Goal: Task Accomplishment & Management: Manage account settings

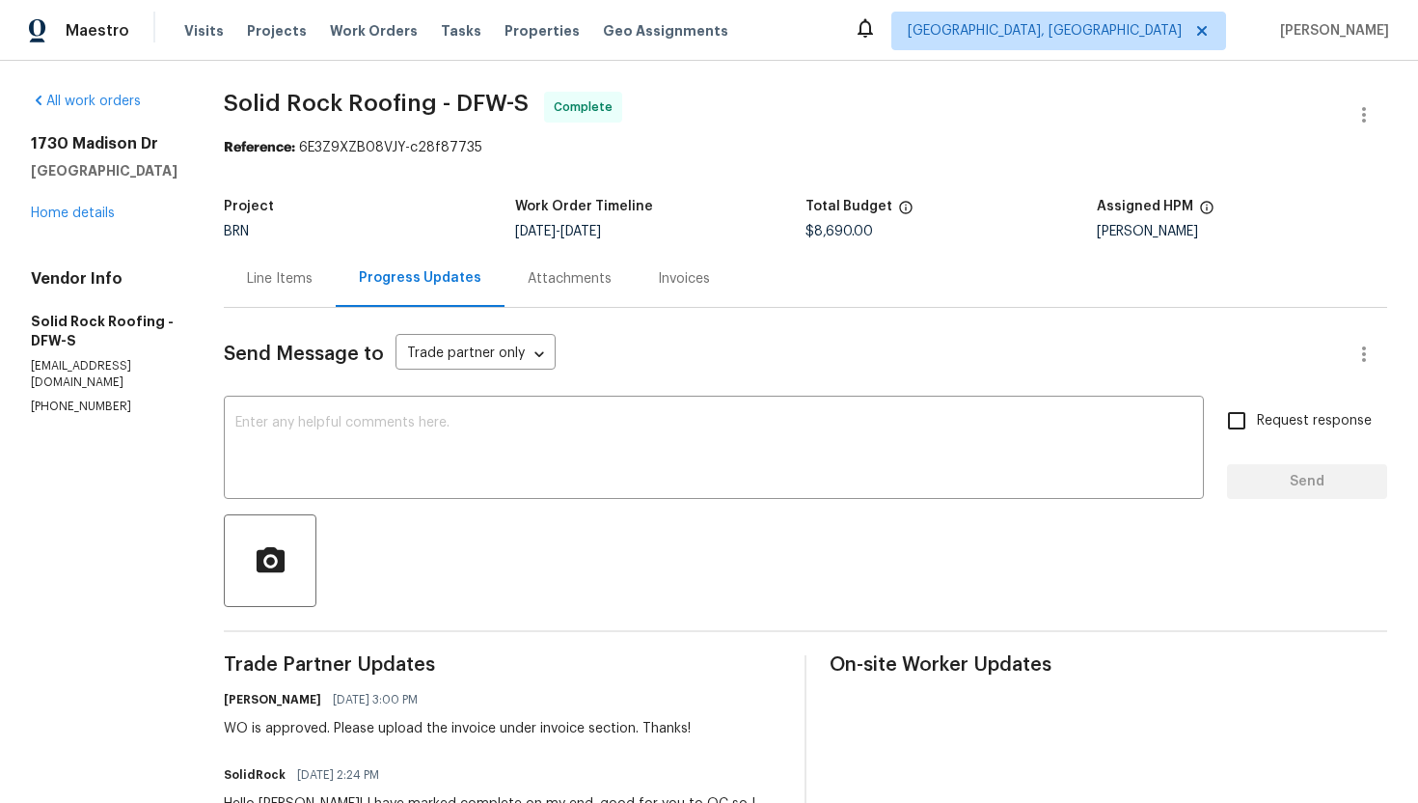
click at [673, 283] on div "Invoices" at bounding box center [684, 278] width 52 height 19
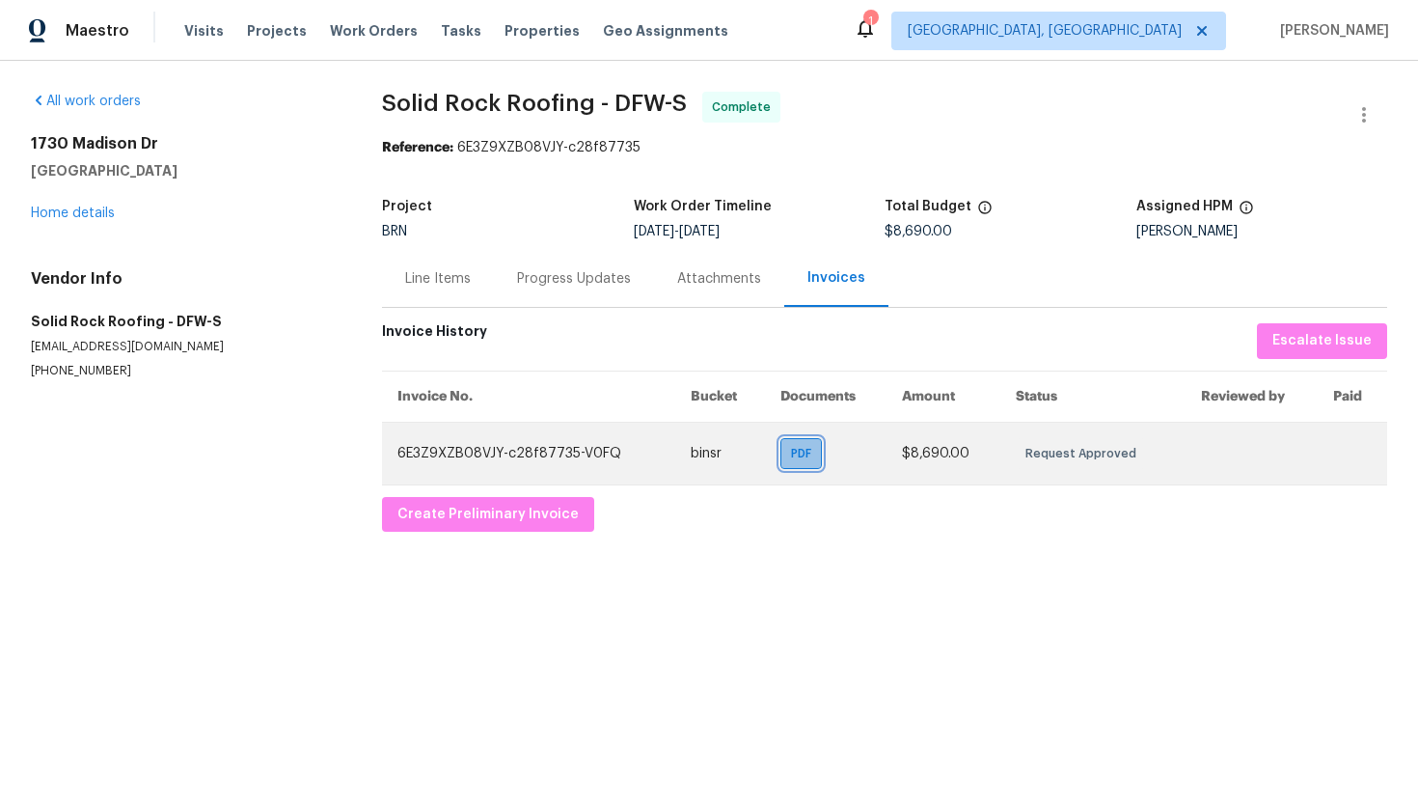
click at [807, 464] on div "PDF" at bounding box center [800, 453] width 41 height 31
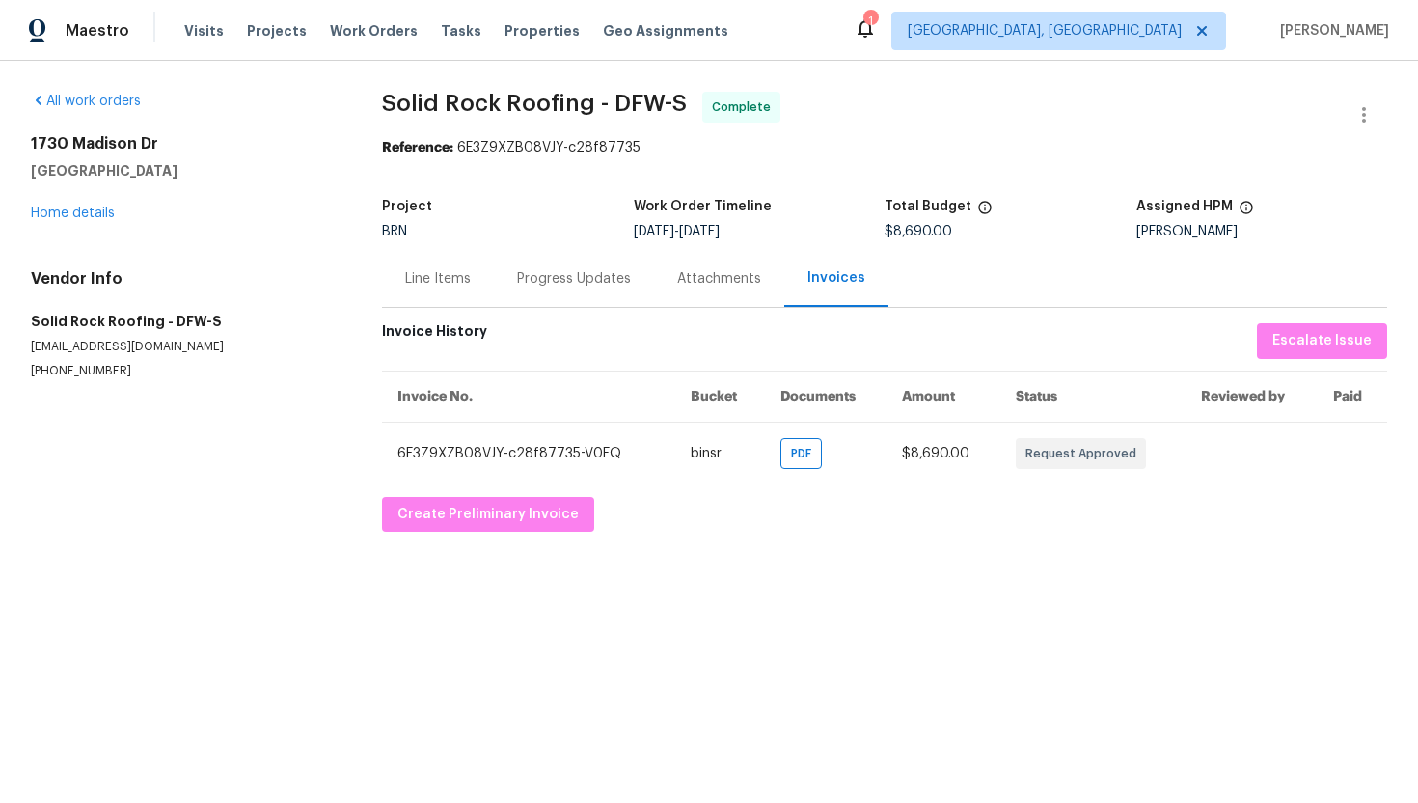
click at [460, 270] on div "Line Items" at bounding box center [438, 278] width 66 height 19
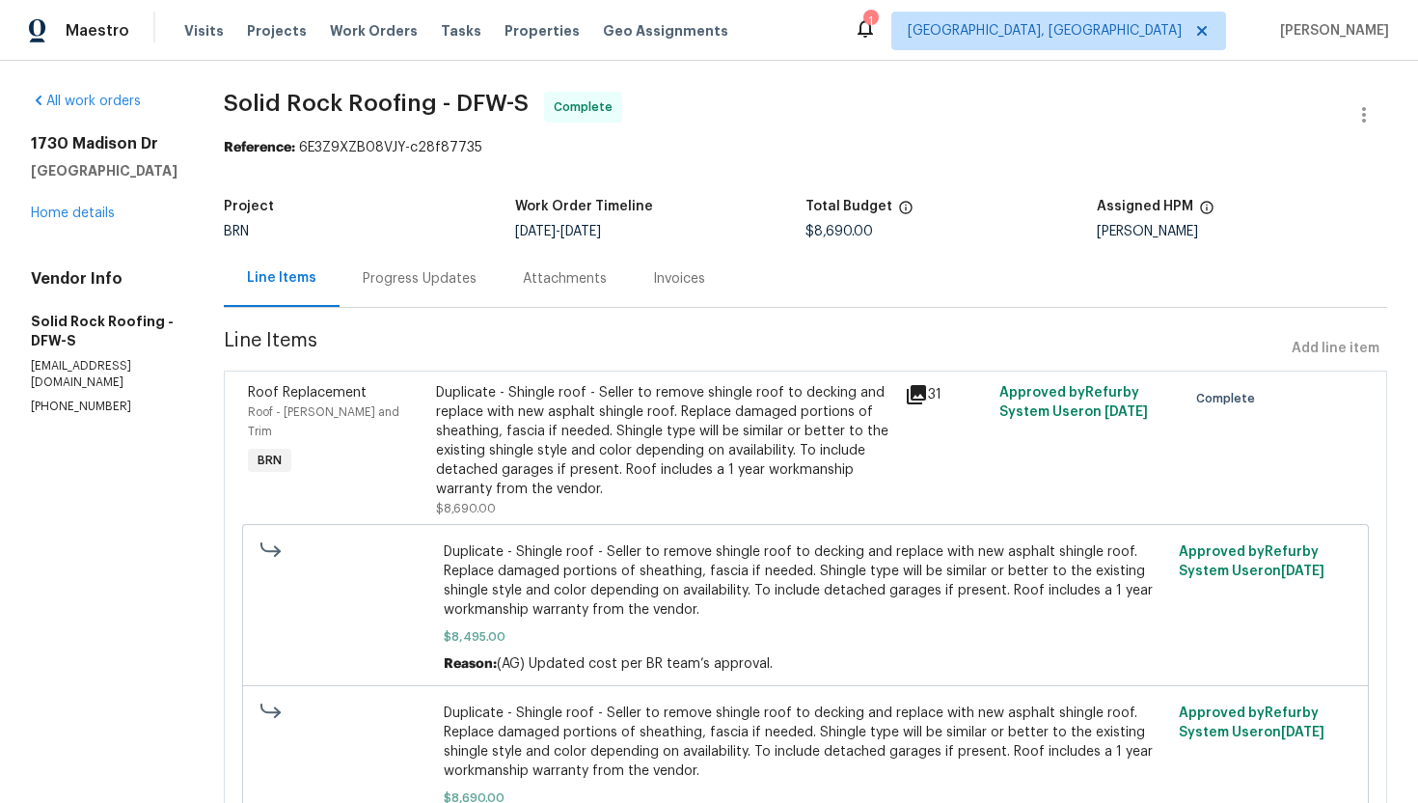
click at [687, 279] on div "Invoices" at bounding box center [679, 278] width 52 height 19
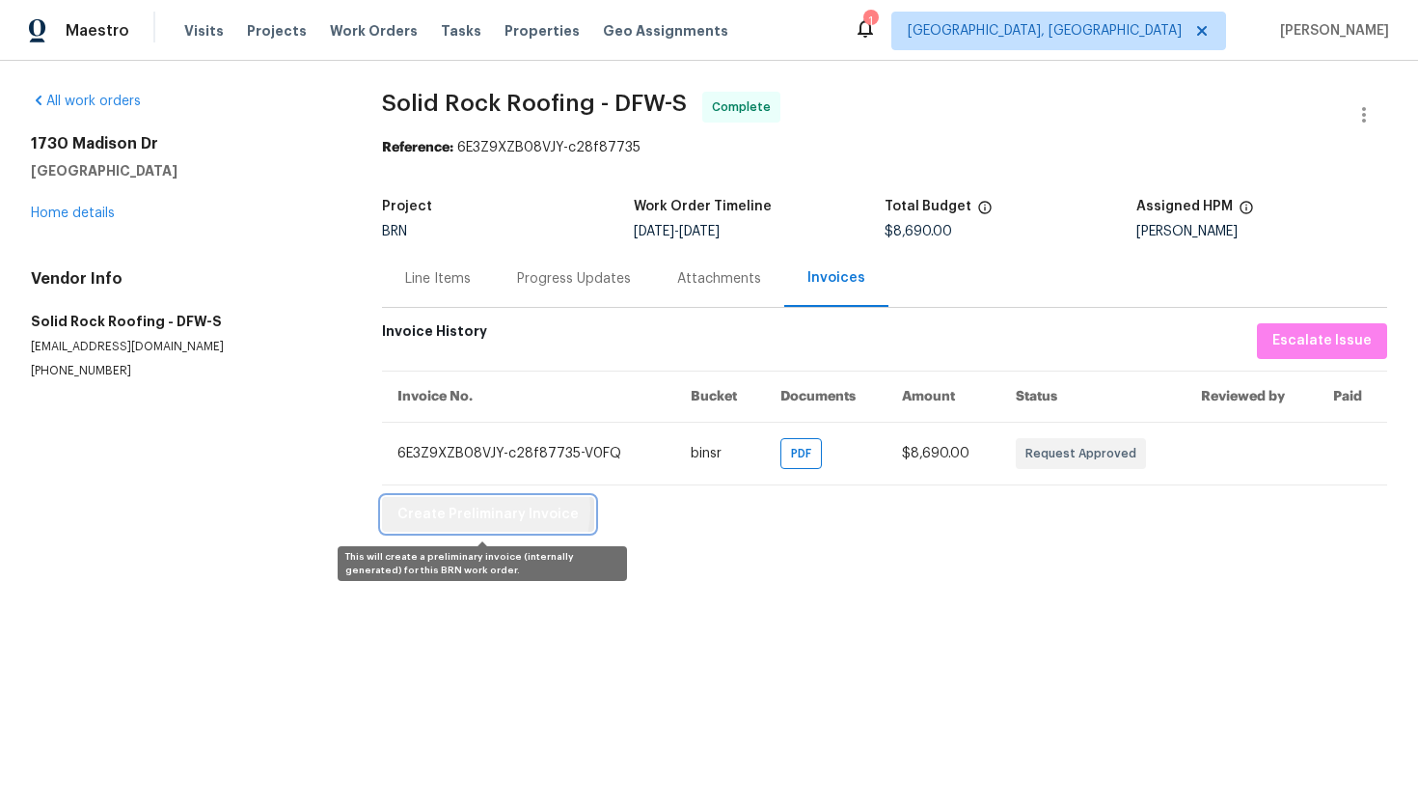
click at [484, 510] on span "Create Preliminary Invoice" at bounding box center [487, 515] width 181 height 24
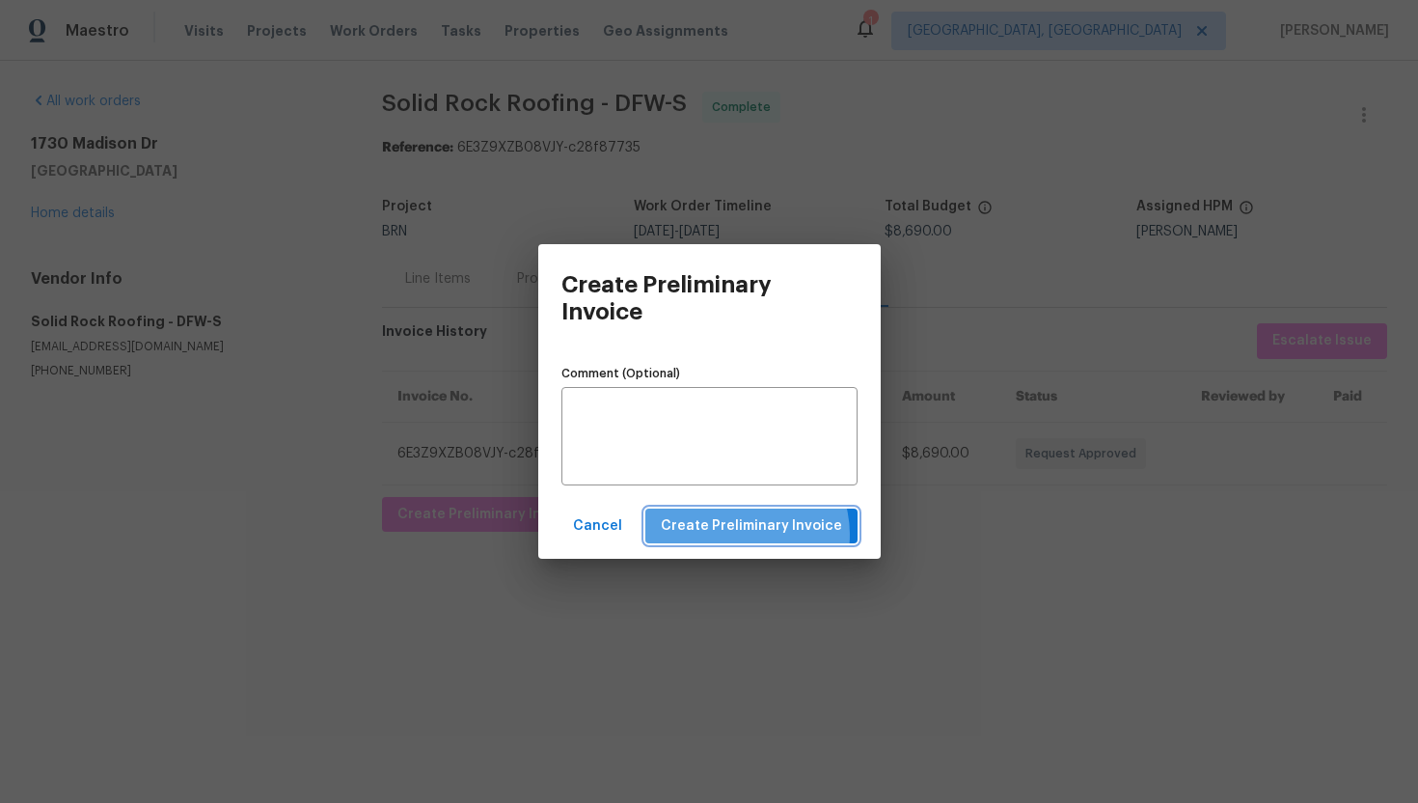
click at [751, 534] on span "Create Preliminary Invoice" at bounding box center [751, 526] width 181 height 24
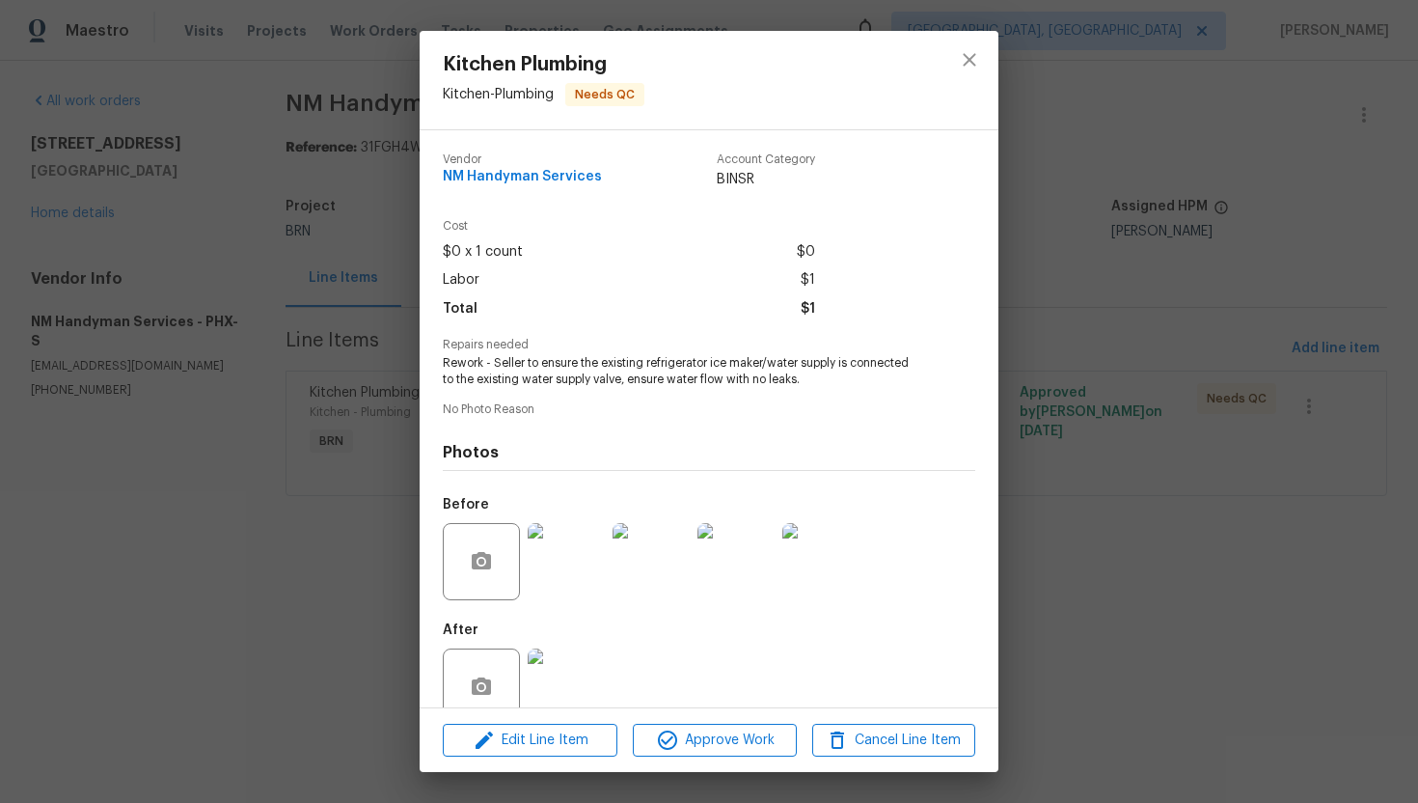
scroll to position [38, 0]
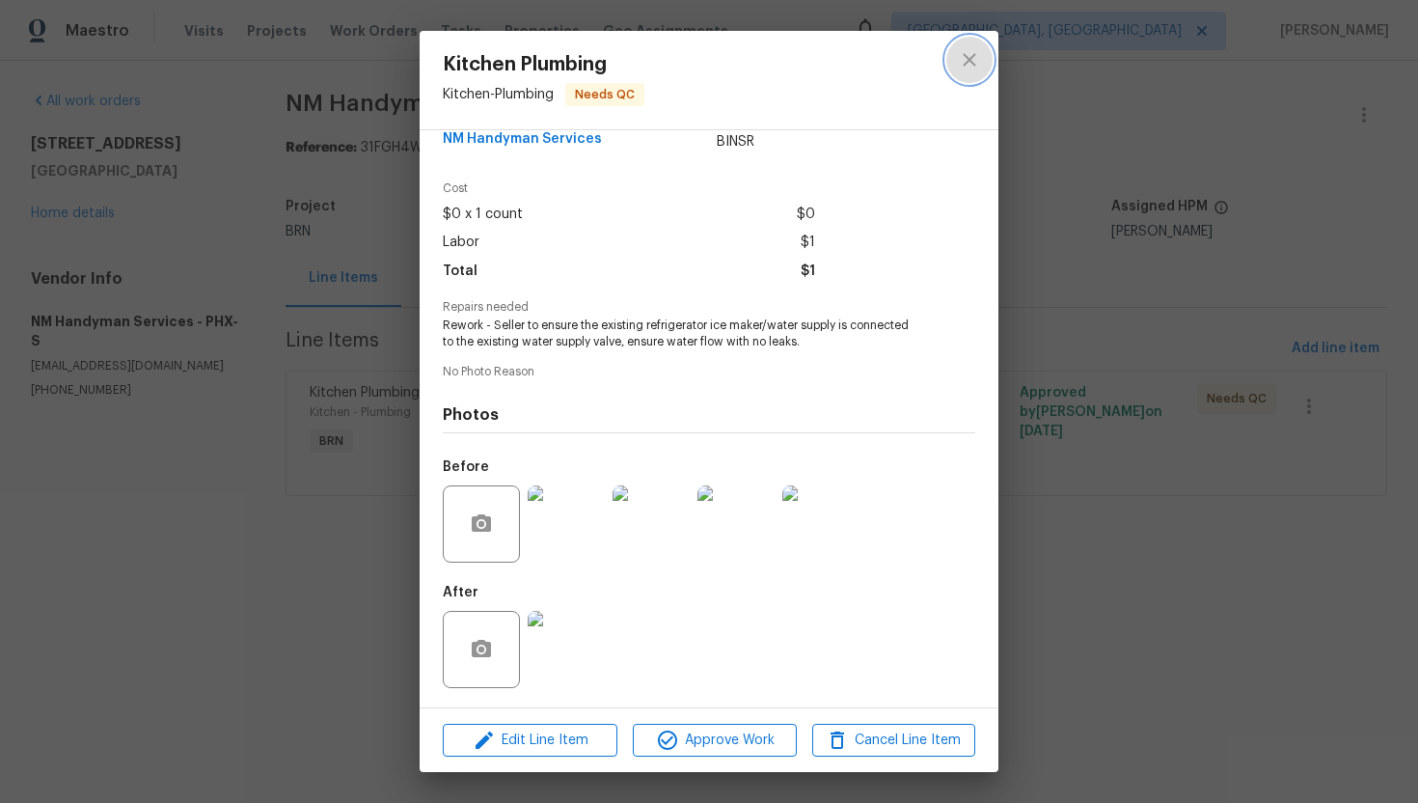
click at [966, 64] on icon "close" at bounding box center [969, 59] width 13 height 13
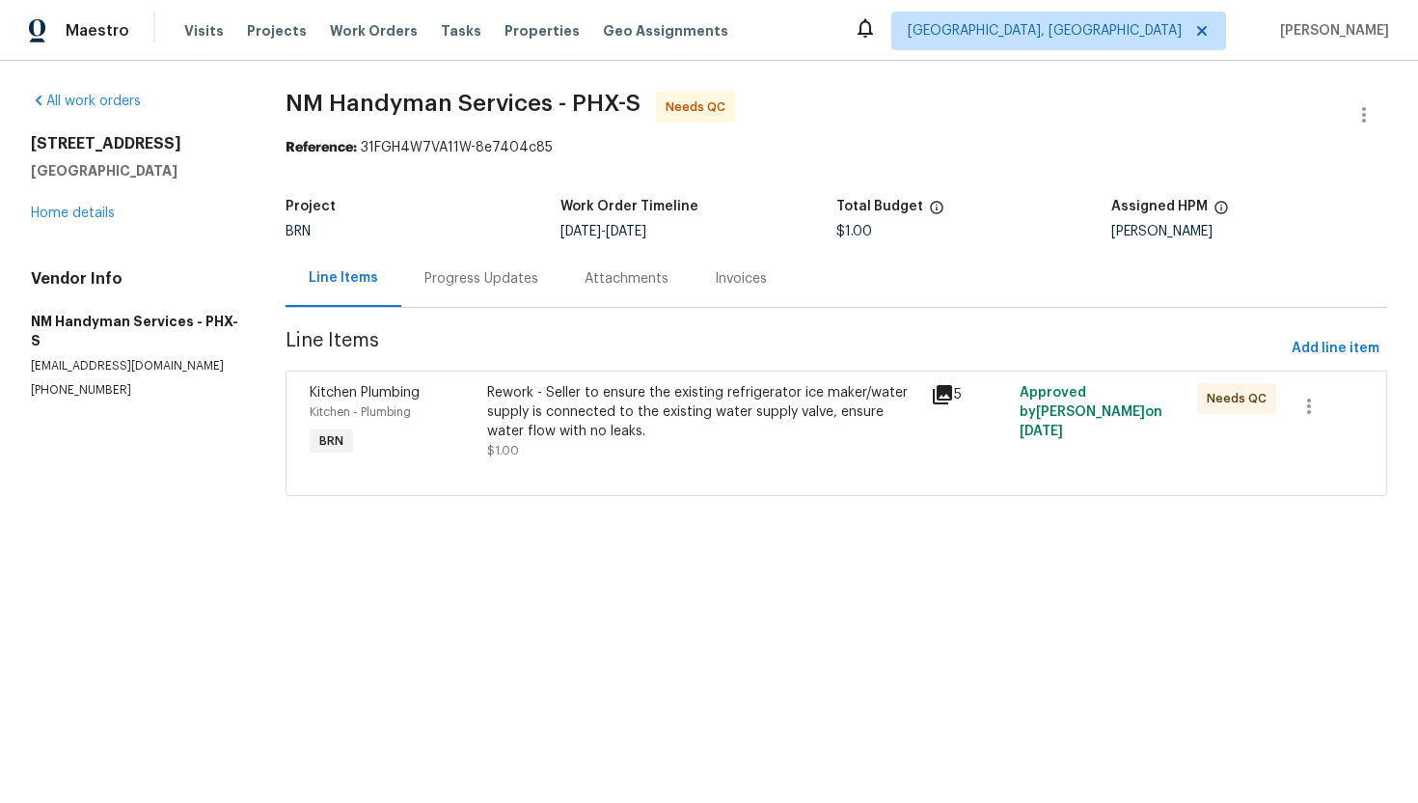
click at [649, 411] on div "Rework - Seller to ensure the existing refrigerator ice maker/water supply is c…" at bounding box center [703, 412] width 432 height 58
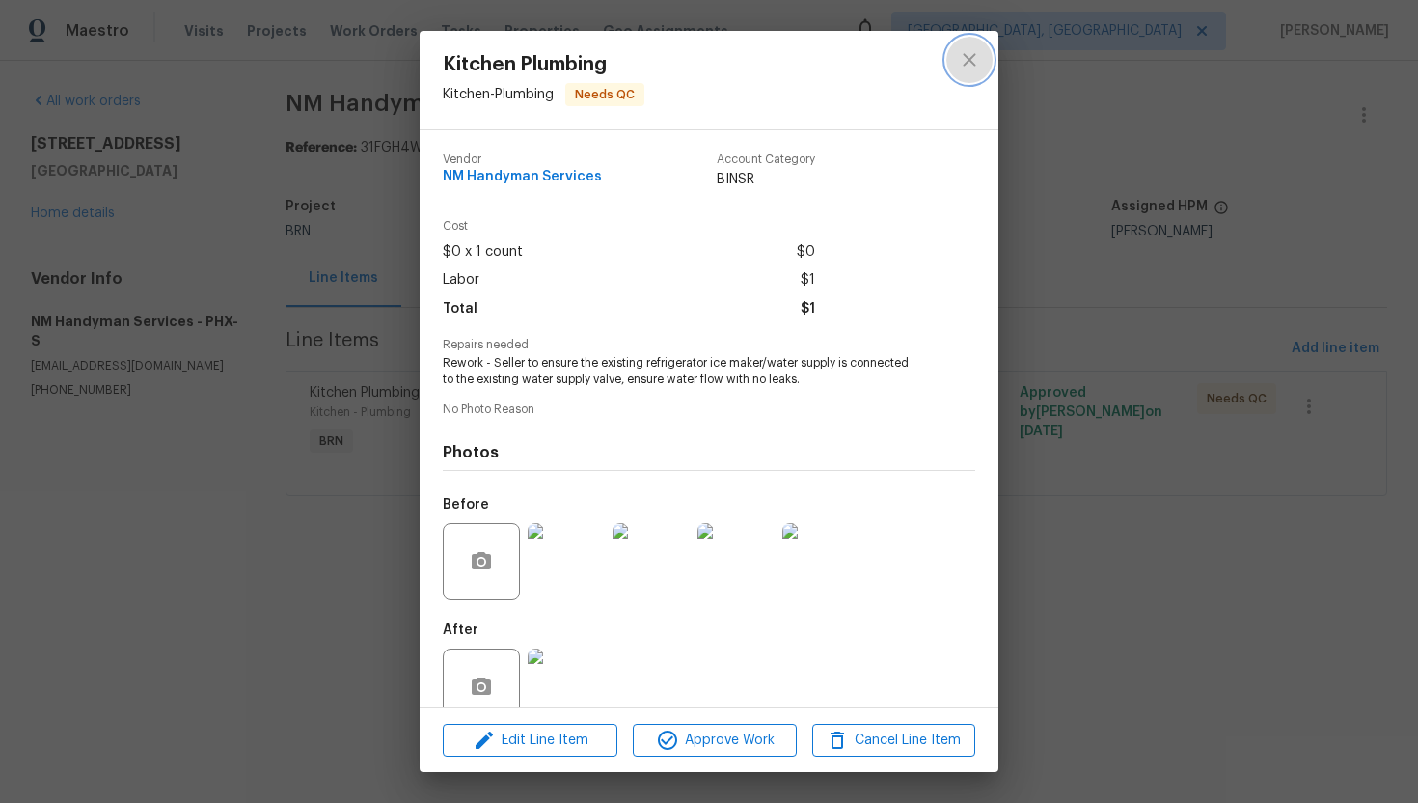
click at [980, 56] on icon "close" at bounding box center [969, 59] width 23 height 23
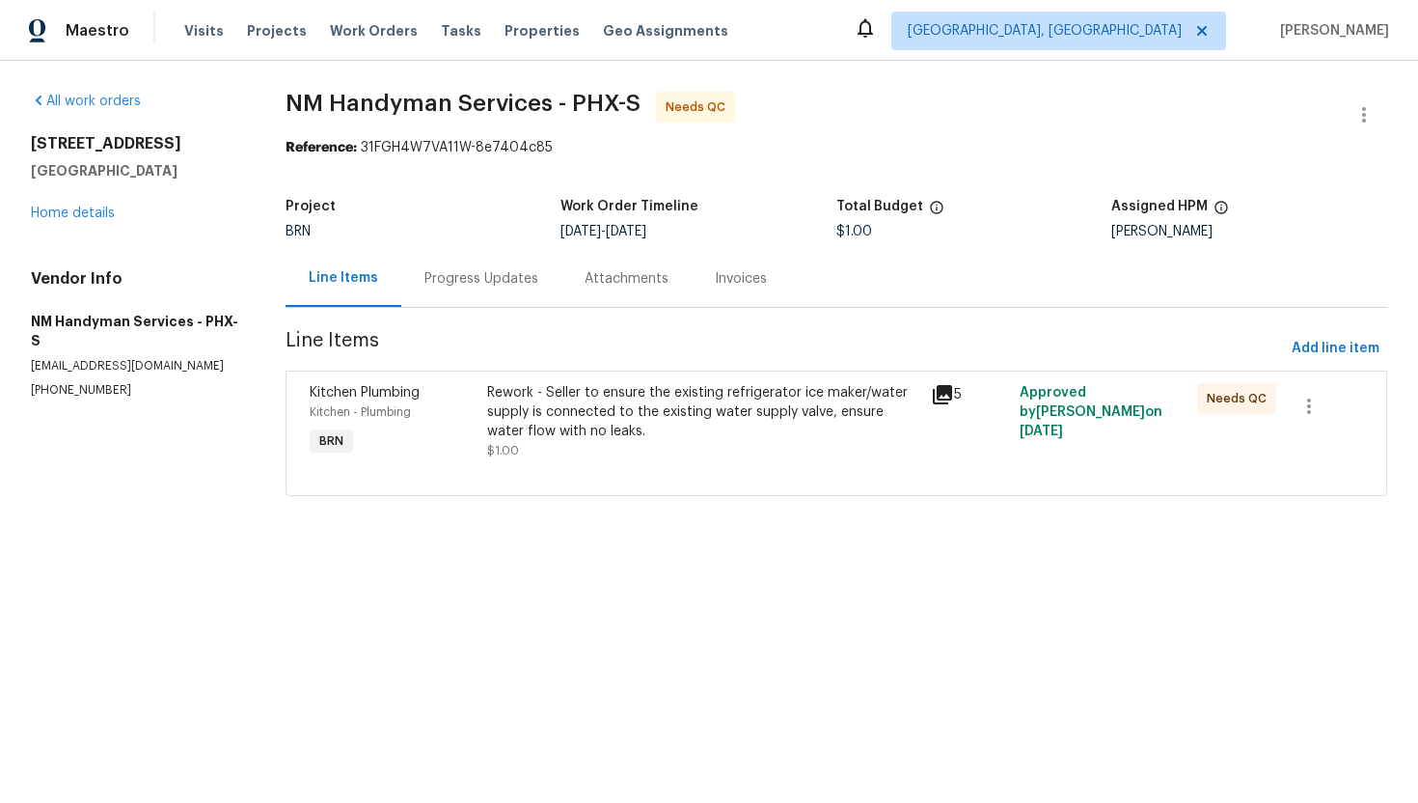
click at [524, 294] on div "Progress Updates" at bounding box center [481, 278] width 160 height 57
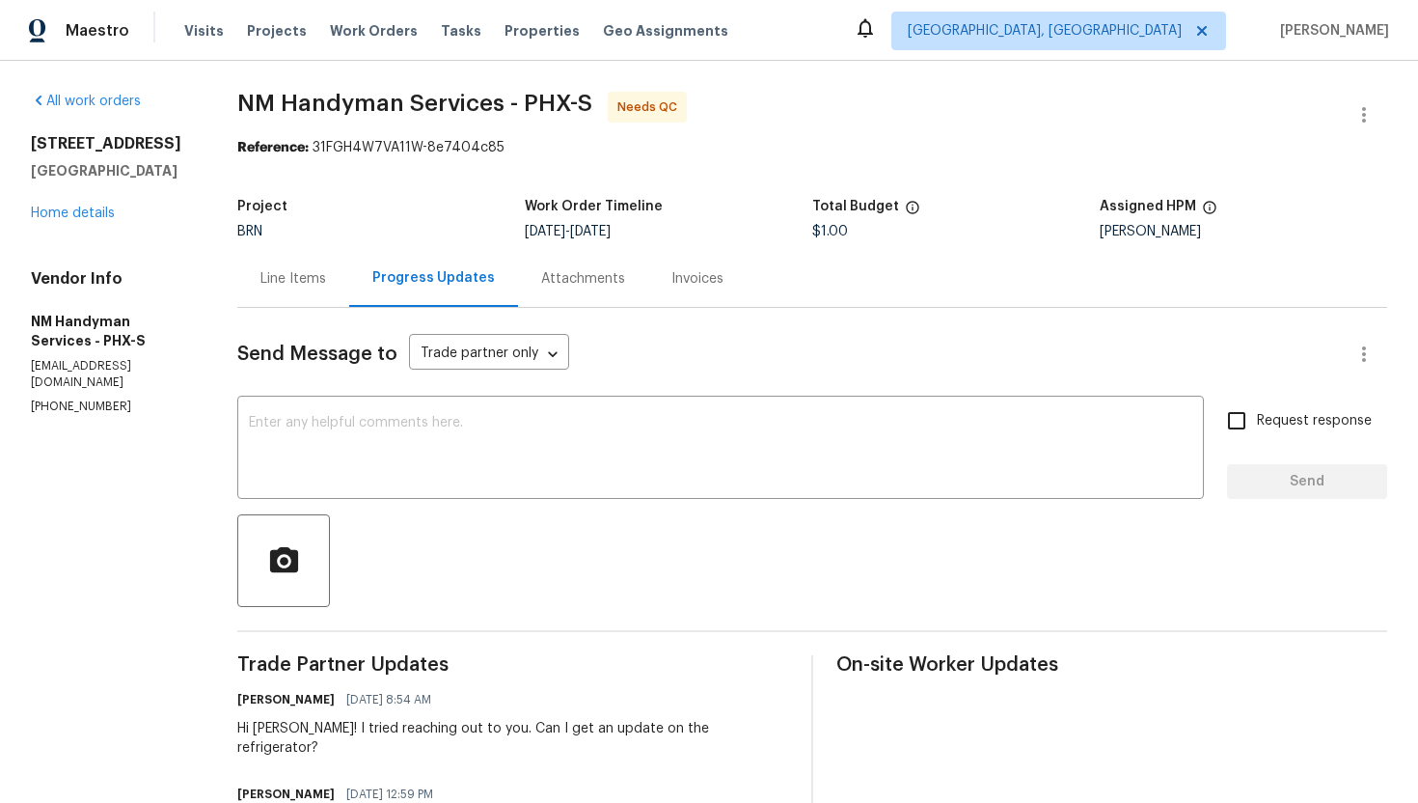
click at [278, 275] on div "Line Items" at bounding box center [293, 278] width 66 height 19
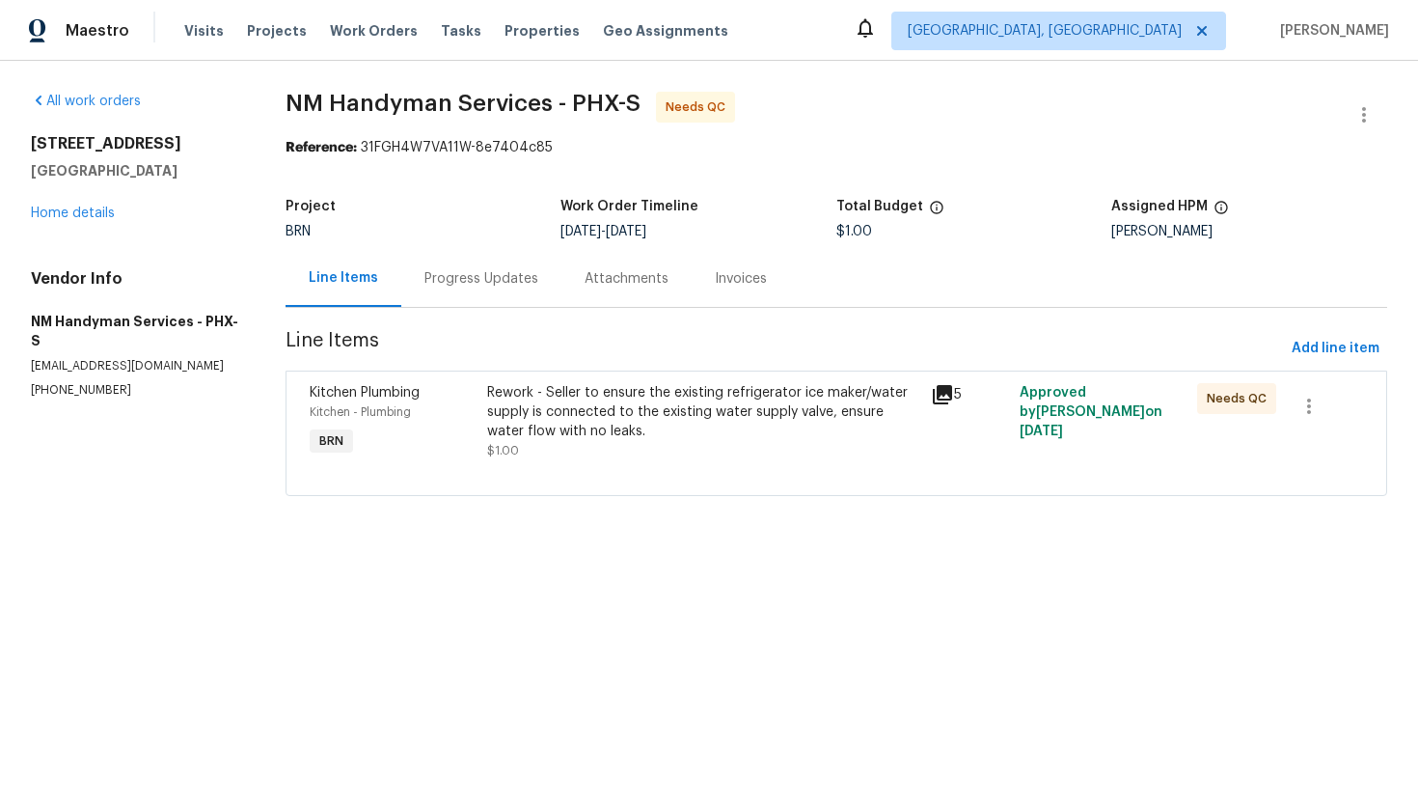
click at [447, 281] on div "Progress Updates" at bounding box center [481, 278] width 114 height 19
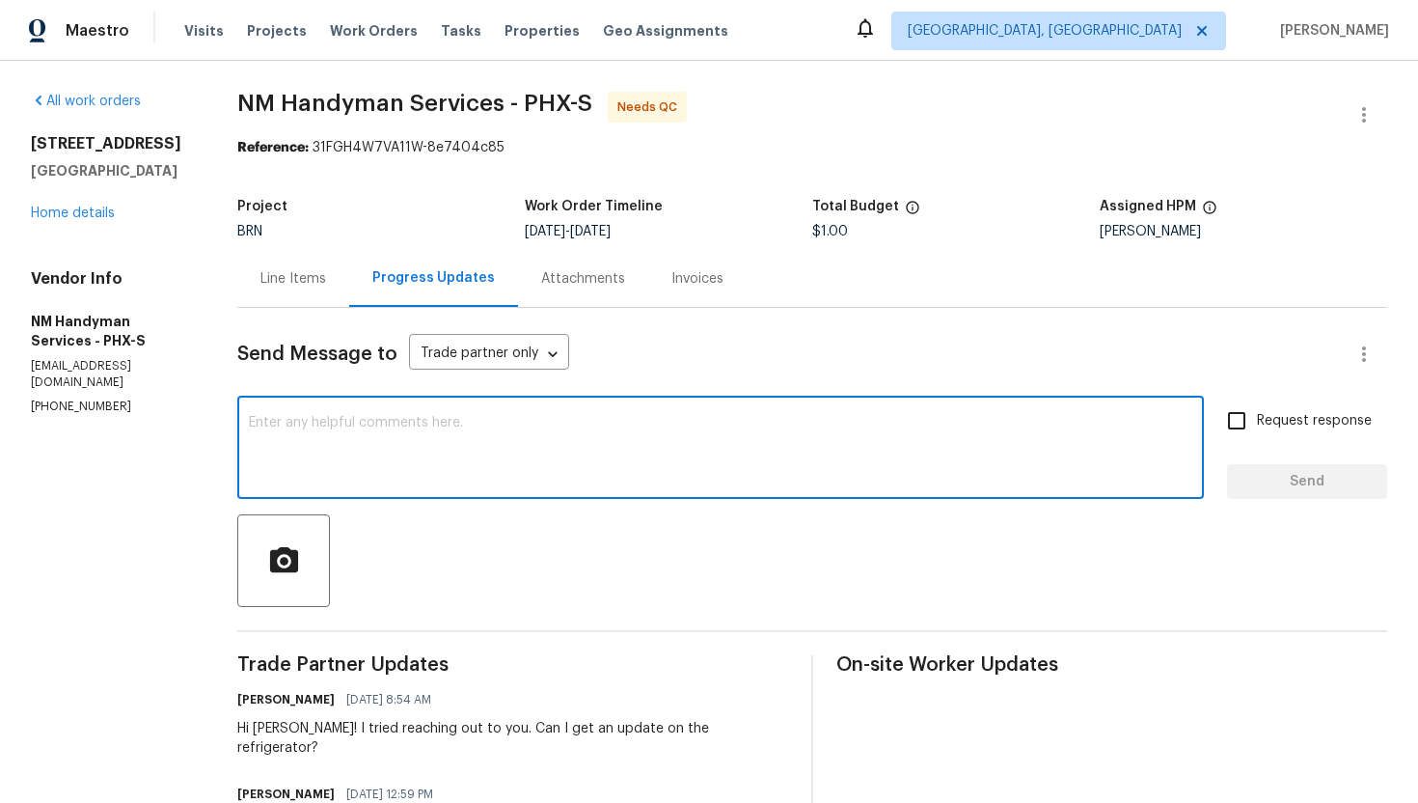
click at [430, 424] on textarea at bounding box center [721, 450] width 944 height 68
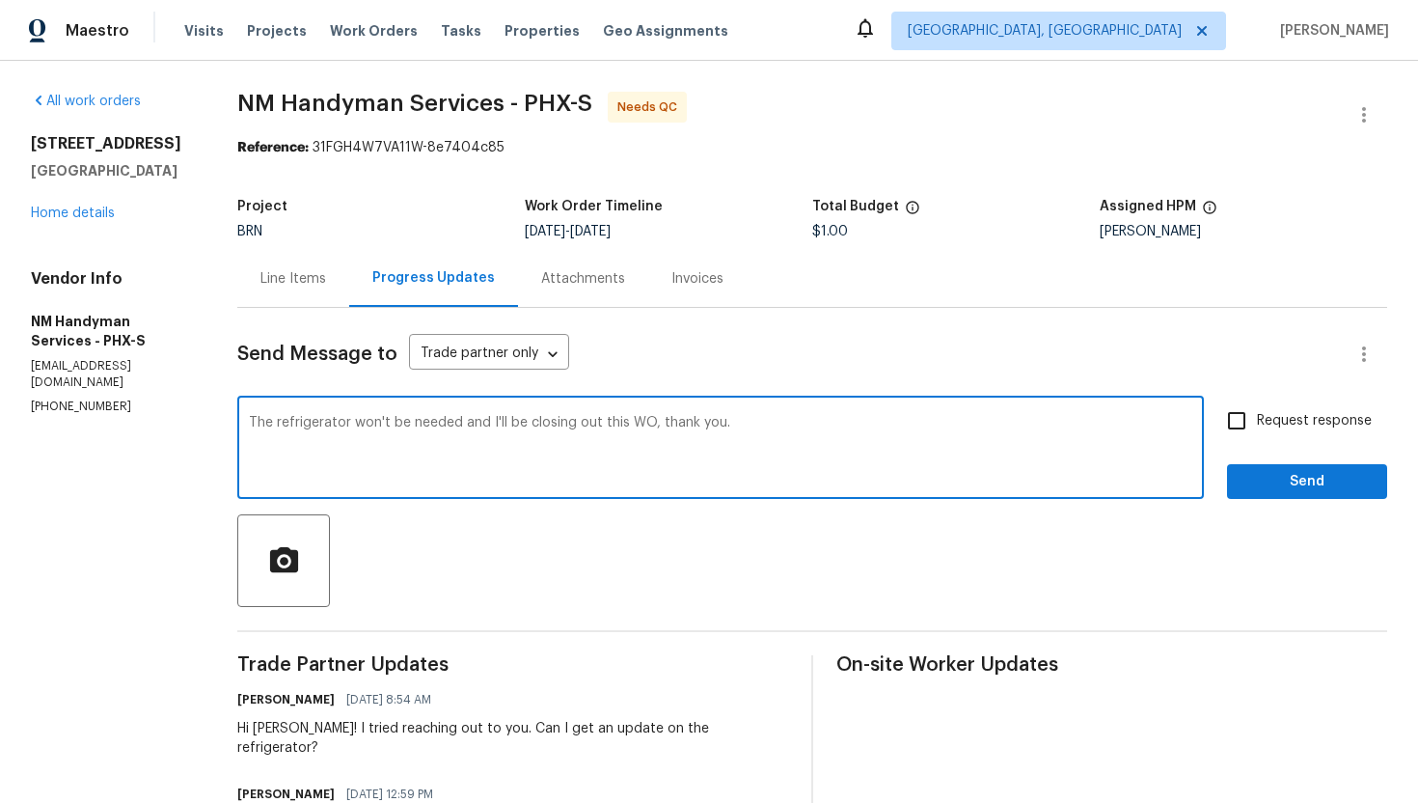
click at [648, 426] on textarea "The refrigerator won't be needed and I'll be closing out this WO, thank you." at bounding box center [721, 450] width 944 height 68
click at [453, 425] on textarea "The refrigerator won't be needed and I'll be closing out this WO with a trip fe…" at bounding box center [721, 450] width 944 height 68
type textarea "The refrigerator won't be needed and I'll be closing out this WO with a trip fe…"
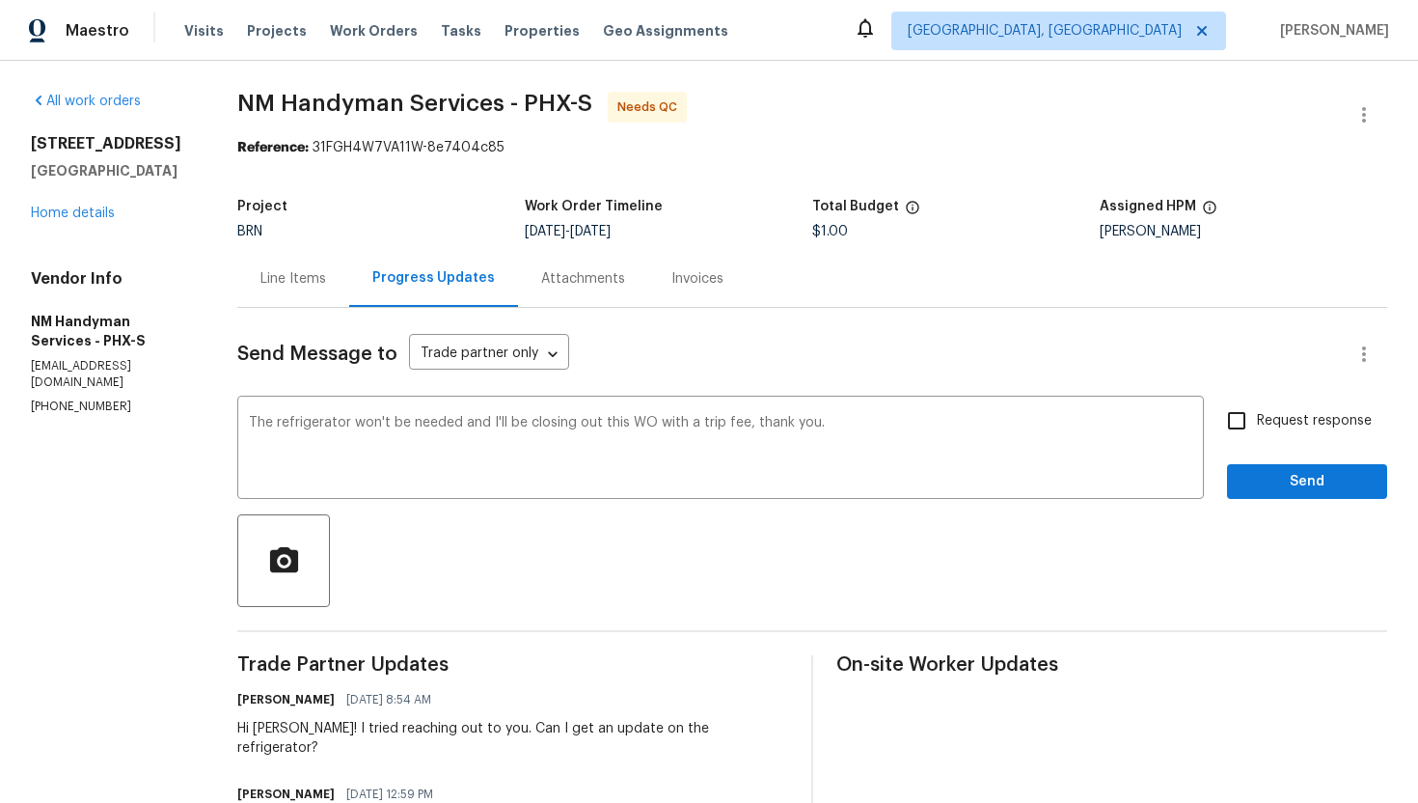
click at [272, 288] on div "Line Items" at bounding box center [293, 278] width 112 height 57
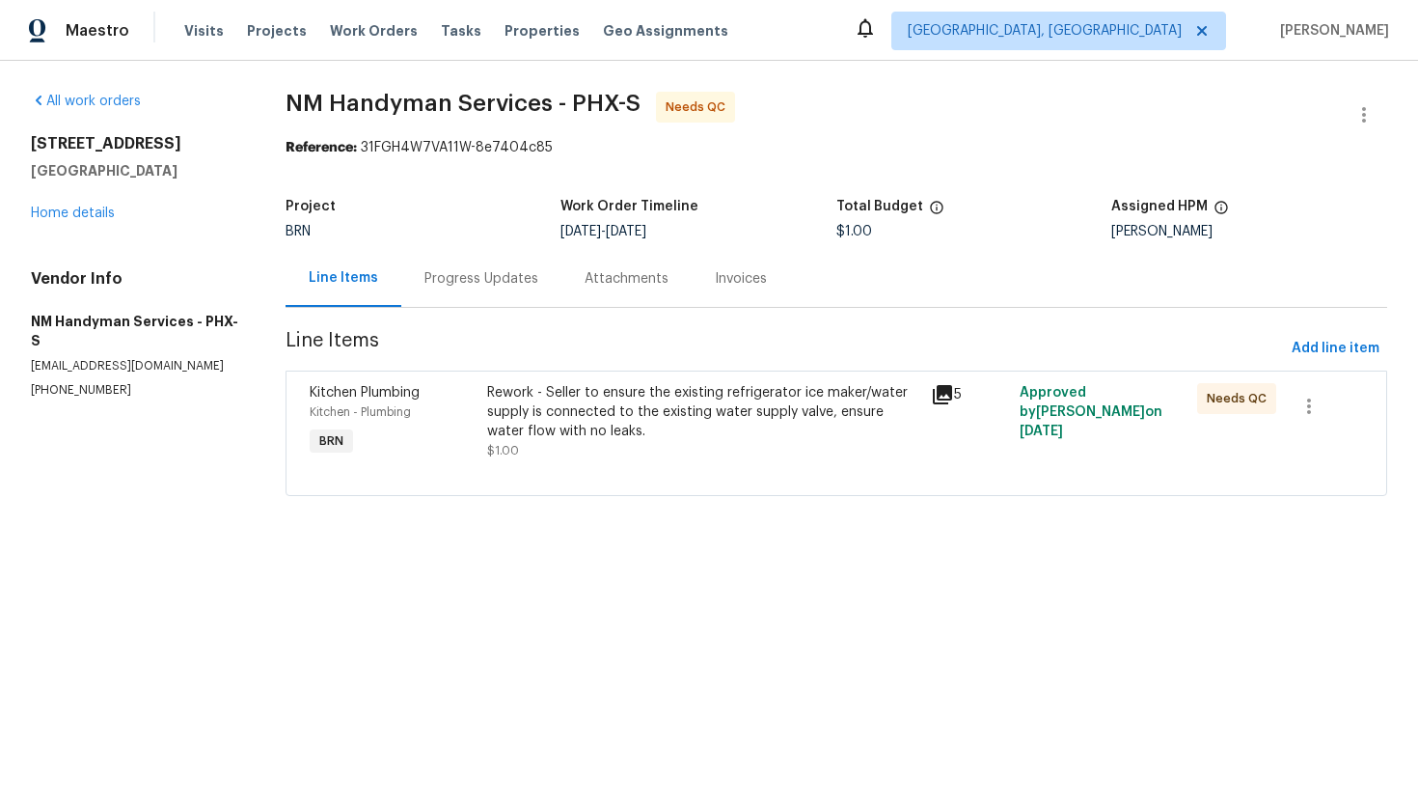
click at [628, 431] on div "Rework - Seller to ensure the existing refrigerator ice maker/water supply is c…" at bounding box center [703, 412] width 432 height 58
click at [495, 258] on div "Progress Updates" at bounding box center [481, 278] width 160 height 57
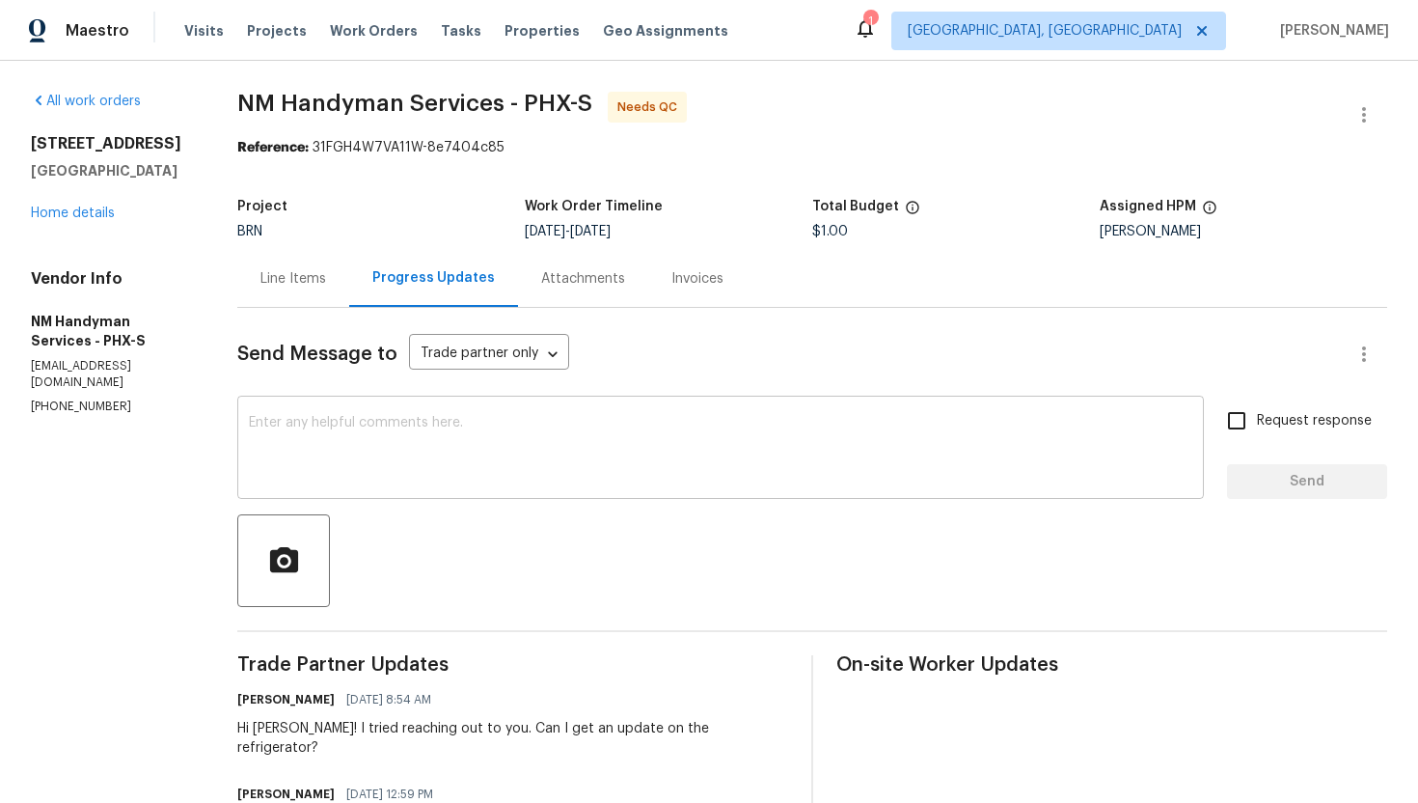
click at [532, 464] on textarea at bounding box center [721, 450] width 944 height 68
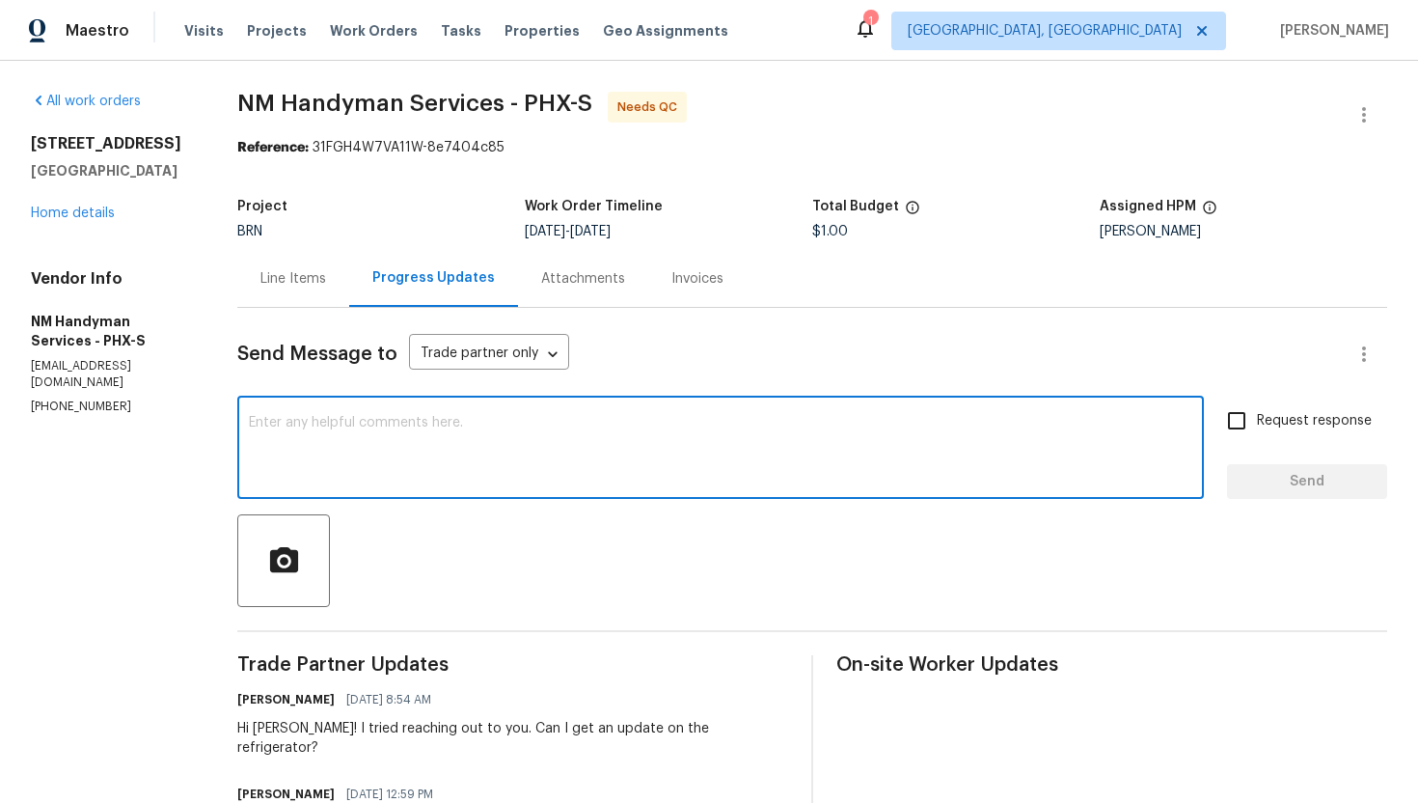
paste textarea "The refrigerator won't be needed and I'll be closing out this WO with a trip fe…"
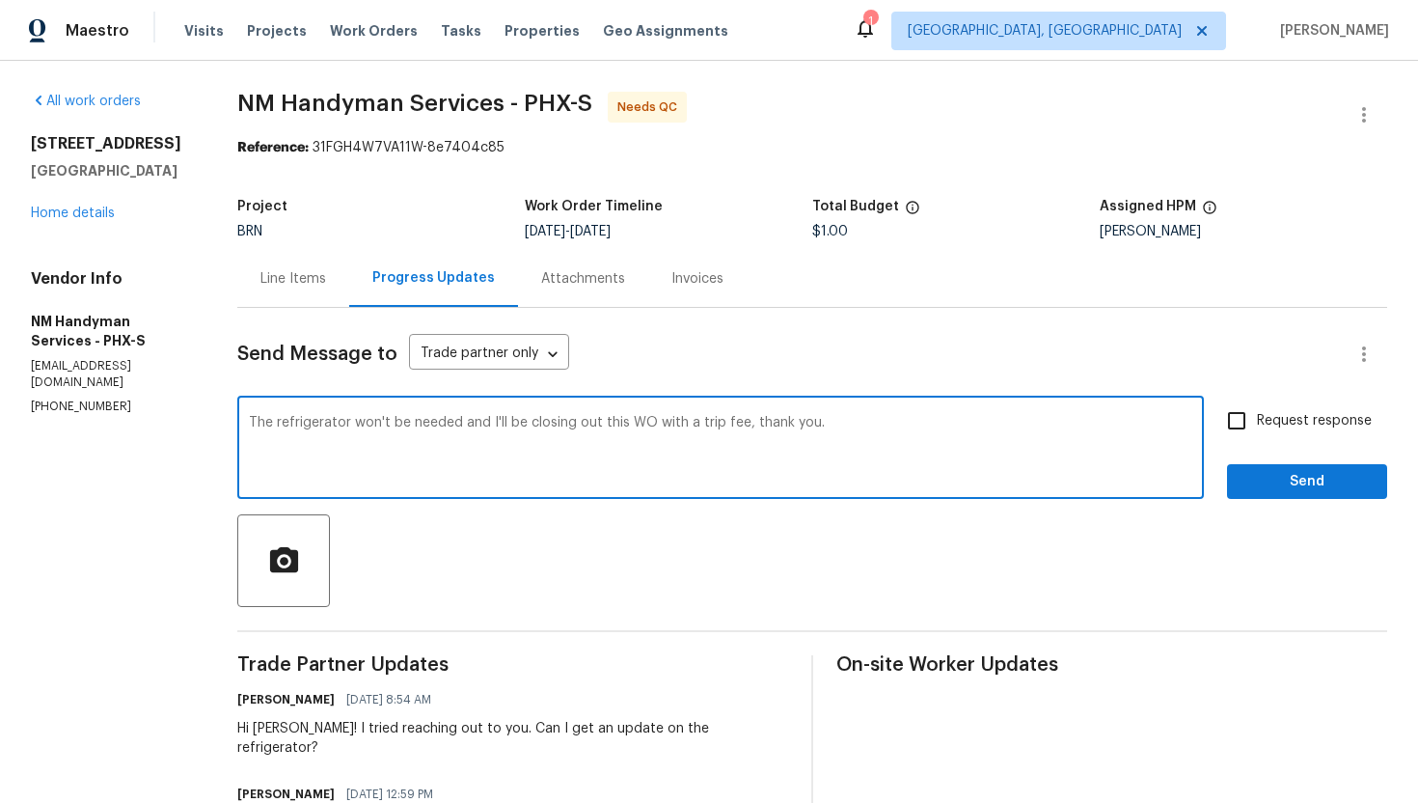
click at [469, 428] on textarea "The refrigerator won't be needed and I'll be closing out this WO with a trip fe…" at bounding box center [721, 450] width 944 height 68
type textarea "The refrigerator won't be needed as the buyer has settled for a credit and I'll…"
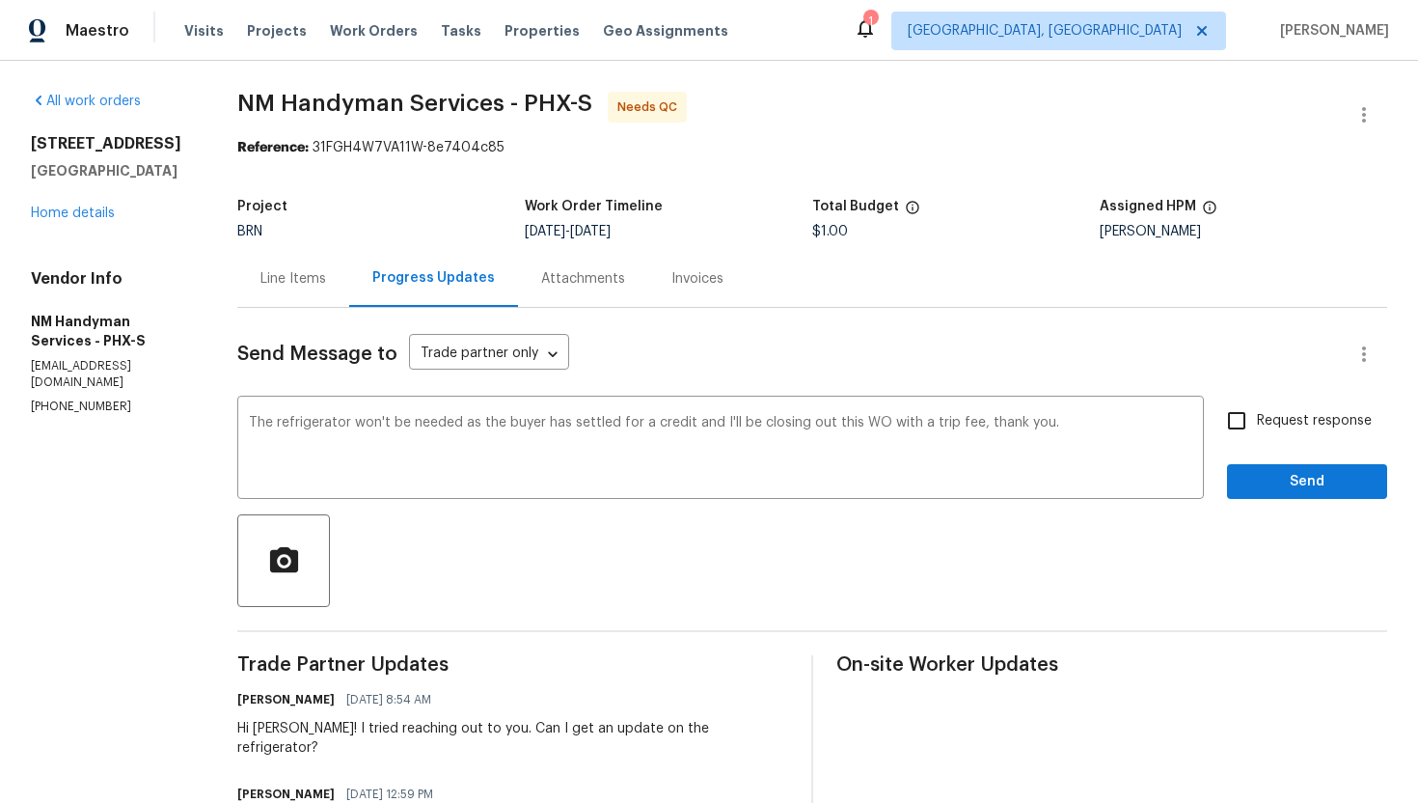
click at [1264, 427] on span "Request response" at bounding box center [1314, 421] width 115 height 20
click at [1257, 427] on input "Request response" at bounding box center [1237, 420] width 41 height 41
checkbox input "true"
click at [1277, 478] on span "Send" at bounding box center [1307, 482] width 129 height 24
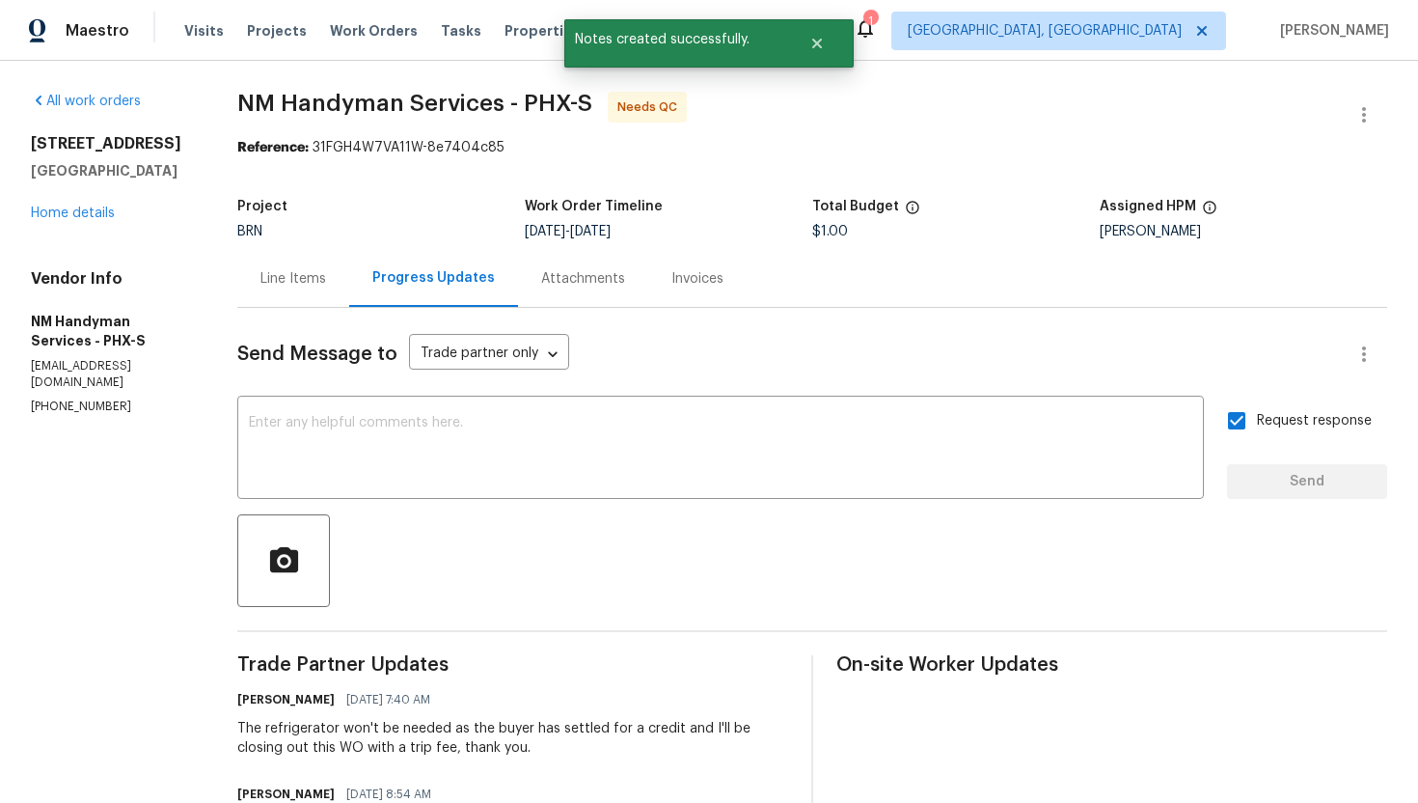
click at [287, 273] on div "Line Items" at bounding box center [293, 278] width 66 height 19
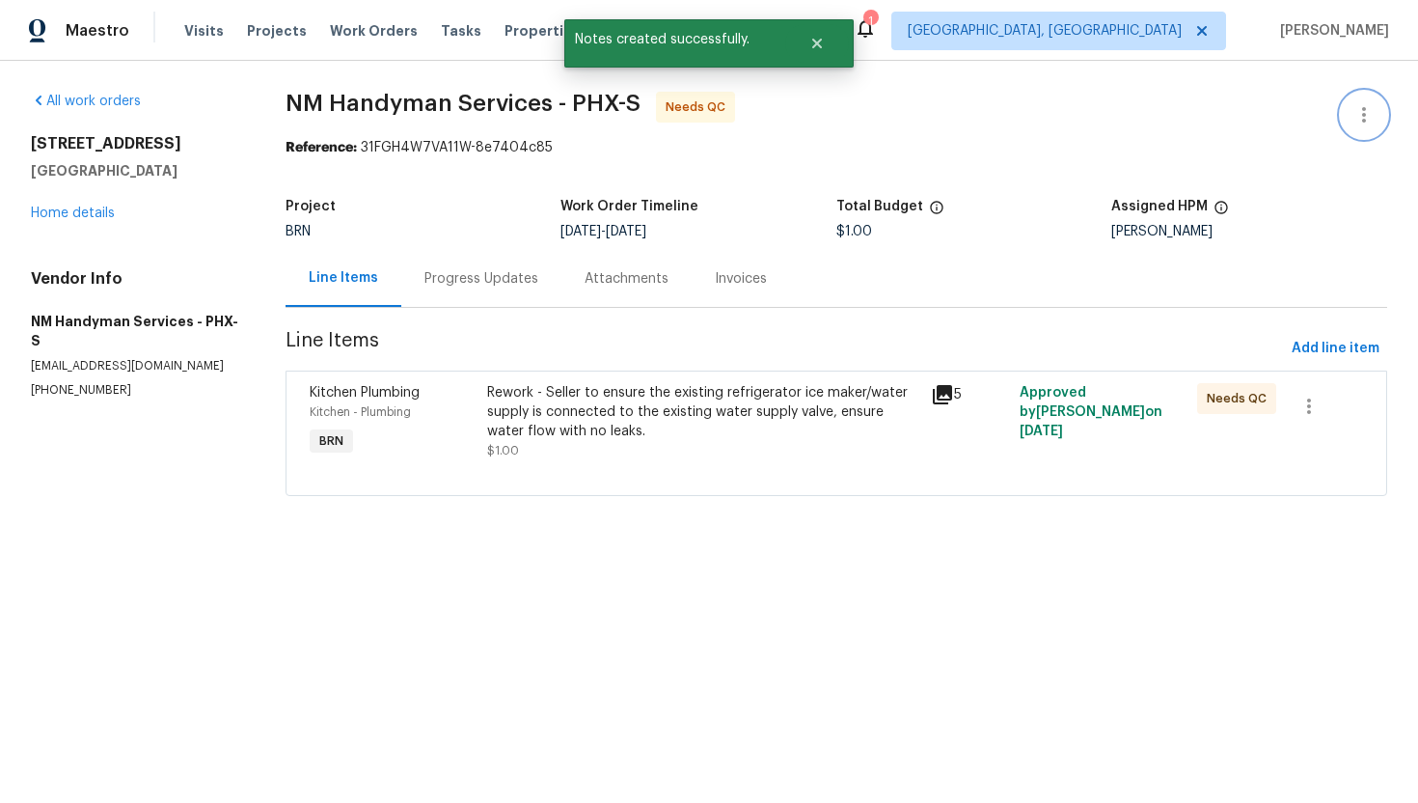
click at [1360, 117] on icon "button" at bounding box center [1364, 114] width 23 height 23
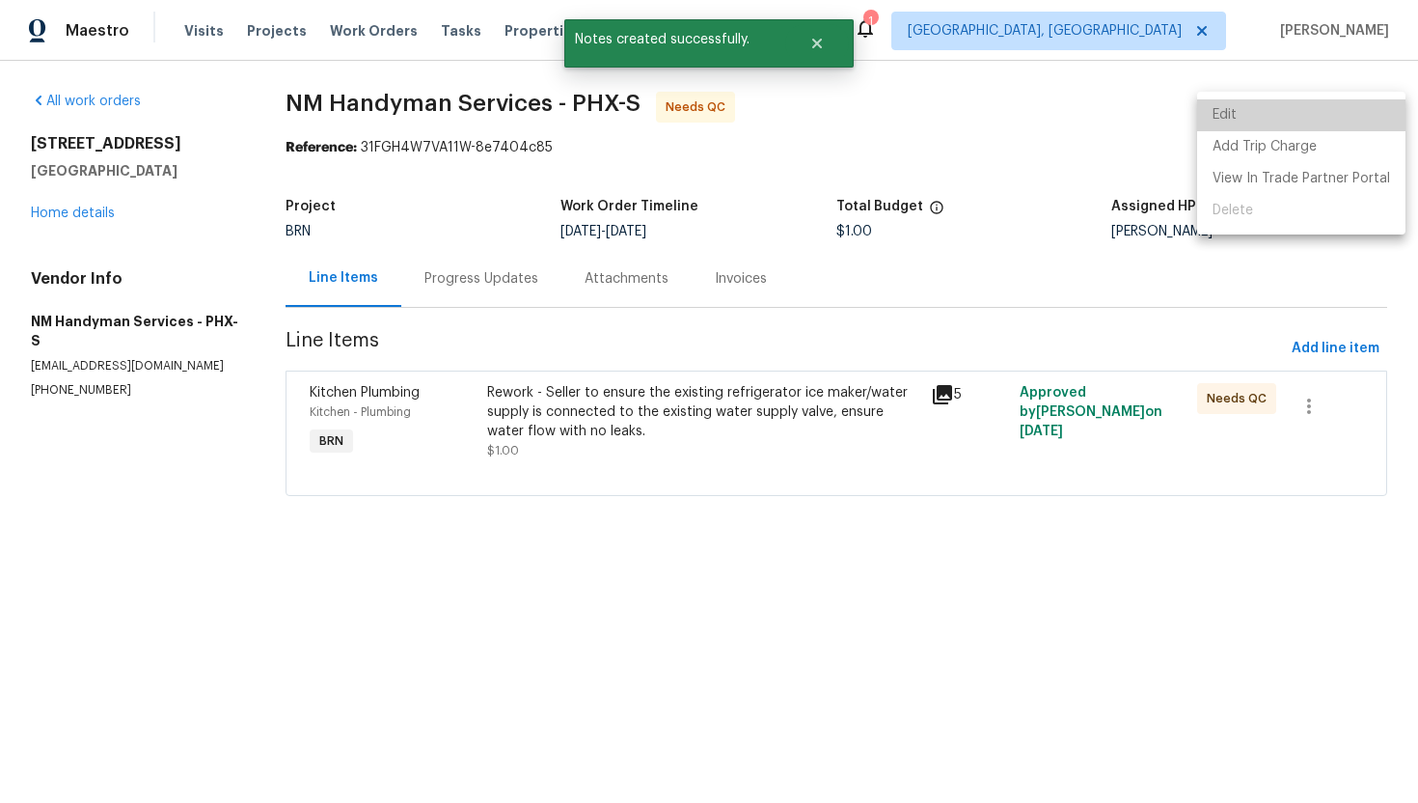
click at [1325, 112] on li "Edit" at bounding box center [1301, 115] width 208 height 32
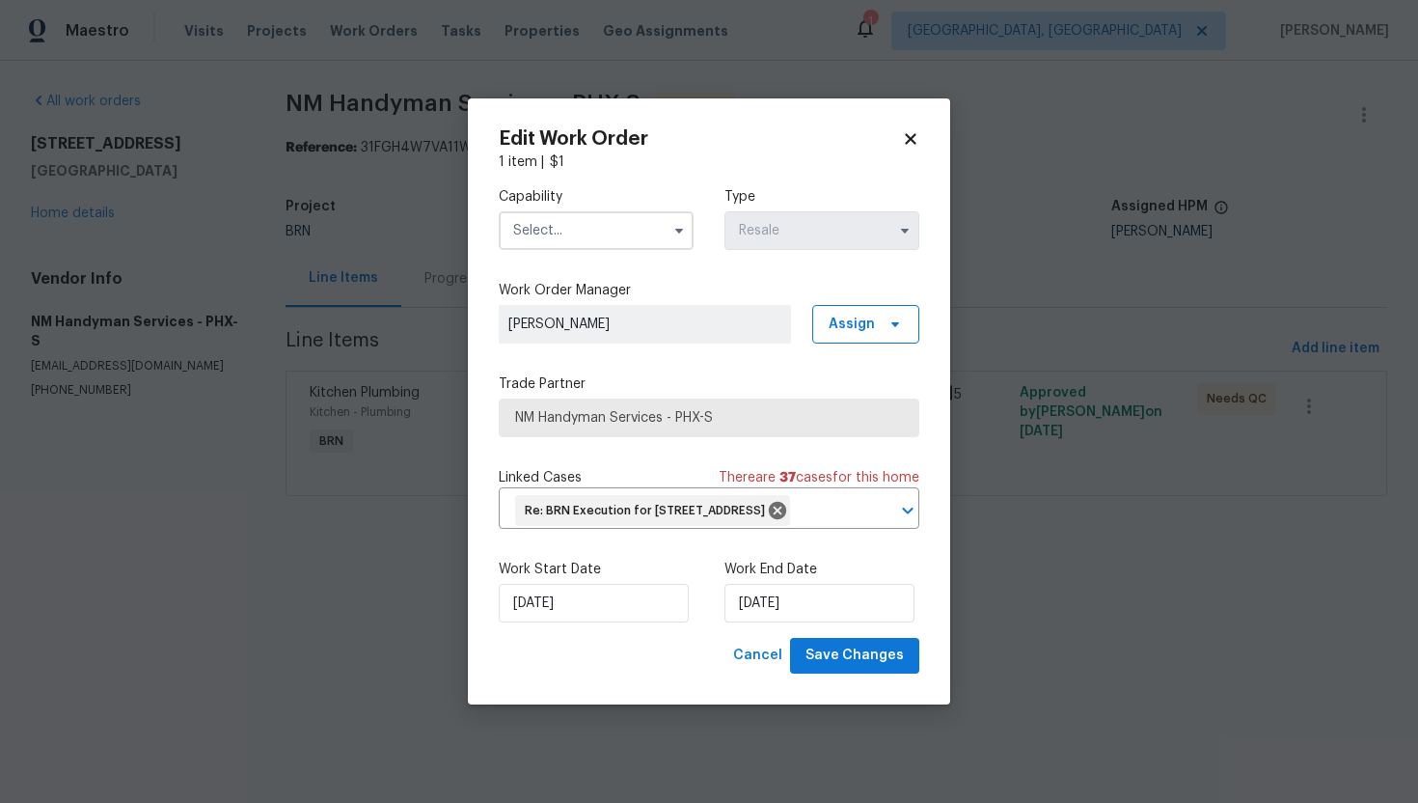
click at [909, 129] on div "Edit Work Order" at bounding box center [709, 138] width 421 height 19
click at [904, 130] on icon at bounding box center [910, 138] width 17 height 17
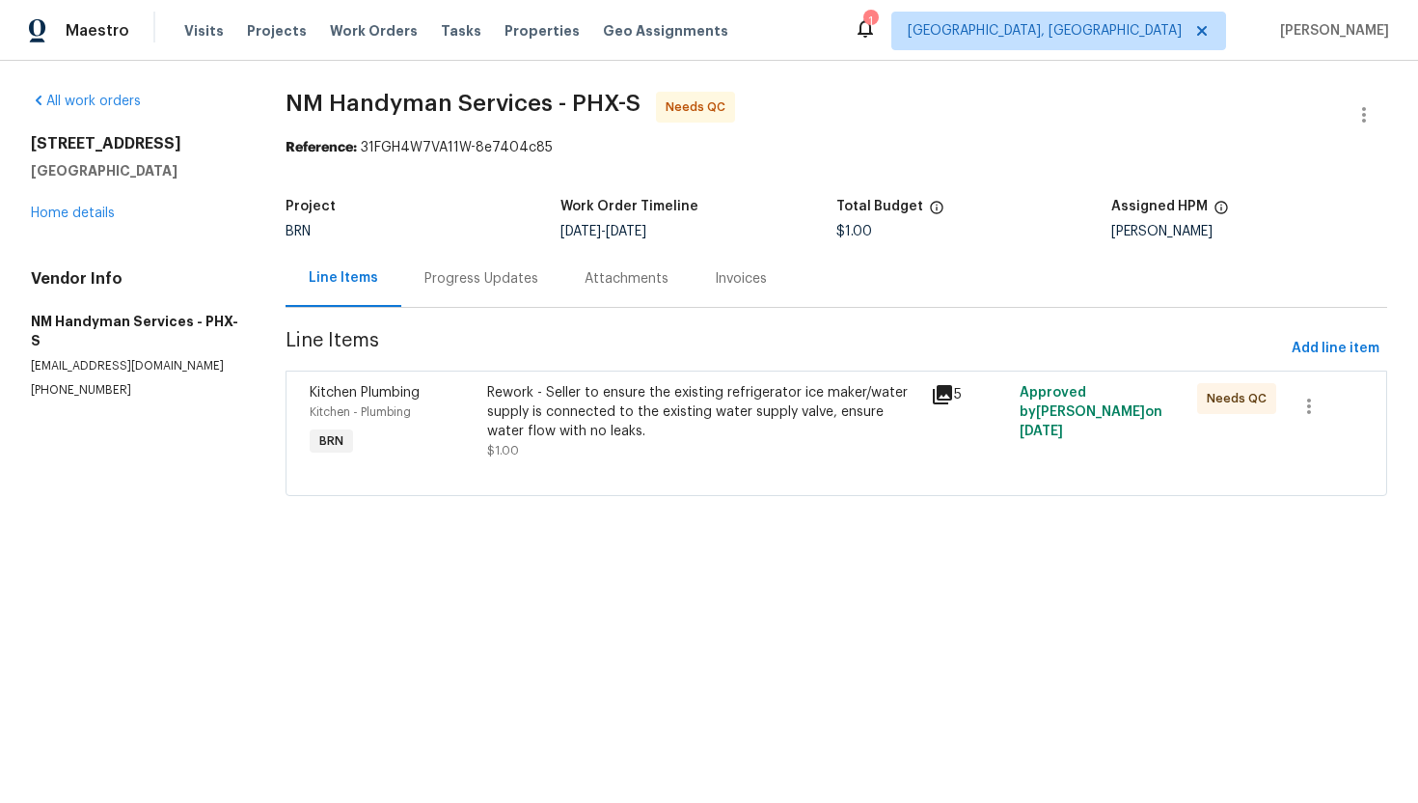
click at [688, 437] on div "Rework - Seller to ensure the existing refrigerator ice maker/water supply is c…" at bounding box center [703, 412] width 432 height 58
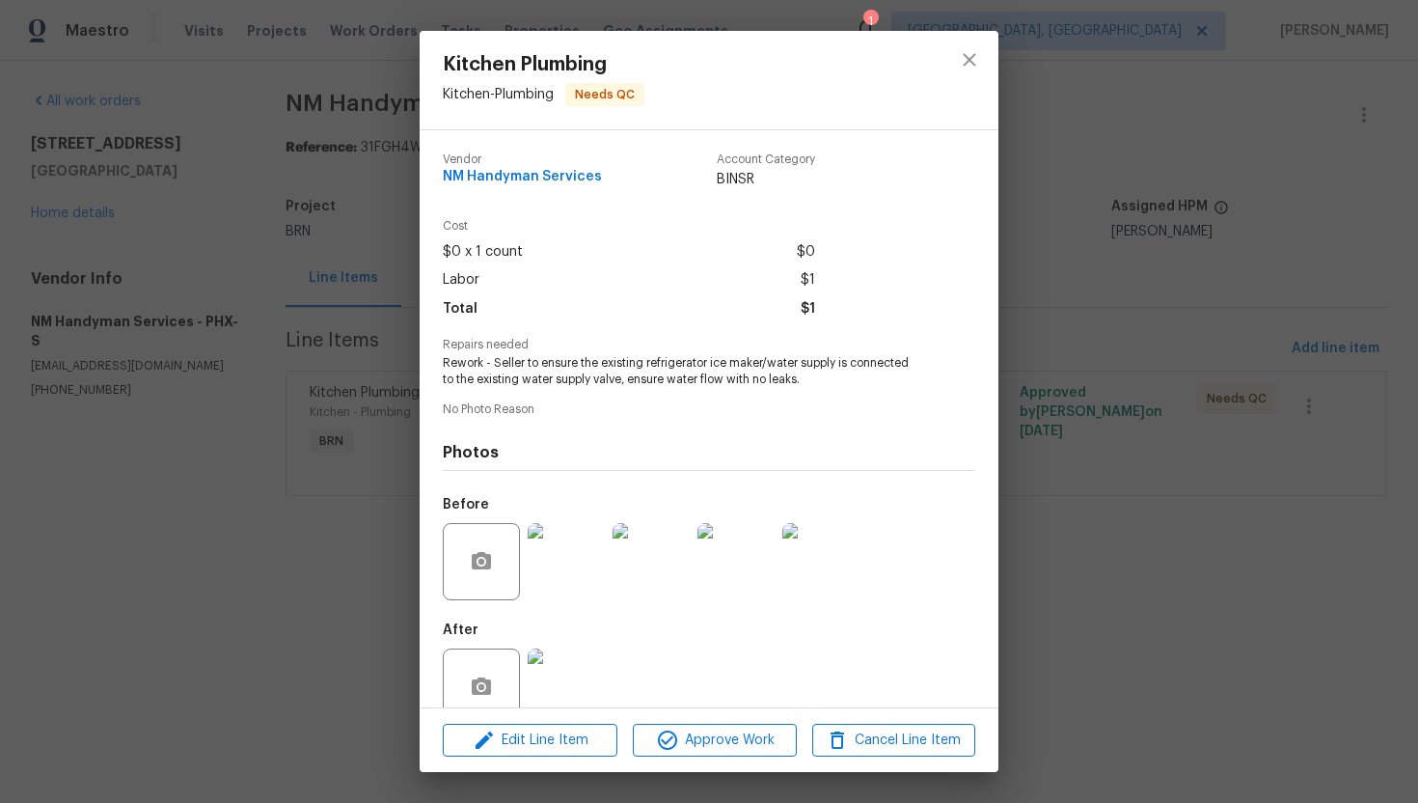
scroll to position [38, 0]
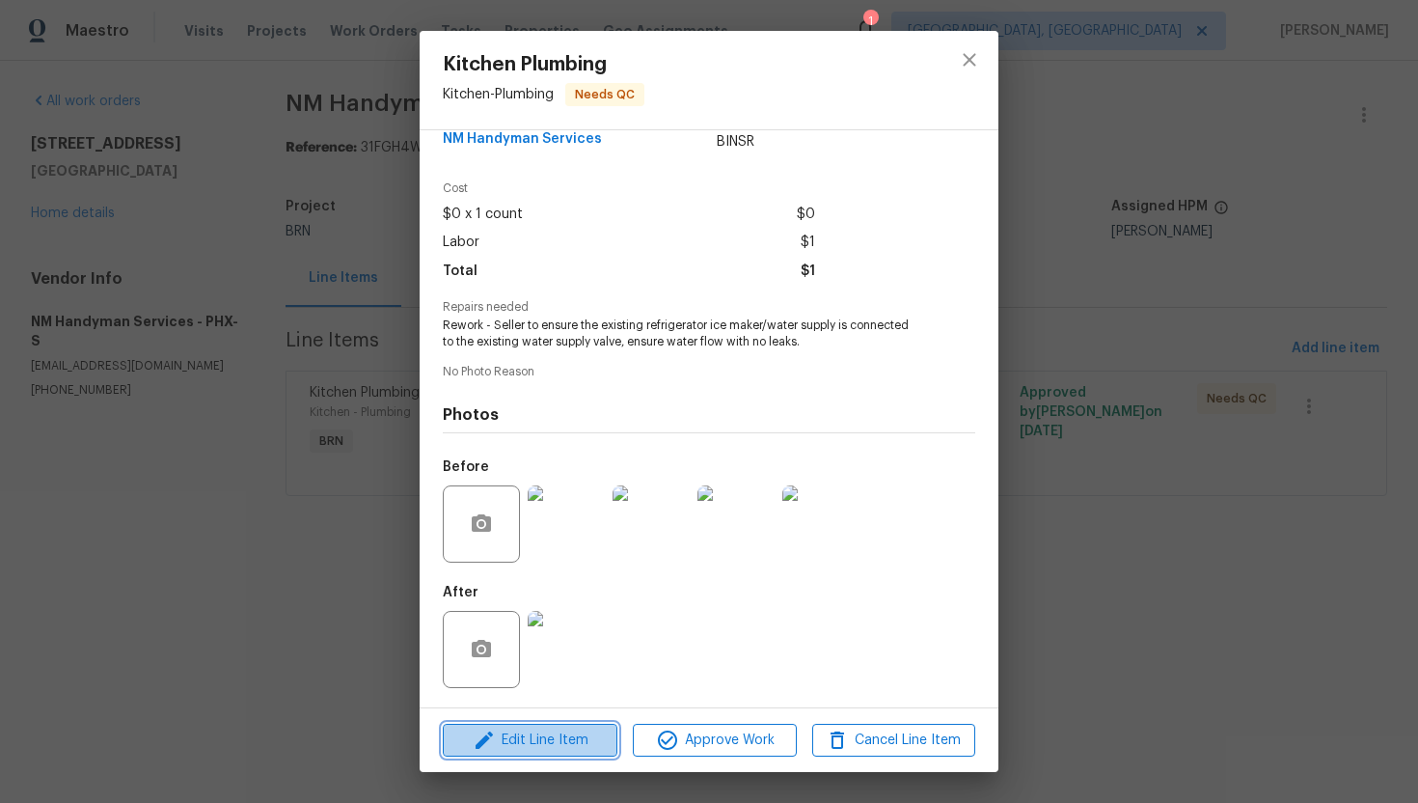
click at [548, 738] on span "Edit Line Item" at bounding box center [530, 740] width 163 height 24
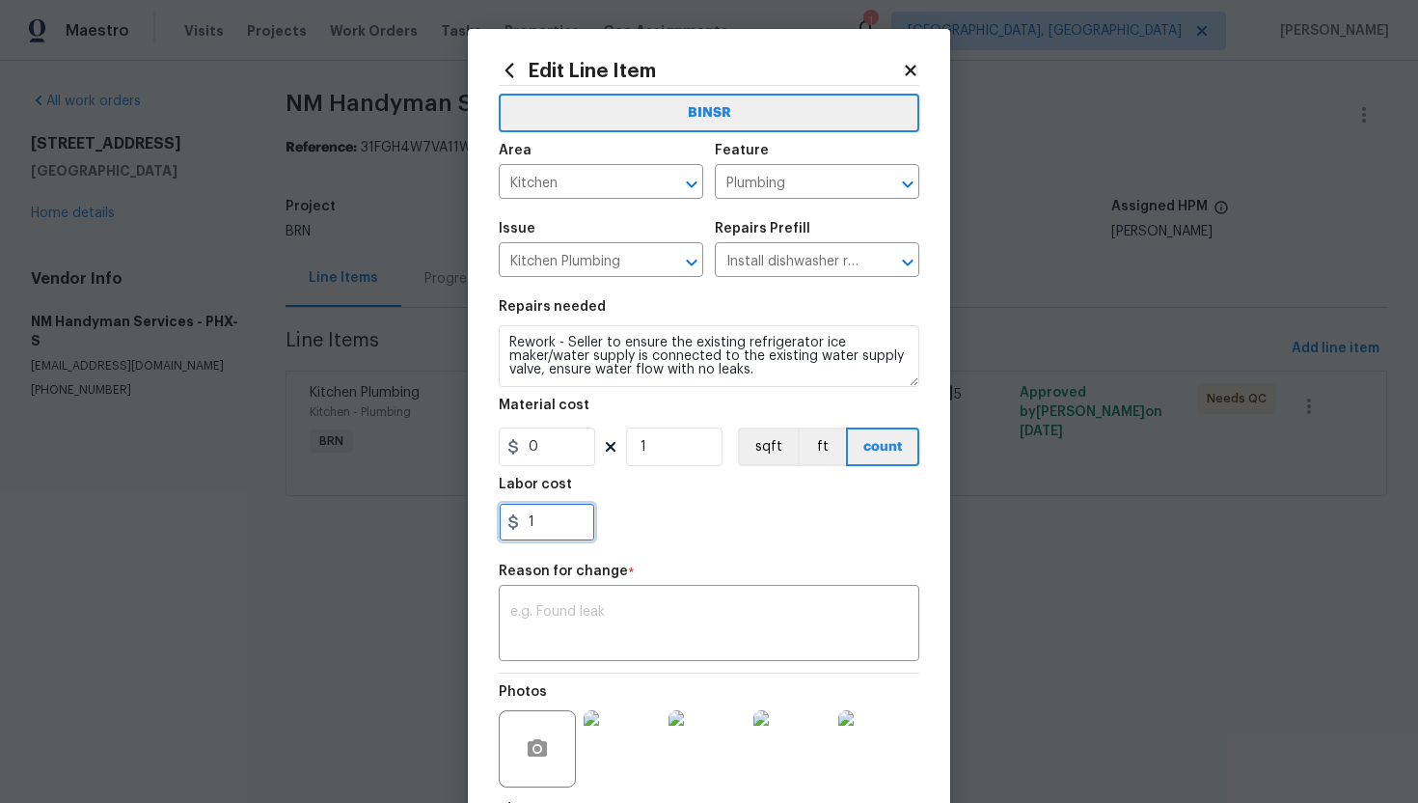
click at [561, 536] on input "1" at bounding box center [547, 522] width 96 height 39
type input "75"
click at [730, 603] on div "x ​" at bounding box center [709, 624] width 421 height 71
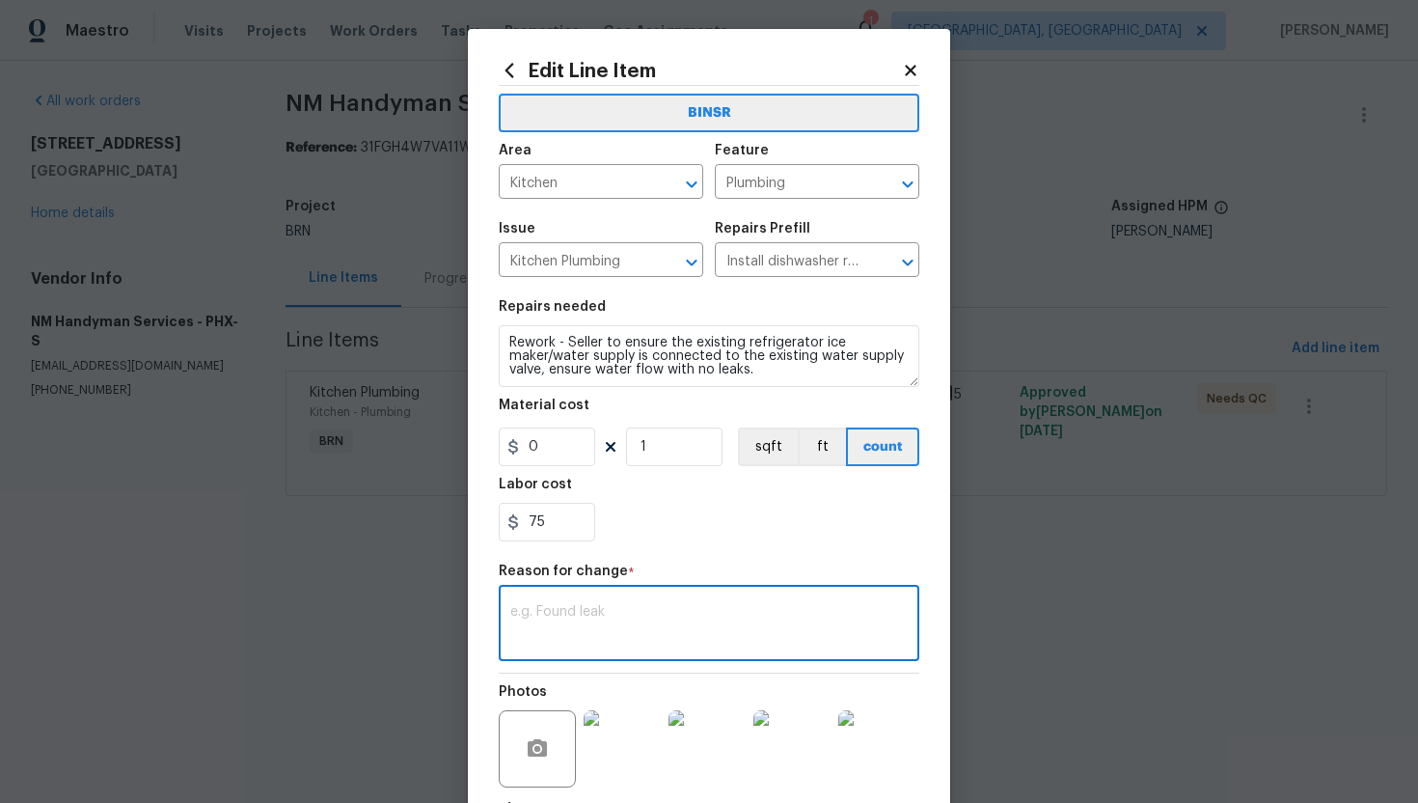
paste textarea "(AG) Updated per vendors final cost."
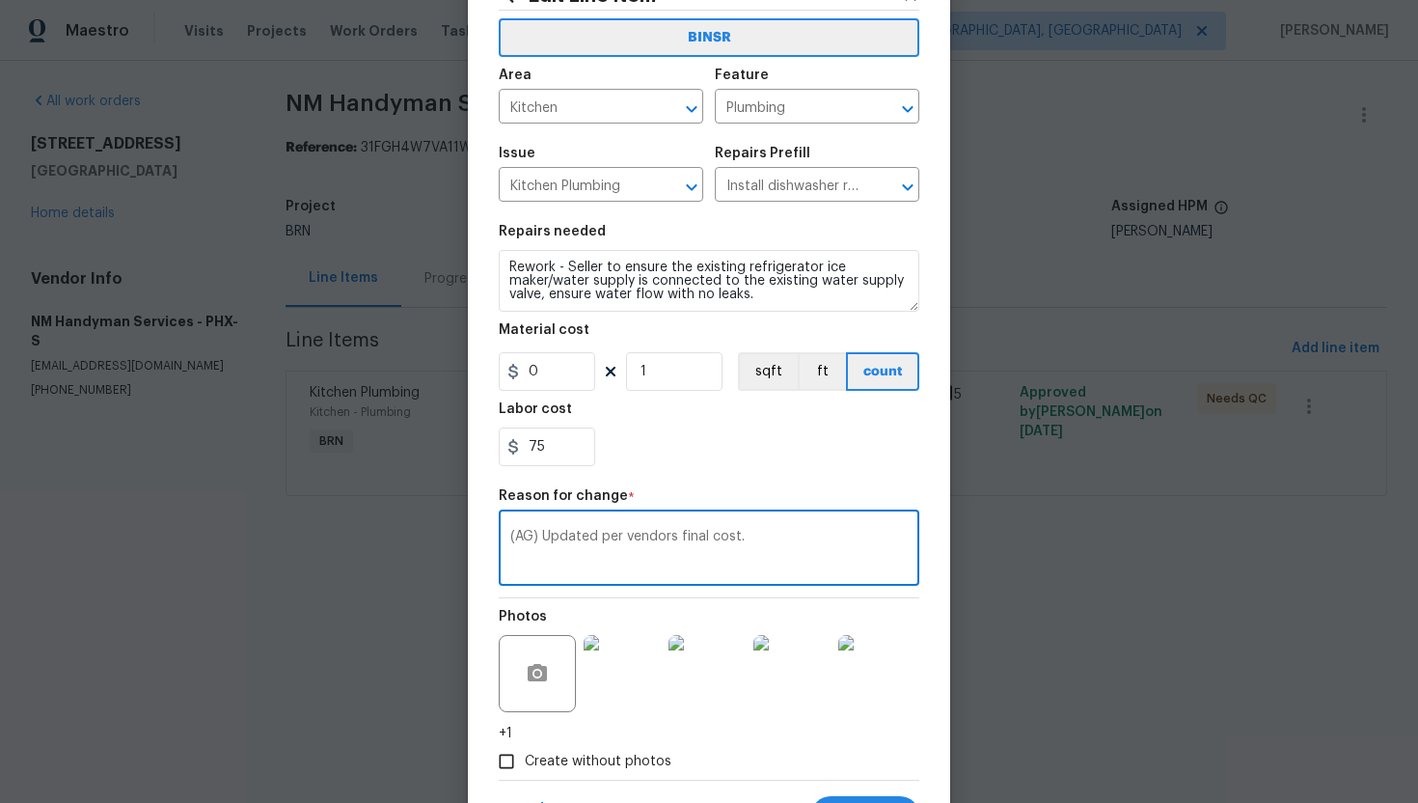
scroll to position [168, 0]
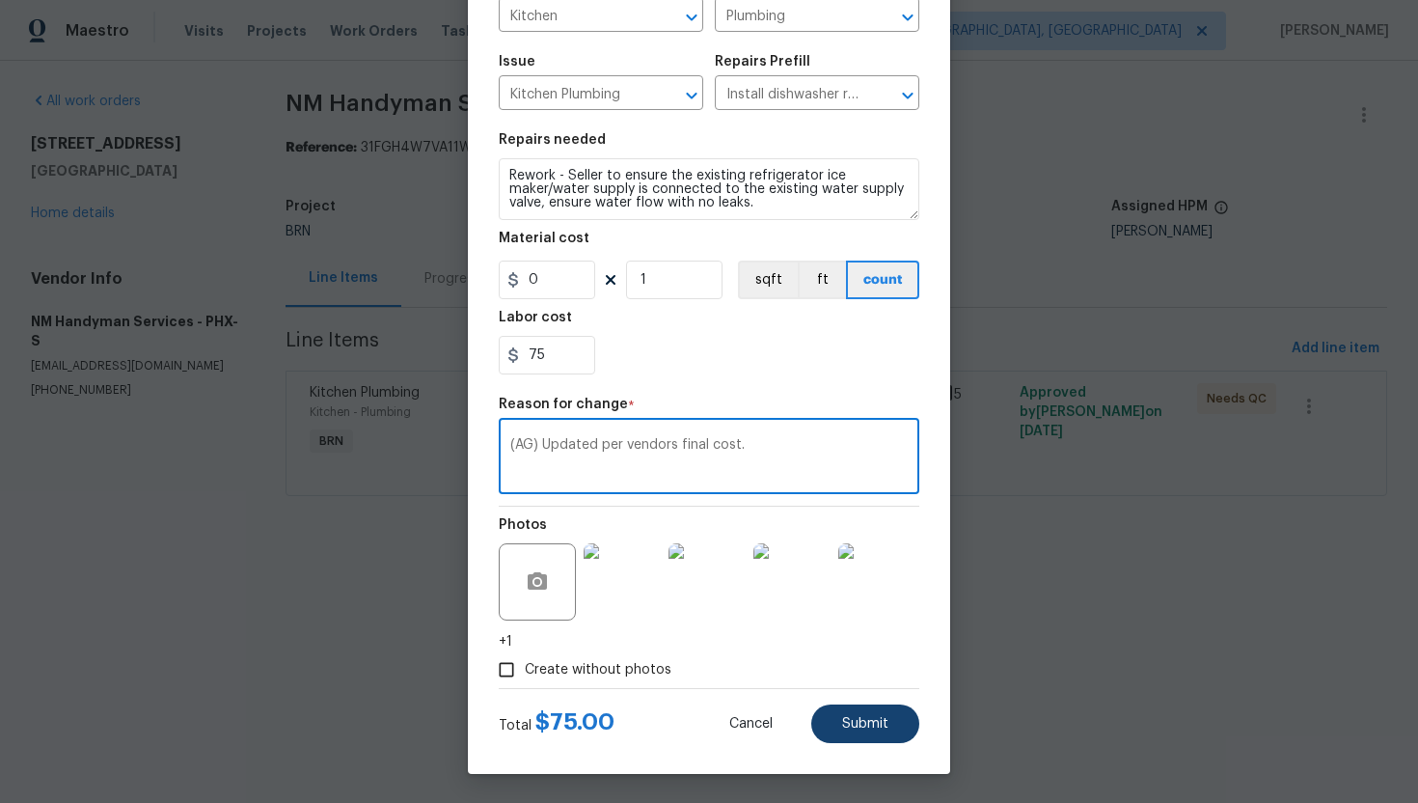
type textarea "(AG) Updated per vendors final cost."
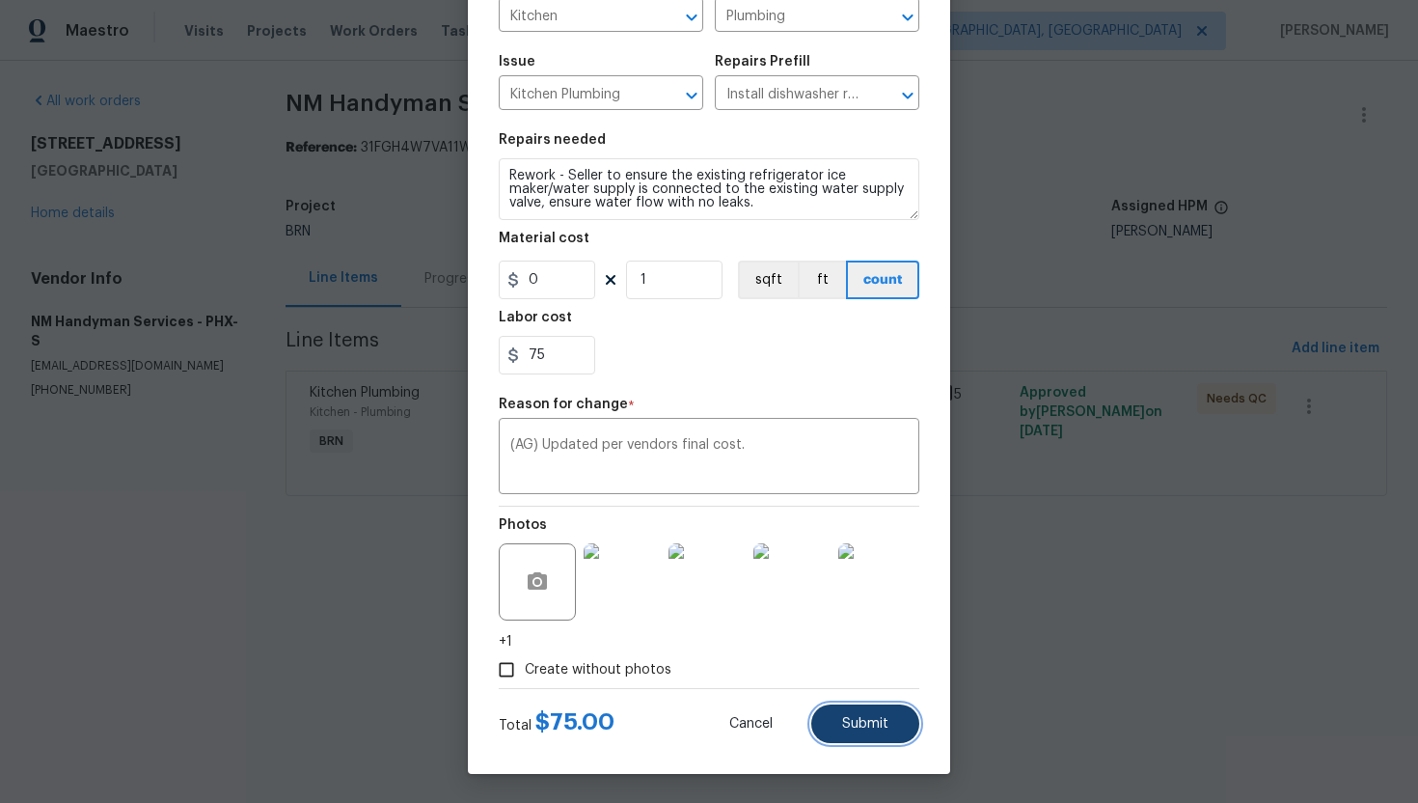
click at [878, 733] on button "Submit" at bounding box center [865, 723] width 108 height 39
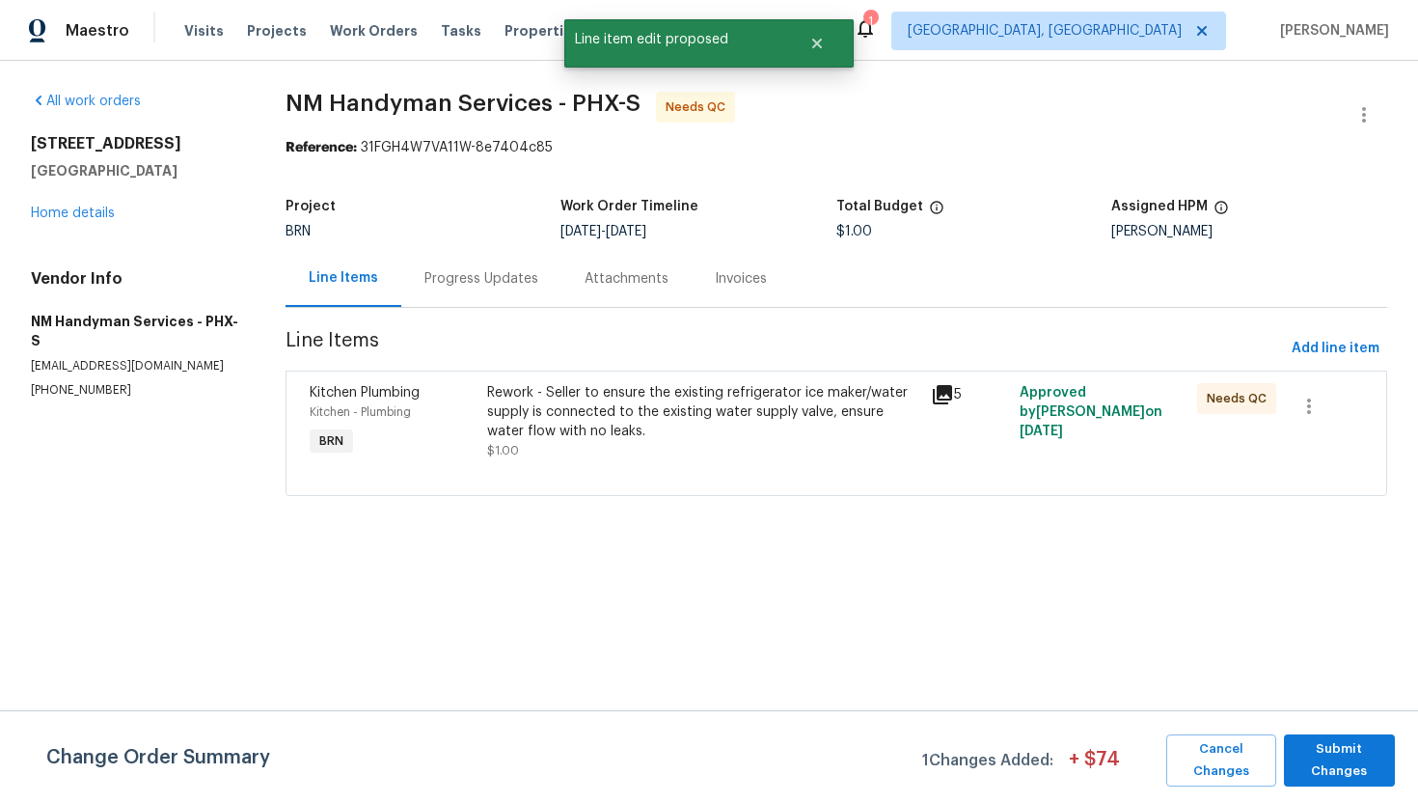
scroll to position [0, 0]
click at [1333, 786] on div "Change Order Summary 1 Changes Added: + $ 74 Cancel Changes Submit Changes" at bounding box center [709, 756] width 1418 height 93
click at [1335, 762] on span "Submit Changes" at bounding box center [1340, 760] width 92 height 44
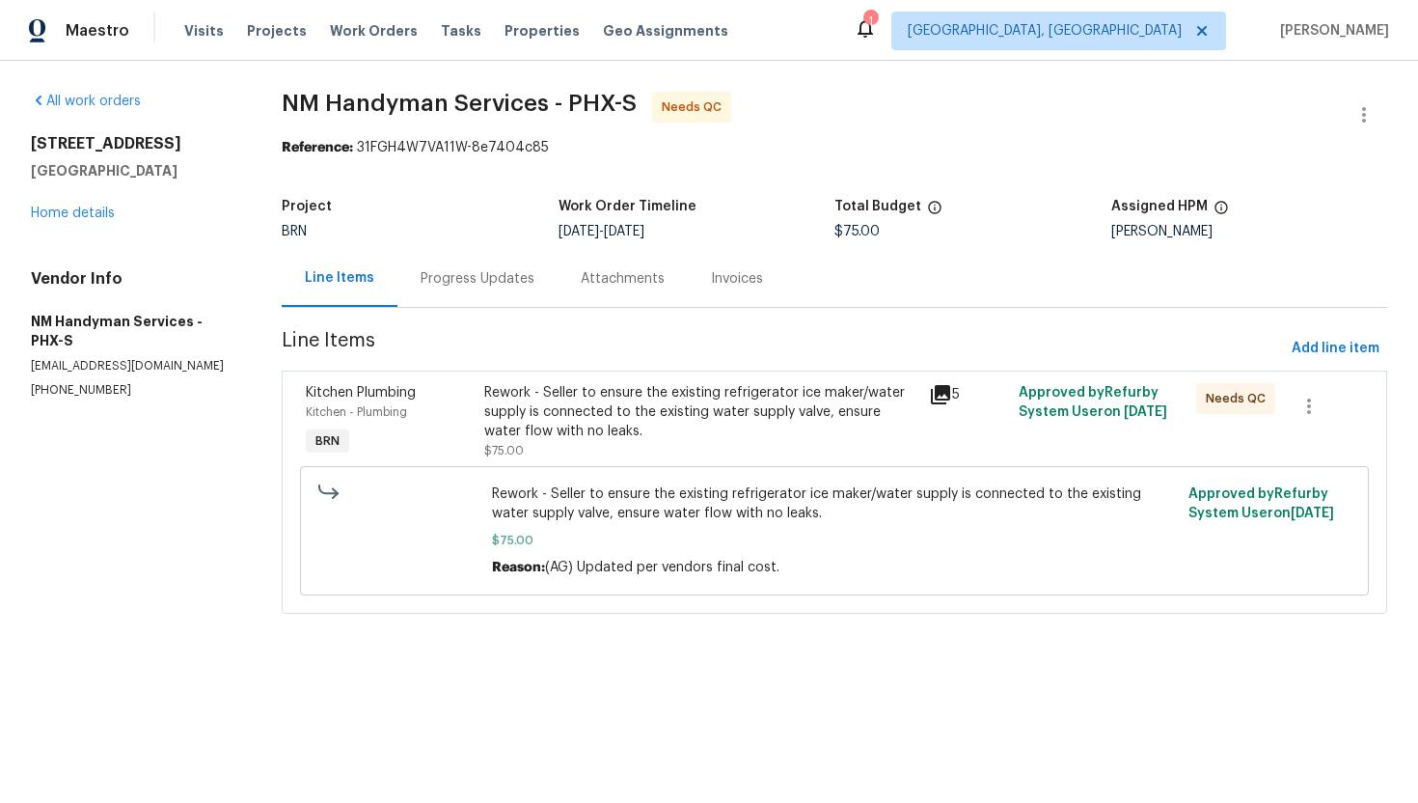
click at [466, 284] on div "Progress Updates" at bounding box center [478, 278] width 114 height 19
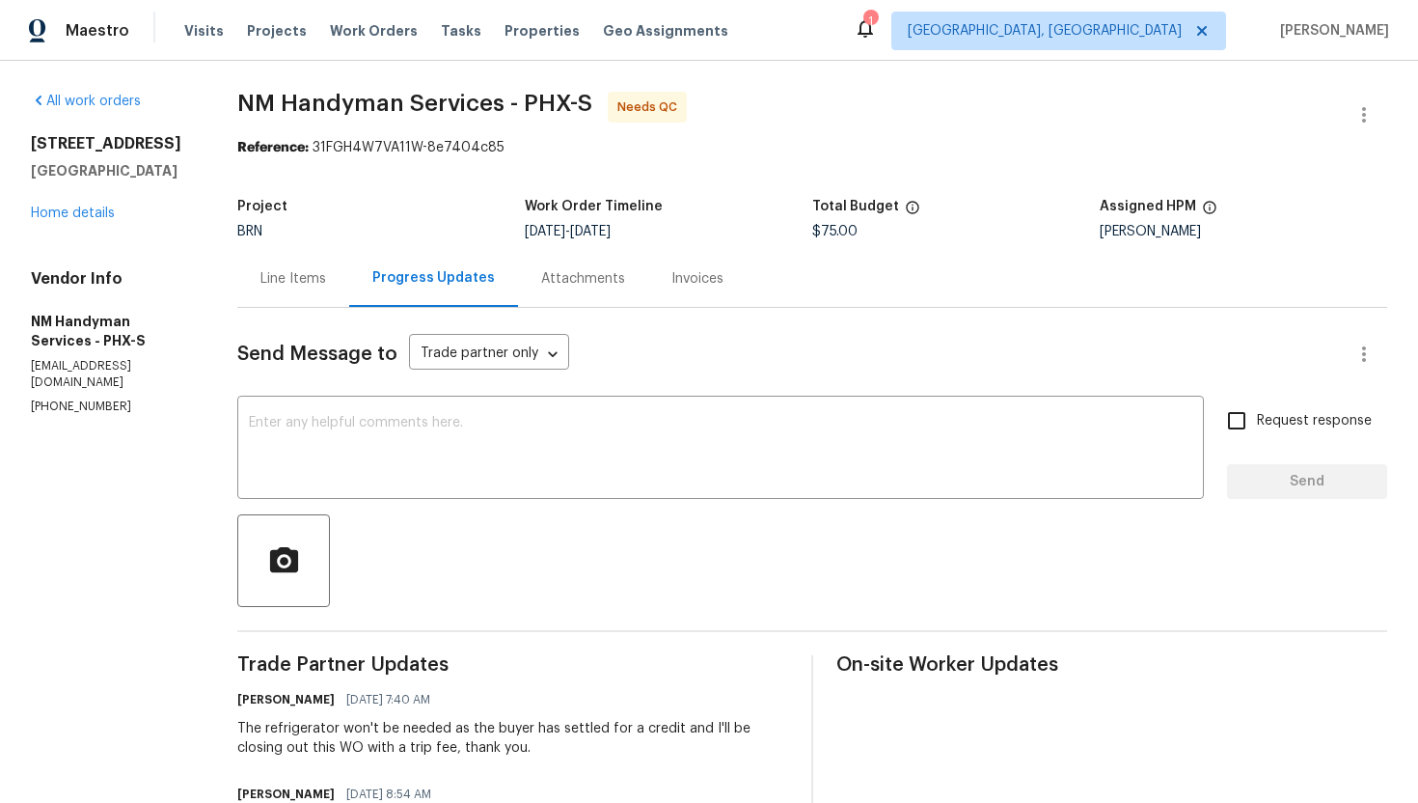
click at [318, 289] on div "Line Items" at bounding box center [293, 278] width 112 height 57
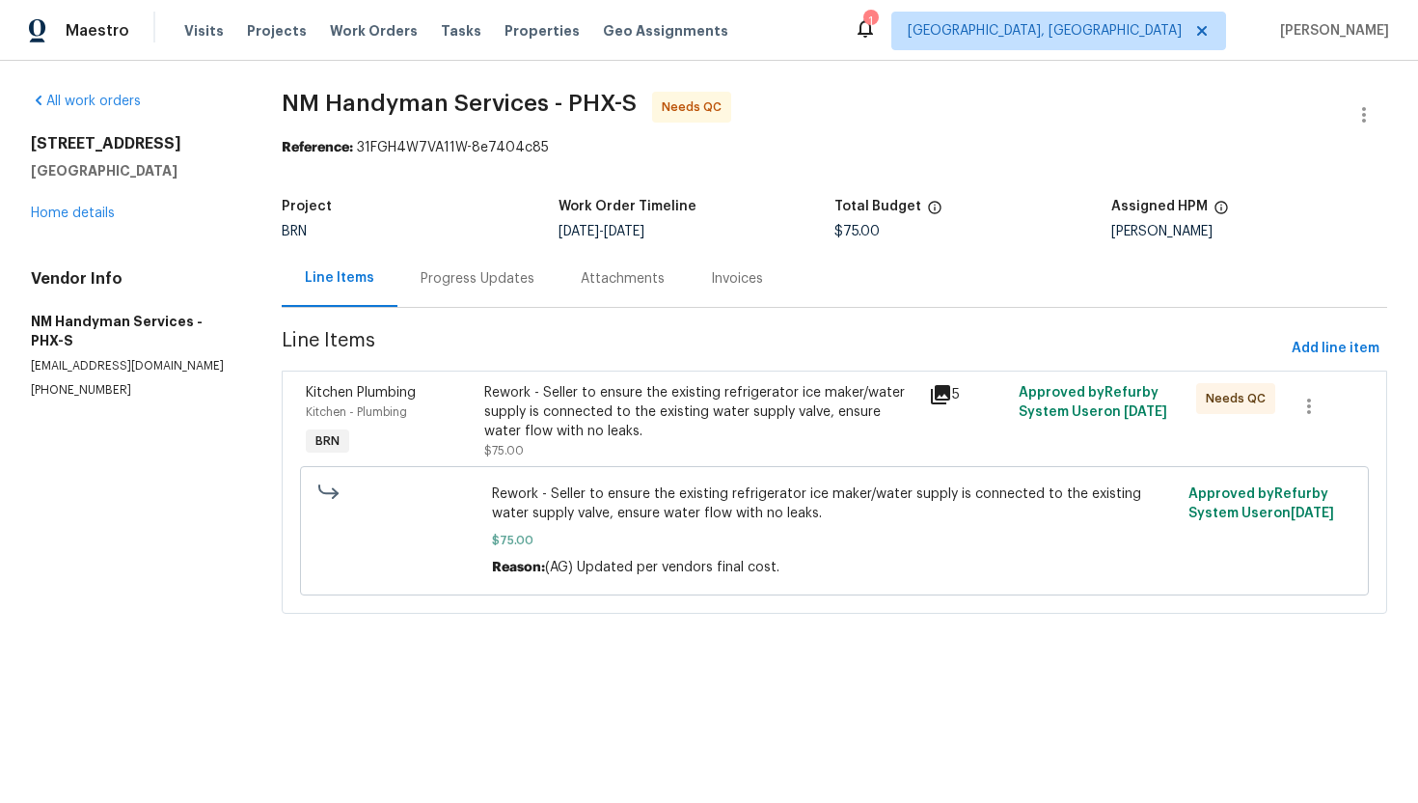
click at [534, 398] on div "Rework - Seller to ensure the existing refrigerator ice maker/water supply is c…" at bounding box center [701, 412] width 434 height 58
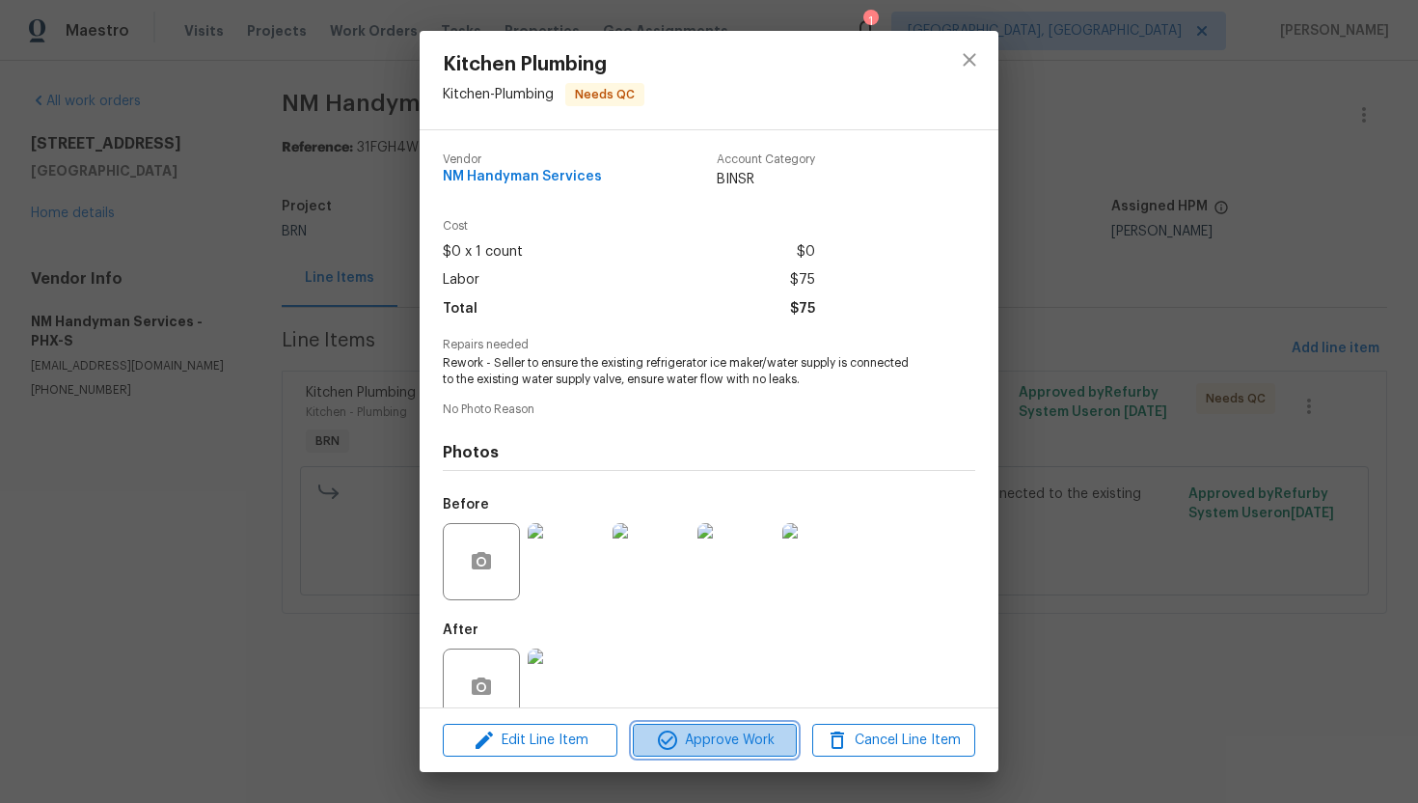
click at [694, 744] on span "Approve Work" at bounding box center [714, 740] width 151 height 24
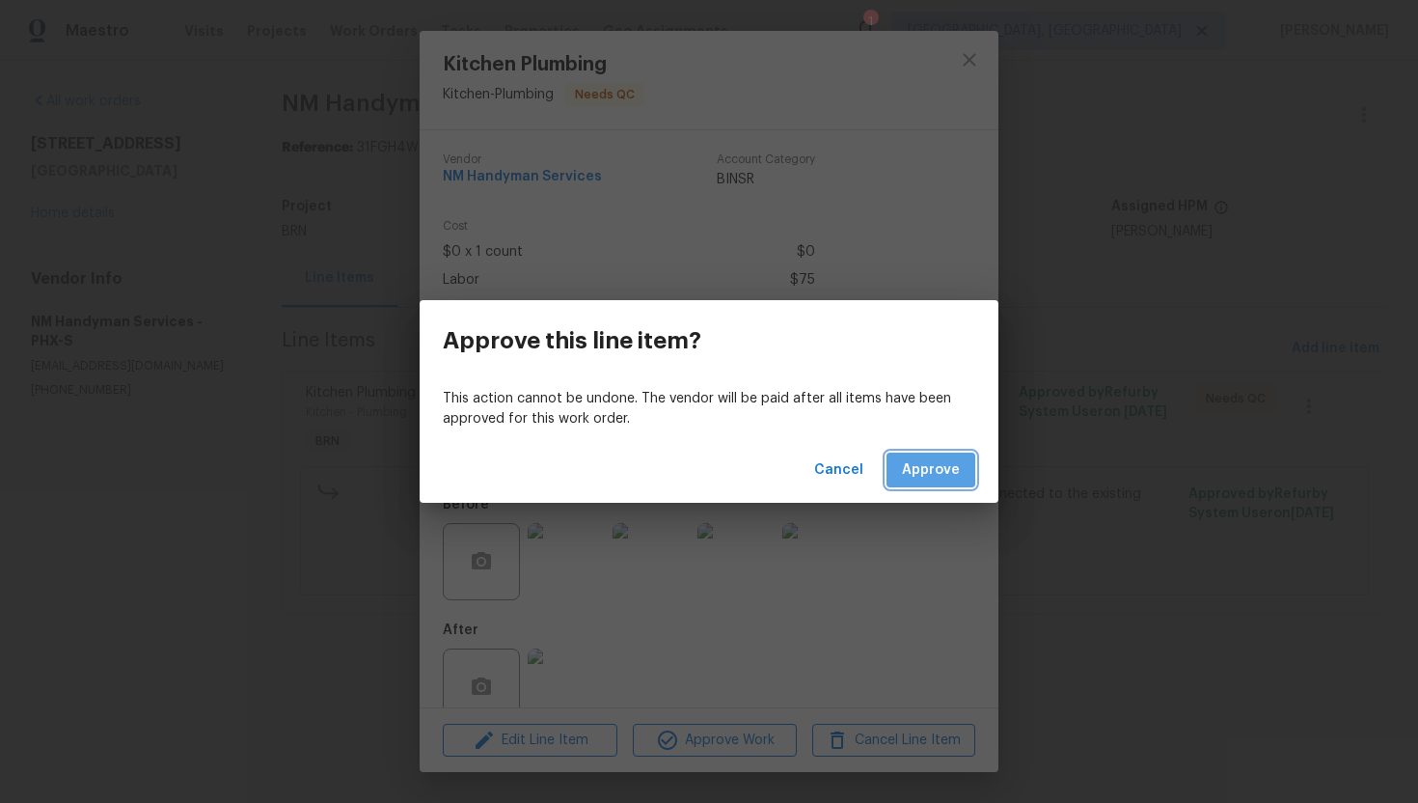
click at [918, 454] on button "Approve" at bounding box center [931, 470] width 89 height 36
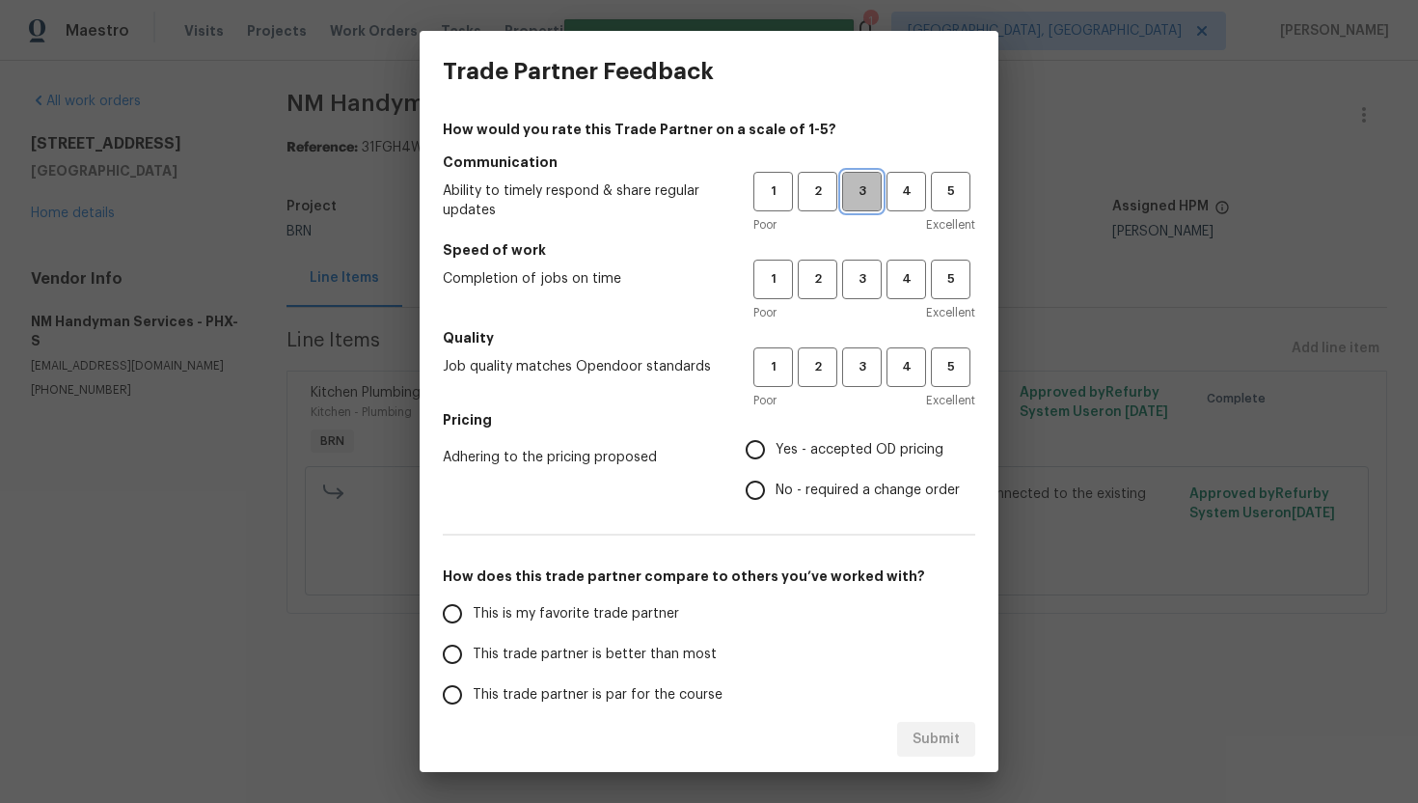
click at [855, 181] on span "3" at bounding box center [862, 191] width 36 height 22
click at [865, 272] on span "3" at bounding box center [862, 279] width 36 height 22
click at [859, 372] on span "3" at bounding box center [862, 367] width 36 height 22
click at [752, 501] on input "No - required a change order" at bounding box center [755, 490] width 41 height 41
radio input "true"
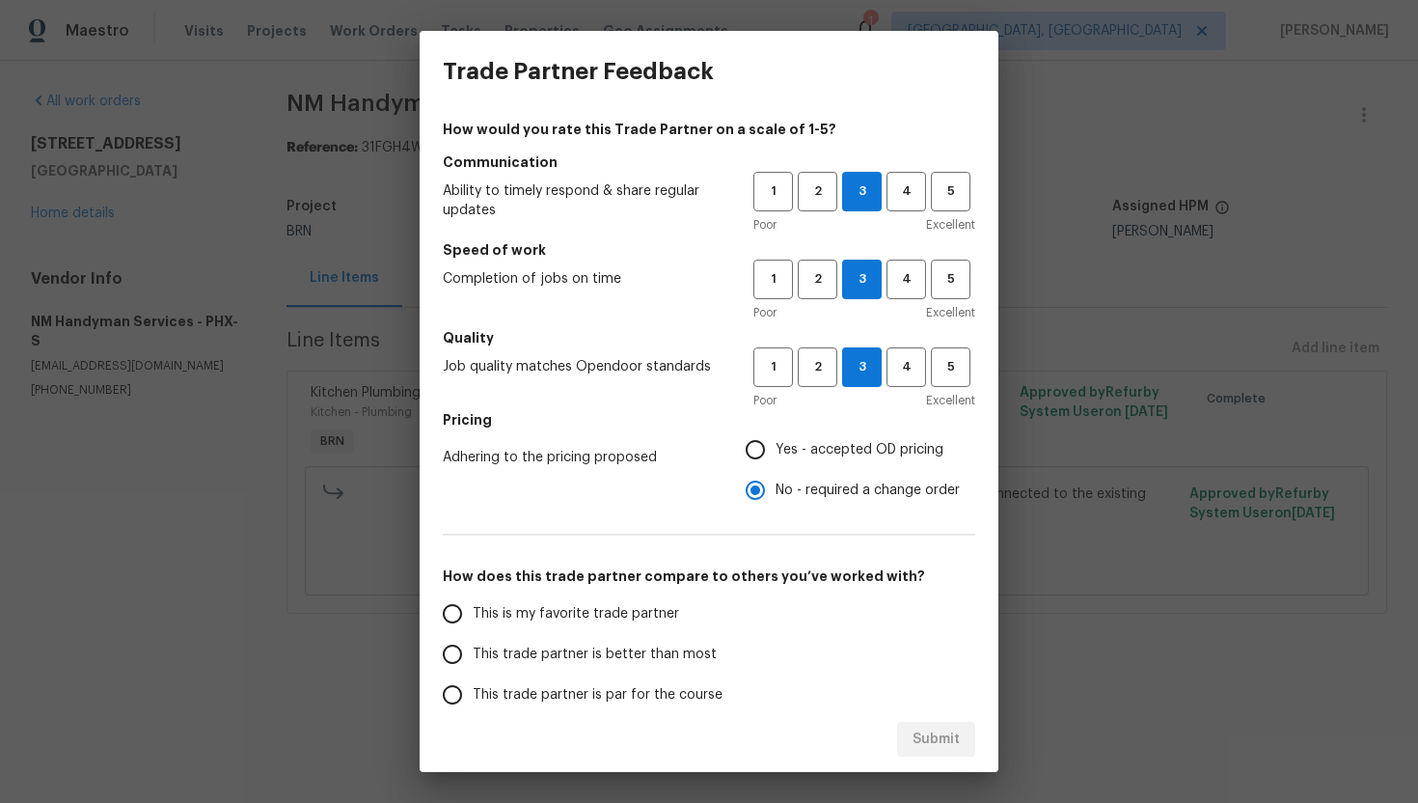
click at [772, 461] on input "Yes - accepted OD pricing" at bounding box center [755, 449] width 41 height 41
radio input "true"
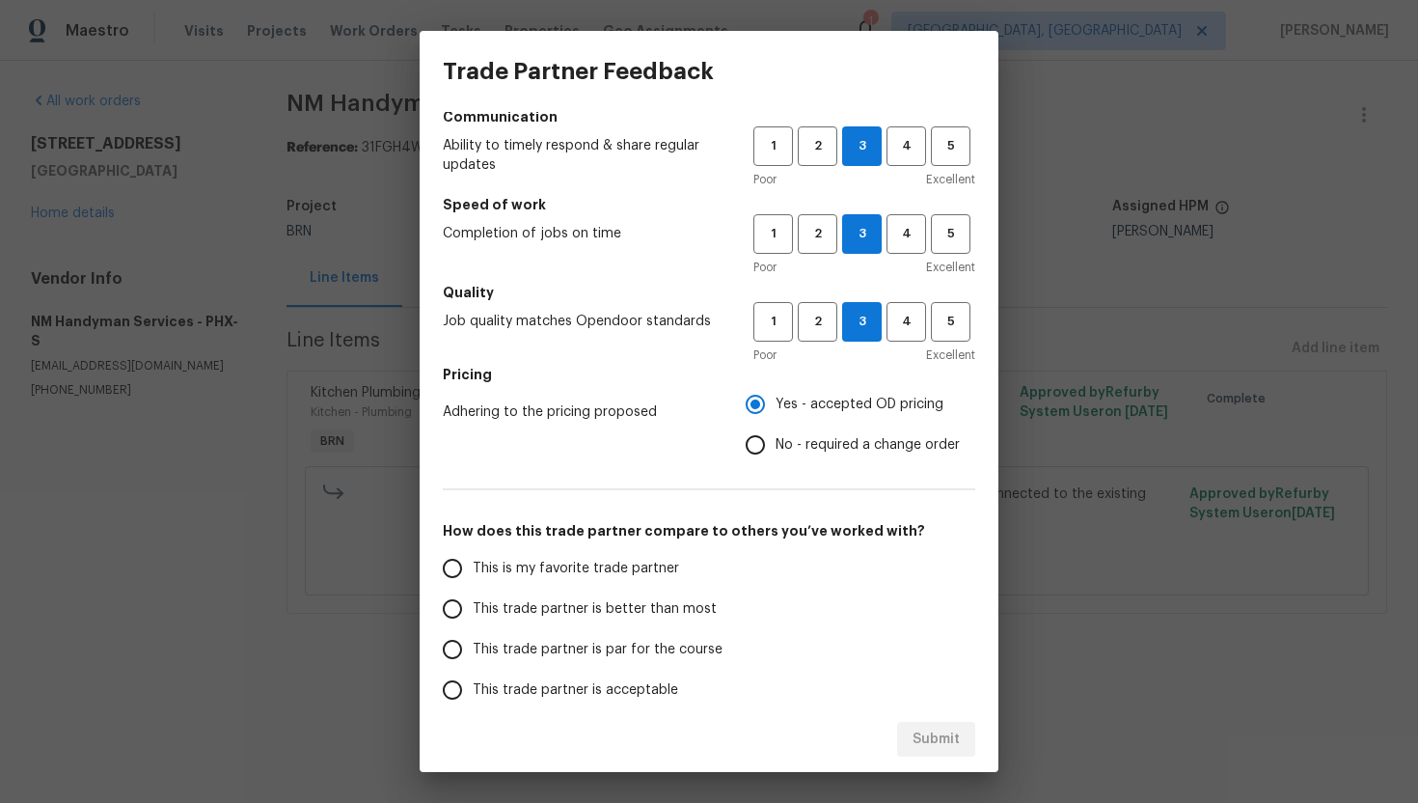
scroll to position [55, 0]
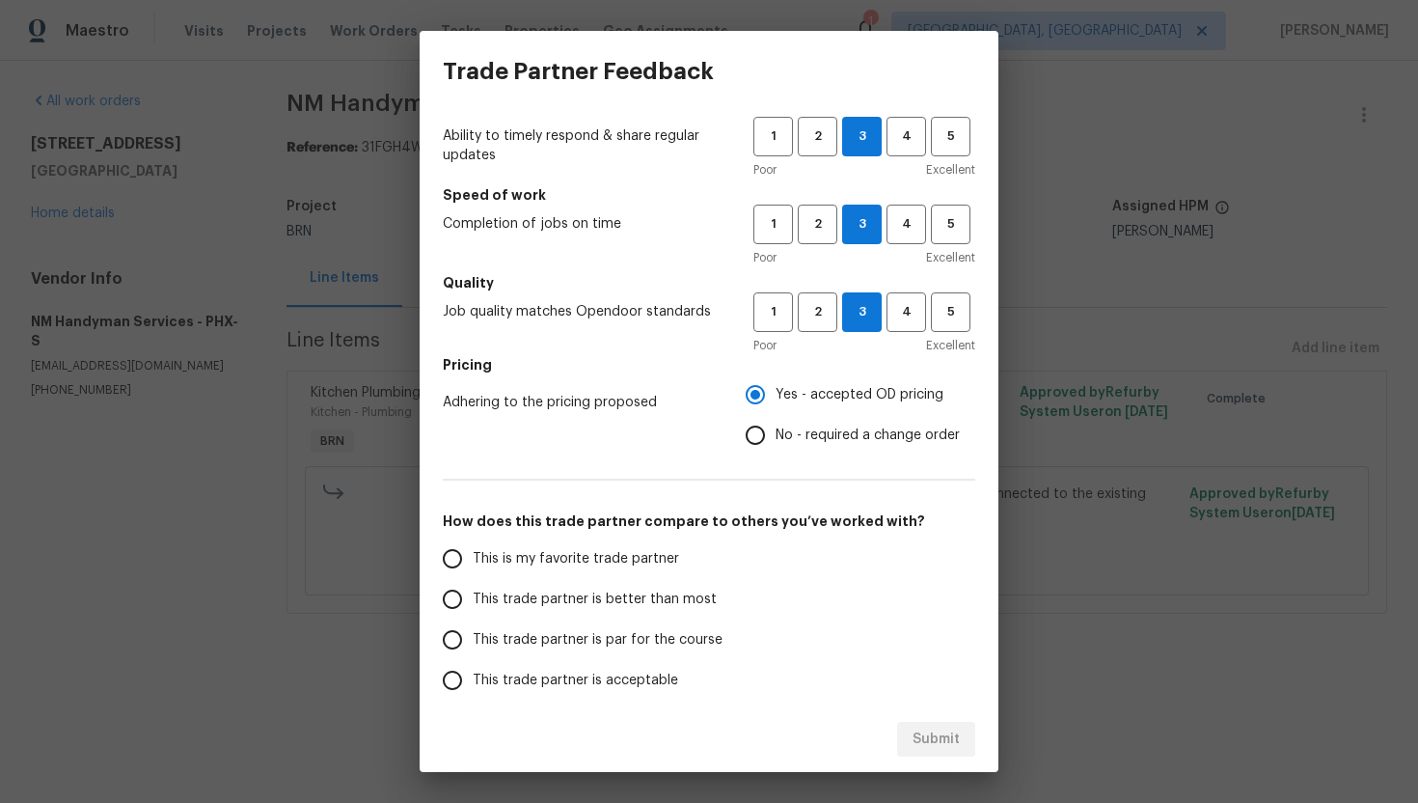
click at [557, 643] on span "This trade partner is par for the course" at bounding box center [598, 640] width 250 height 20
click at [473, 643] on input "This trade partner is par for the course" at bounding box center [452, 639] width 41 height 41
click at [926, 748] on span "Submit" at bounding box center [936, 739] width 47 height 24
radio input "true"
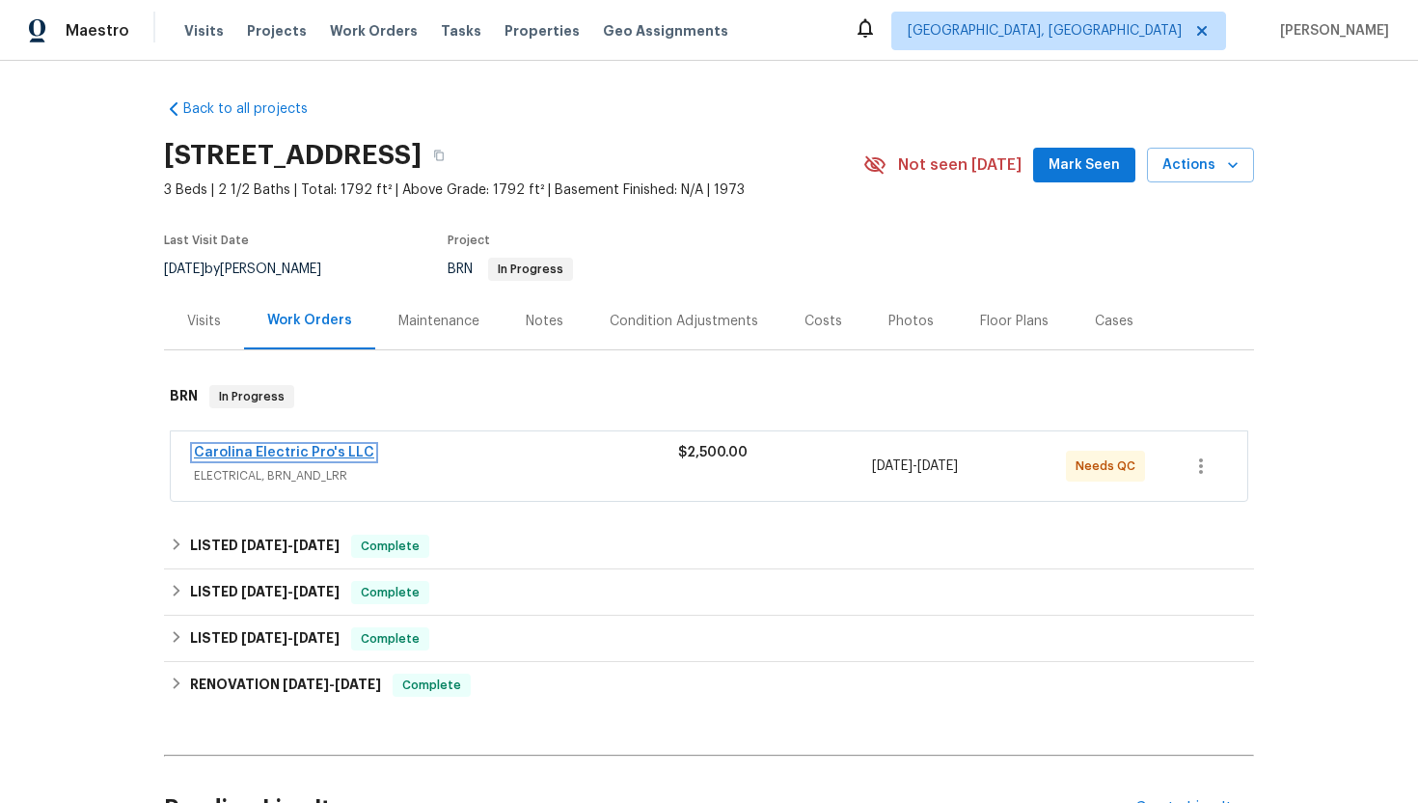
click at [287, 453] on link "Carolina Electric Pro's LLC" at bounding box center [284, 453] width 180 height 14
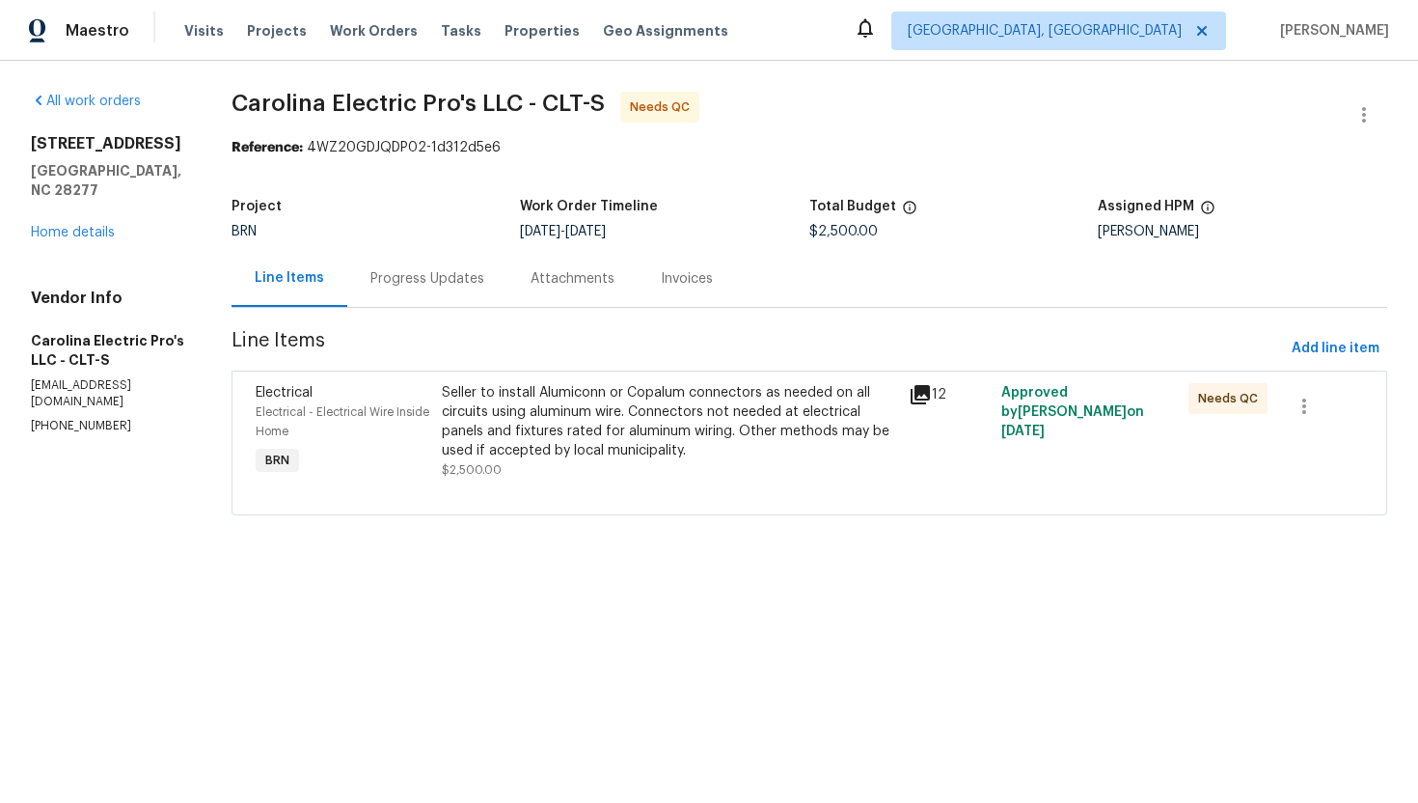
click at [465, 284] on div "Progress Updates" at bounding box center [427, 278] width 114 height 19
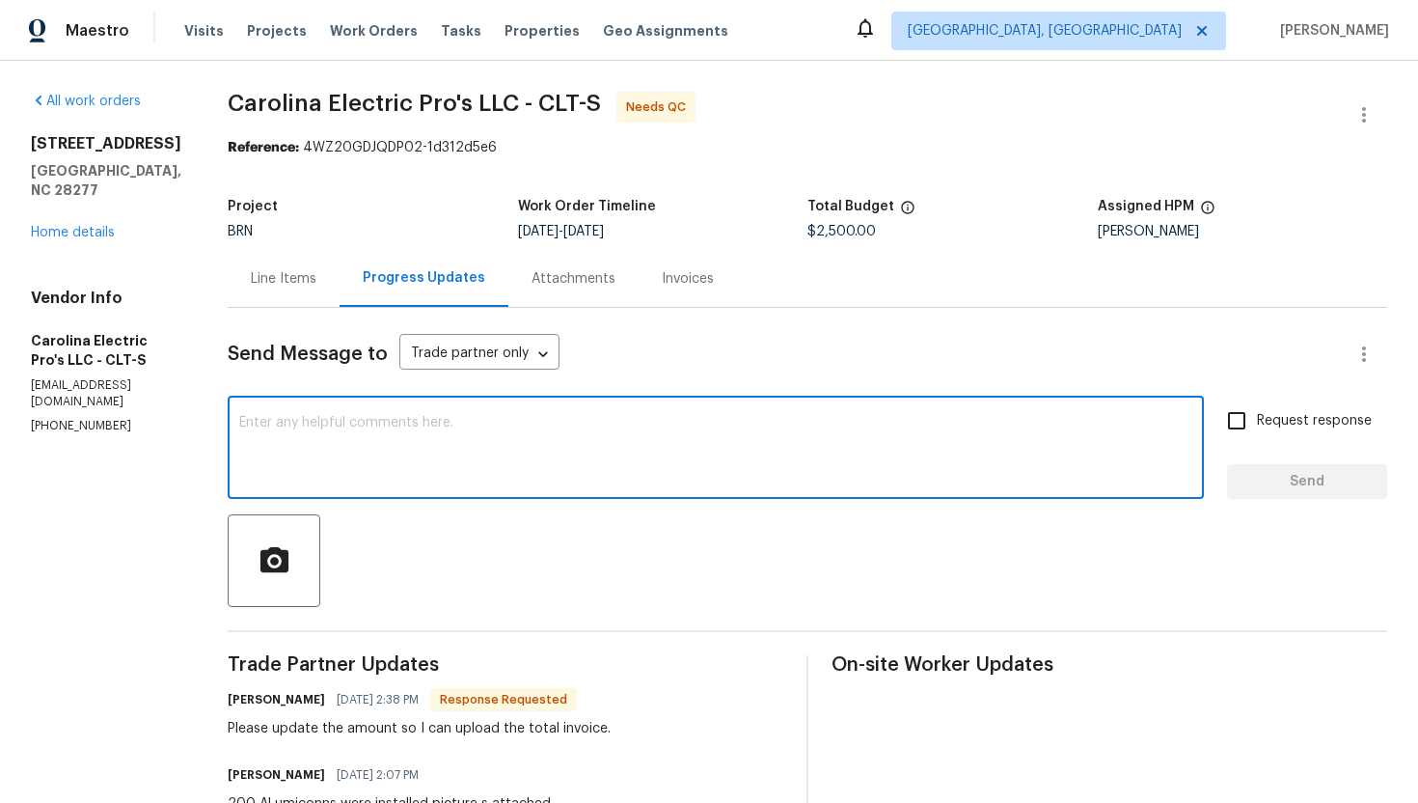
click at [511, 450] on textarea at bounding box center [715, 450] width 953 height 68
type textarea "Got it, I'll review the cost and update shortly."
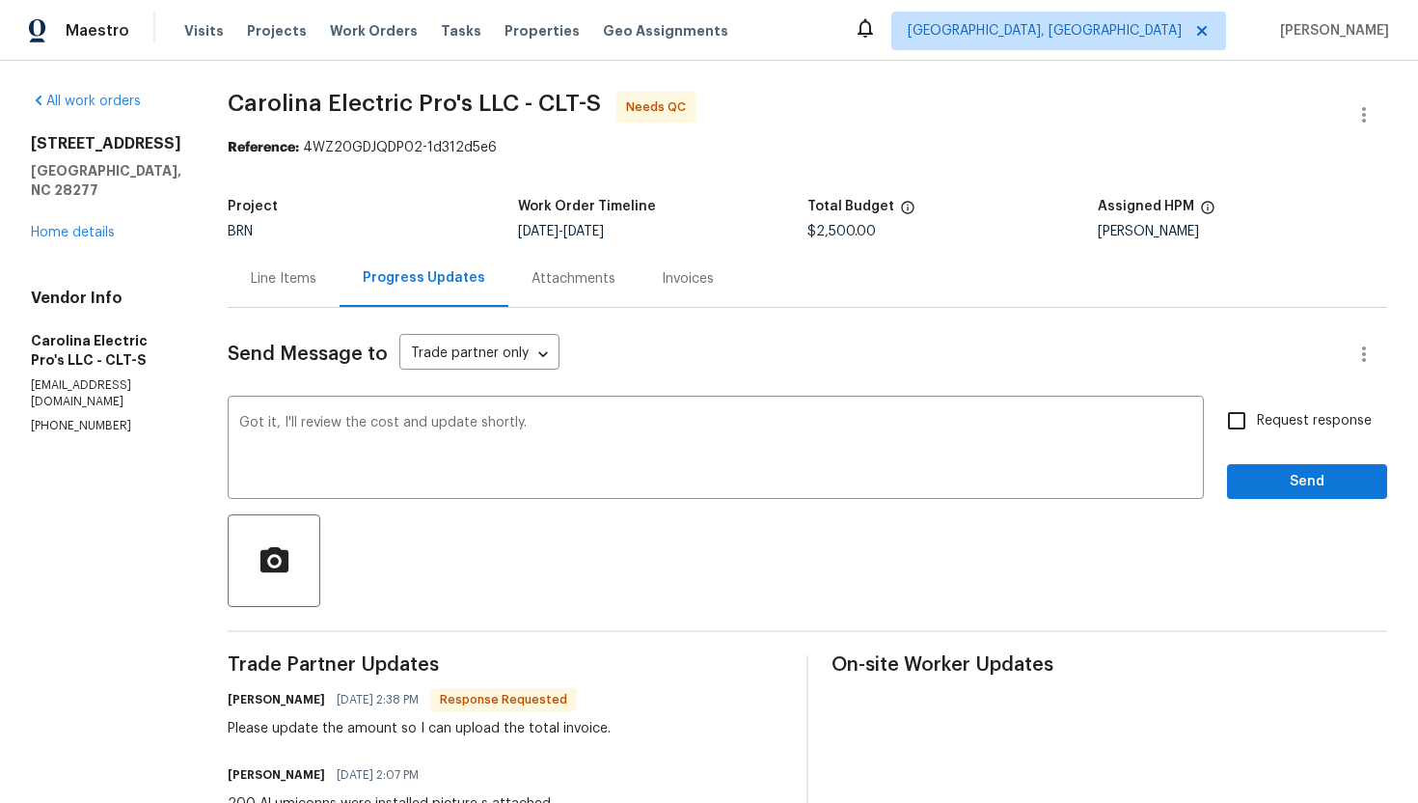
click at [1265, 433] on label "Request response" at bounding box center [1294, 420] width 155 height 41
click at [1257, 433] on input "Request response" at bounding box center [1237, 420] width 41 height 41
checkbox input "true"
click at [1293, 489] on span "Send" at bounding box center [1307, 482] width 129 height 24
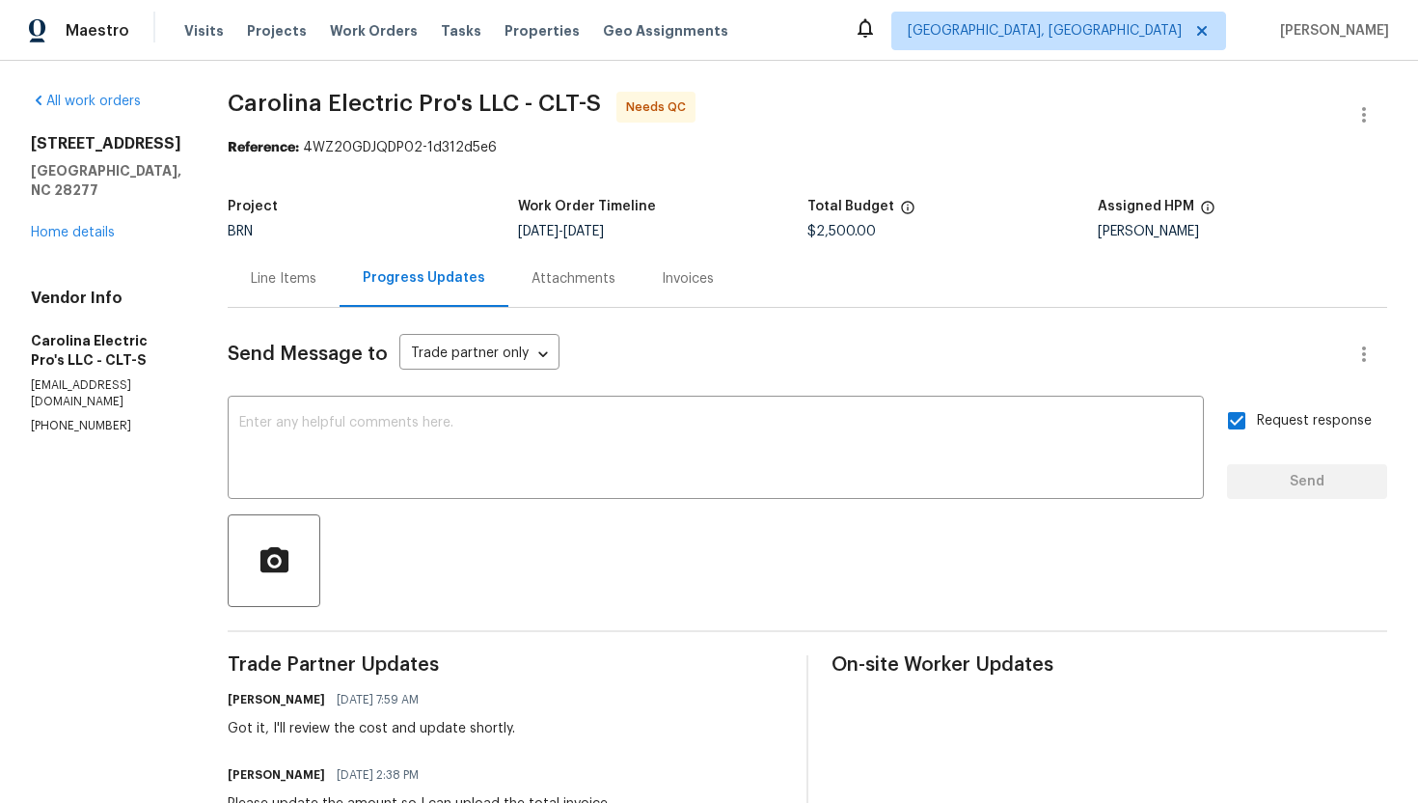
click at [316, 281] on div "Line Items" at bounding box center [284, 278] width 66 height 19
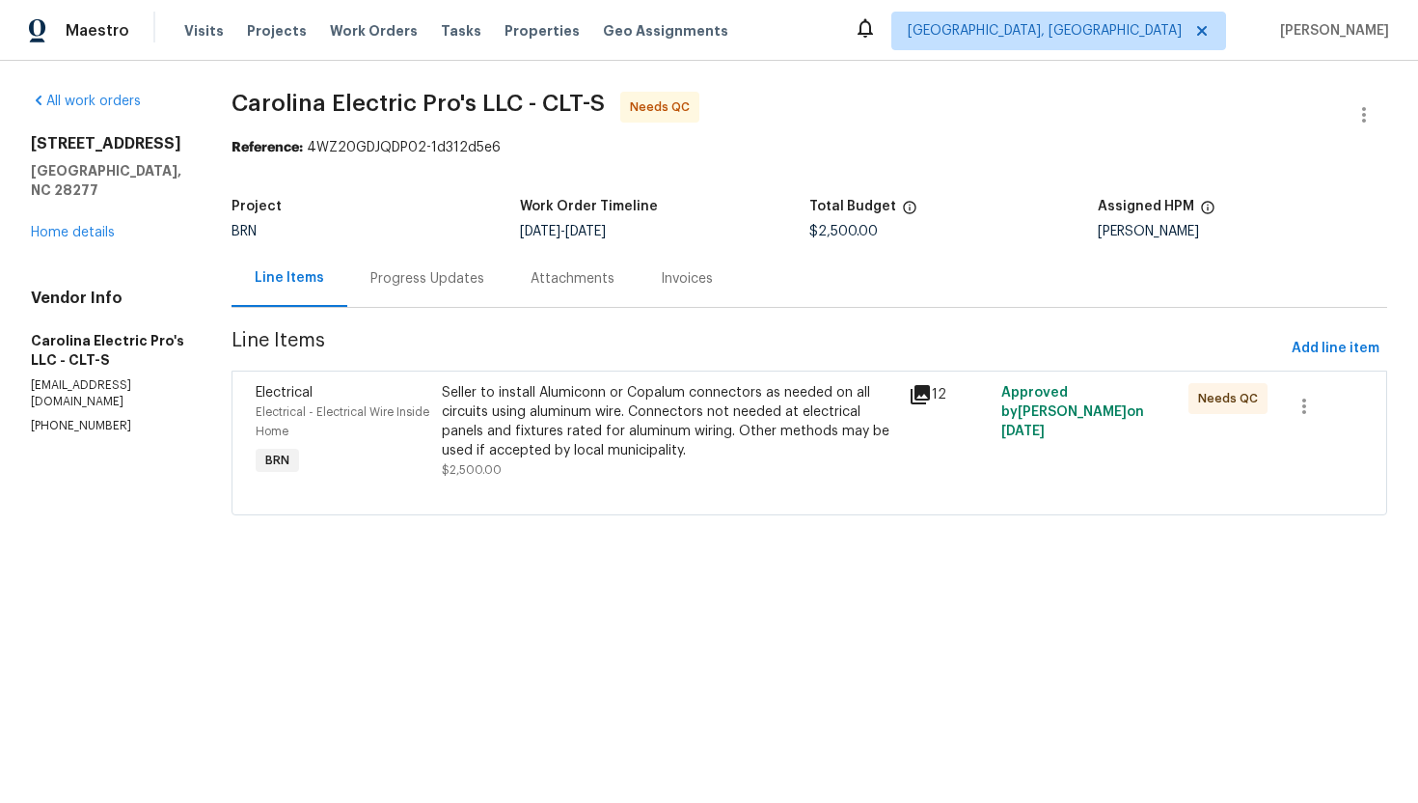
click at [654, 459] on div "Seller to install Alumiconn or Copalum connectors as needed on all circuits usi…" at bounding box center [669, 421] width 454 height 77
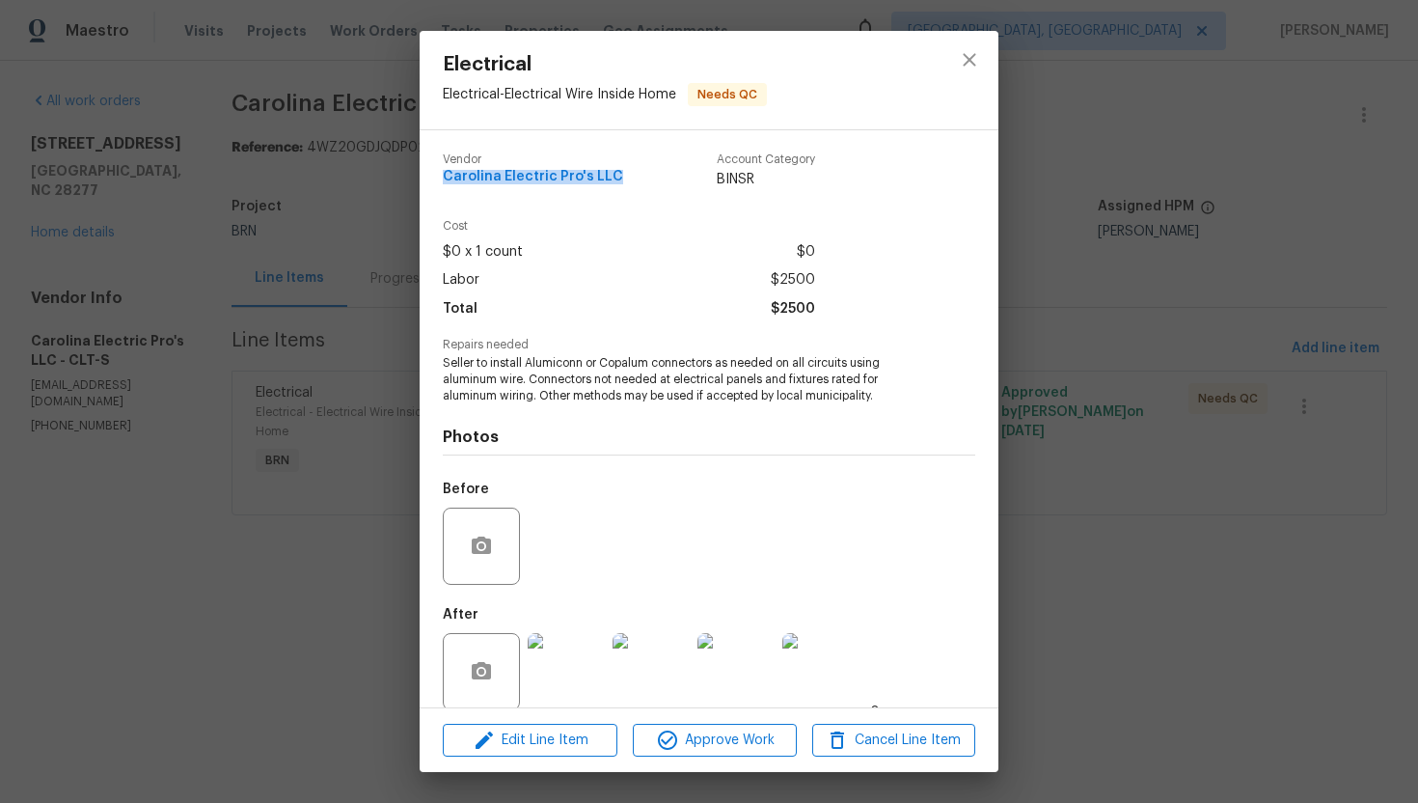
drag, startPoint x: 435, startPoint y: 178, endPoint x: 619, endPoint y: 179, distance: 184.3
click at [619, 179] on div "Vendor Carolina Electric Pro's LLC Account Category BINSR Cost $0 x 1 count $0 …" at bounding box center [709, 418] width 579 height 577
copy span "Carolina Electric Pro's LLC"
click at [763, 263] on div "$0 x 1 count $0" at bounding box center [629, 252] width 372 height 28
click at [640, 360] on span "Seller to install Alumiconn or Copalum connectors as needed on all circuits usi…" at bounding box center [682, 379] width 479 height 48
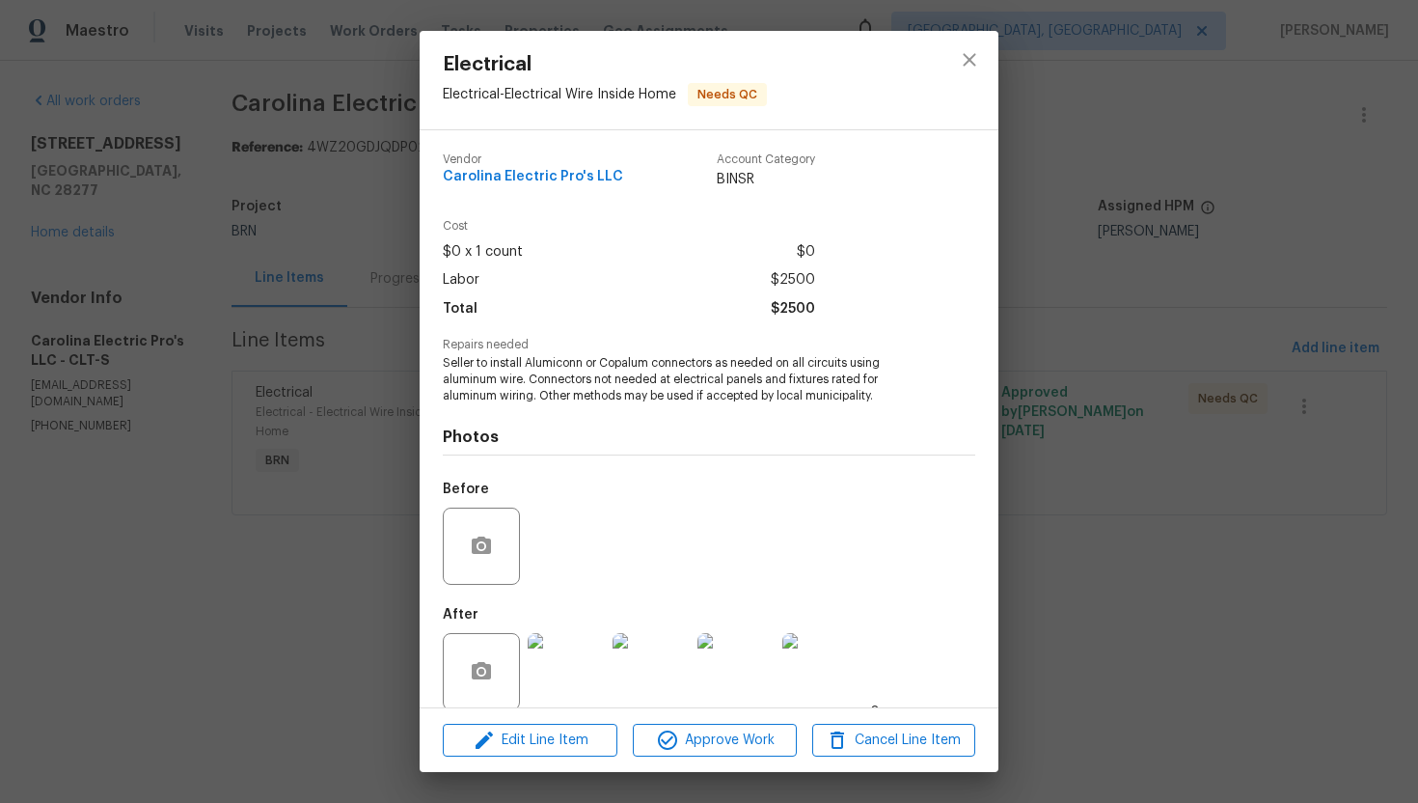
click at [640, 360] on span "Seller to install Alumiconn or Copalum connectors as needed on all circuits usi…" at bounding box center [682, 379] width 479 height 48
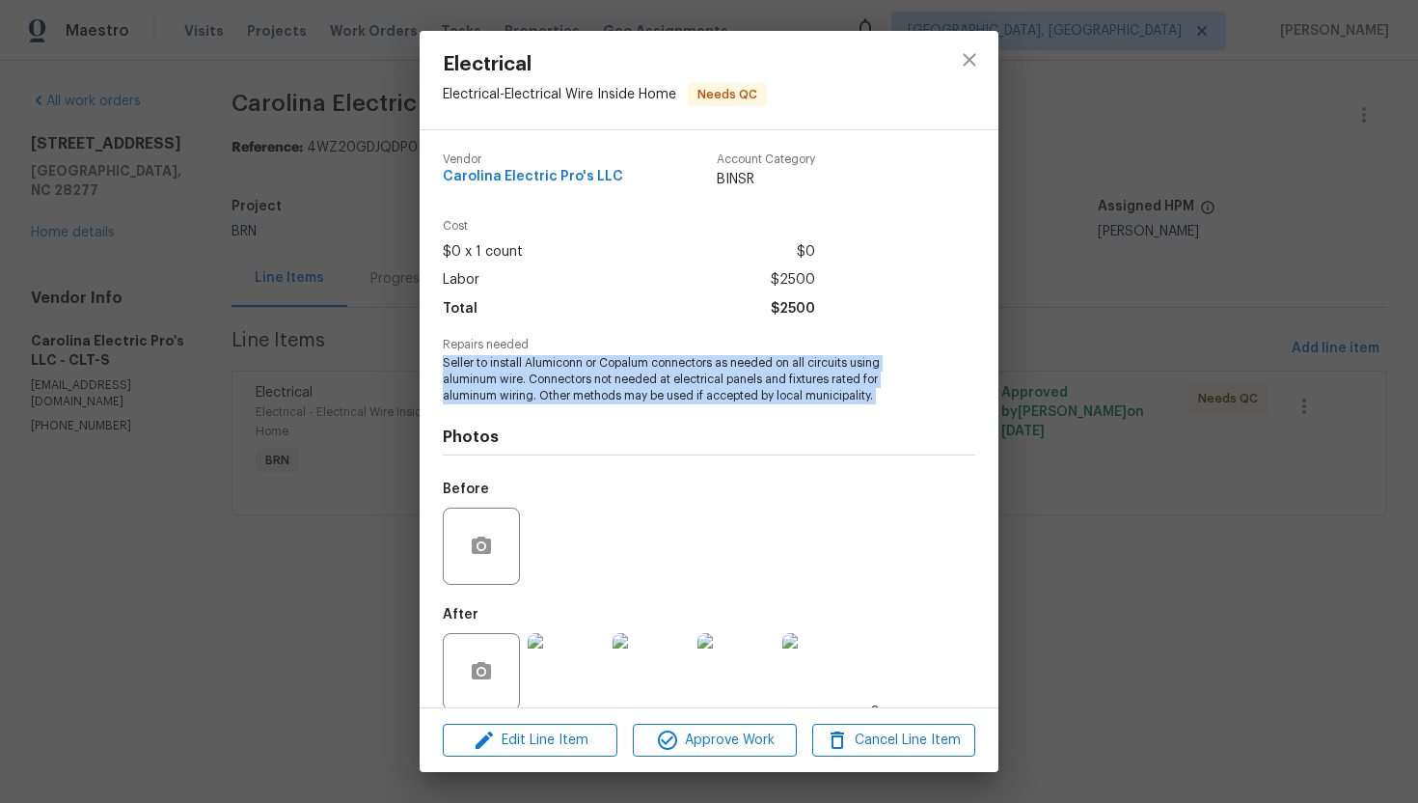
copy span "Seller to install Alumiconn or Copalum connectors as needed on all circuits usi…"
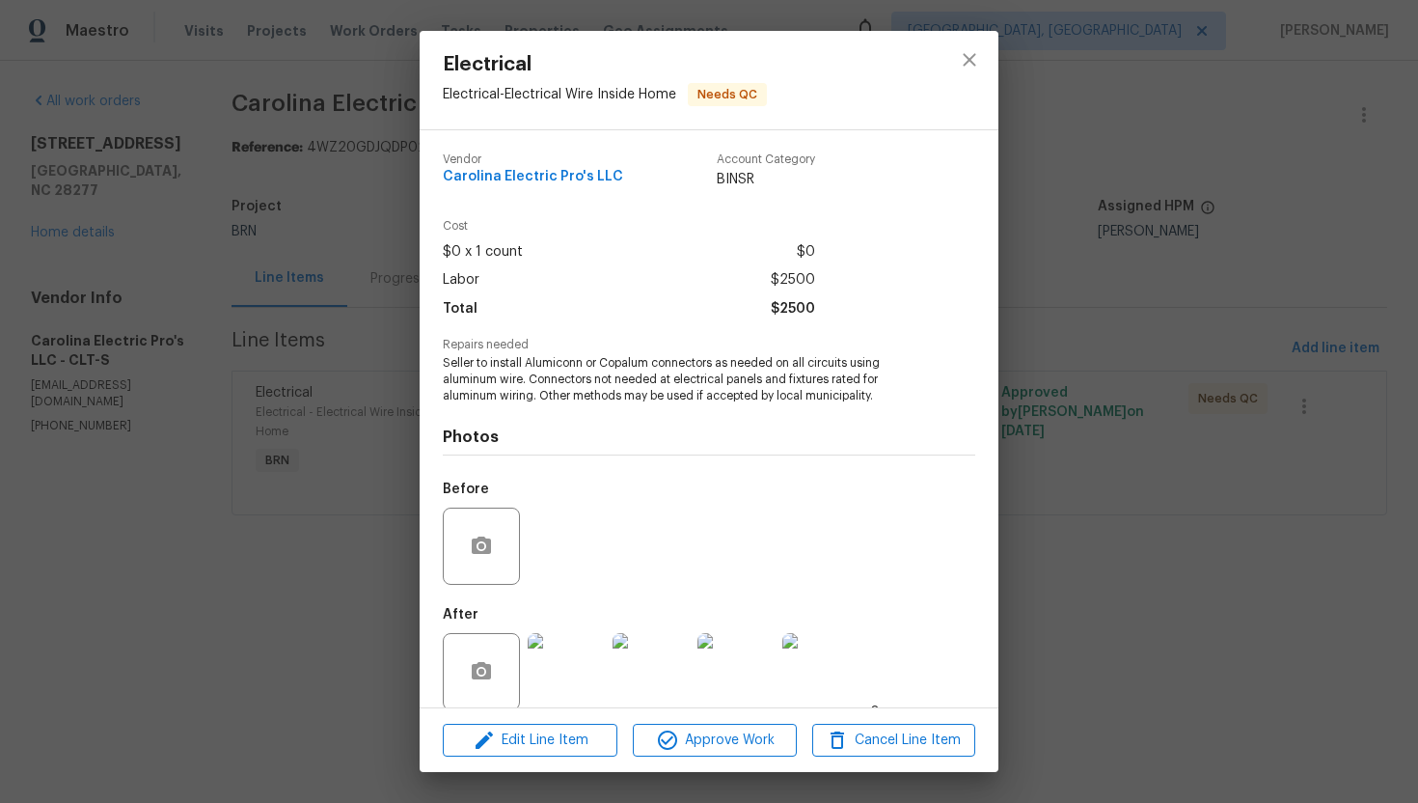
click at [1100, 273] on div "Electrical Electrical - Electrical Wire Inside Home Needs QC Vendor Carolina El…" at bounding box center [709, 401] width 1418 height 803
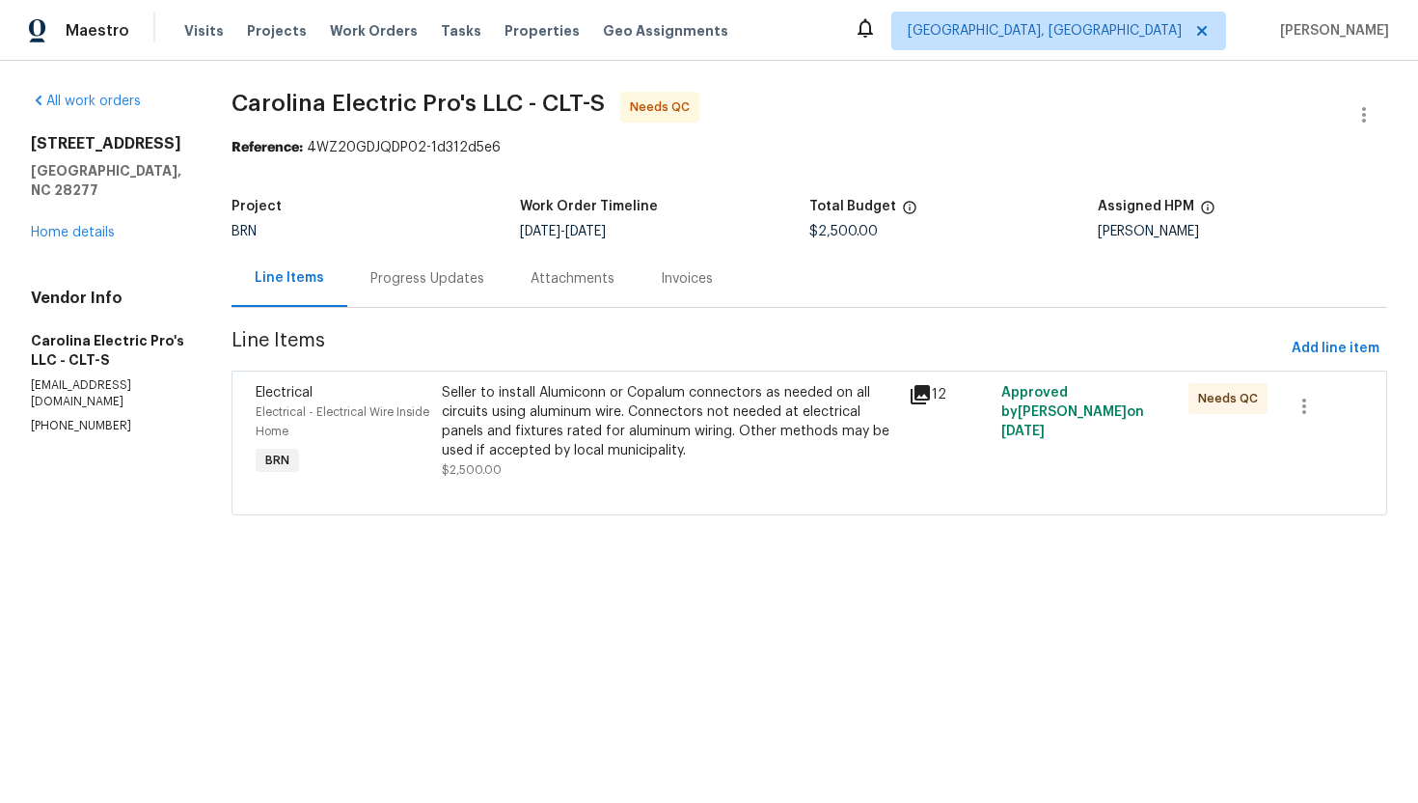
click at [456, 281] on div "Progress Updates" at bounding box center [427, 278] width 114 height 19
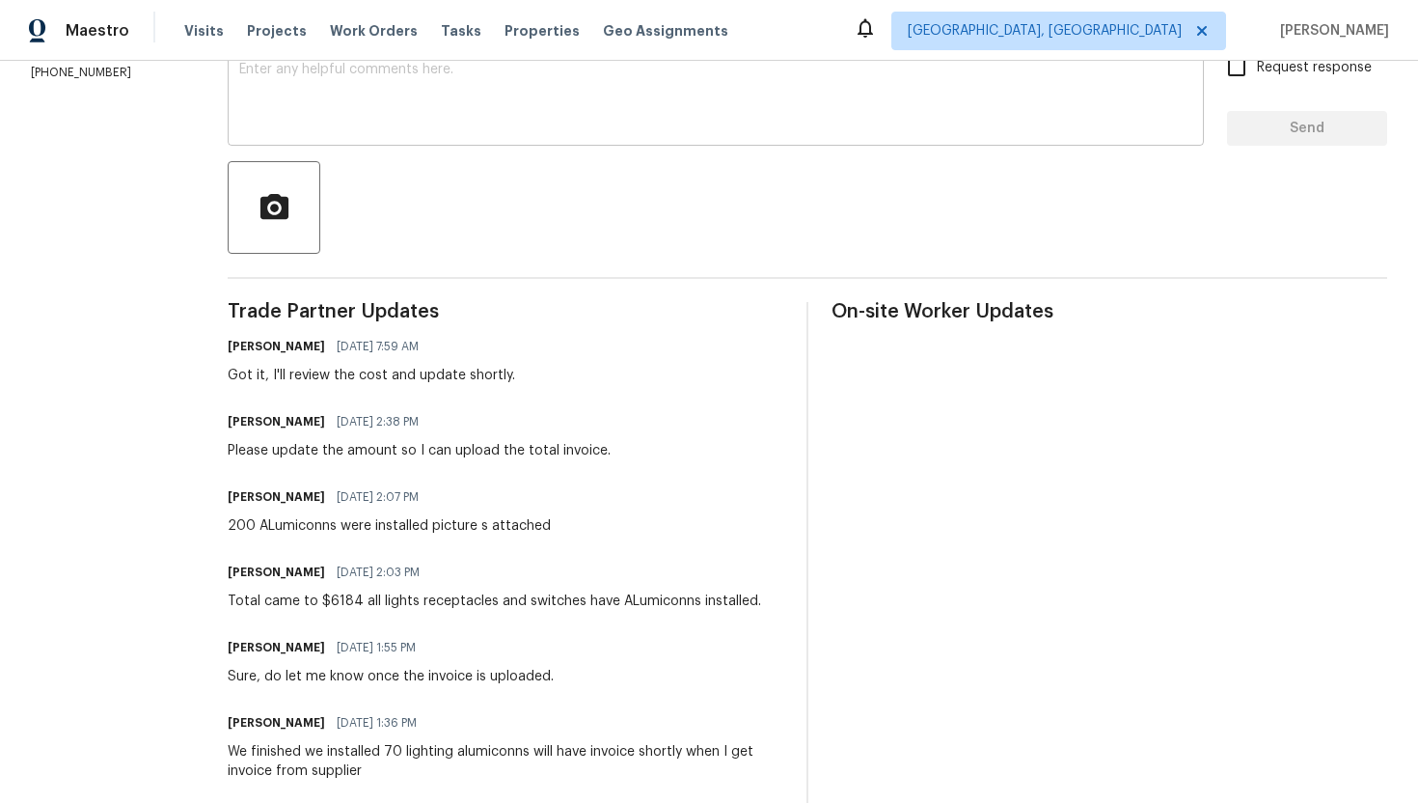
scroll to position [363, 0]
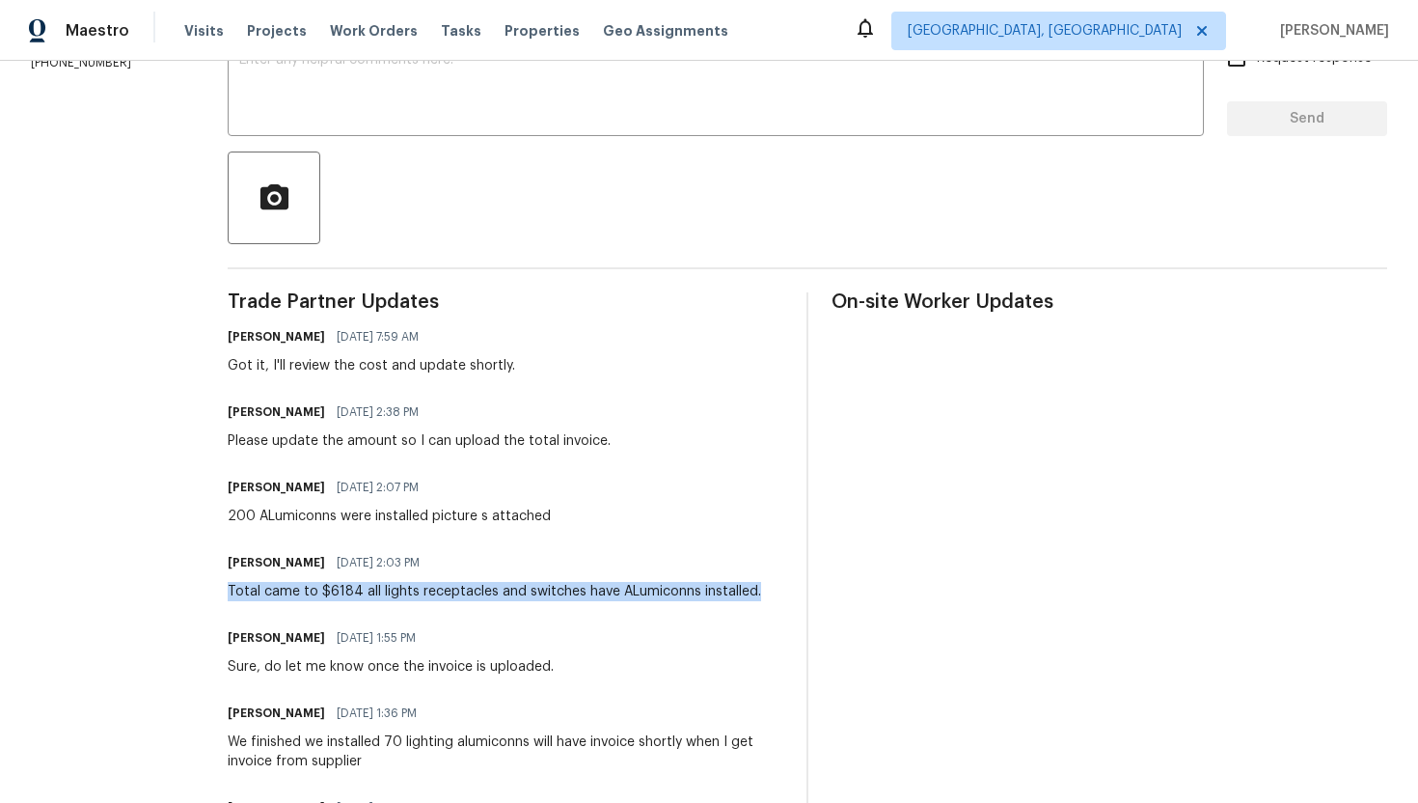
drag, startPoint x: 249, startPoint y: 592, endPoint x: 786, endPoint y: 596, distance: 537.4
copy div "Total came to $6184 all lights receptacles and switches have ALumiconns install…"
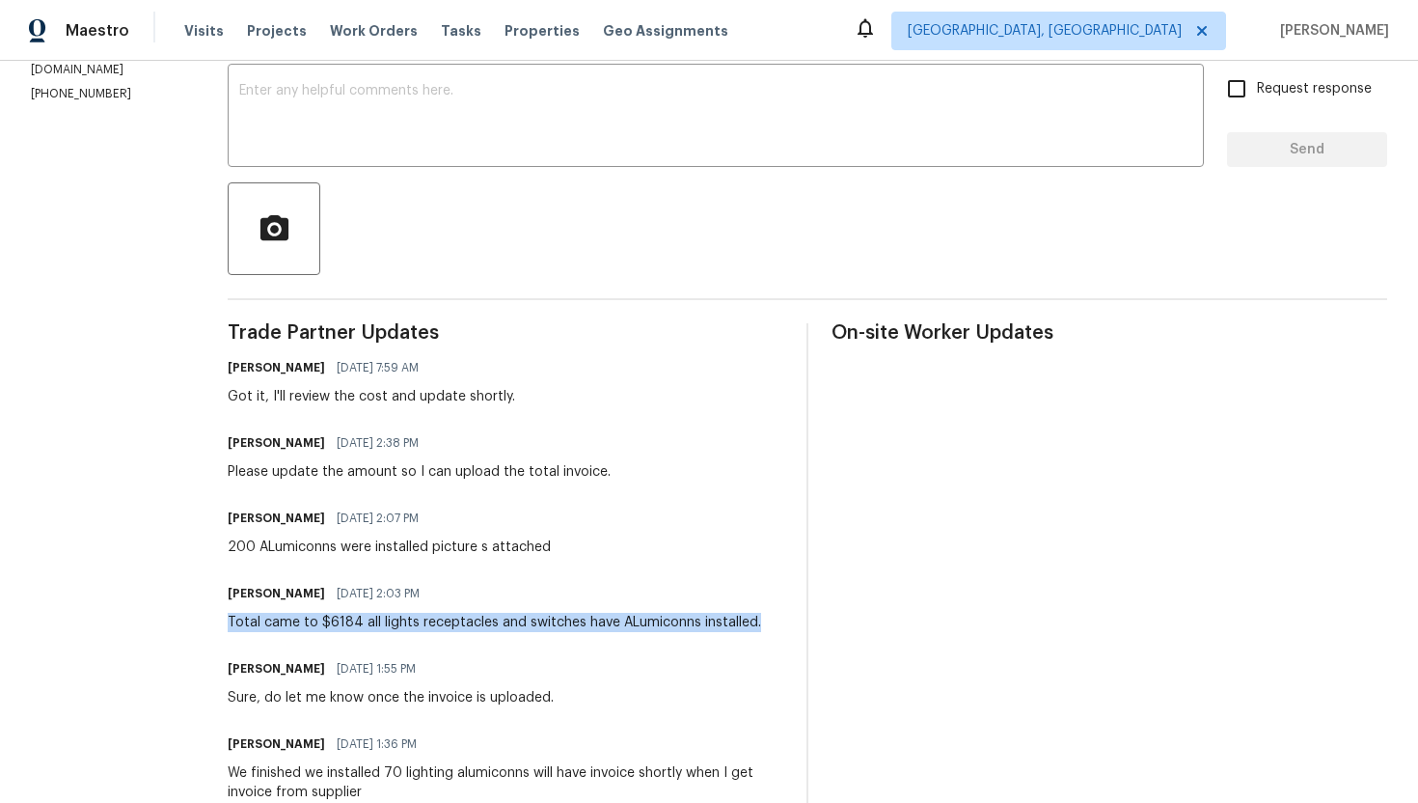
scroll to position [346, 0]
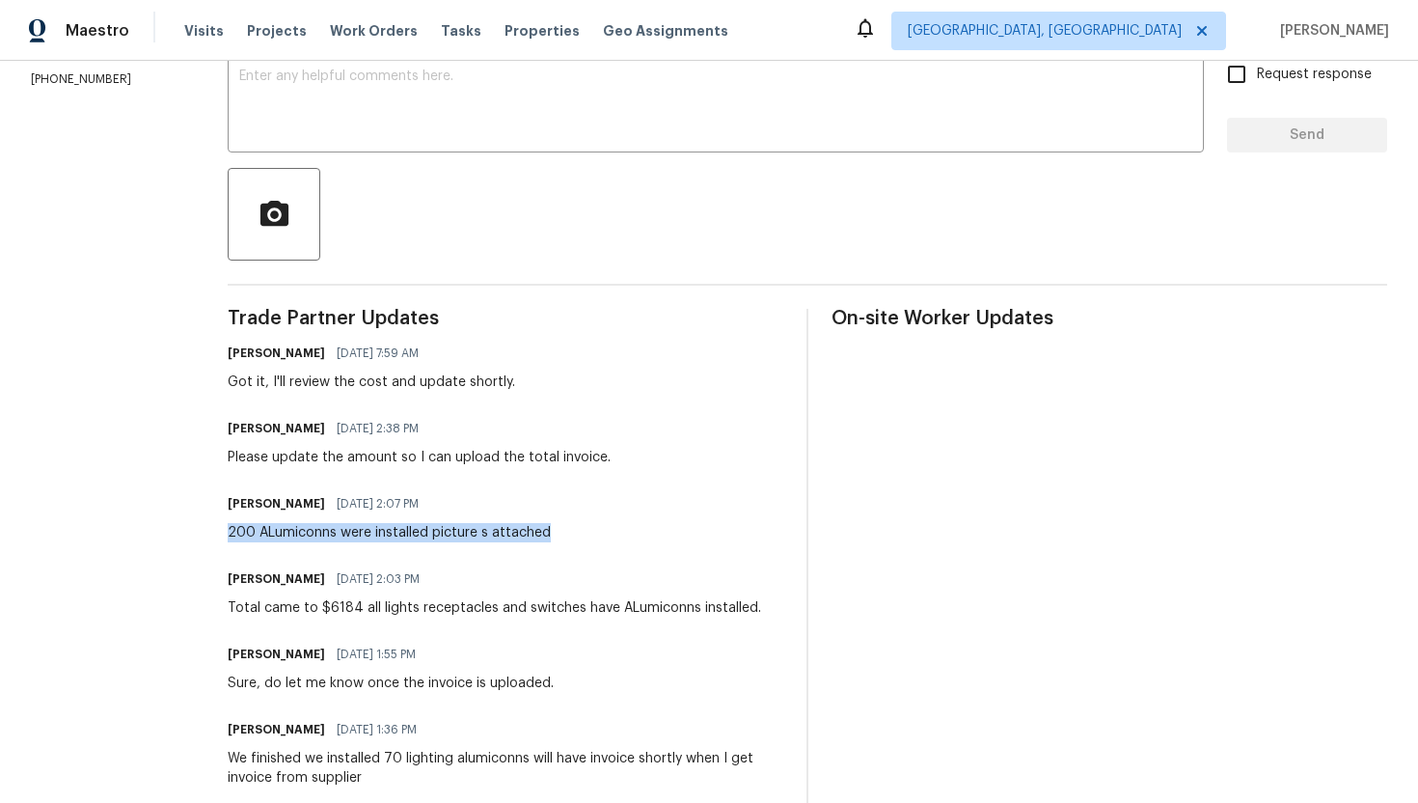
drag, startPoint x: 252, startPoint y: 535, endPoint x: 531, endPoint y: 544, distance: 278.9
copy div "200 ALumiconns were installed picture s attached"
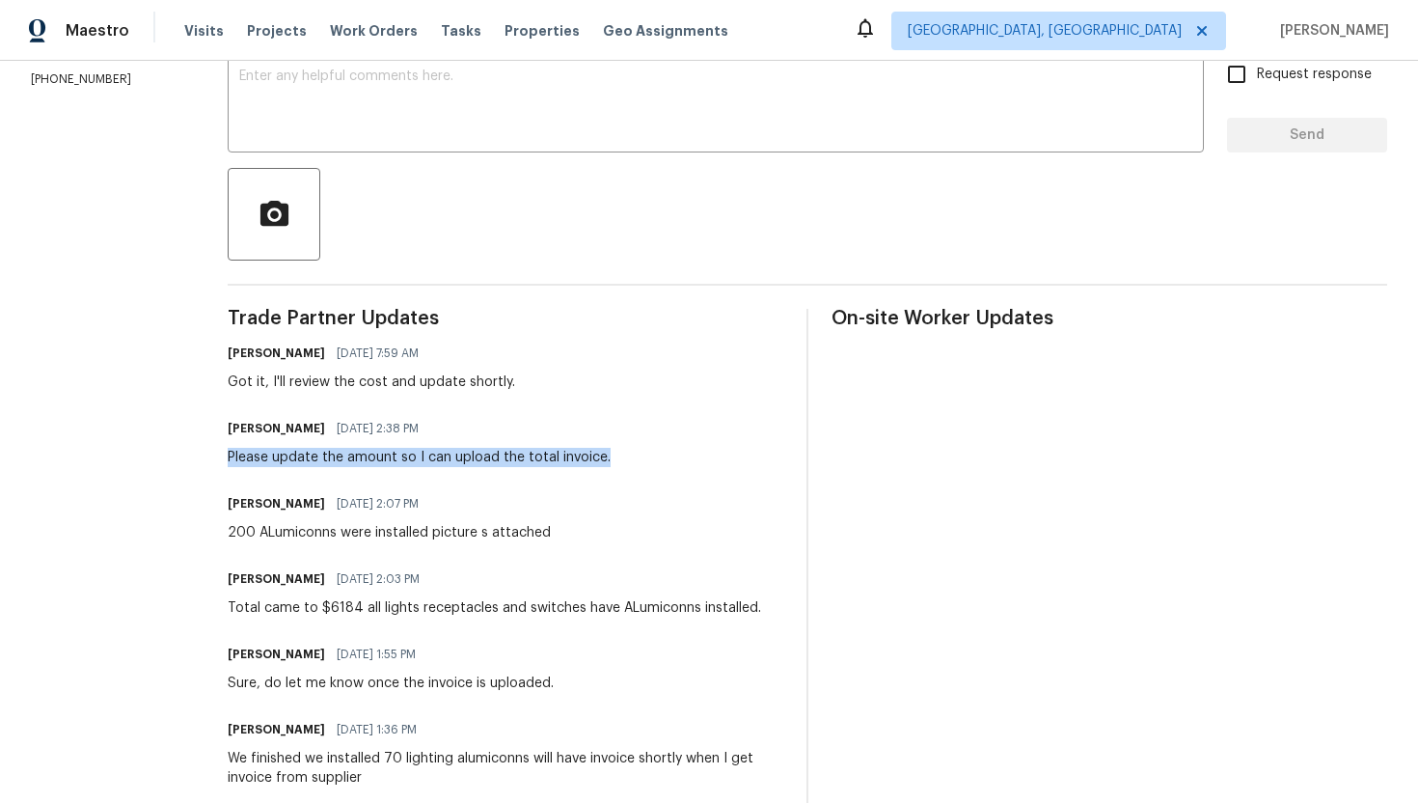
drag, startPoint x: 251, startPoint y: 455, endPoint x: 637, endPoint y: 459, distance: 385.9
copy div "Please update the amount so I can upload the total invoice."
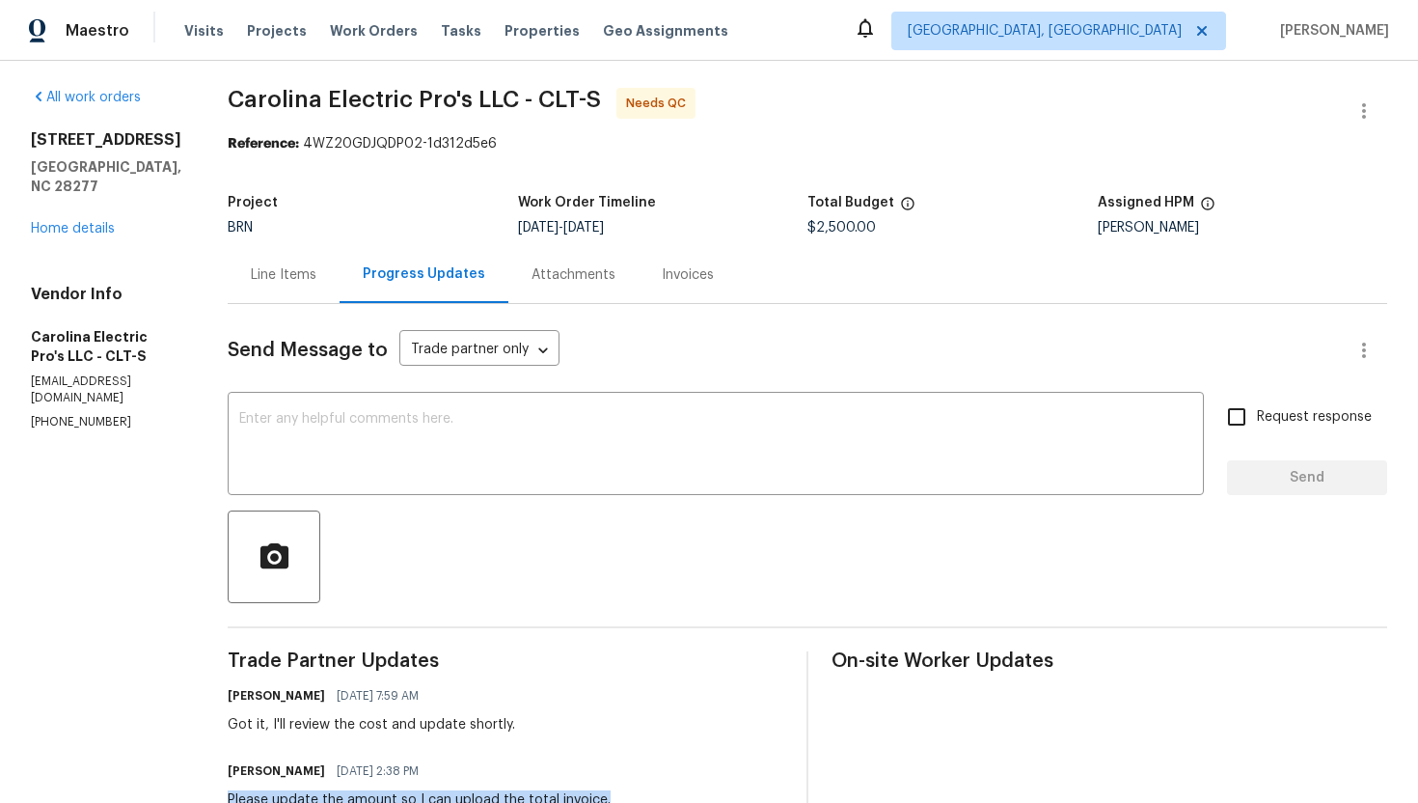
scroll to position [0, 0]
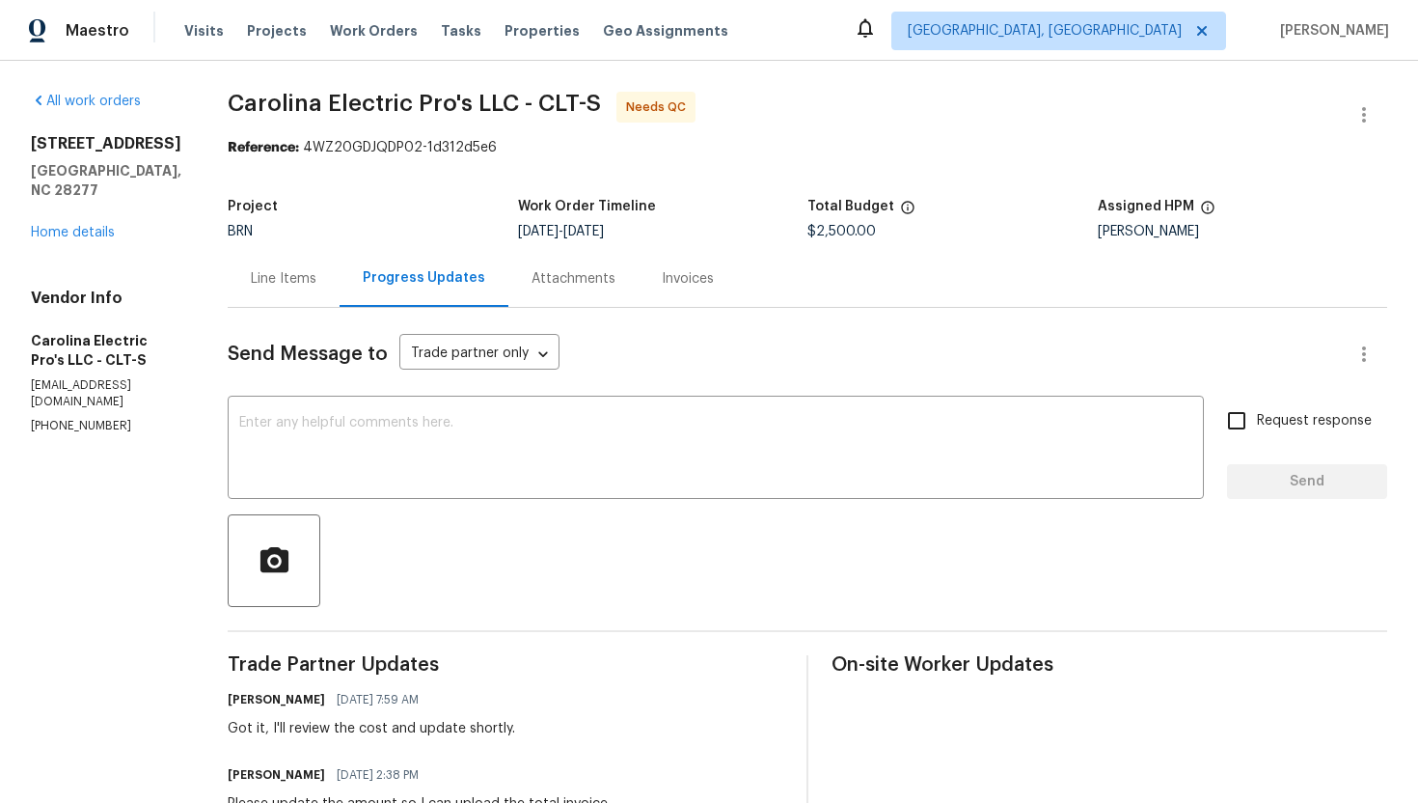
click at [320, 294] on div "Line Items" at bounding box center [284, 278] width 112 height 57
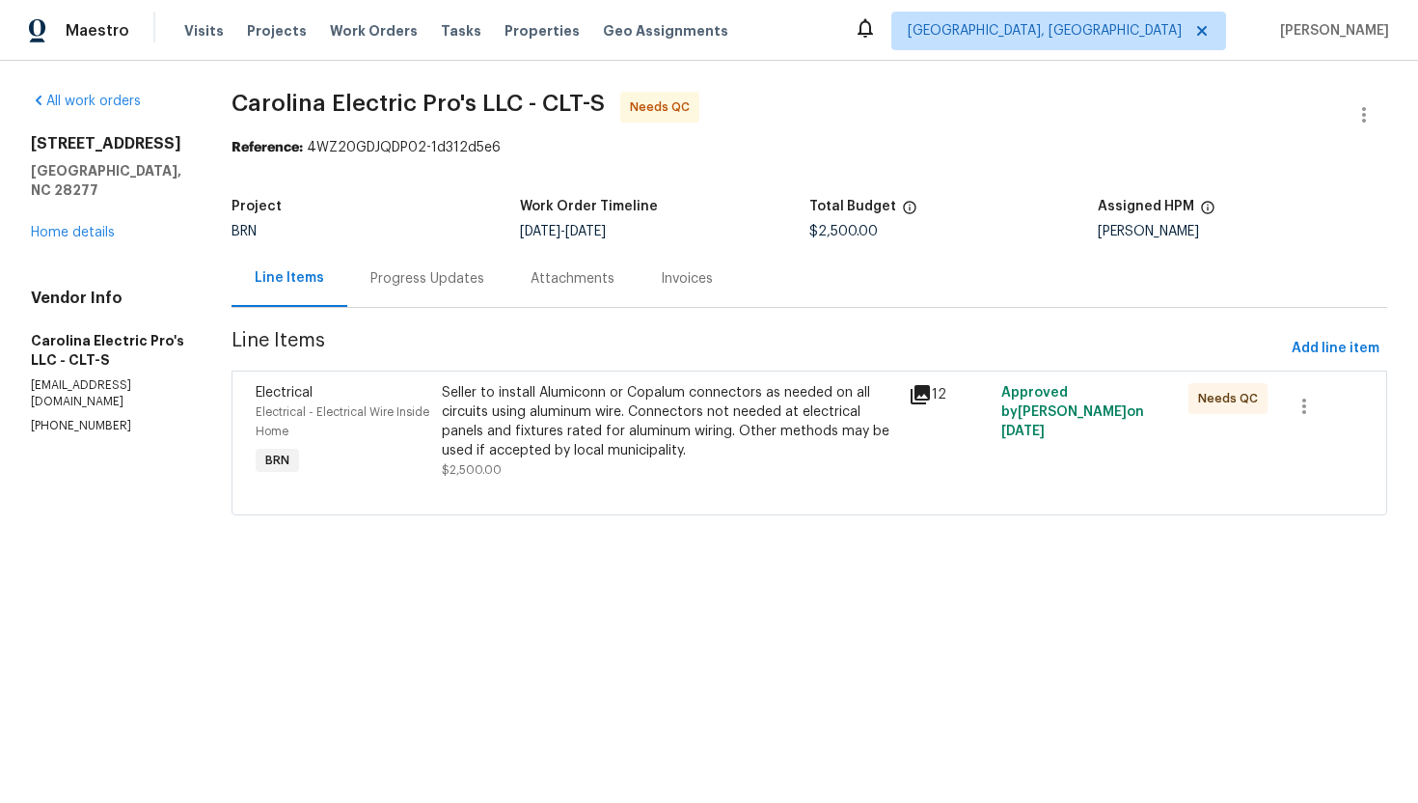
click at [642, 408] on div "Seller to install Alumiconn or Copalum connectors as needed on all circuits usi…" at bounding box center [669, 421] width 454 height 77
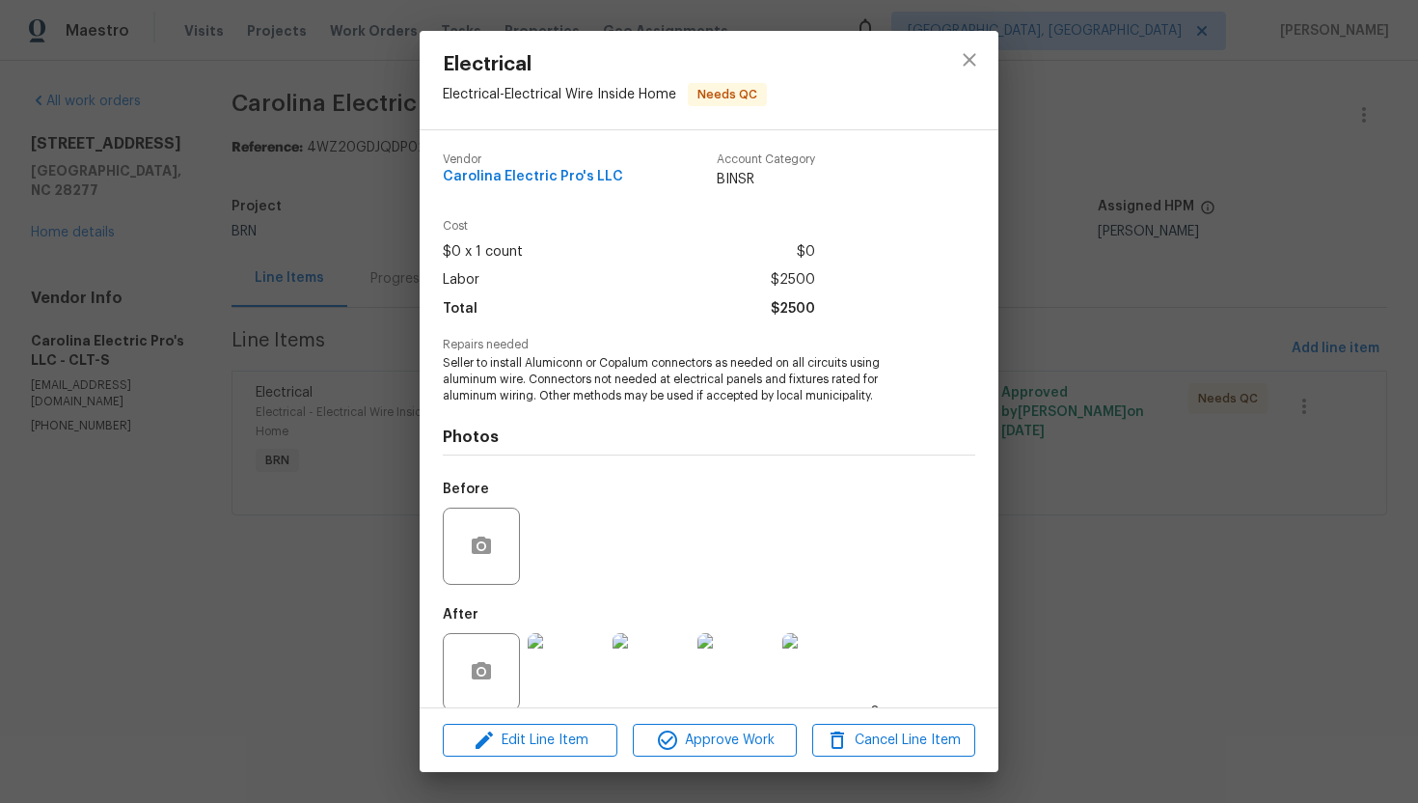
scroll to position [22, 0]
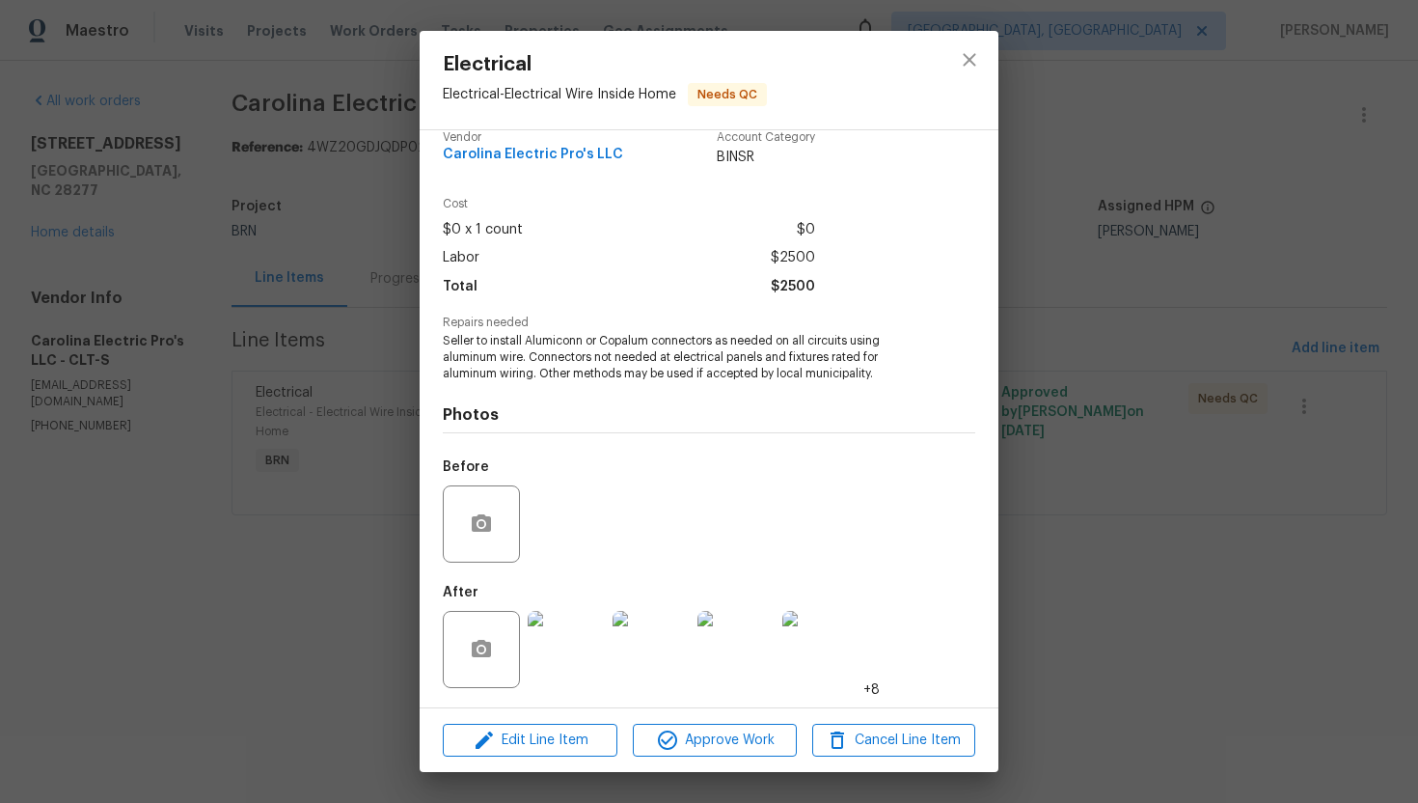
click at [577, 629] on img at bounding box center [566, 649] width 77 height 77
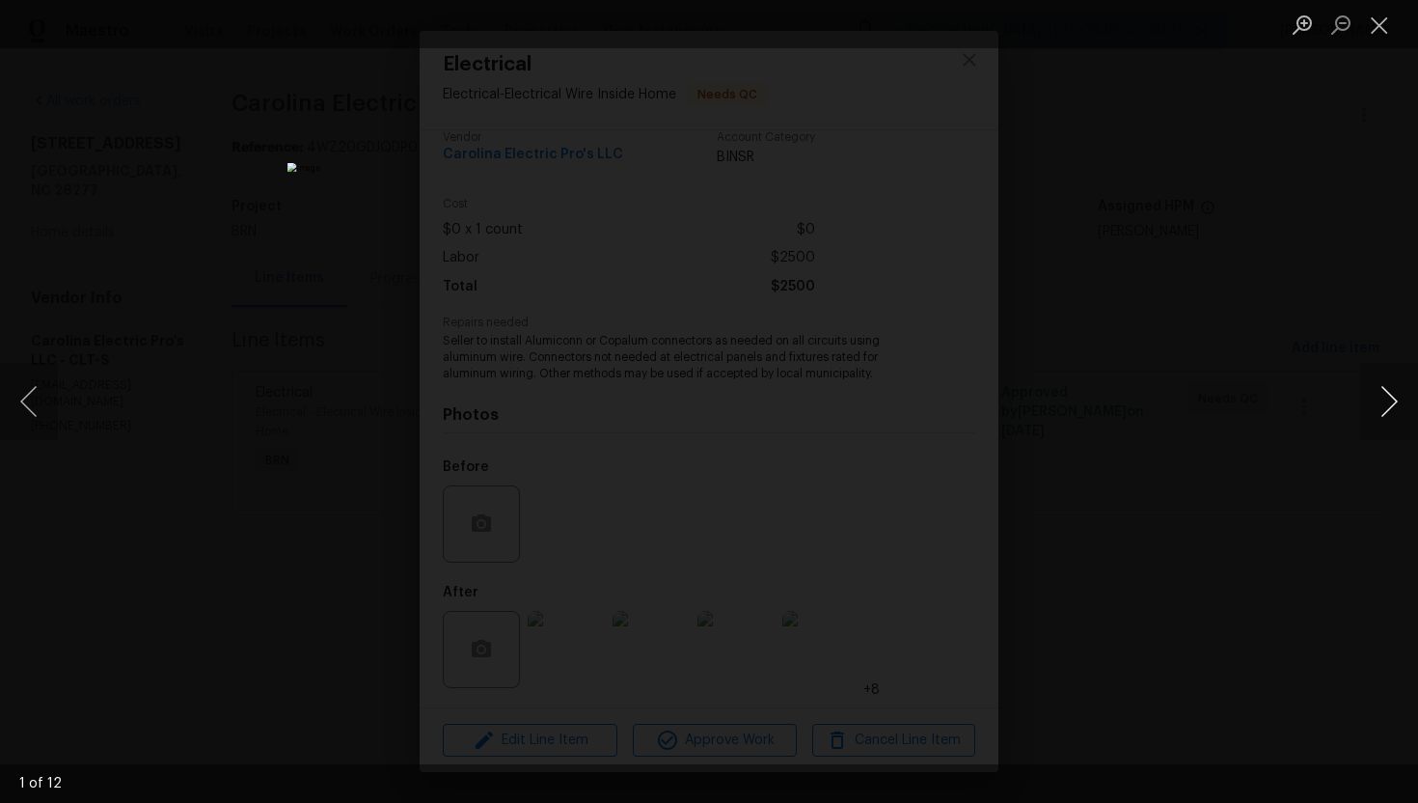
click at [1382, 389] on button "Next image" at bounding box center [1389, 401] width 58 height 77
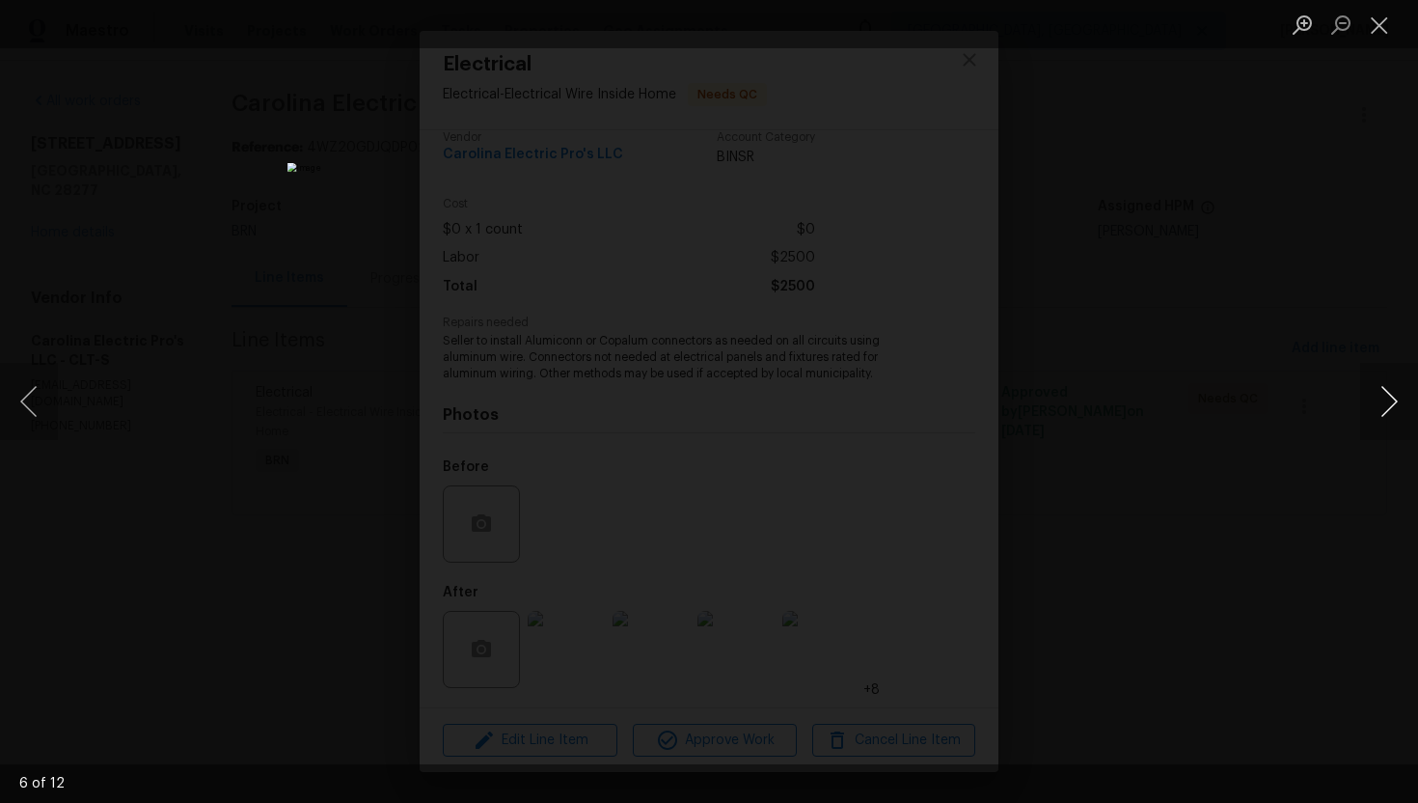
click at [1382, 389] on button "Next image" at bounding box center [1389, 401] width 58 height 77
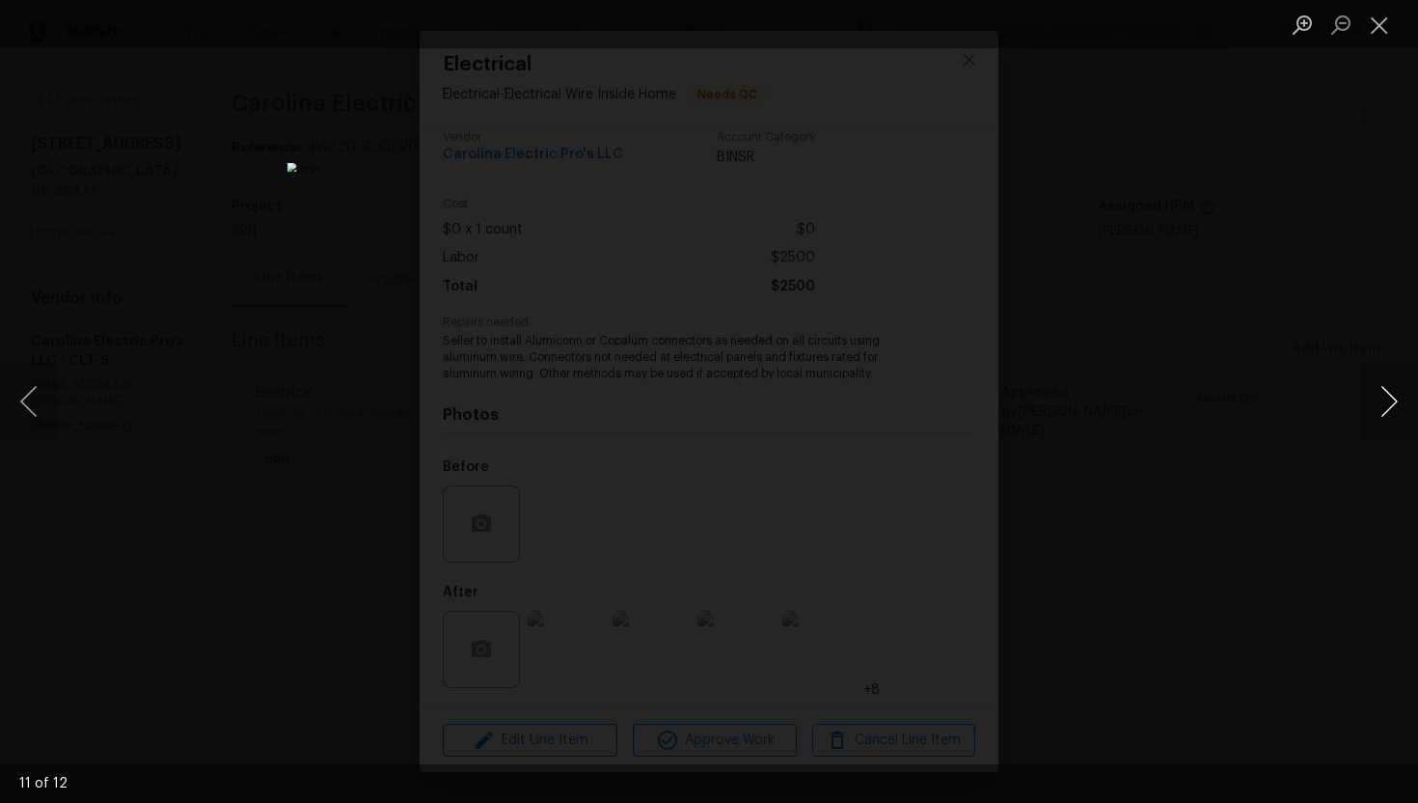
click at [1382, 389] on button "Next image" at bounding box center [1389, 401] width 58 height 77
click at [1377, 13] on button "Close lightbox" at bounding box center [1379, 25] width 39 height 34
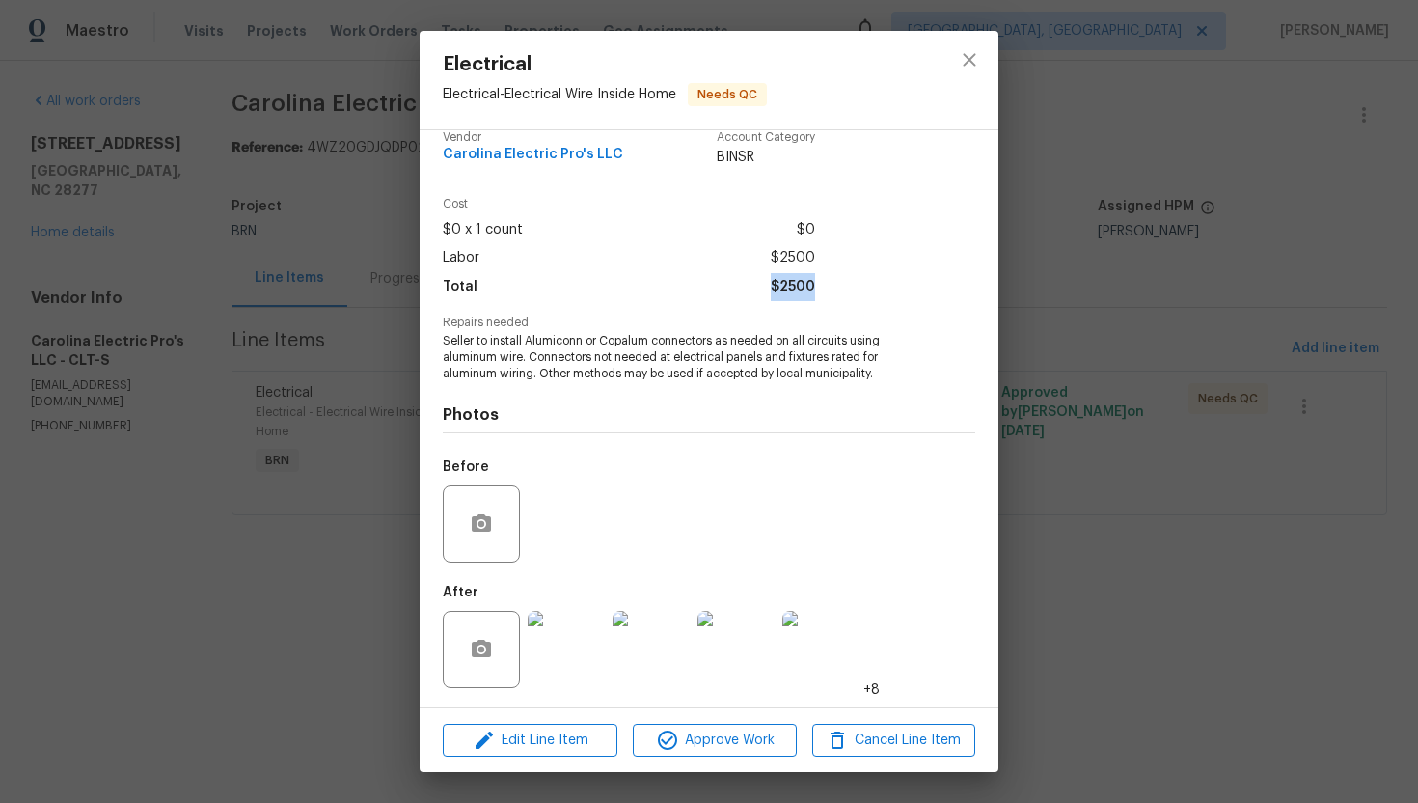
drag, startPoint x: 819, startPoint y: 282, endPoint x: 771, endPoint y: 292, distance: 49.4
click at [771, 292] on div "Cost $0 x 1 count $0 Labor $2500 Total $2500" at bounding box center [709, 257] width 533 height 119
copy span "$2500"
click at [329, 251] on div "Electrical Electrical - Electrical Wire Inside Home Needs QC Vendor Carolina El…" at bounding box center [709, 401] width 1418 height 803
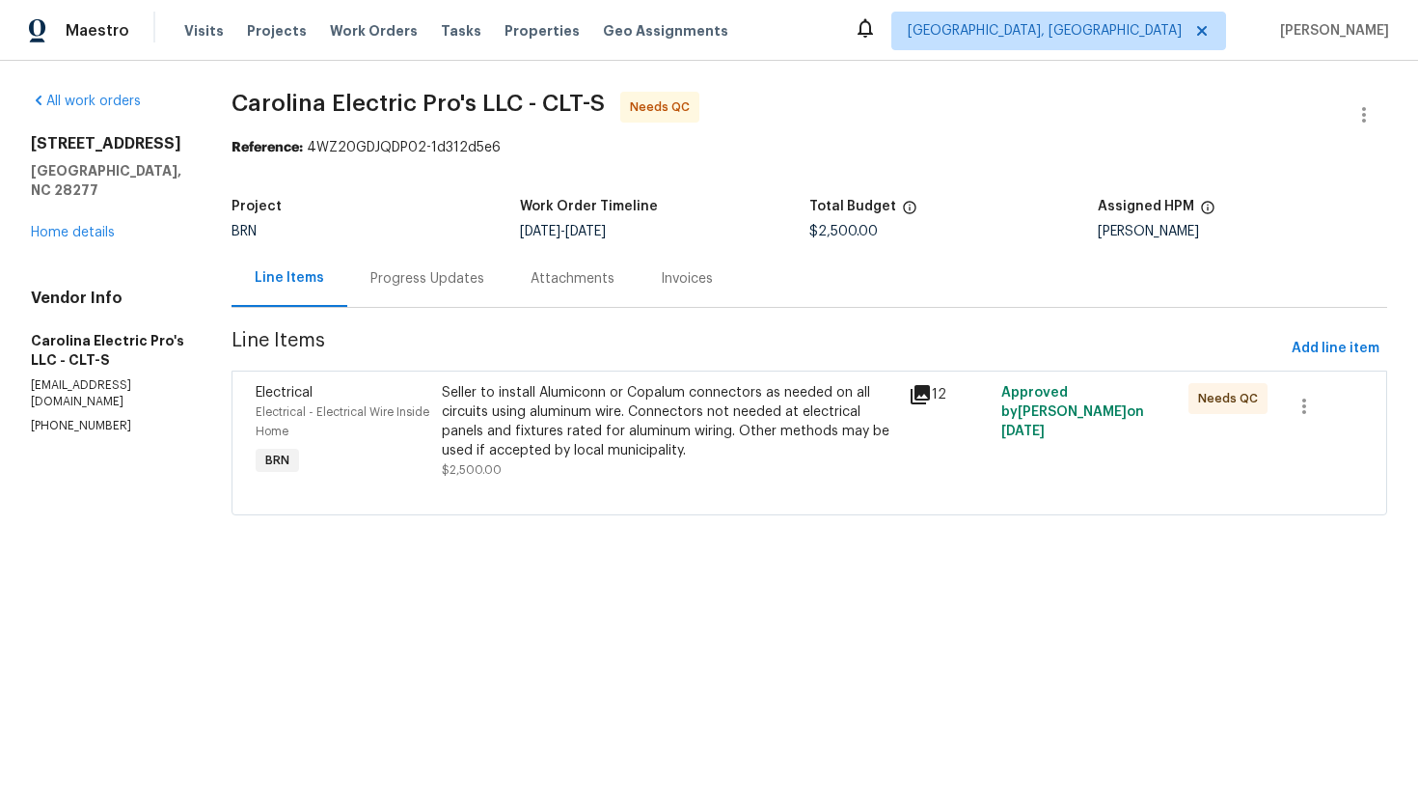
click at [430, 280] on div "Progress Updates" at bounding box center [427, 278] width 114 height 19
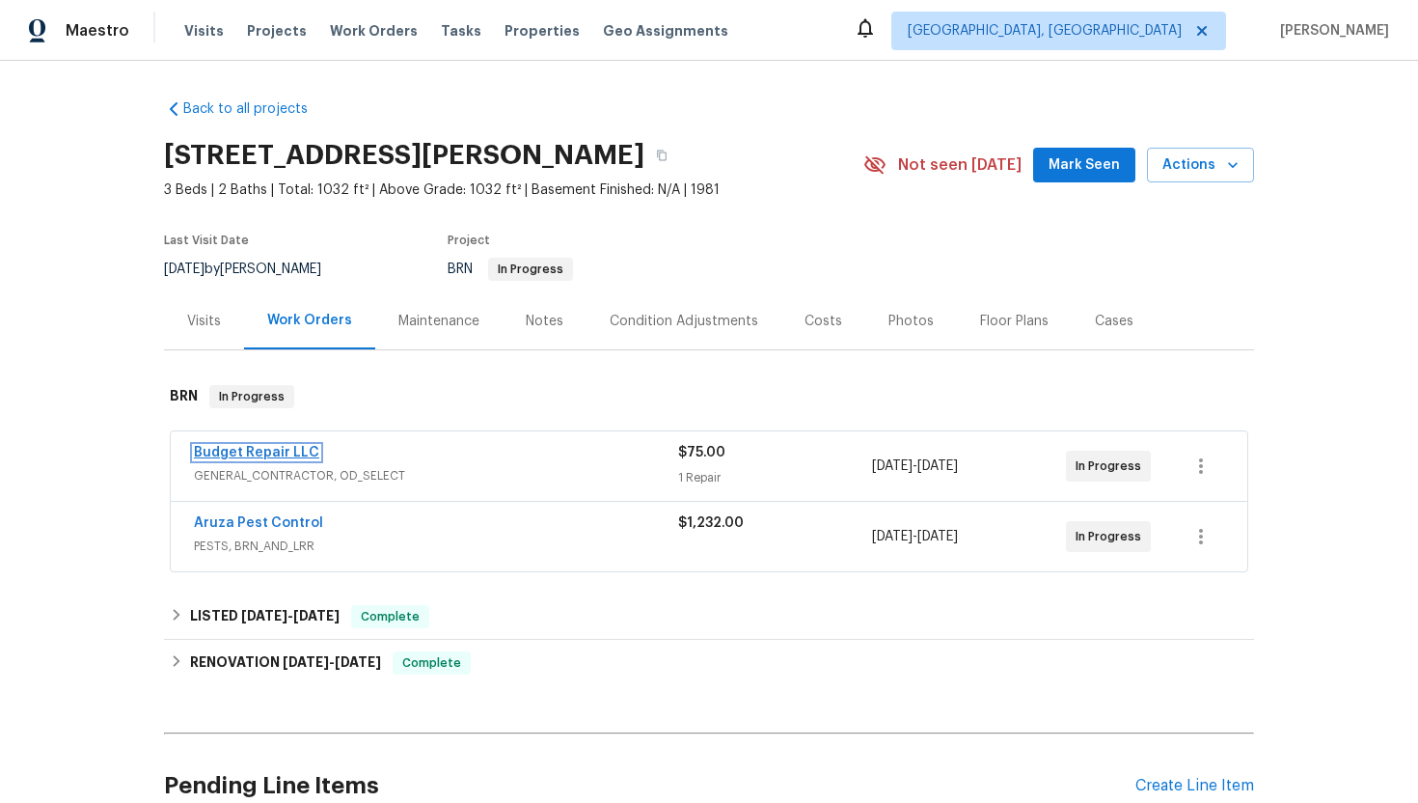
click at [250, 457] on link "Budget Repair LLC" at bounding box center [256, 453] width 125 height 14
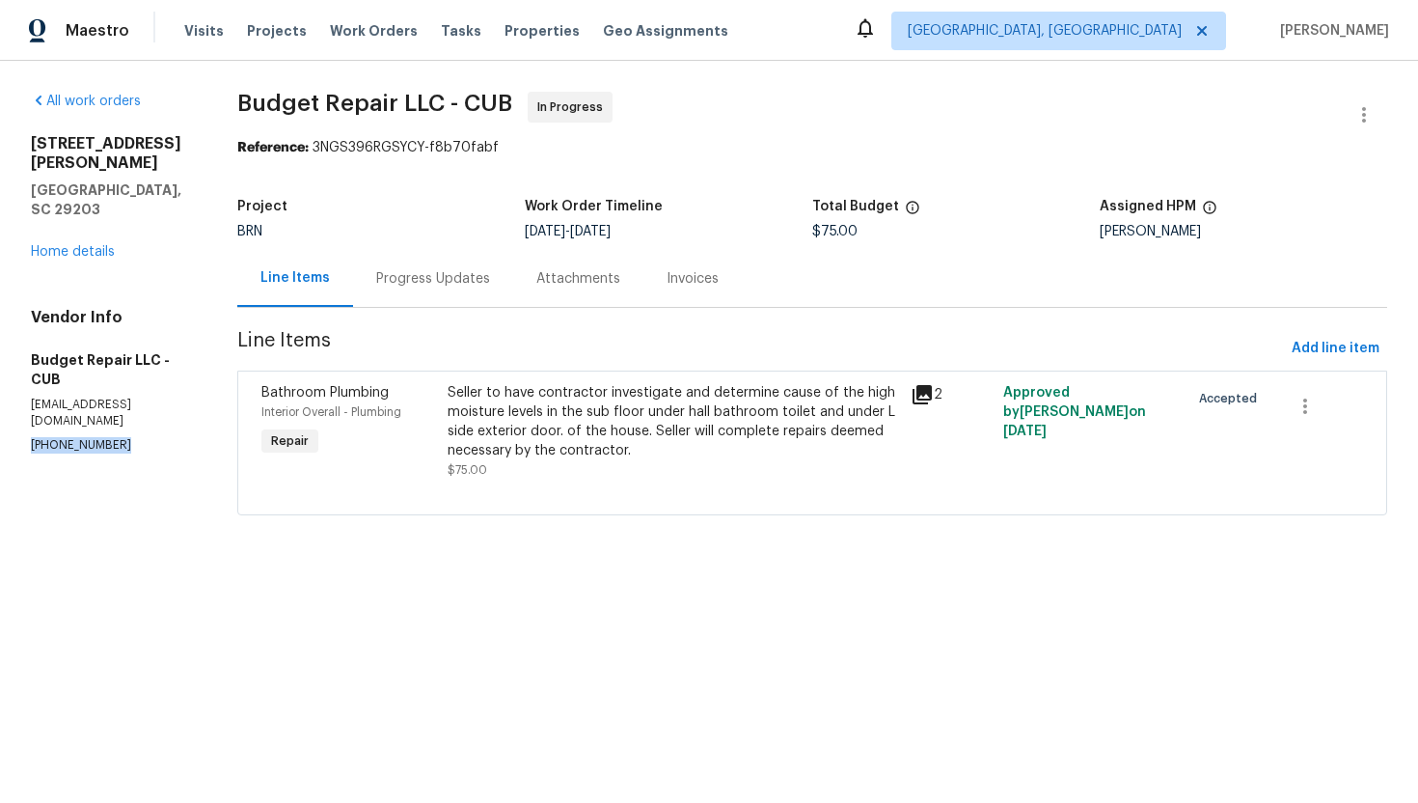
drag, startPoint x: 31, startPoint y: 369, endPoint x: 148, endPoint y: 378, distance: 117.1
click at [148, 437] on p "[PHONE_NUMBER]" at bounding box center [111, 445] width 160 height 16
copy p "[PHONE_NUMBER]"
click at [455, 275] on div "Progress Updates" at bounding box center [433, 278] width 114 height 19
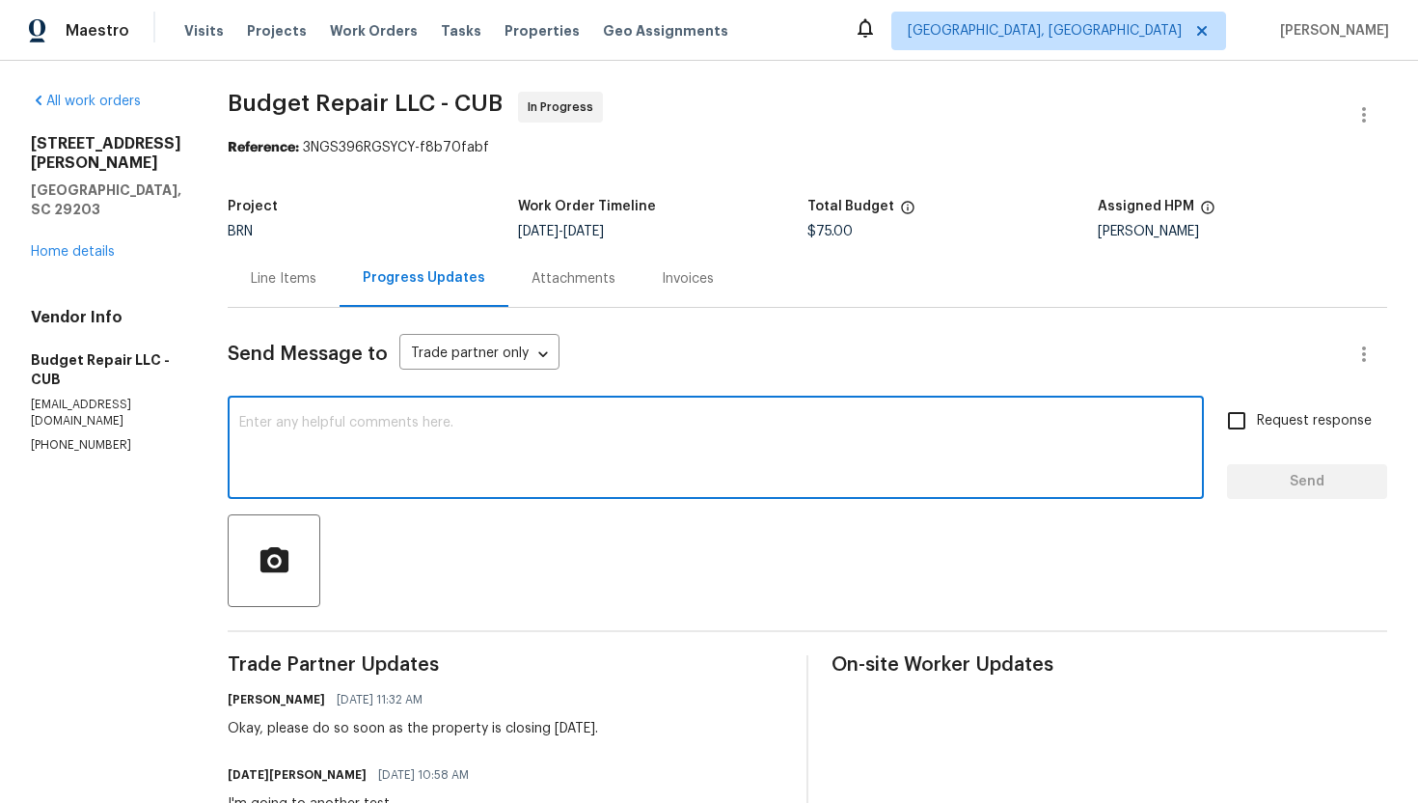
click at [485, 439] on textarea at bounding box center [715, 450] width 953 height 68
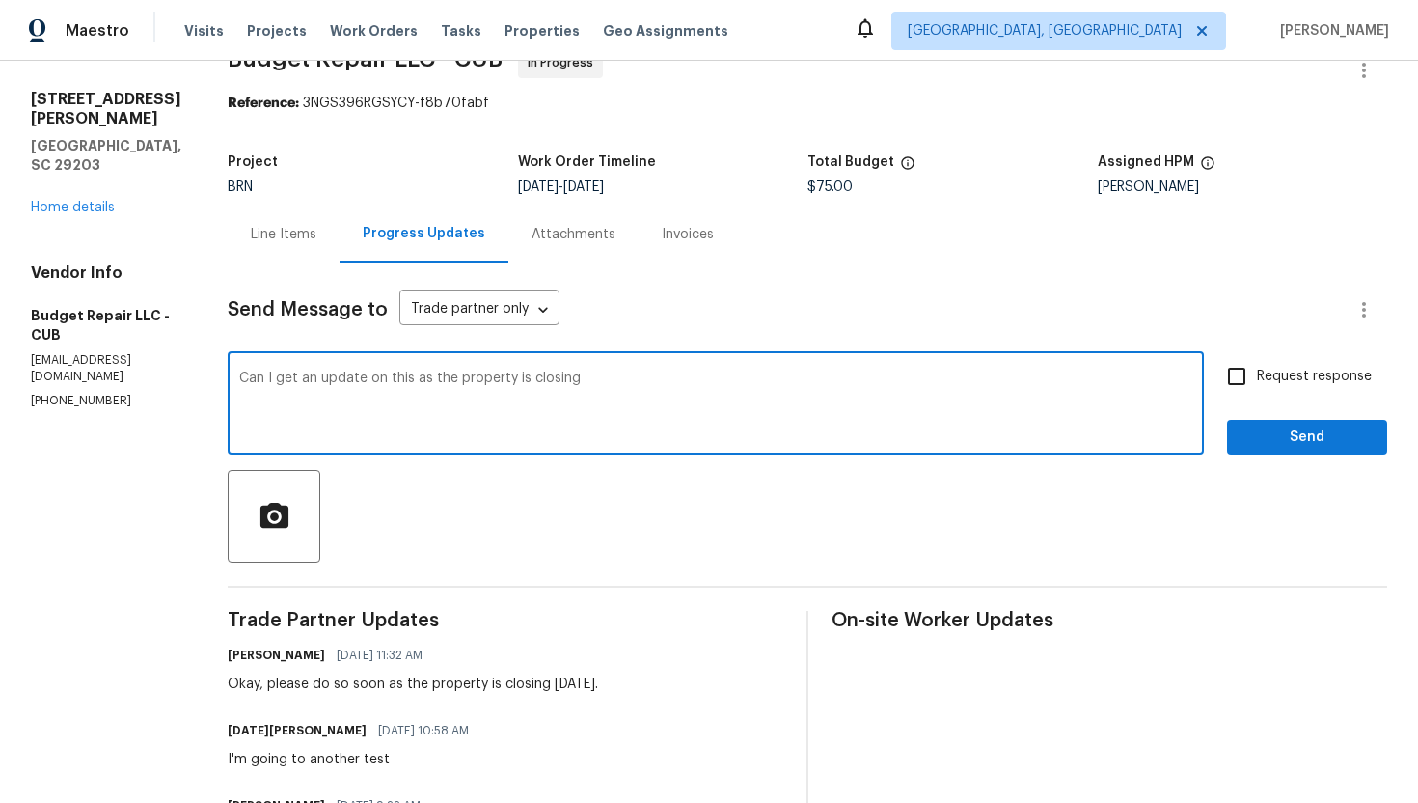
scroll to position [46, 0]
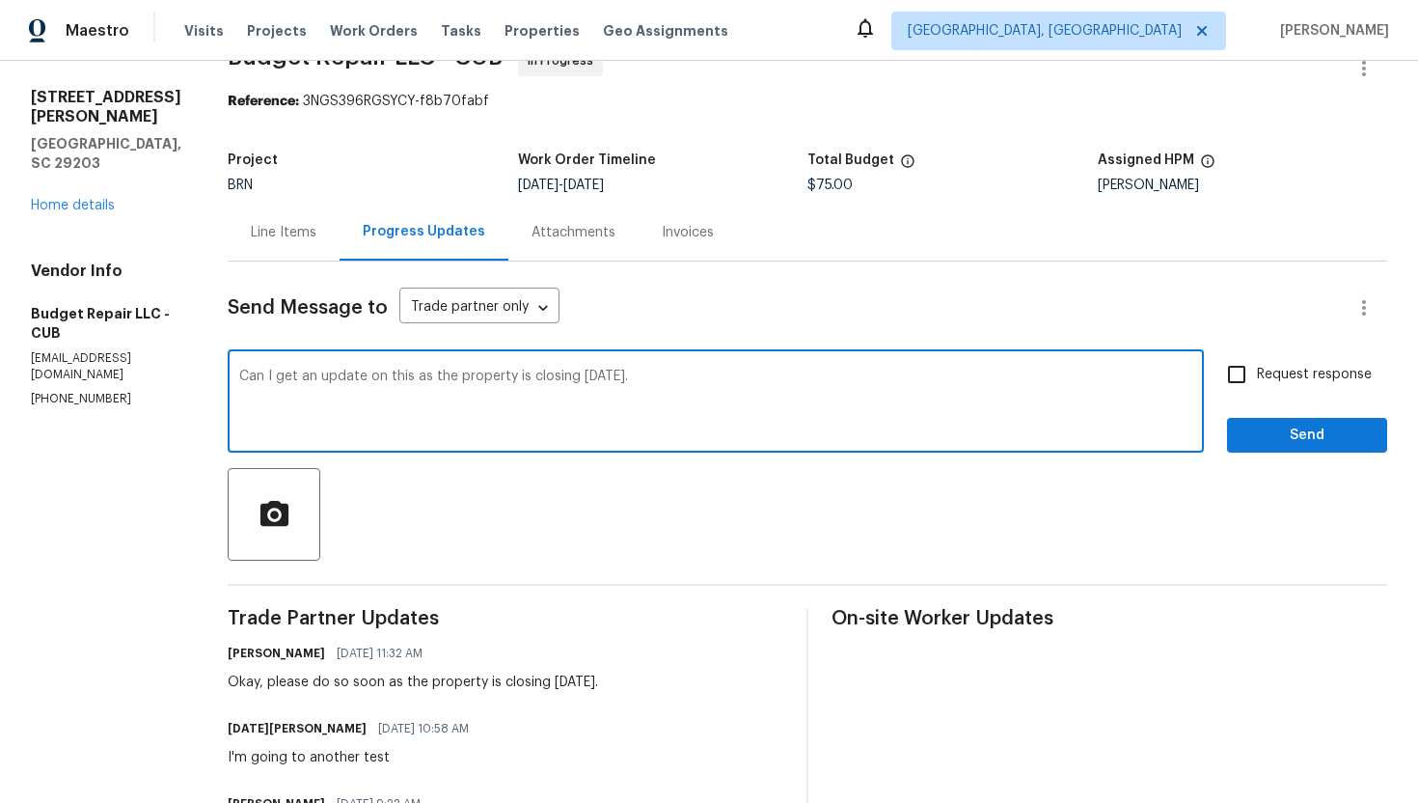
type textarea "Can I get an update on this as the property is closing [DATE]."
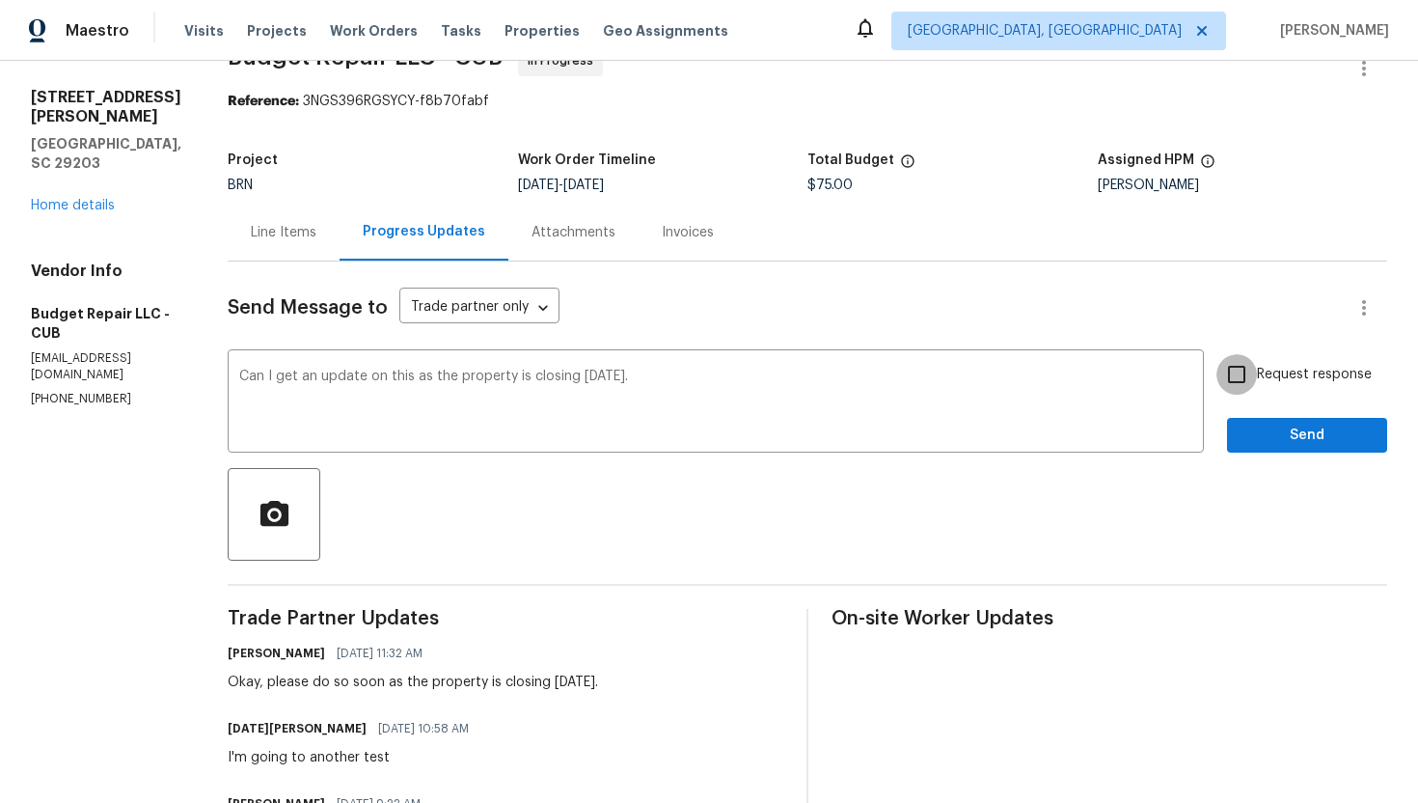
click at [1251, 378] on input "Request response" at bounding box center [1237, 374] width 41 height 41
checkbox input "true"
click at [1285, 436] on span "Send" at bounding box center [1307, 436] width 129 height 24
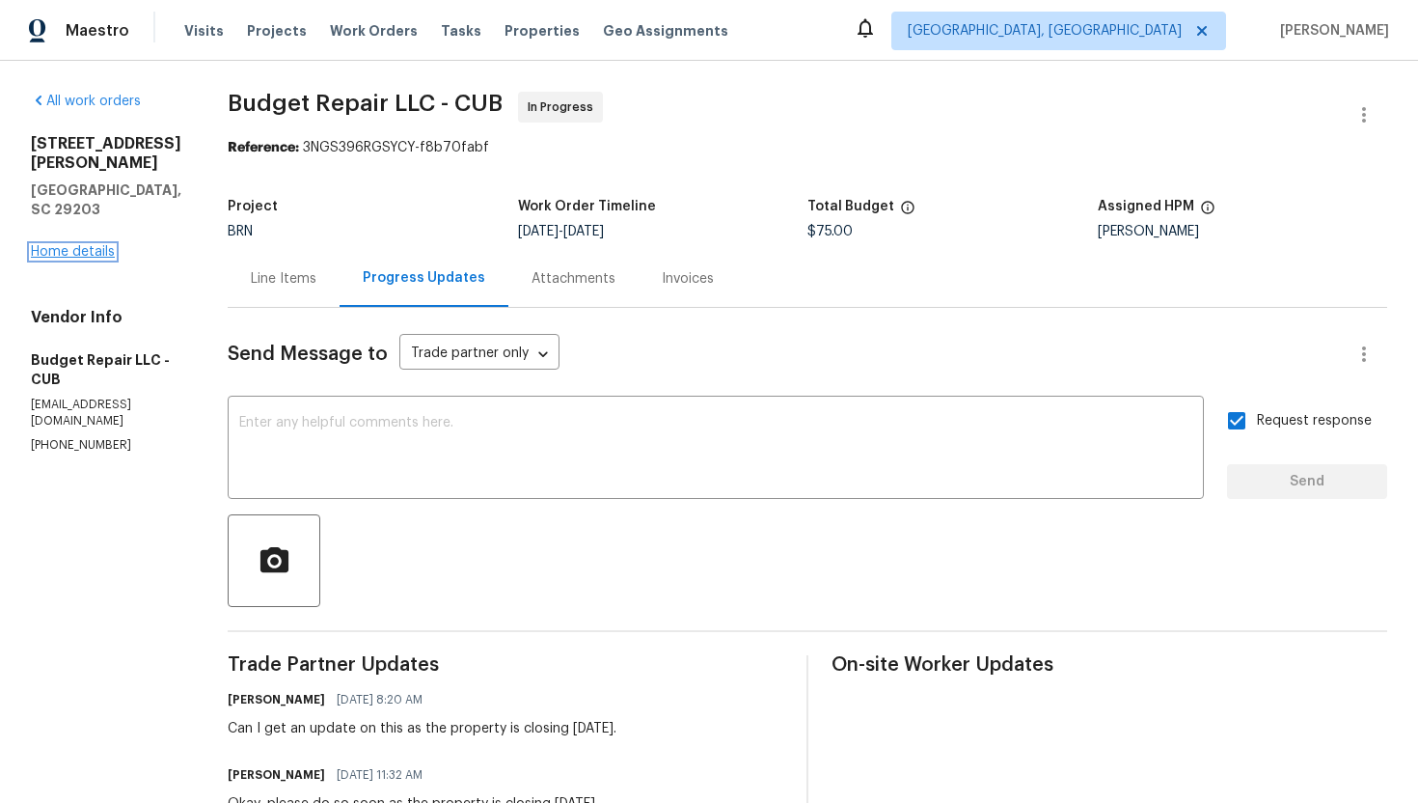
click at [54, 245] on link "Home details" at bounding box center [73, 252] width 84 height 14
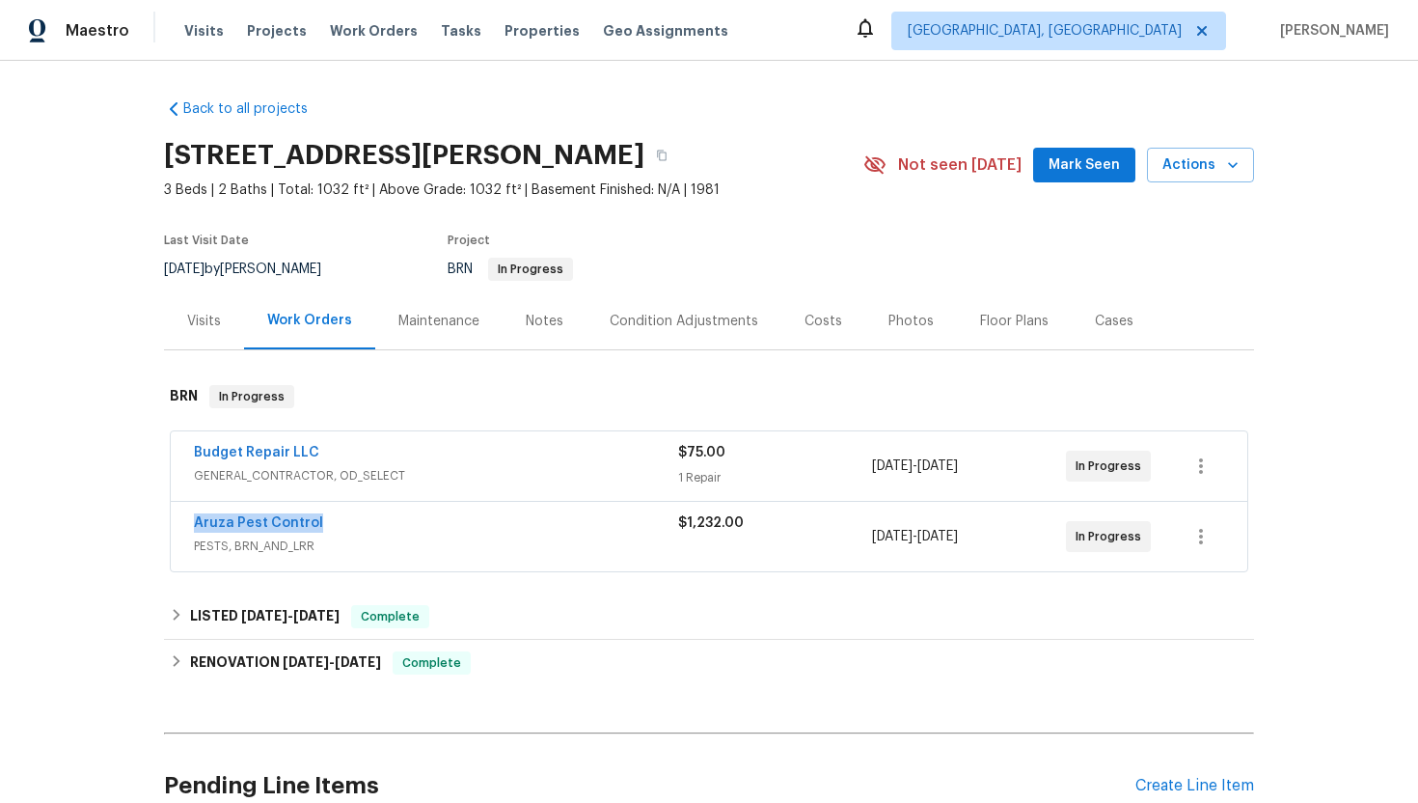
drag, startPoint x: 189, startPoint y: 526, endPoint x: 317, endPoint y: 529, distance: 128.3
click at [318, 529] on div "Aruza Pest Control PESTS, BRN_AND_LRR $1,232.00 8/26/2025 - 8/27/2025 In Progre…" at bounding box center [709, 536] width 1077 height 69
copy link "Aruza Pest Control"
click at [288, 524] on link "Aruza Pest Control" at bounding box center [258, 523] width 129 height 14
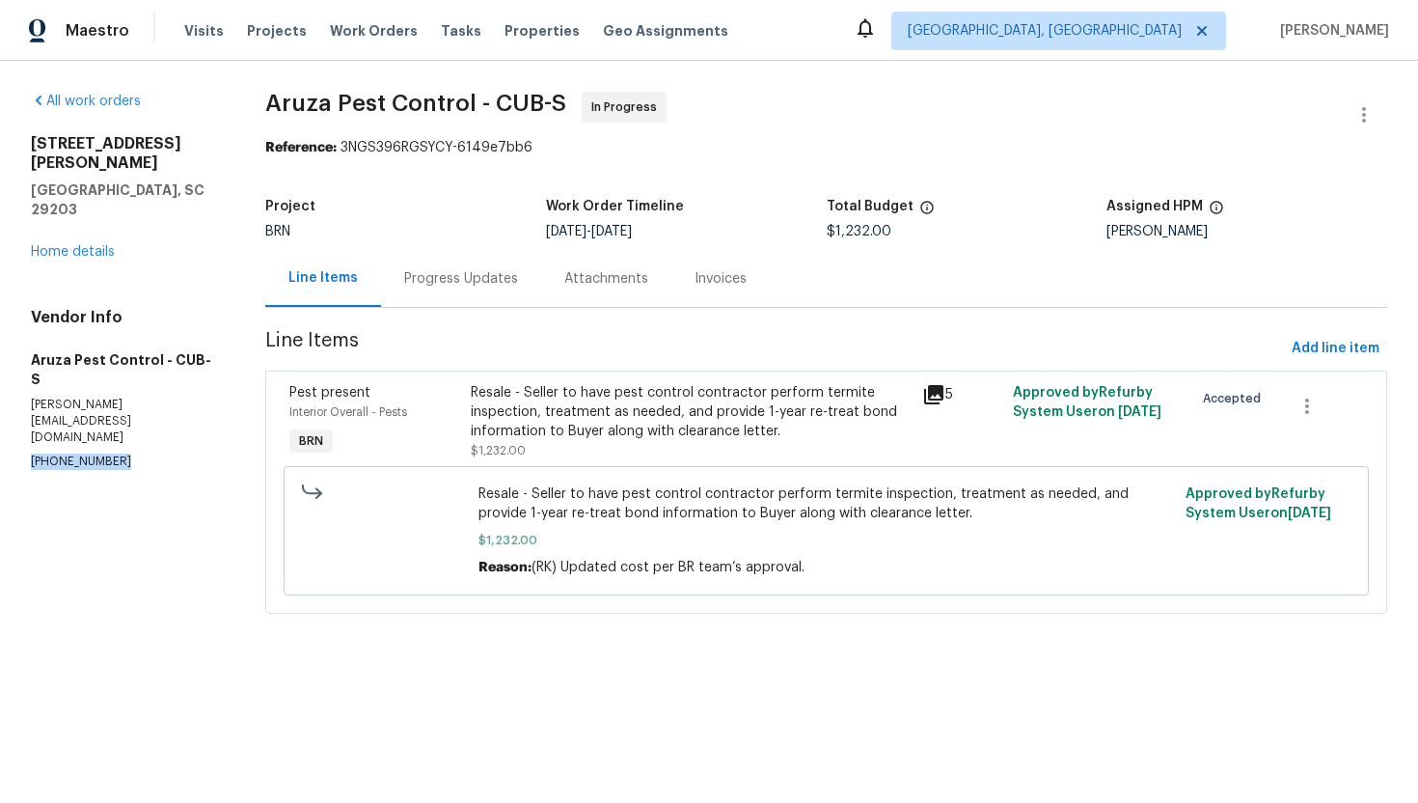
drag, startPoint x: 18, startPoint y: 368, endPoint x: 140, endPoint y: 369, distance: 121.6
click at [140, 369] on div "All work orders 1336 Johnson Ave Columbia, SC 29203 Home details Vendor Info Ar…" at bounding box center [709, 364] width 1418 height 607
copy p "[PHONE_NUMBER]"
click at [501, 297] on div "Progress Updates" at bounding box center [461, 278] width 160 height 57
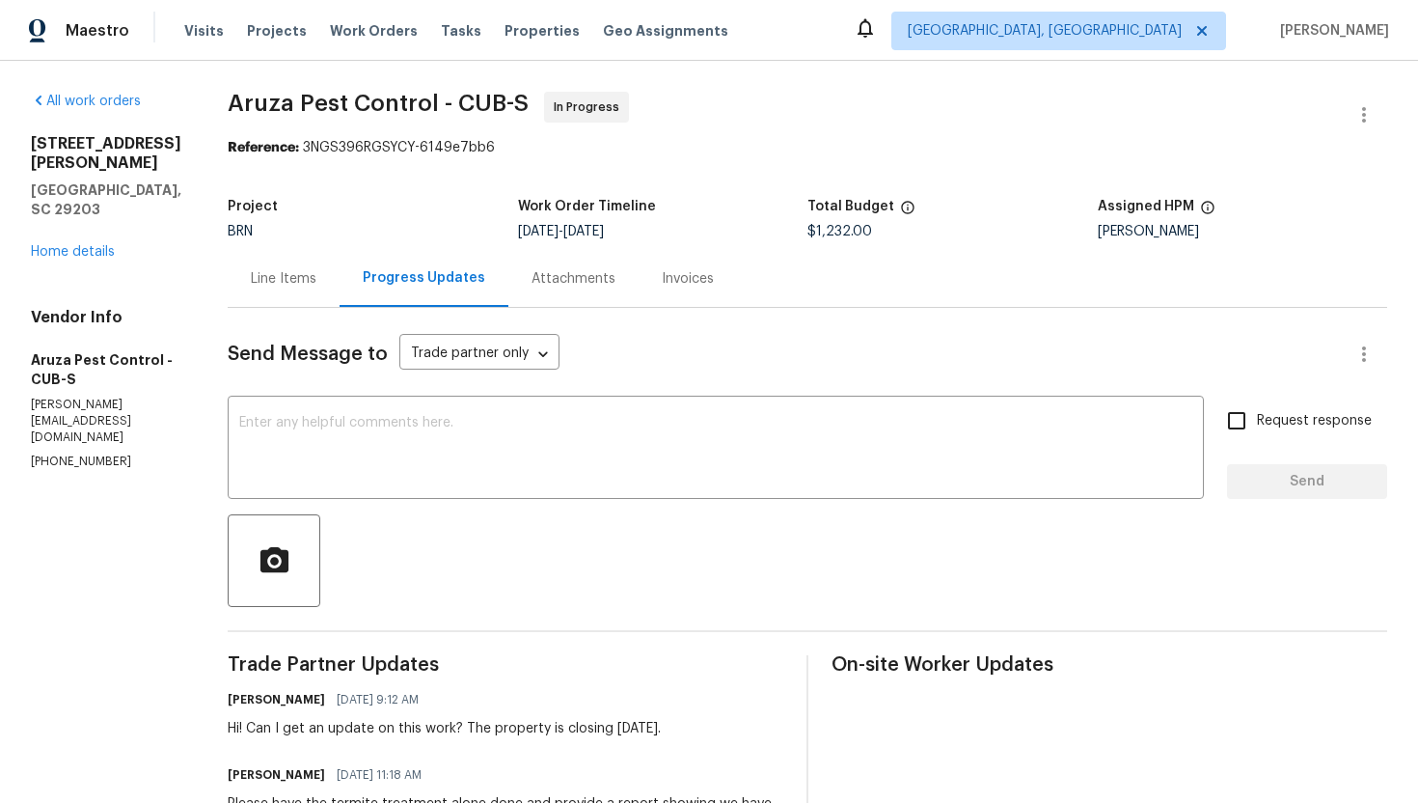
click at [288, 281] on div "Line Items" at bounding box center [284, 278] width 66 height 19
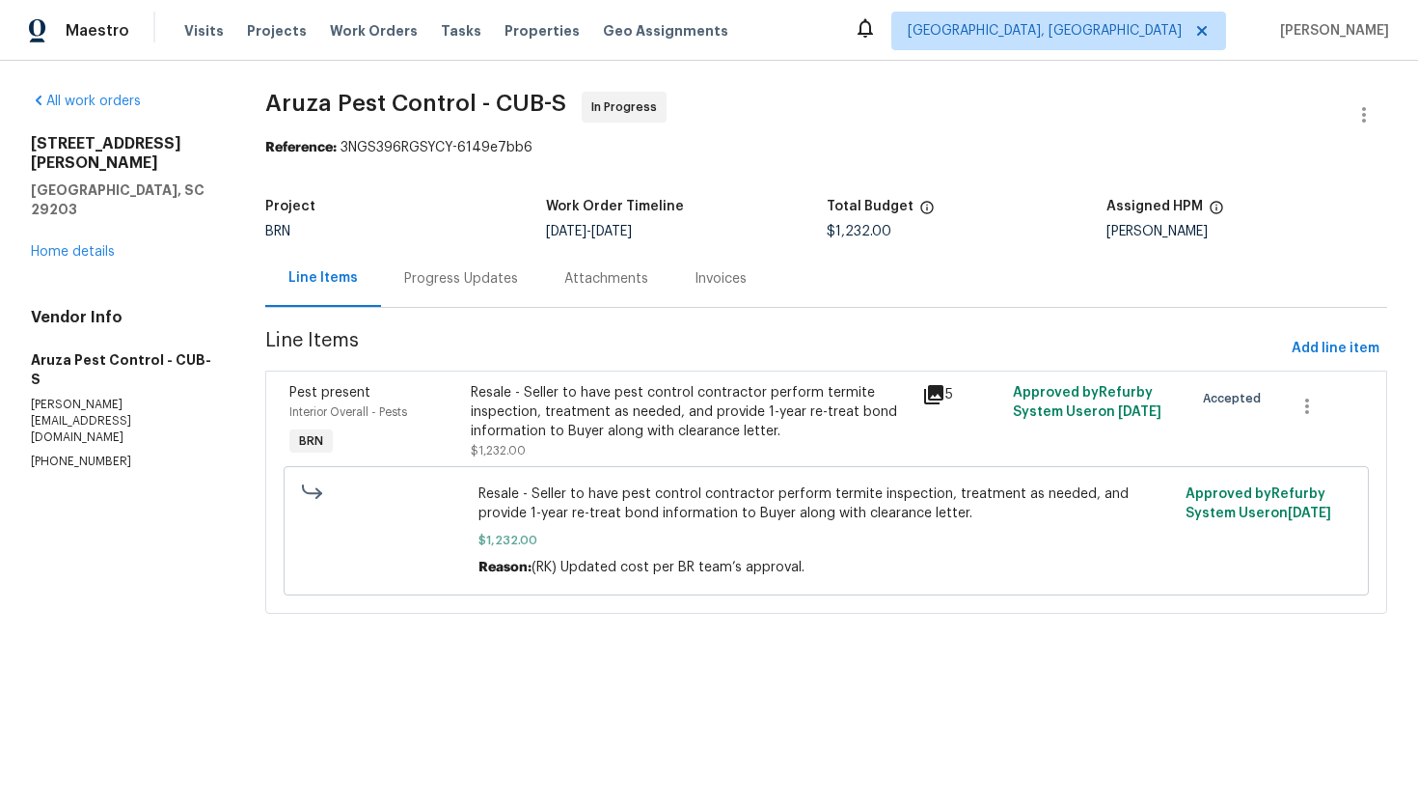
click at [466, 290] on div "Progress Updates" at bounding box center [461, 278] width 160 height 57
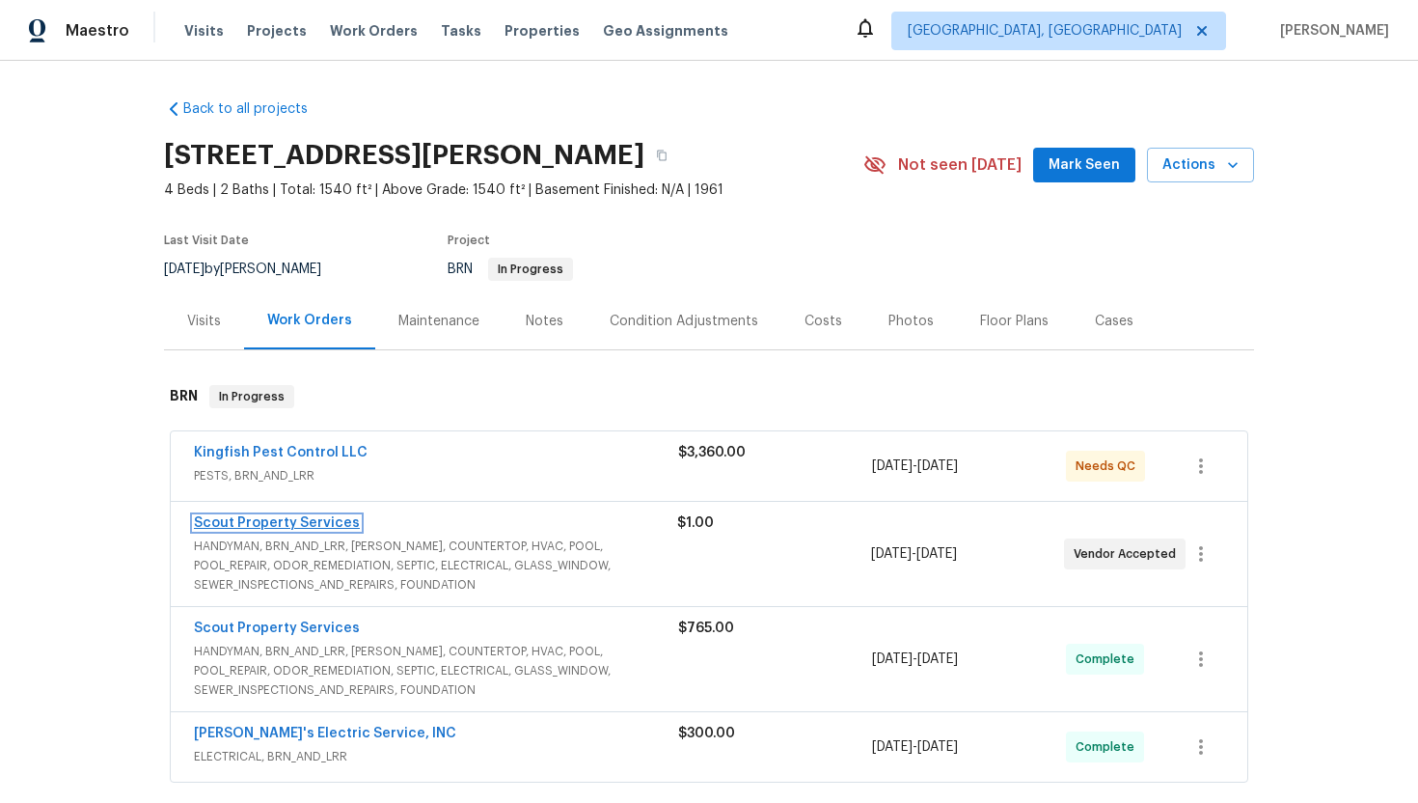
click at [295, 520] on link "Scout Property Services" at bounding box center [277, 523] width 166 height 14
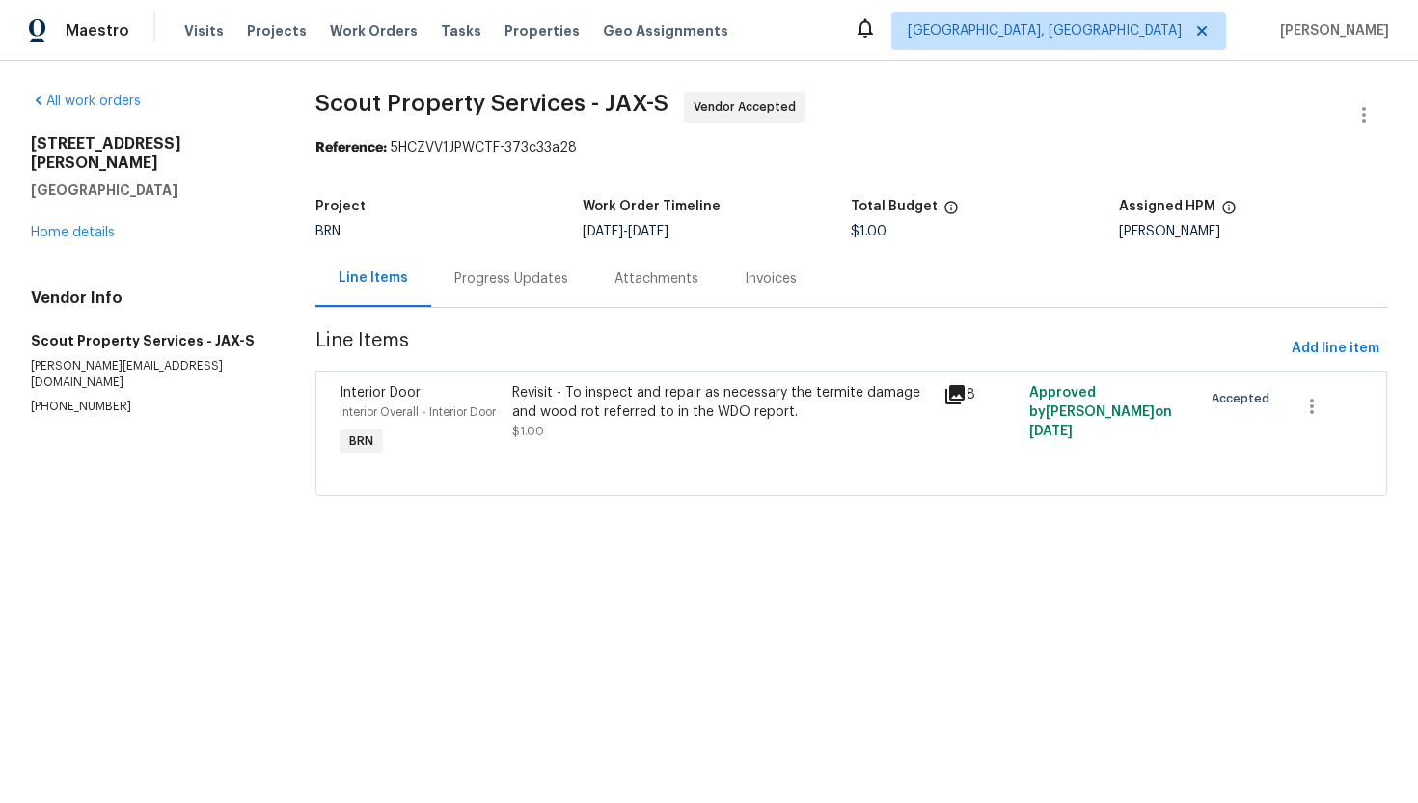
click at [481, 285] on div "Progress Updates" at bounding box center [511, 278] width 114 height 19
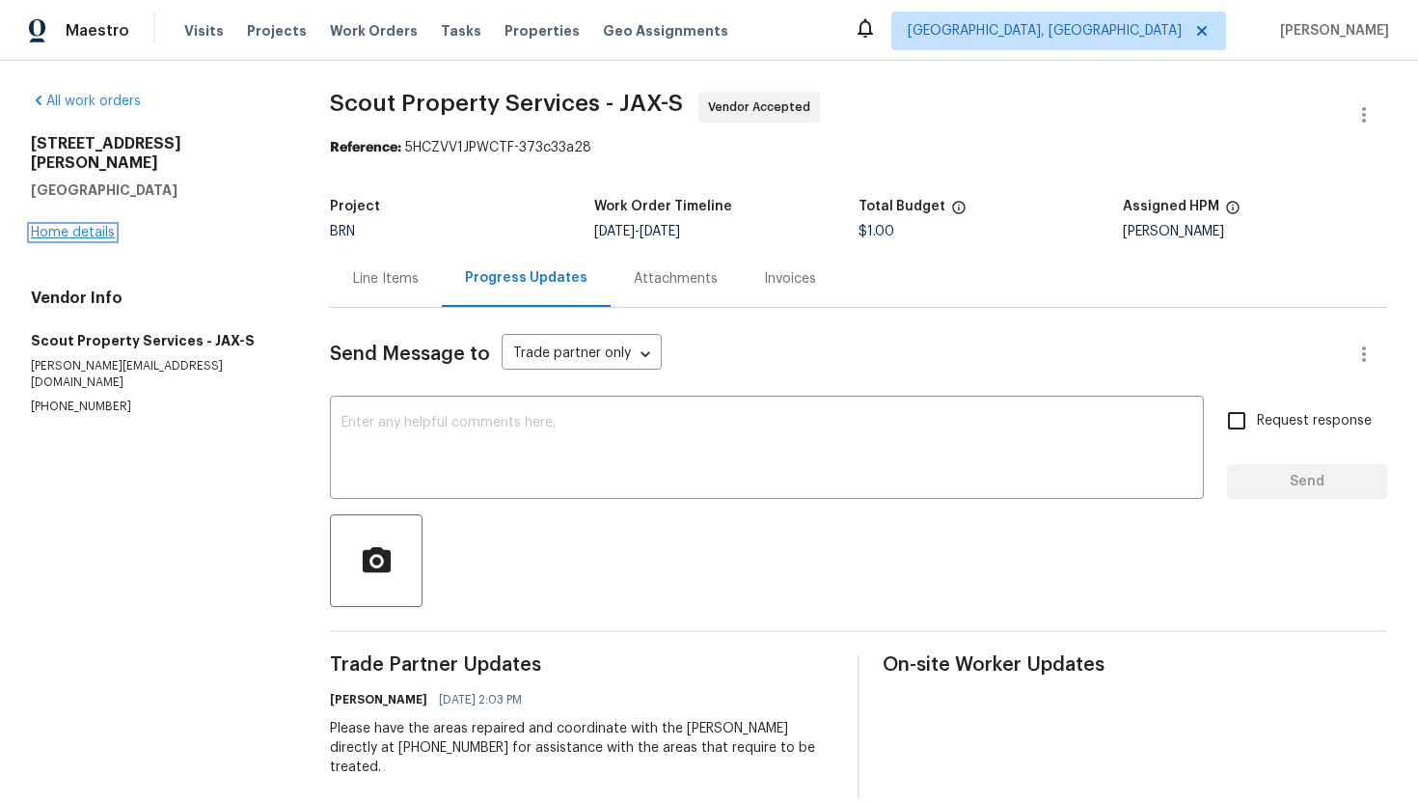
click at [66, 226] on link "Home details" at bounding box center [73, 233] width 84 height 14
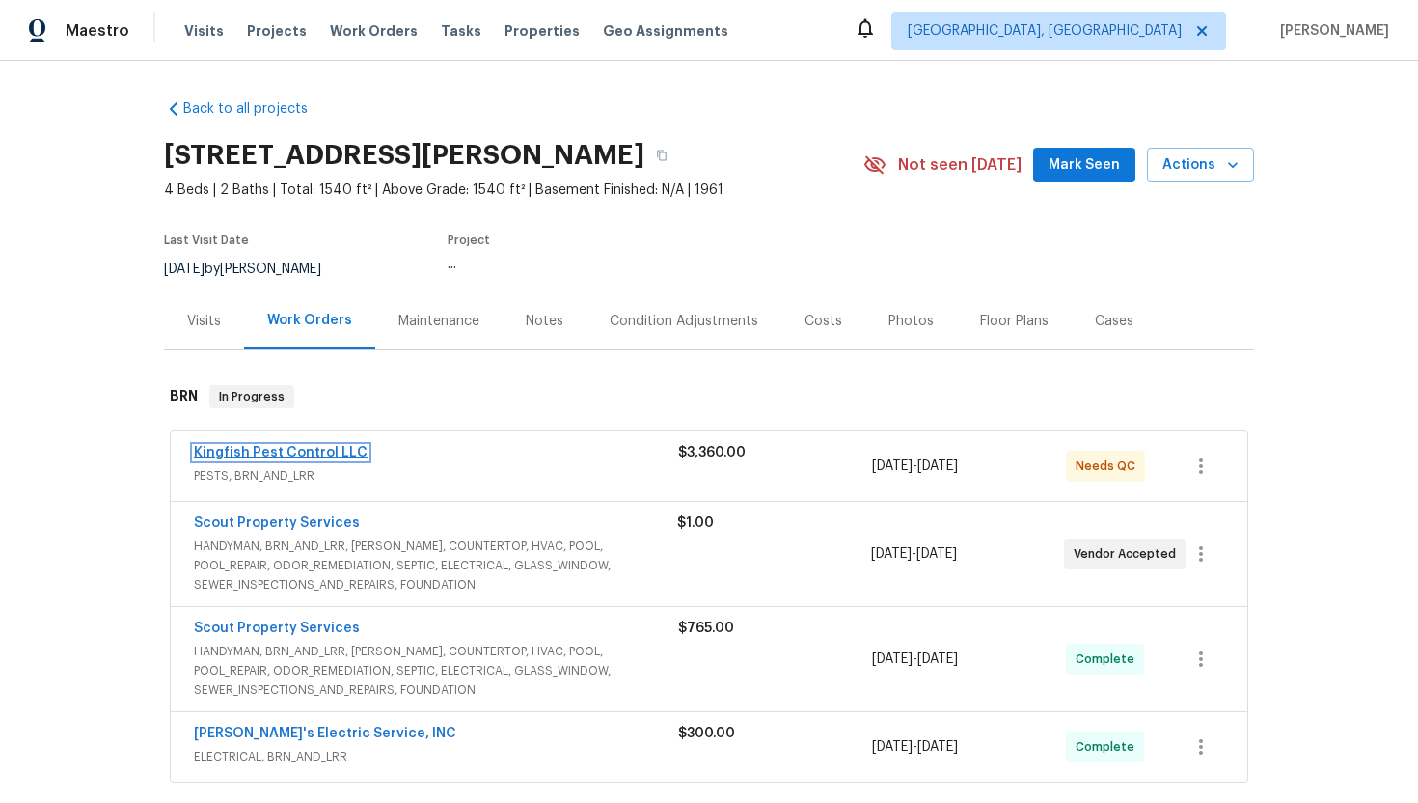
click at [283, 449] on link "Kingfish Pest Control LLC" at bounding box center [281, 453] width 174 height 14
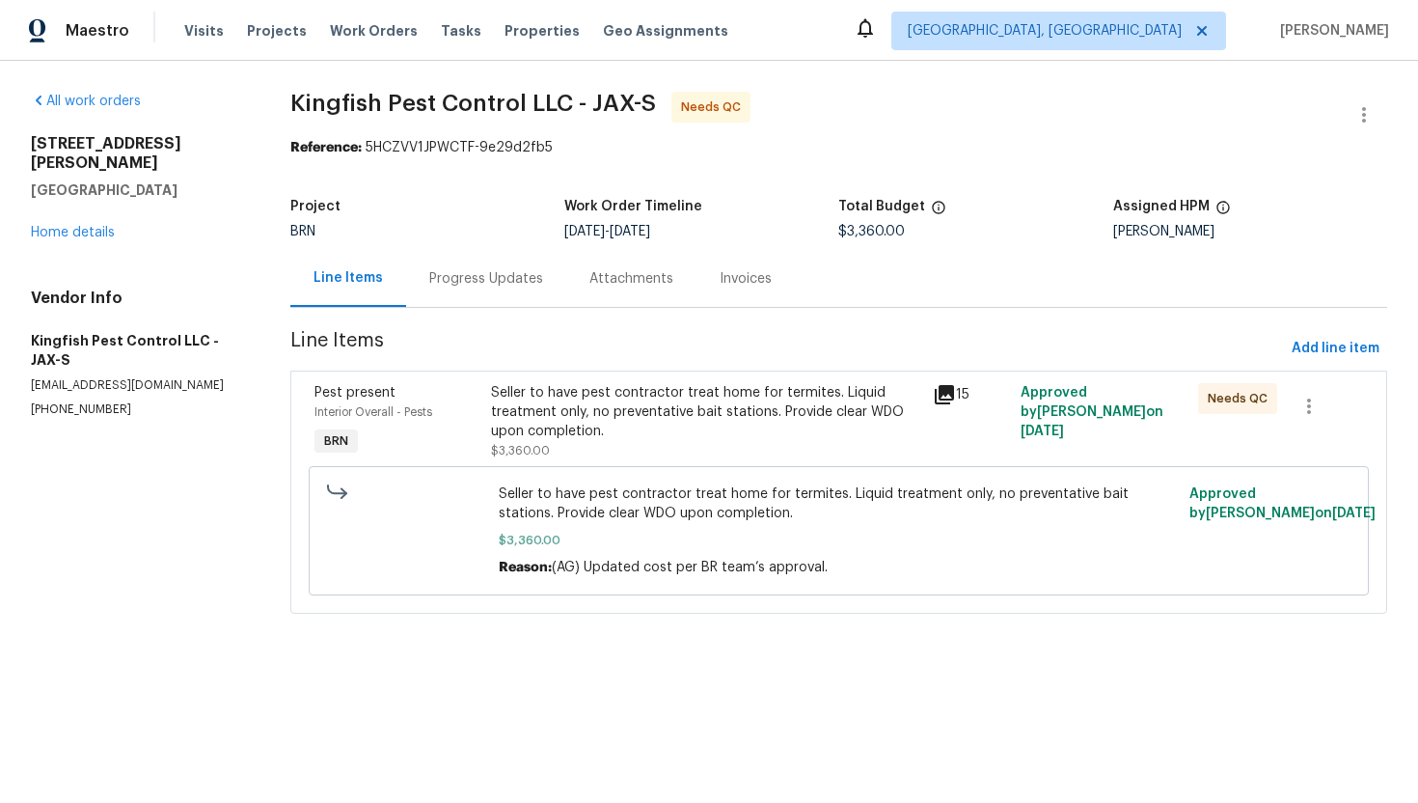
click at [496, 290] on div "Progress Updates" at bounding box center [486, 278] width 160 height 57
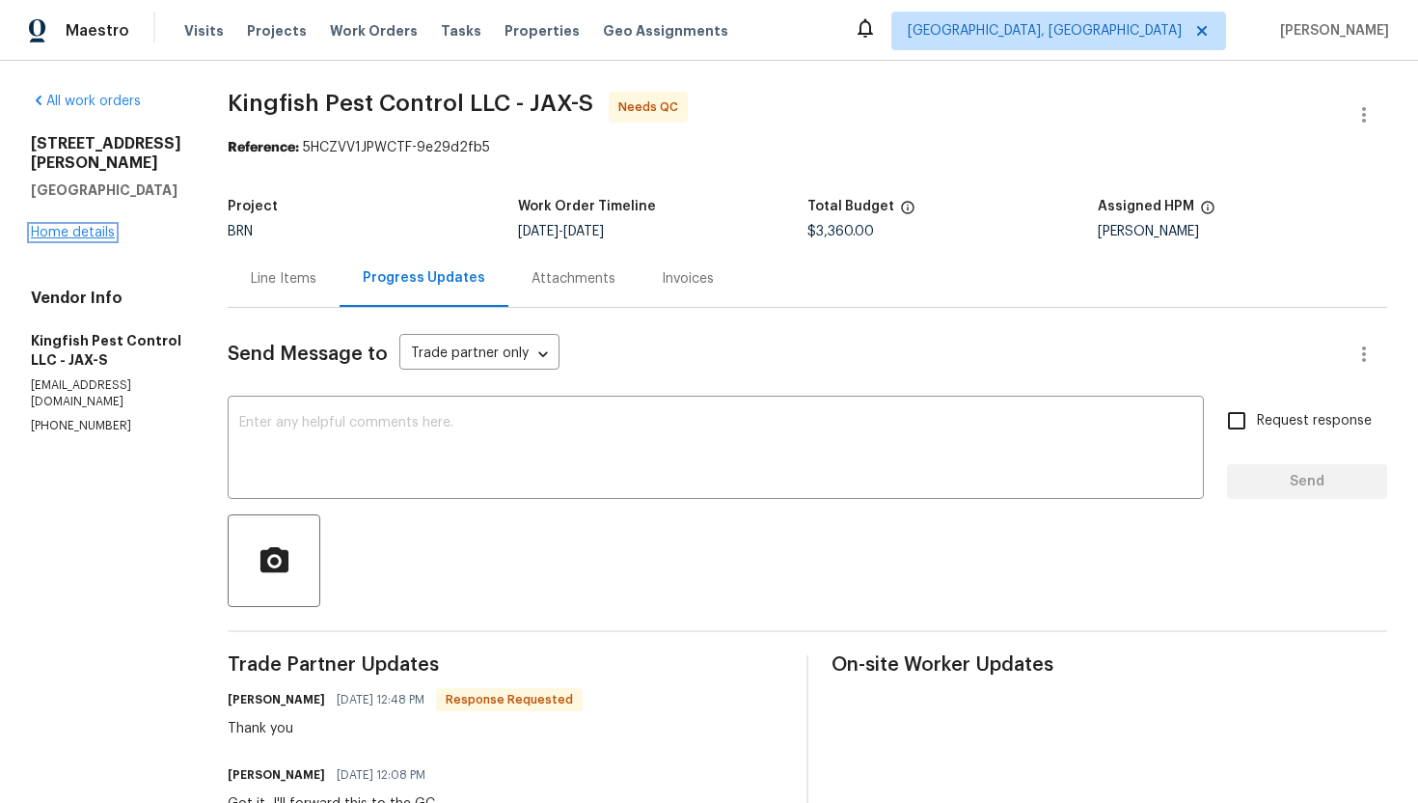
click at [95, 226] on link "Home details" at bounding box center [73, 233] width 84 height 14
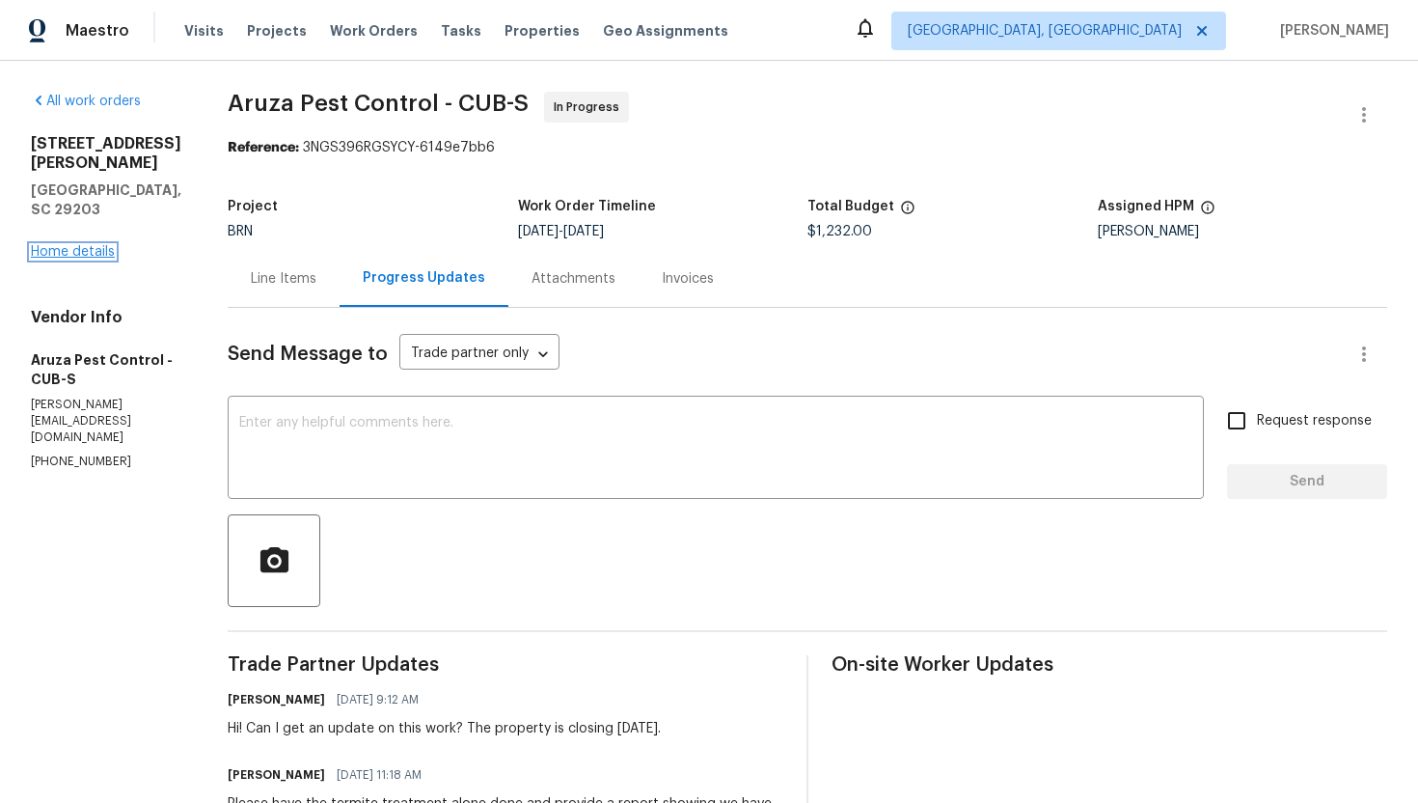
click at [61, 245] on link "Home details" at bounding box center [73, 252] width 84 height 14
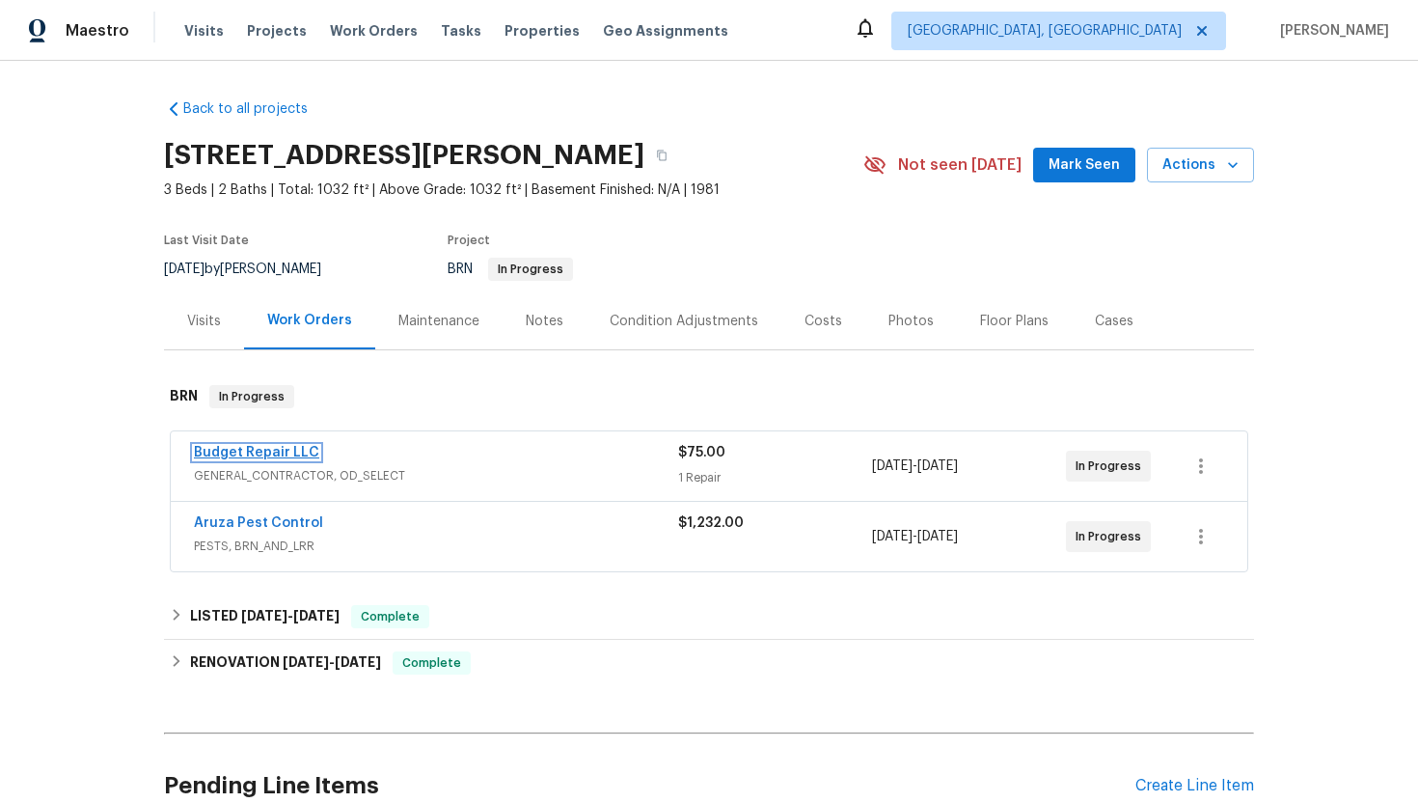
click at [258, 454] on link "Budget Repair LLC" at bounding box center [256, 453] width 125 height 14
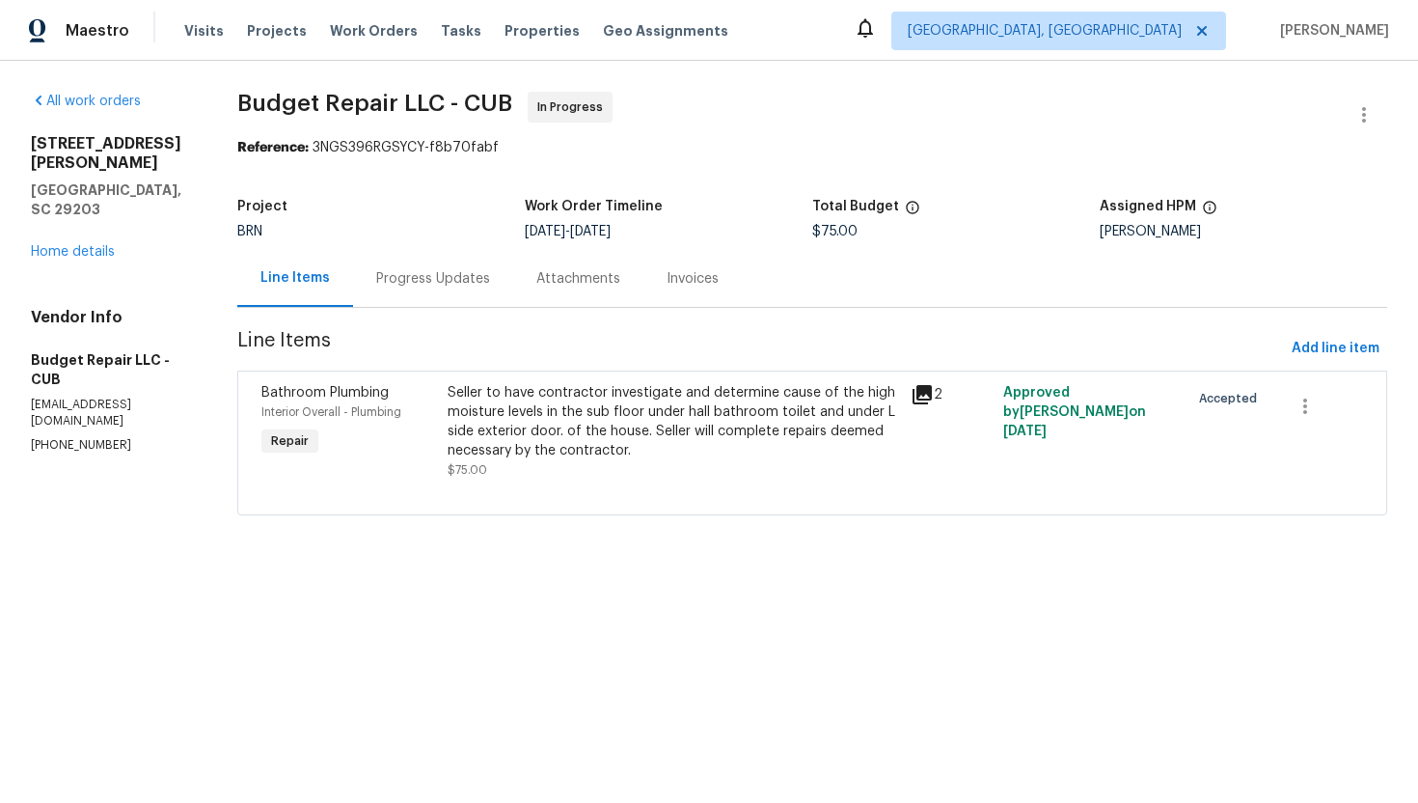
click at [446, 292] on div "Progress Updates" at bounding box center [433, 278] width 160 height 57
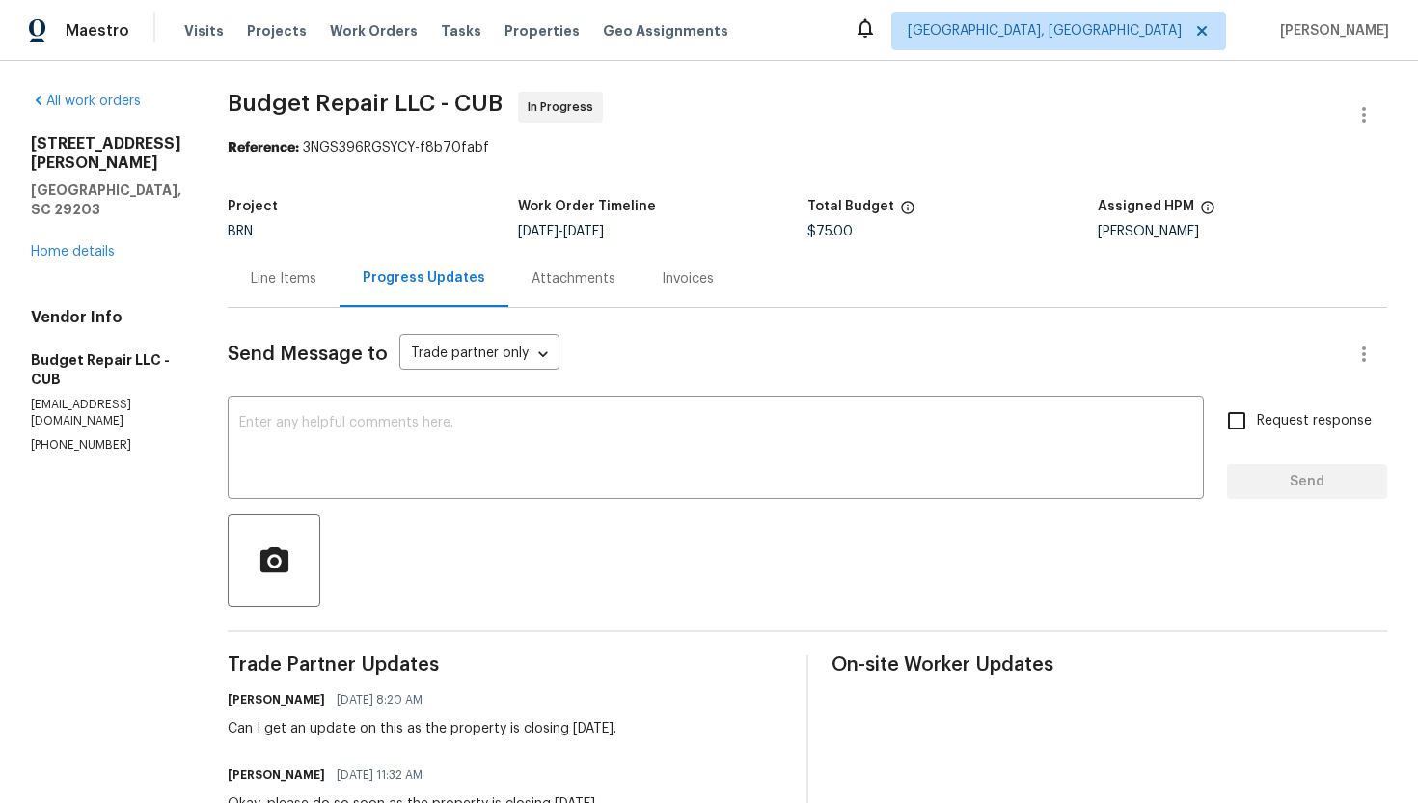
click at [287, 288] on div "Line Items" at bounding box center [284, 278] width 112 height 57
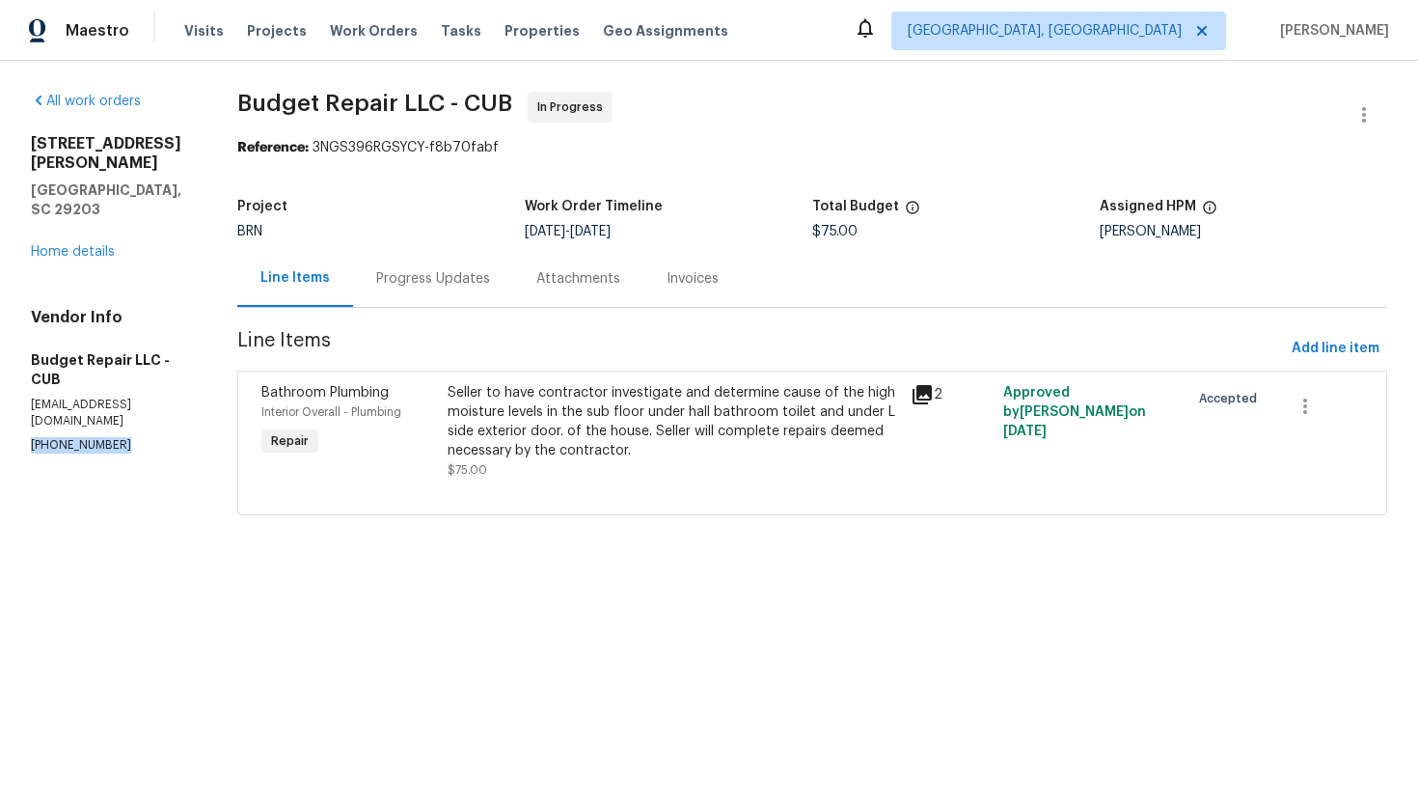
drag, startPoint x: 10, startPoint y: 363, endPoint x: 154, endPoint y: 392, distance: 147.6
click at [154, 392] on div "All work orders 1336 Johnson Ave Columbia, SC 29203 Home details Vendor Info Bu…" at bounding box center [709, 315] width 1418 height 508
copy p "(803) 261-6378"
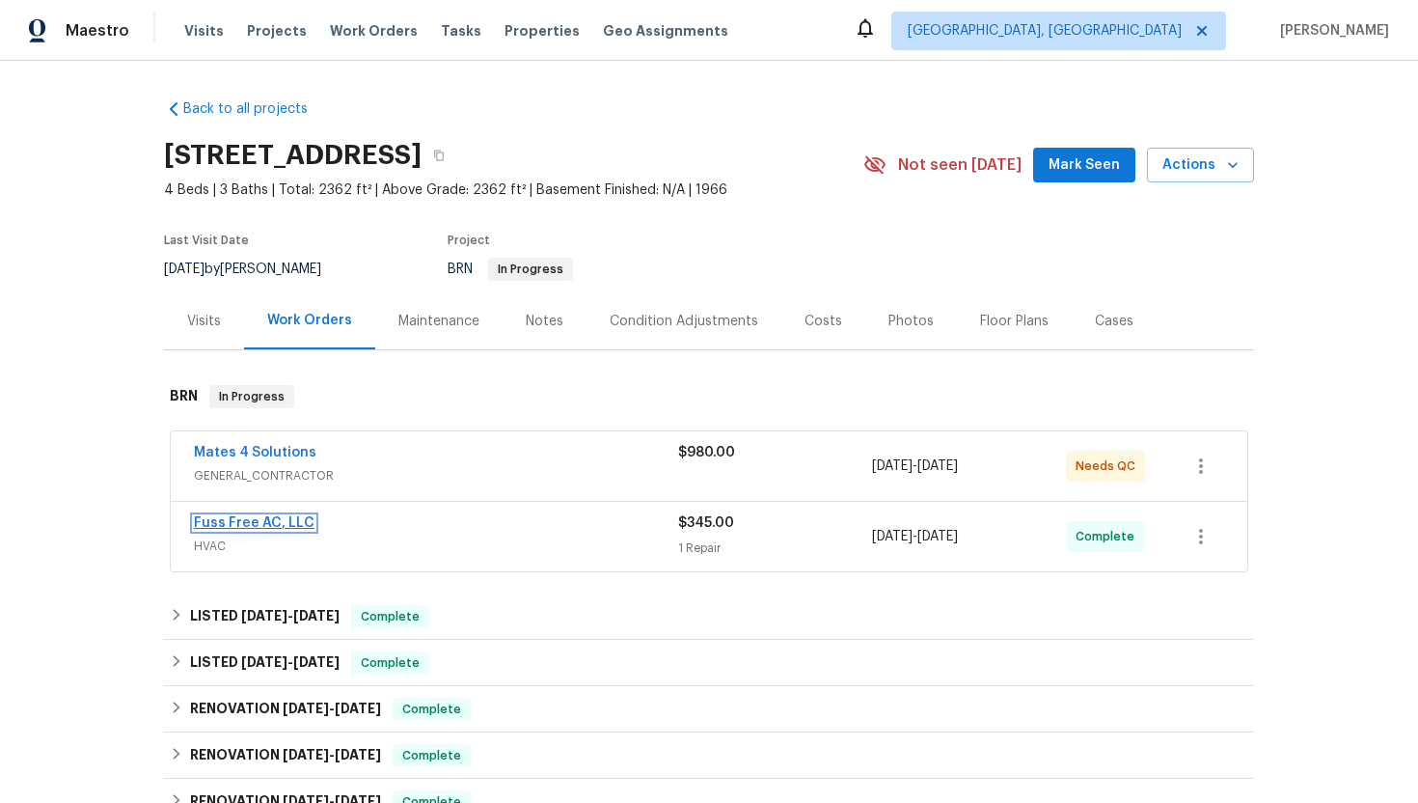
click at [262, 520] on link "Fuss Free AC, LLC" at bounding box center [254, 523] width 121 height 14
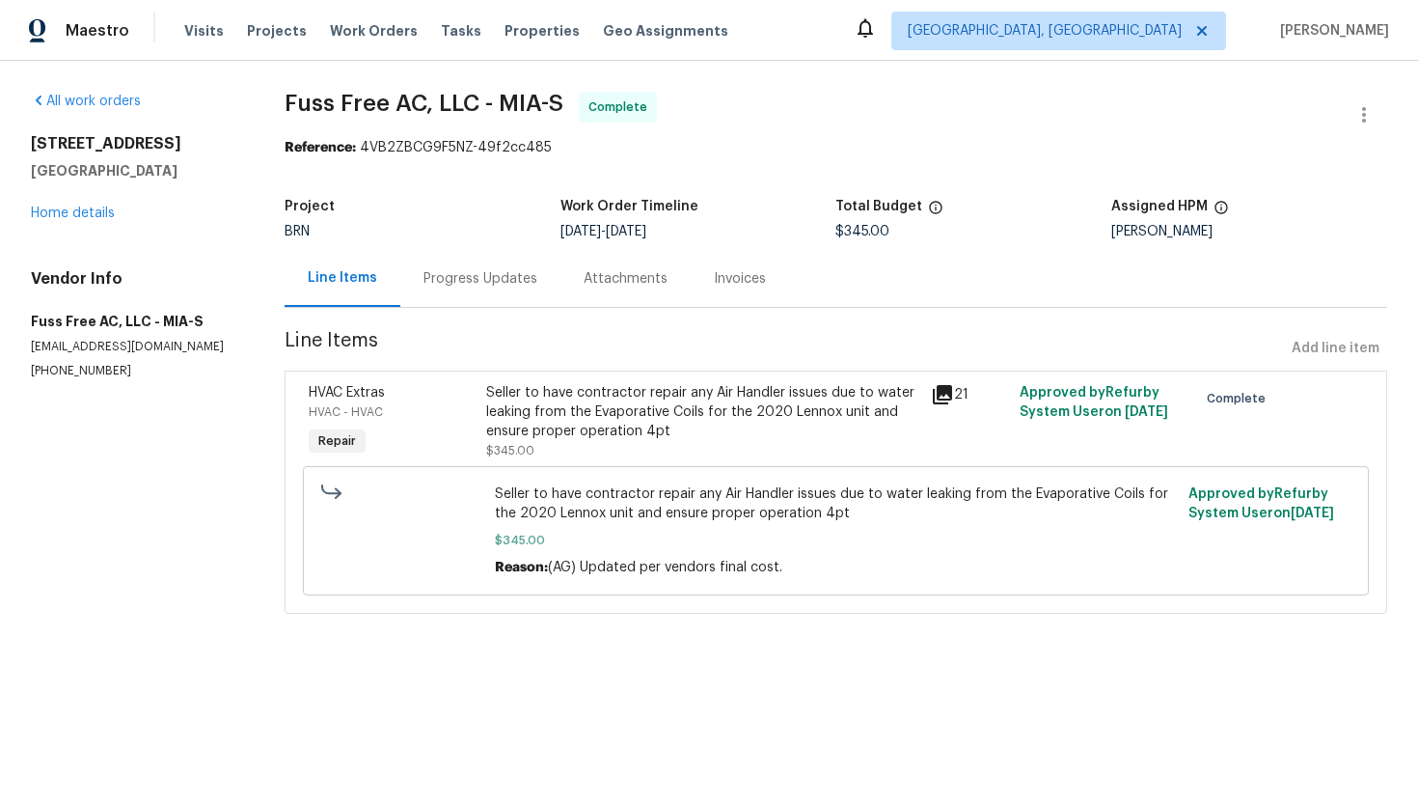
click at [511, 278] on div "Progress Updates" at bounding box center [481, 278] width 114 height 19
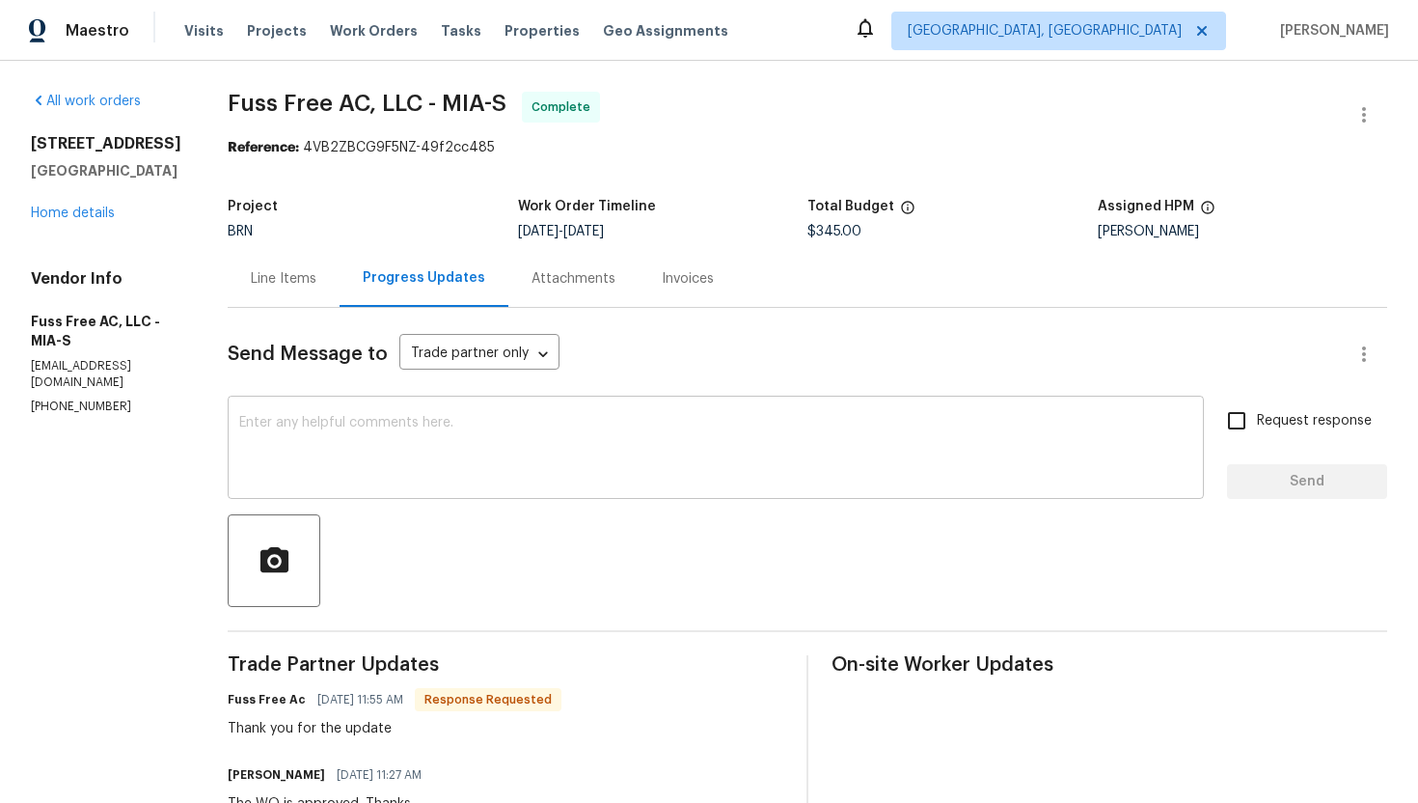
click at [538, 431] on textarea at bounding box center [715, 450] width 953 height 68
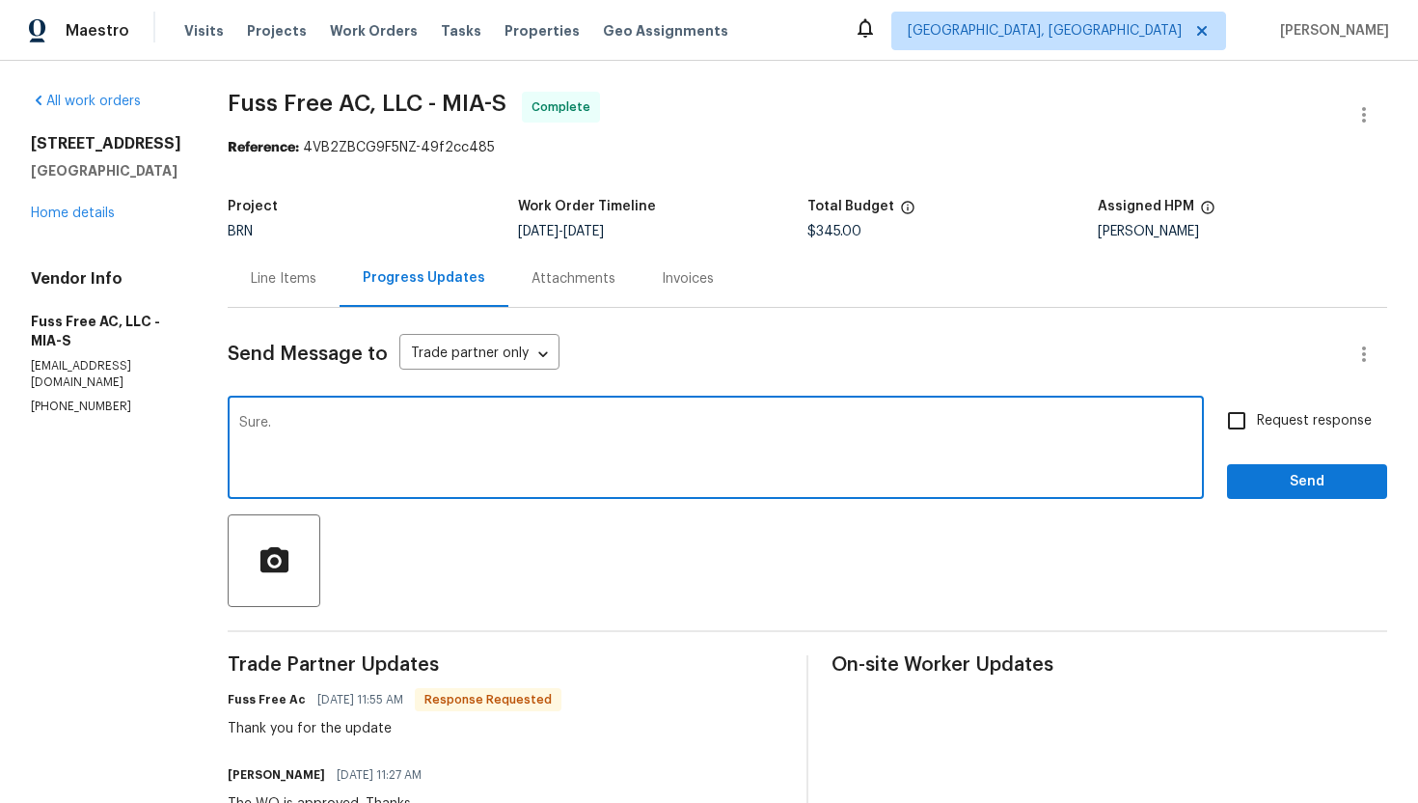
type textarea "Sure."
click at [1287, 413] on span "Request response" at bounding box center [1314, 421] width 115 height 20
click at [1257, 413] on input "Request response" at bounding box center [1237, 420] width 41 height 41
checkbox input "true"
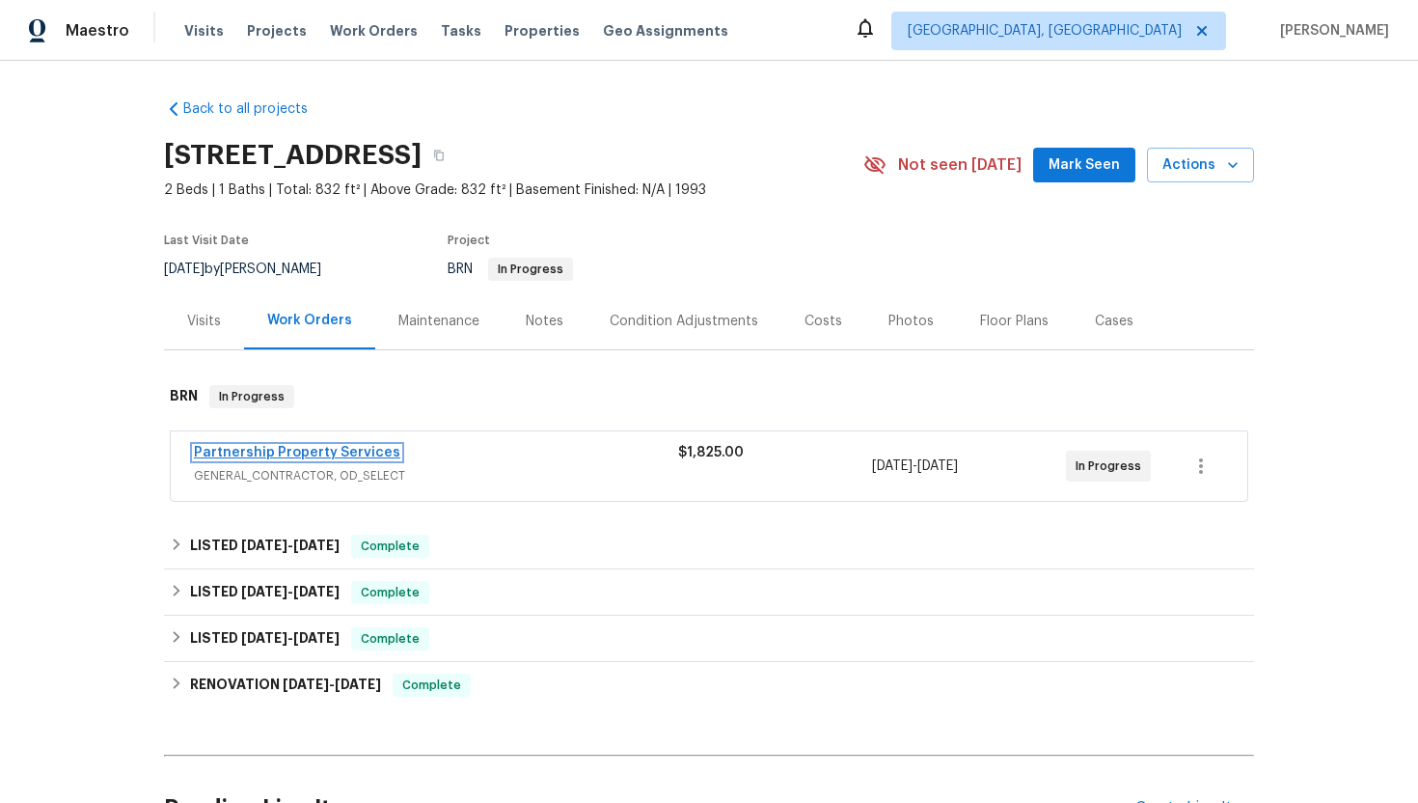
click at [307, 446] on link "Partnership Property Services" at bounding box center [297, 453] width 206 height 14
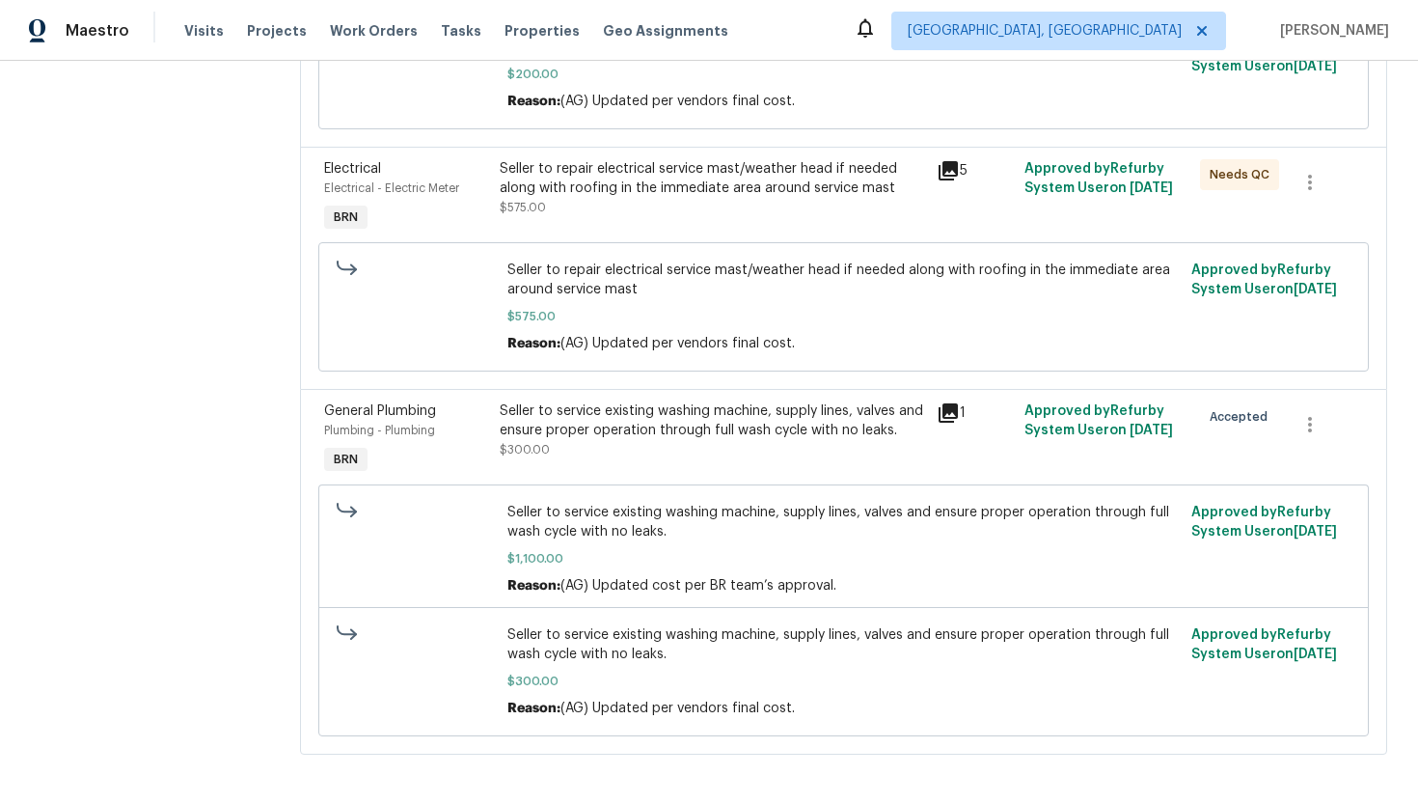
scroll to position [600, 0]
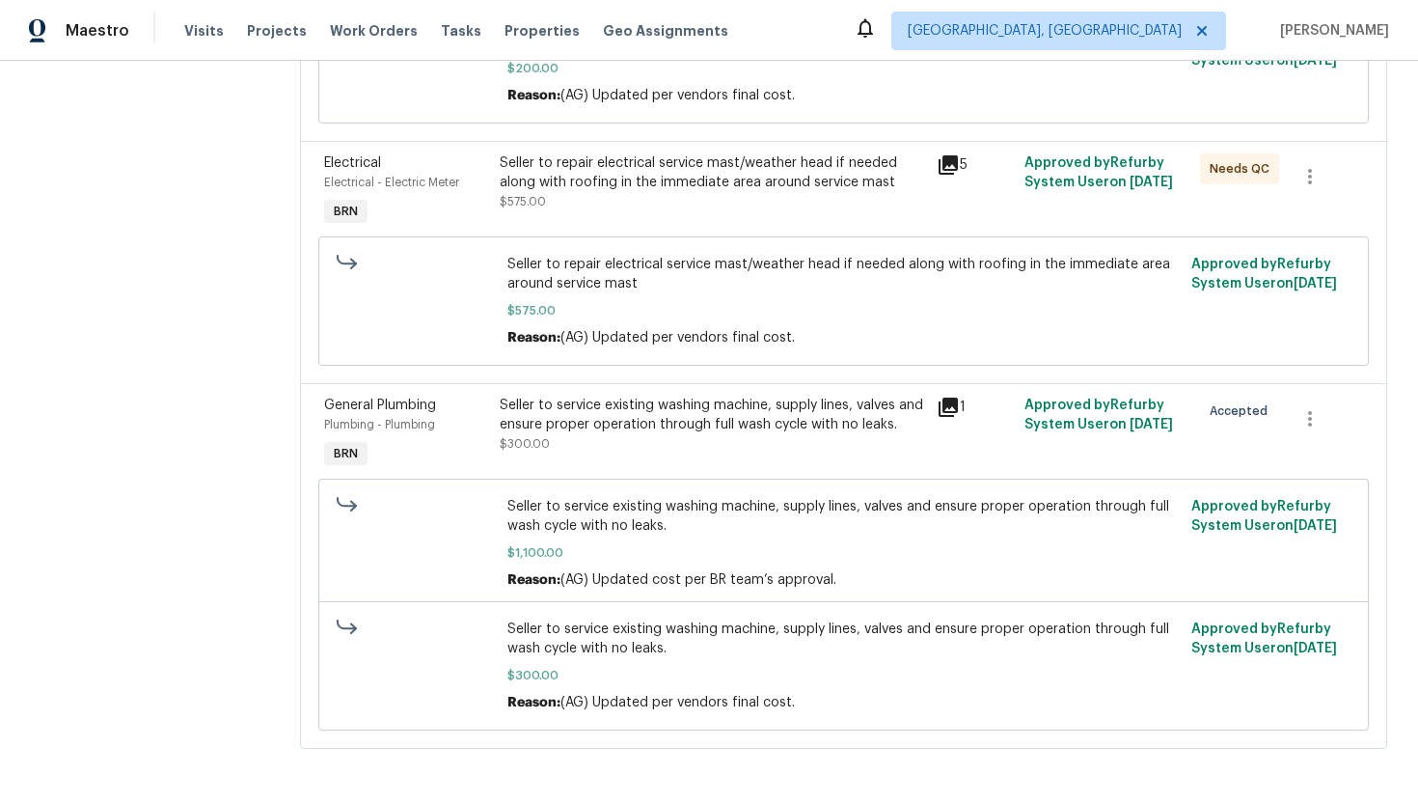
click at [625, 434] on div "Seller to service existing washing machine, supply lines, valves and ensure pro…" at bounding box center [713, 415] width 426 height 39
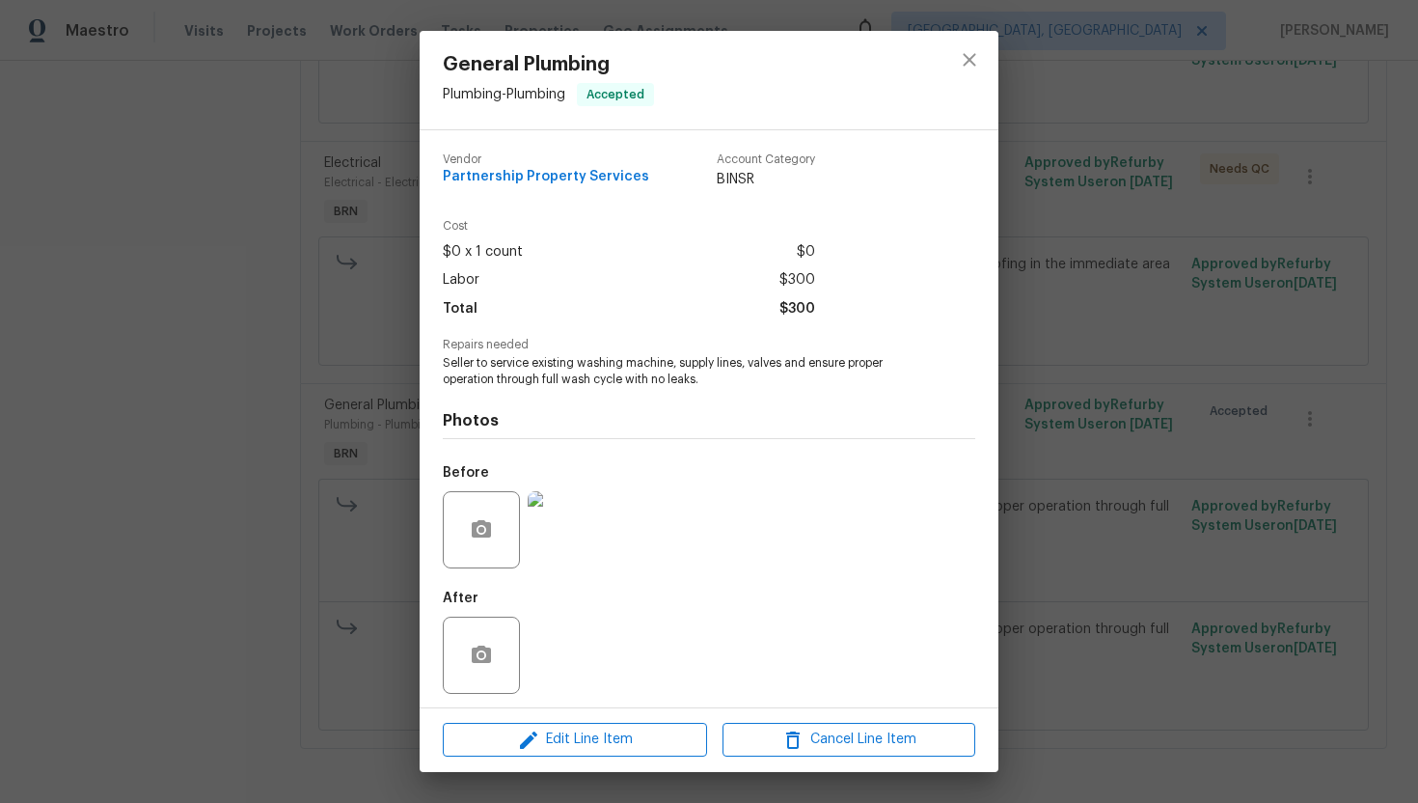
click at [535, 524] on img at bounding box center [566, 529] width 77 height 77
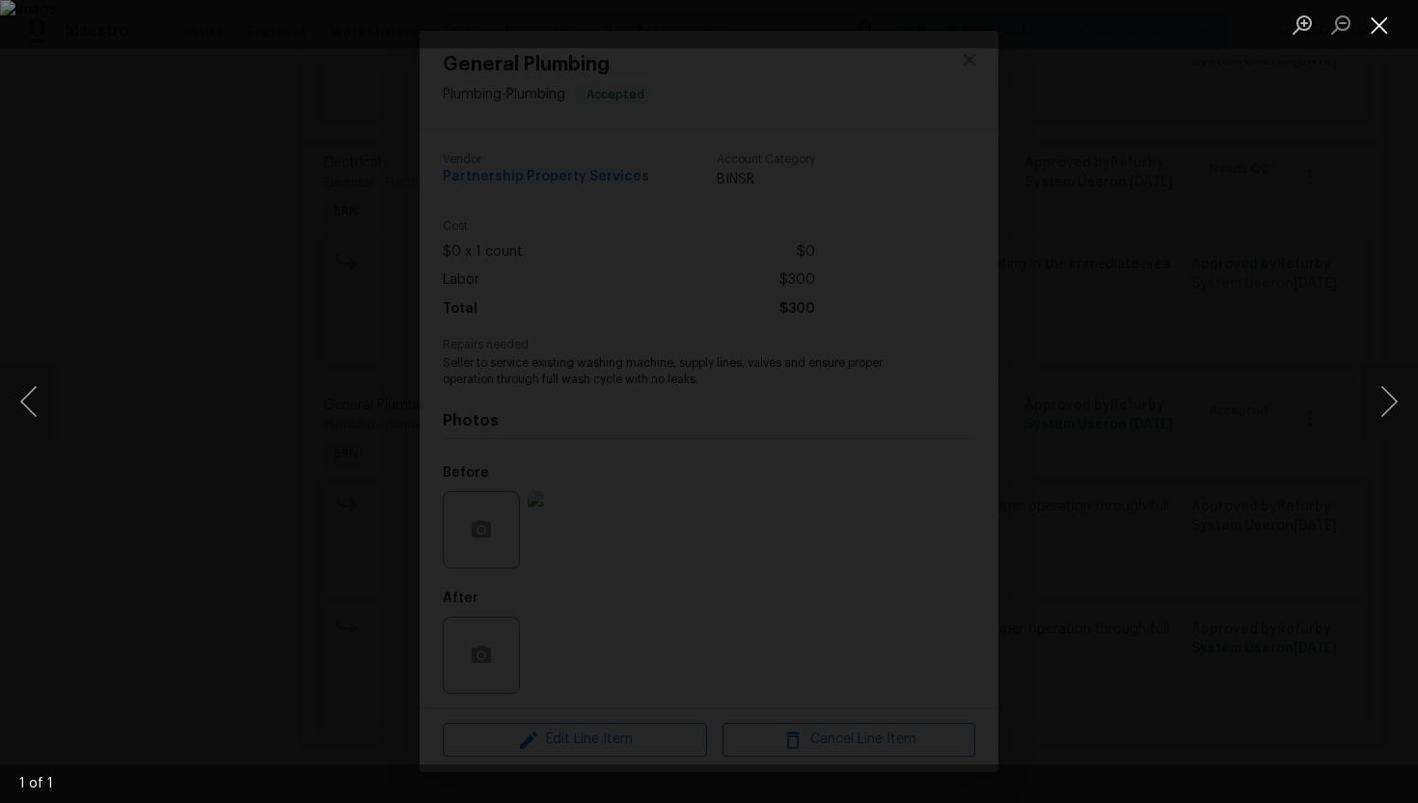
click at [1382, 32] on button "Close lightbox" at bounding box center [1379, 25] width 39 height 34
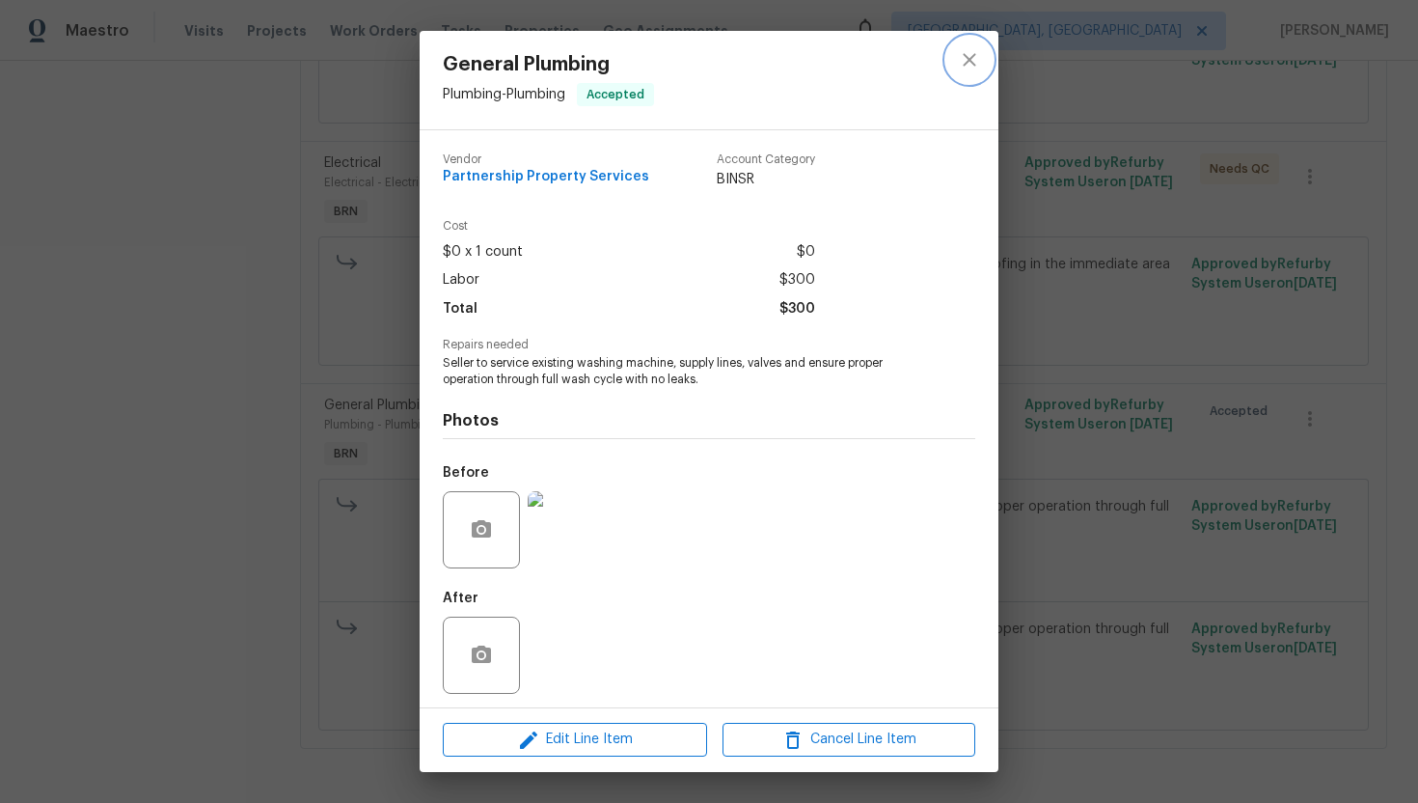
click at [982, 47] on button "close" at bounding box center [969, 60] width 46 height 46
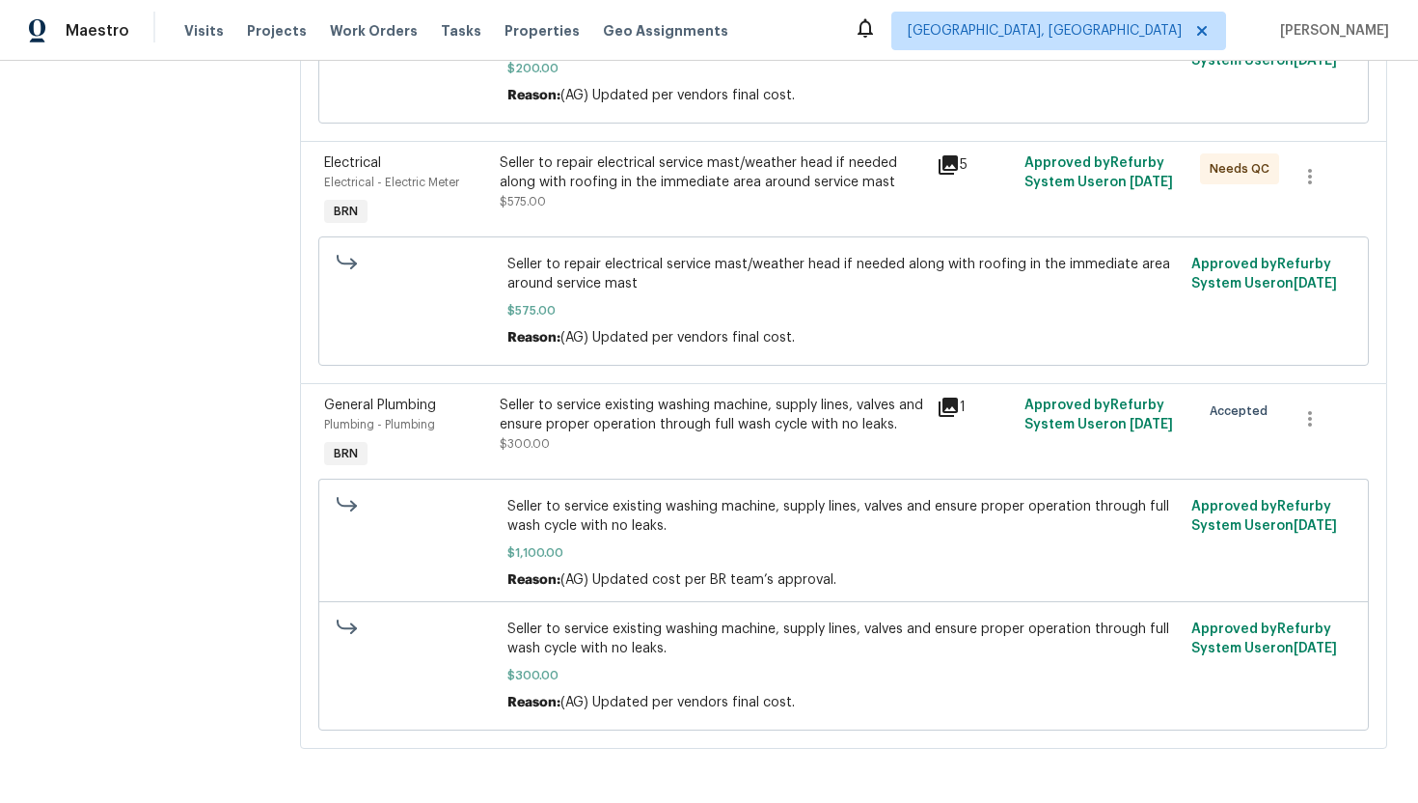
scroll to position [0, 0]
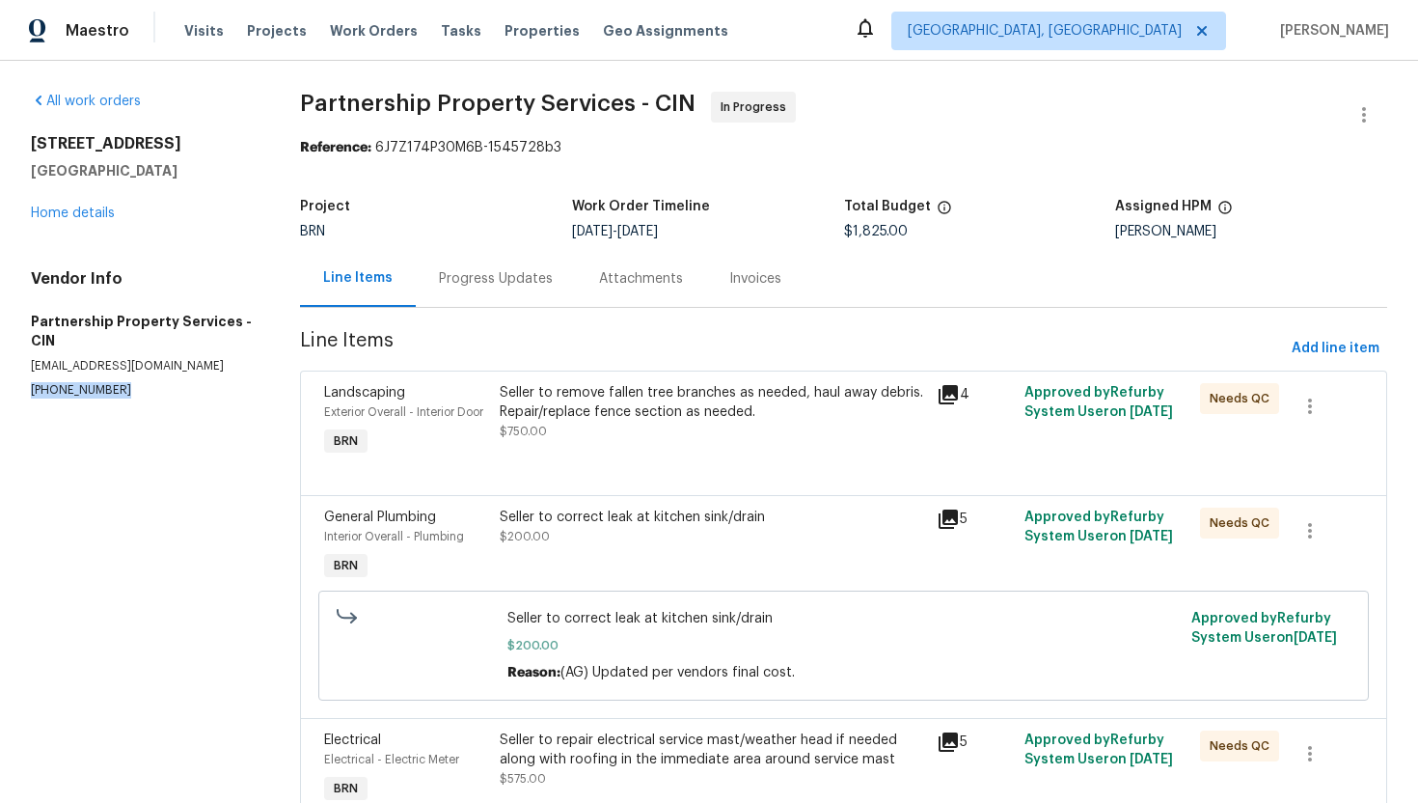
drag, startPoint x: 17, startPoint y: 371, endPoint x: 168, endPoint y: 376, distance: 150.6
click at [168, 376] on div "All work orders [STREET_ADDRESS] Home details Vendor Info Partnership Property …" at bounding box center [709, 720] width 1418 height 1319
copy p "[PHONE_NUMBER]"
click at [610, 416] on div "Seller to remove fallen tree branches as needed, haul away debris. Repair/repla…" at bounding box center [713, 402] width 426 height 39
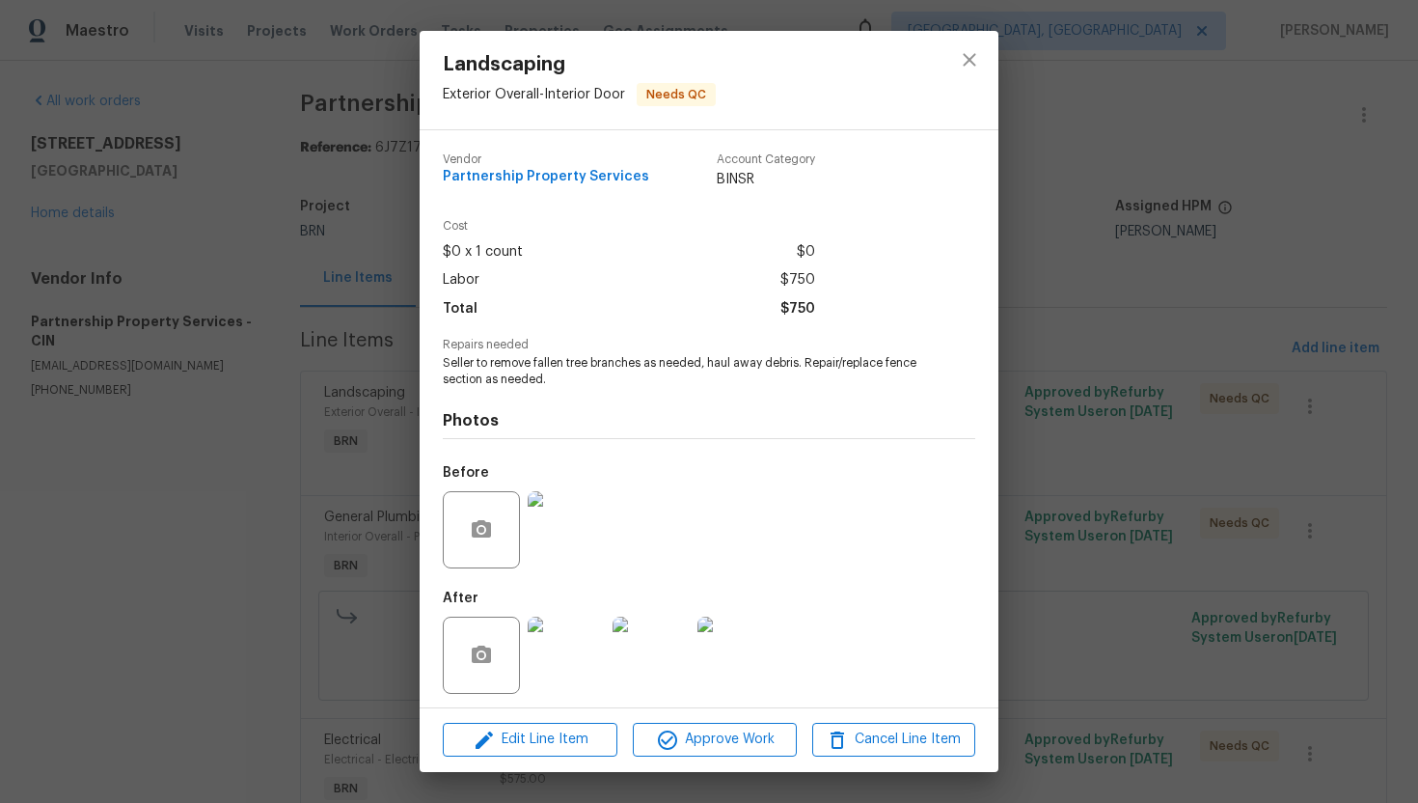
click at [244, 291] on div "Landscaping Exterior Overall - Interior Door Needs QC Vendor Partnership Proper…" at bounding box center [709, 401] width 1418 height 803
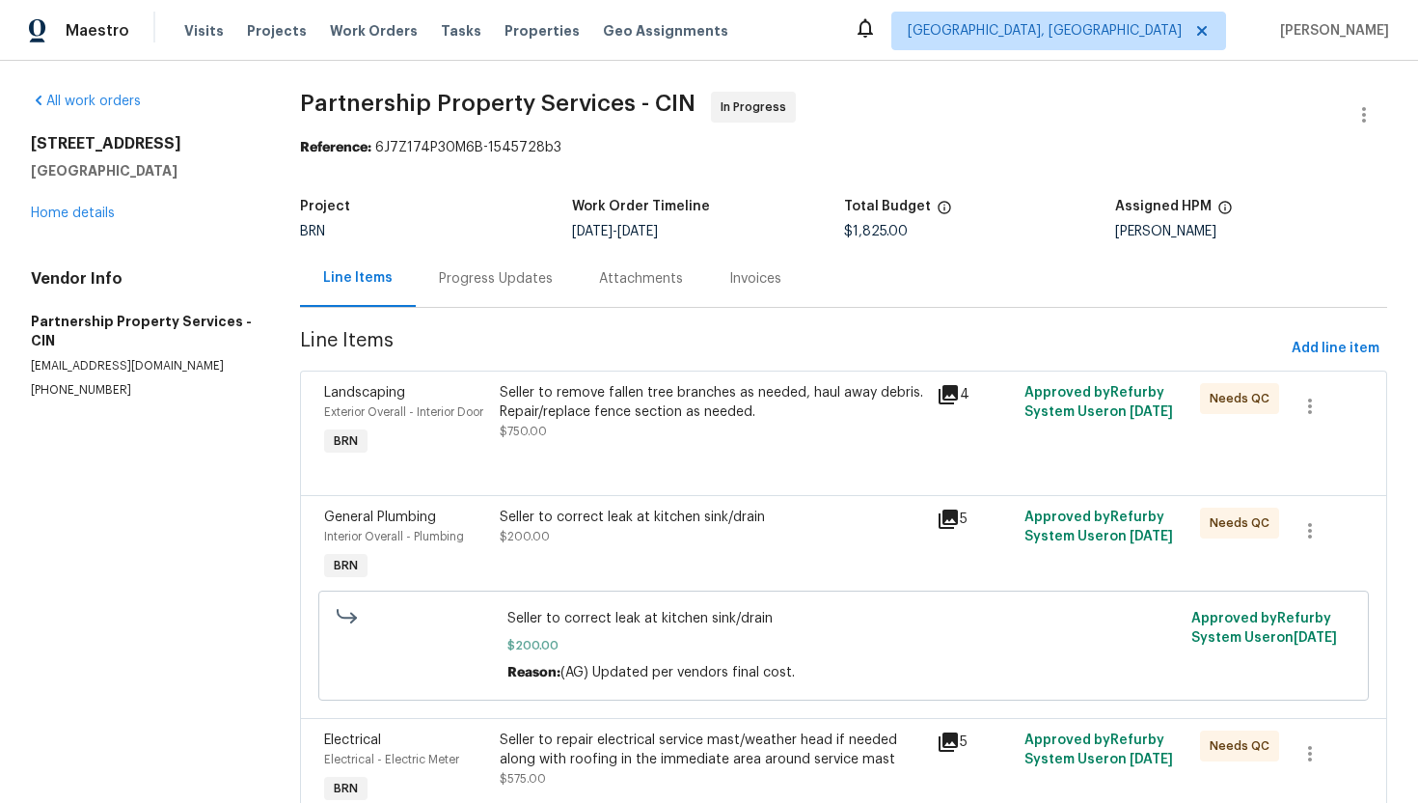
click at [483, 290] on div "Progress Updates" at bounding box center [496, 278] width 160 height 57
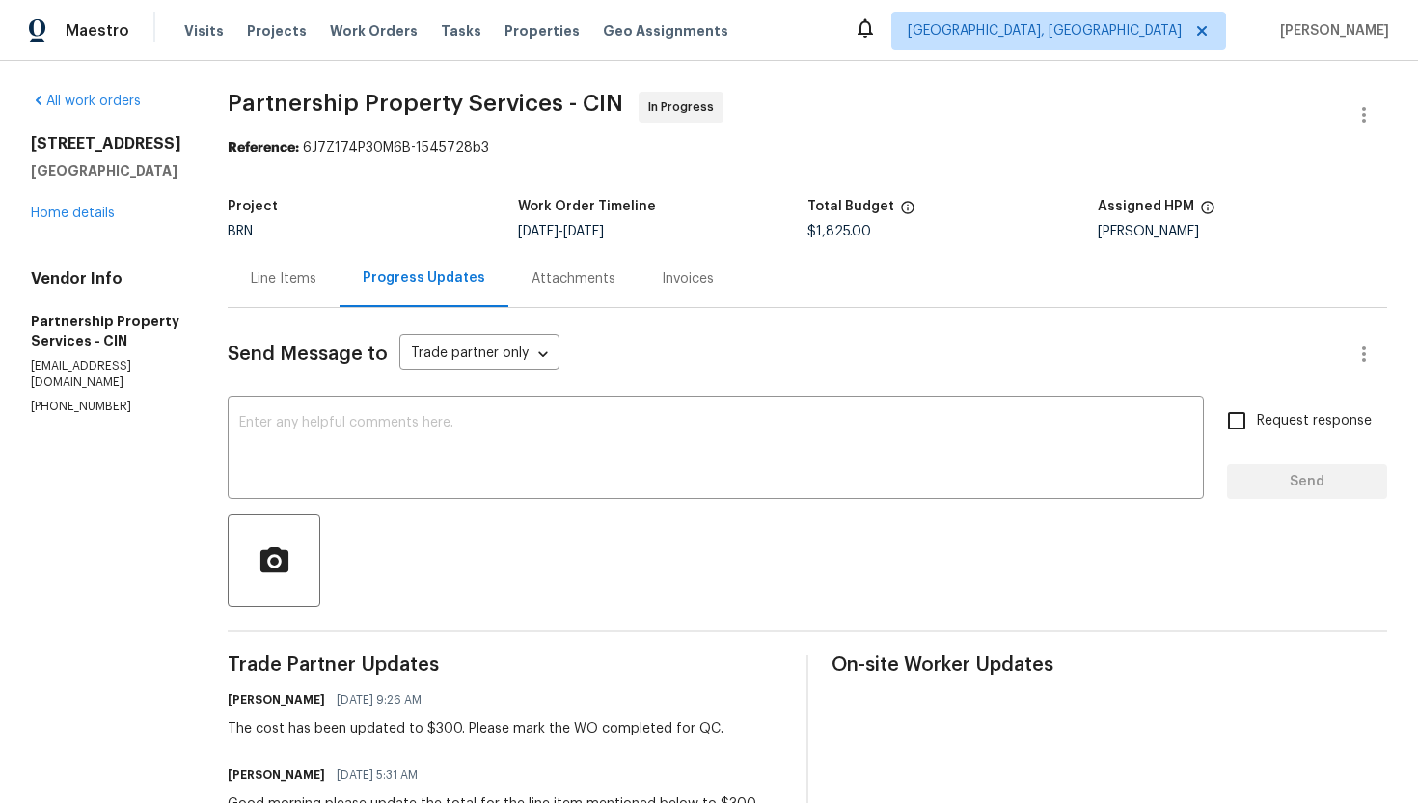
click at [340, 293] on div "Line Items" at bounding box center [284, 278] width 112 height 57
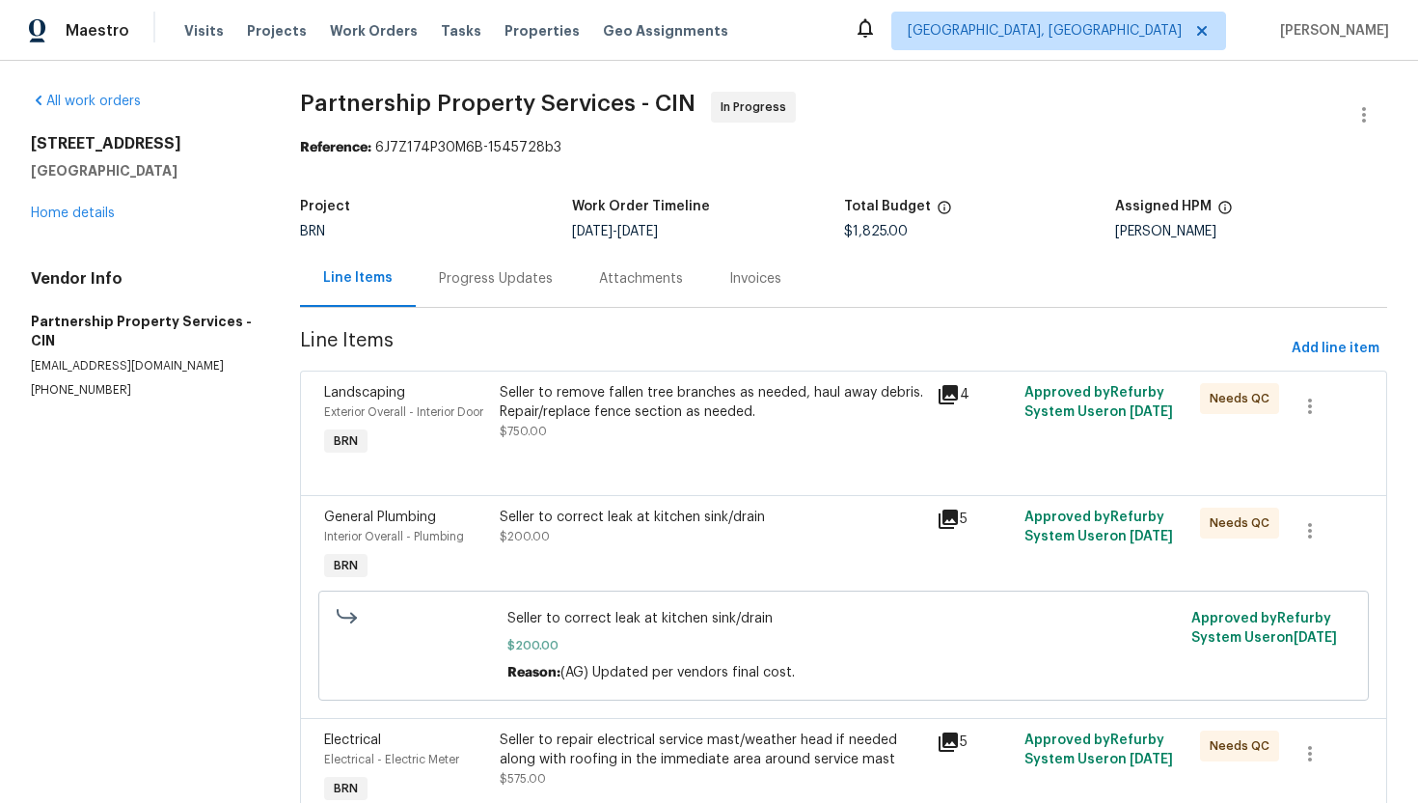
click at [631, 421] on div "Seller to remove fallen tree branches as needed, haul away debris. Repair/repla…" at bounding box center [713, 402] width 426 height 39
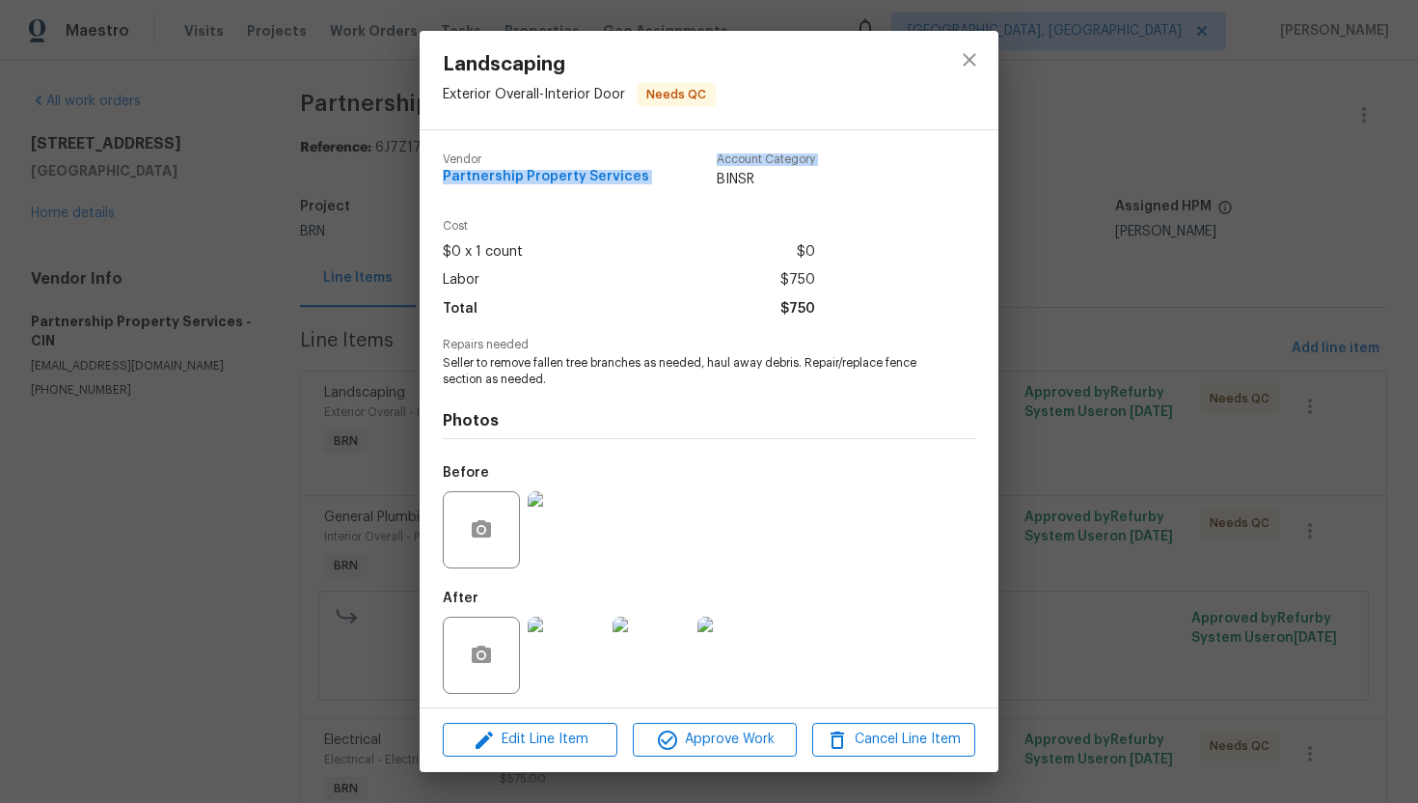
drag, startPoint x: 438, startPoint y: 177, endPoint x: 675, endPoint y: 183, distance: 237.4
click at [676, 184] on div "Vendor Partnership Property Services Account Category BINSR Cost $0 x 1 count $…" at bounding box center [709, 418] width 579 height 577
copy div "Partnership Property Services Account Category"
click at [596, 206] on div "Vendor Partnership Property Services Account Category BINSR" at bounding box center [709, 179] width 533 height 82
drag, startPoint x: 433, startPoint y: 177, endPoint x: 642, endPoint y: 172, distance: 208.4
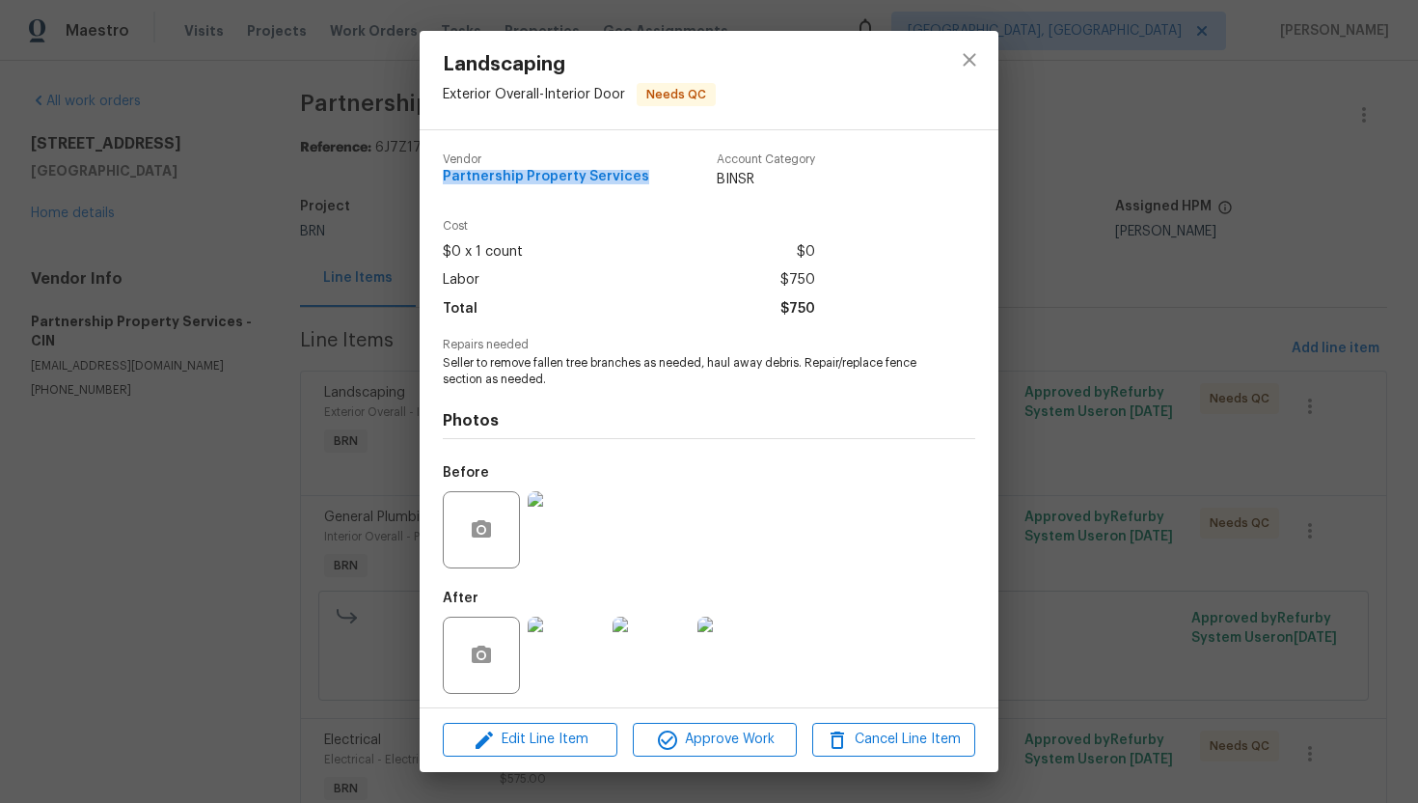
click at [642, 172] on div "Vendor Partnership Property Services Account Category BINSR Cost $0 x 1 count $…" at bounding box center [709, 418] width 579 height 577
copy span "Partnership Property Services"
click at [728, 259] on div "$0 x 1 count $0" at bounding box center [629, 252] width 372 height 28
click at [524, 355] on span "Seller to remove fallen tree branches as needed, haul away debris. Repair/repla…" at bounding box center [682, 371] width 479 height 33
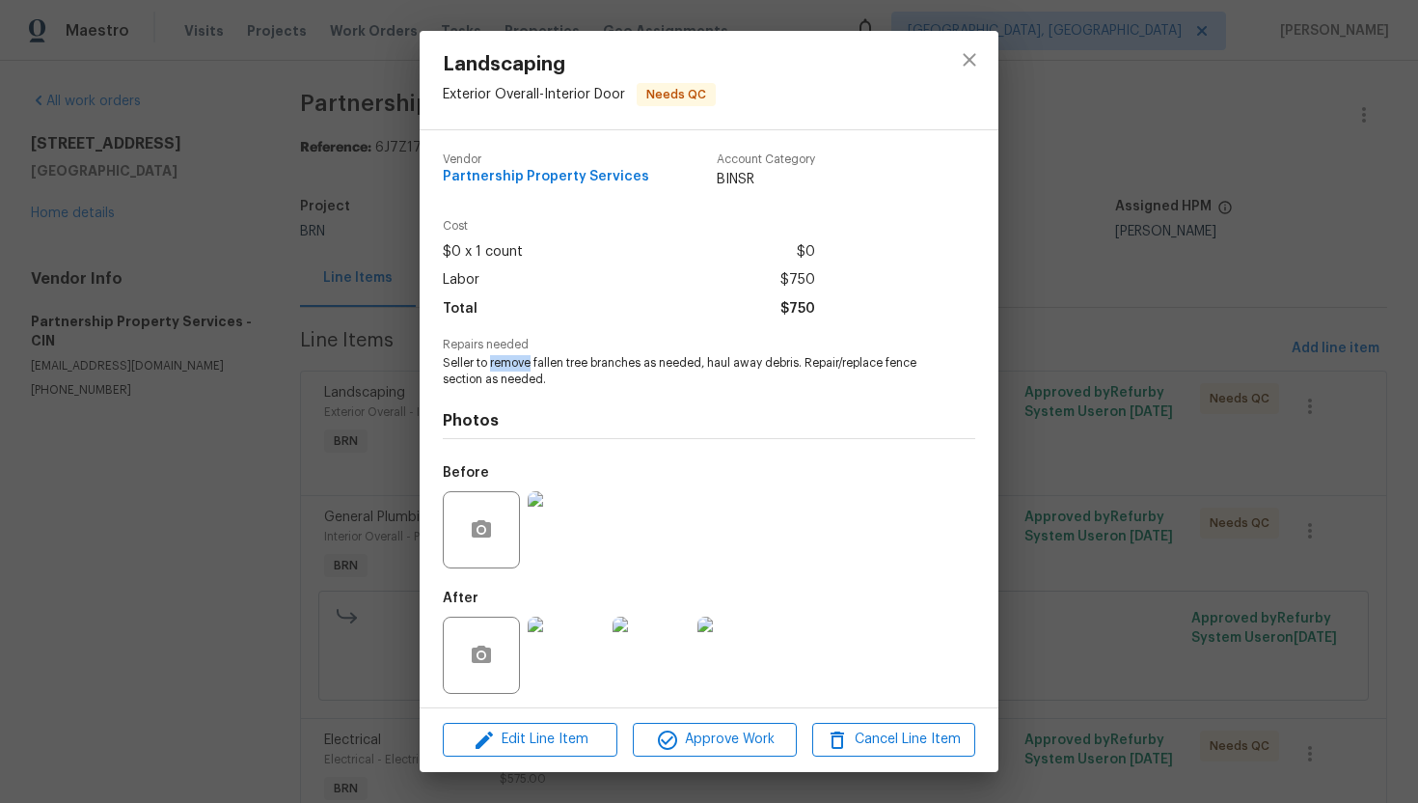
click at [524, 355] on span "Seller to remove fallen tree branches as needed, haul away debris. Repair/repla…" at bounding box center [682, 371] width 479 height 33
copy span "Seller to remove fallen tree branches as needed, haul away debris. Repair/repla…"
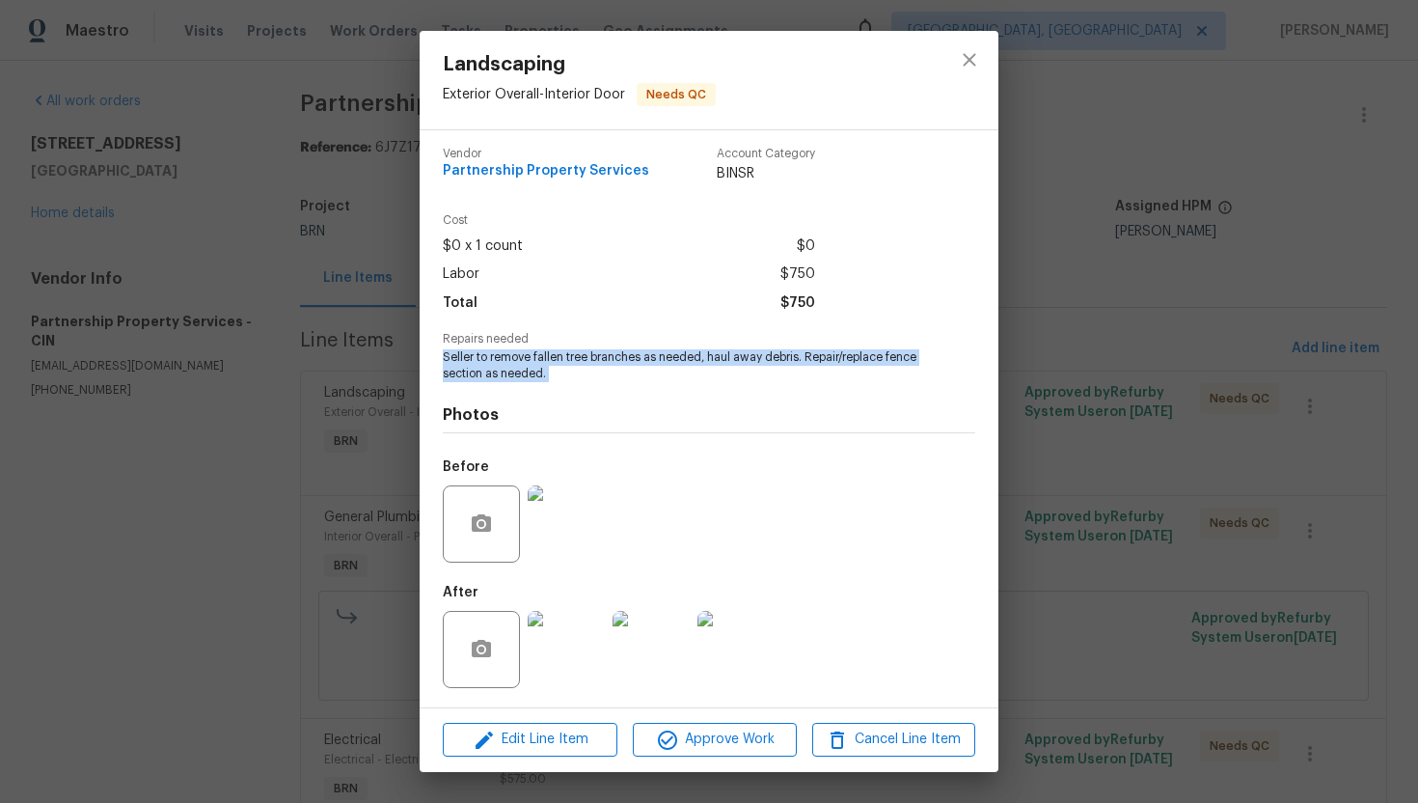
click at [555, 529] on img at bounding box center [566, 523] width 77 height 77
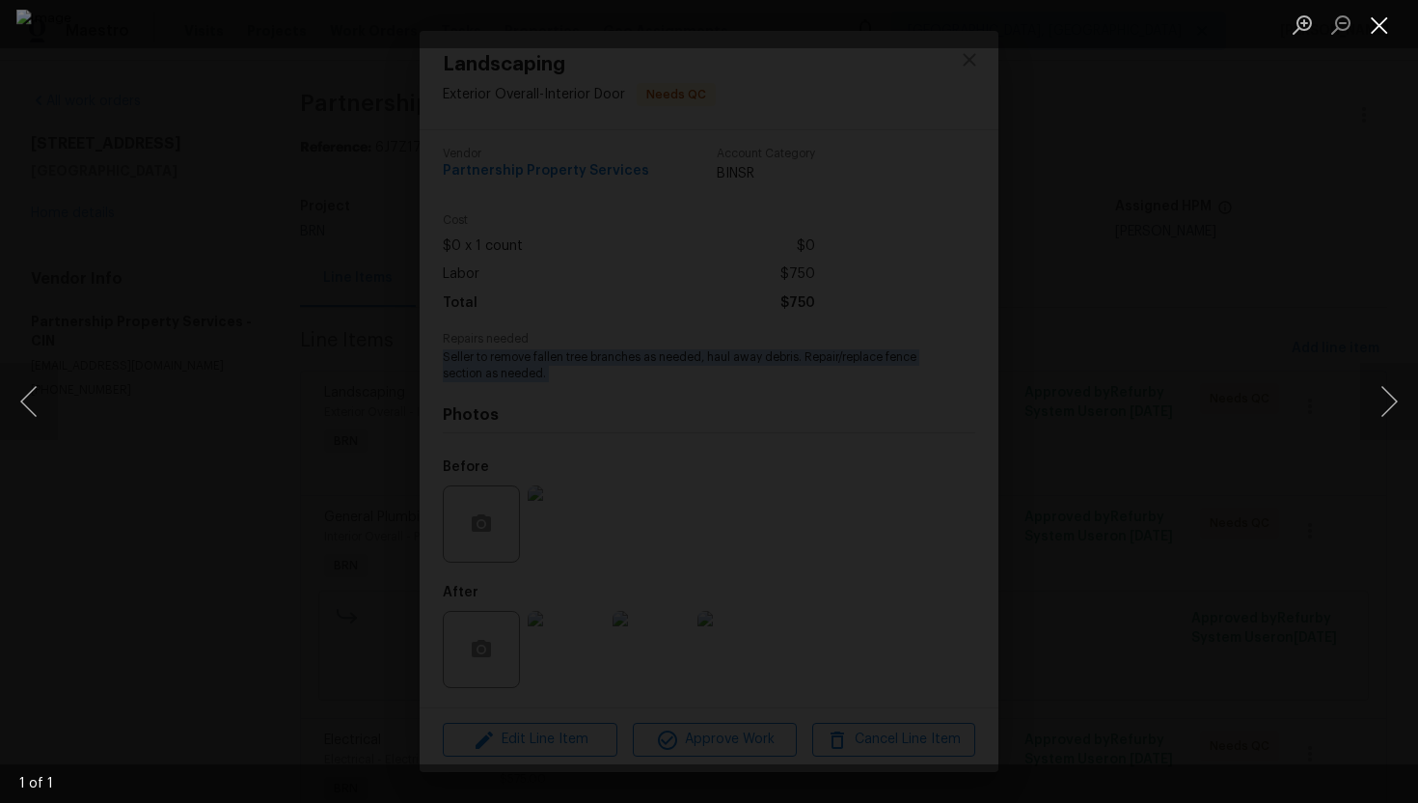
click at [1386, 18] on button "Close lightbox" at bounding box center [1379, 25] width 39 height 34
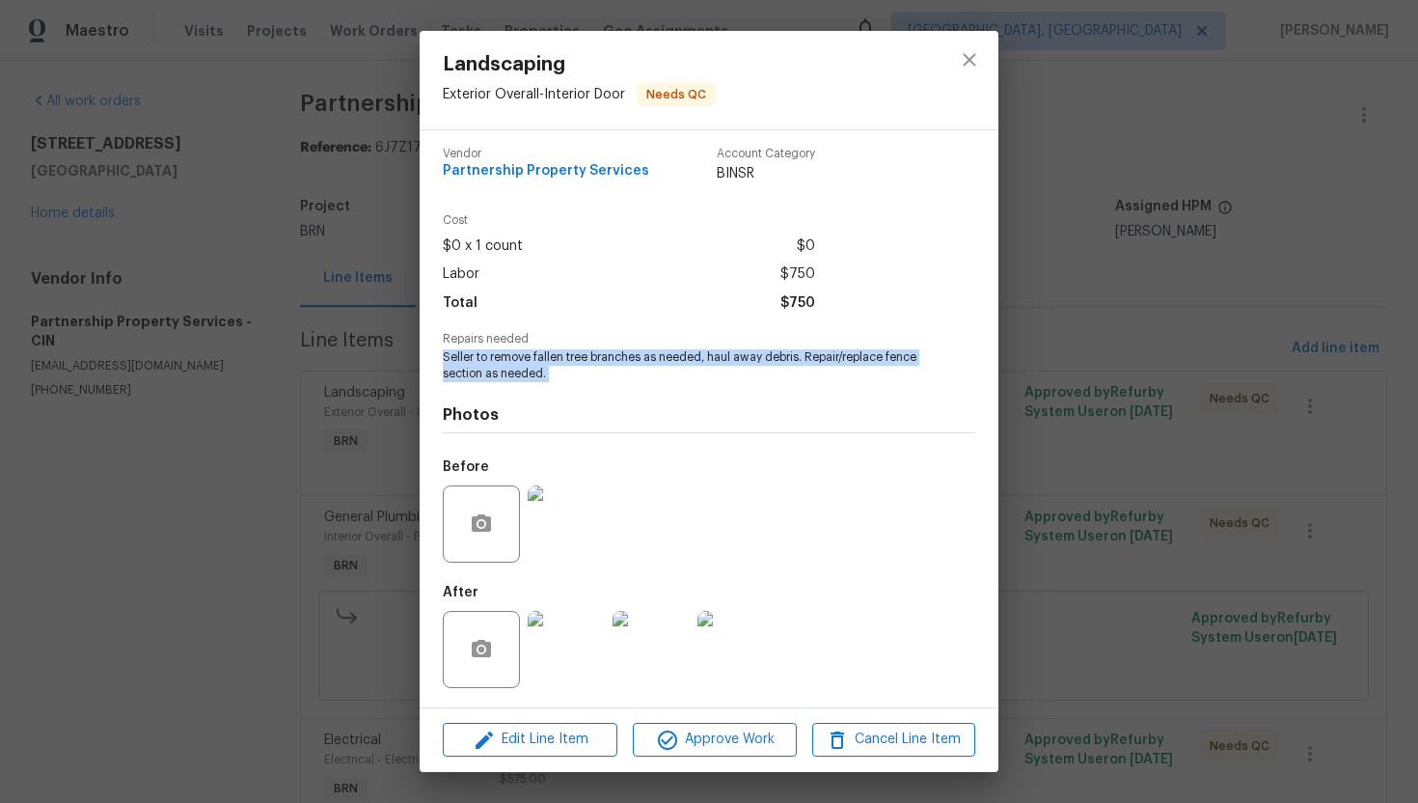
click at [746, 643] on img at bounding box center [736, 649] width 77 height 77
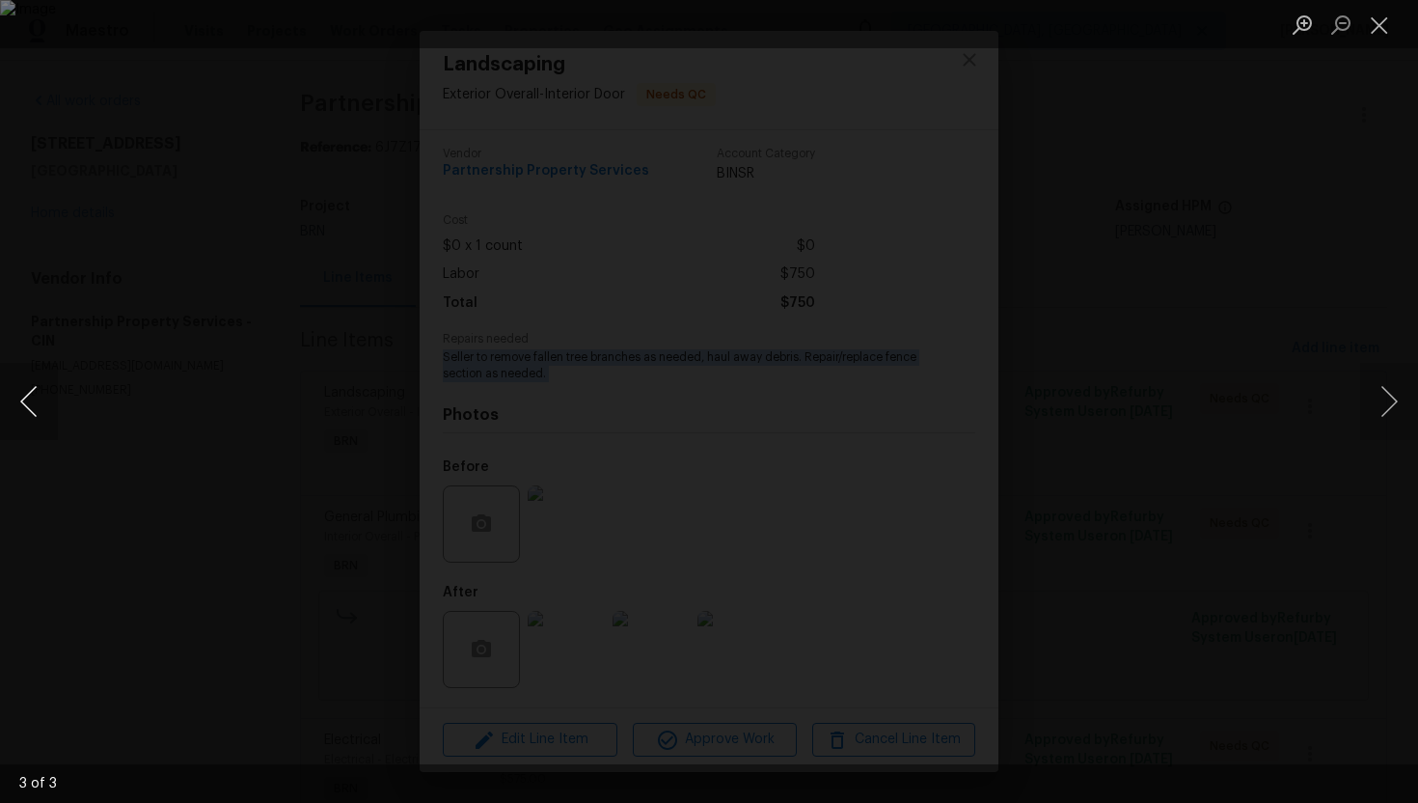
click at [39, 389] on button "Previous image" at bounding box center [29, 401] width 58 height 77
click at [30, 396] on button "Previous image" at bounding box center [29, 401] width 58 height 77
click at [1383, 29] on button "Close lightbox" at bounding box center [1379, 25] width 39 height 34
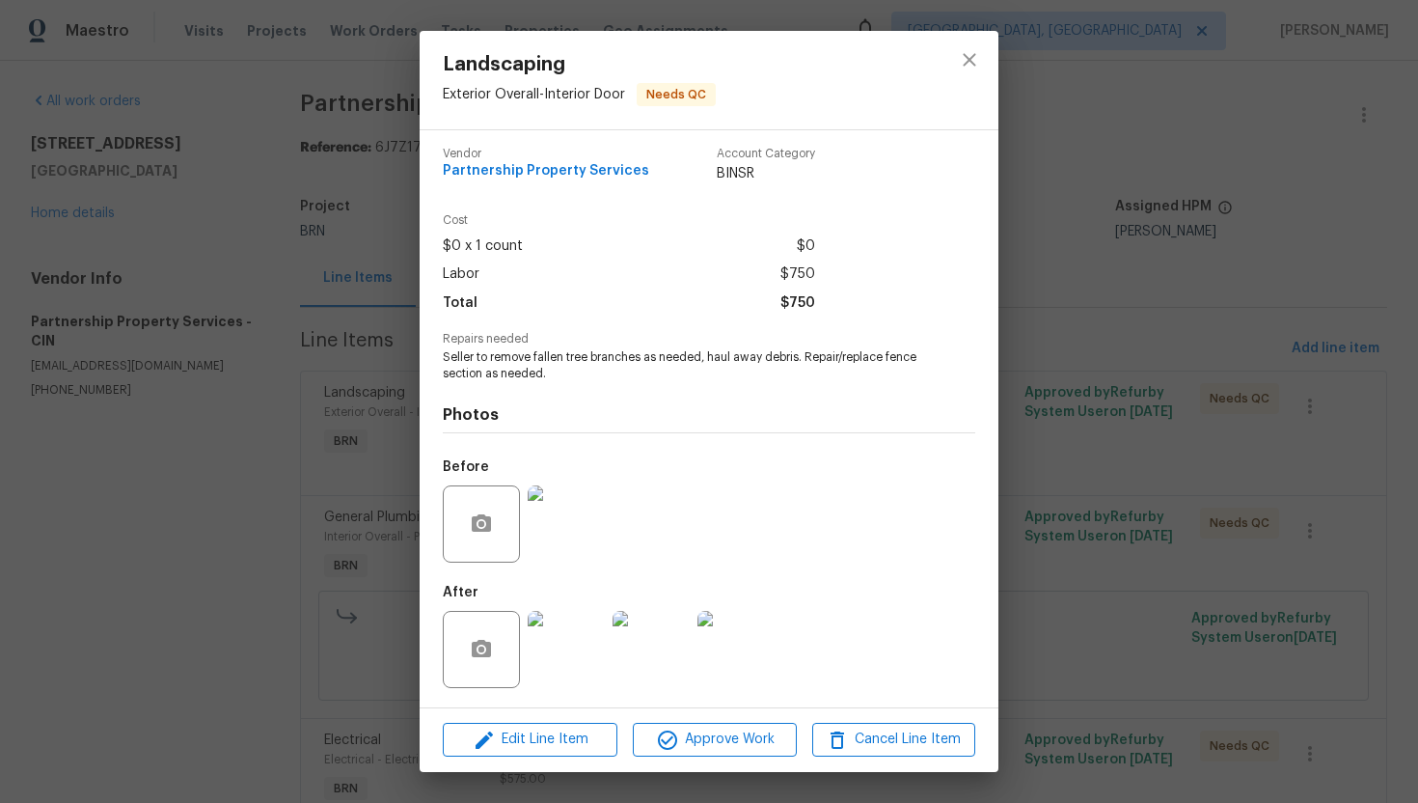
click at [1089, 159] on div "Landscaping Exterior Overall - Interior Door Needs QC Vendor Partnership Proper…" at bounding box center [709, 401] width 1418 height 803
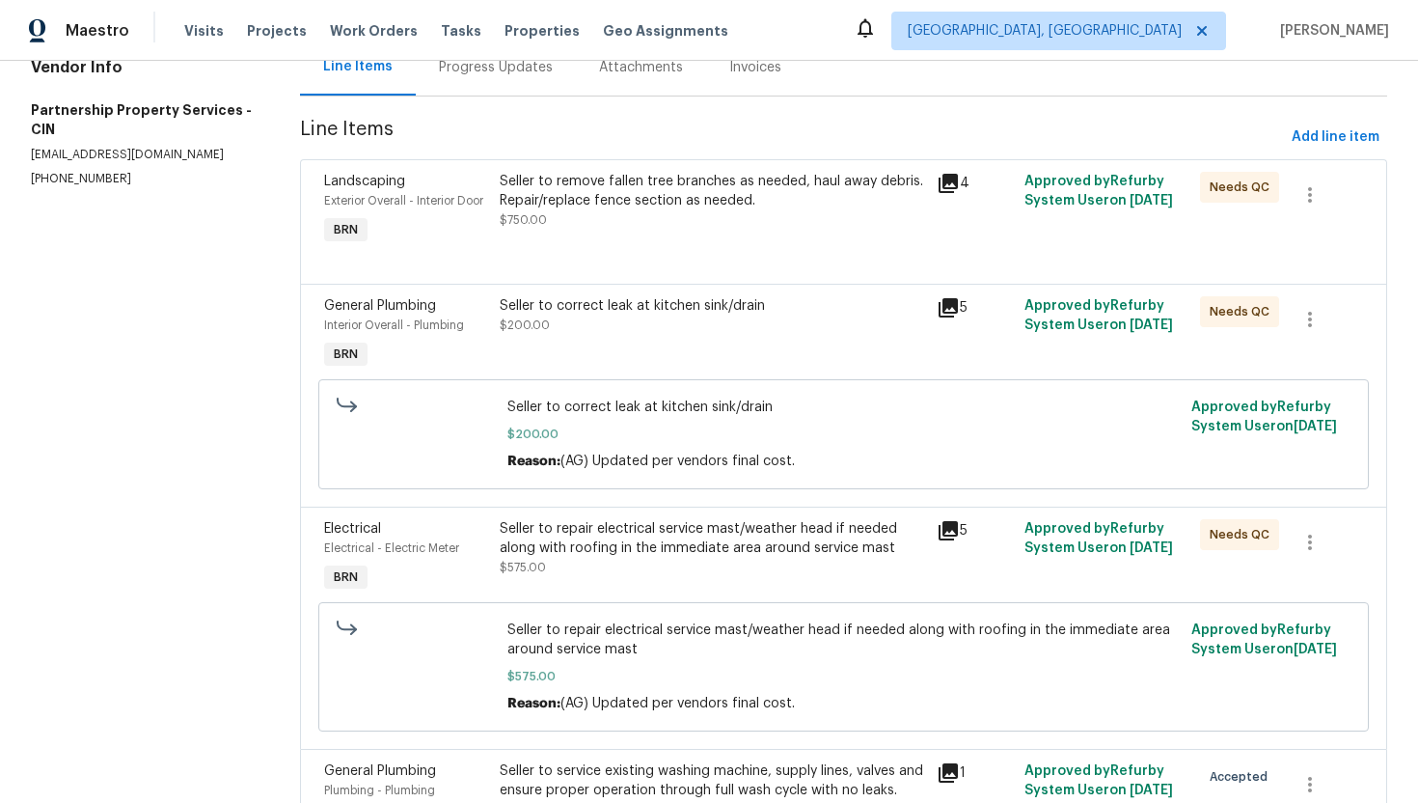
scroll to position [227, 0]
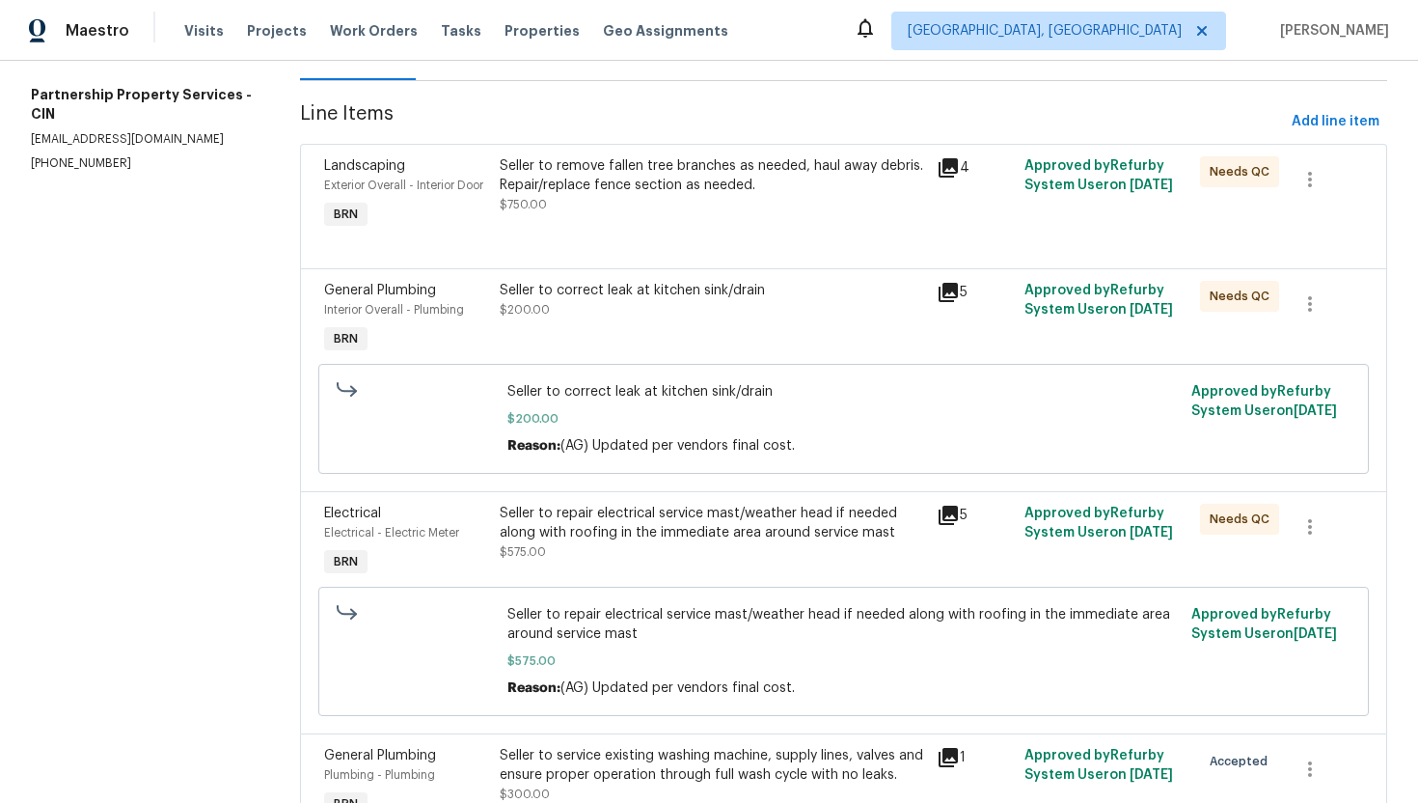
click at [728, 319] on div "Seller to correct leak at kitchen sink/drain $200.00" at bounding box center [713, 300] width 426 height 39
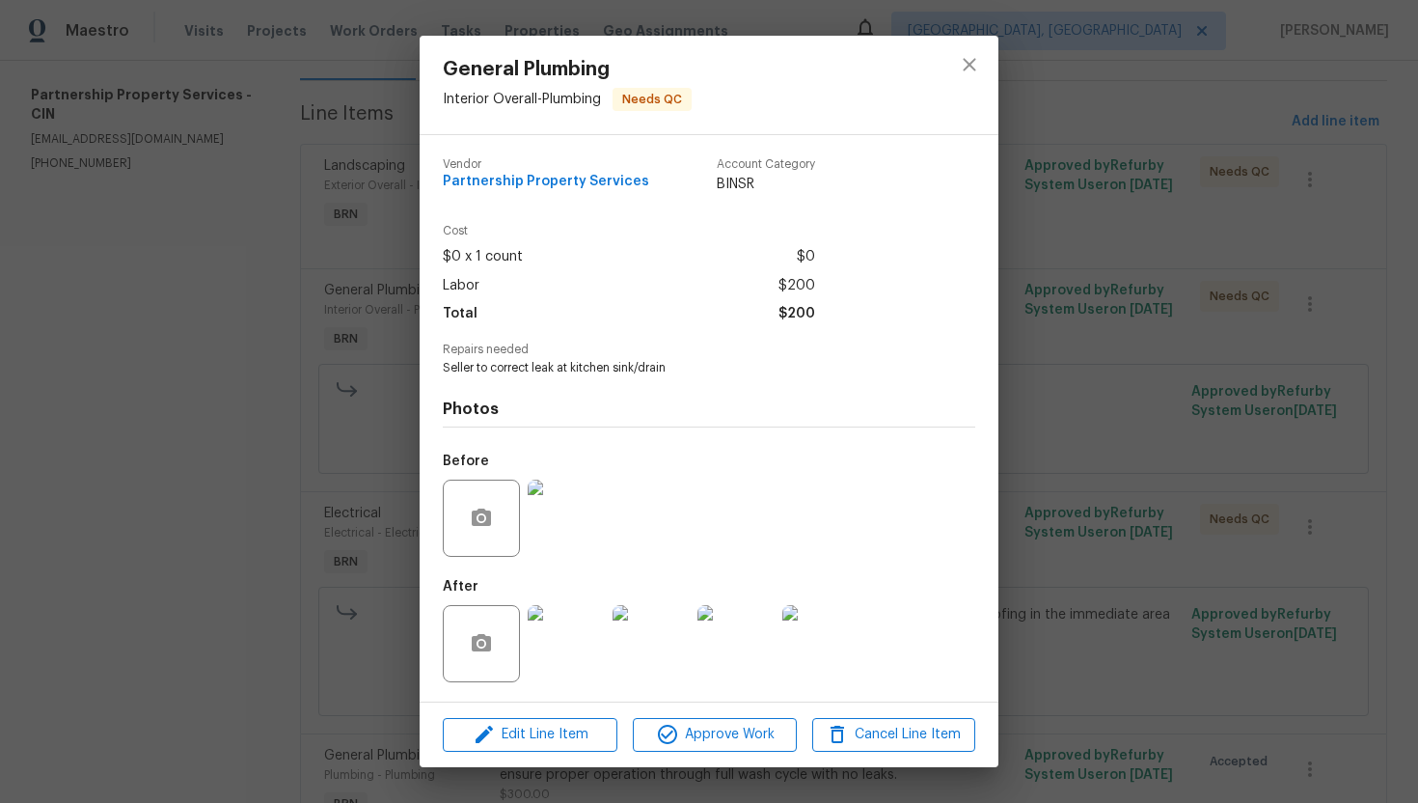
click at [516, 370] on span "Seller to correct leak at kitchen sink/drain" at bounding box center [682, 368] width 479 height 16
copy span "Seller to correct leak at kitchen sink/drain"
click at [689, 400] on h4 "Photos" at bounding box center [709, 408] width 533 height 19
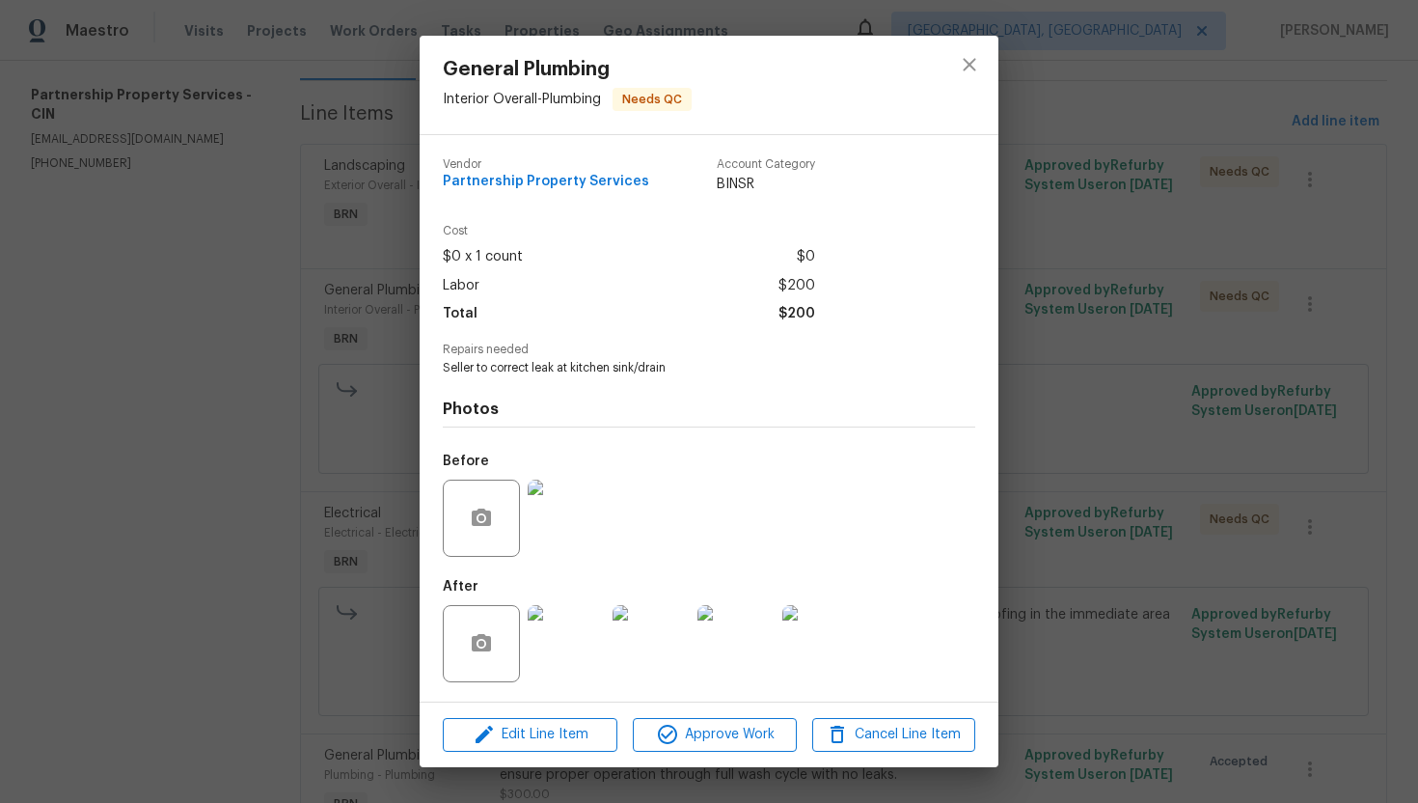
click at [568, 516] on img at bounding box center [566, 517] width 77 height 77
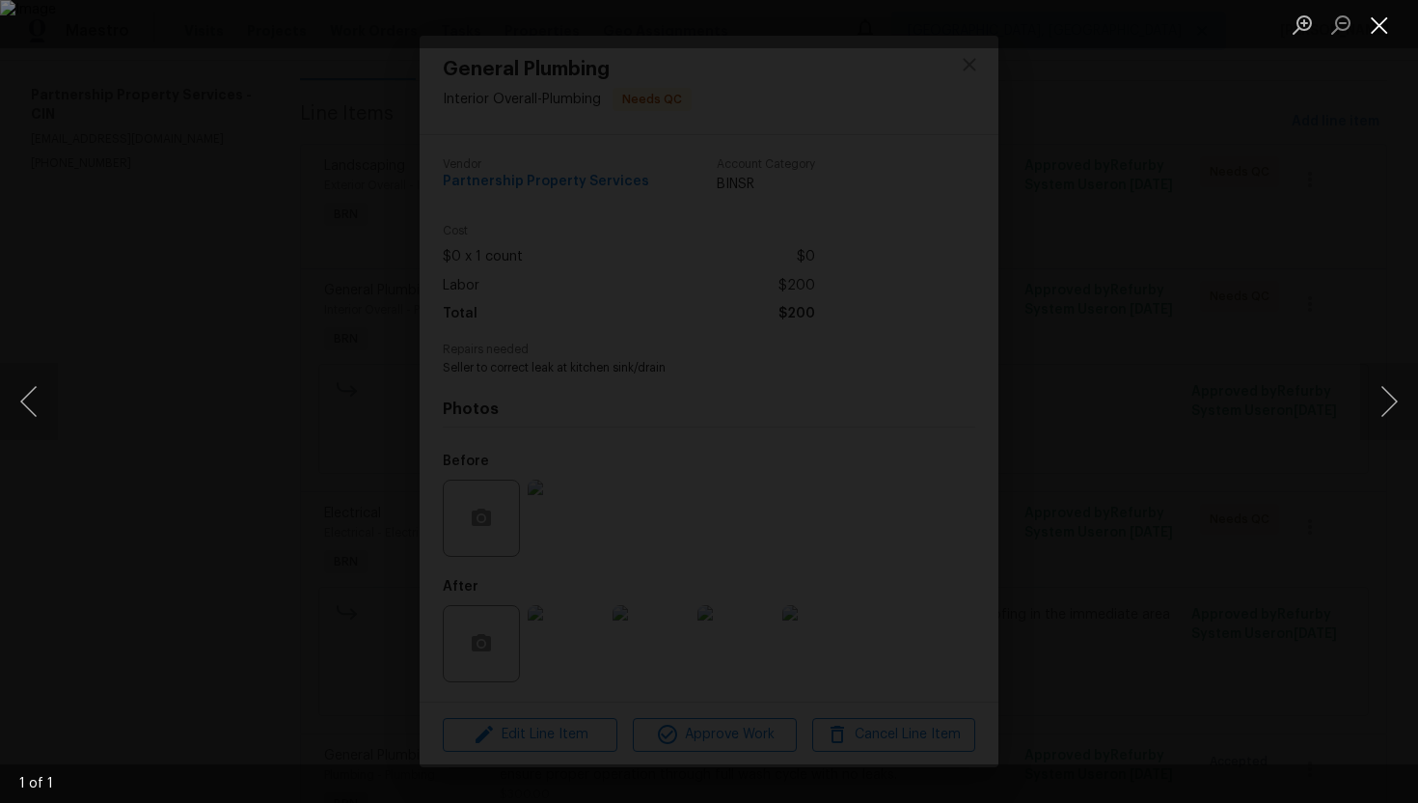
click at [1381, 17] on button "Close lightbox" at bounding box center [1379, 25] width 39 height 34
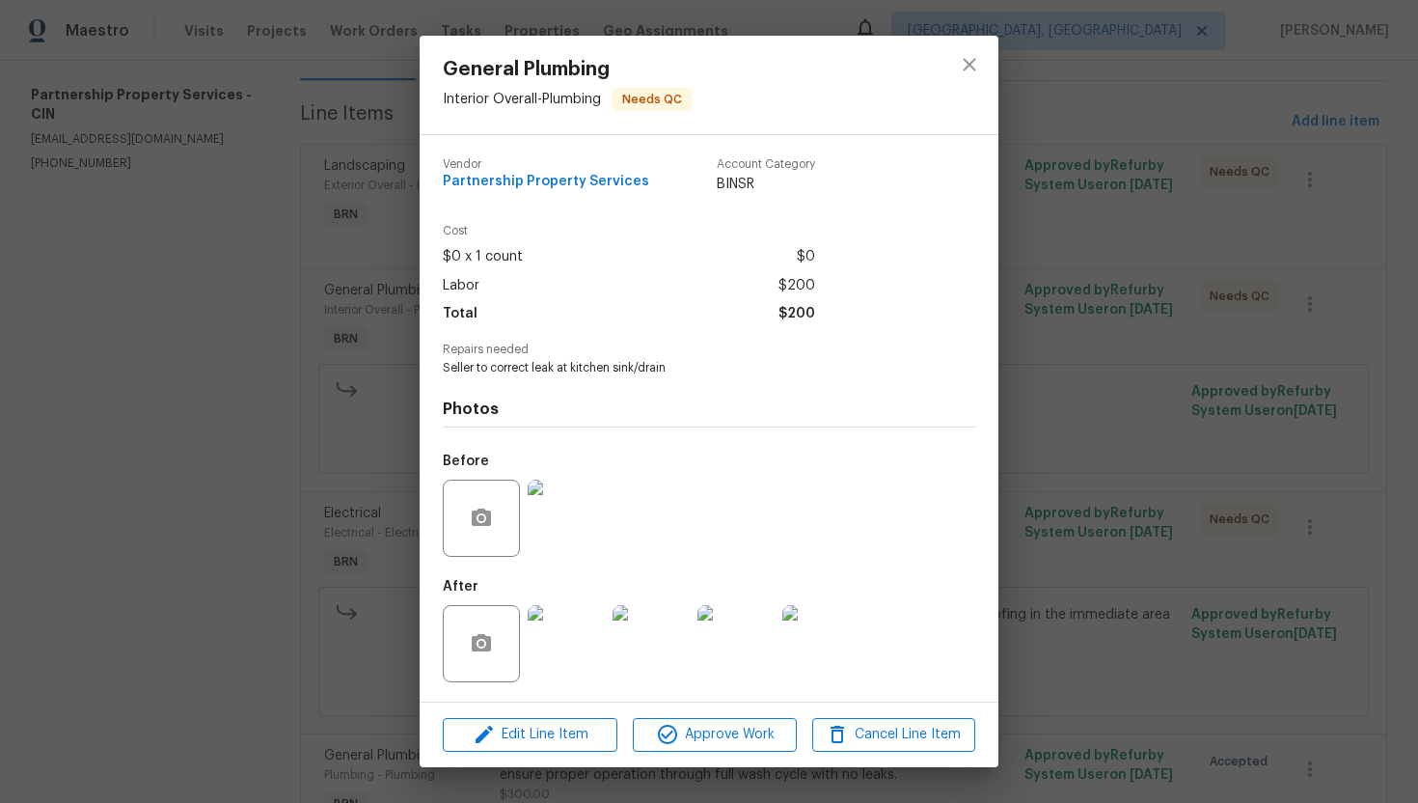
click at [832, 640] on img at bounding box center [820, 643] width 77 height 77
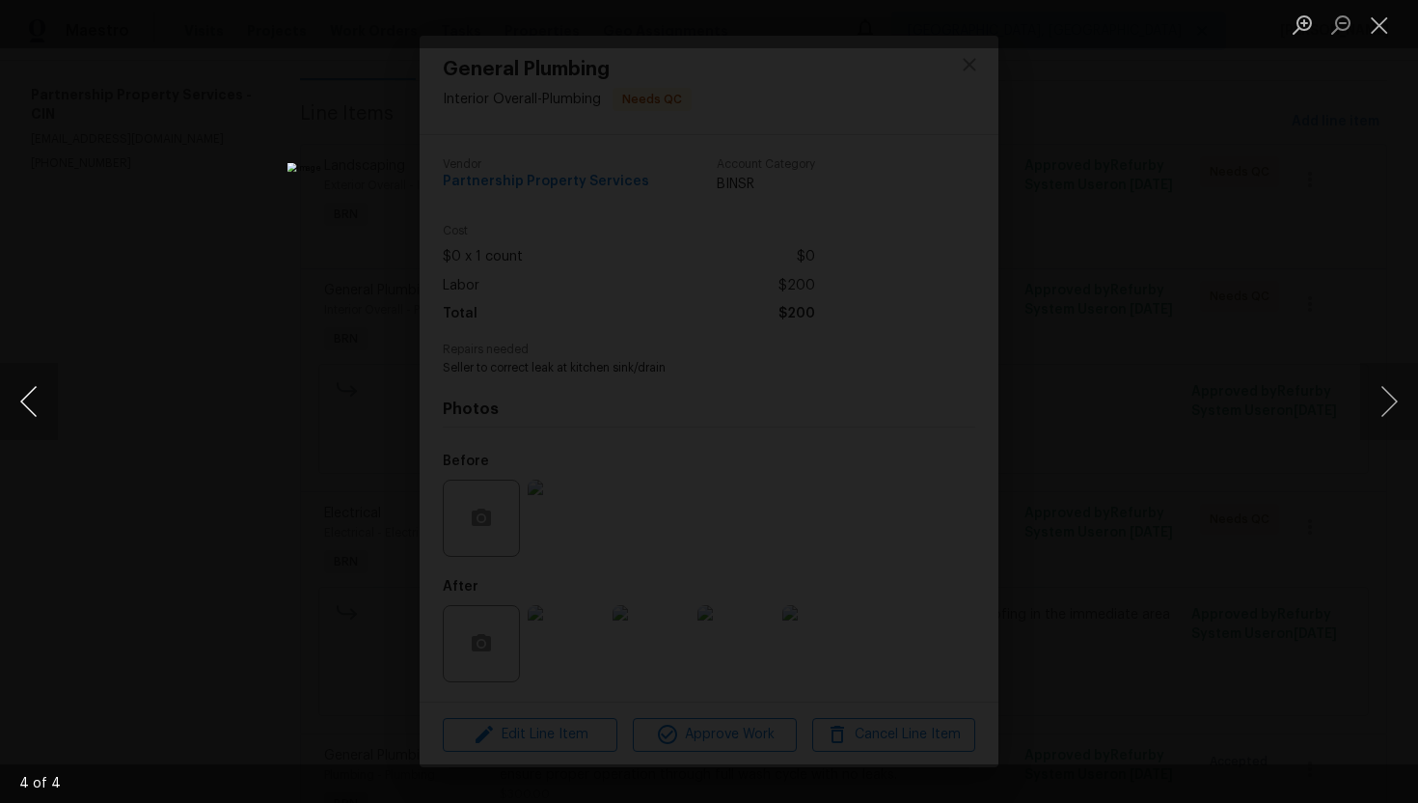
click at [26, 412] on button "Previous image" at bounding box center [29, 401] width 58 height 77
click at [30, 394] on button "Previous image" at bounding box center [29, 401] width 58 height 77
click at [9, 408] on button "Previous image" at bounding box center [29, 401] width 58 height 77
click at [1374, 21] on button "Close lightbox" at bounding box center [1379, 25] width 39 height 34
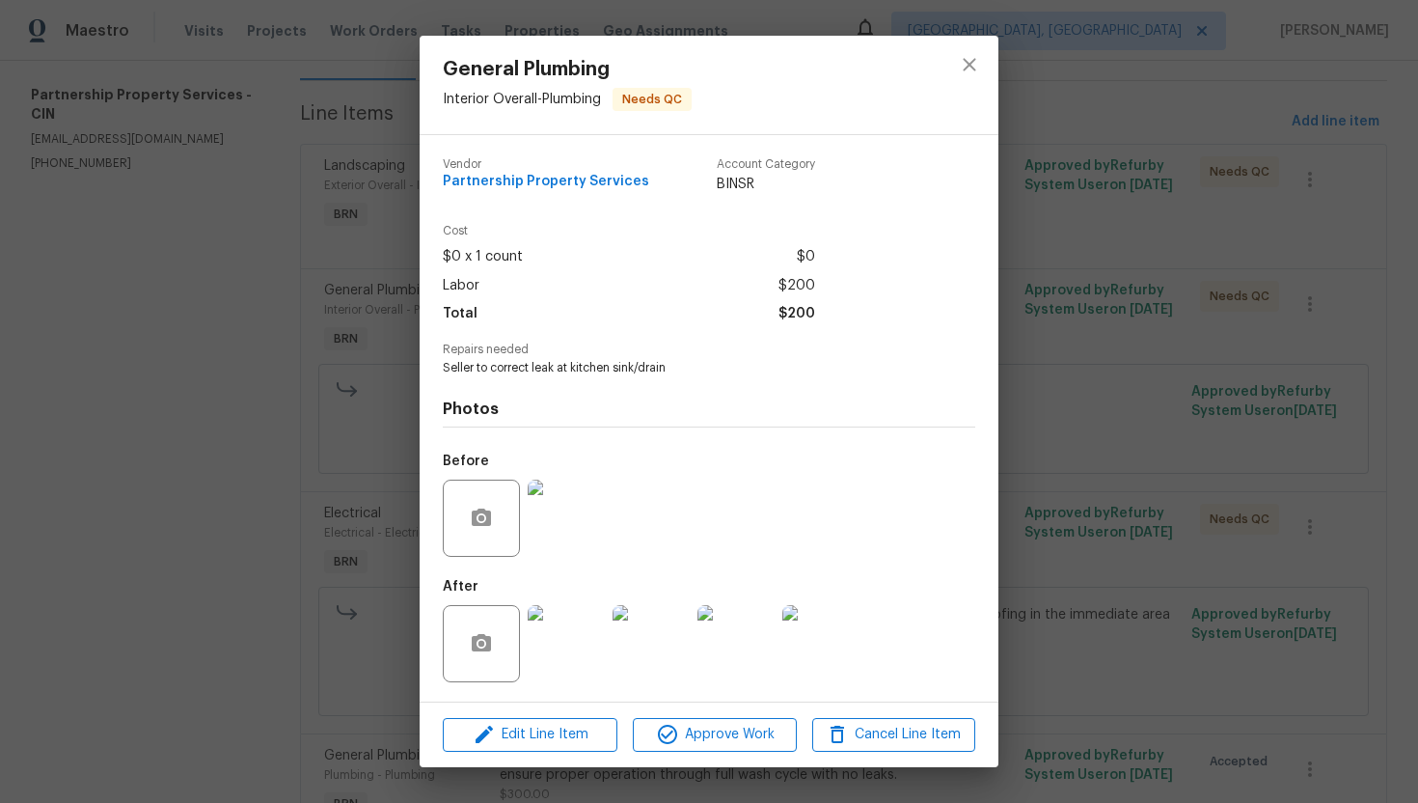
click at [1151, 205] on div "General Plumbing Interior Overall - Plumbing Needs QC Vendor Partnership Proper…" at bounding box center [709, 401] width 1418 height 803
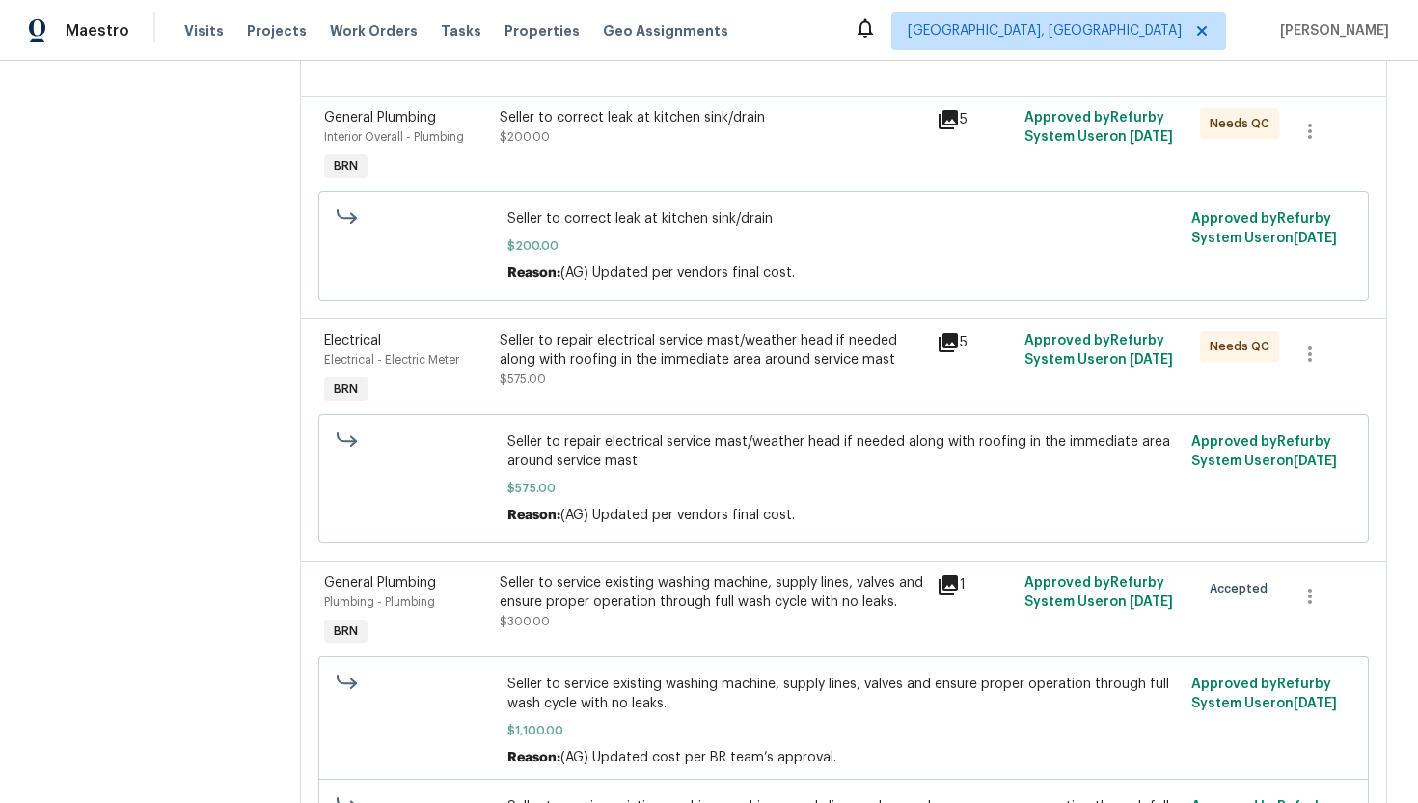
scroll to position [406, 0]
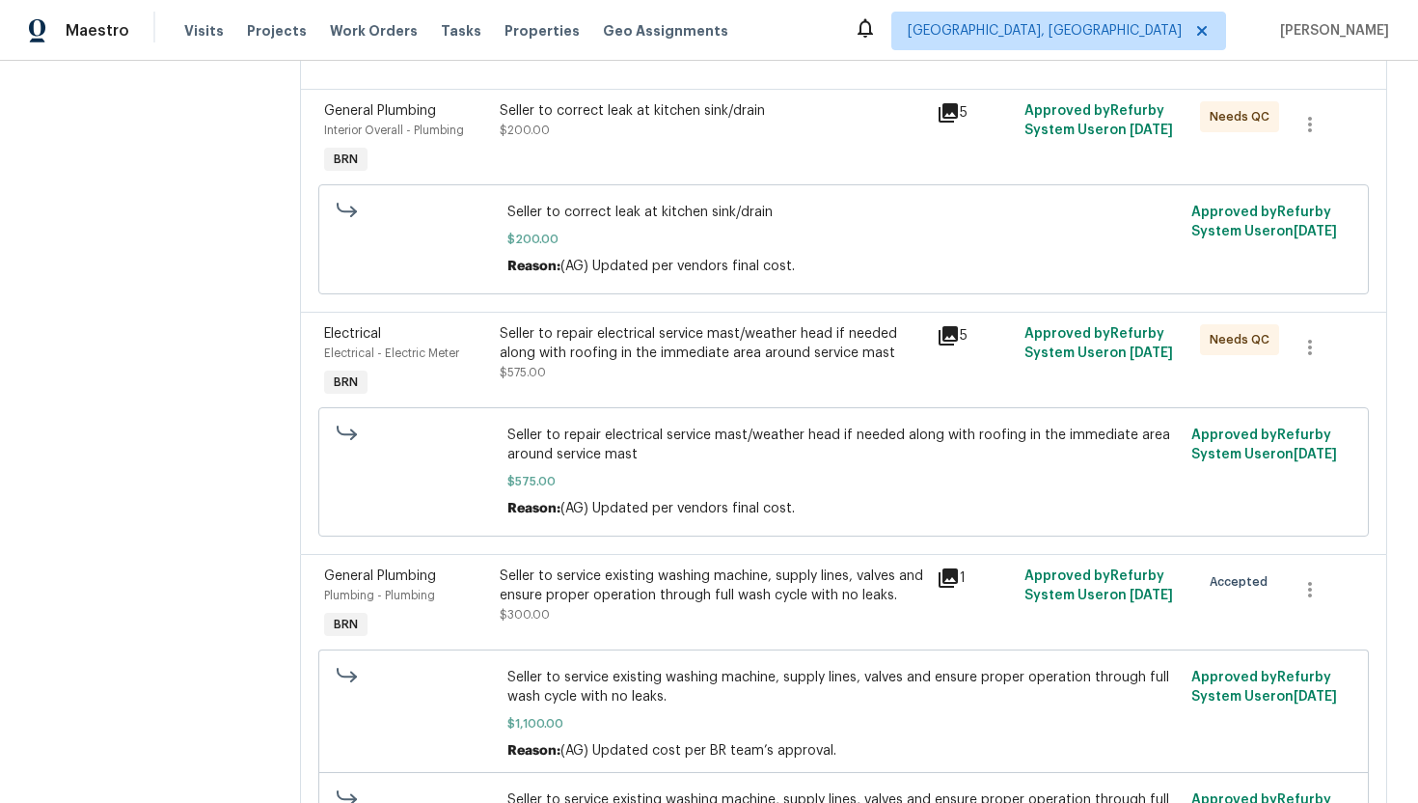
click at [638, 363] on div "Seller to repair electrical service mast/weather head if needed along with roof…" at bounding box center [713, 343] width 426 height 39
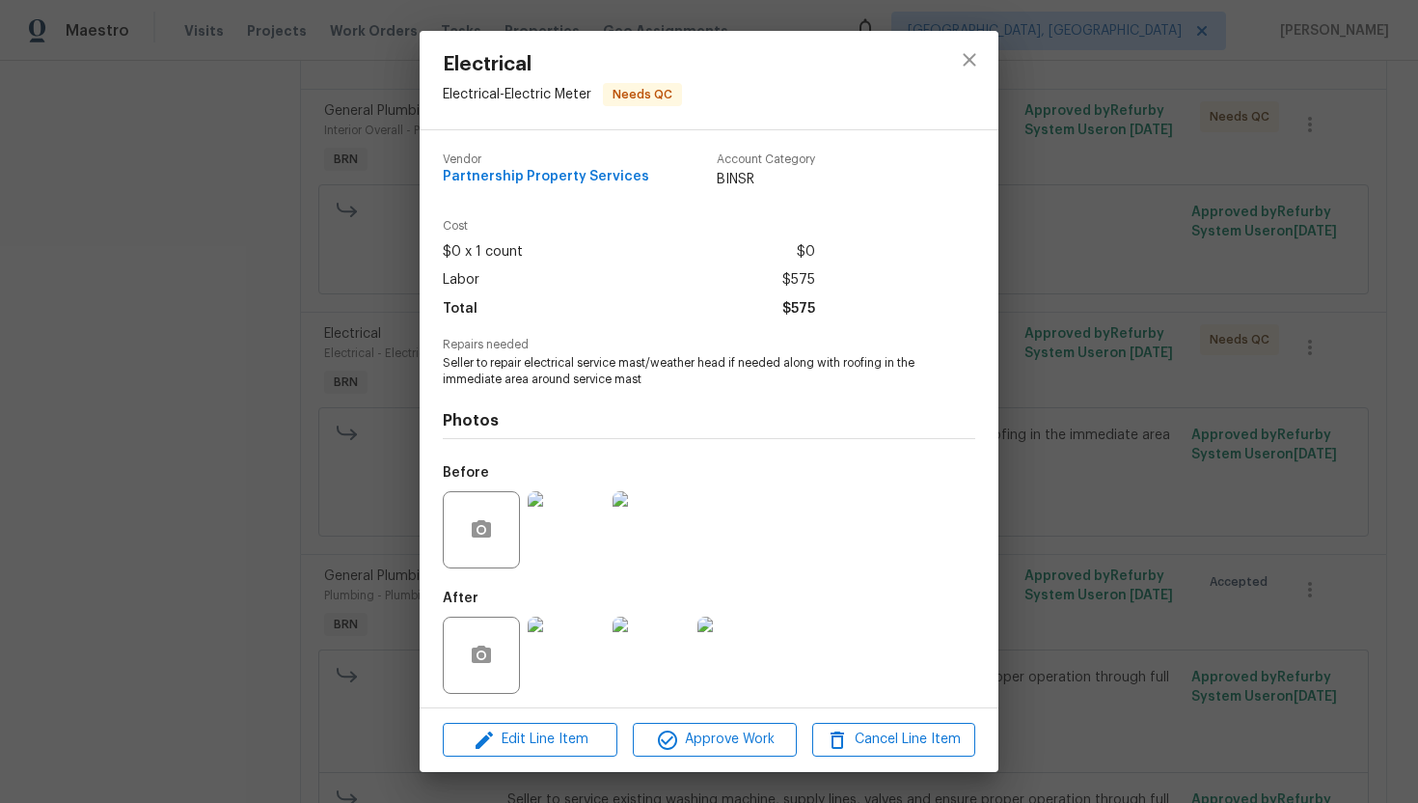
click at [655, 365] on span "Seller to repair electrical service mast/weather head if needed along with roof…" at bounding box center [682, 371] width 479 height 33
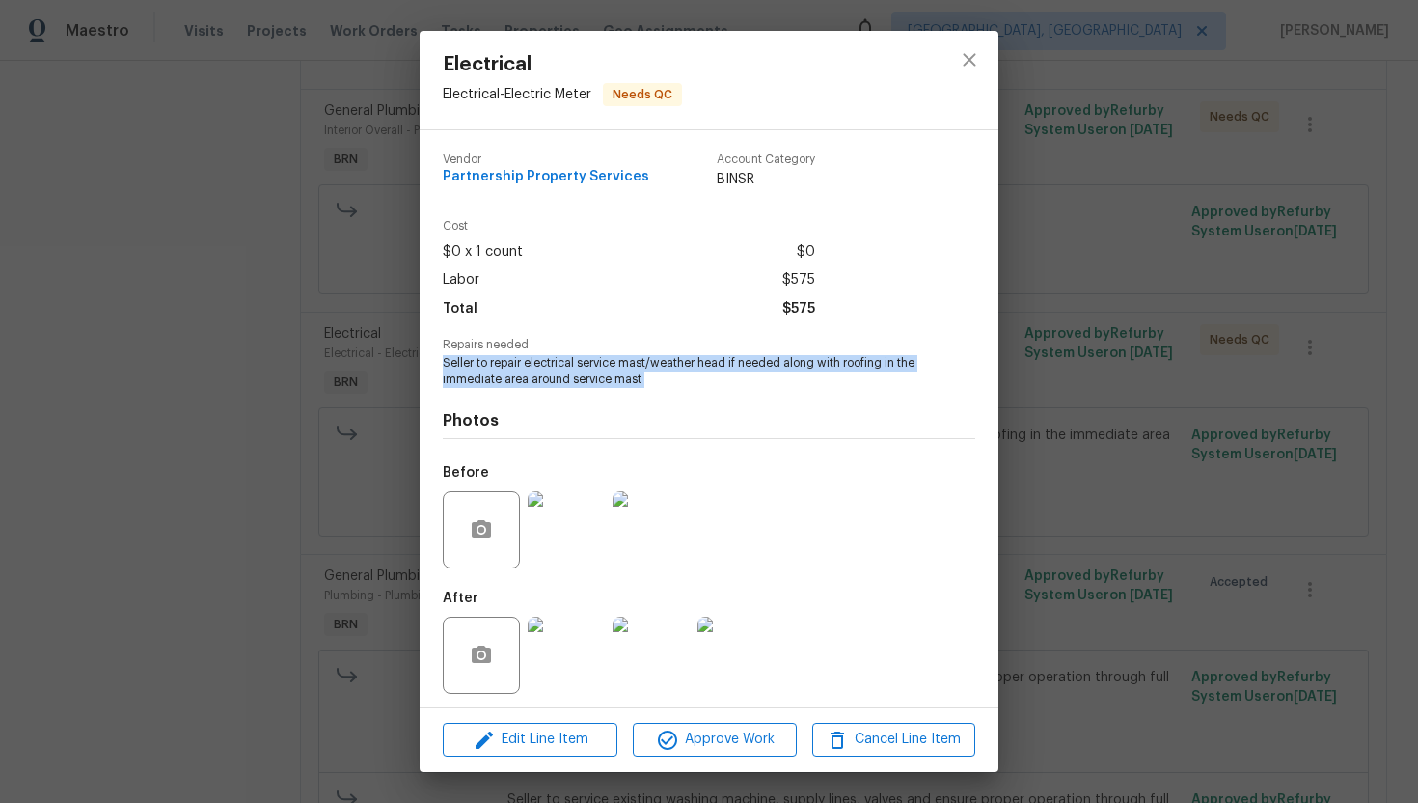
copy span "Seller to repair electrical service mast/weather head if needed along with roof…"
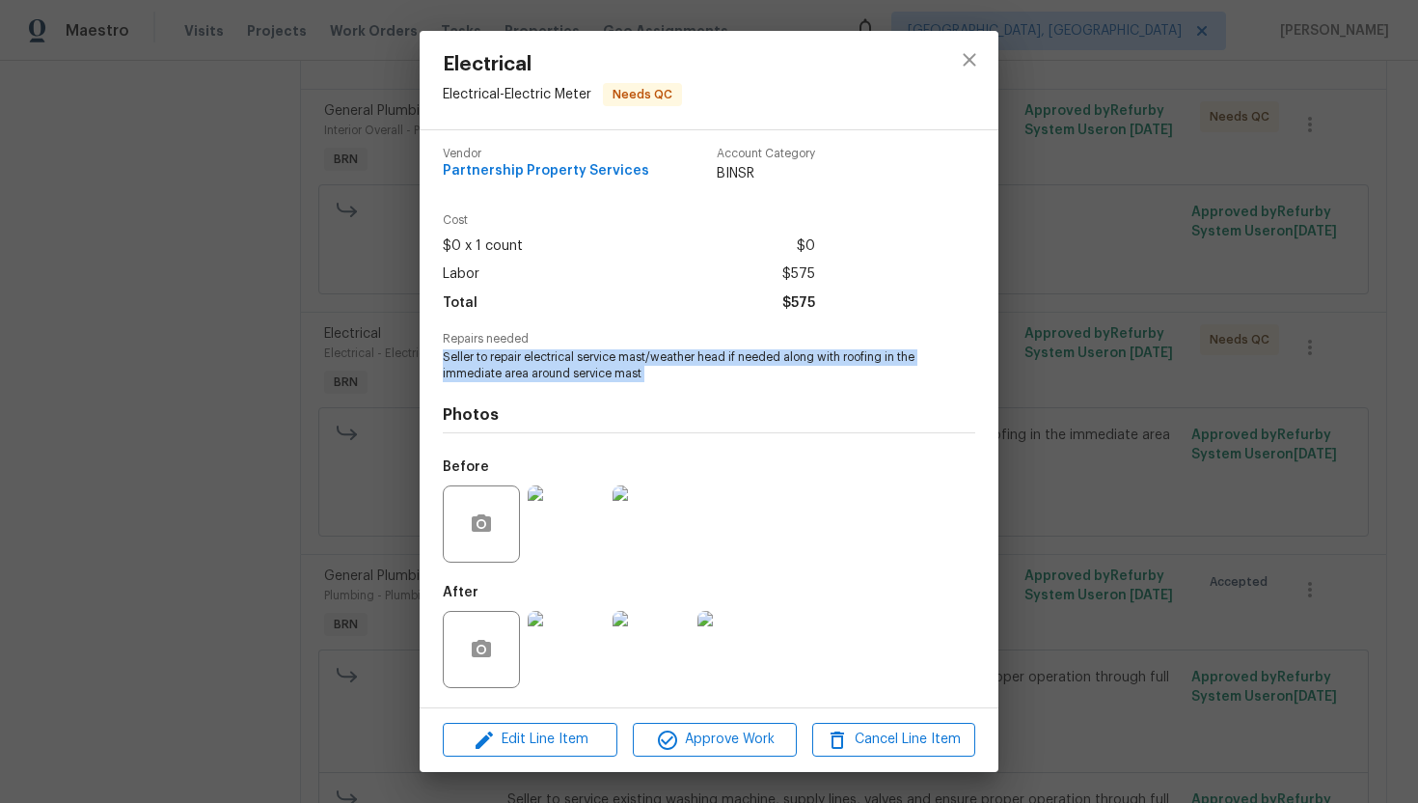
click at [665, 537] on img at bounding box center [651, 523] width 77 height 77
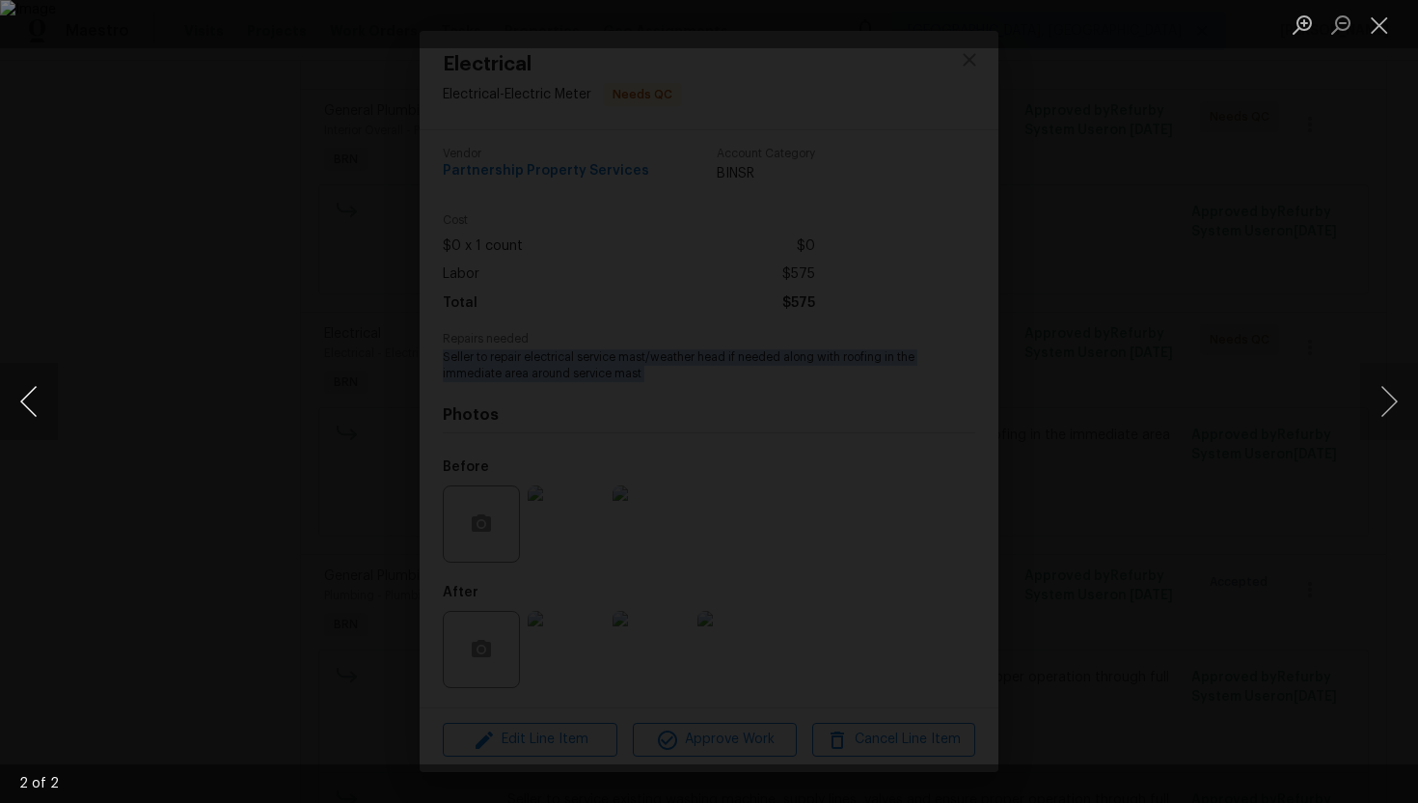
click at [26, 390] on button "Previous image" at bounding box center [29, 401] width 58 height 77
click at [1388, 26] on button "Close lightbox" at bounding box center [1379, 25] width 39 height 34
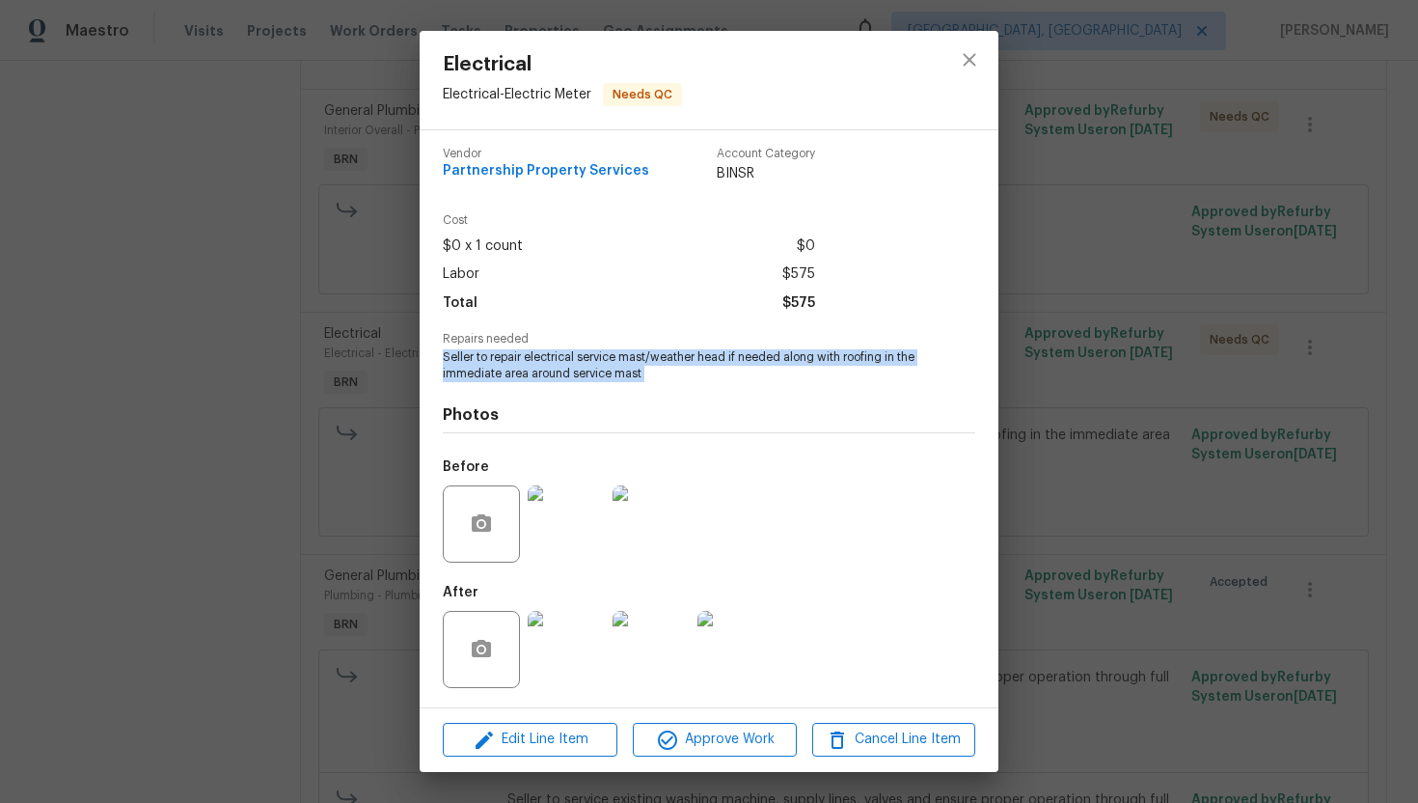
click at [745, 638] on img at bounding box center [736, 649] width 77 height 77
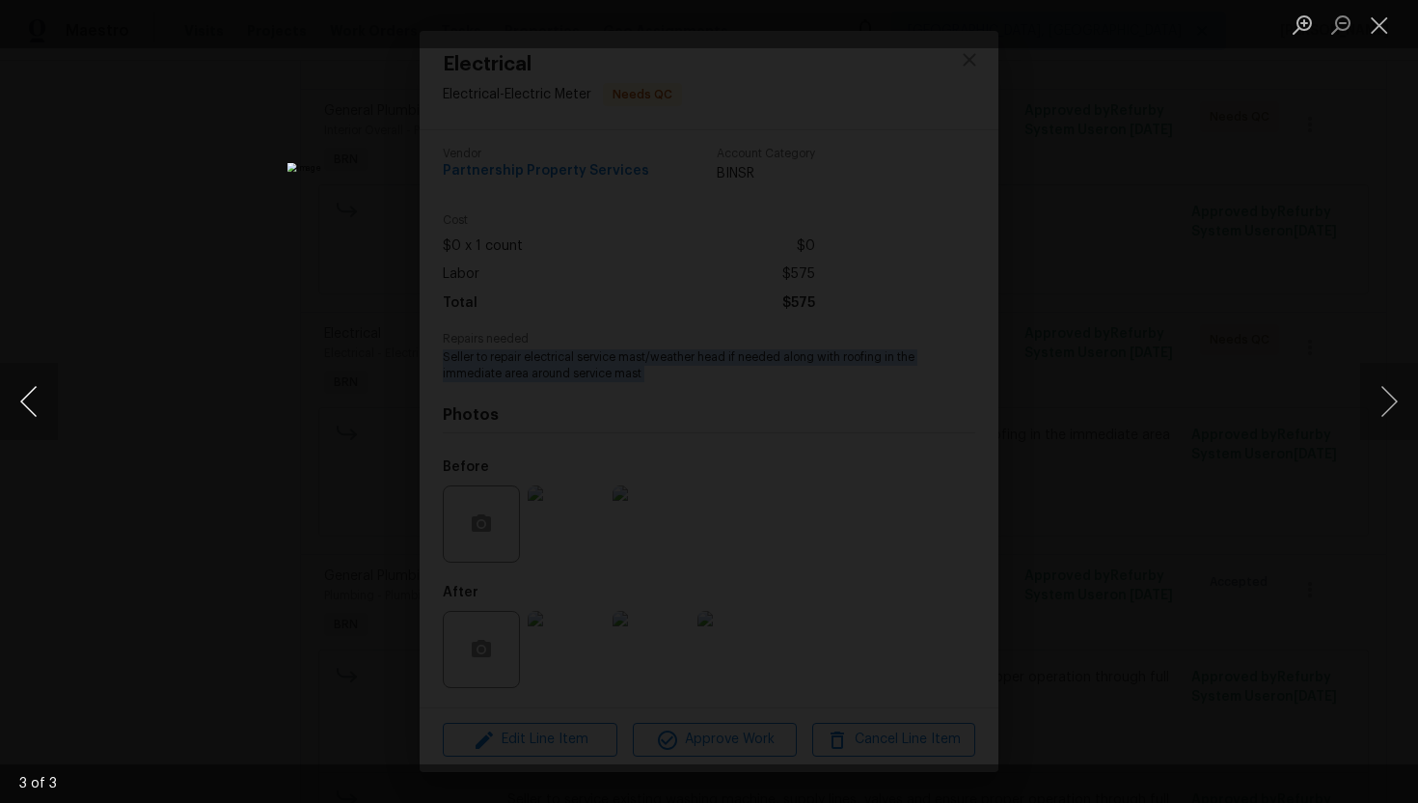
click at [46, 383] on button "Previous image" at bounding box center [29, 401] width 58 height 77
click at [31, 402] on button "Previous image" at bounding box center [29, 401] width 58 height 77
click at [1377, 27] on button "Close lightbox" at bounding box center [1379, 25] width 39 height 34
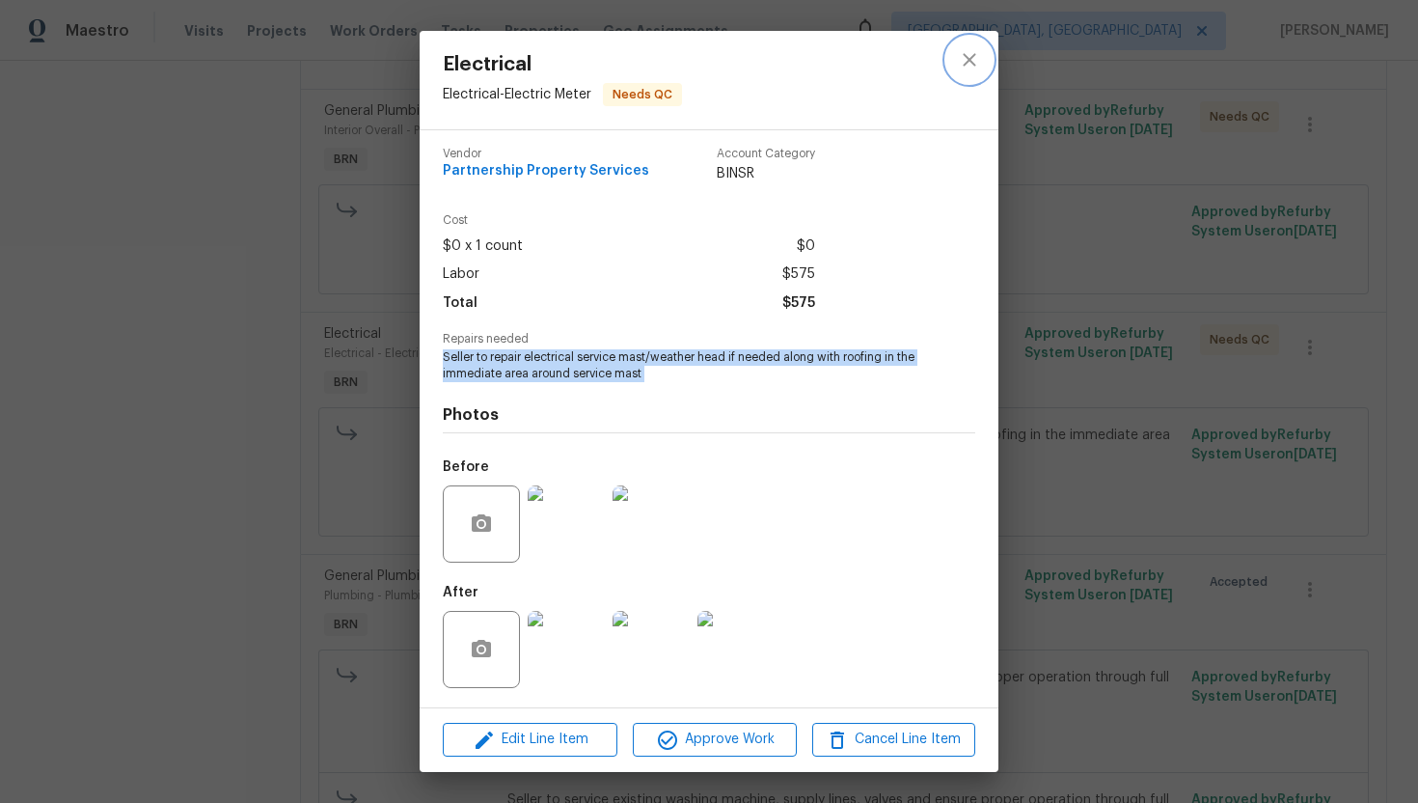
click at [971, 69] on icon "close" at bounding box center [969, 59] width 23 height 23
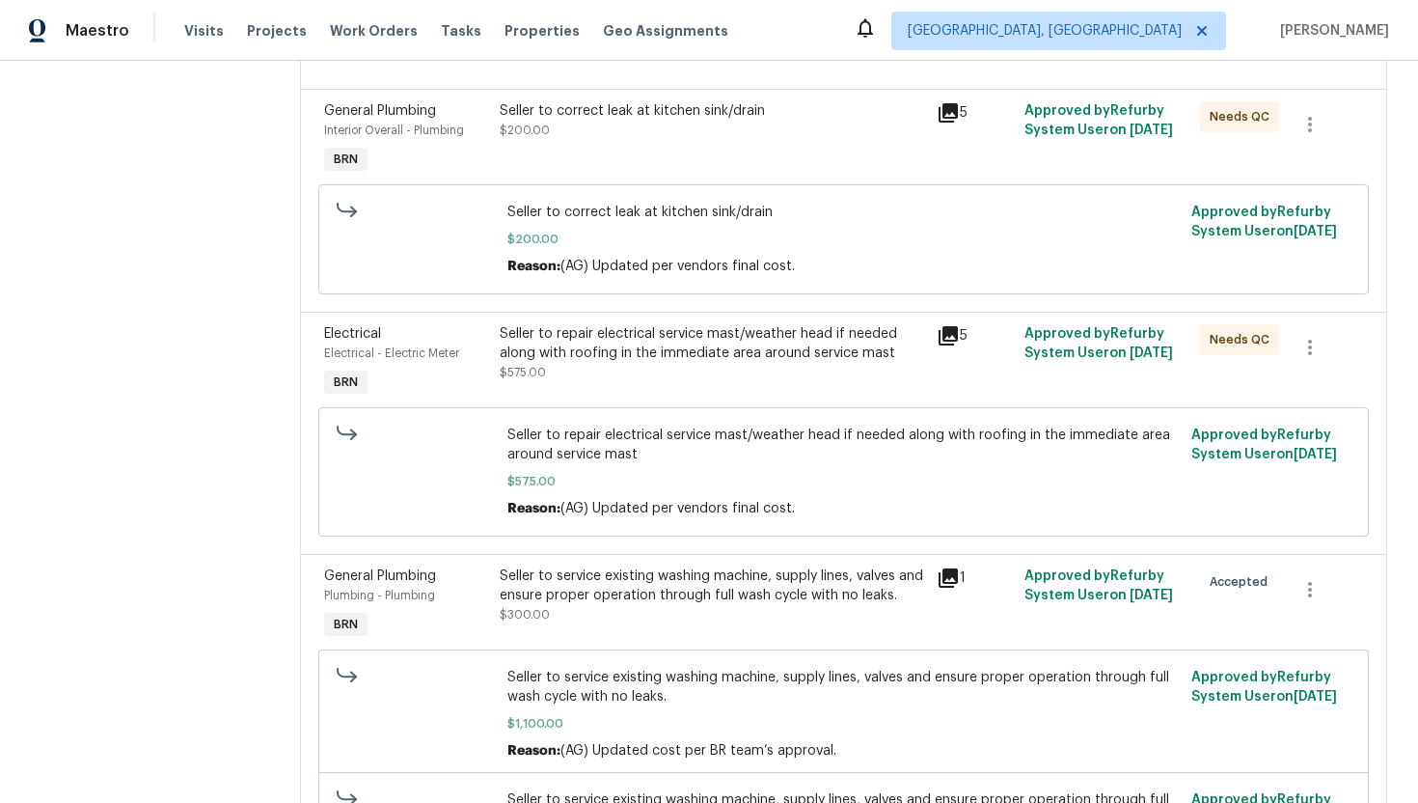
scroll to position [0, 0]
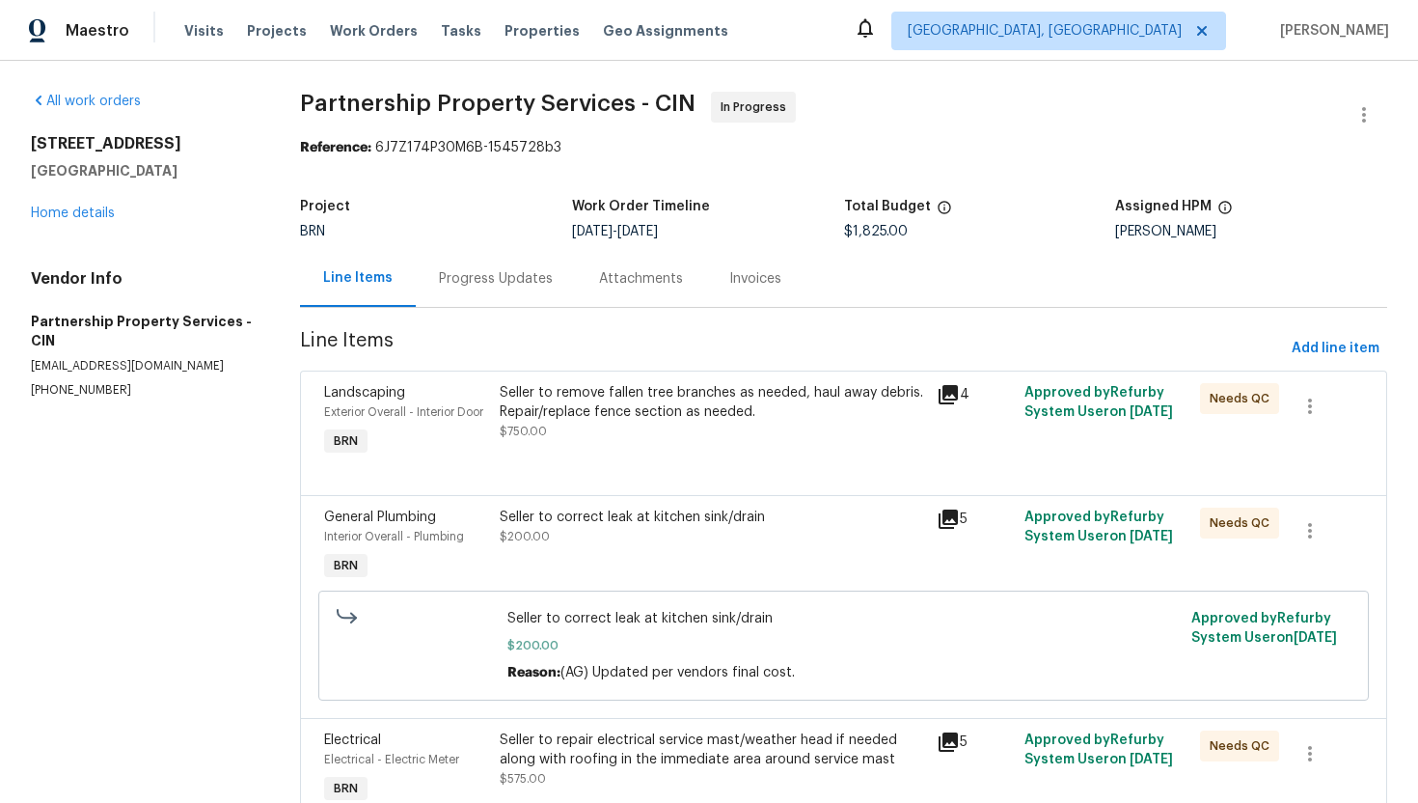
click at [488, 296] on div "Progress Updates" at bounding box center [496, 278] width 160 height 57
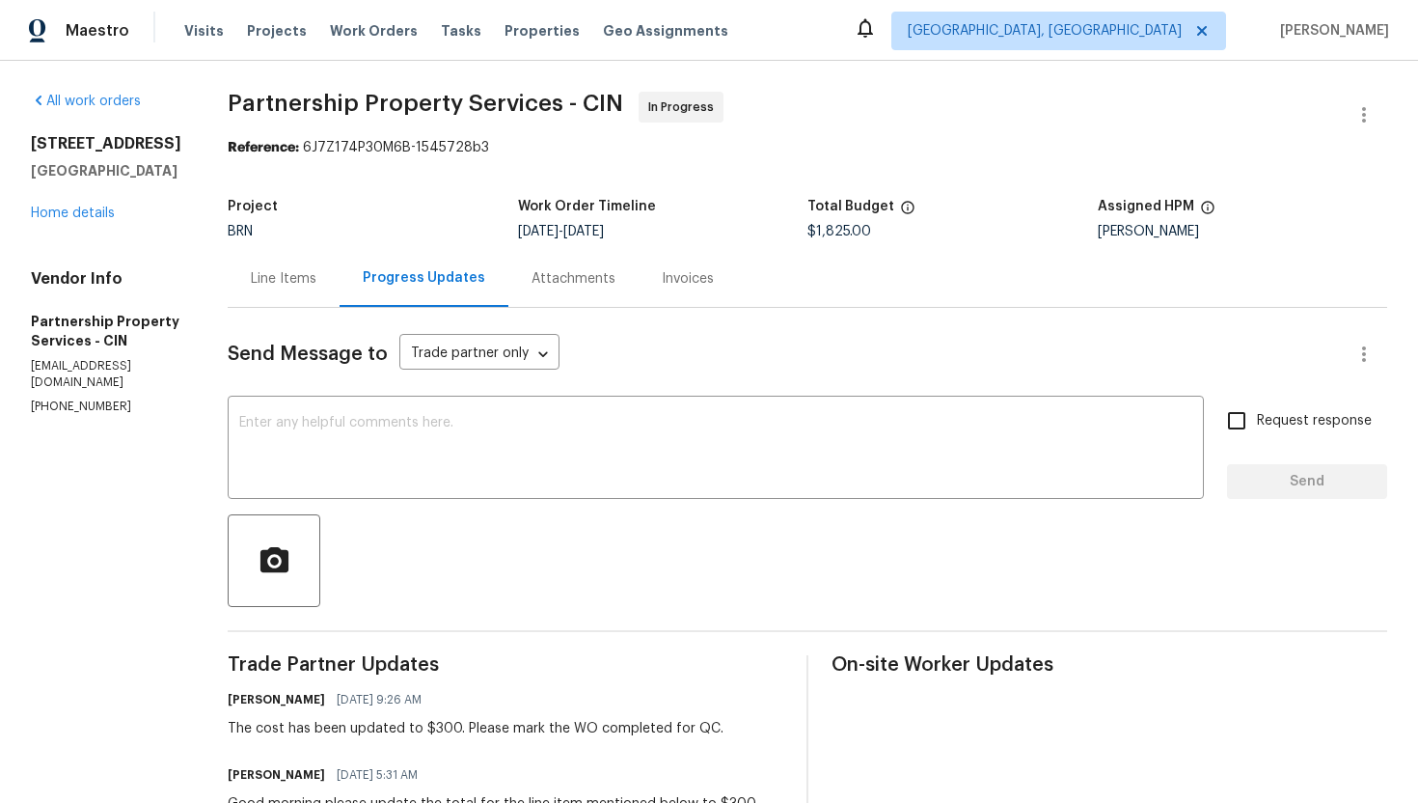
click at [316, 281] on div "Line Items" at bounding box center [284, 278] width 66 height 19
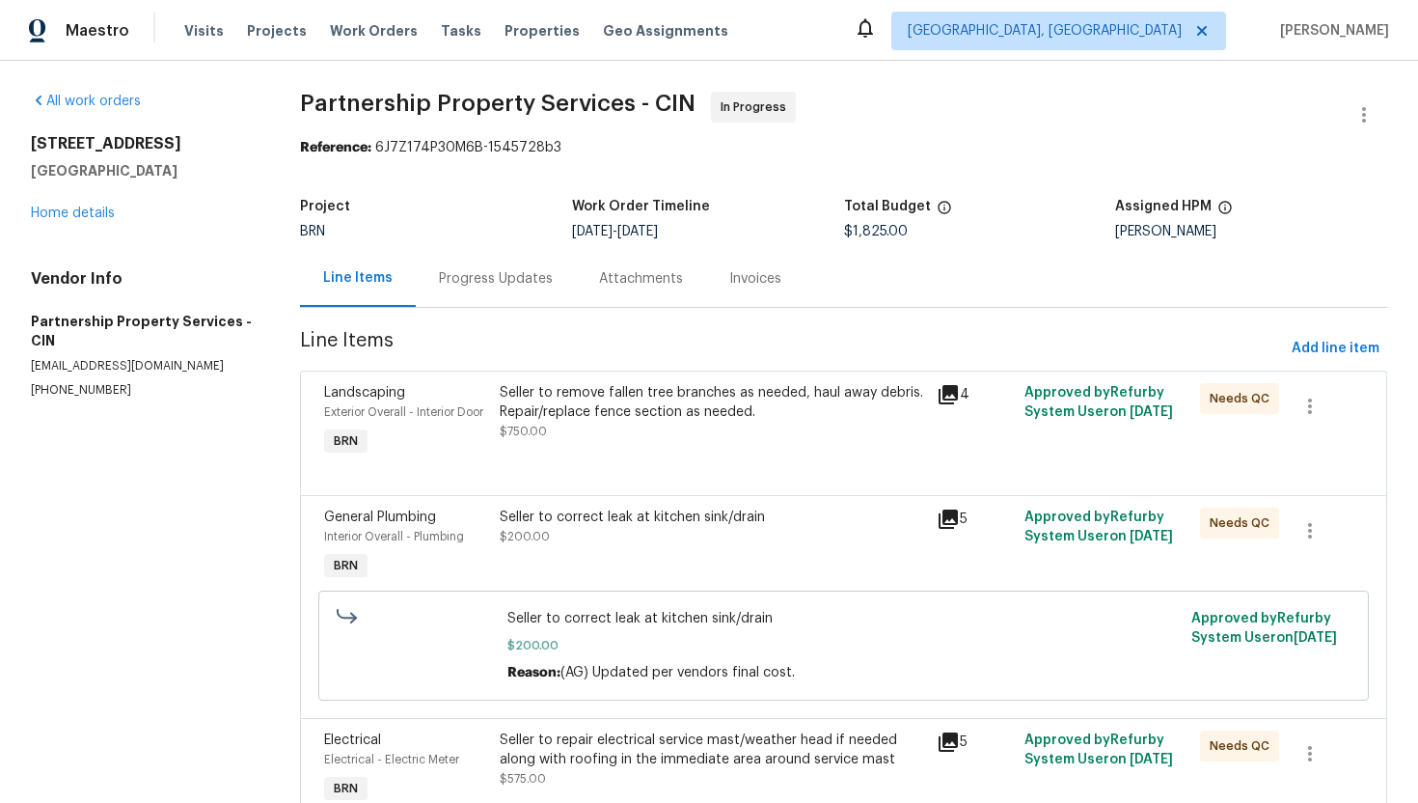
click at [468, 273] on div "Progress Updates" at bounding box center [496, 278] width 114 height 19
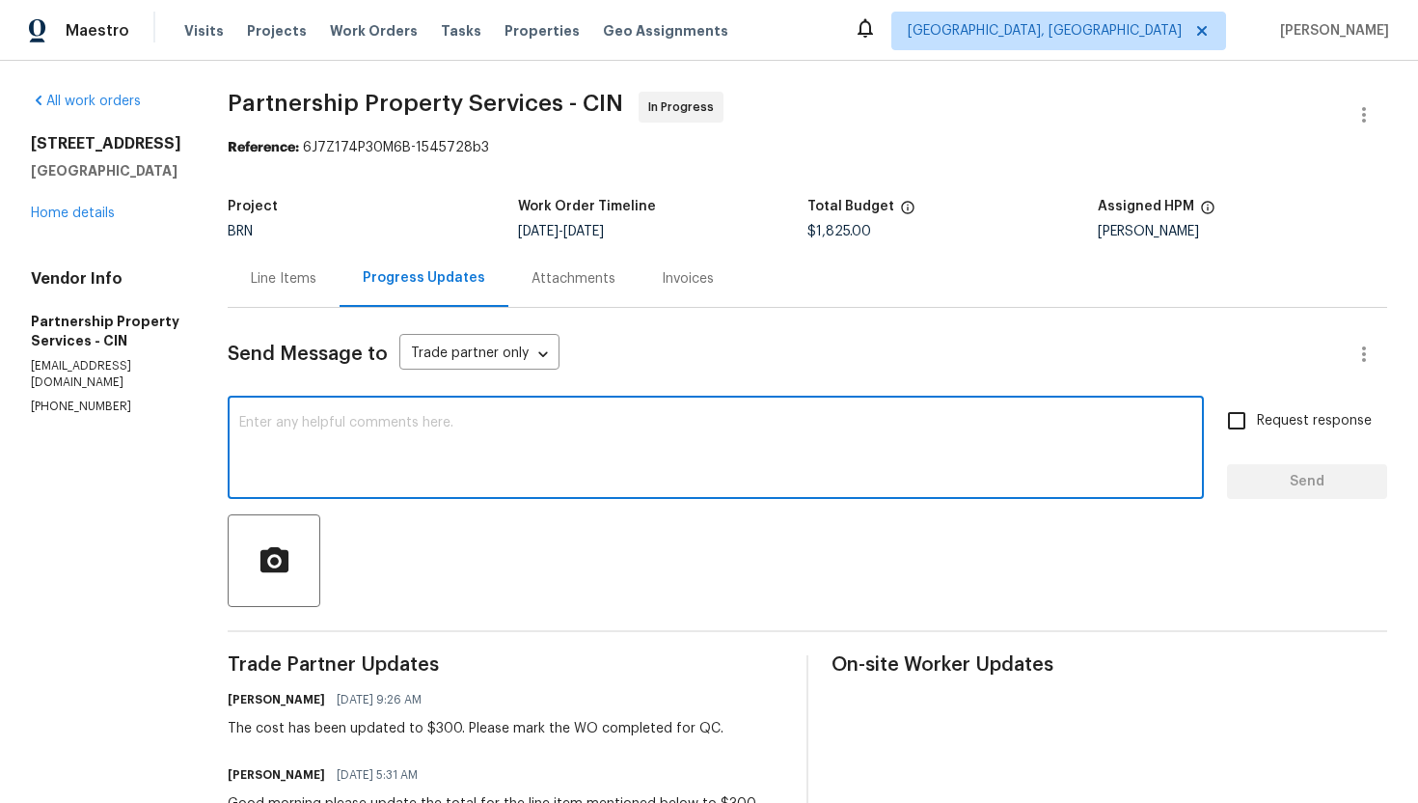
click at [384, 453] on textarea at bounding box center [715, 450] width 953 height 68
type textarea "Please have the WO marked completed for QC."
click at [1259, 434] on label "Request response" at bounding box center [1294, 420] width 155 height 41
click at [1257, 434] on input "Request response" at bounding box center [1237, 420] width 41 height 41
checkbox input "true"
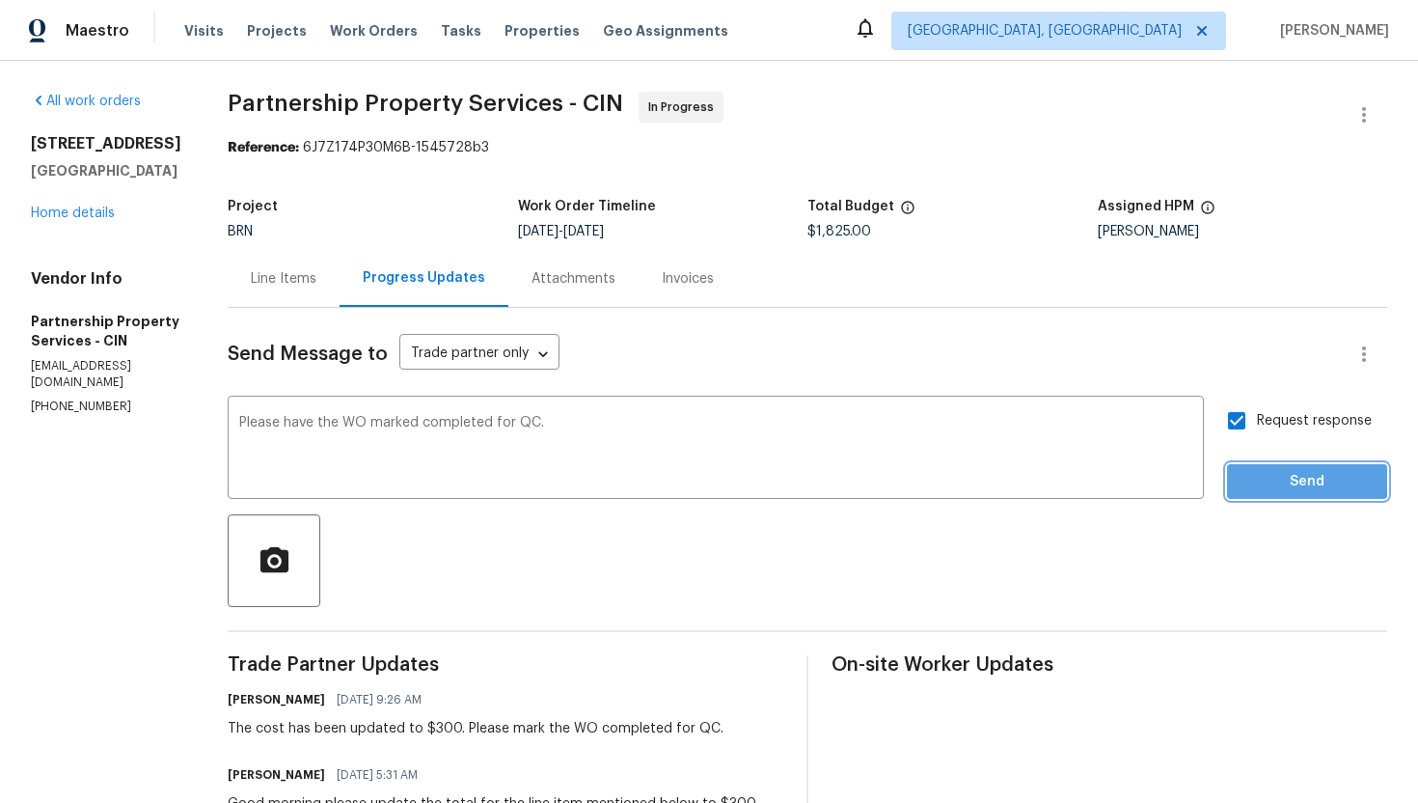
click at [1285, 479] on span "Send" at bounding box center [1307, 482] width 129 height 24
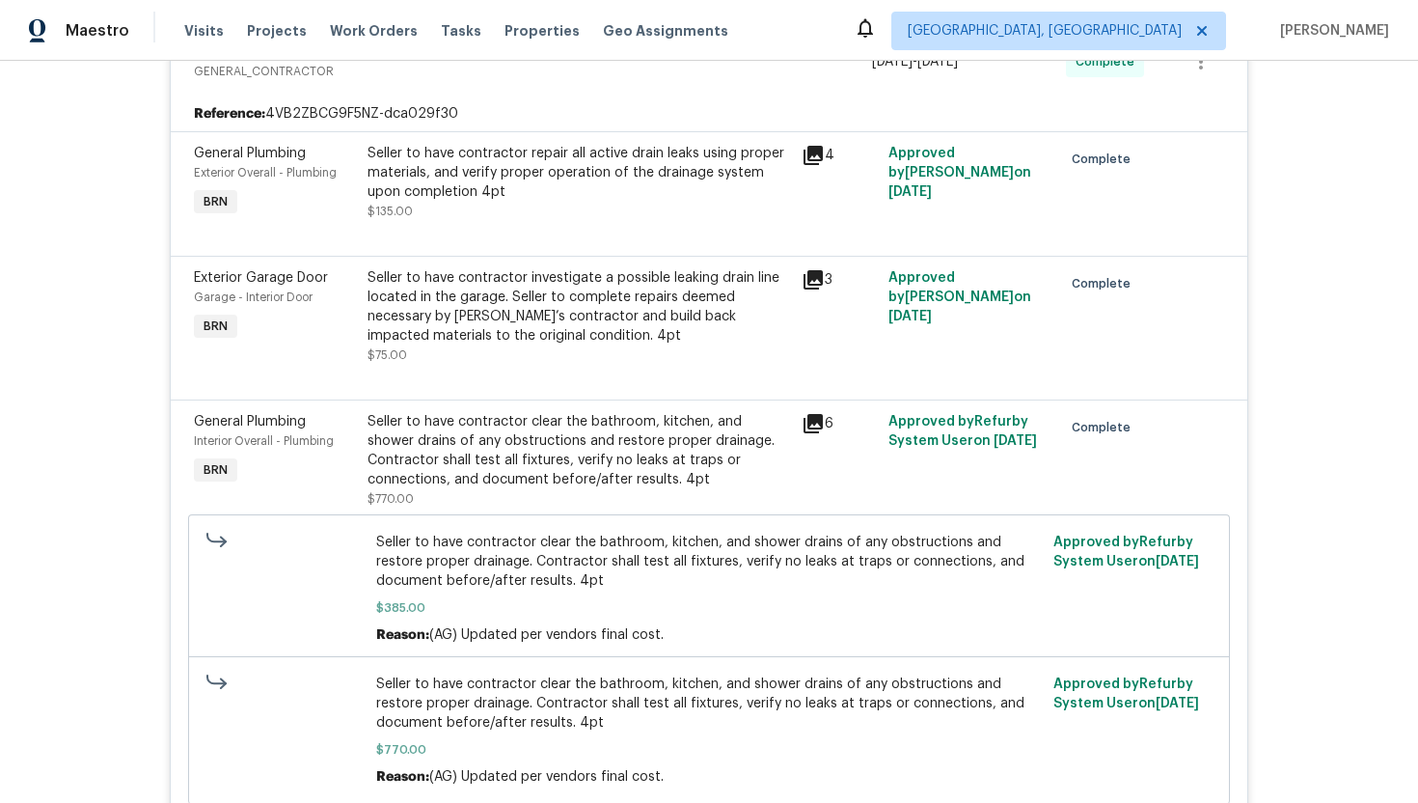
scroll to position [232, 0]
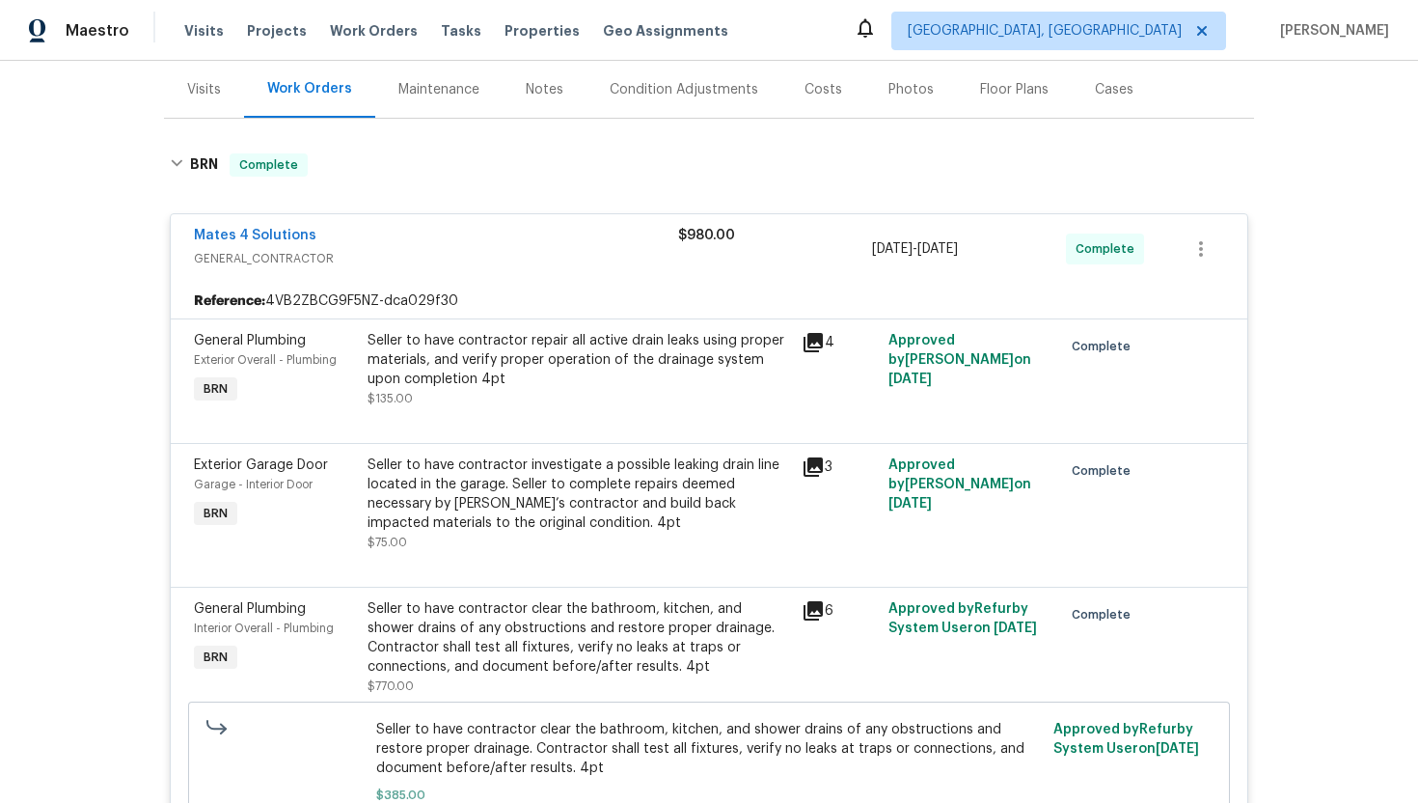
click at [564, 383] on div "Seller to have contractor repair all active drain leaks using proper materials,…" at bounding box center [579, 360] width 423 height 58
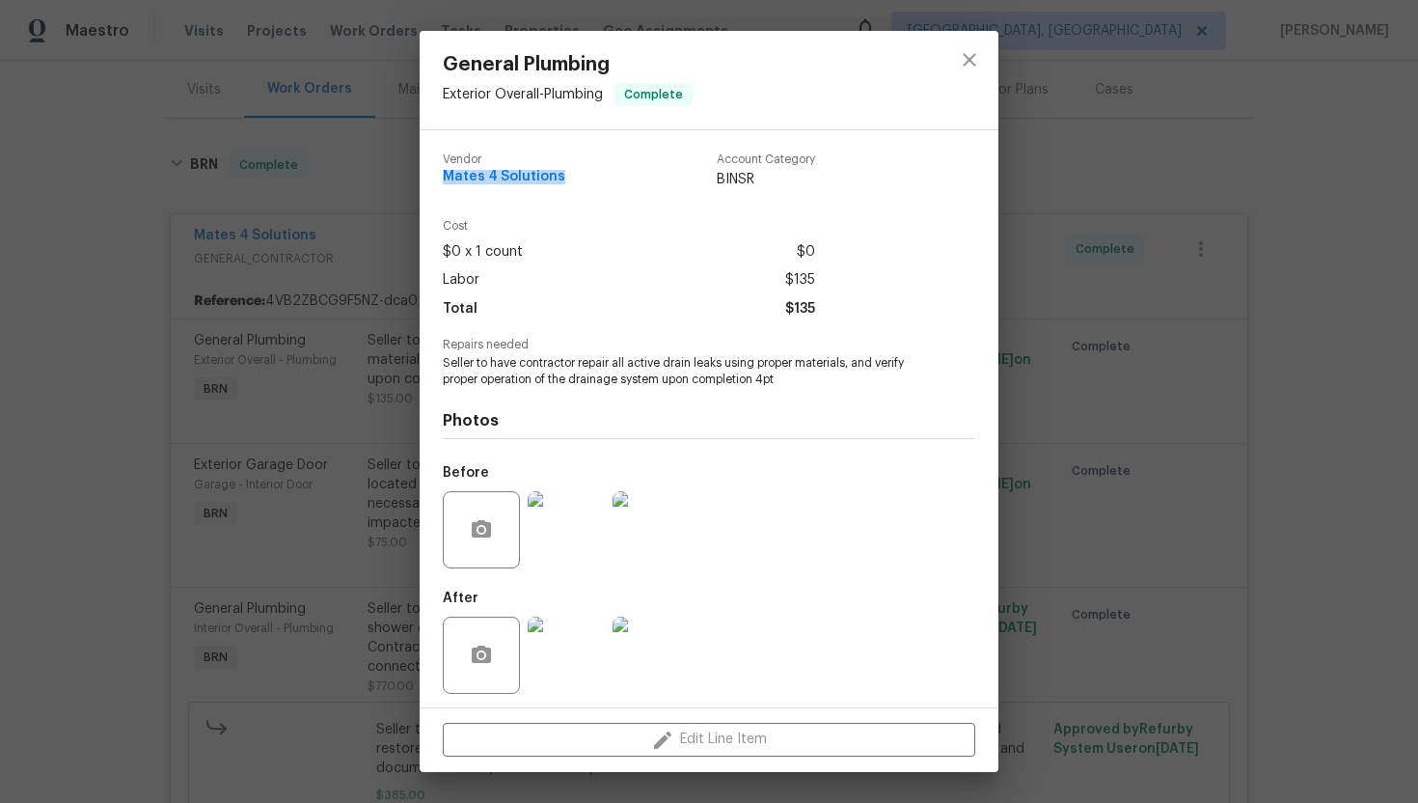
drag, startPoint x: 439, startPoint y: 182, endPoint x: 568, endPoint y: 194, distance: 129.8
click at [568, 194] on div "Vendor Mates 4 Solutions Account Category BINSR Cost $0 x 1 count $0 Labor $135…" at bounding box center [709, 418] width 579 height 577
copy span "Mates 4 Solutions"
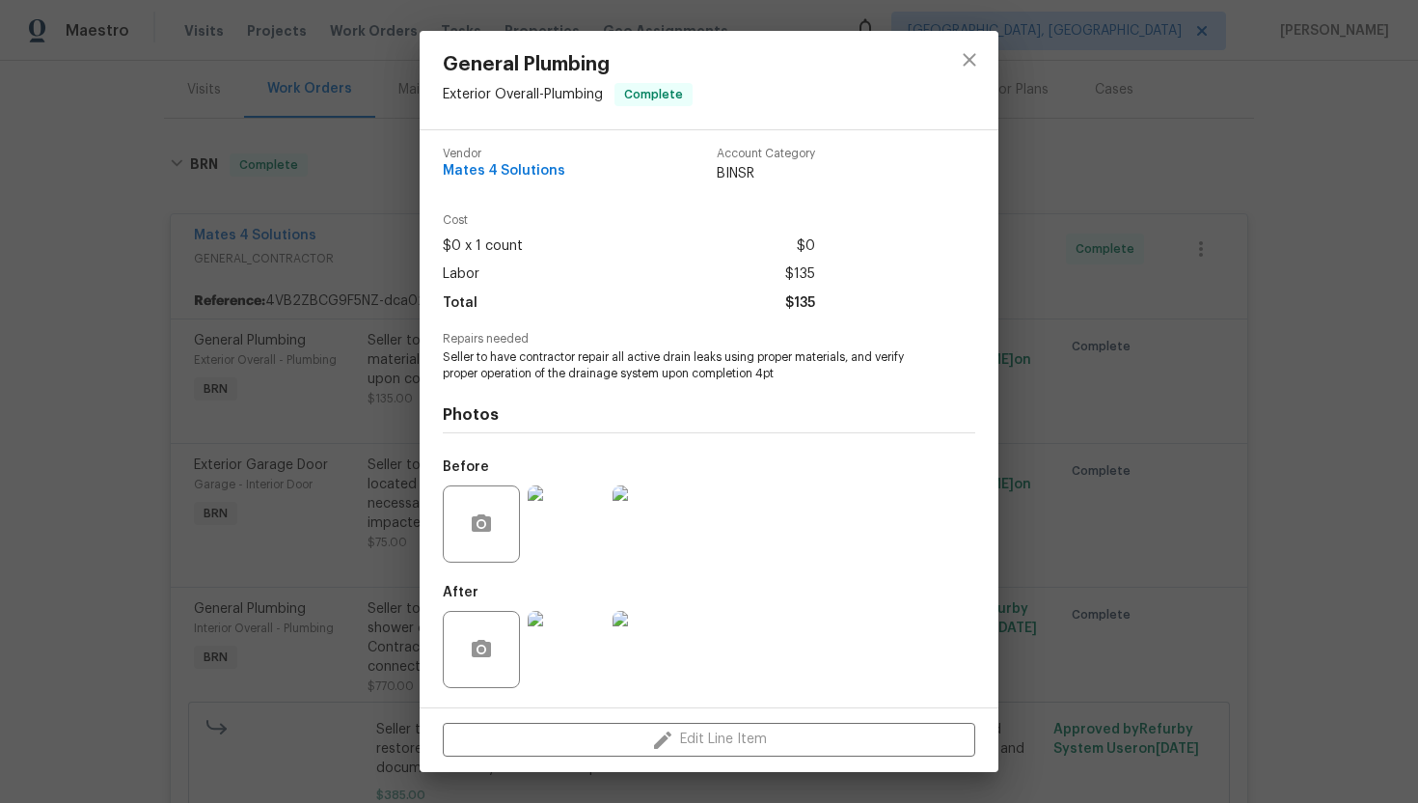
click at [705, 316] on div "Total $135" at bounding box center [629, 303] width 372 height 28
click at [630, 353] on span "Seller to have contractor repair all active drain leaks using proper materials,…" at bounding box center [682, 365] width 479 height 33
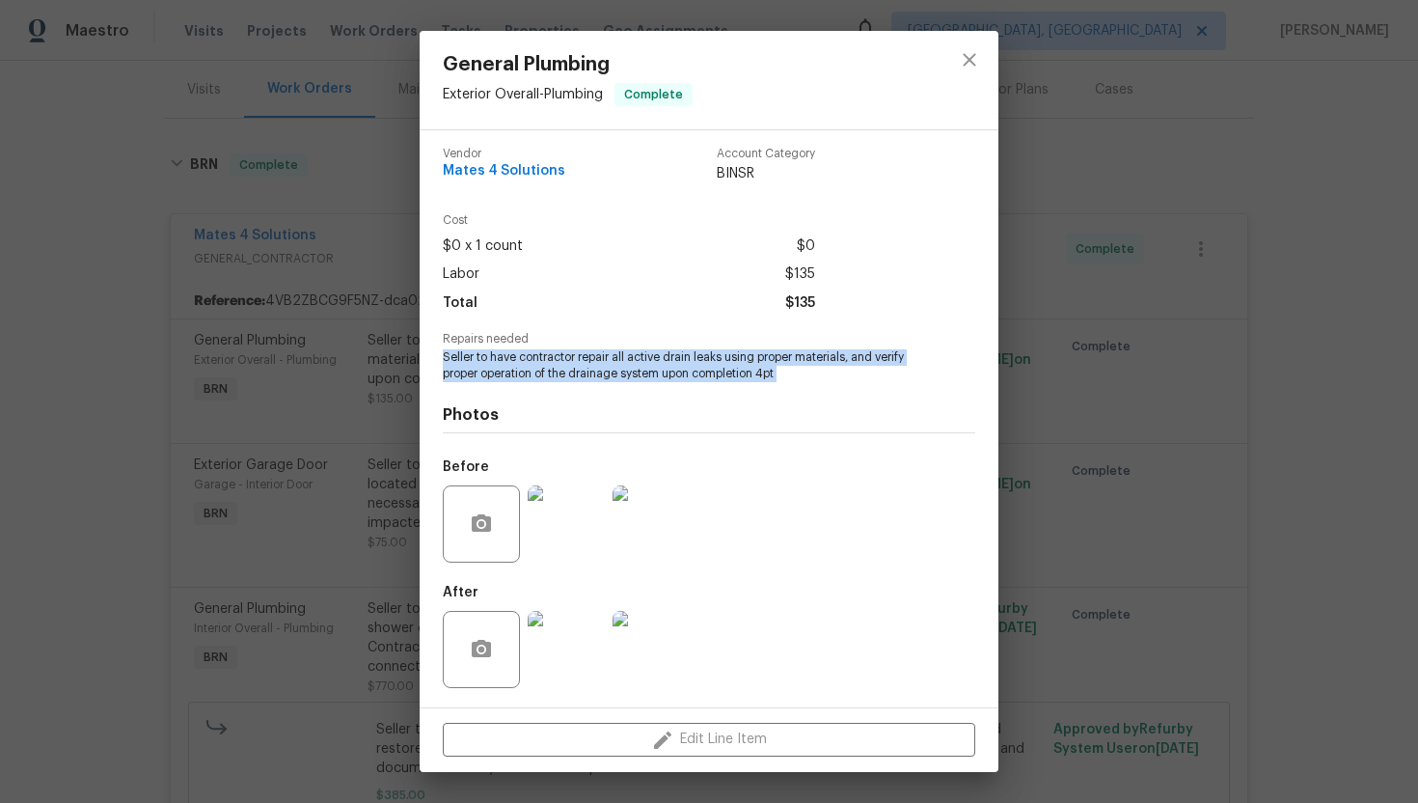
copy span "Seller to have contractor repair all active drain leaks using proper materials,…"
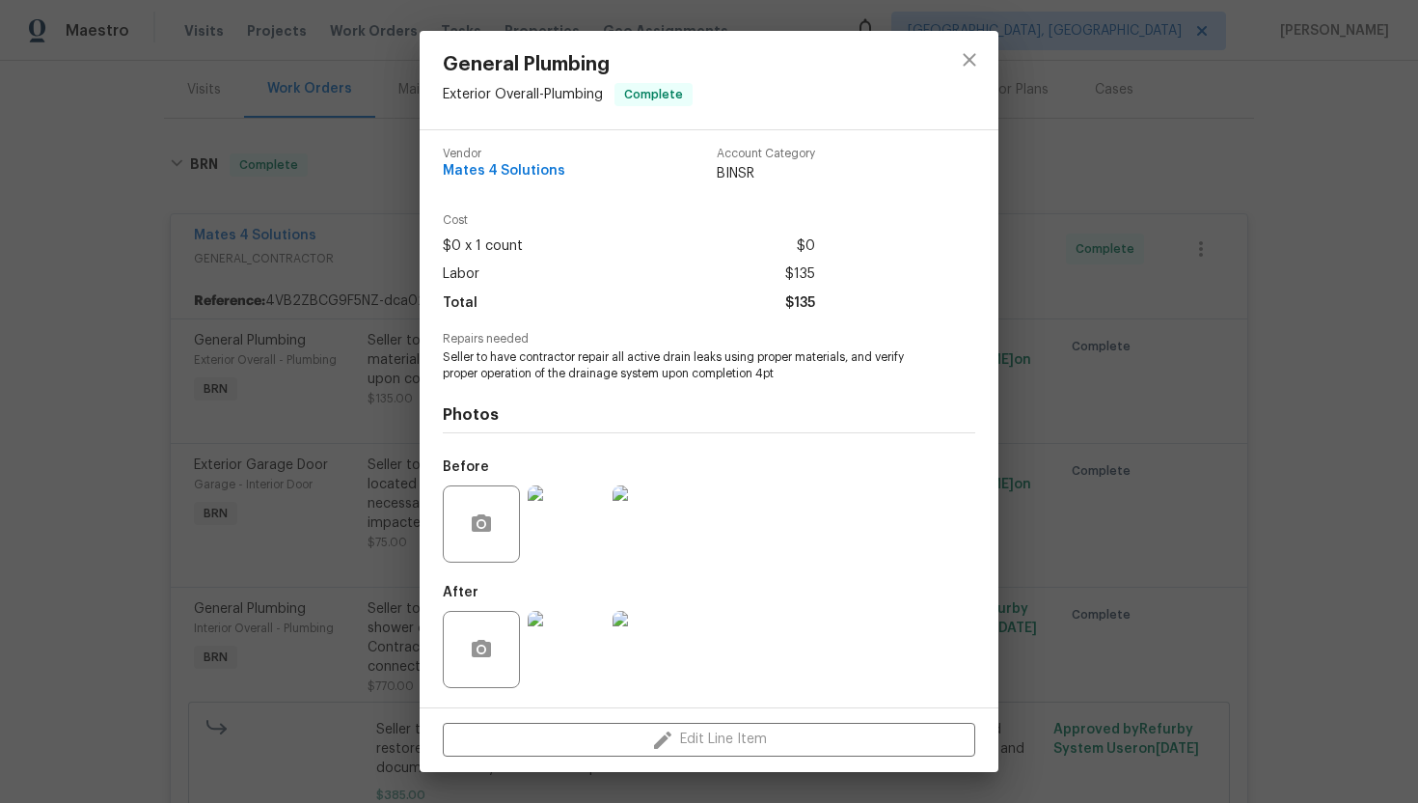
click at [685, 286] on div "Labor $135" at bounding box center [629, 274] width 372 height 28
click at [658, 488] on img at bounding box center [651, 523] width 77 height 77
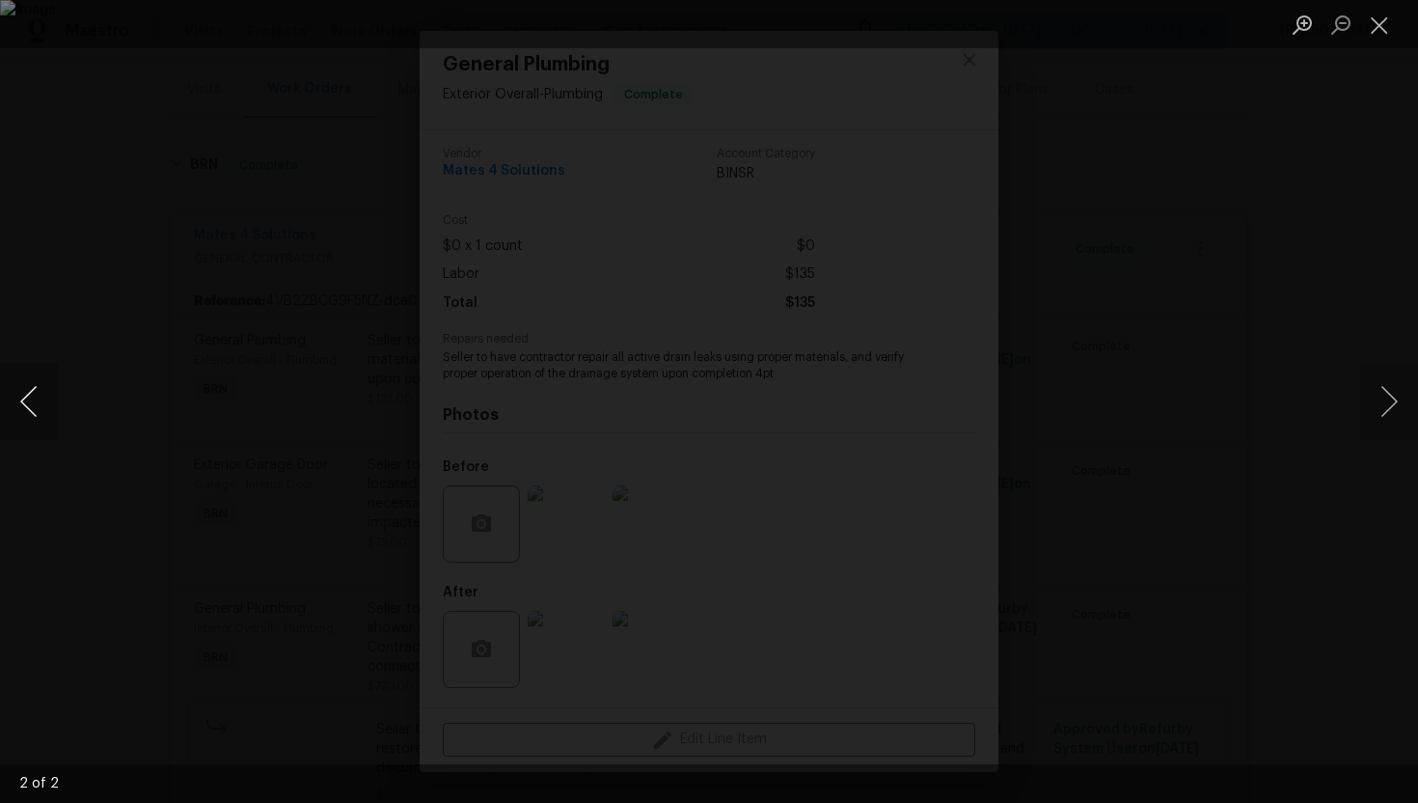
click at [33, 397] on button "Previous image" at bounding box center [29, 401] width 58 height 77
click at [1375, 32] on button "Close lightbox" at bounding box center [1379, 25] width 39 height 34
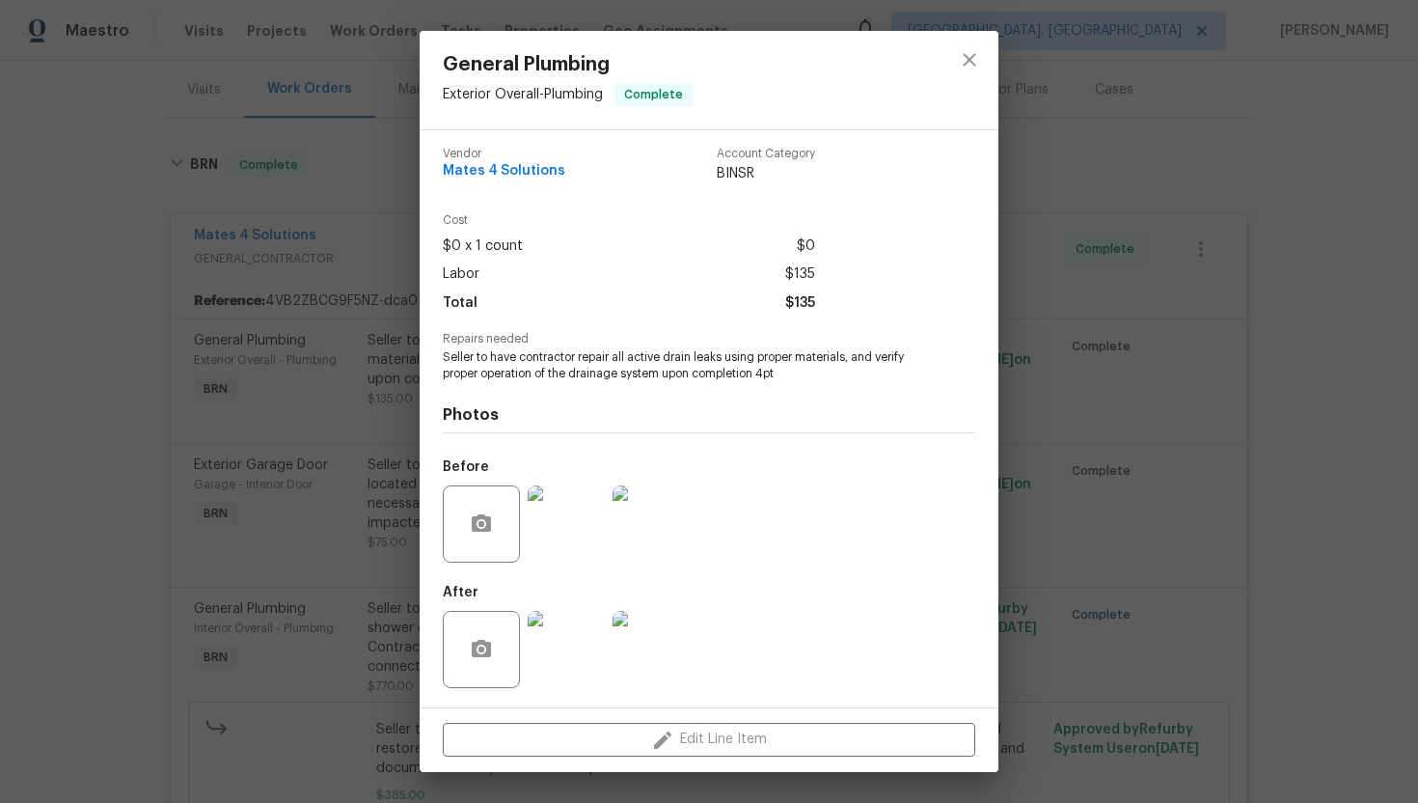
click at [658, 662] on img at bounding box center [651, 649] width 77 height 77
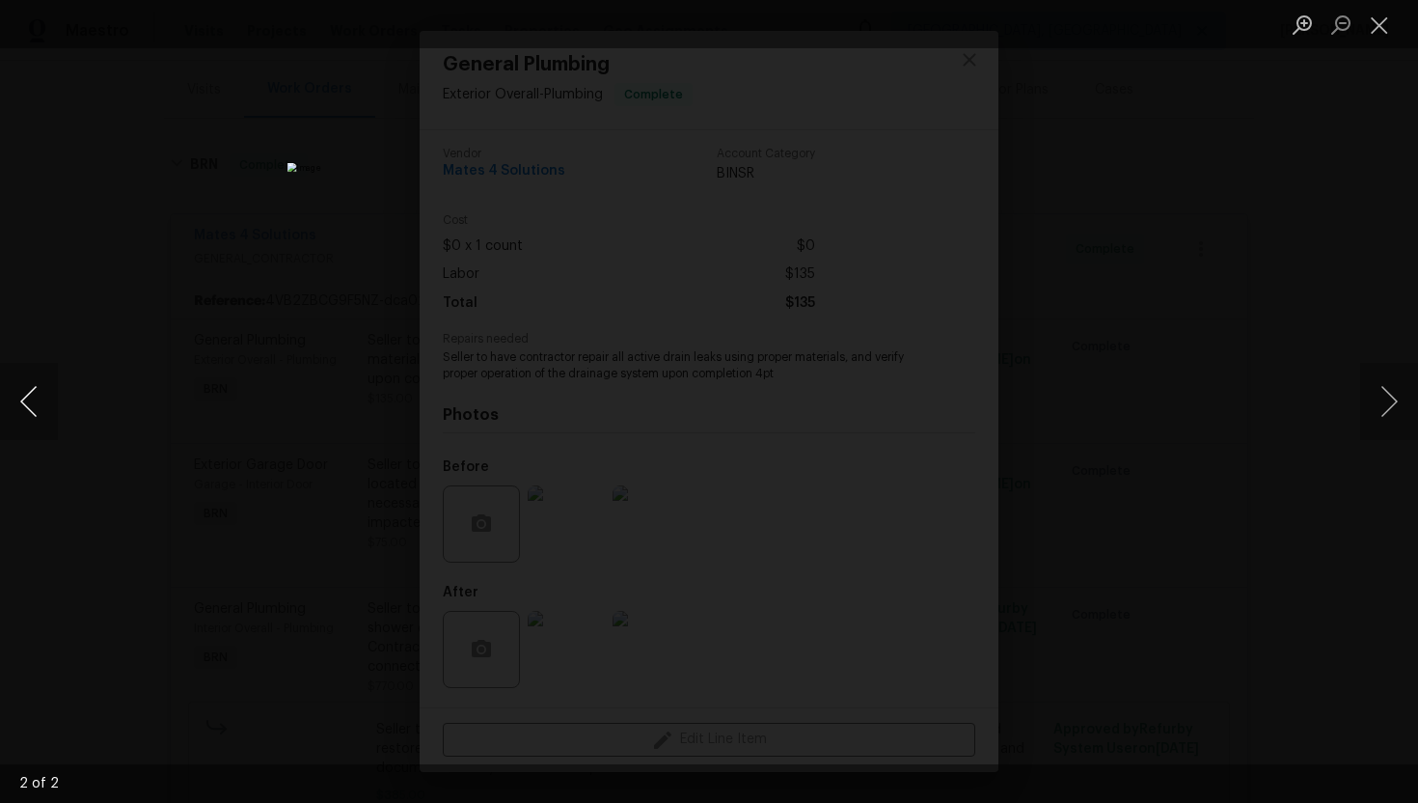
click at [28, 400] on button "Previous image" at bounding box center [29, 401] width 58 height 77
click at [1387, 34] on button "Close lightbox" at bounding box center [1379, 25] width 39 height 34
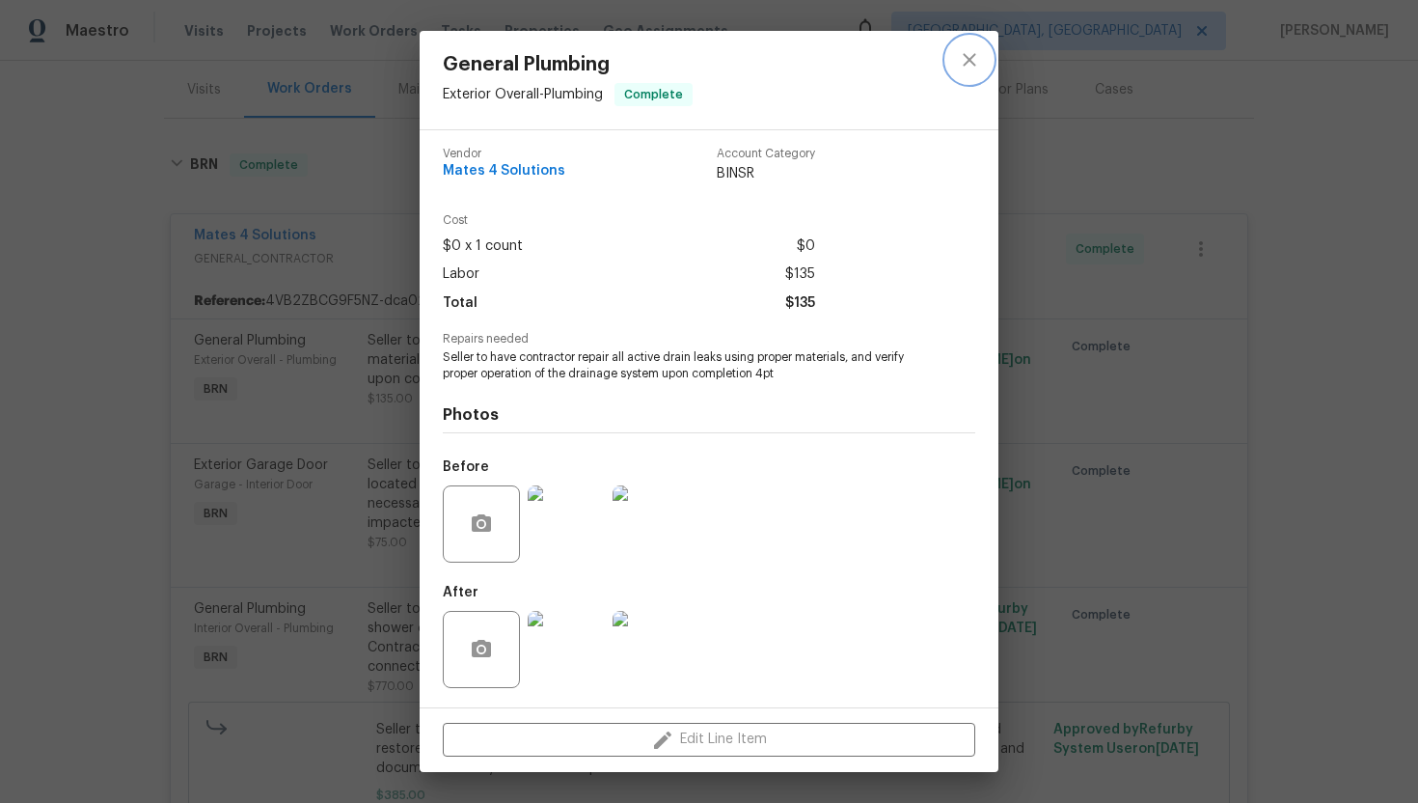
click at [986, 56] on button "close" at bounding box center [969, 60] width 46 height 46
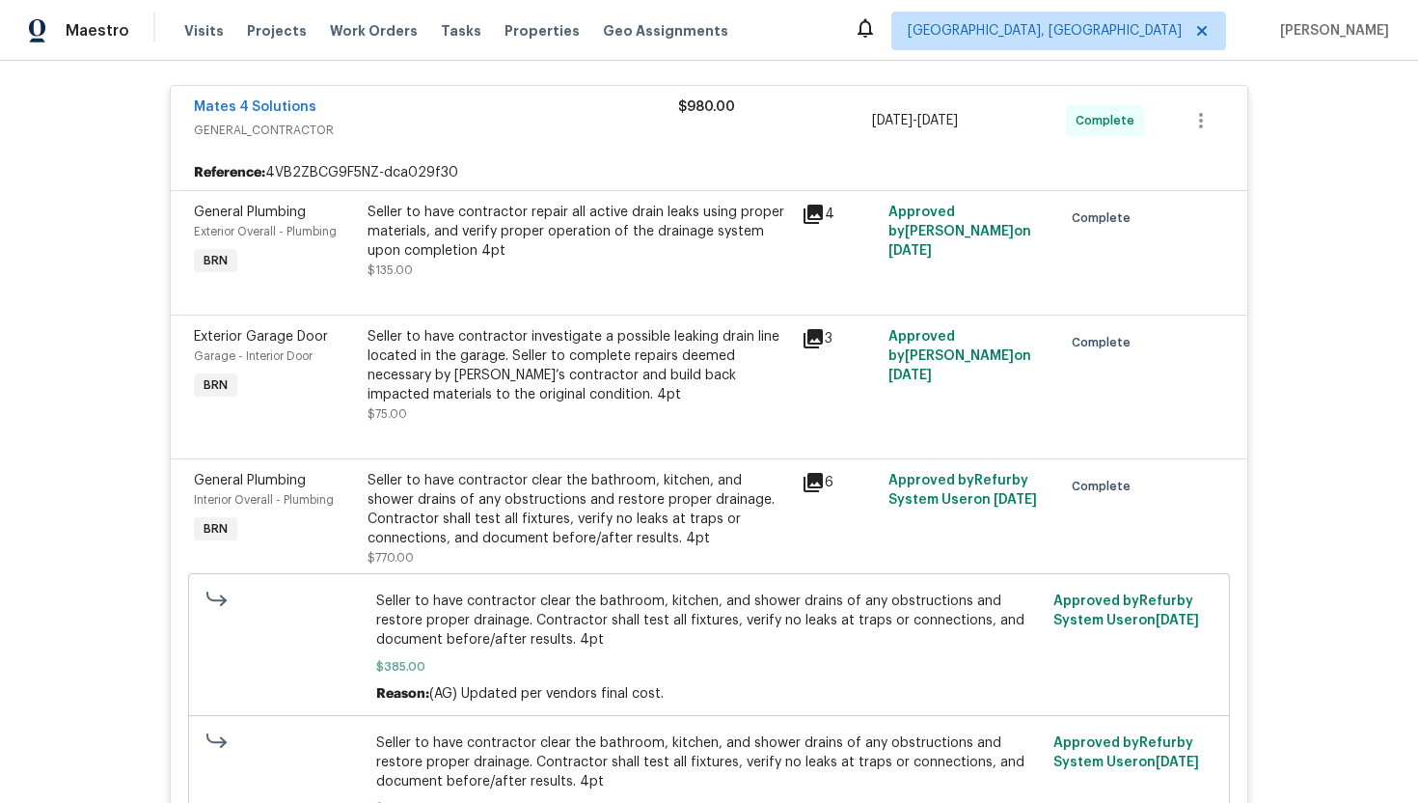
scroll to position [351, 0]
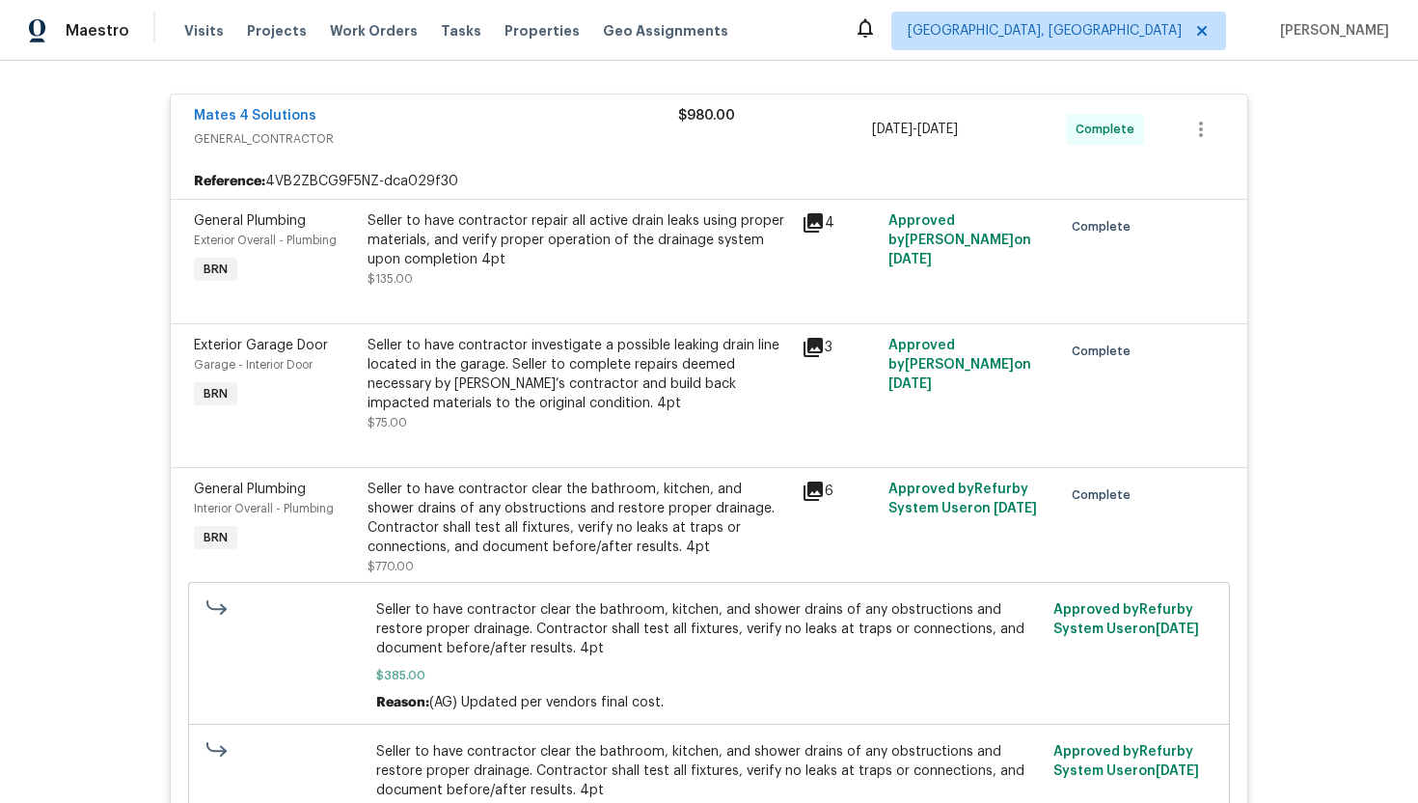
click at [576, 385] on div "Seller to have contractor investigate a possible leaking drain line located in …" at bounding box center [579, 374] width 423 height 77
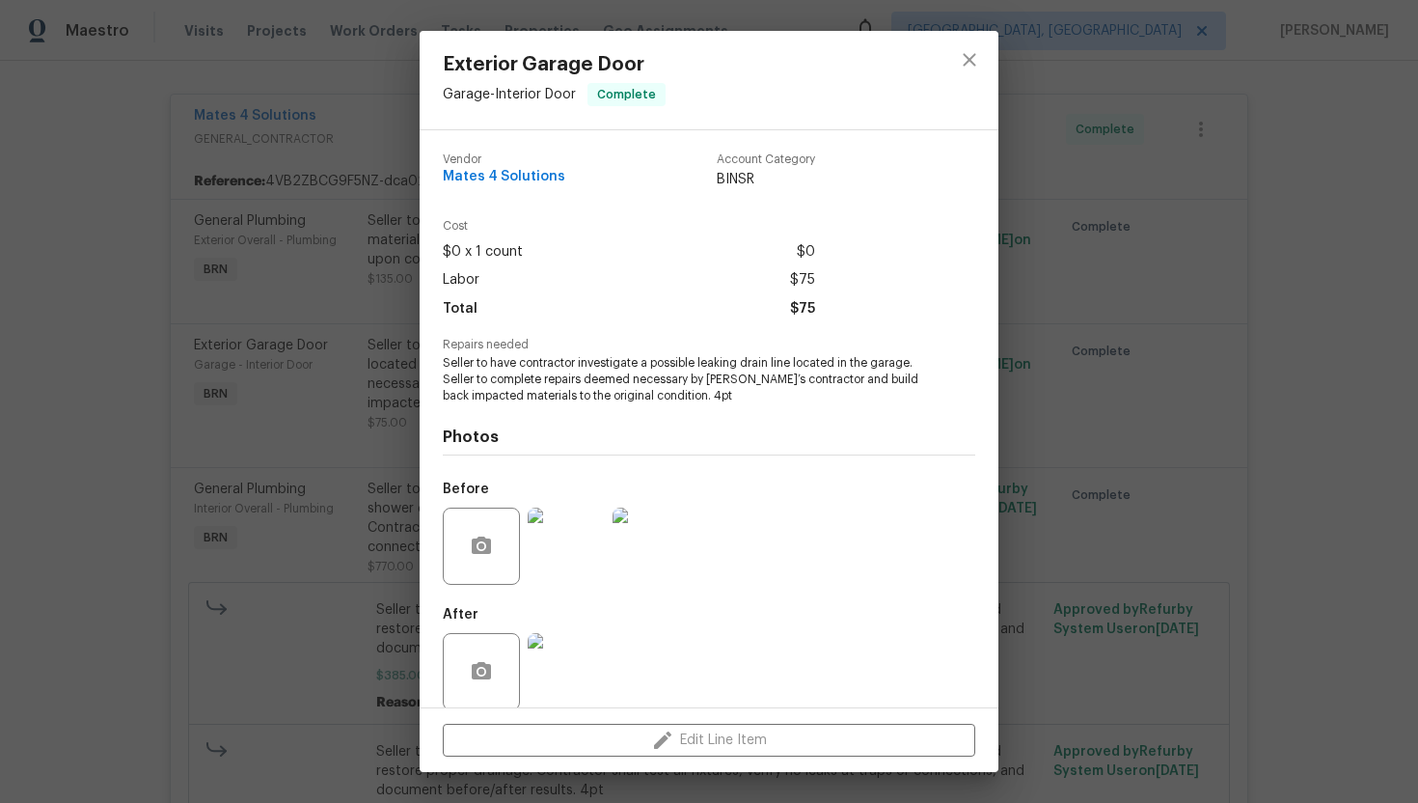
click at [597, 367] on span "Seller to have contractor investigate a possible leaking drain line located in …" at bounding box center [682, 379] width 479 height 48
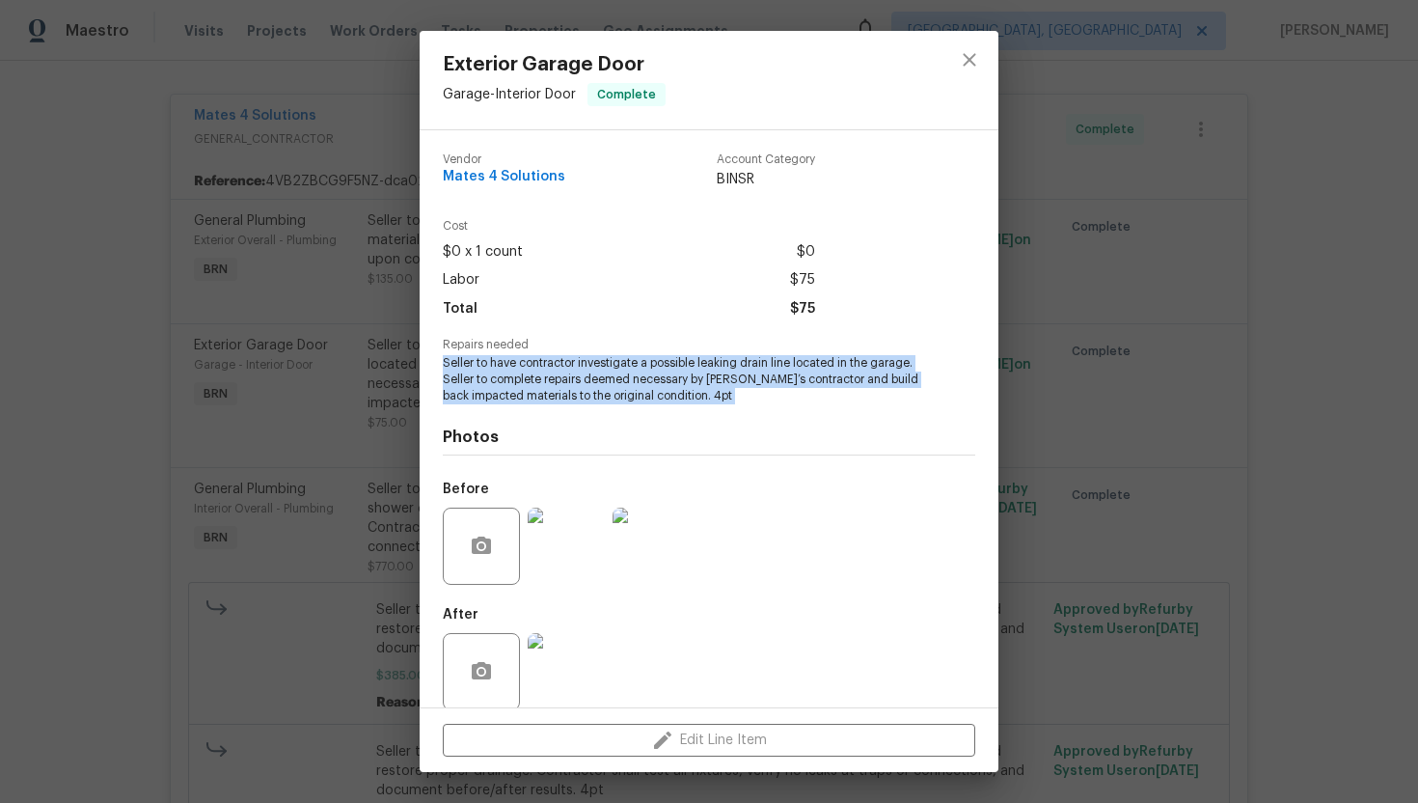
copy span "Seller to have contractor investigate a possible leaking drain line located in …"
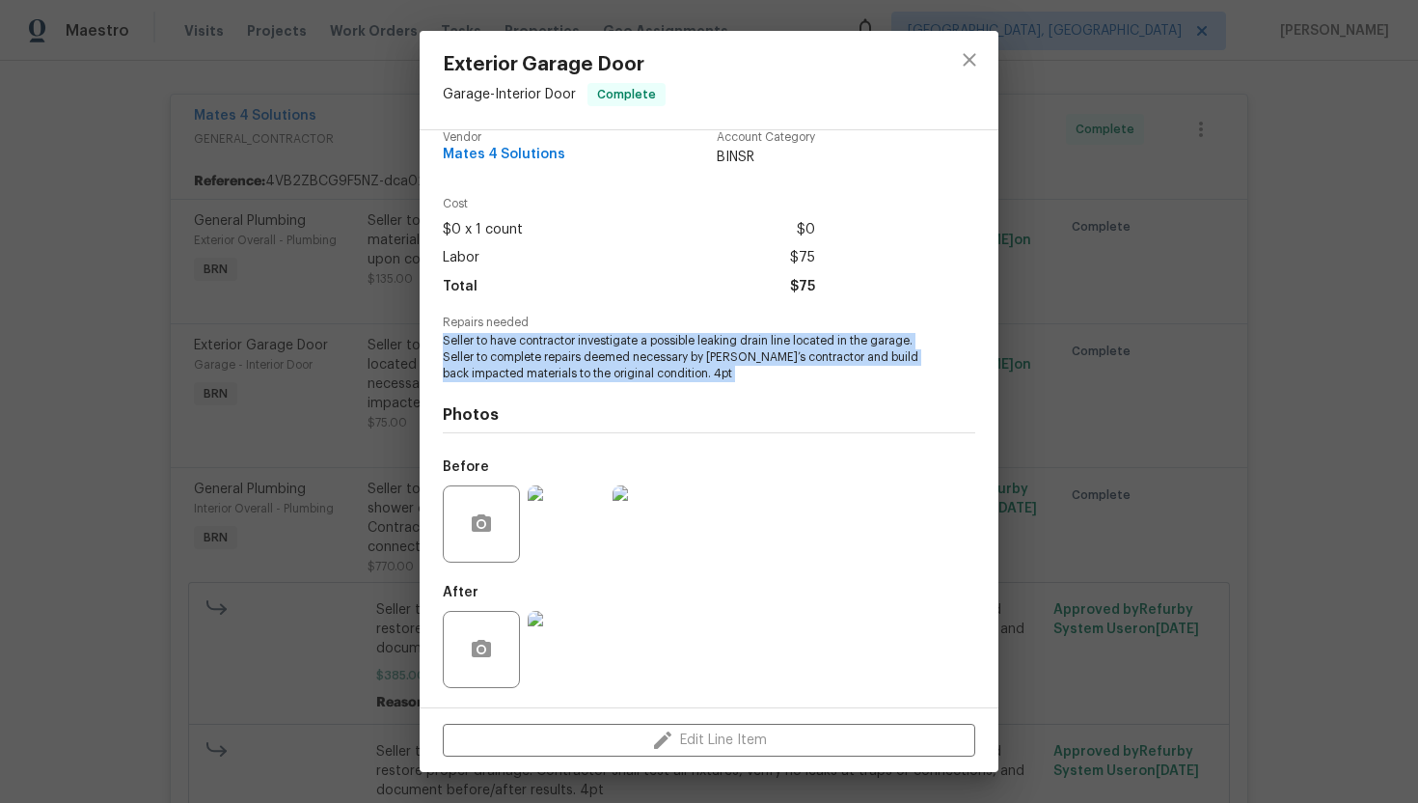
click at [665, 498] on img at bounding box center [651, 523] width 77 height 77
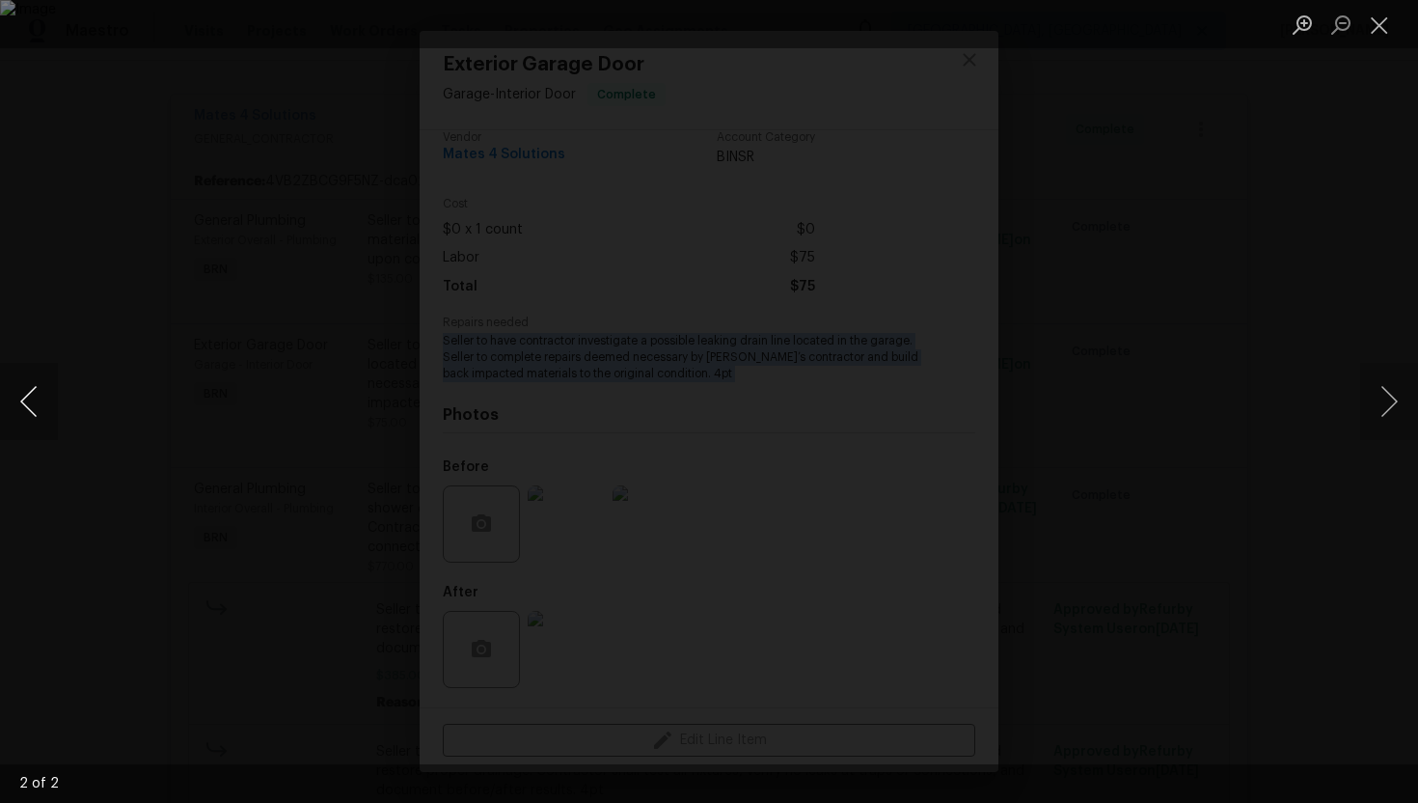
click at [34, 400] on button "Previous image" at bounding box center [29, 401] width 58 height 77
click at [1388, 19] on button "Close lightbox" at bounding box center [1379, 25] width 39 height 34
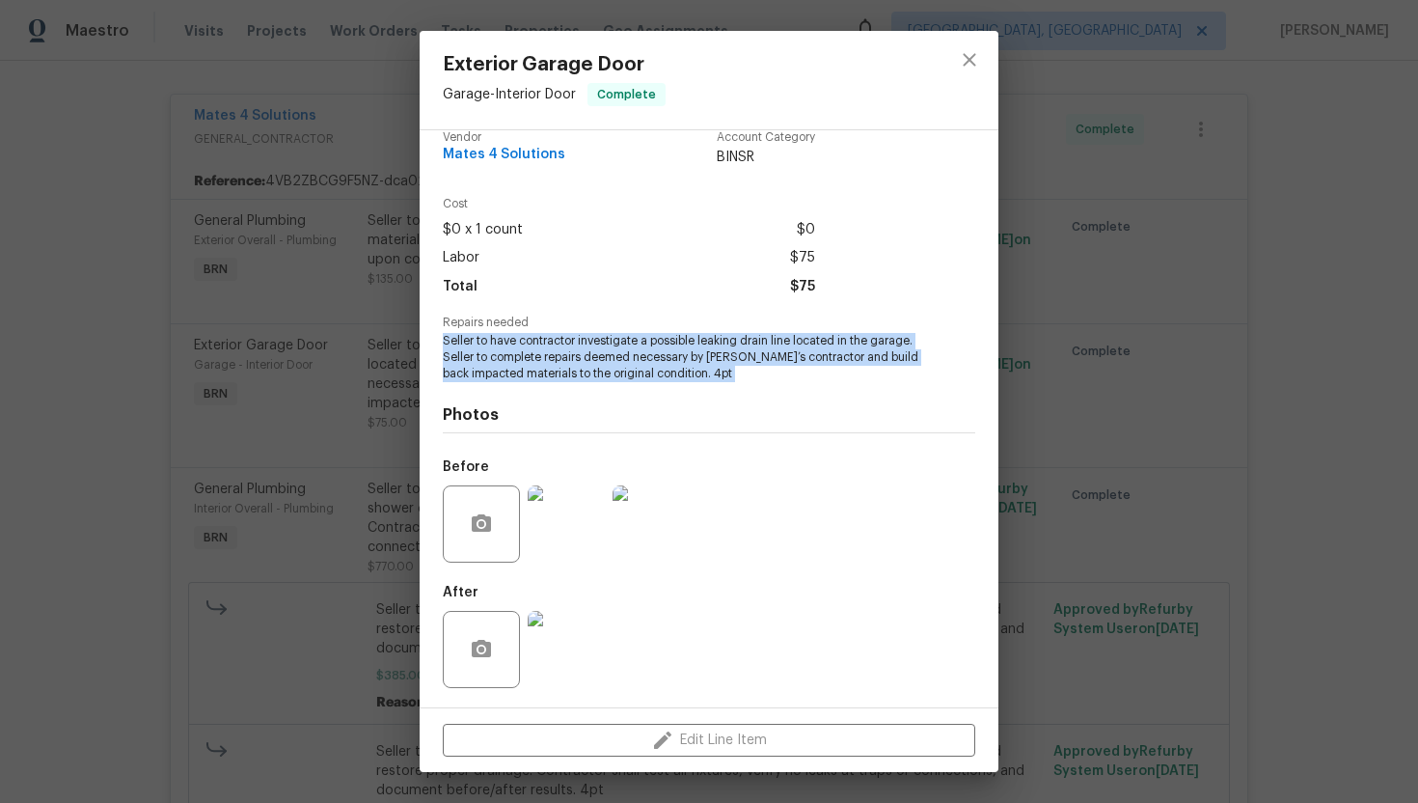
click at [557, 665] on img at bounding box center [566, 649] width 77 height 77
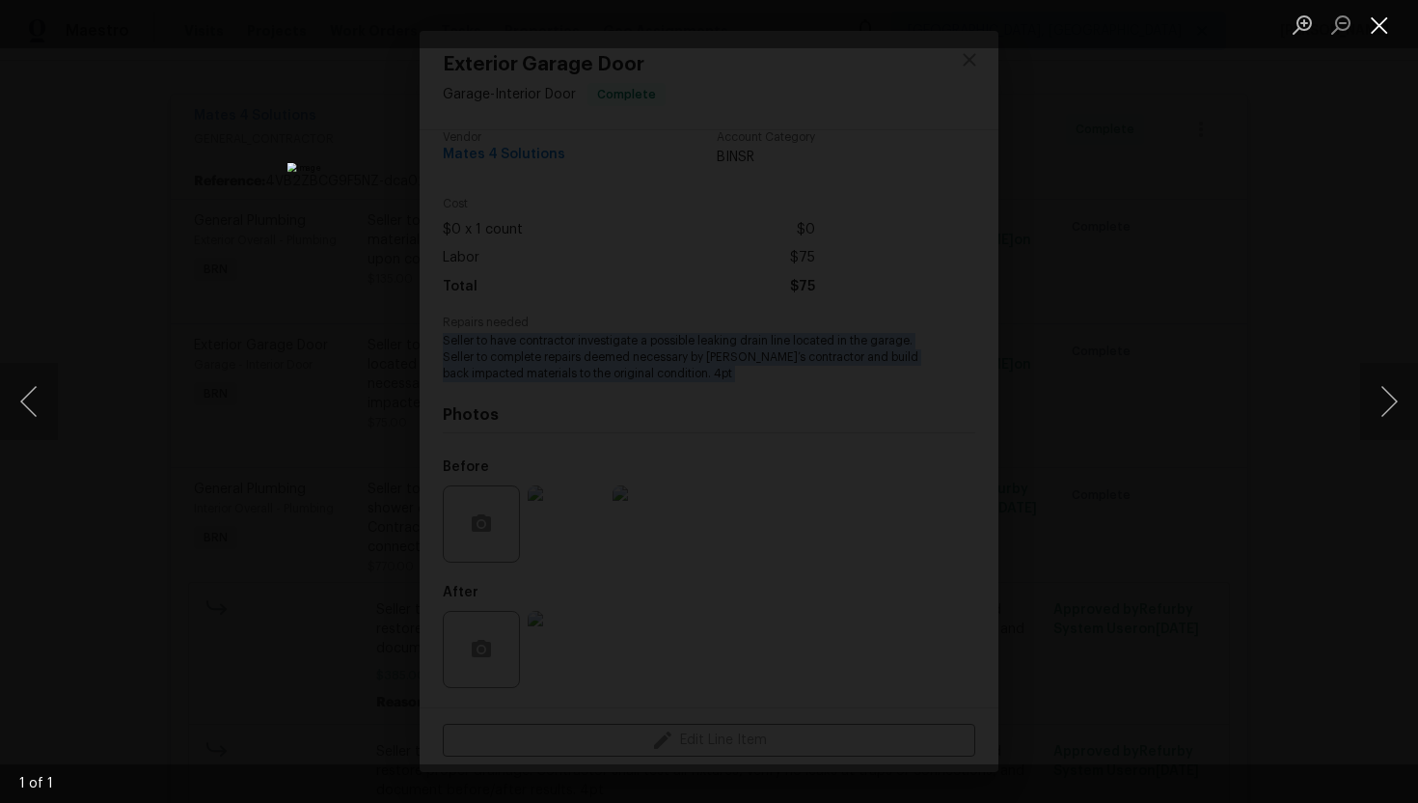
click at [1372, 32] on button "Close lightbox" at bounding box center [1379, 25] width 39 height 34
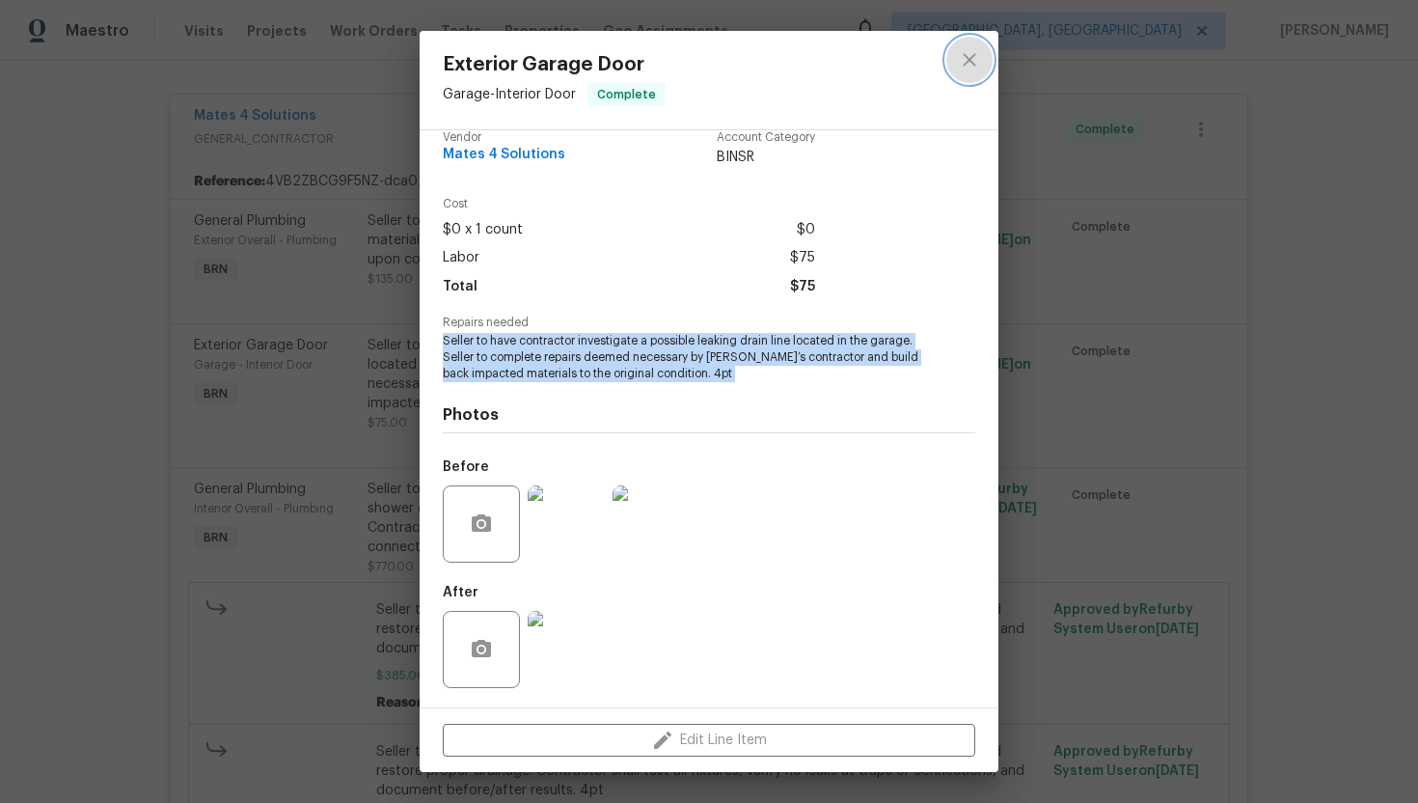
click at [974, 70] on icon "close" at bounding box center [969, 59] width 23 height 23
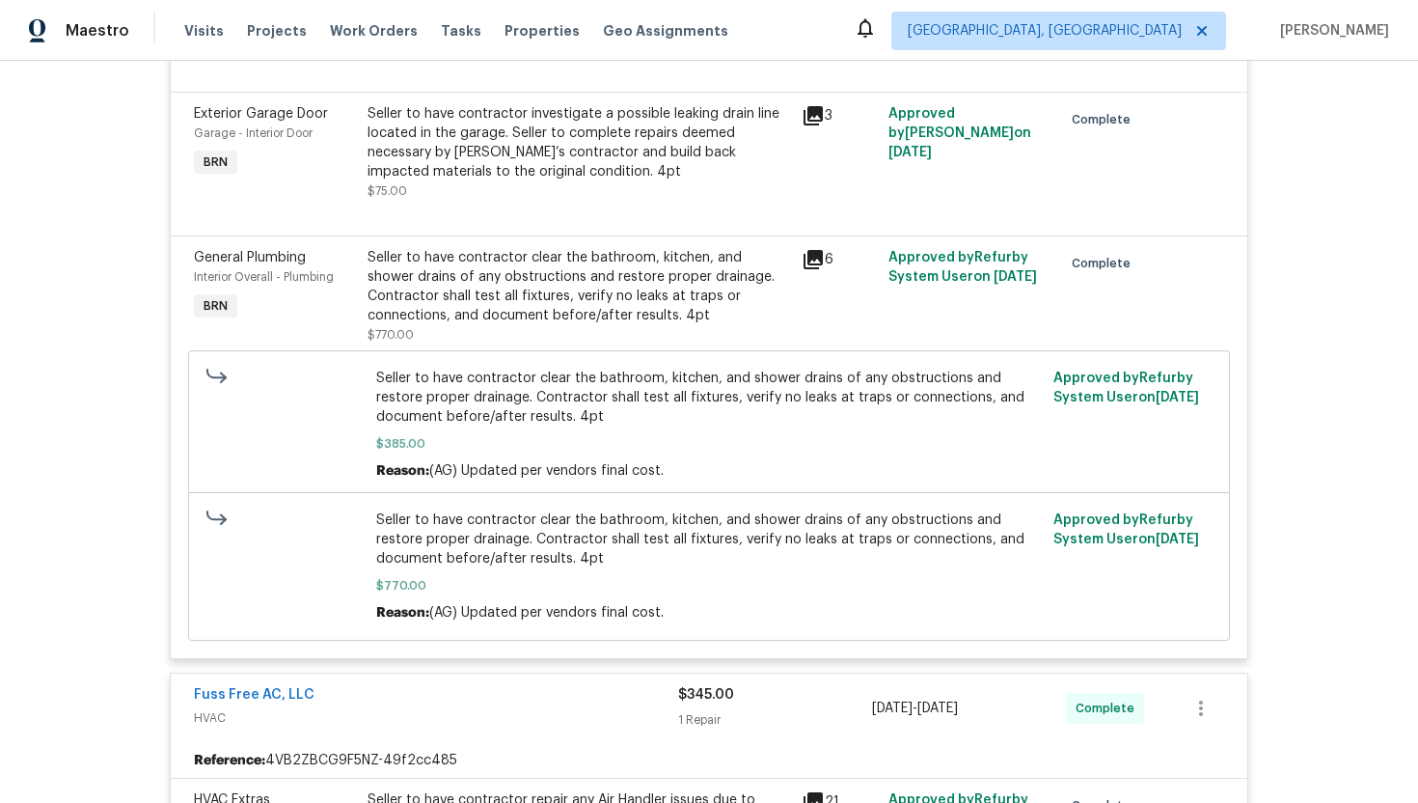
scroll to position [571, 0]
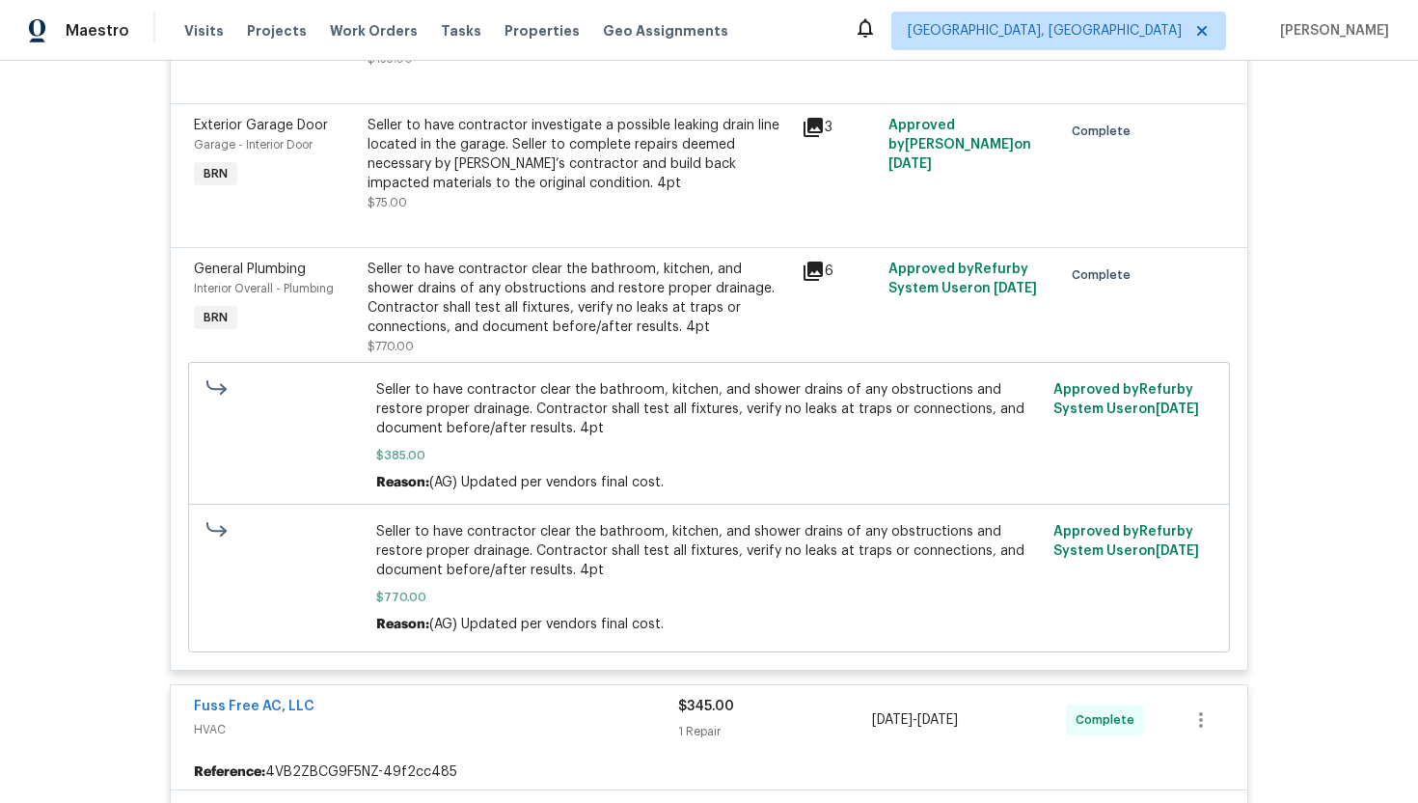
click at [551, 319] on div "Seller to have contractor clear the bathroom, kitchen, and shower drains of any…" at bounding box center [579, 298] width 423 height 77
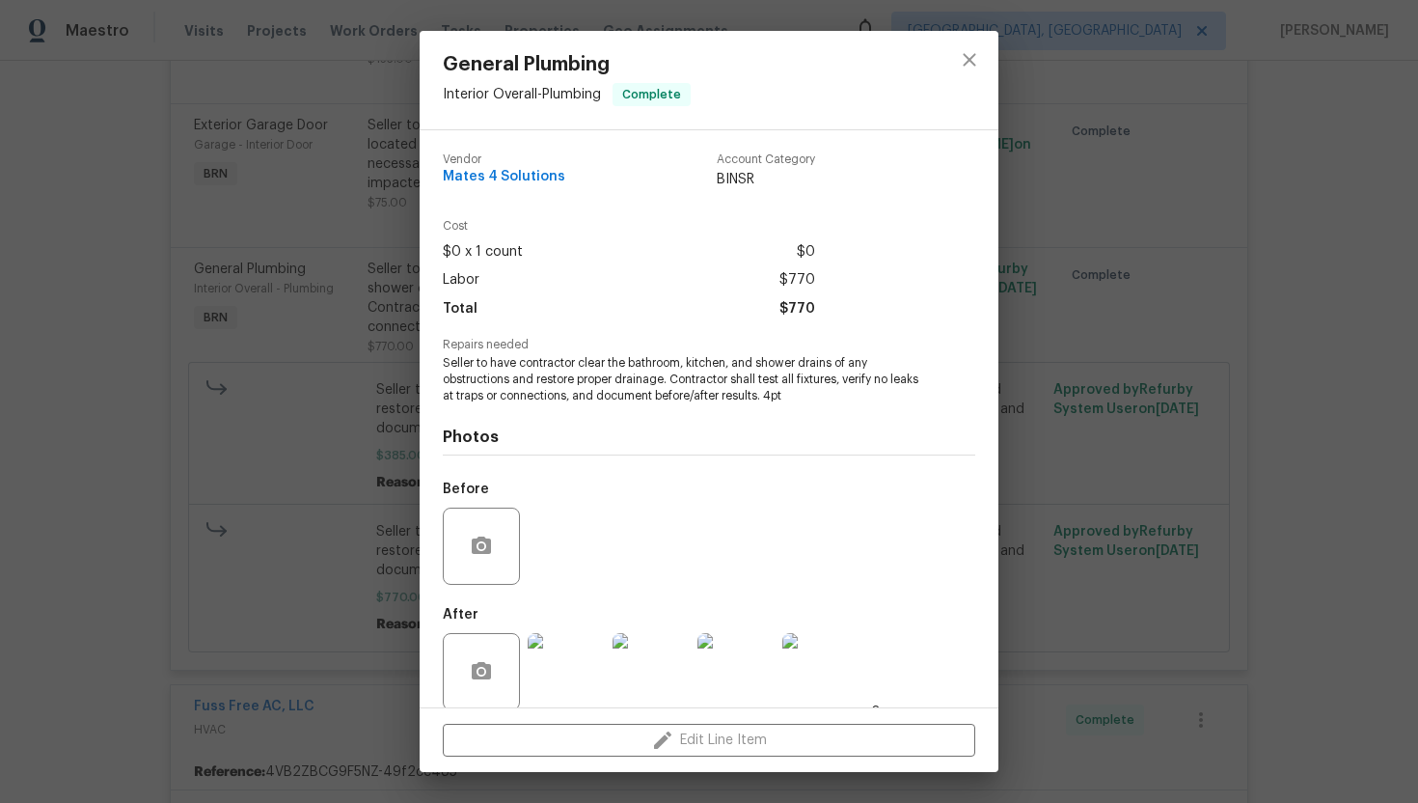
click at [610, 396] on span "Seller to have contractor clear the bathroom, kitchen, and shower drains of any…" at bounding box center [682, 379] width 479 height 48
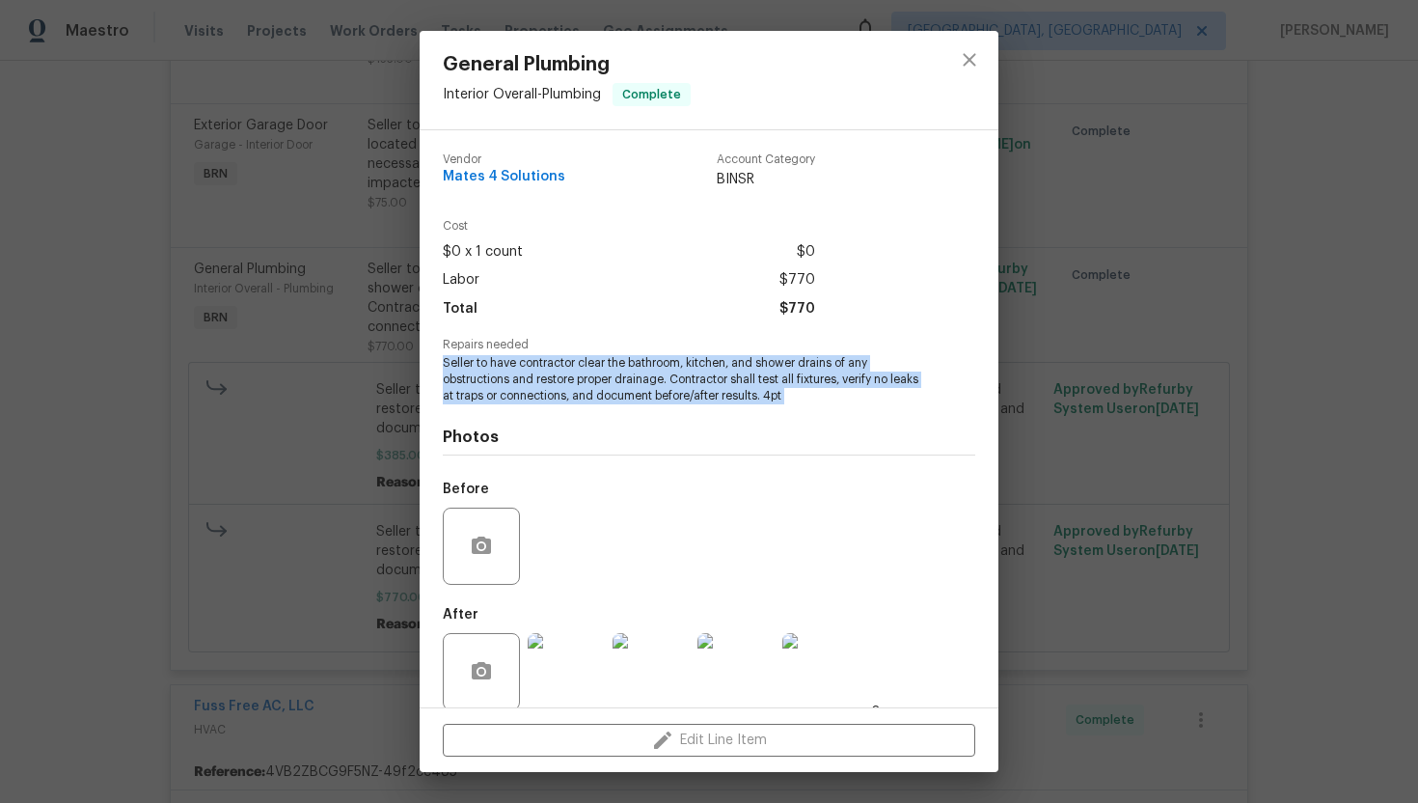
click at [610, 396] on span "Seller to have contractor clear the bathroom, kitchen, and shower drains of any…" at bounding box center [682, 379] width 479 height 48
copy span "Seller to have contractor clear the bathroom, kitchen, and shower drains of any…"
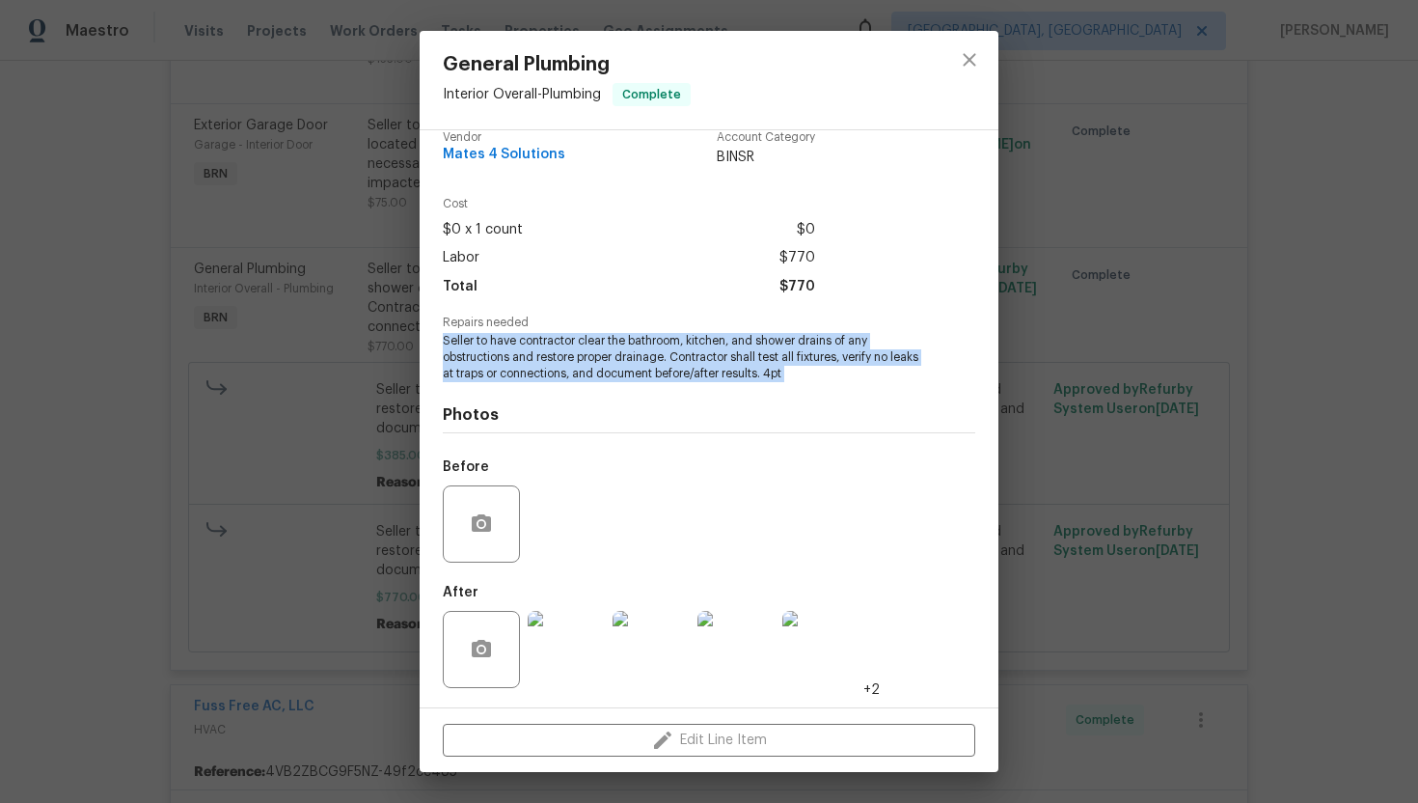
click at [569, 627] on img at bounding box center [566, 649] width 77 height 77
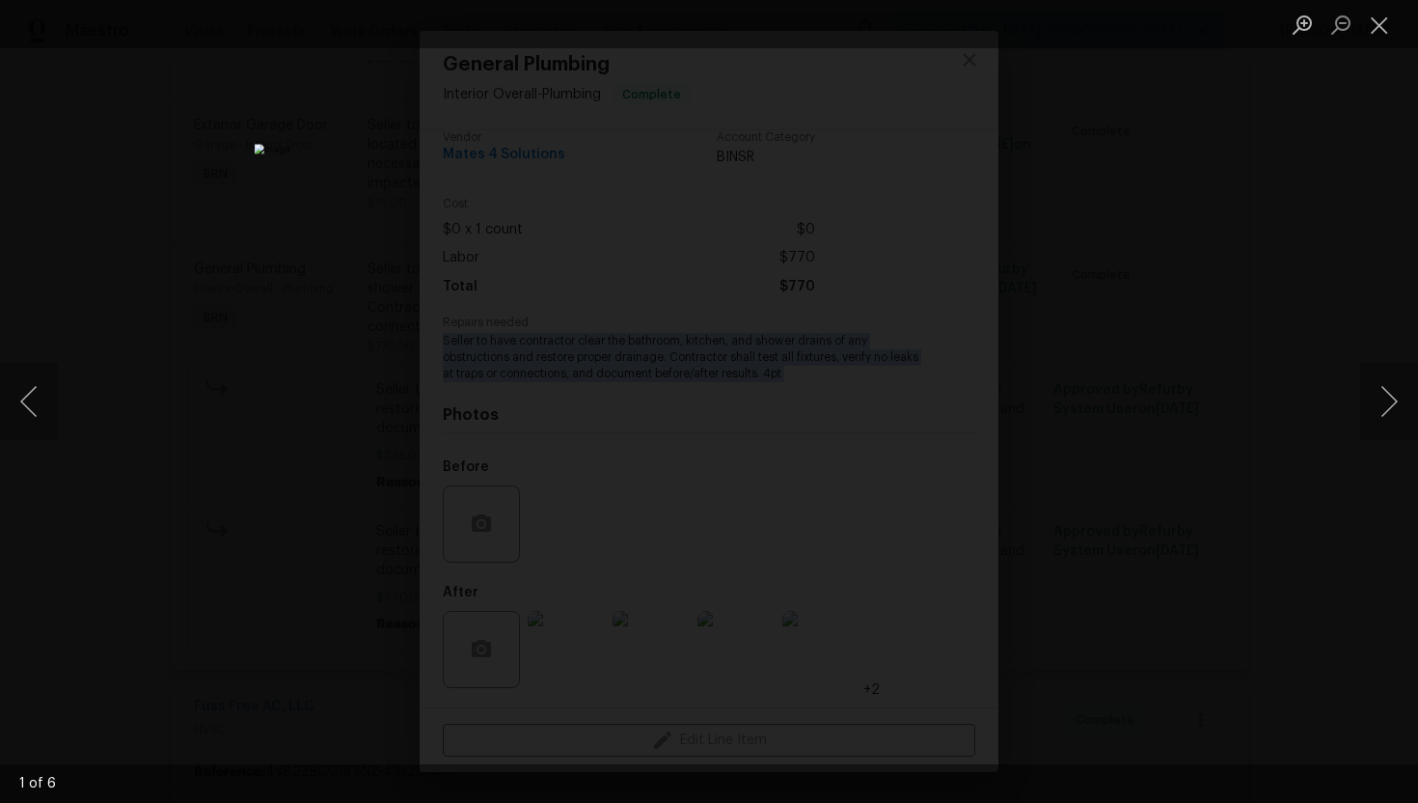
click at [1359, 401] on div "Lightbox" at bounding box center [709, 401] width 1418 height 803
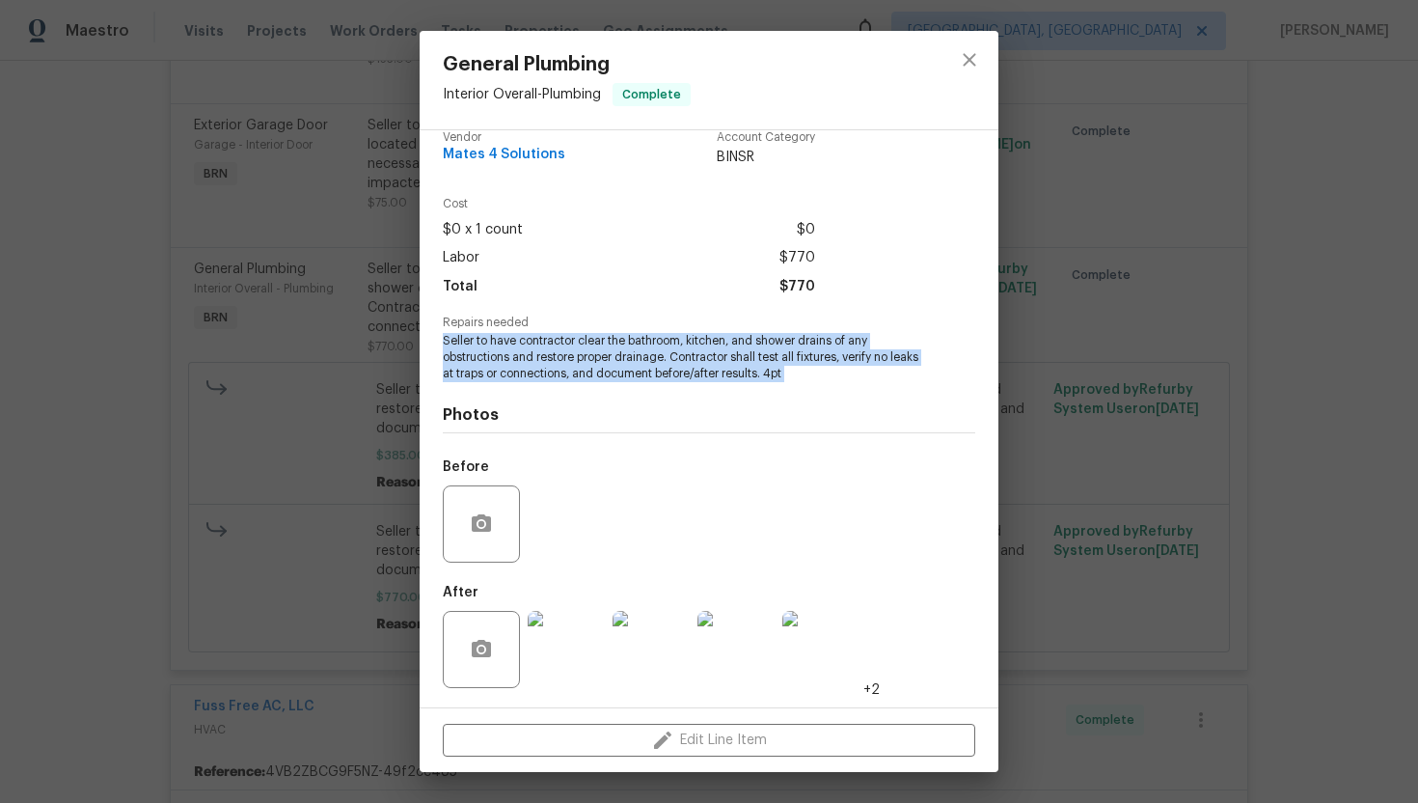
click at [657, 645] on img at bounding box center [651, 649] width 77 height 77
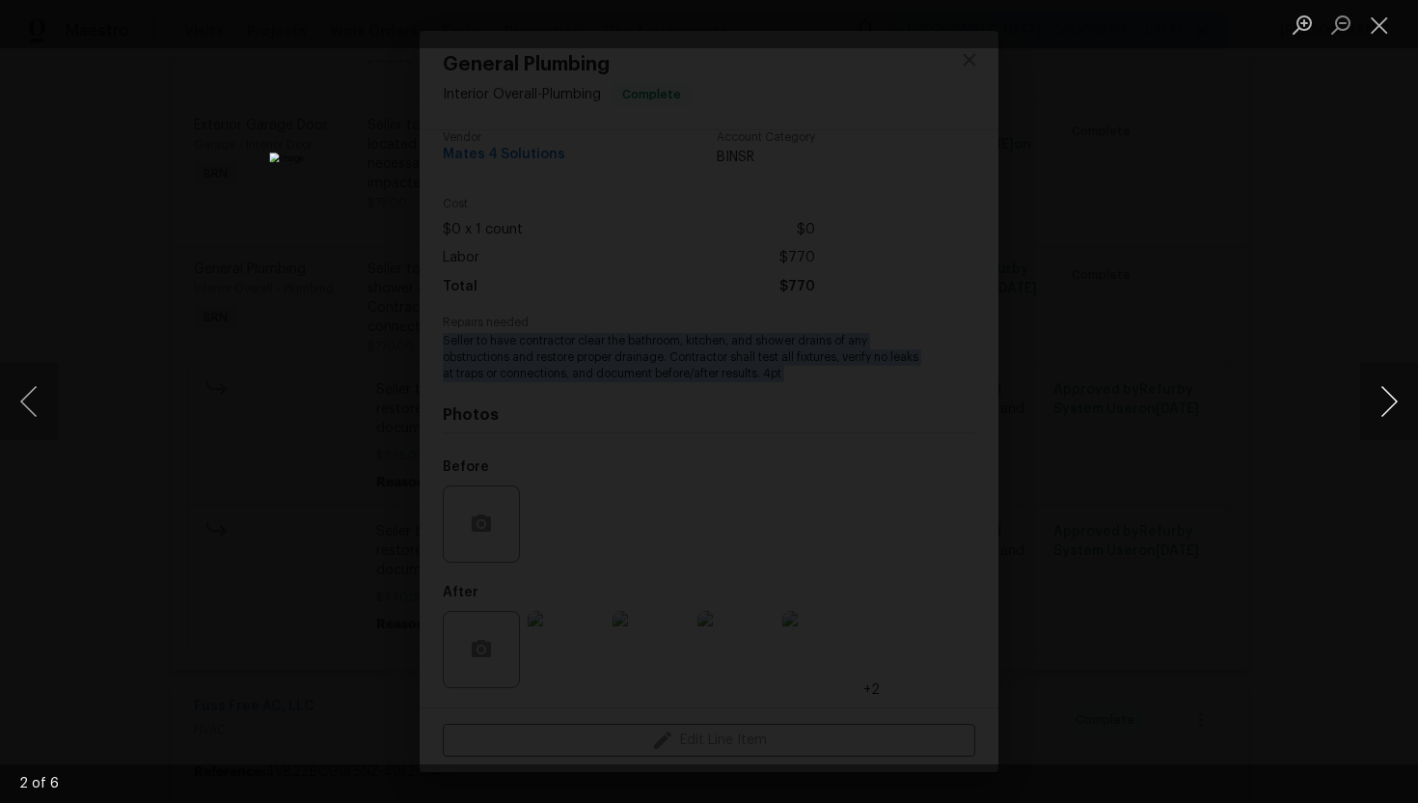
click at [1390, 408] on button "Next image" at bounding box center [1389, 401] width 58 height 77
click at [1382, 384] on button "Next image" at bounding box center [1389, 401] width 58 height 77
click at [1394, 422] on button "Next image" at bounding box center [1389, 401] width 58 height 77
click at [1380, 395] on button "Next image" at bounding box center [1389, 401] width 58 height 77
click at [1390, 13] on button "Close lightbox" at bounding box center [1379, 25] width 39 height 34
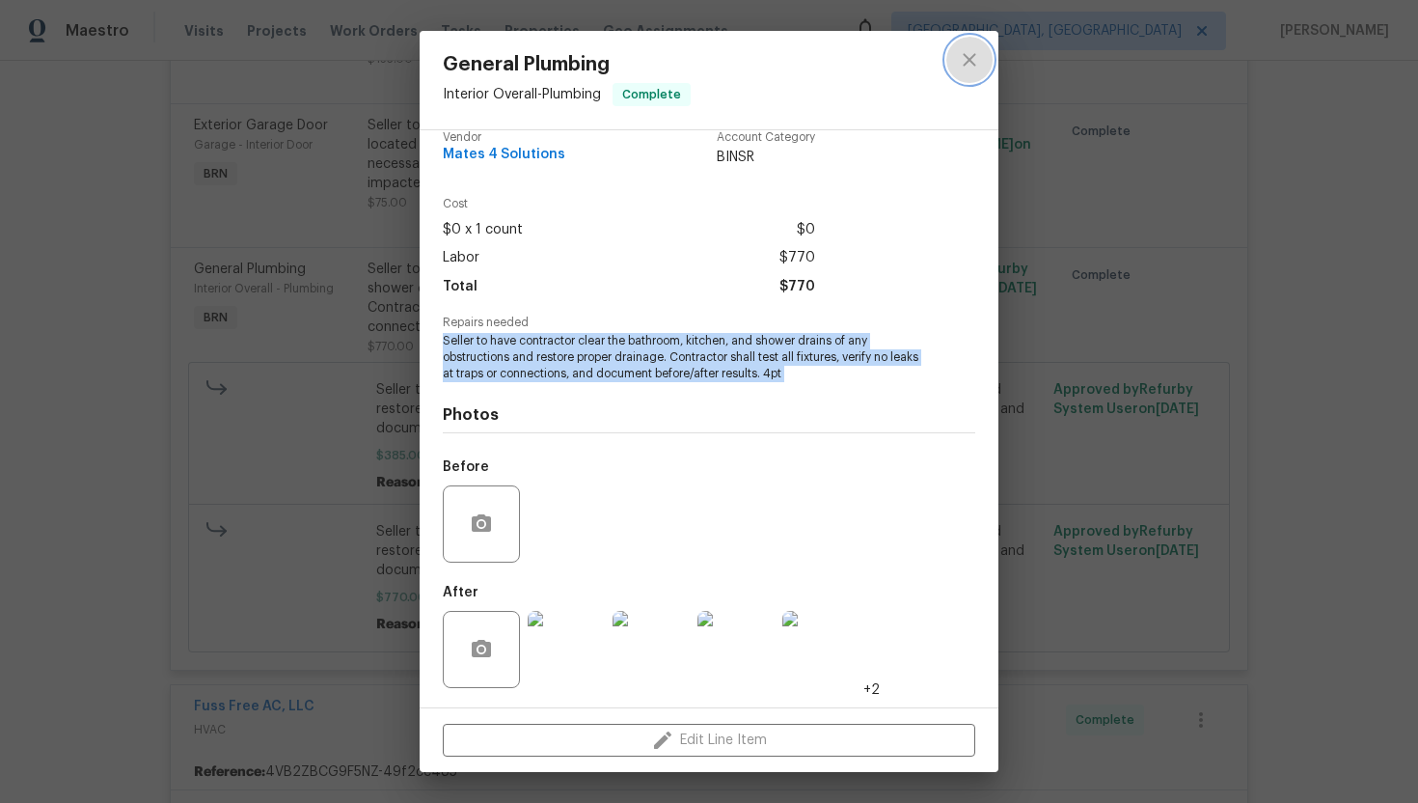
click at [980, 74] on button "close" at bounding box center [969, 60] width 46 height 46
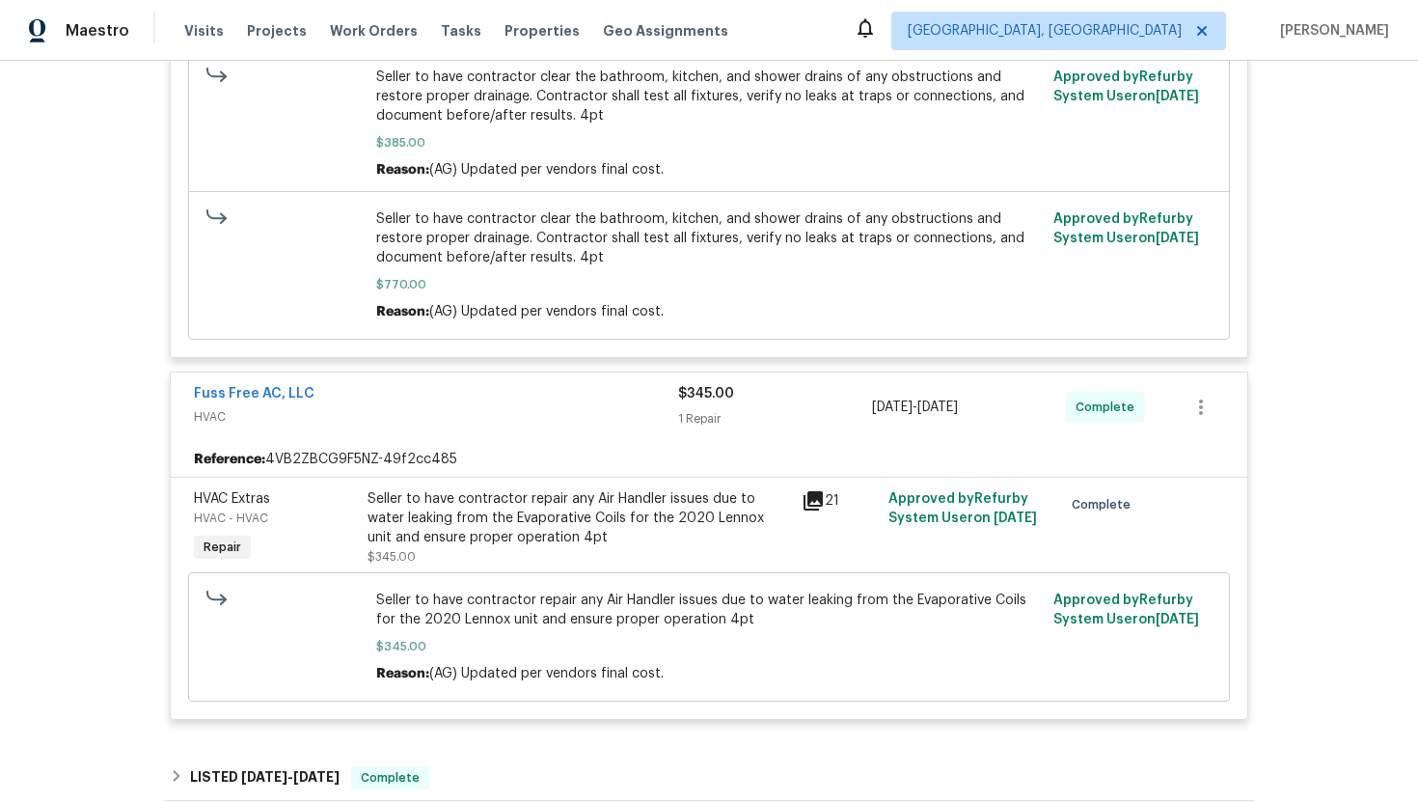
scroll to position [894, 0]
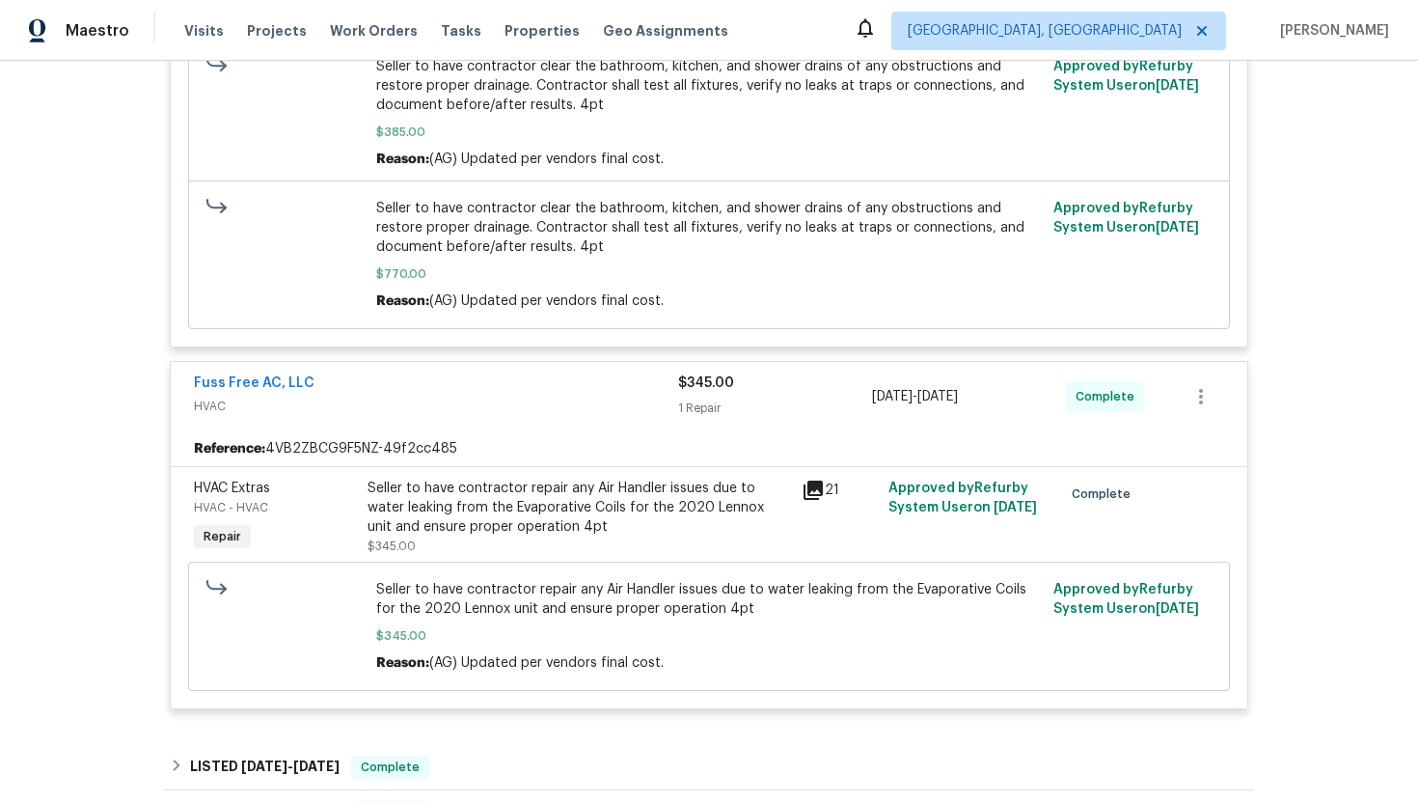
click at [565, 427] on div "Fuss Free AC, LLC HVAC $345.00 1 Repair 9/17/2025 - 9/18/2025 Complete" at bounding box center [709, 396] width 1077 height 69
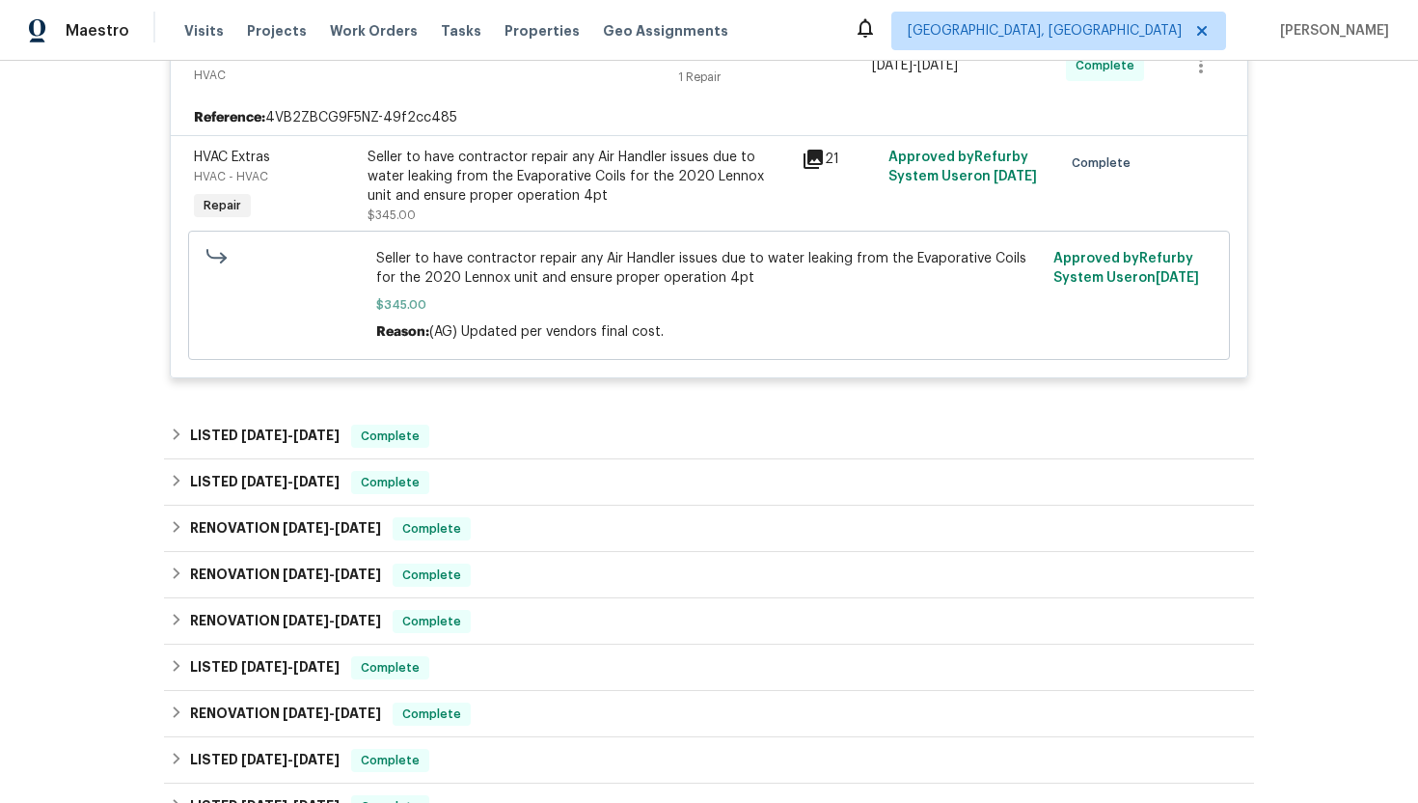
scroll to position [1260, 0]
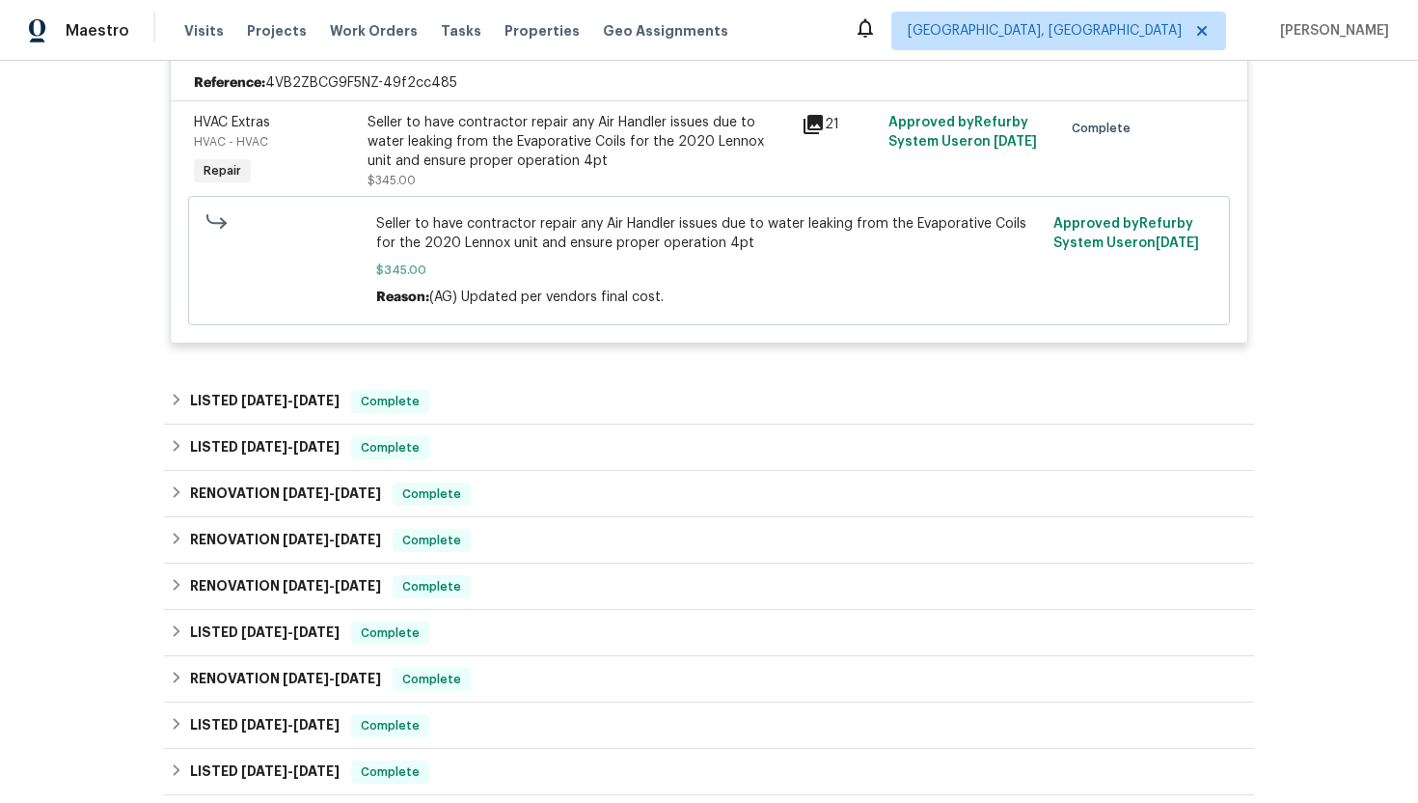
click at [505, 168] on div "Seller to have contractor repair any Air Handler issues due to water leaking fr…" at bounding box center [579, 142] width 423 height 58
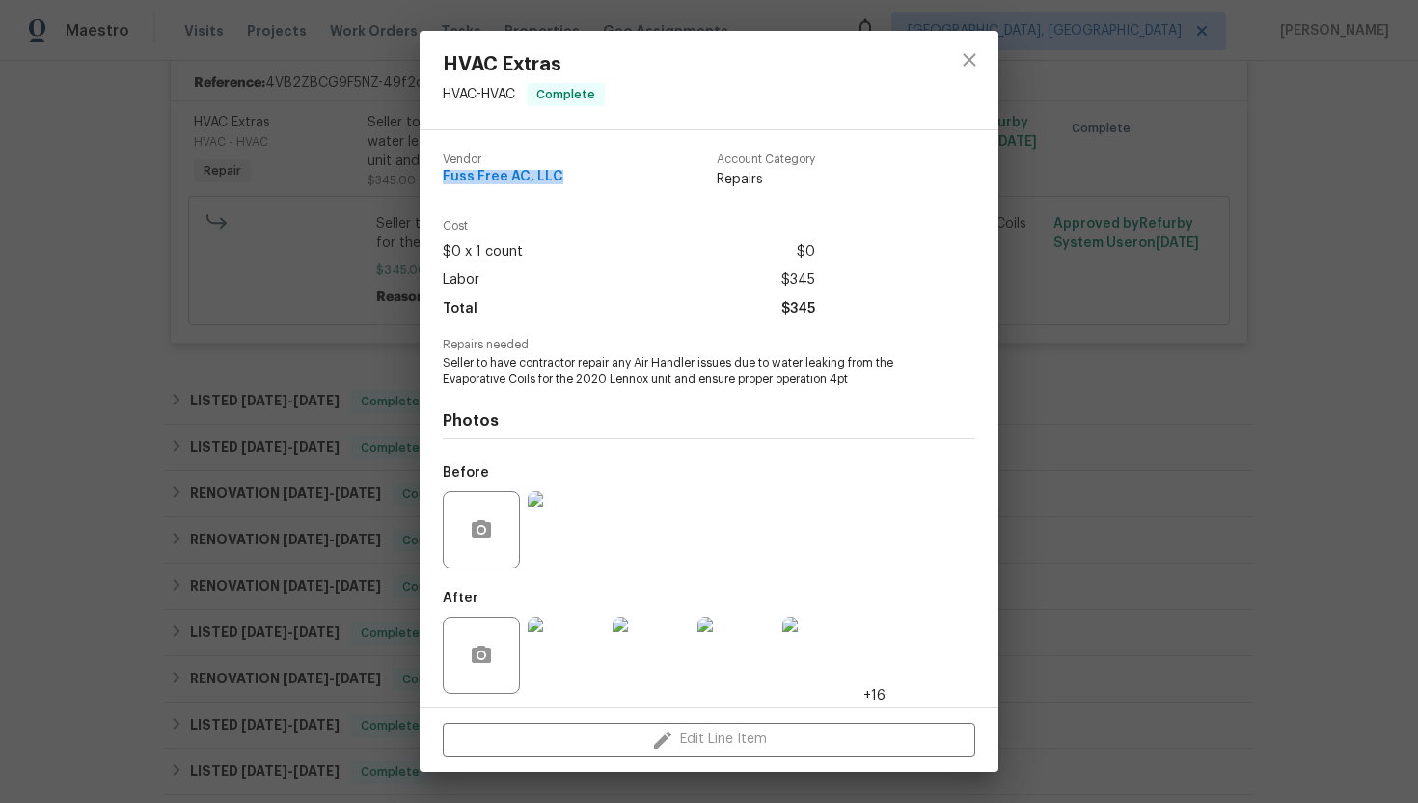
drag, startPoint x: 440, startPoint y: 183, endPoint x: 576, endPoint y: 196, distance: 136.6
click at [577, 196] on div "Vendor Fuss Free AC, LLC Account Category Repairs Cost $0 x 1 count $0 Labor $3…" at bounding box center [709, 418] width 579 height 577
copy span "Fuss Free AC, LLC"
click at [510, 379] on span "Seller to have contractor repair any Air Handler issues due to water leaking fr…" at bounding box center [682, 371] width 479 height 33
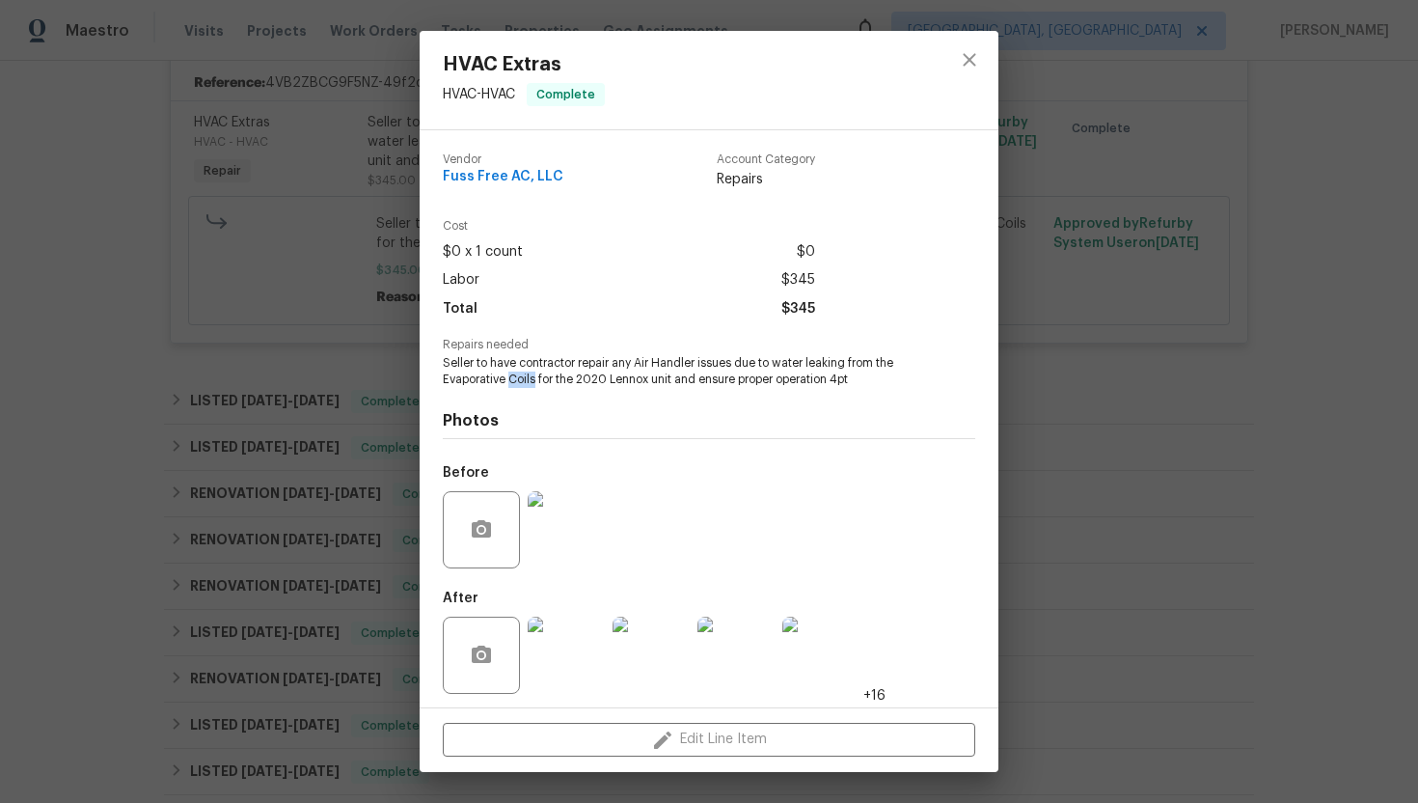
click at [510, 379] on span "Seller to have contractor repair any Air Handler issues due to water leaking fr…" at bounding box center [682, 371] width 479 height 33
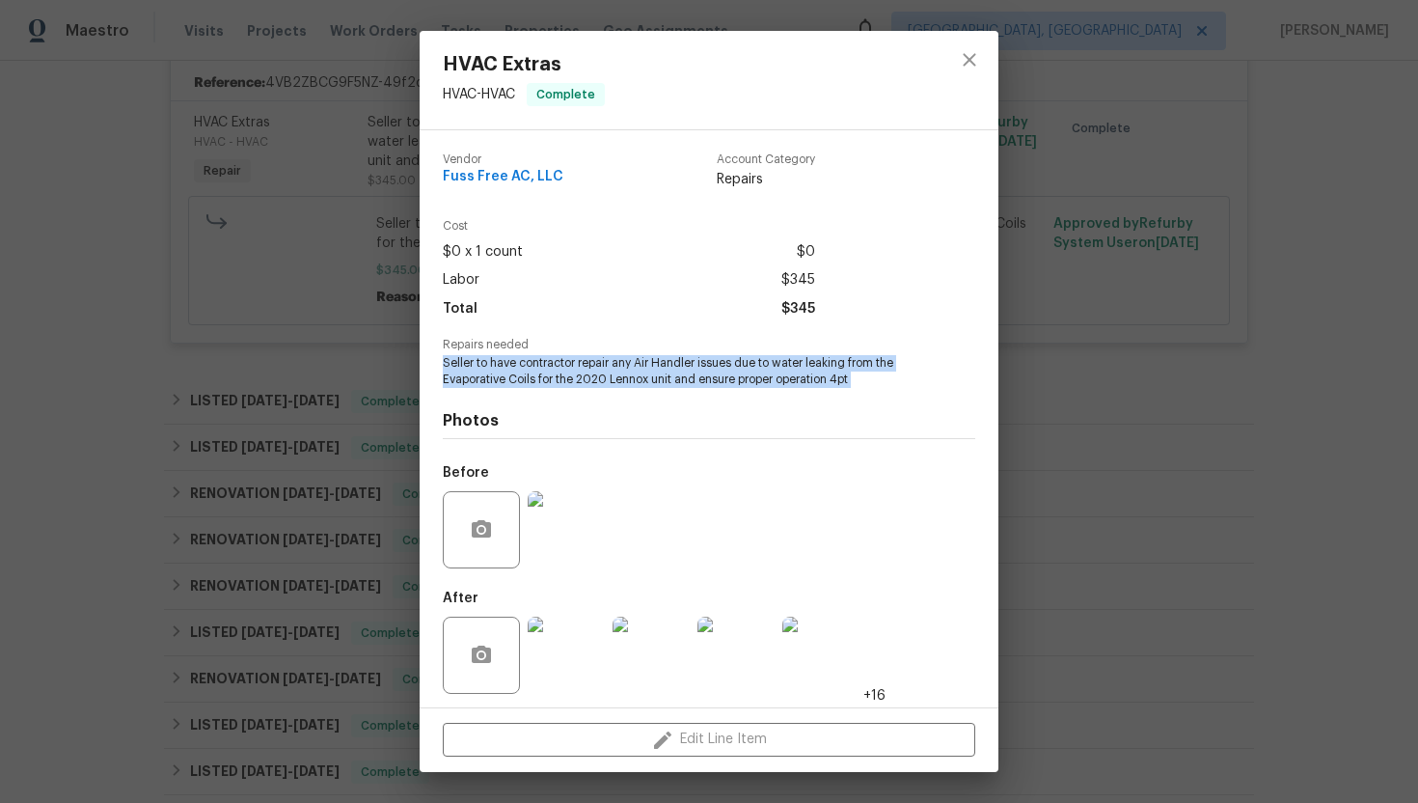
copy span "Seller to have contractor repair any Air Handler issues due to water leaking fr…"
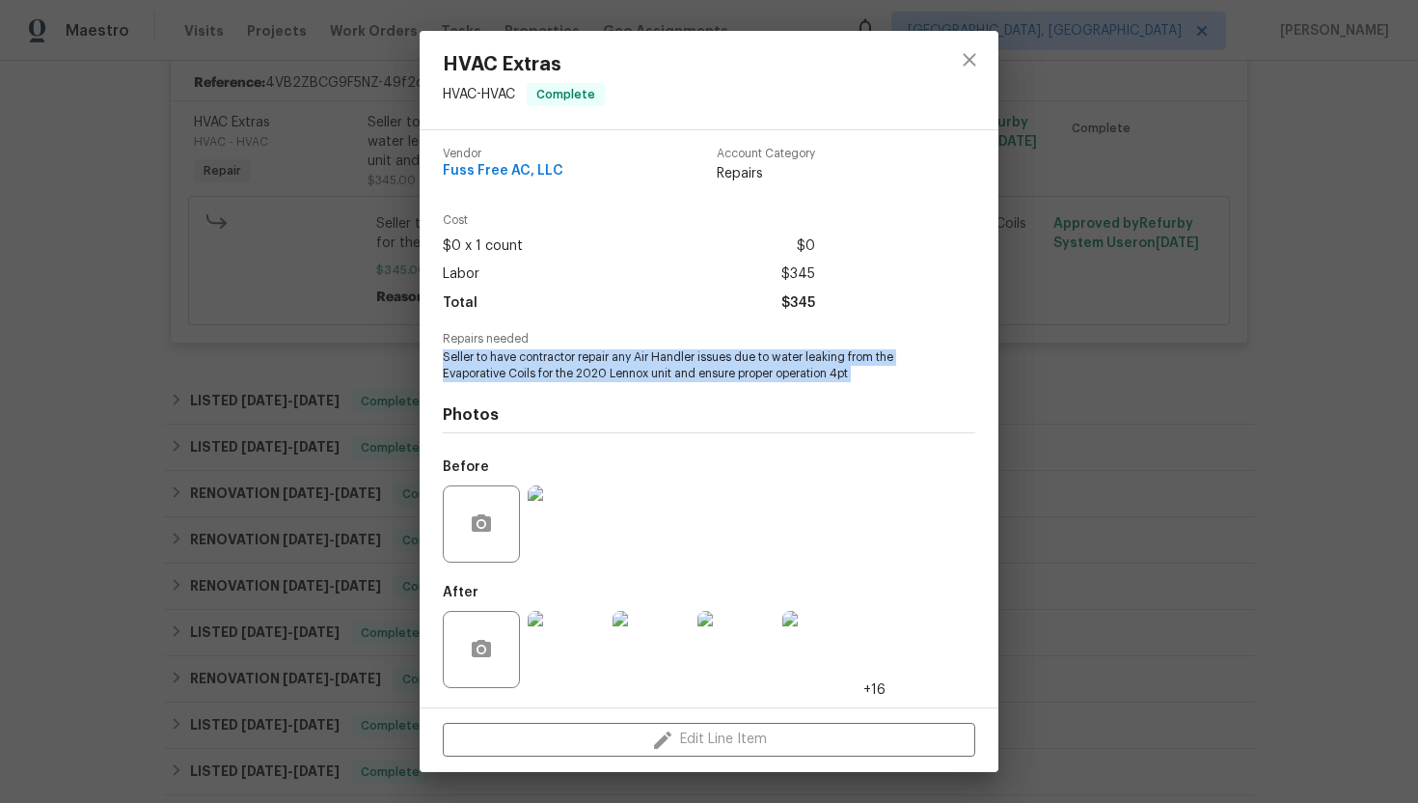
click at [577, 506] on img at bounding box center [566, 523] width 77 height 77
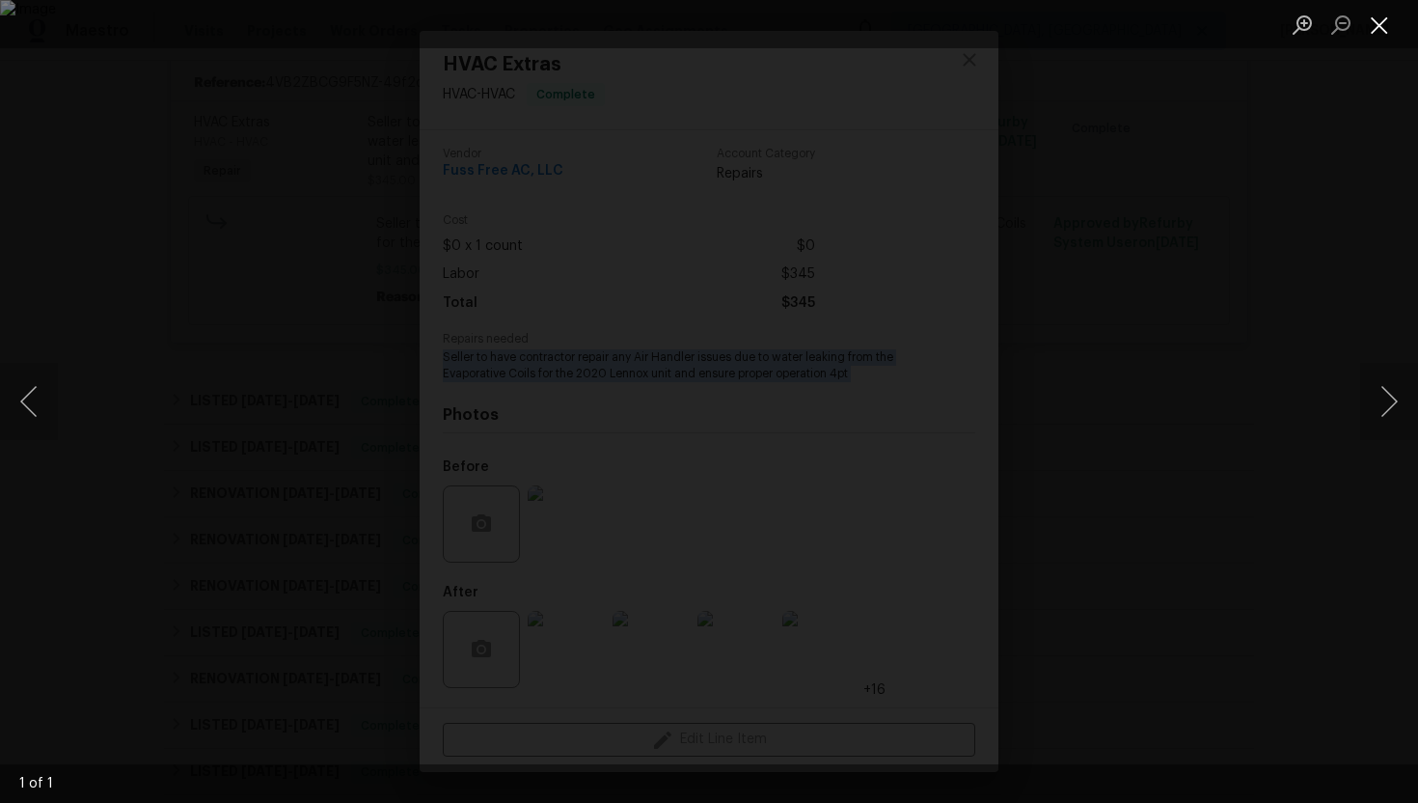
click at [1382, 26] on button "Close lightbox" at bounding box center [1379, 25] width 39 height 34
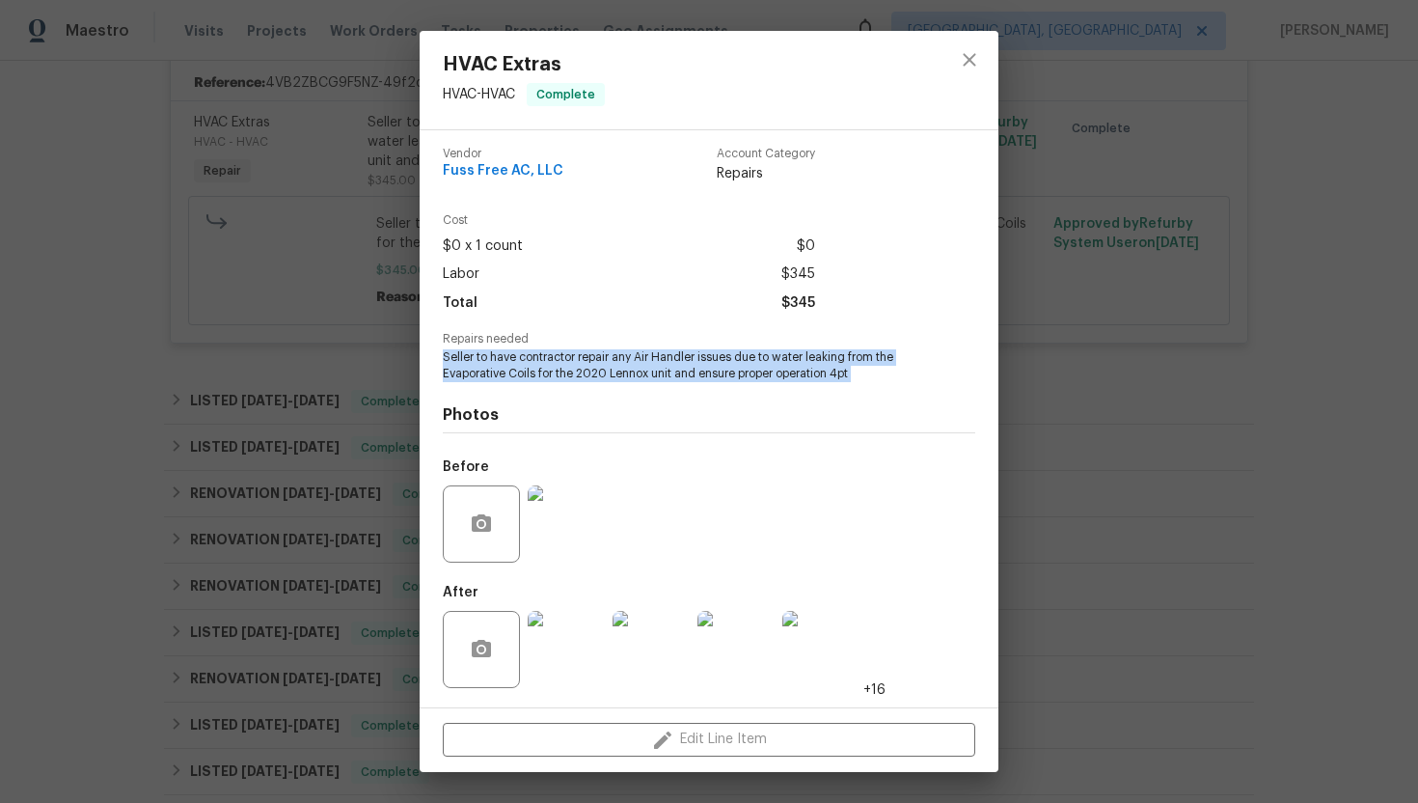
click at [565, 650] on img at bounding box center [566, 649] width 77 height 77
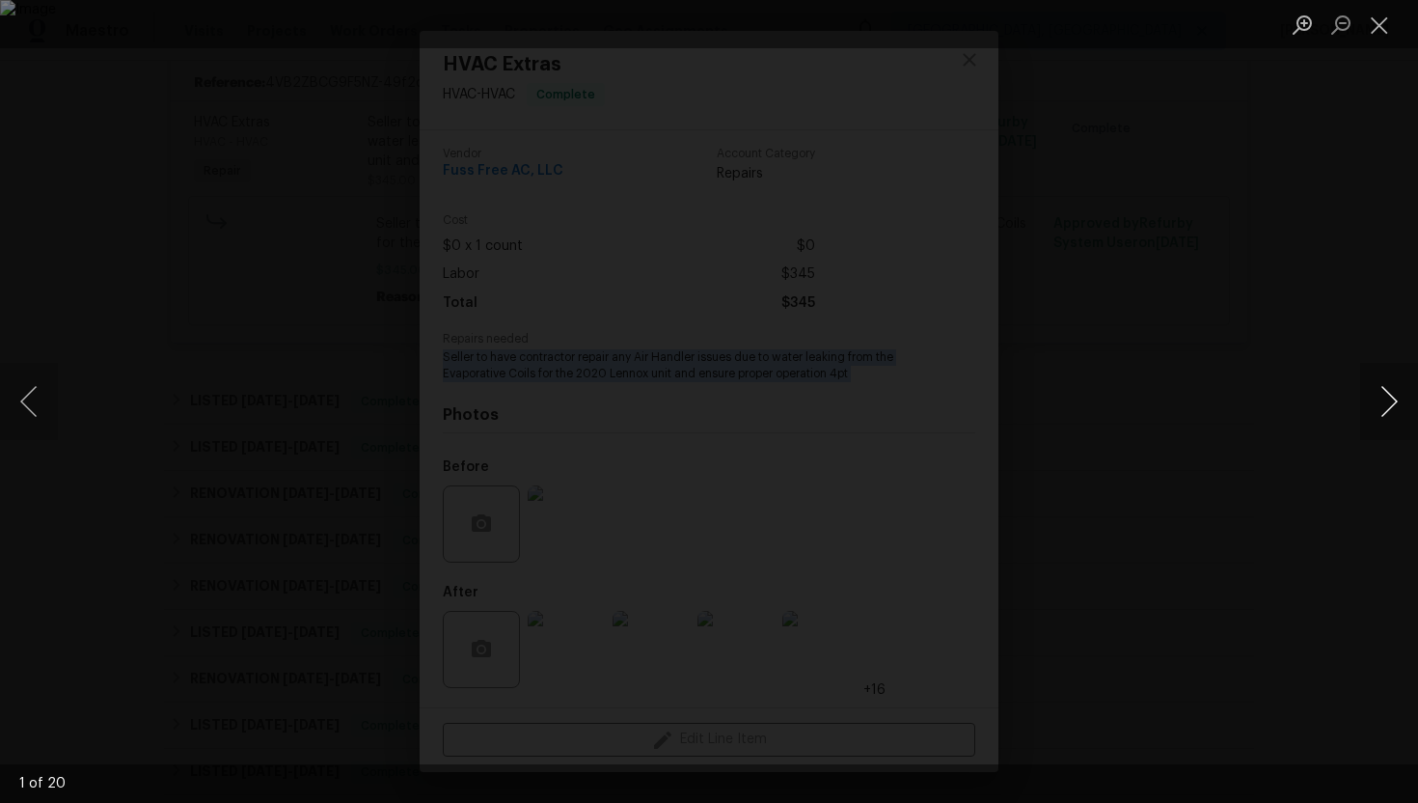
click at [1367, 410] on button "Next image" at bounding box center [1389, 401] width 58 height 77
click at [1368, 390] on button "Next image" at bounding box center [1389, 401] width 58 height 77
click at [1383, 404] on button "Next image" at bounding box center [1389, 401] width 58 height 77
click at [1394, 411] on button "Next image" at bounding box center [1389, 401] width 58 height 77
click at [1405, 399] on button "Next image" at bounding box center [1389, 401] width 58 height 77
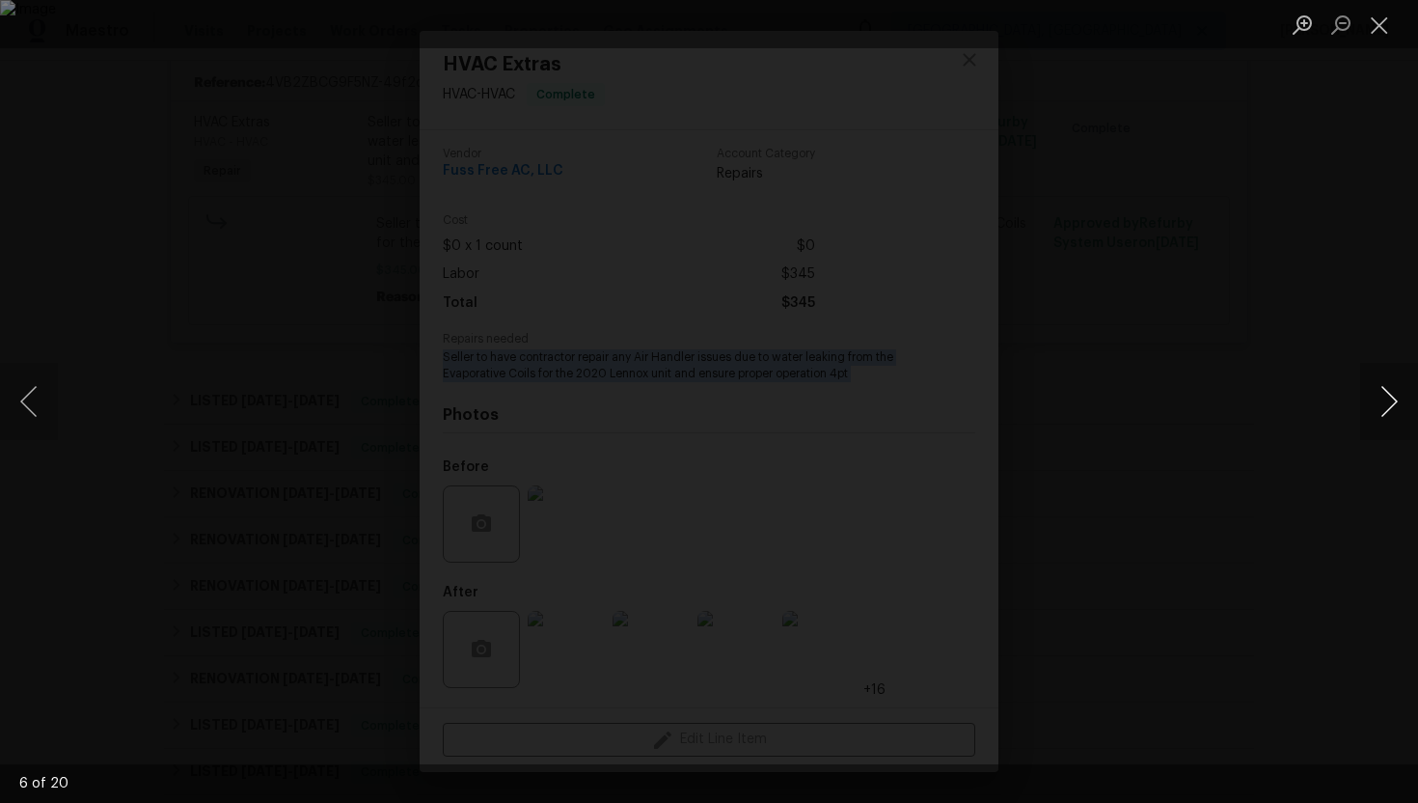
click at [1395, 409] on button "Next image" at bounding box center [1389, 401] width 58 height 77
click at [1375, 400] on button "Next image" at bounding box center [1389, 401] width 58 height 77
click at [1396, 404] on button "Next image" at bounding box center [1389, 401] width 58 height 77
click at [1397, 400] on button "Next image" at bounding box center [1389, 401] width 58 height 77
click at [1368, 403] on button "Next image" at bounding box center [1389, 401] width 58 height 77
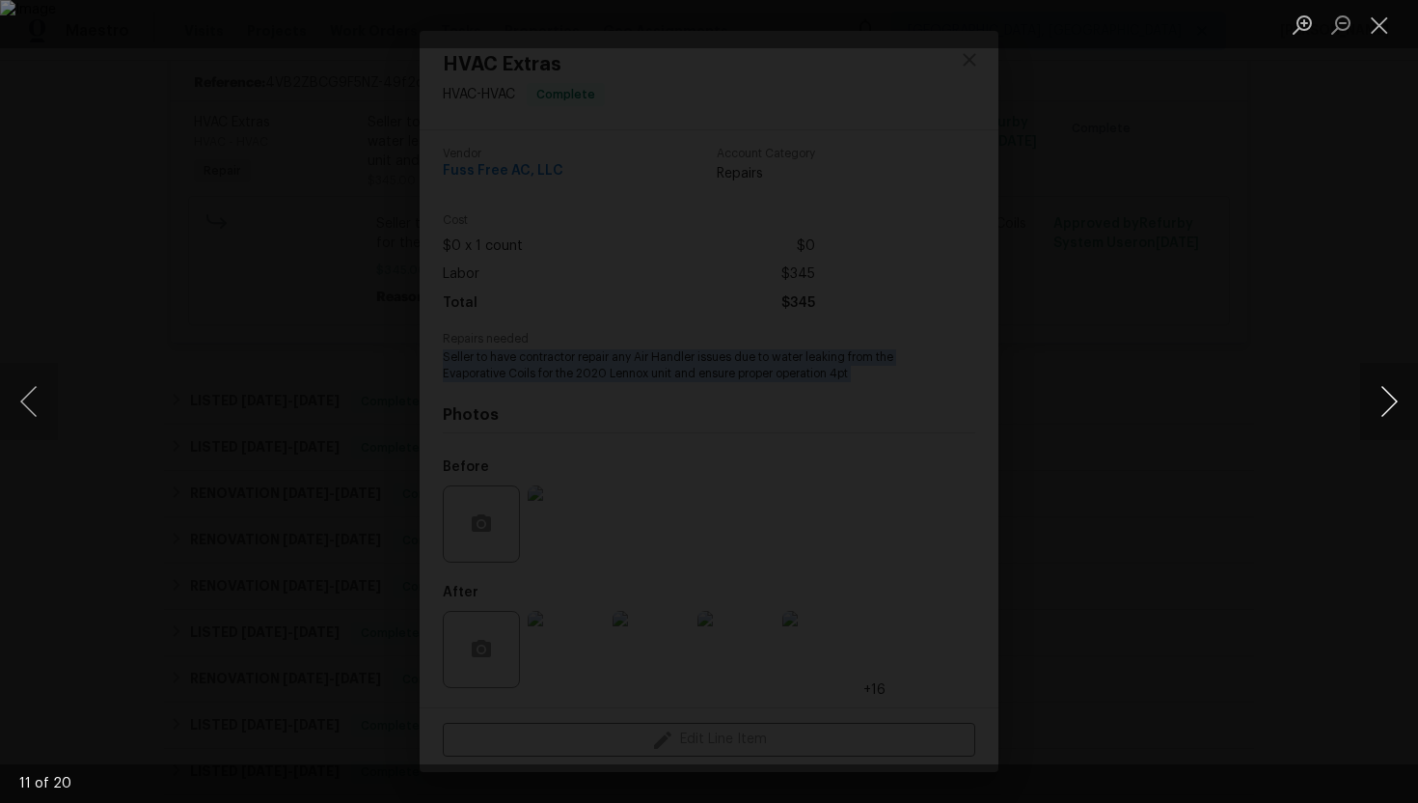
click at [1382, 406] on button "Next image" at bounding box center [1389, 401] width 58 height 77
click at [1378, 420] on button "Next image" at bounding box center [1389, 401] width 58 height 77
click at [1377, 412] on button "Next image" at bounding box center [1389, 401] width 58 height 77
click at [1381, 391] on button "Next image" at bounding box center [1389, 401] width 58 height 77
click at [1373, 399] on button "Next image" at bounding box center [1389, 401] width 58 height 77
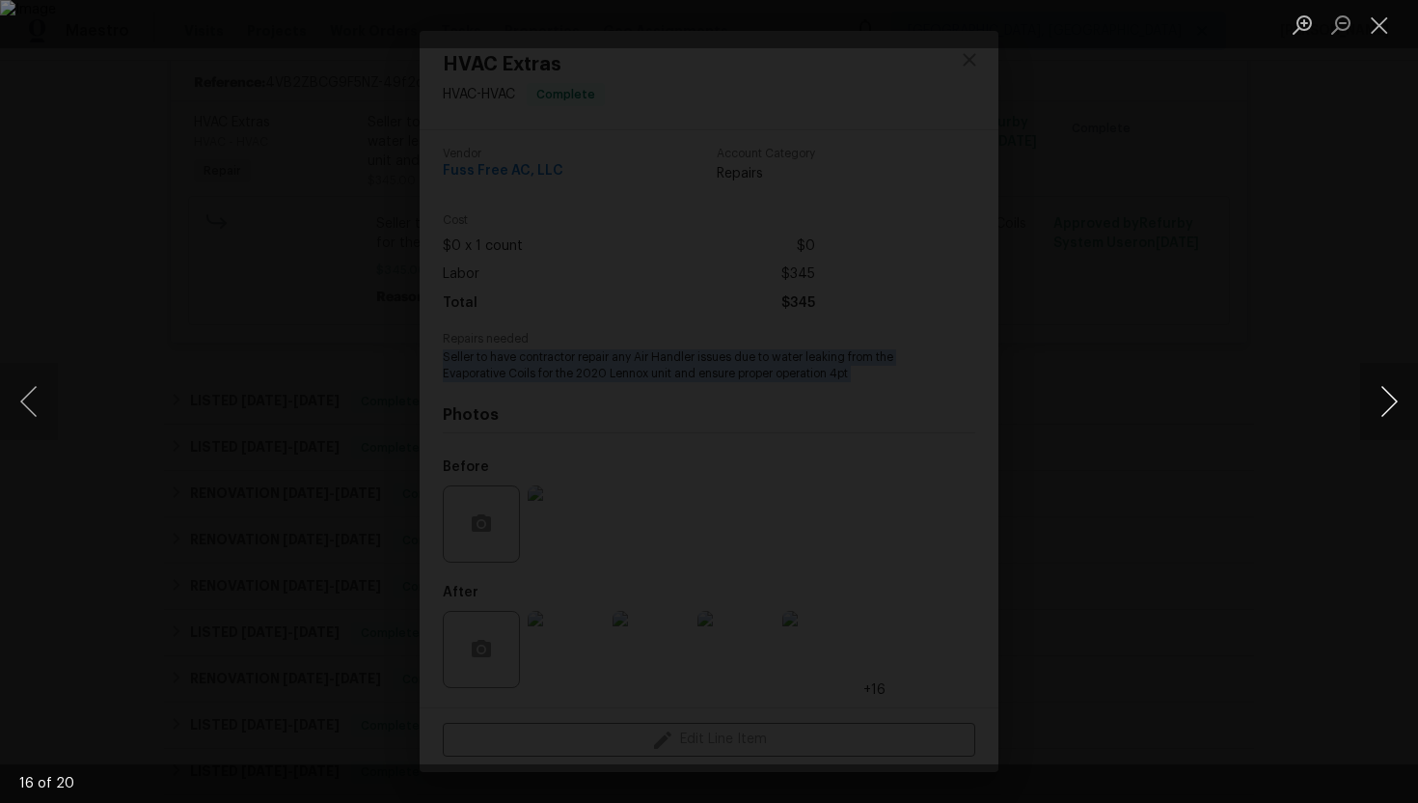
click at [1389, 396] on button "Next image" at bounding box center [1389, 401] width 58 height 77
click at [1379, 398] on button "Next image" at bounding box center [1389, 401] width 58 height 77
click at [1397, 399] on button "Next image" at bounding box center [1389, 401] width 58 height 77
click at [1376, 390] on button "Next image" at bounding box center [1389, 401] width 58 height 77
click at [1387, 15] on button "Close lightbox" at bounding box center [1379, 25] width 39 height 34
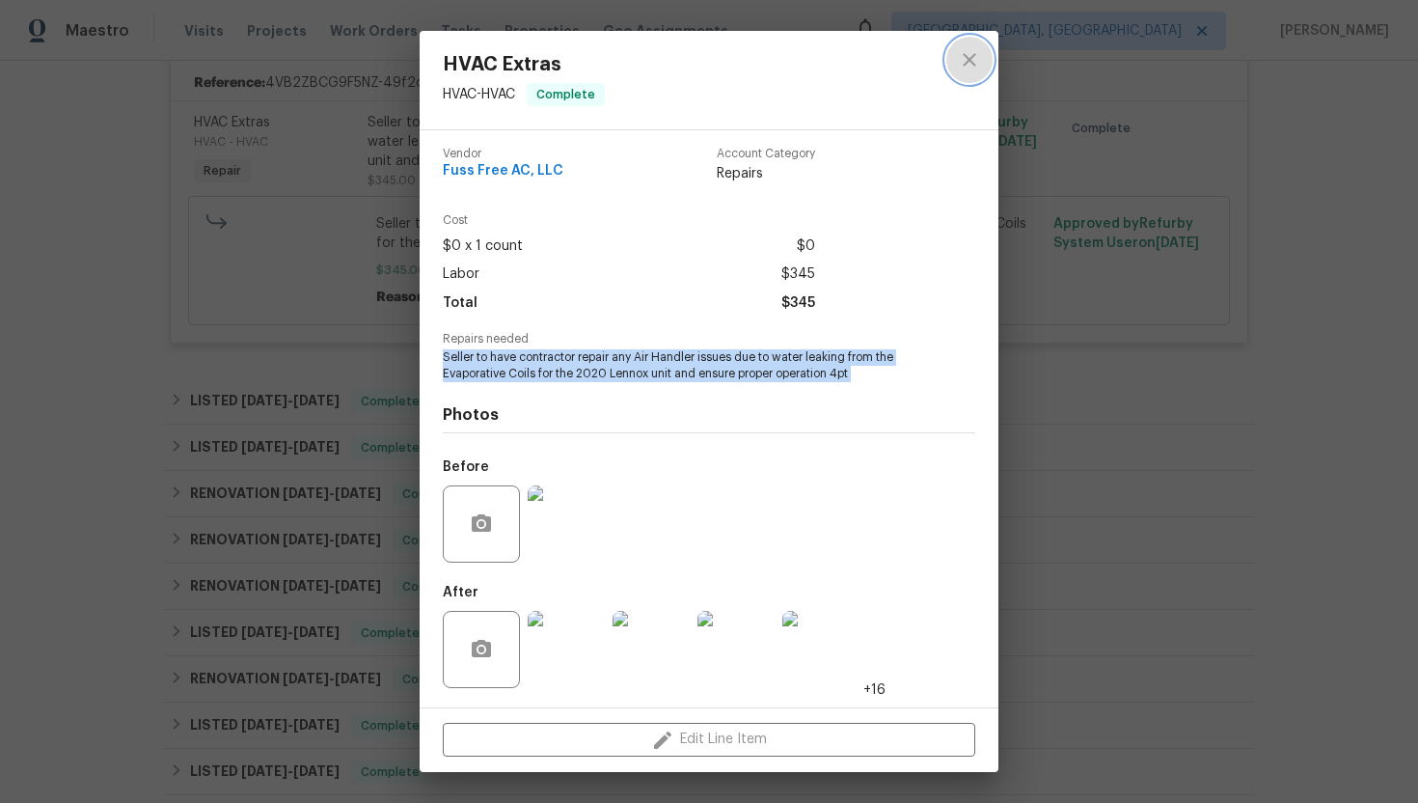
click at [978, 50] on icon "close" at bounding box center [969, 59] width 23 height 23
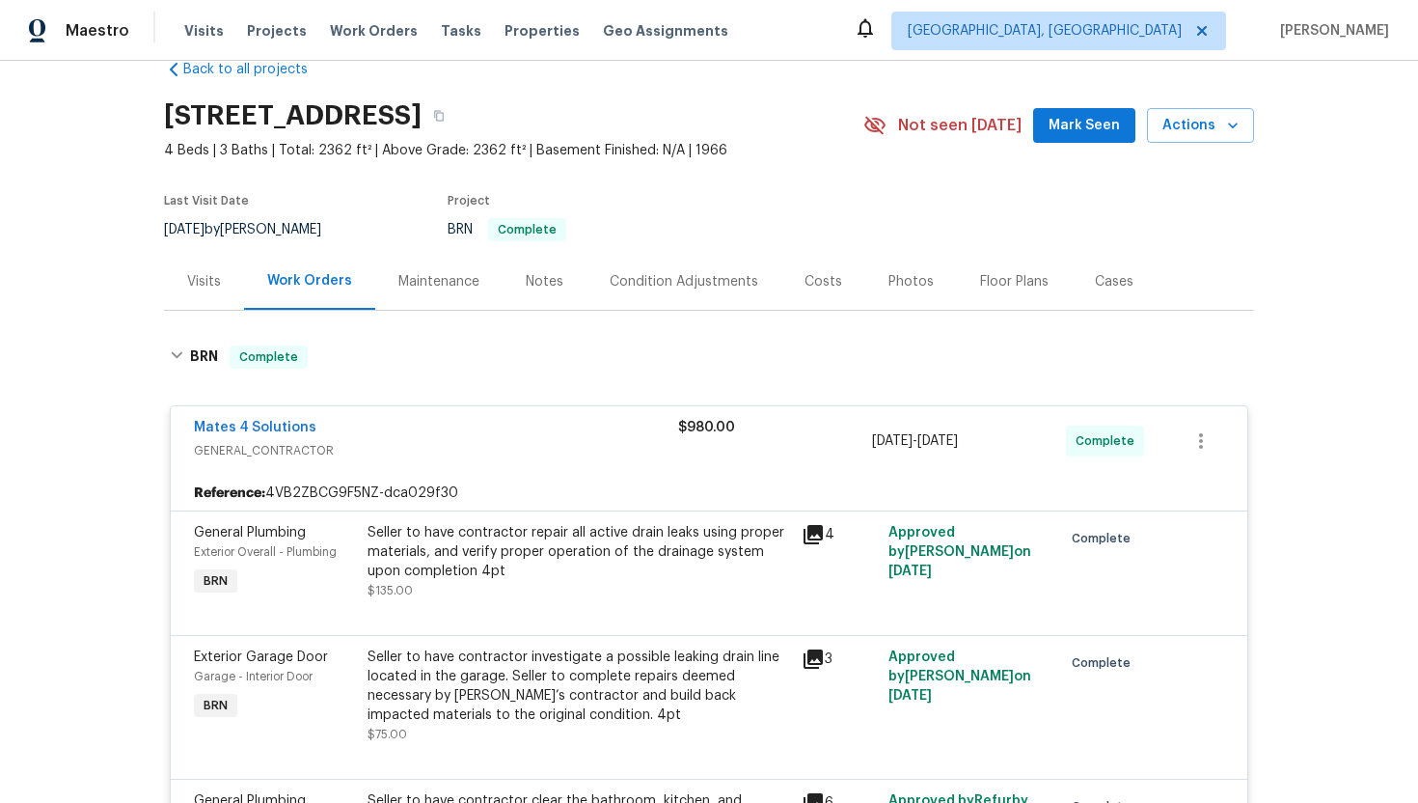
scroll to position [0, 0]
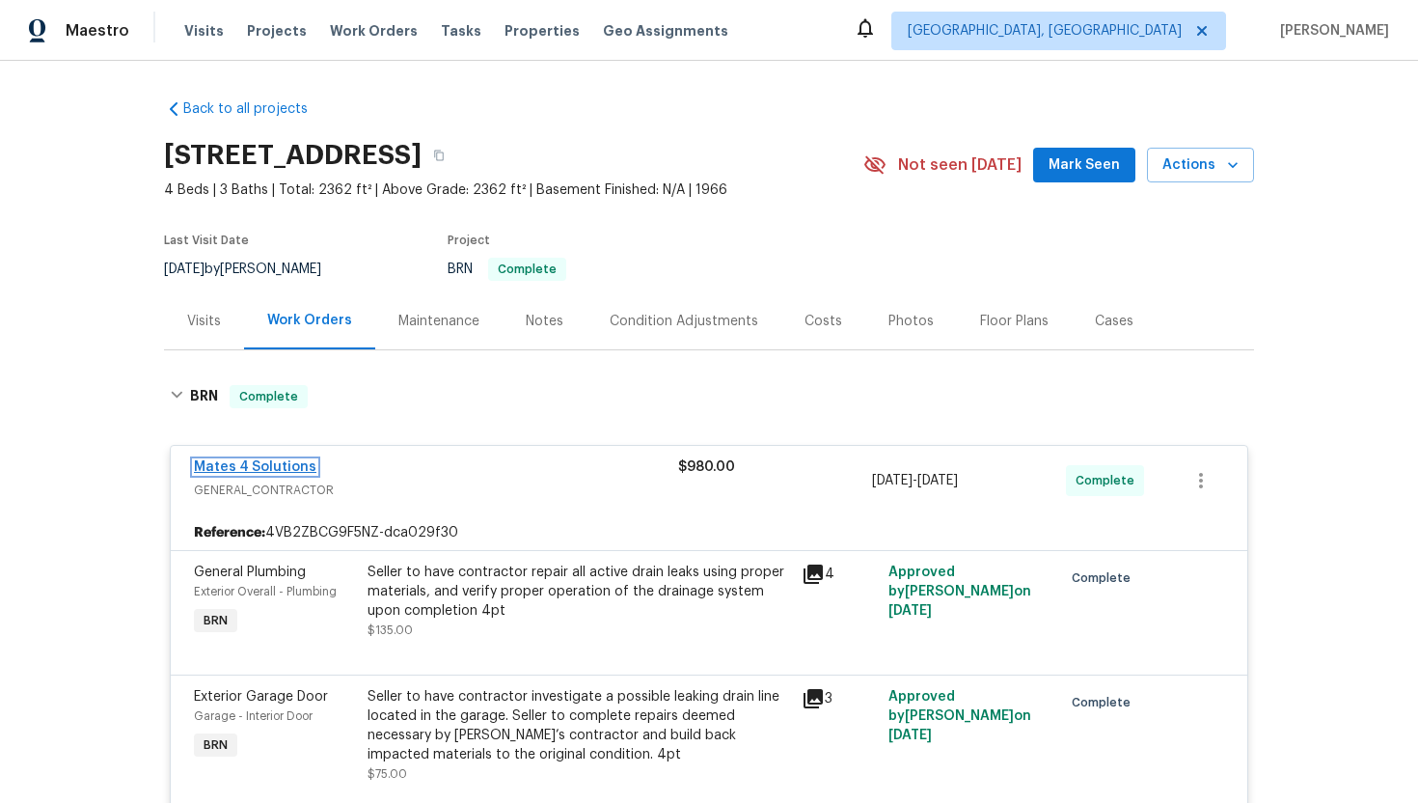
click at [285, 467] on link "Mates 4 Solutions" at bounding box center [255, 467] width 123 height 14
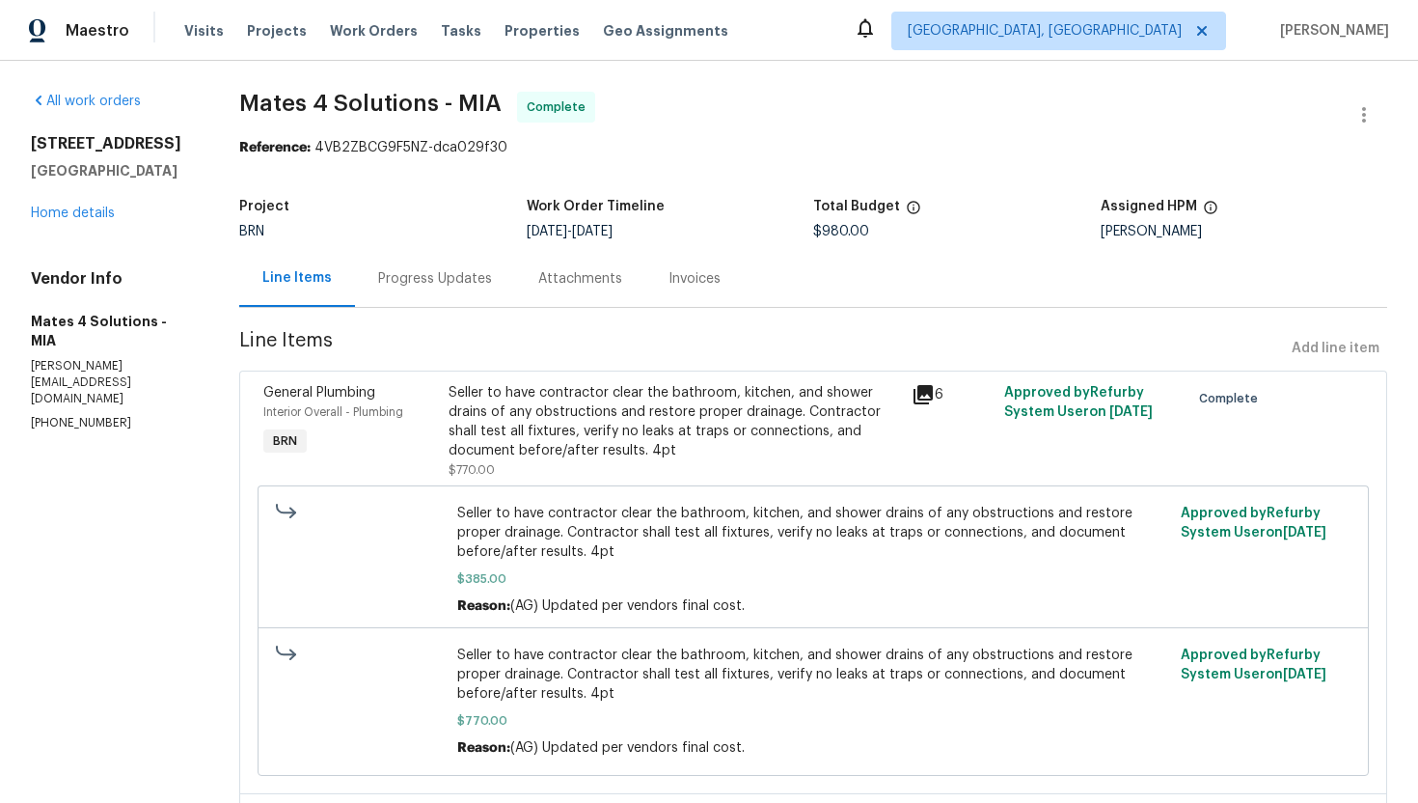
click at [698, 291] on div "Invoices" at bounding box center [694, 278] width 98 height 57
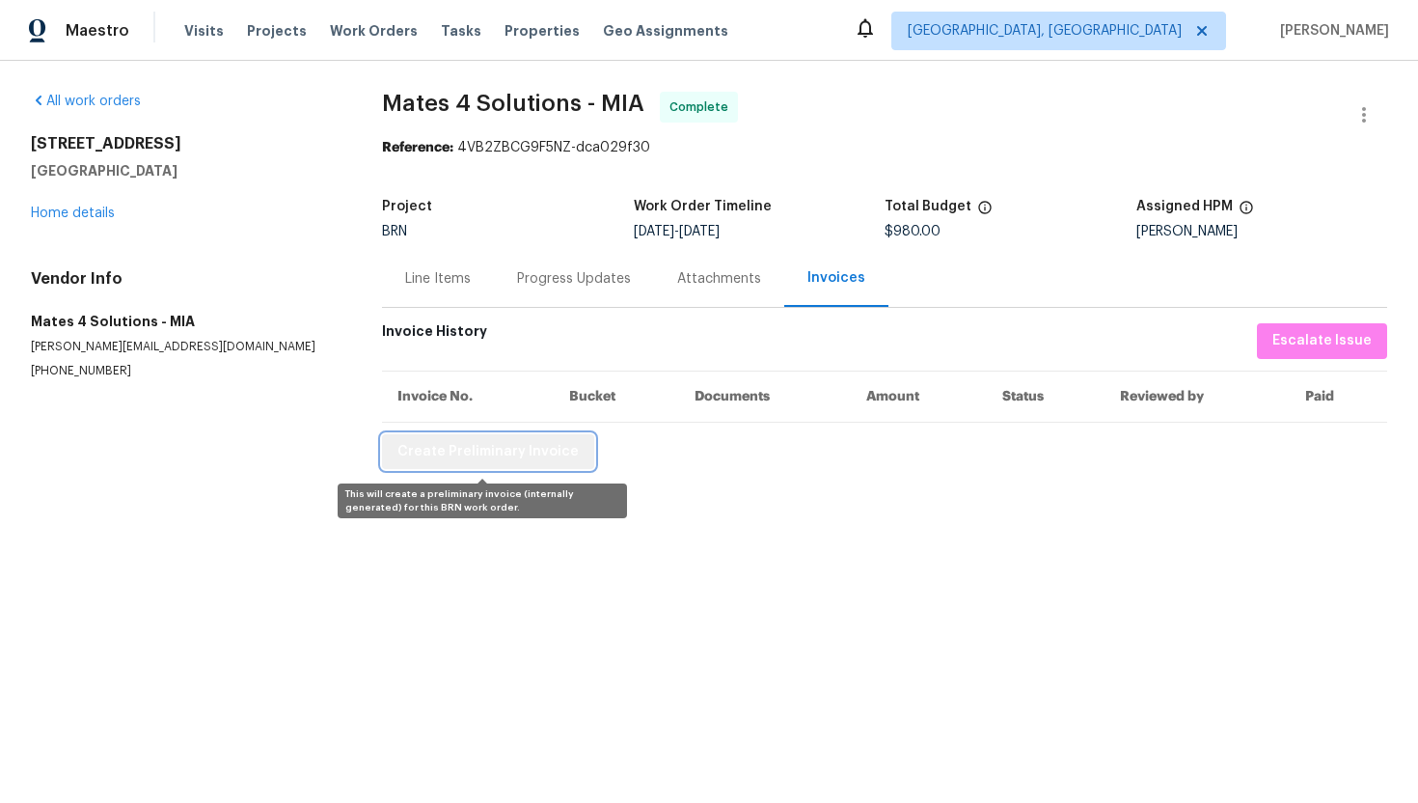
click at [536, 451] on span "Create Preliminary Invoice" at bounding box center [487, 452] width 181 height 24
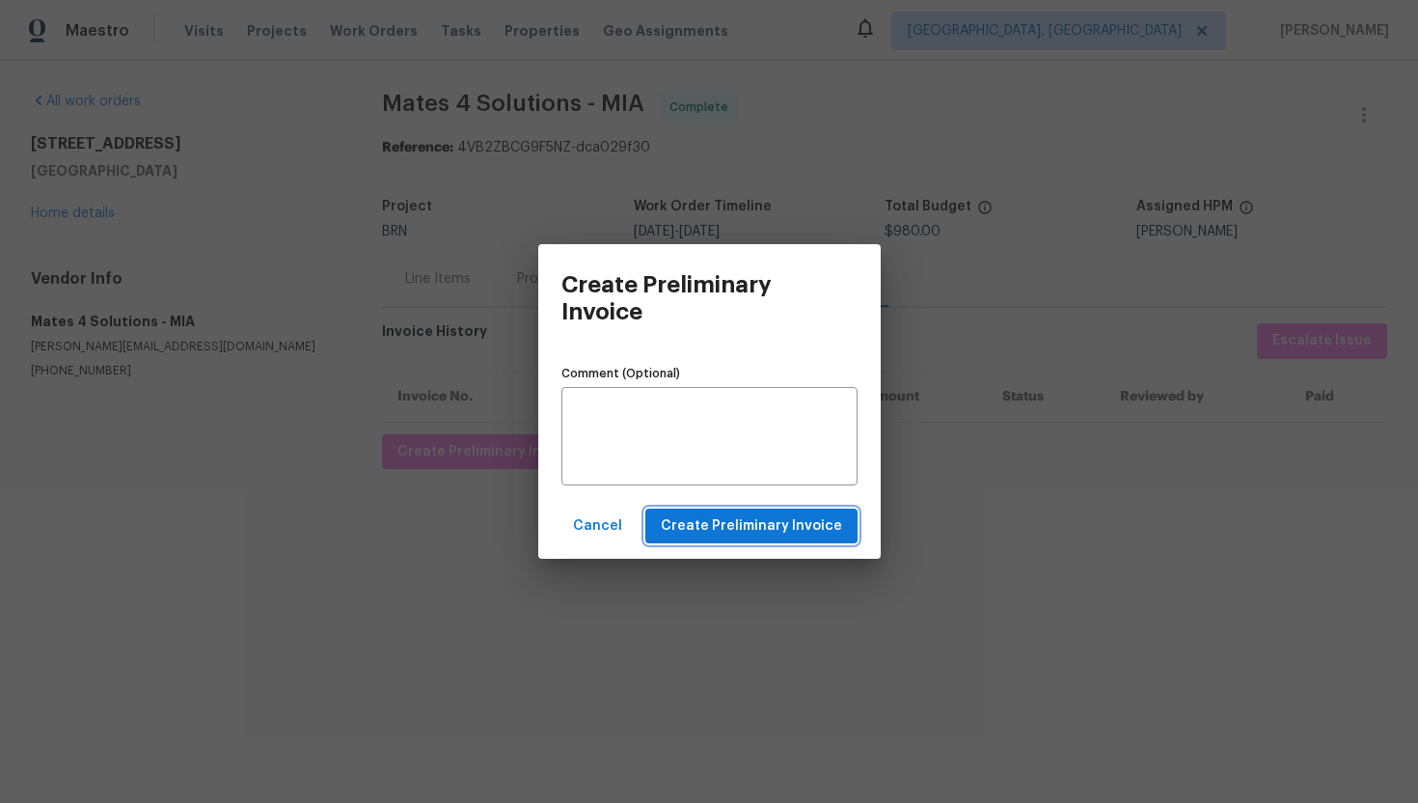
click at [693, 517] on span "Create Preliminary Invoice" at bounding box center [751, 526] width 181 height 24
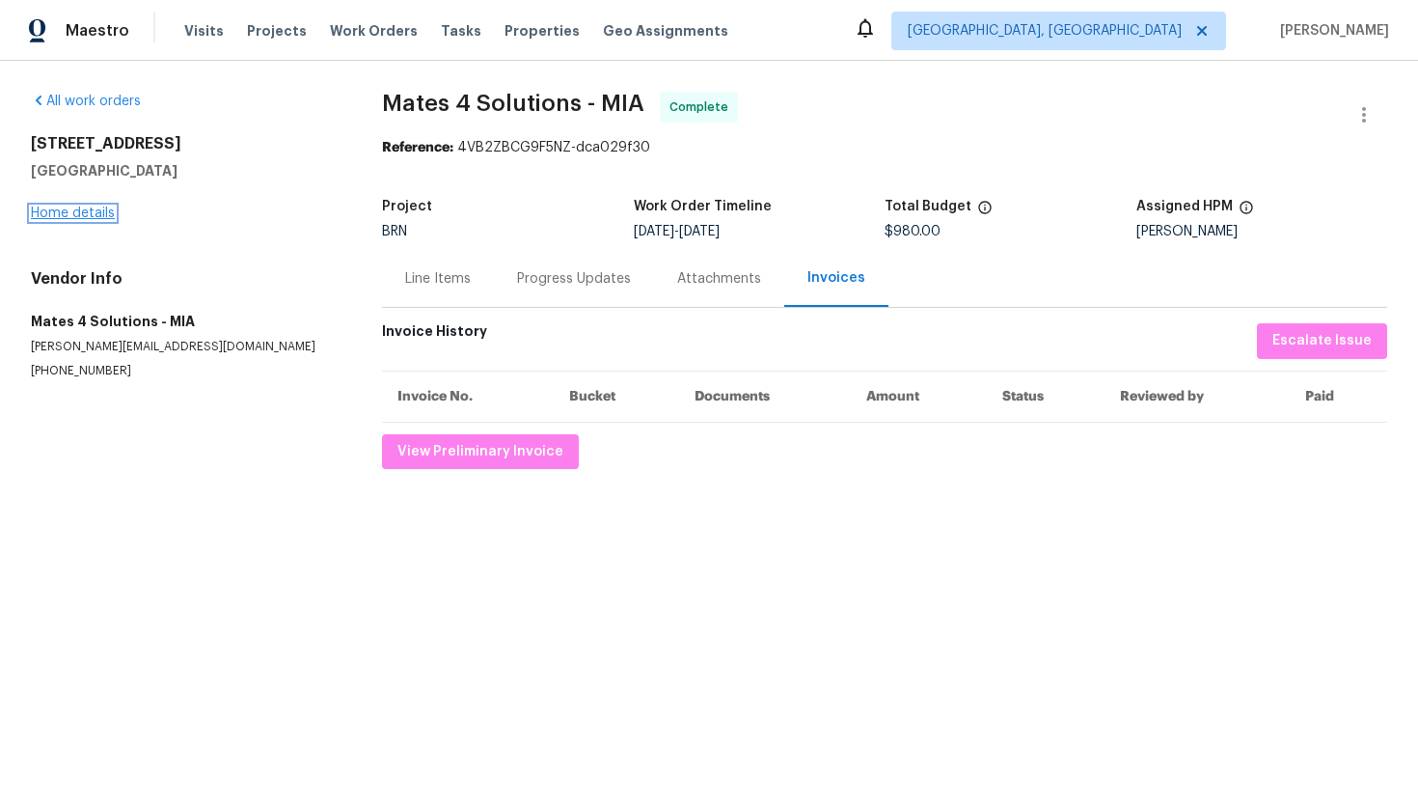
click at [78, 216] on link "Home details" at bounding box center [73, 213] width 84 height 14
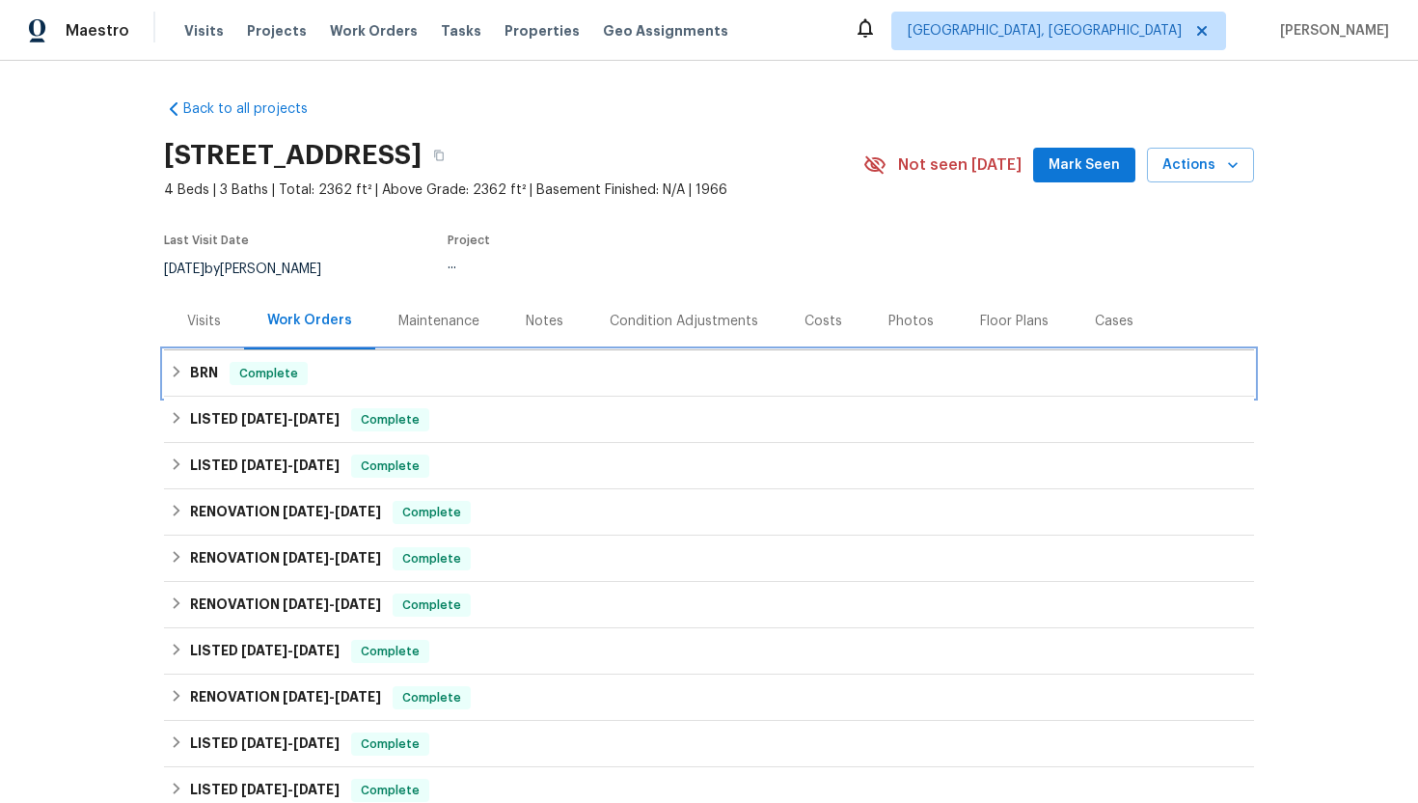
click at [366, 382] on div "BRN Complete" at bounding box center [709, 373] width 1079 height 23
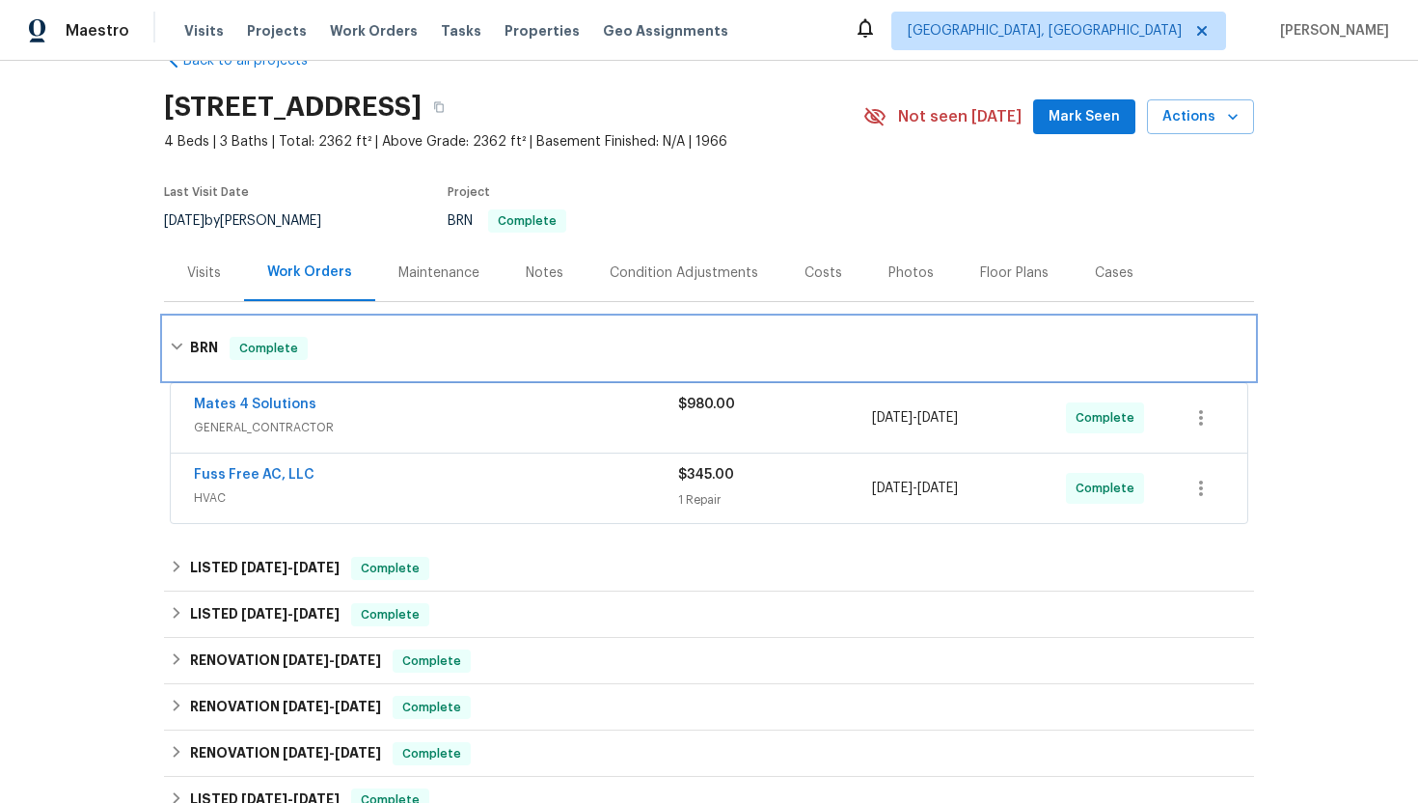
scroll to position [86, 0]
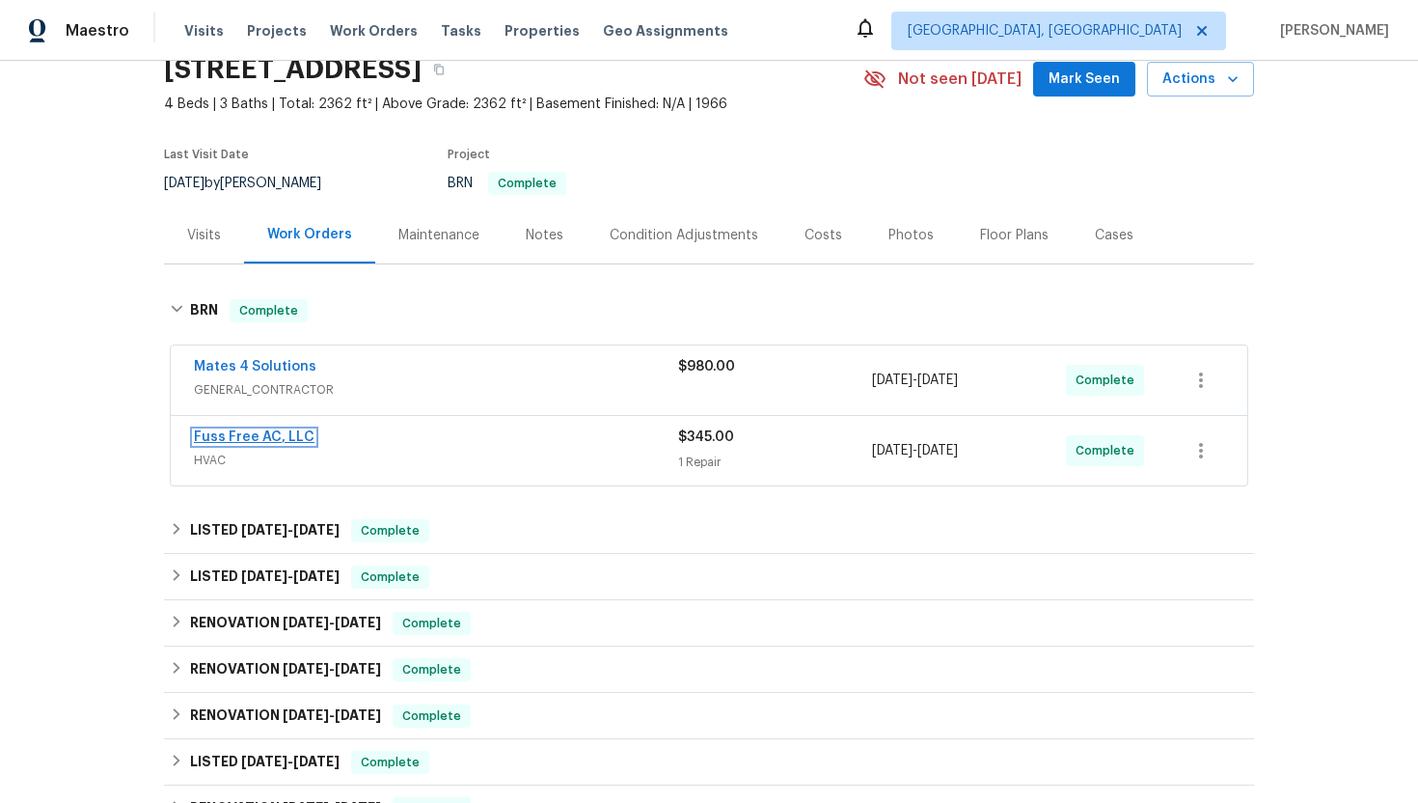
click at [289, 441] on link "Fuss Free AC, LLC" at bounding box center [254, 437] width 121 height 14
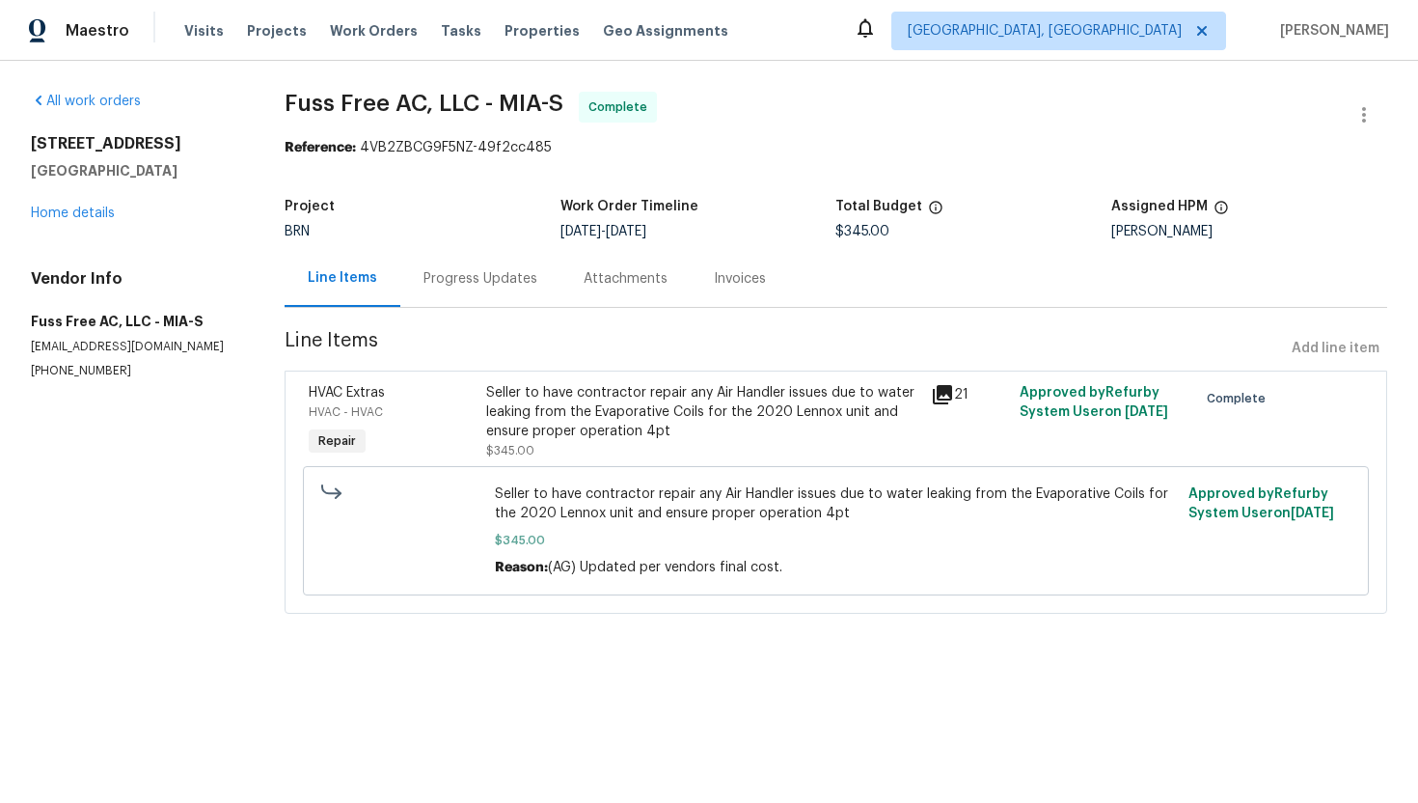
click at [744, 289] on div "Invoices" at bounding box center [740, 278] width 98 height 57
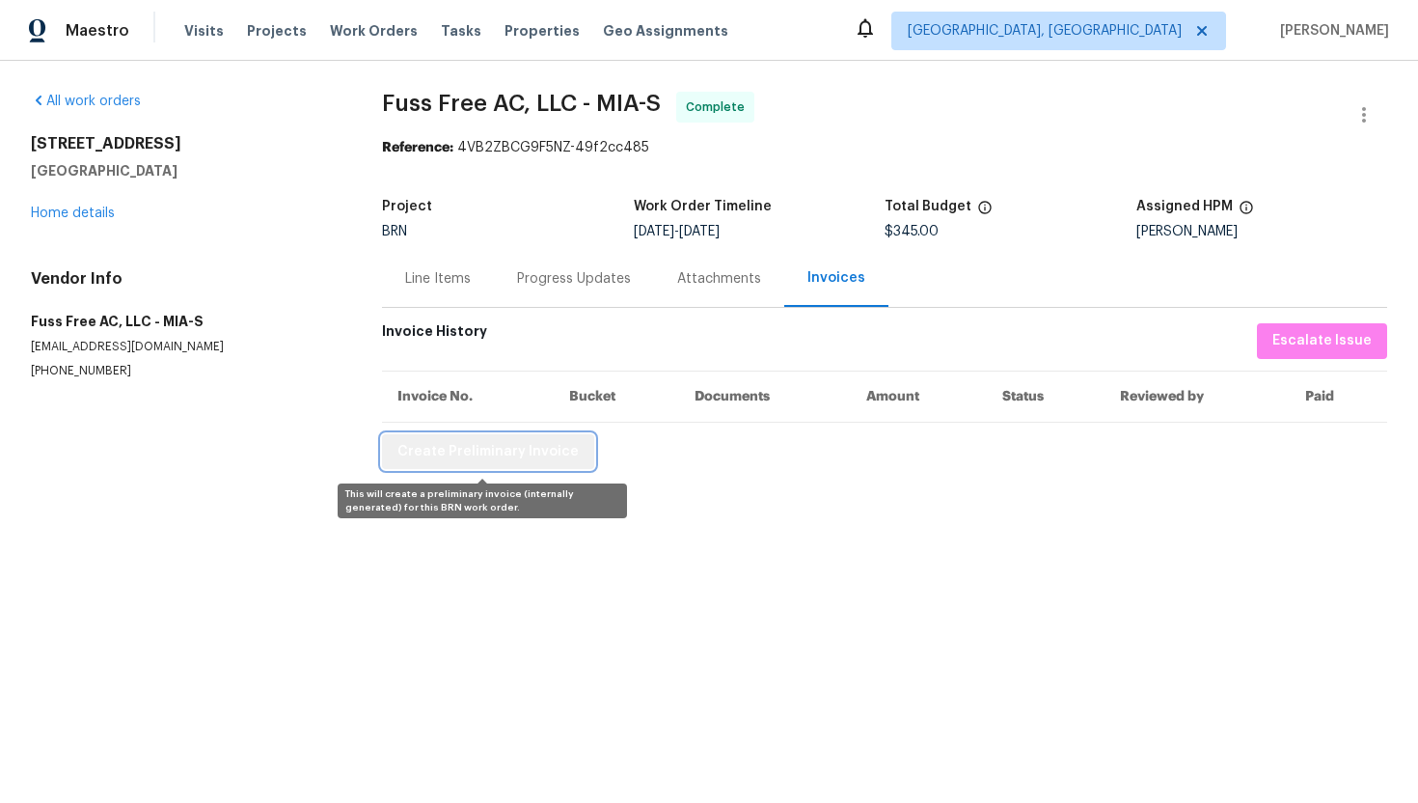
click at [576, 451] on button "Create Preliminary Invoice" at bounding box center [488, 452] width 212 height 36
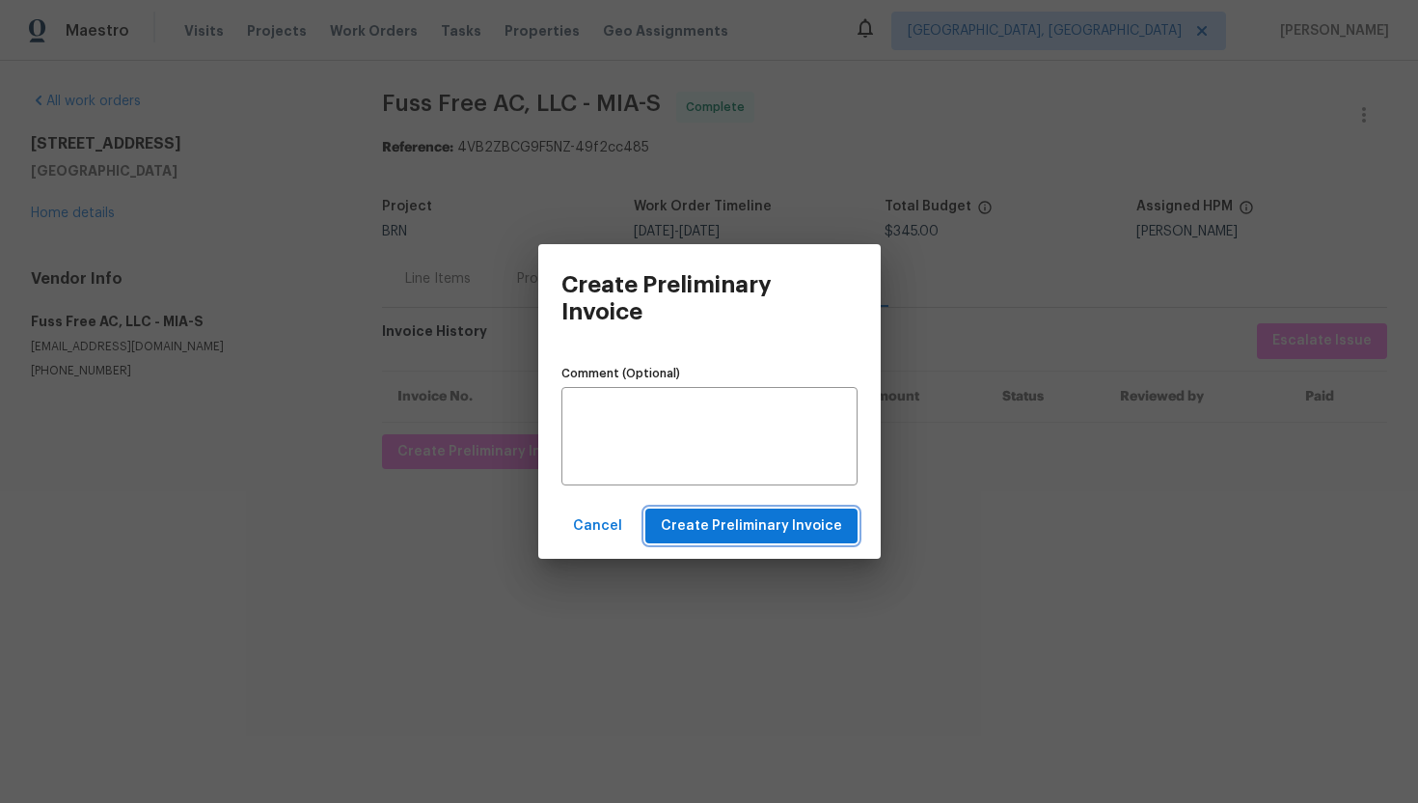
click at [689, 527] on span "Create Preliminary Invoice" at bounding box center [751, 526] width 181 height 24
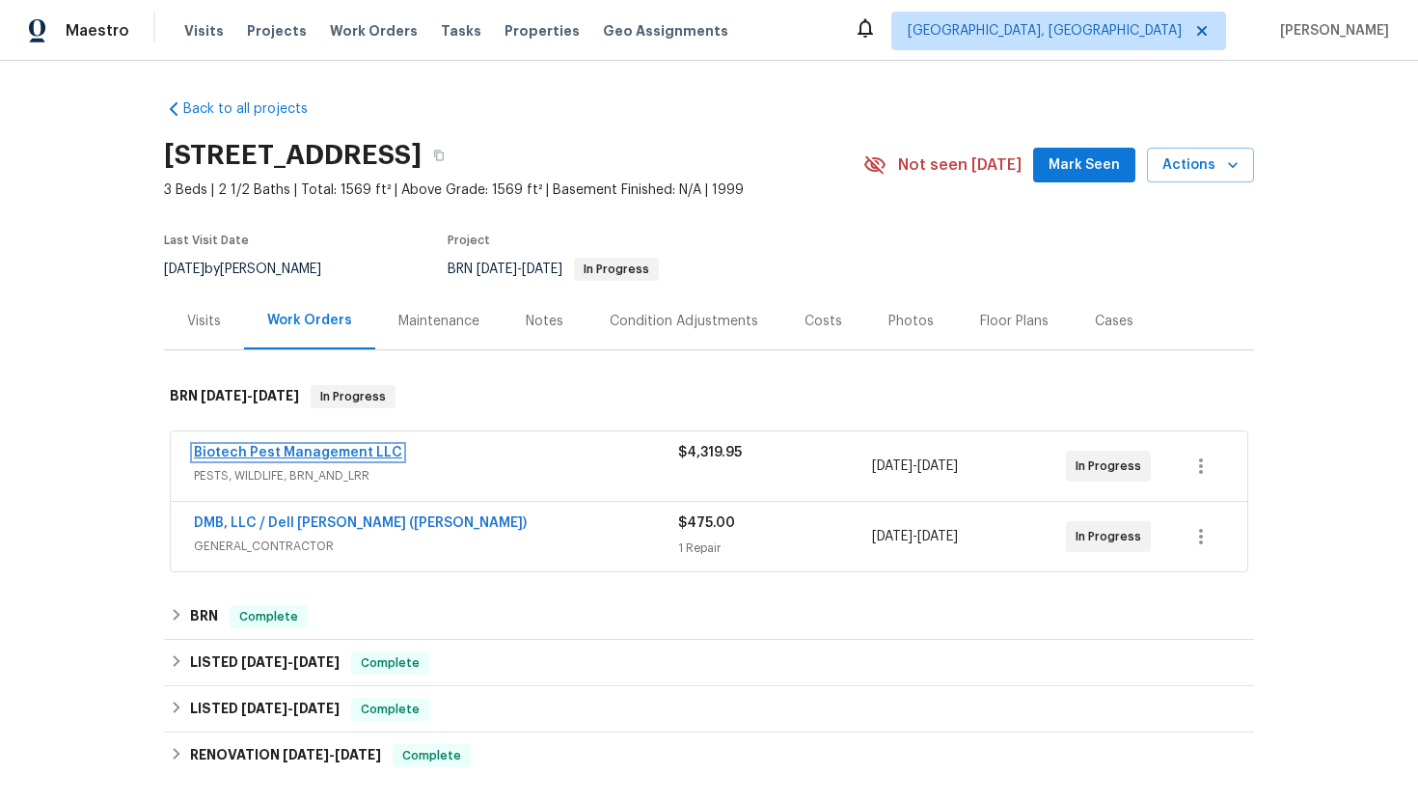
click at [344, 450] on link "Biotech Pest Management LLC" at bounding box center [298, 453] width 208 height 14
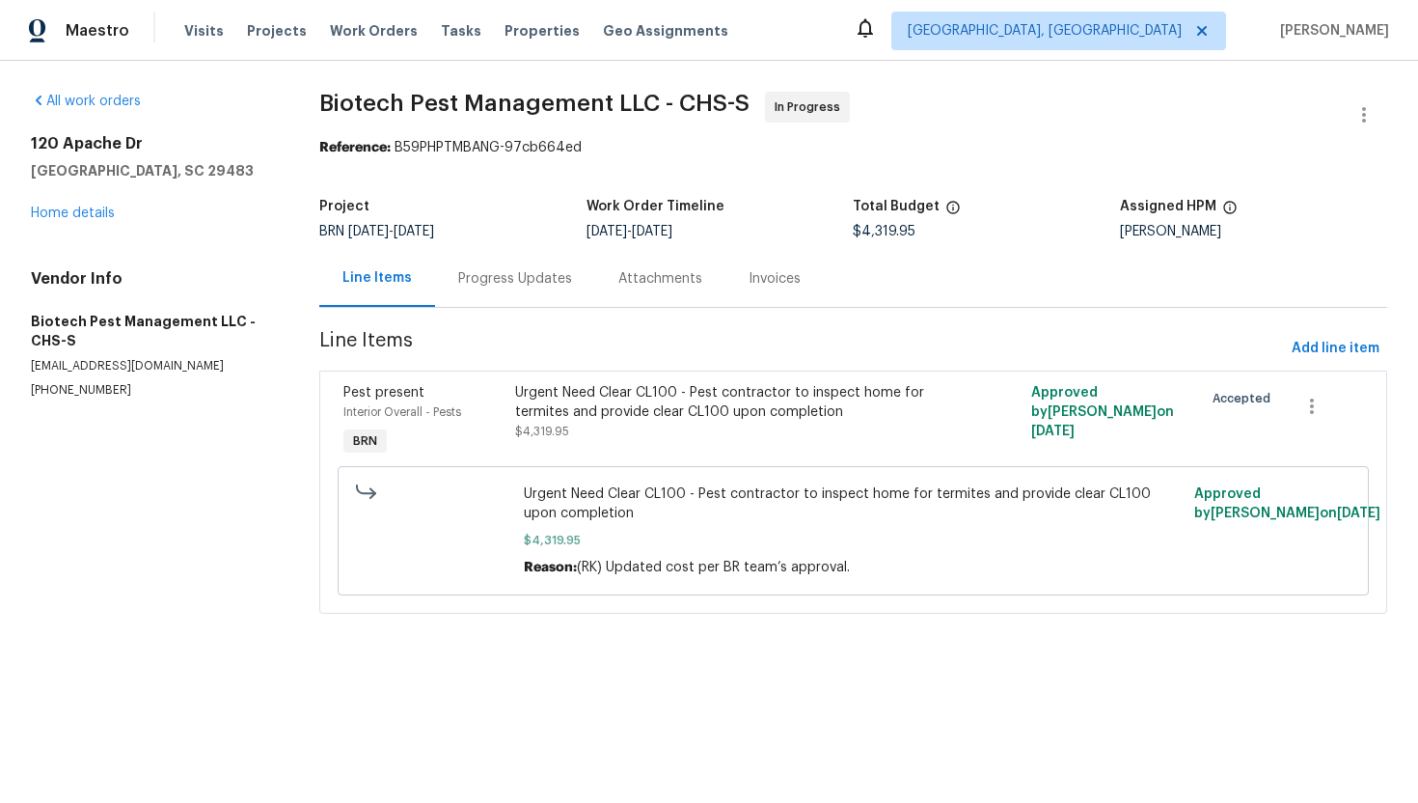
click at [505, 288] on div "Progress Updates" at bounding box center [515, 278] width 160 height 57
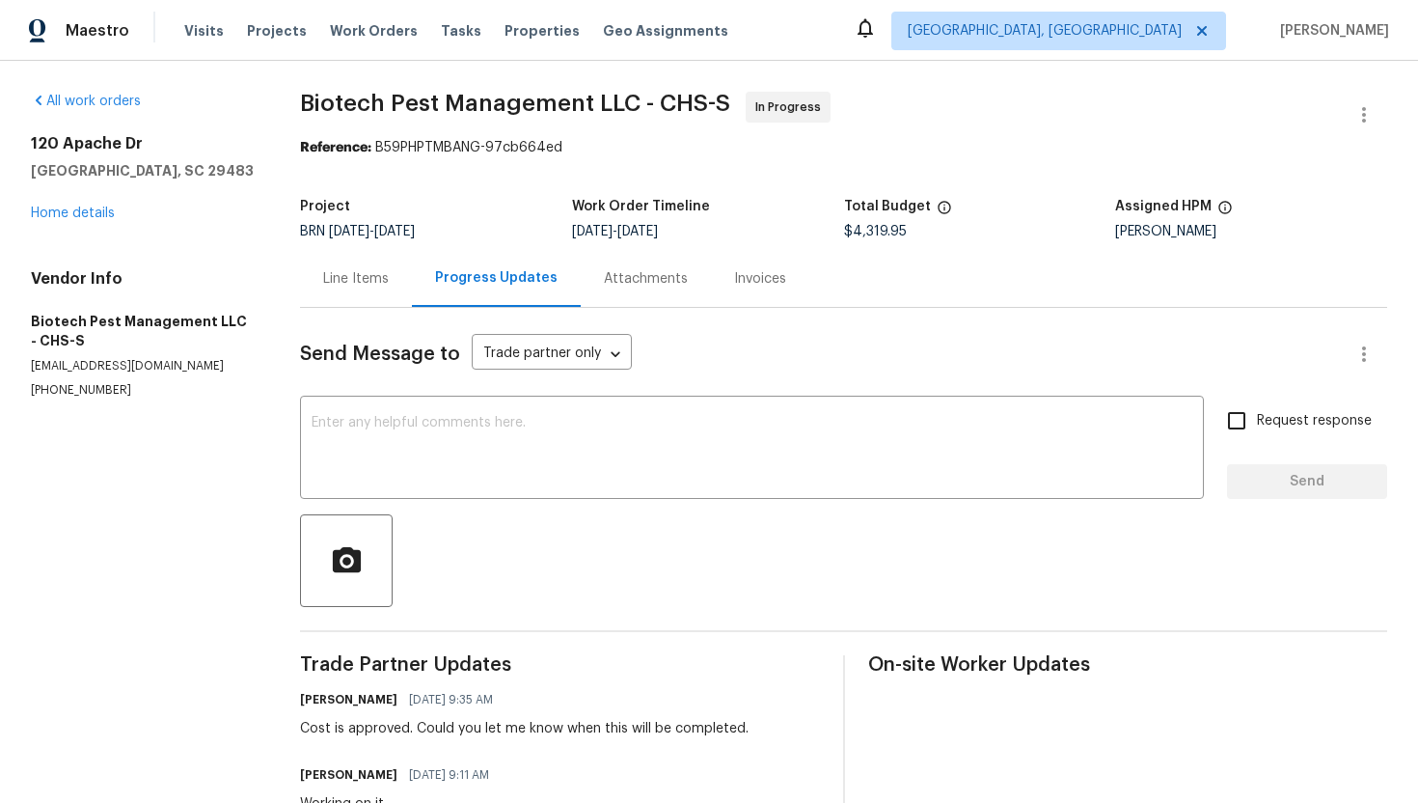
click at [752, 277] on div "Invoices" at bounding box center [760, 278] width 52 height 19
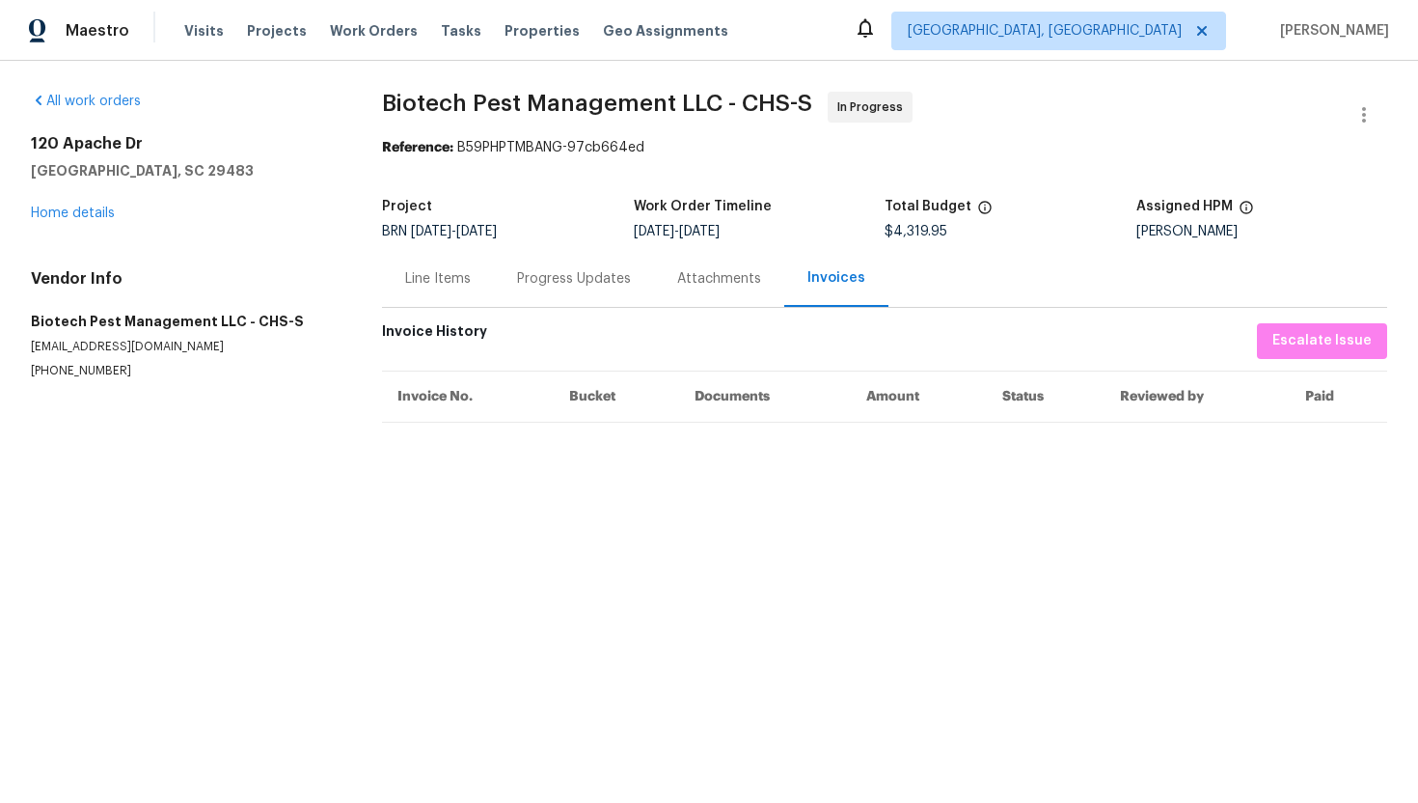
click at [573, 288] on div "Progress Updates" at bounding box center [574, 278] width 160 height 57
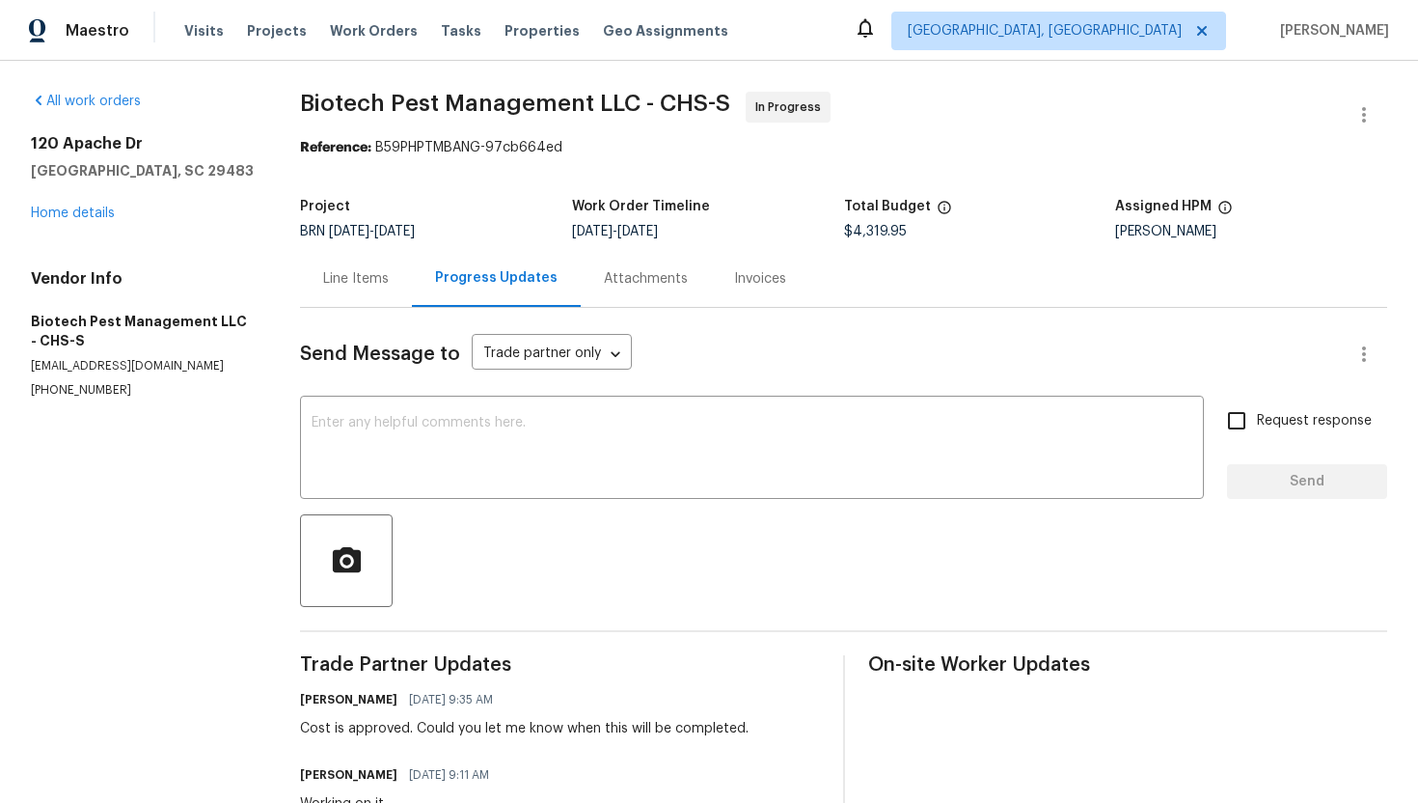
click at [376, 282] on div "Line Items" at bounding box center [356, 278] width 66 height 19
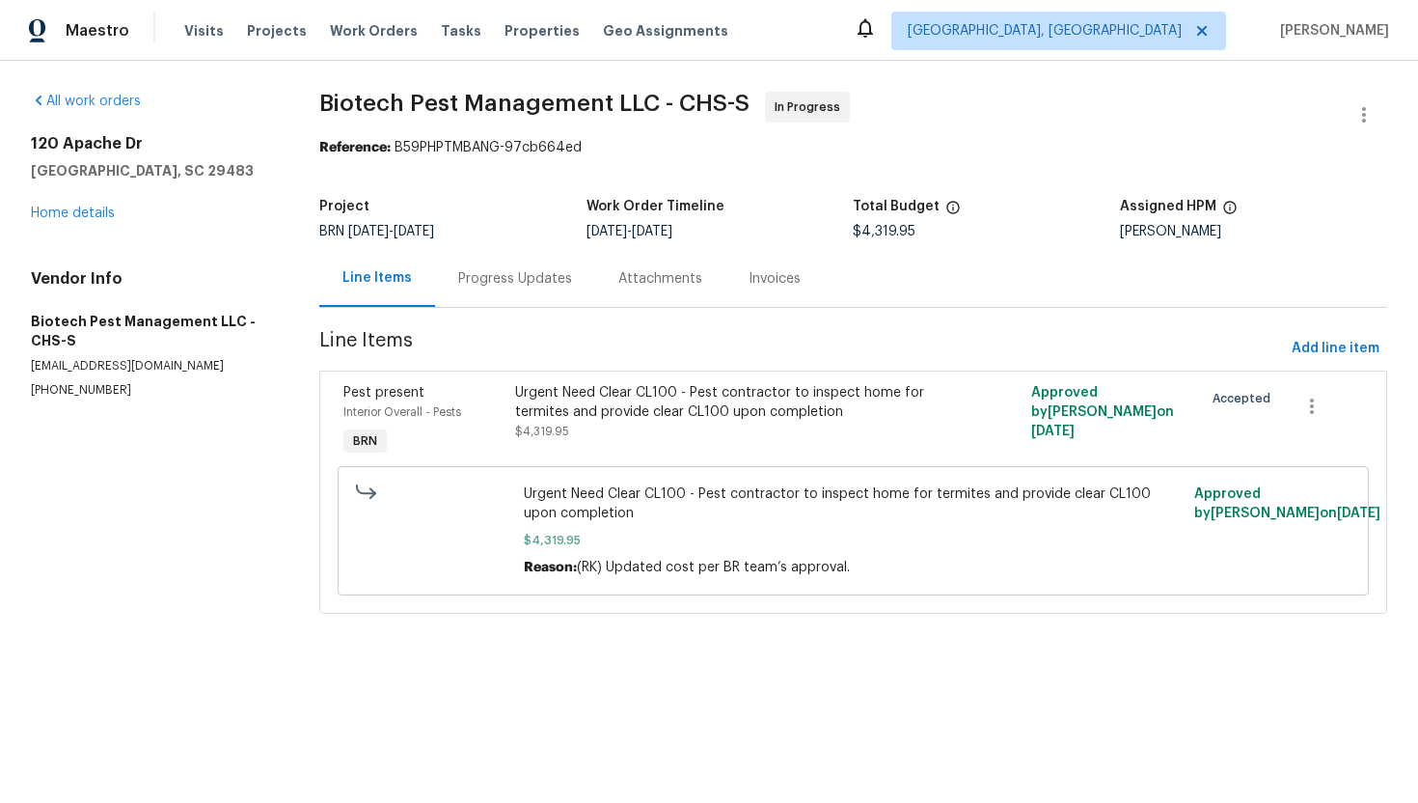
click at [464, 291] on div "Progress Updates" at bounding box center [515, 278] width 160 height 57
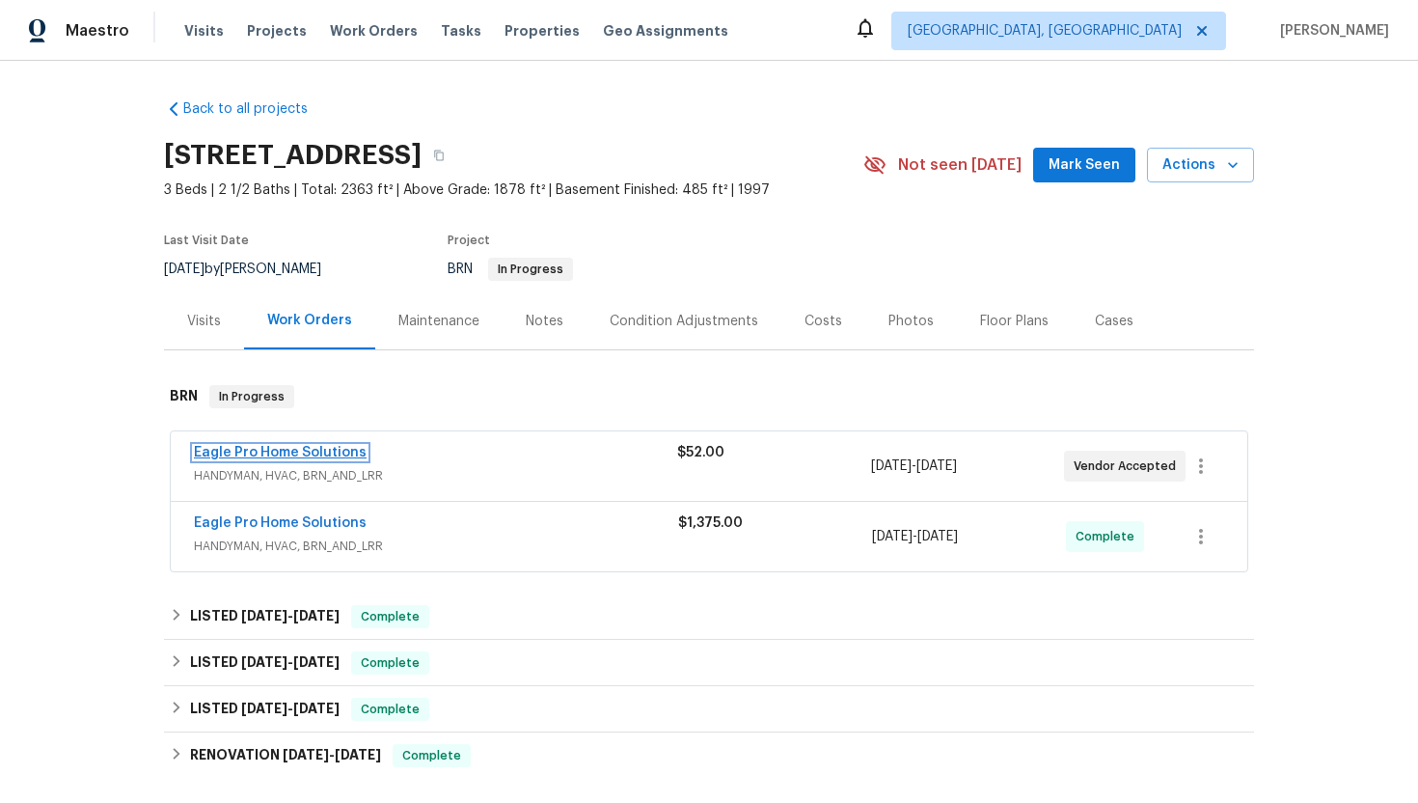
click at [297, 457] on link "Eagle Pro Home Solutions" at bounding box center [280, 453] width 173 height 14
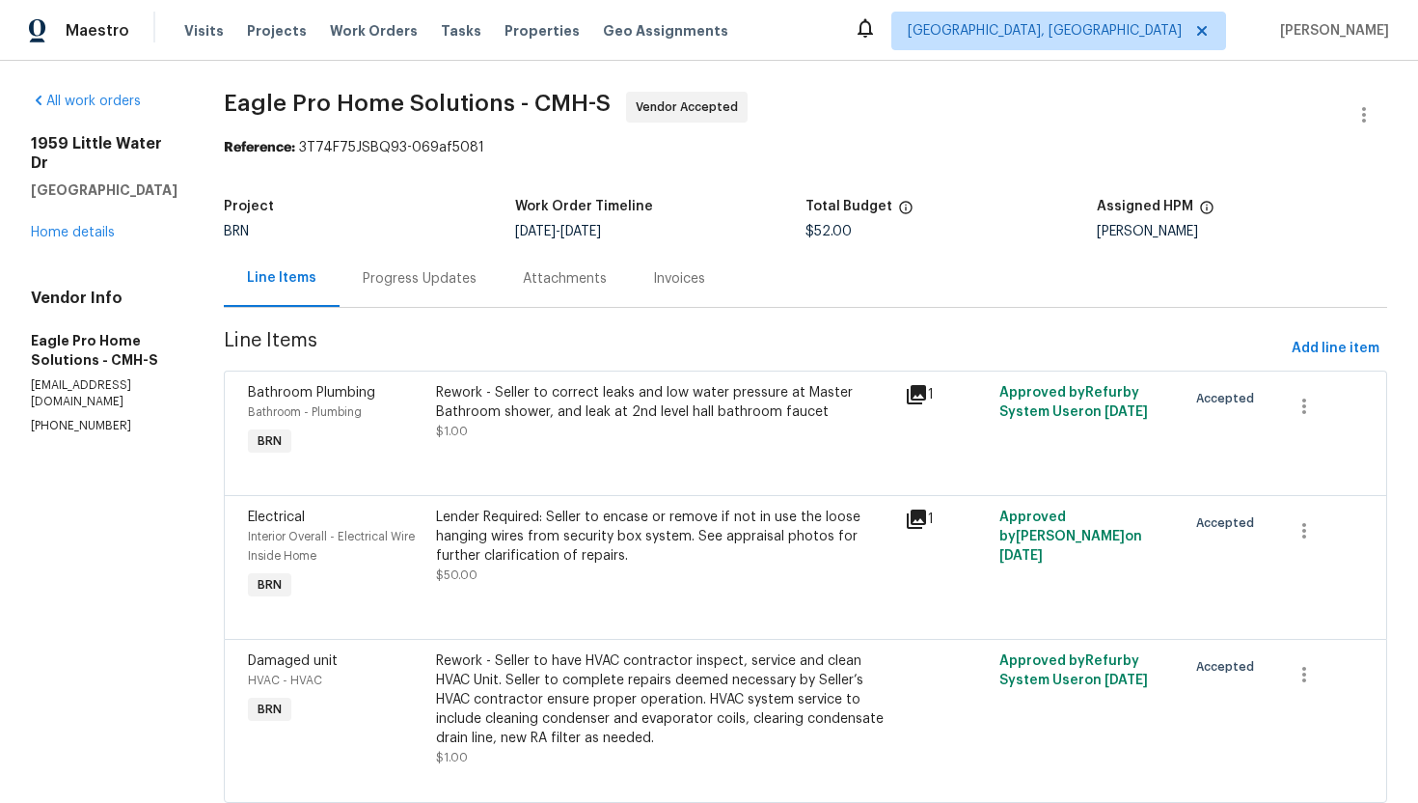
click at [477, 281] on div "Progress Updates" at bounding box center [420, 278] width 114 height 19
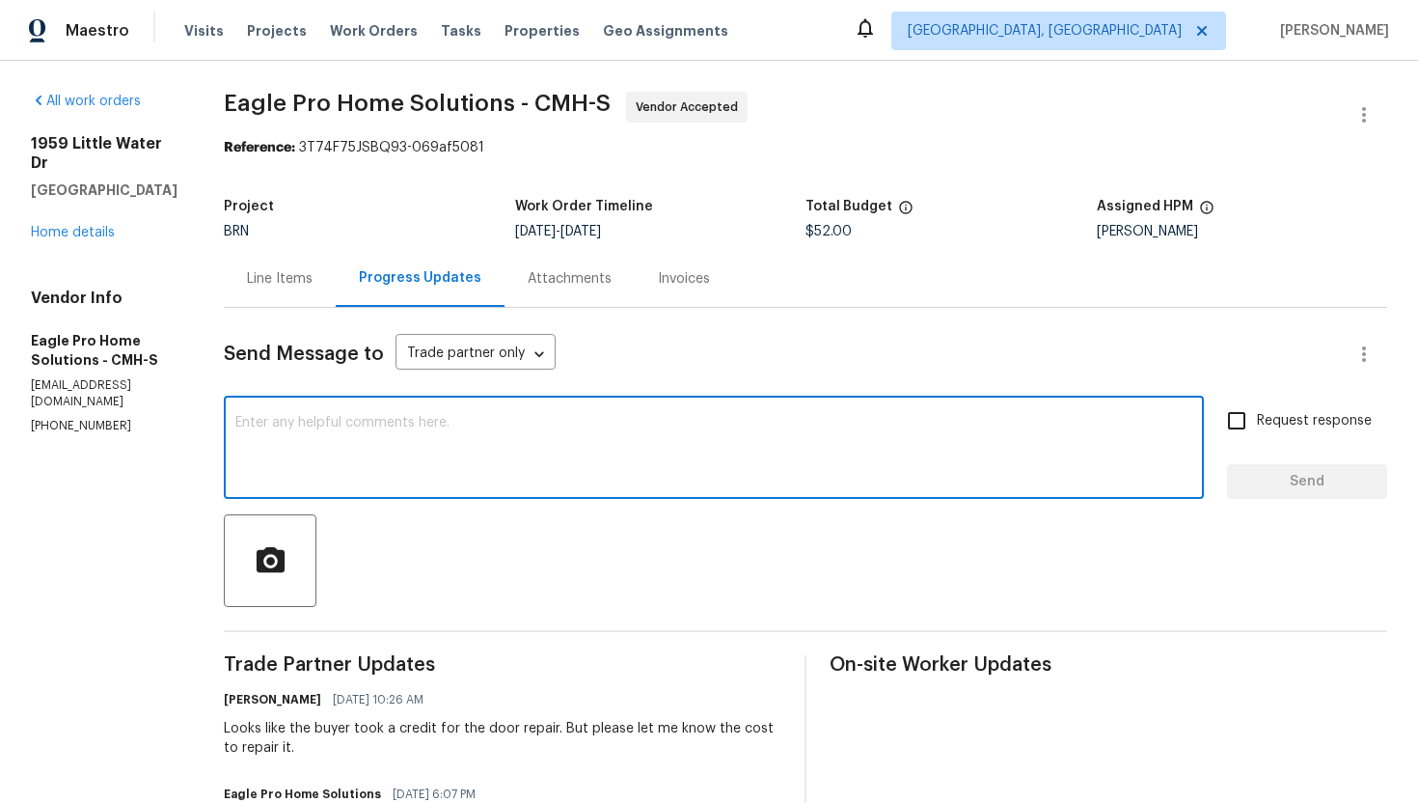
click at [557, 426] on textarea at bounding box center [713, 450] width 957 height 68
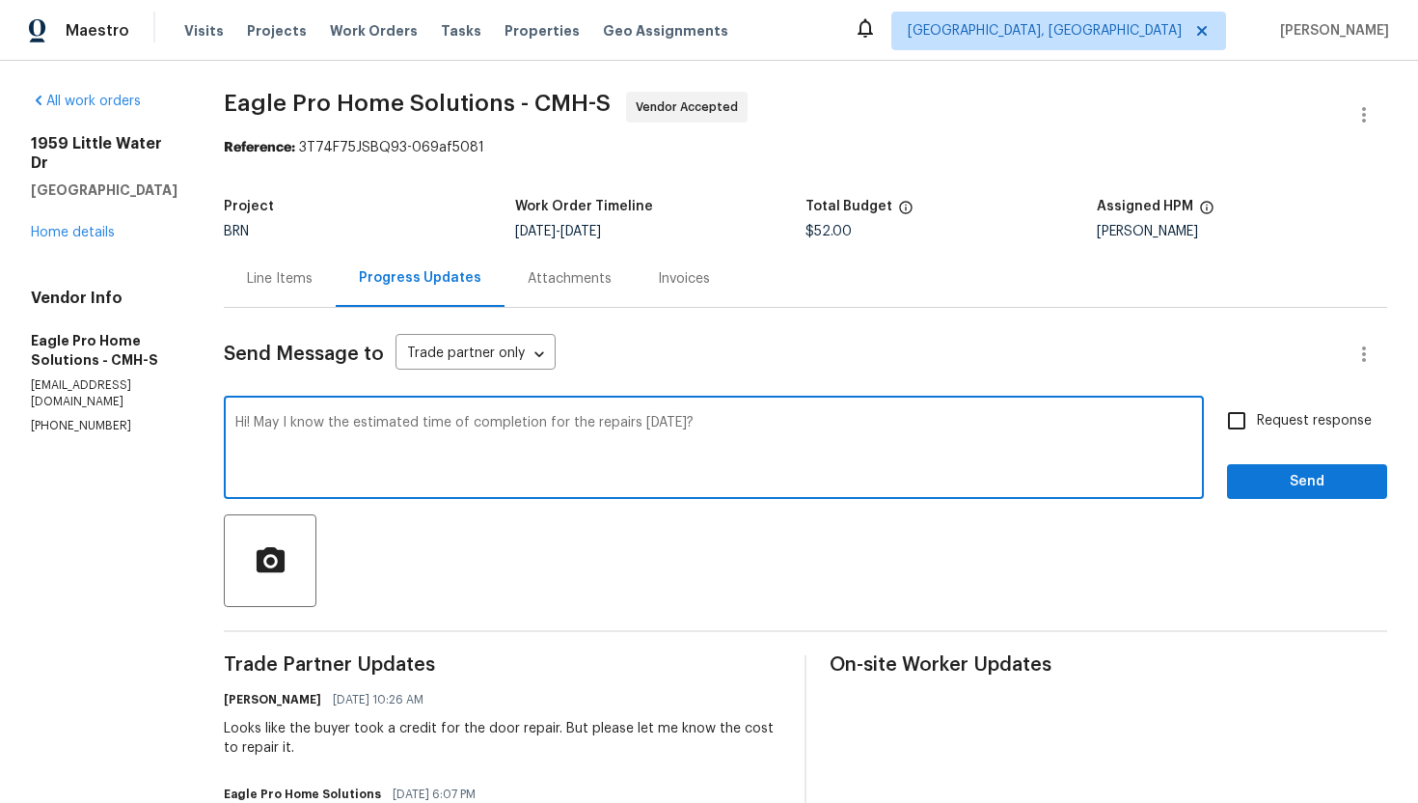
type textarea "Hi! May I know the estimated time of completion for the repairs [DATE]?"
click at [1311, 417] on span "Request response" at bounding box center [1314, 421] width 115 height 20
click at [1257, 417] on input "Request response" at bounding box center [1237, 420] width 41 height 41
checkbox input "true"
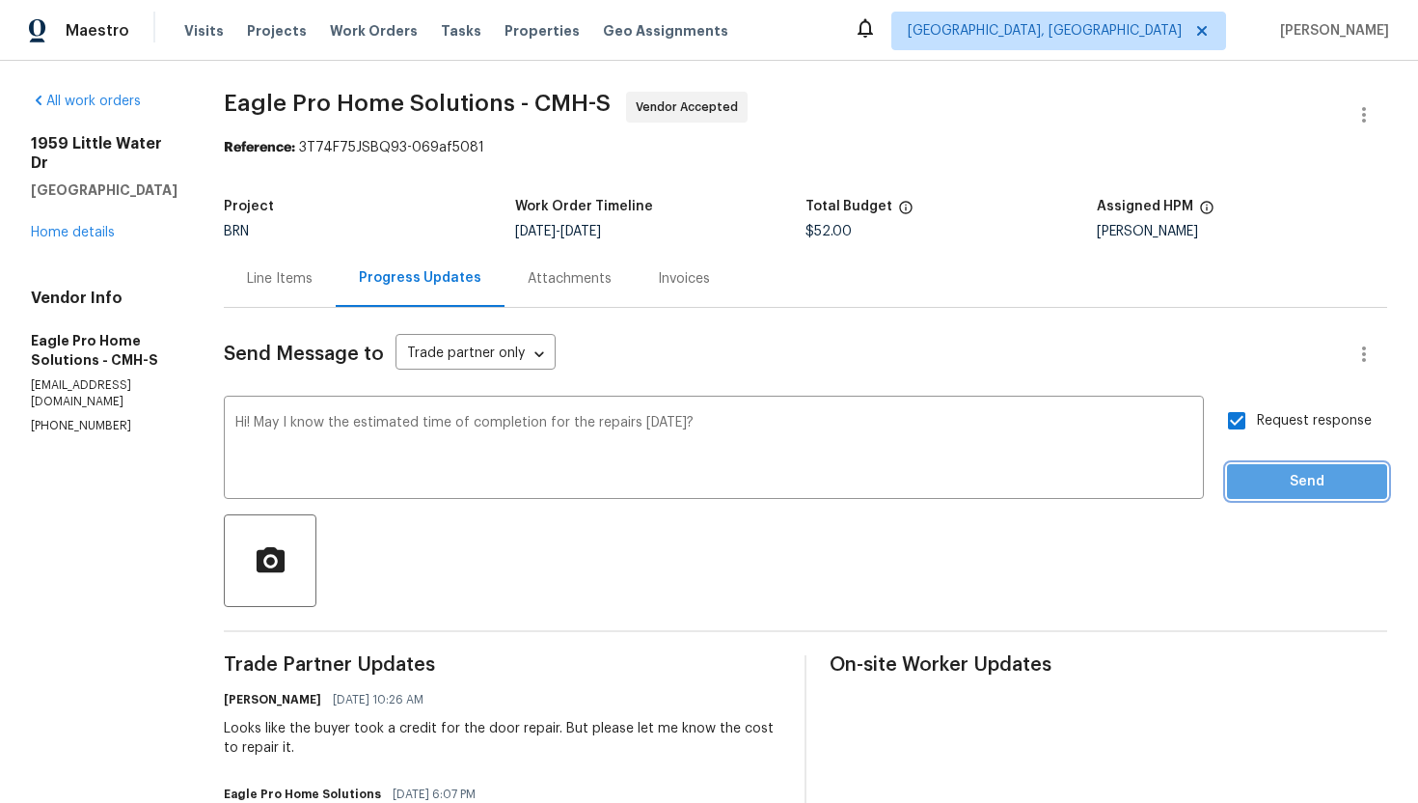
click at [1310, 484] on span "Send" at bounding box center [1307, 482] width 129 height 24
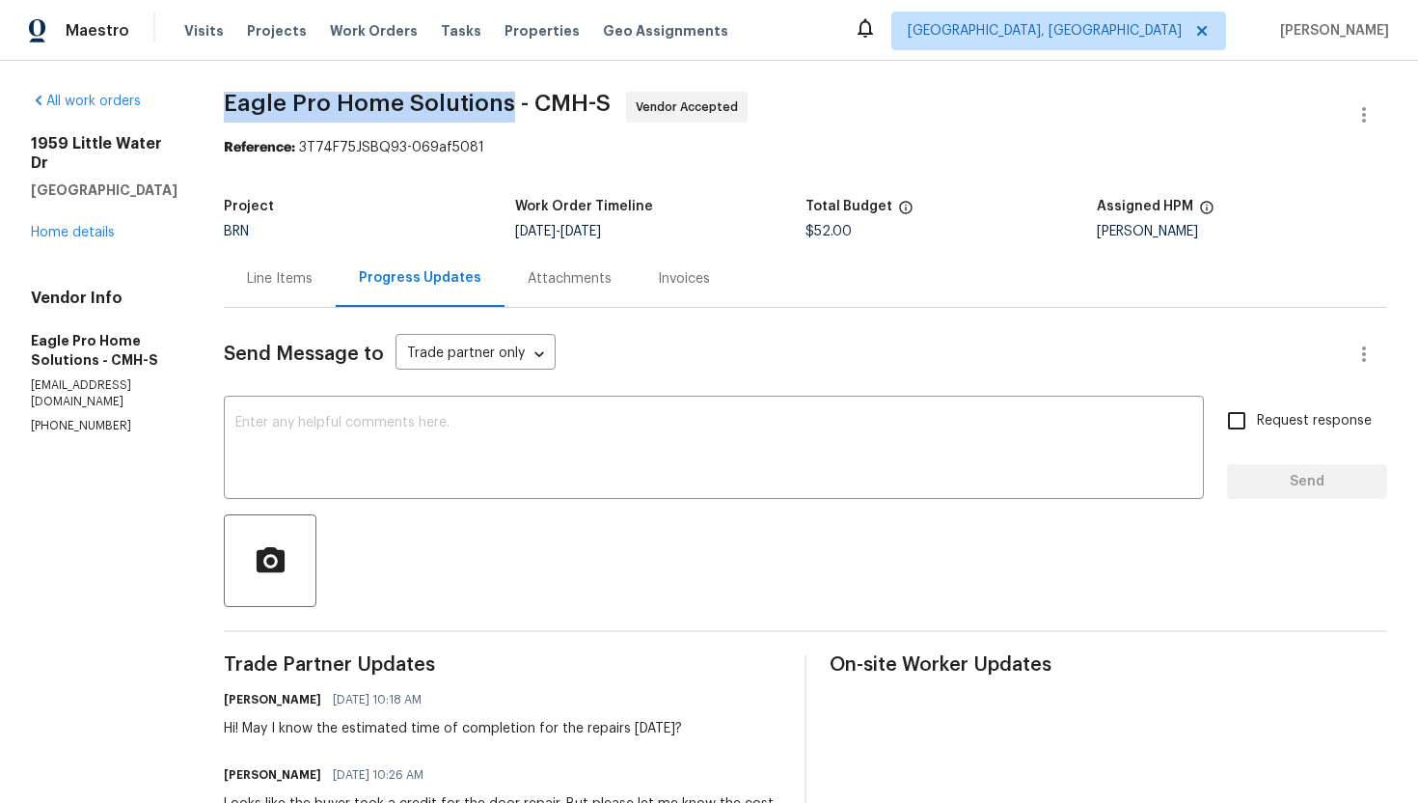
drag, startPoint x: 259, startPoint y: 95, endPoint x: 554, endPoint y: 104, distance: 295.4
copy span "Eagle Pro Home Solutions"
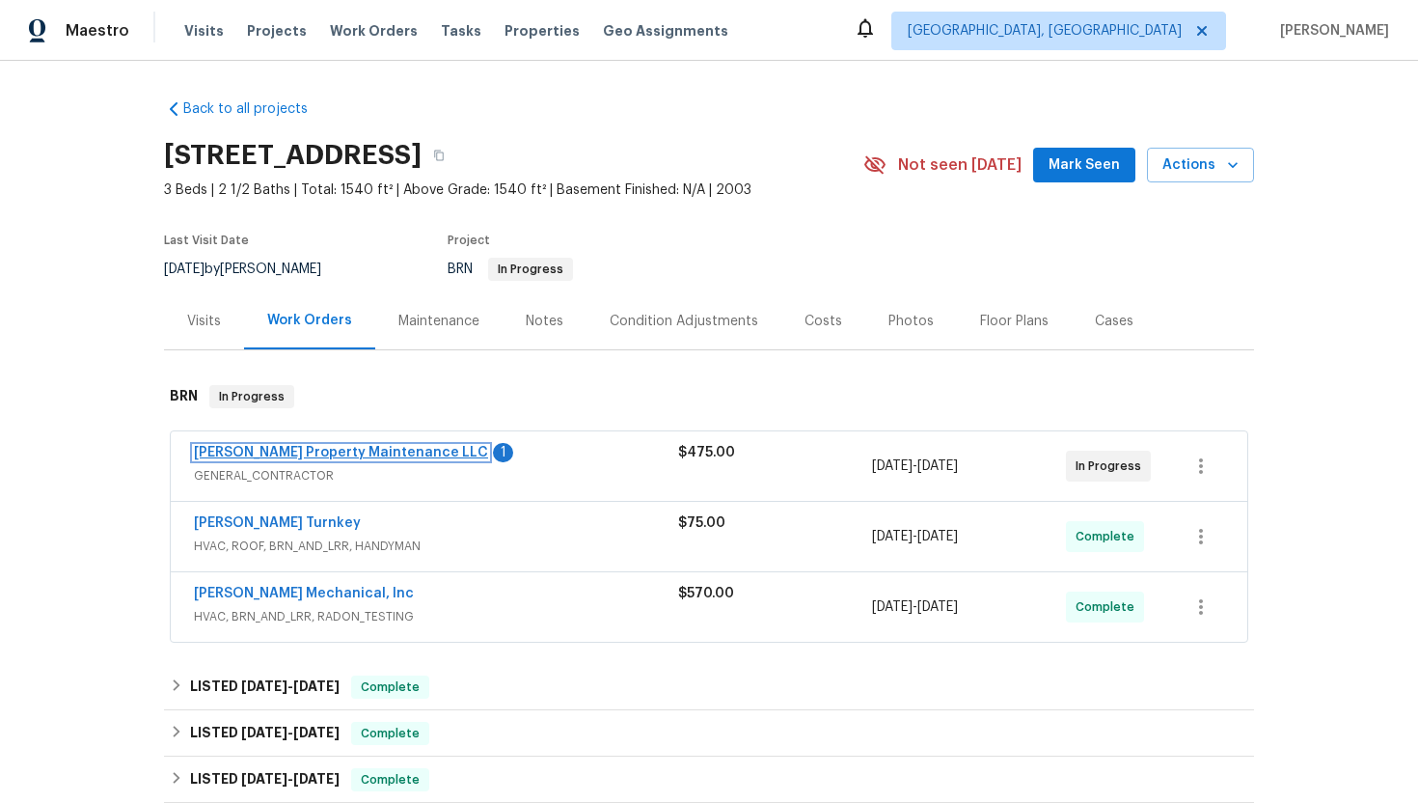
click at [366, 451] on link "Glen Property Maintenance LLC" at bounding box center [341, 453] width 294 height 14
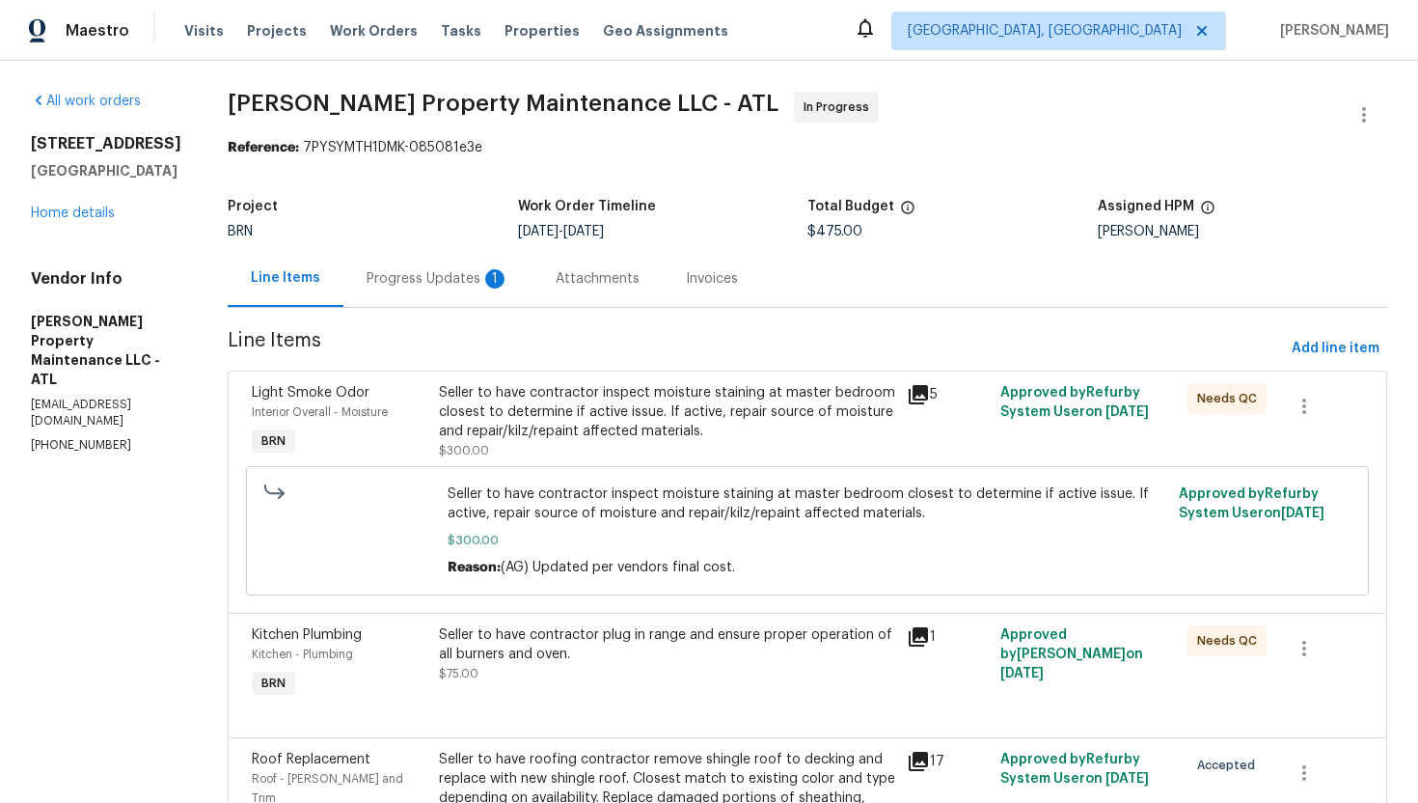
click at [498, 294] on div "Progress Updates 1" at bounding box center [437, 278] width 189 height 57
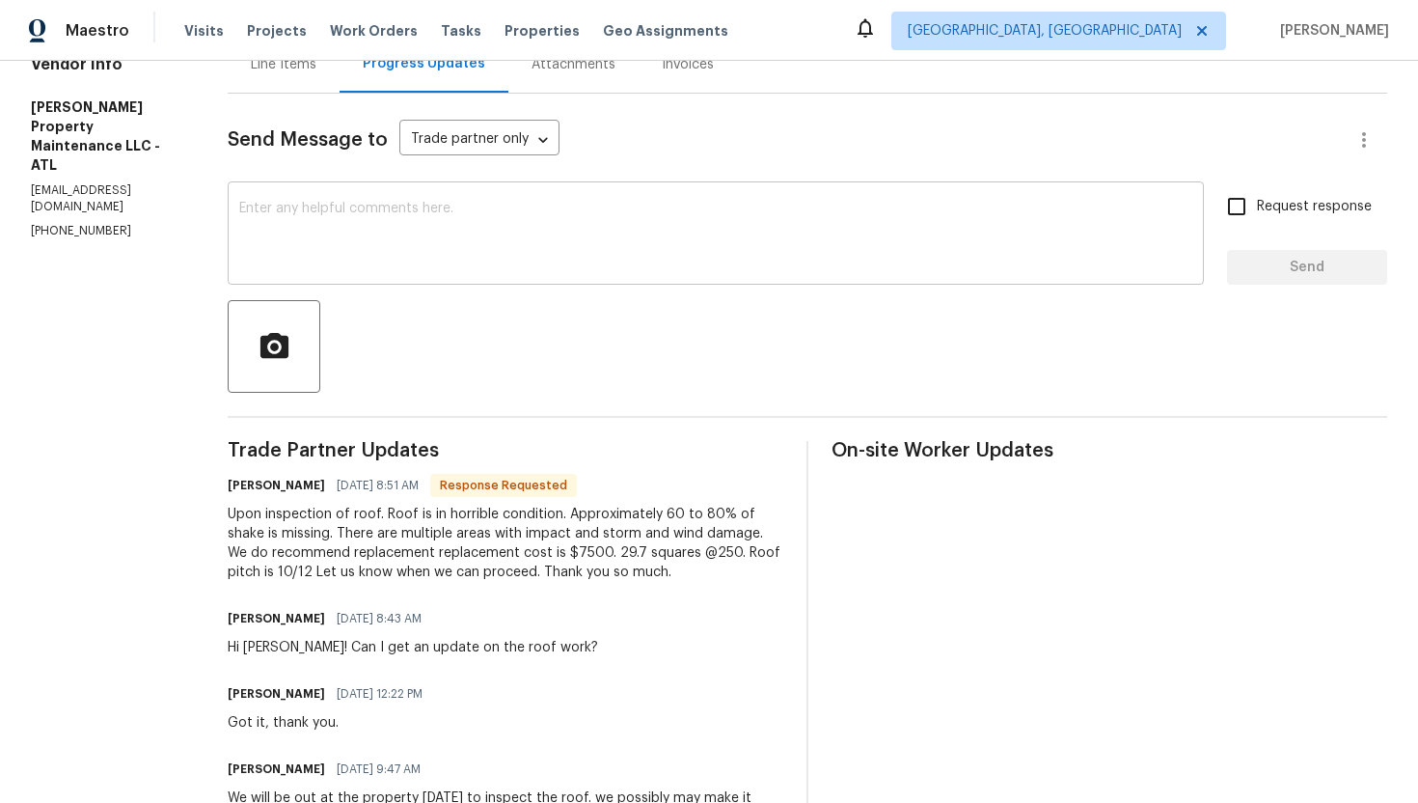
scroll to position [221, 0]
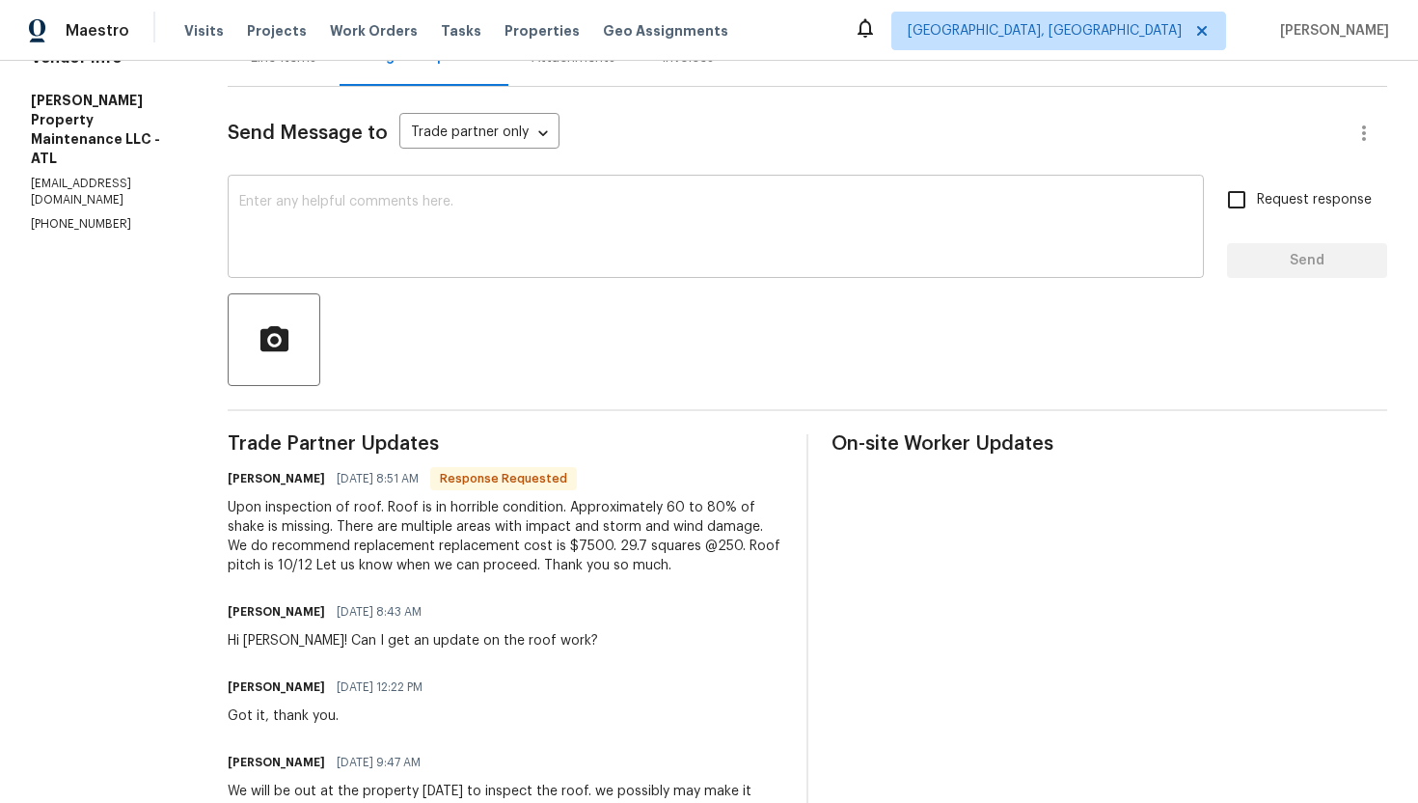
click at [463, 256] on textarea at bounding box center [715, 229] width 953 height 68
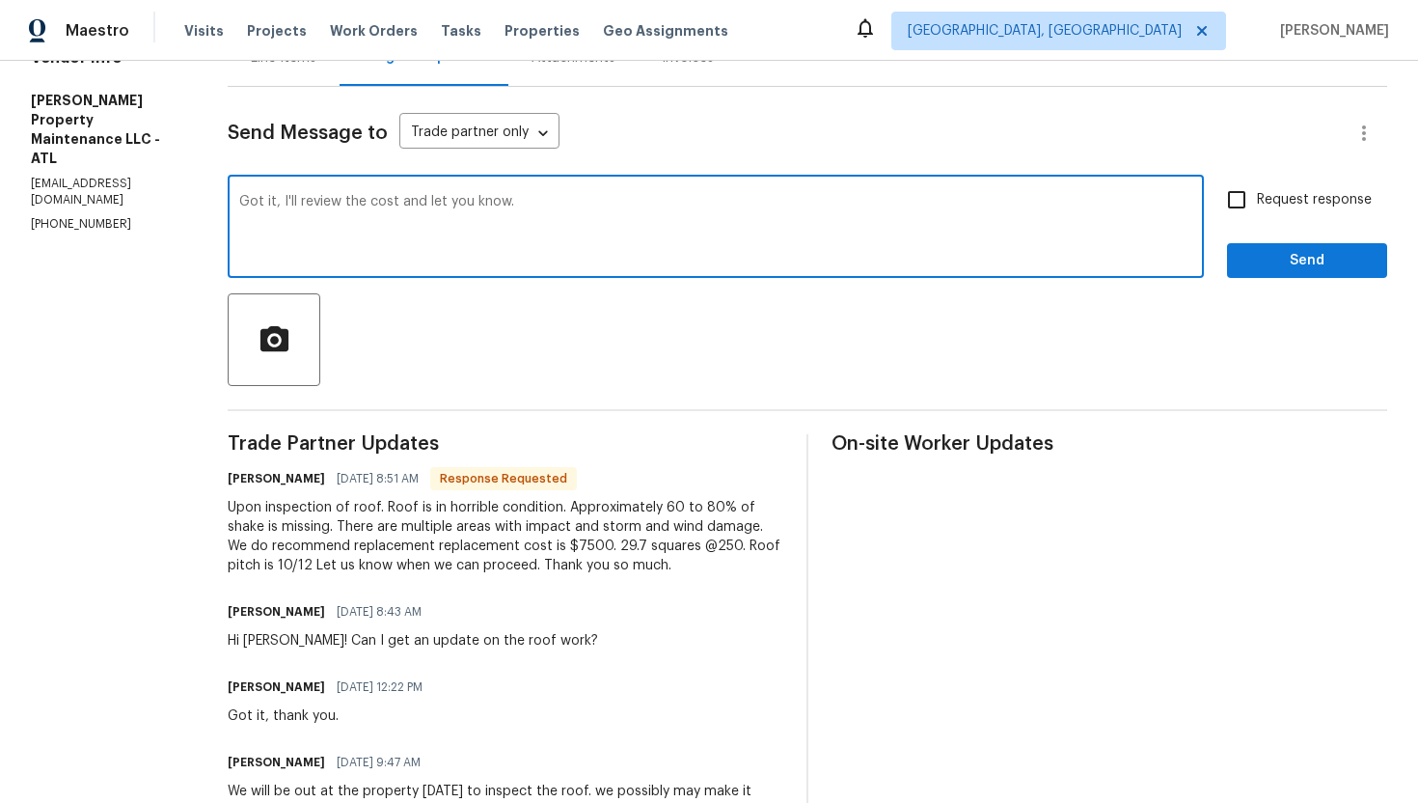
type textarea "Got it, I'll review the cost and let you know."
click at [1312, 195] on span "Request response" at bounding box center [1314, 200] width 115 height 20
click at [1257, 195] on input "Request response" at bounding box center [1237, 199] width 41 height 41
checkbox input "true"
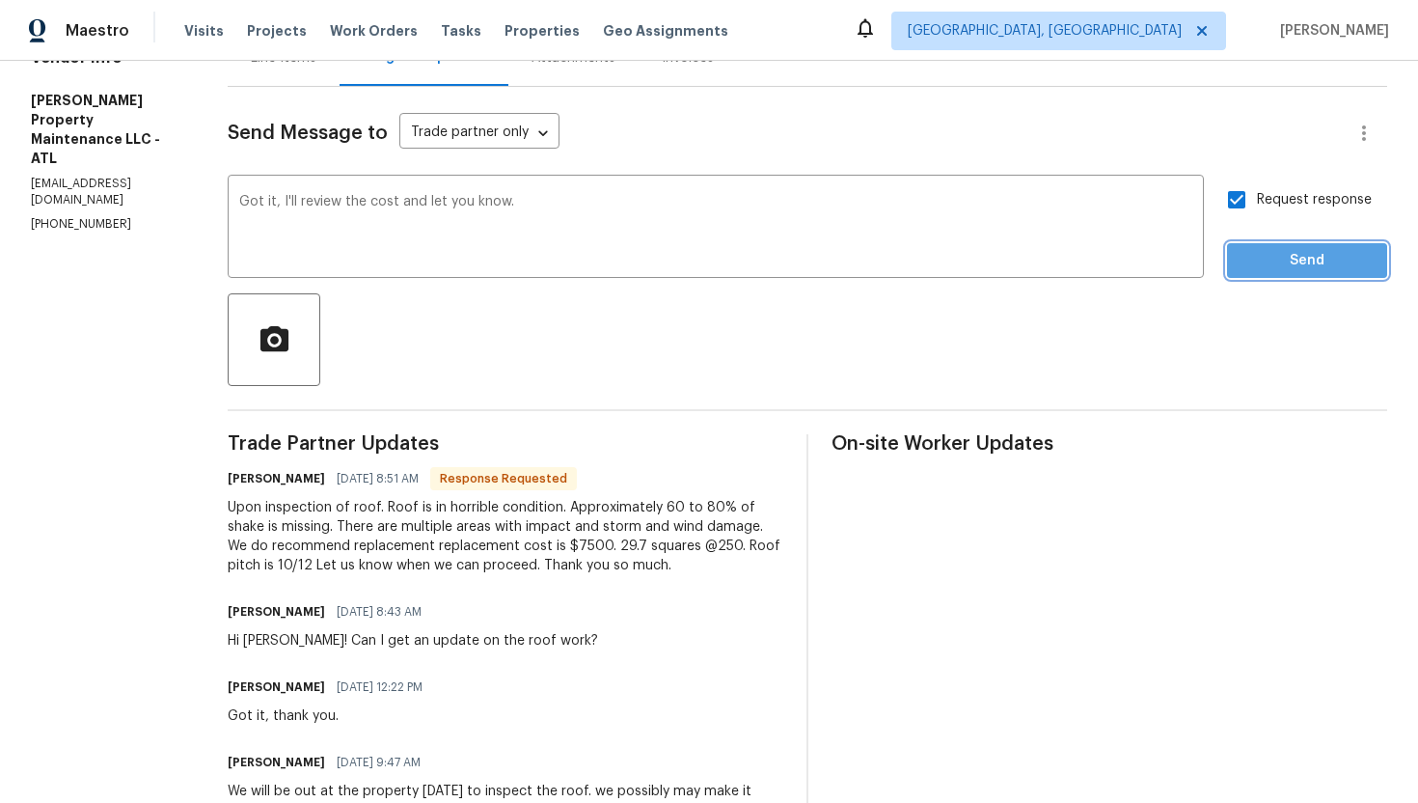
click at [1325, 272] on span "Send" at bounding box center [1307, 261] width 129 height 24
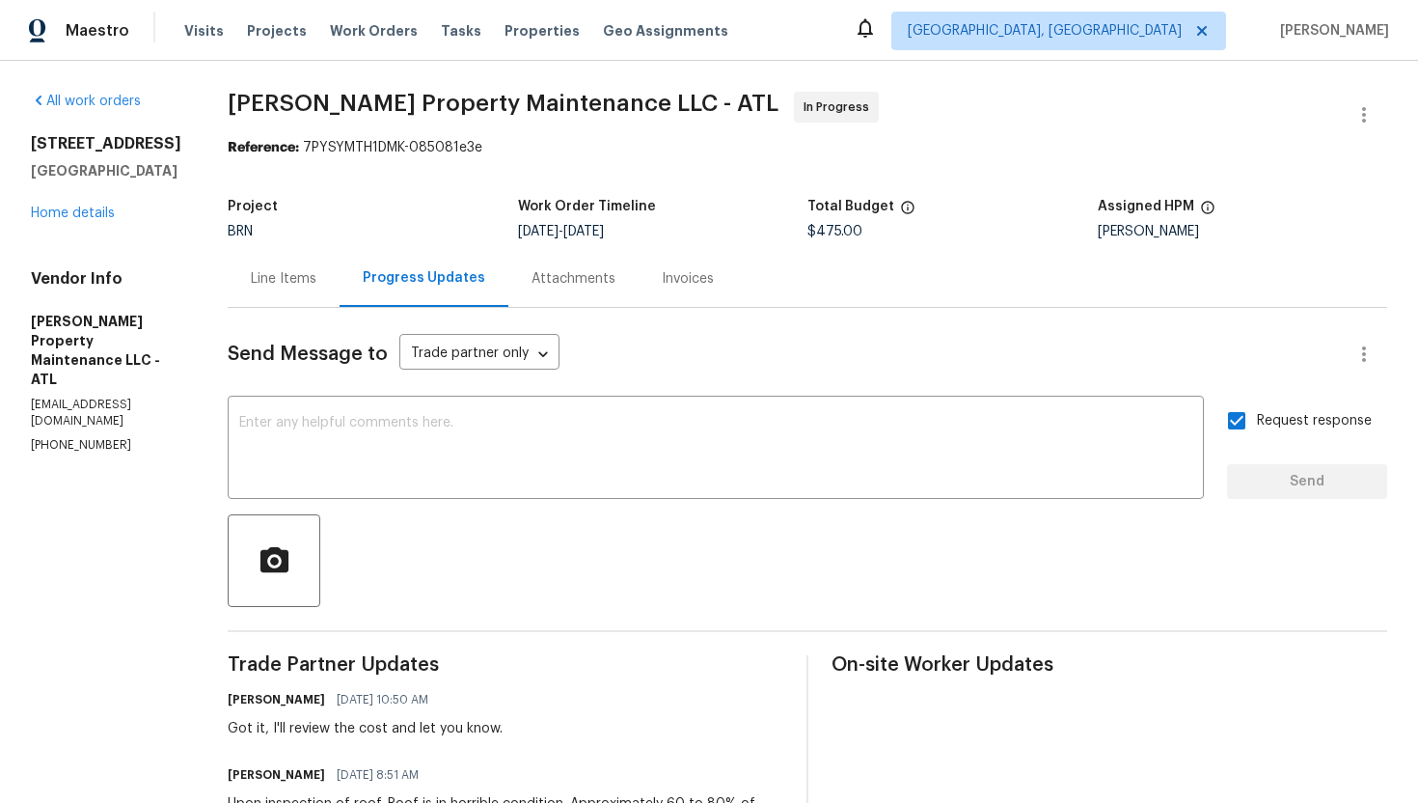
click at [316, 286] on div "Line Items" at bounding box center [284, 278] width 66 height 19
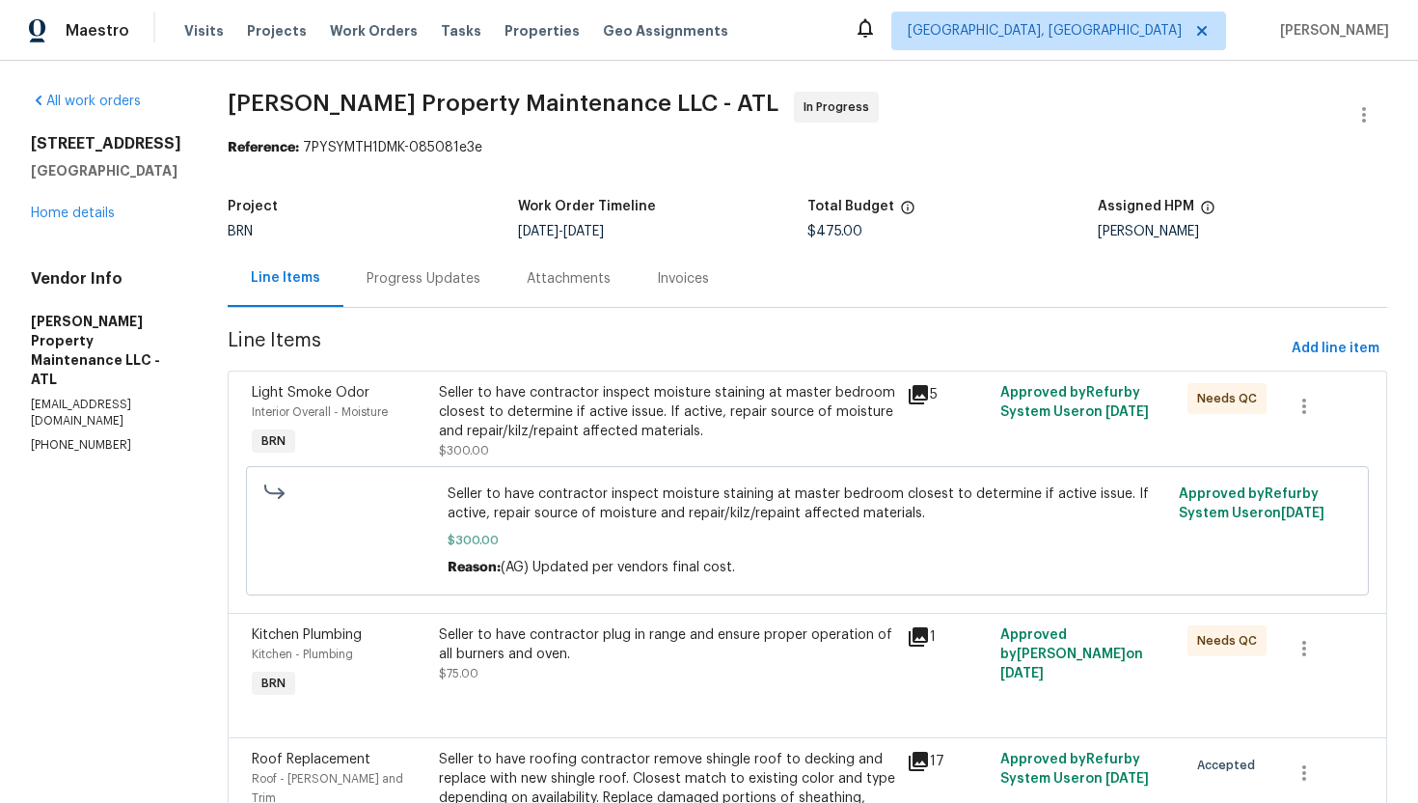
scroll to position [154, 0]
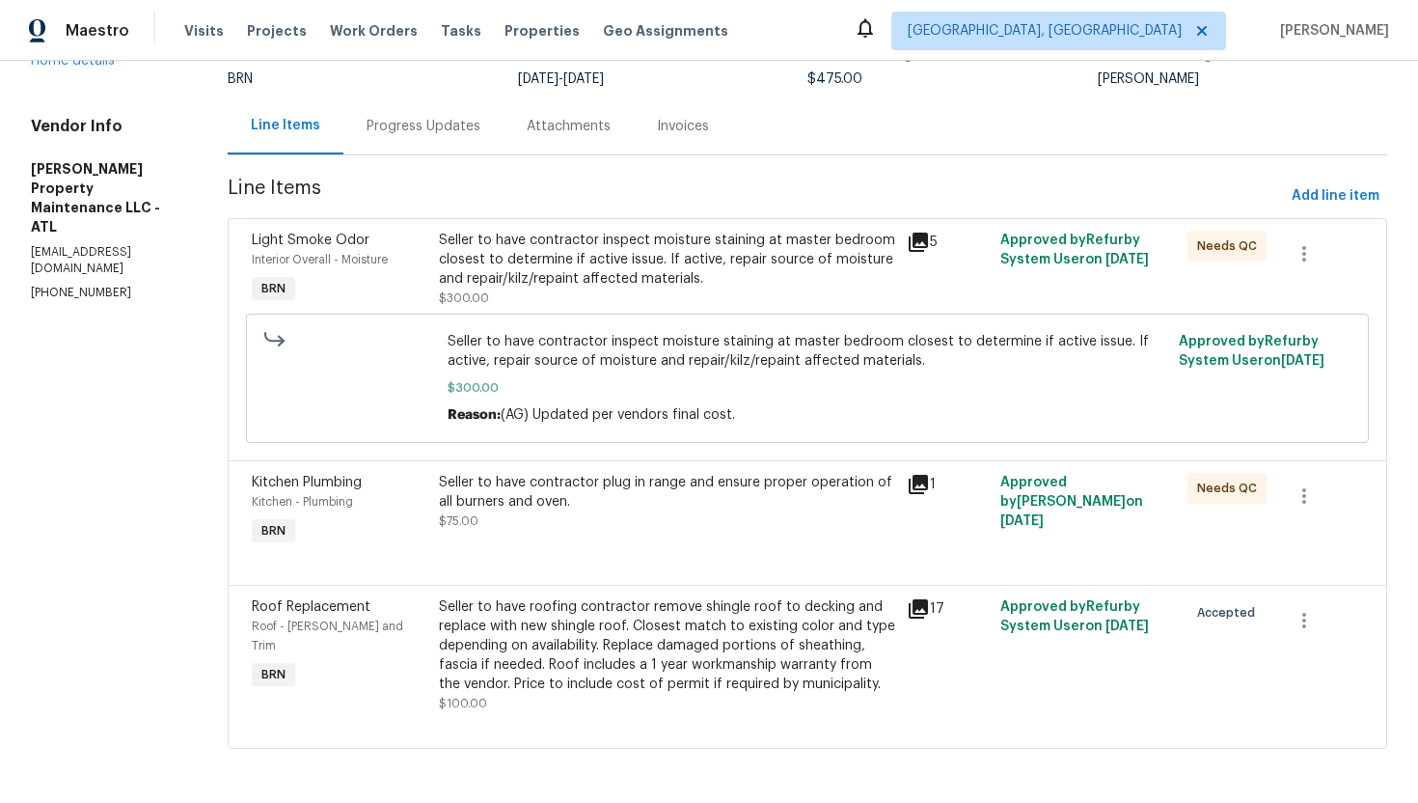
click at [536, 645] on div "Seller to have roofing contractor remove shingle roof to decking and replace wi…" at bounding box center [667, 645] width 456 height 96
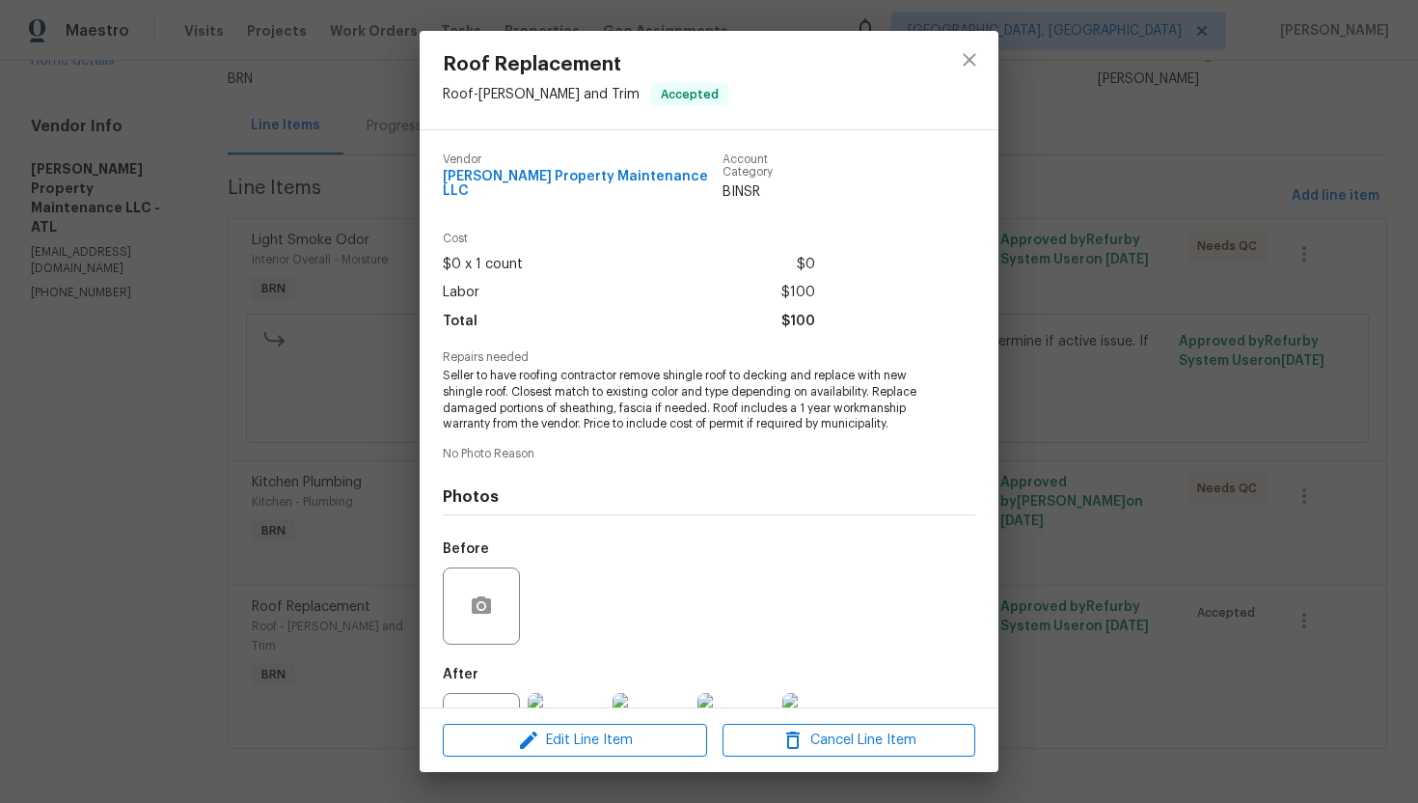
click at [573, 351] on div "Repairs needed Seller to have roofing contractor remove shingle roof to decking…" at bounding box center [709, 391] width 533 height 81
click at [588, 369] on span "Seller to have roofing contractor remove shingle roof to decking and replace wi…" at bounding box center [682, 400] width 479 height 65
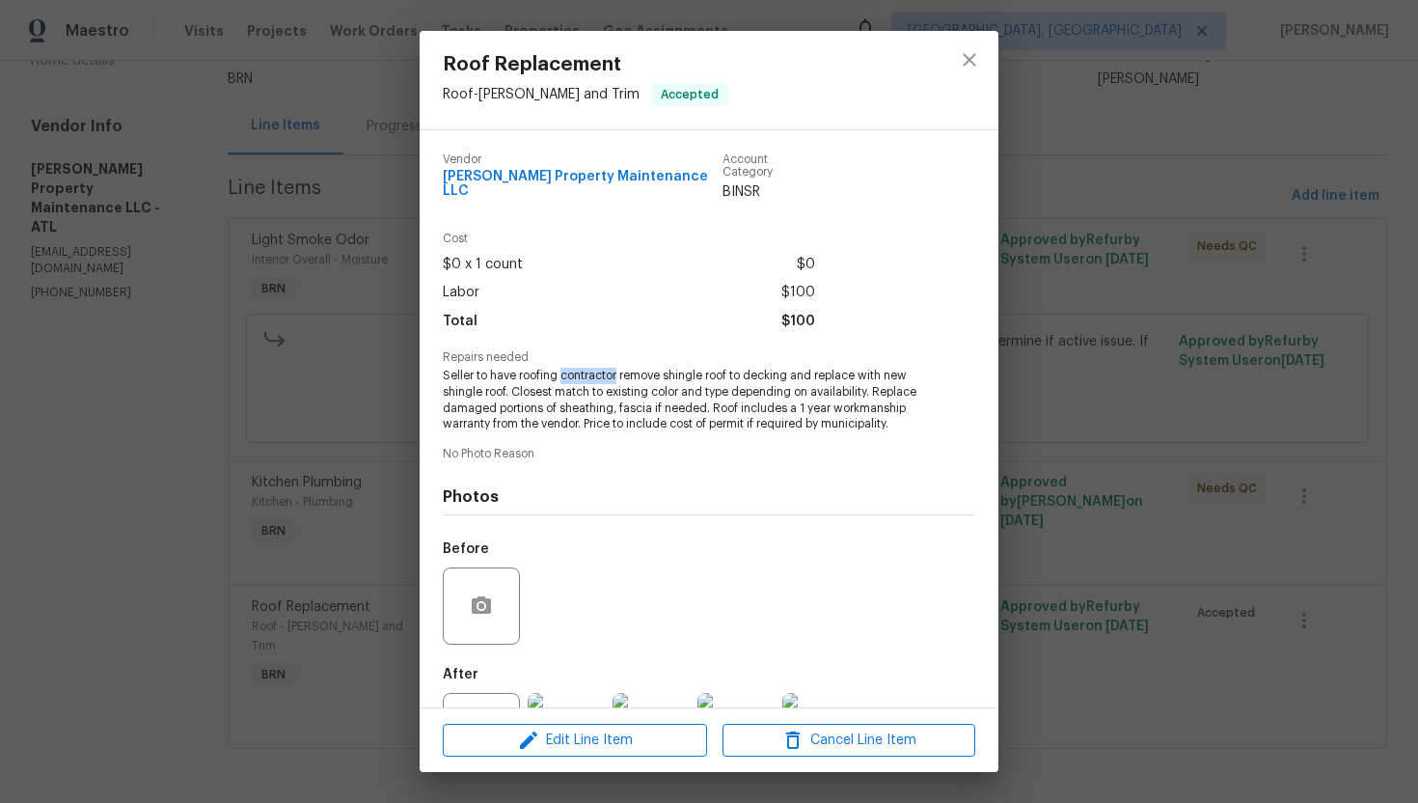
click at [588, 369] on span "Seller to have roofing contractor remove shingle roof to decking and replace wi…" at bounding box center [682, 400] width 479 height 65
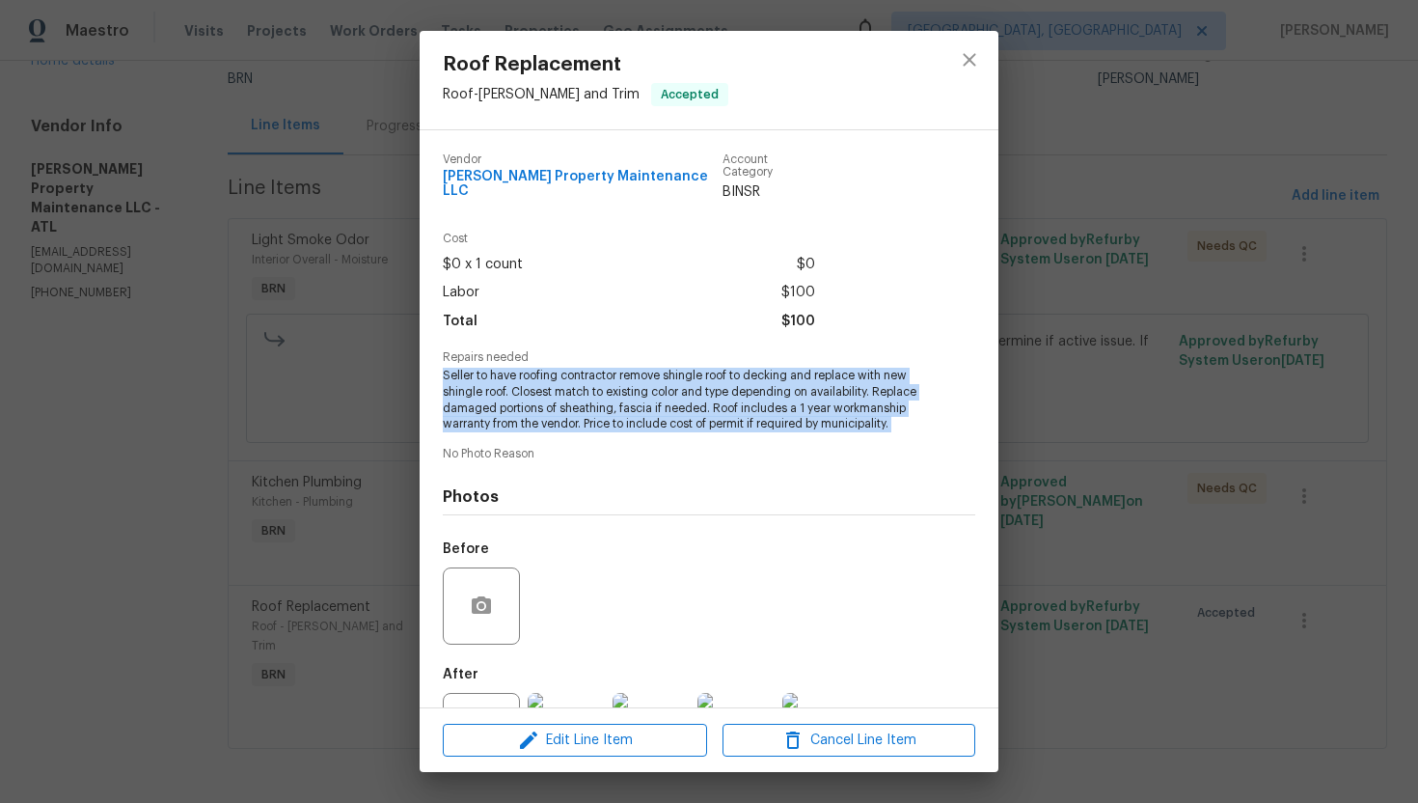
copy span "Seller to have roofing contractor remove shingle roof to decking and replace wi…"
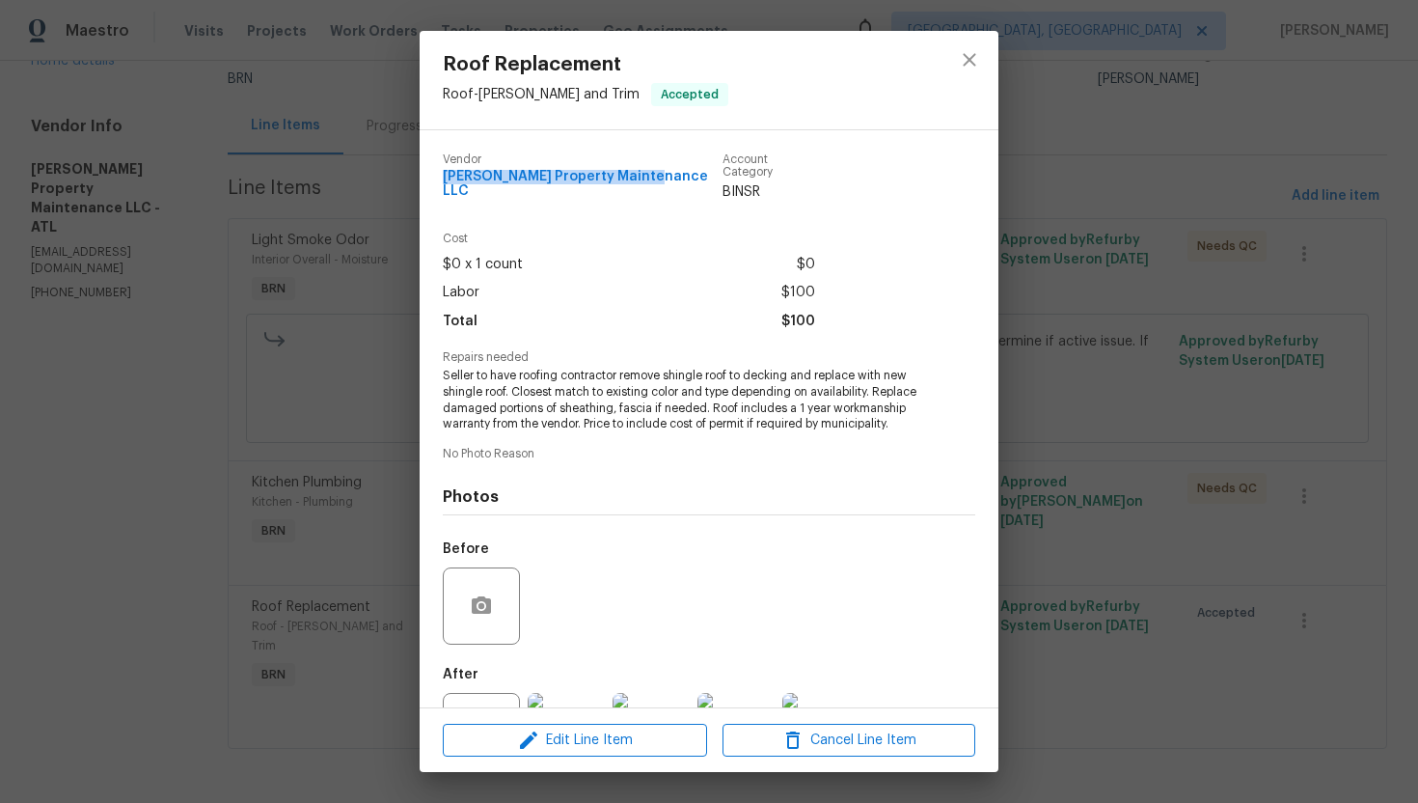
drag, startPoint x: 436, startPoint y: 179, endPoint x: 643, endPoint y: 188, distance: 206.6
click at [643, 188] on div "Vendor Glen Property Maintenance LLC Account Category BINSR Cost $0 x 1 count $…" at bounding box center [709, 418] width 579 height 577
copy span "Glen Property Maintenance LLC"
click at [1098, 313] on div "Roof Replacement Roof - Eaves and Trim Accepted Vendor Glen Property Maintenanc…" at bounding box center [709, 401] width 1418 height 803
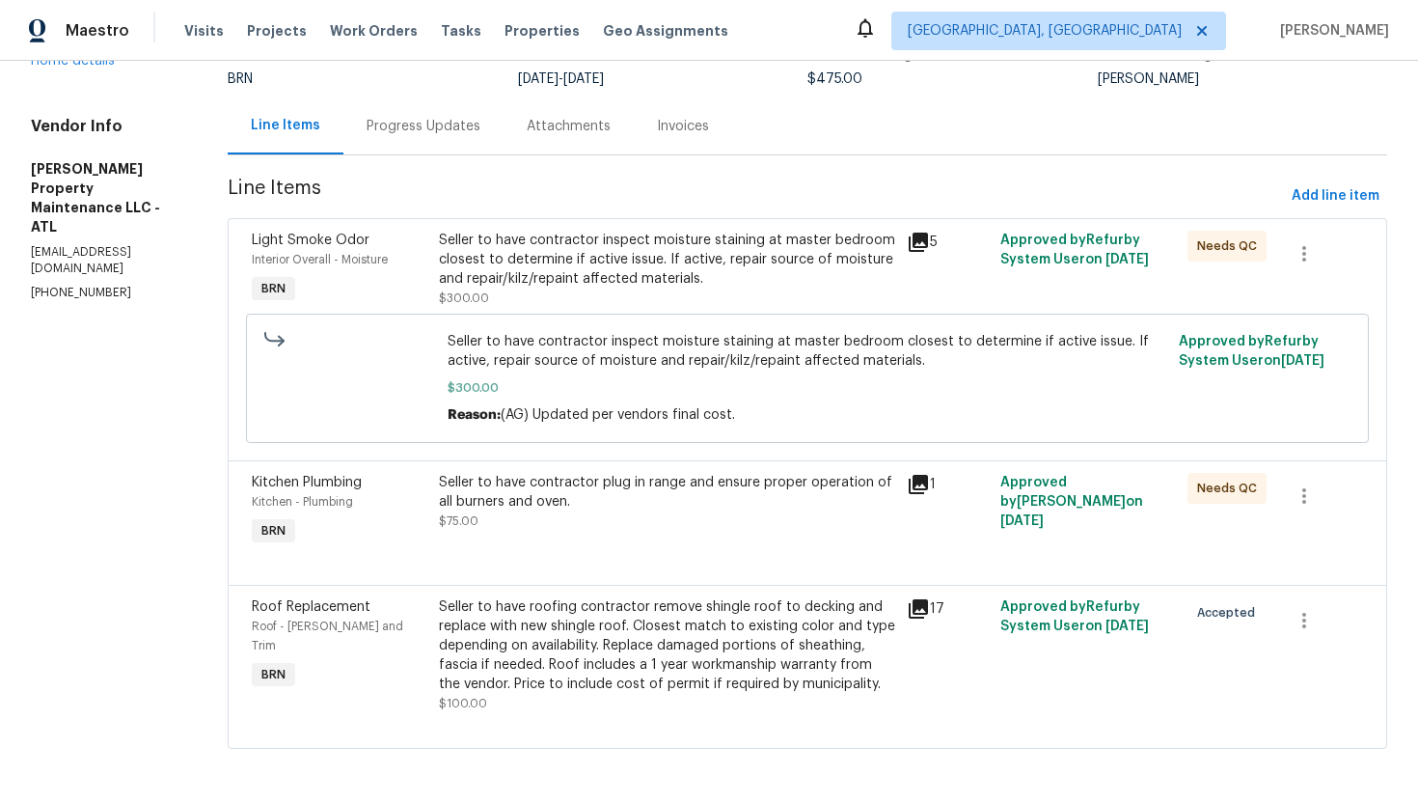
click at [464, 137] on div "Progress Updates" at bounding box center [423, 125] width 160 height 57
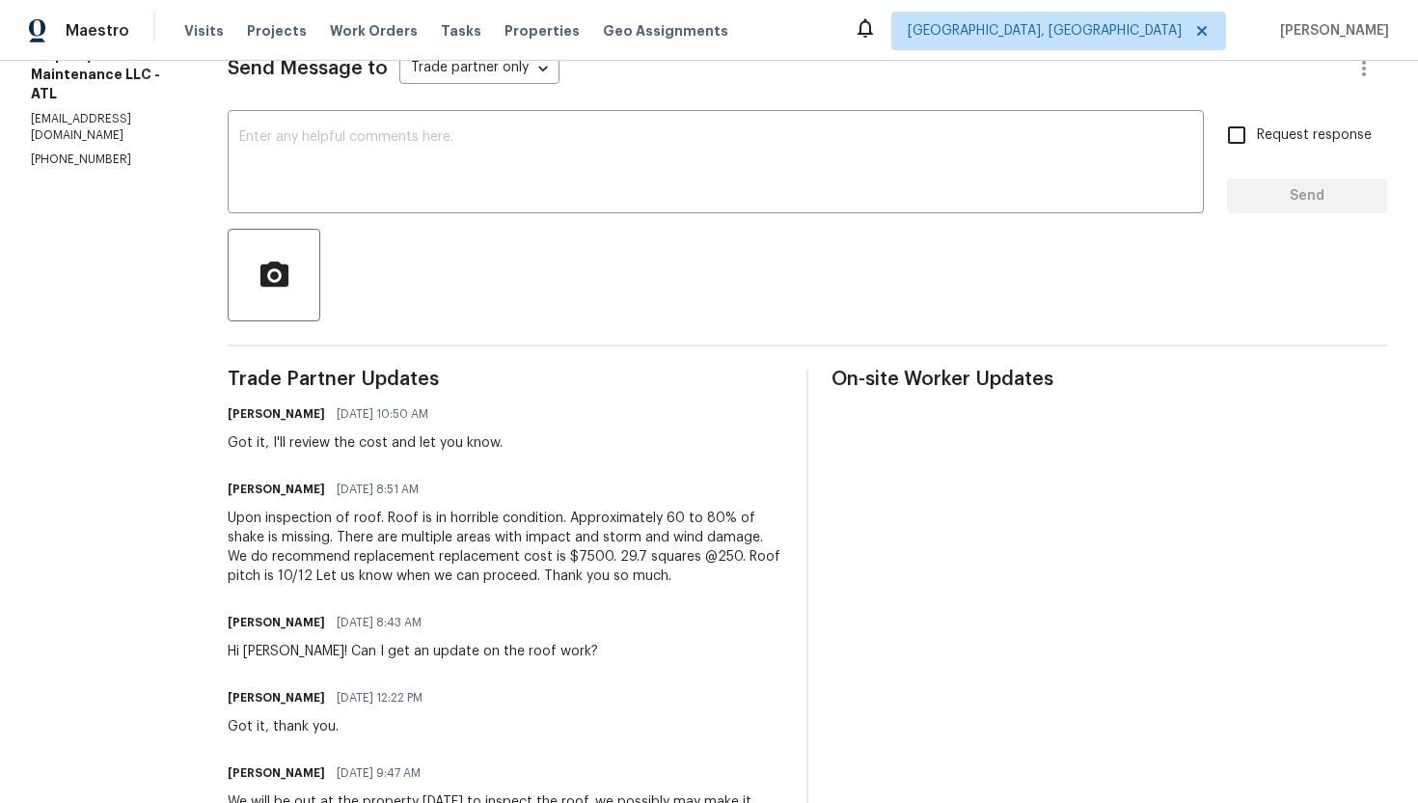
scroll to position [301, 0]
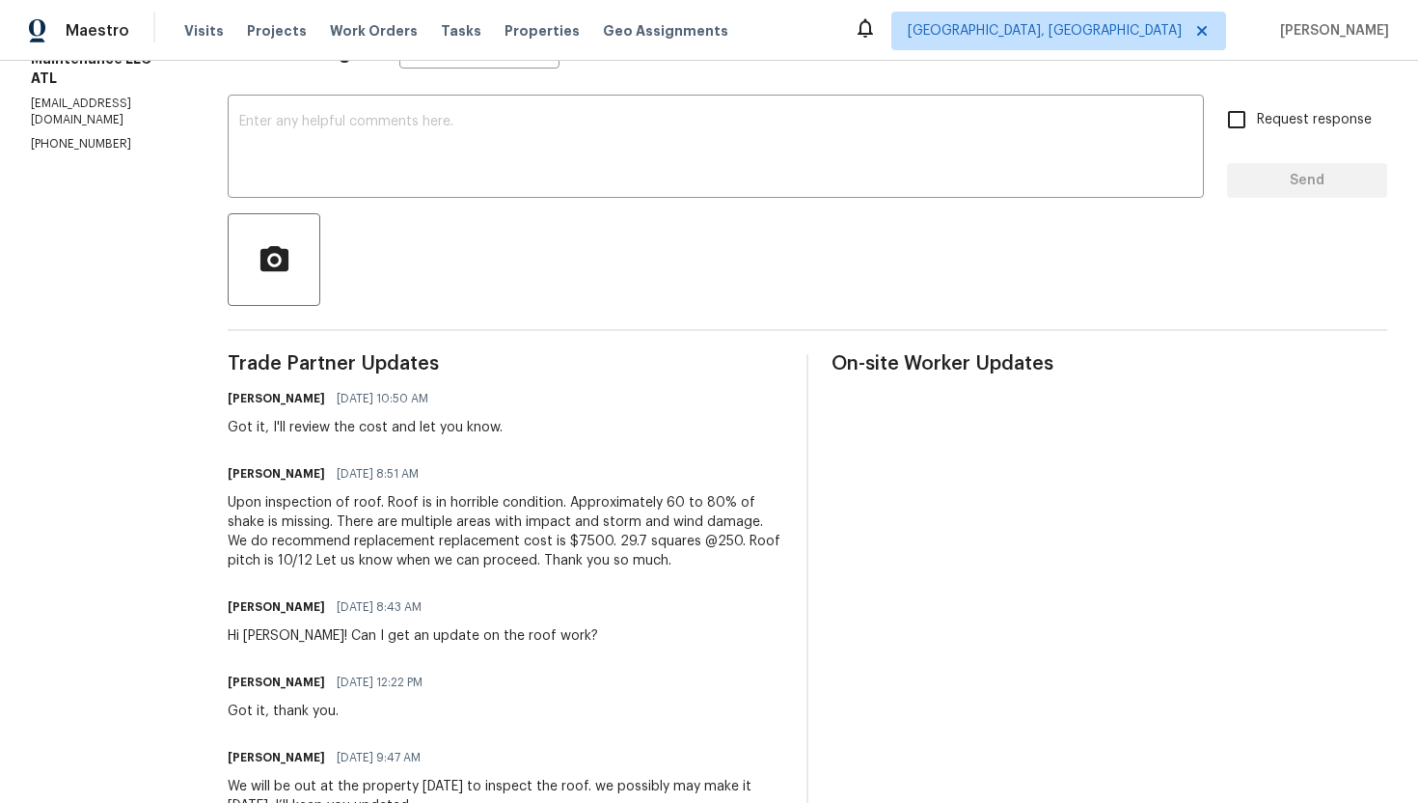
click at [431, 521] on div "Upon inspection of roof. Roof is in horrible condition. Approximately 60 to 80%…" at bounding box center [506, 531] width 556 height 77
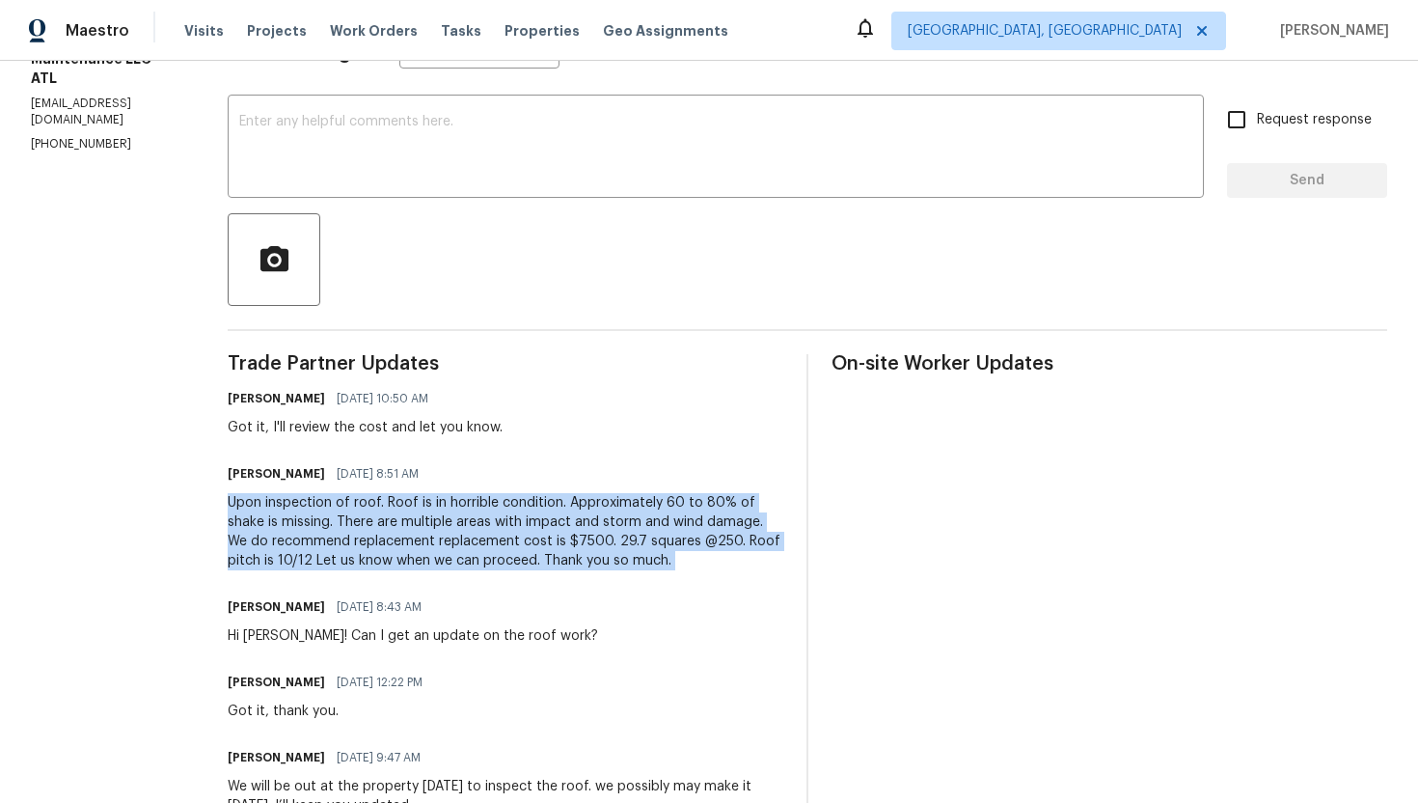
copy div "Upon inspection of roof. Roof is in horrible condition. Approximately 60 to 80%…"
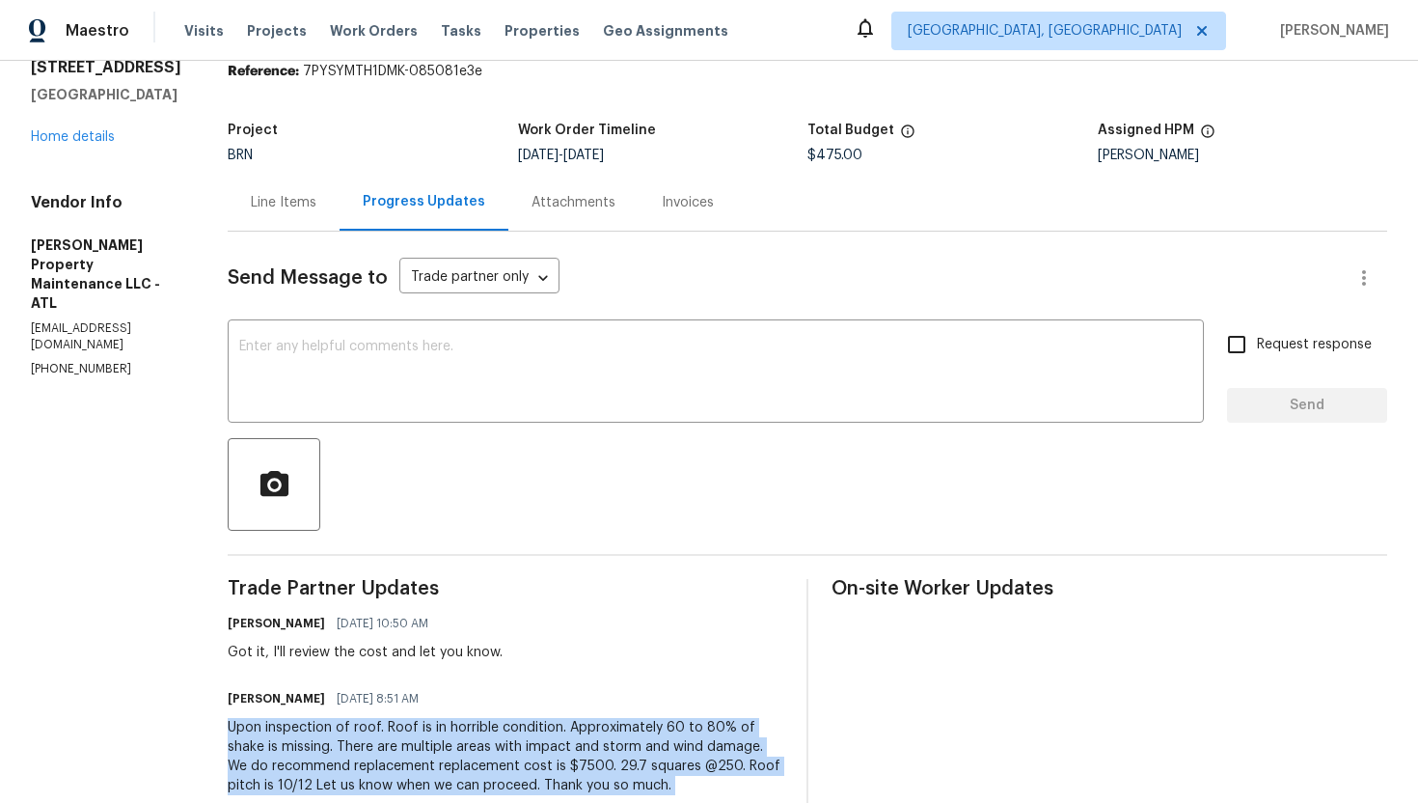
scroll to position [0, 0]
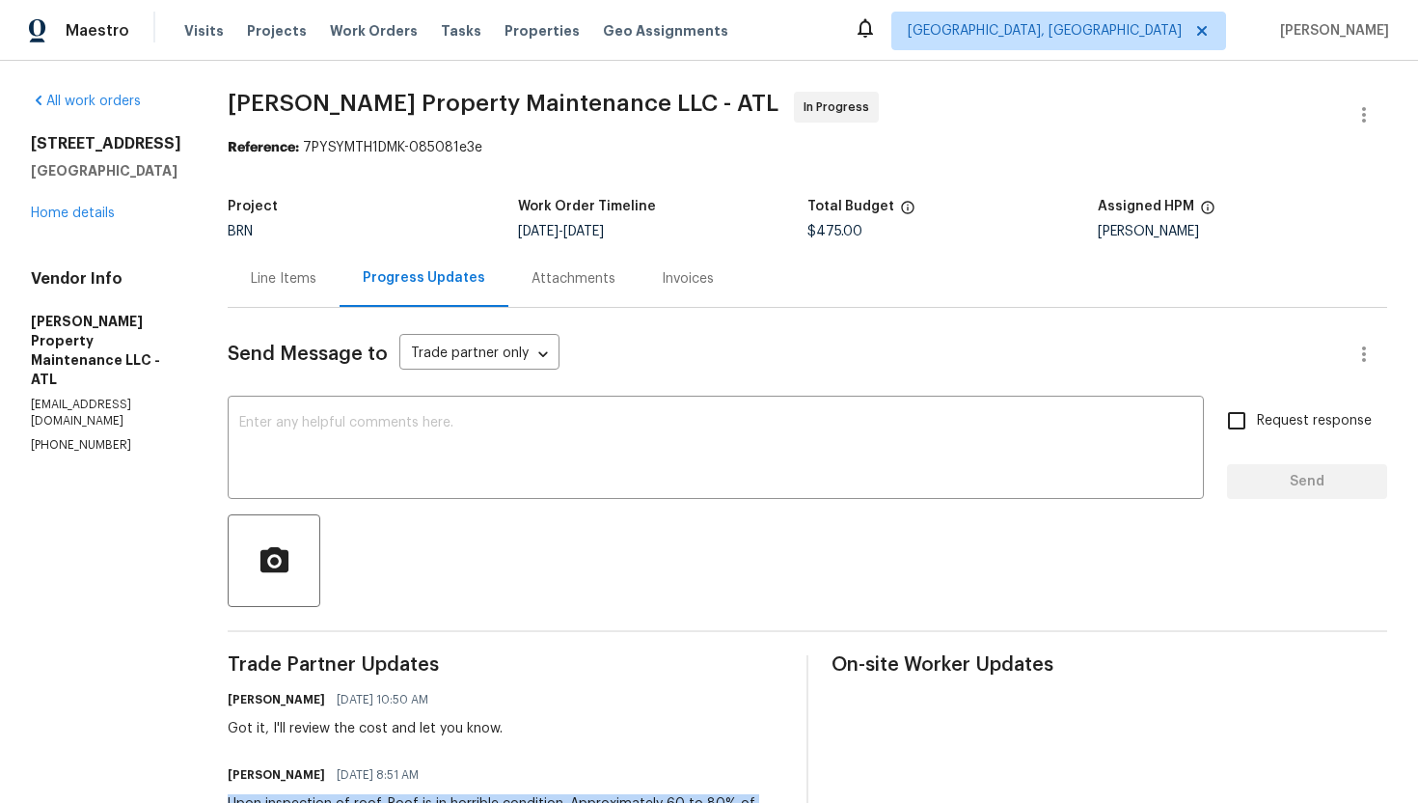
click at [302, 288] on div "Line Items" at bounding box center [284, 278] width 112 height 57
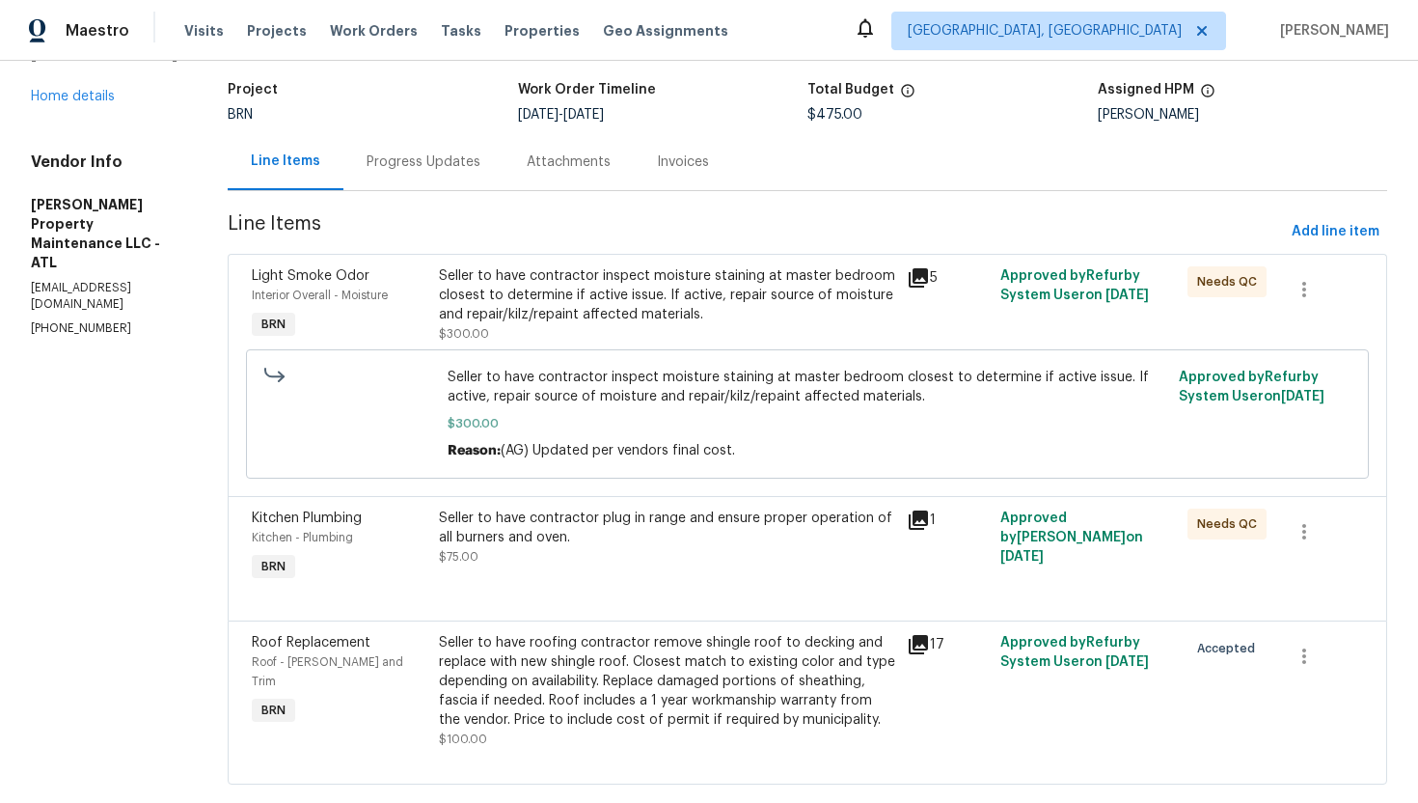
scroll to position [154, 0]
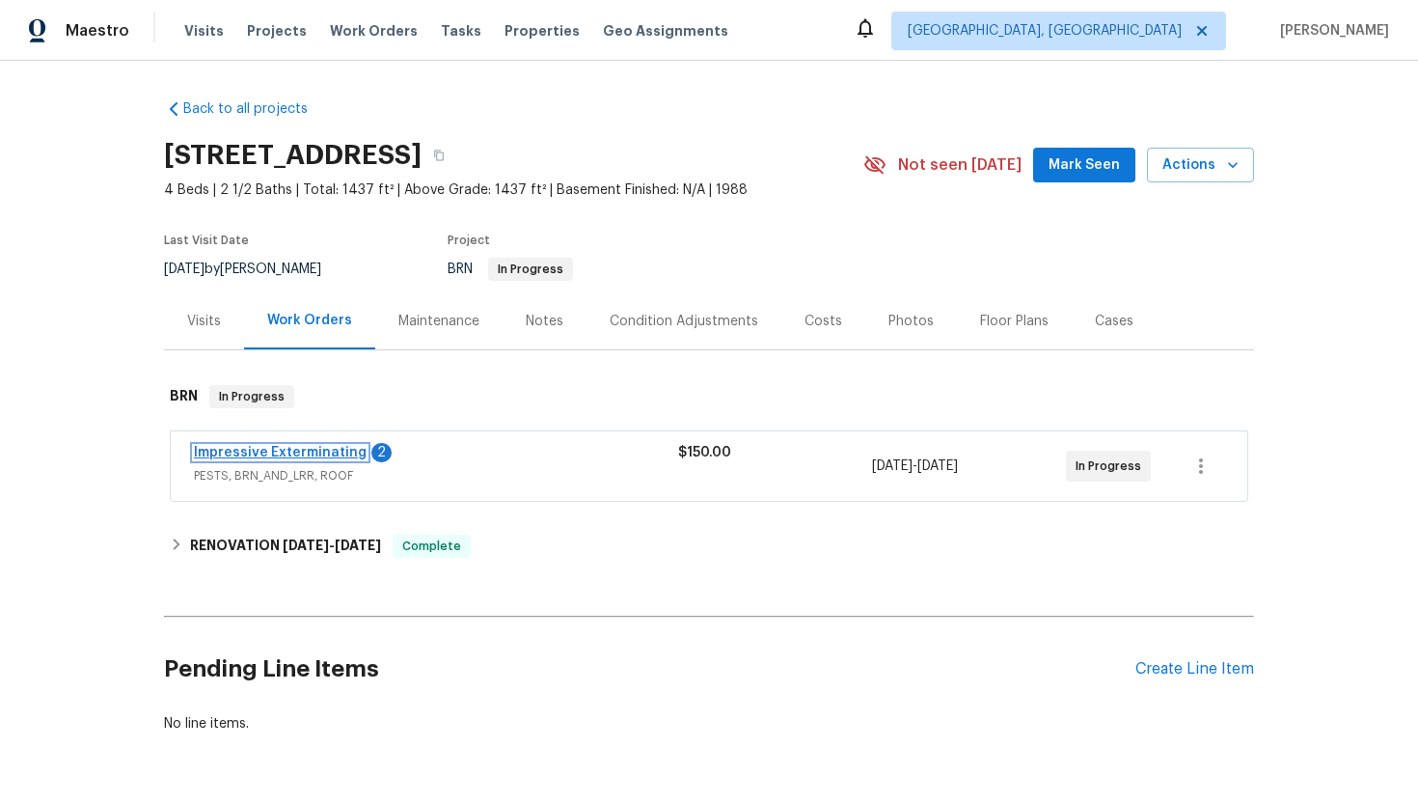
click at [319, 457] on link "Impressive Exterminating" at bounding box center [280, 453] width 173 height 14
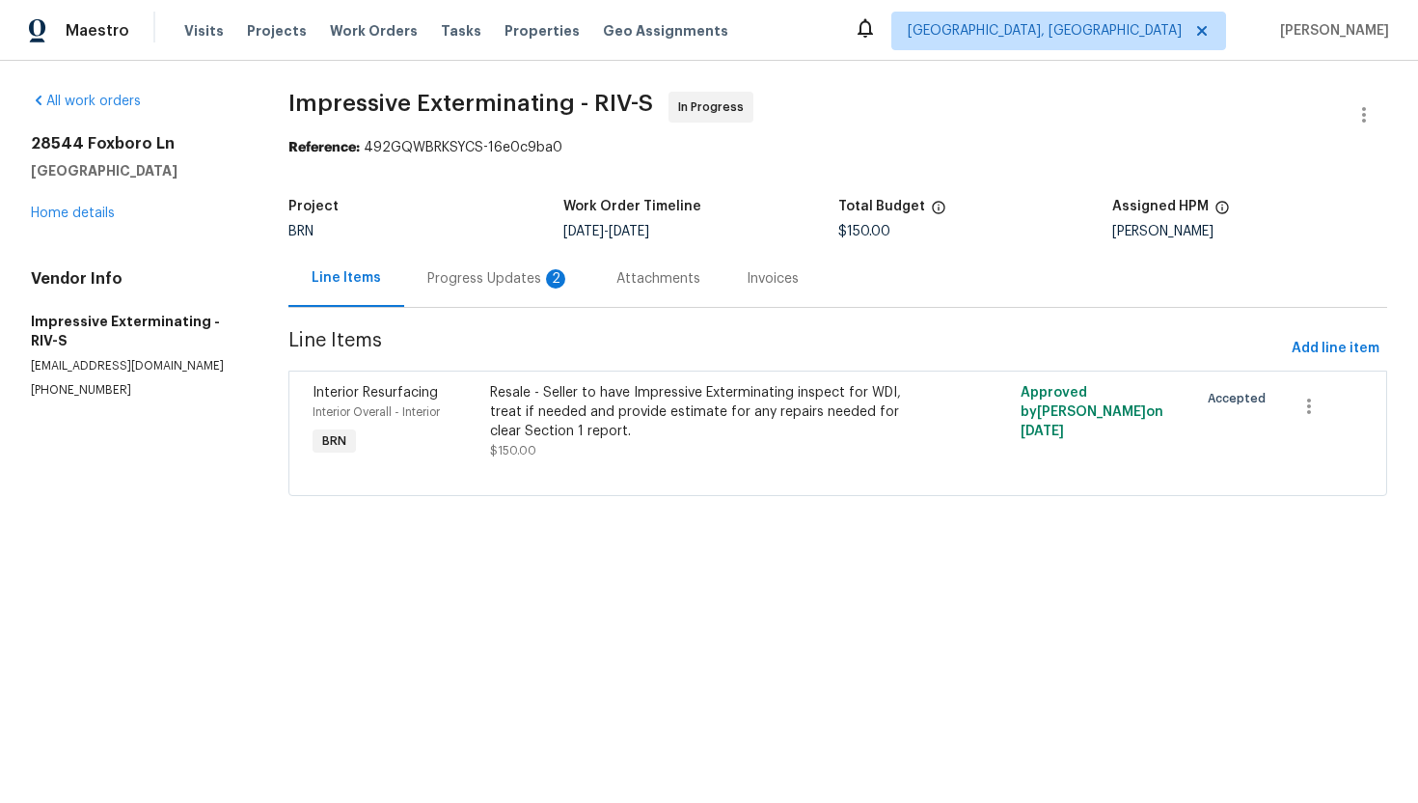
click at [500, 293] on div "Progress Updates 2" at bounding box center [498, 278] width 189 height 57
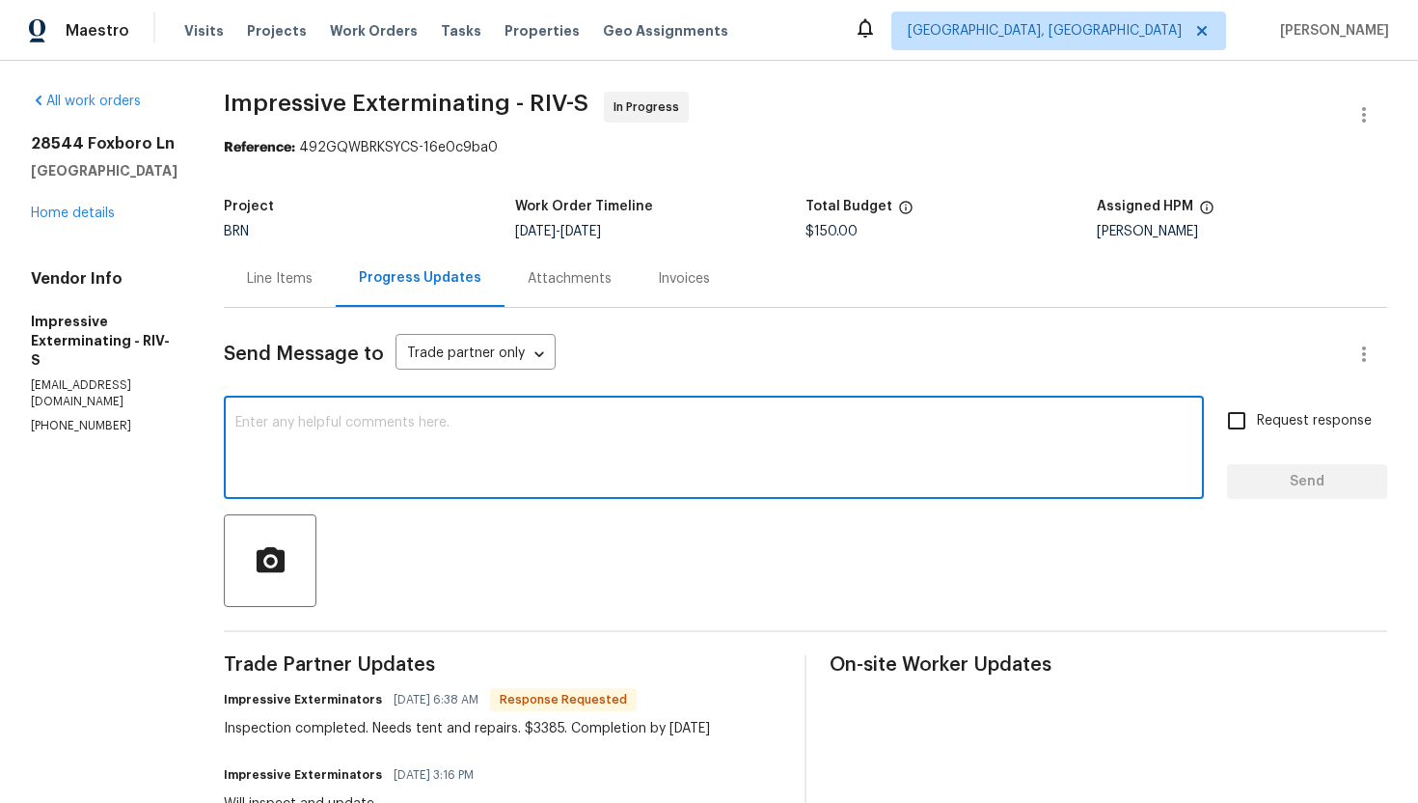
click at [477, 436] on textarea at bounding box center [713, 450] width 957 height 68
type textarea "Got it, I'll review the cost and let you know."
click at [1248, 424] on input "Request response" at bounding box center [1237, 420] width 41 height 41
checkbox input "true"
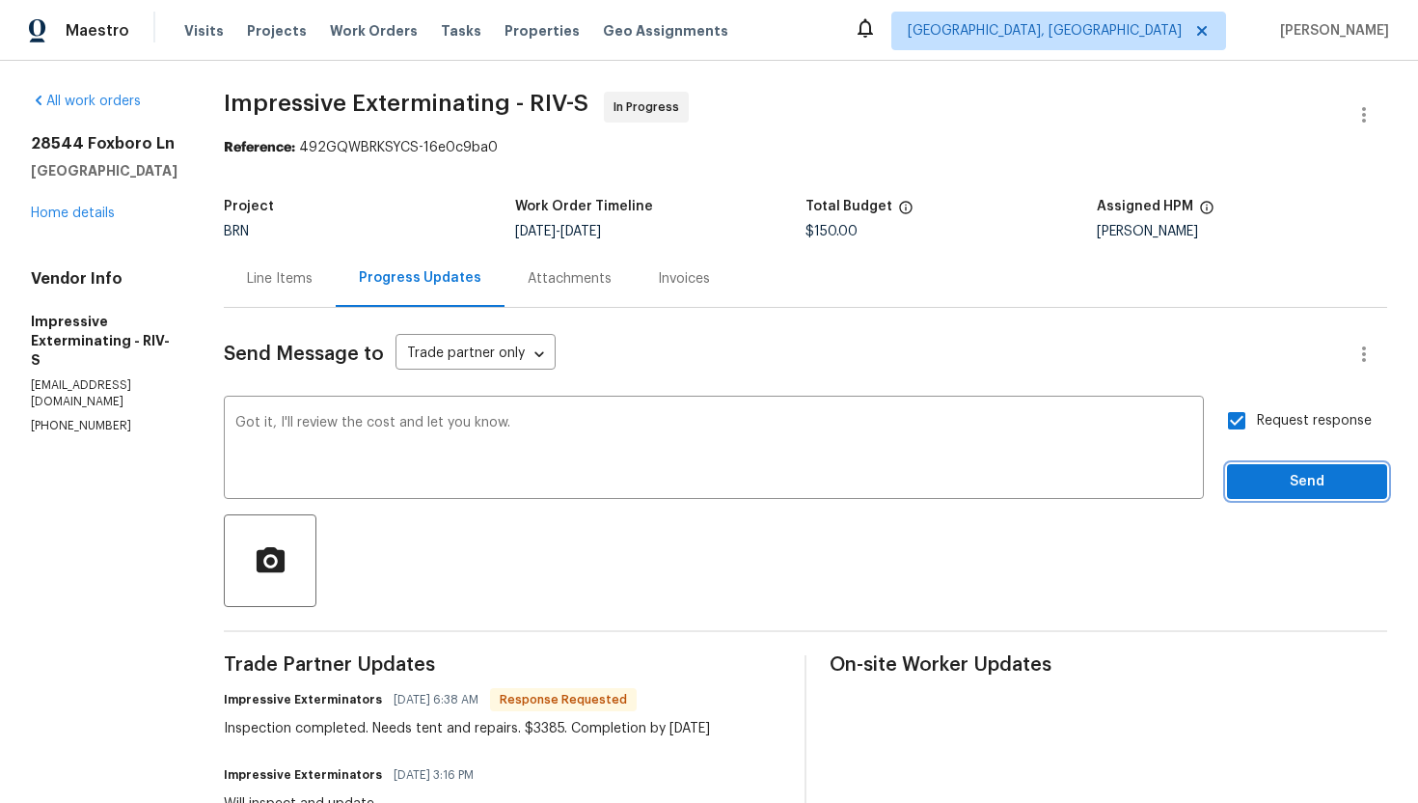
click at [1261, 481] on span "Send" at bounding box center [1307, 482] width 129 height 24
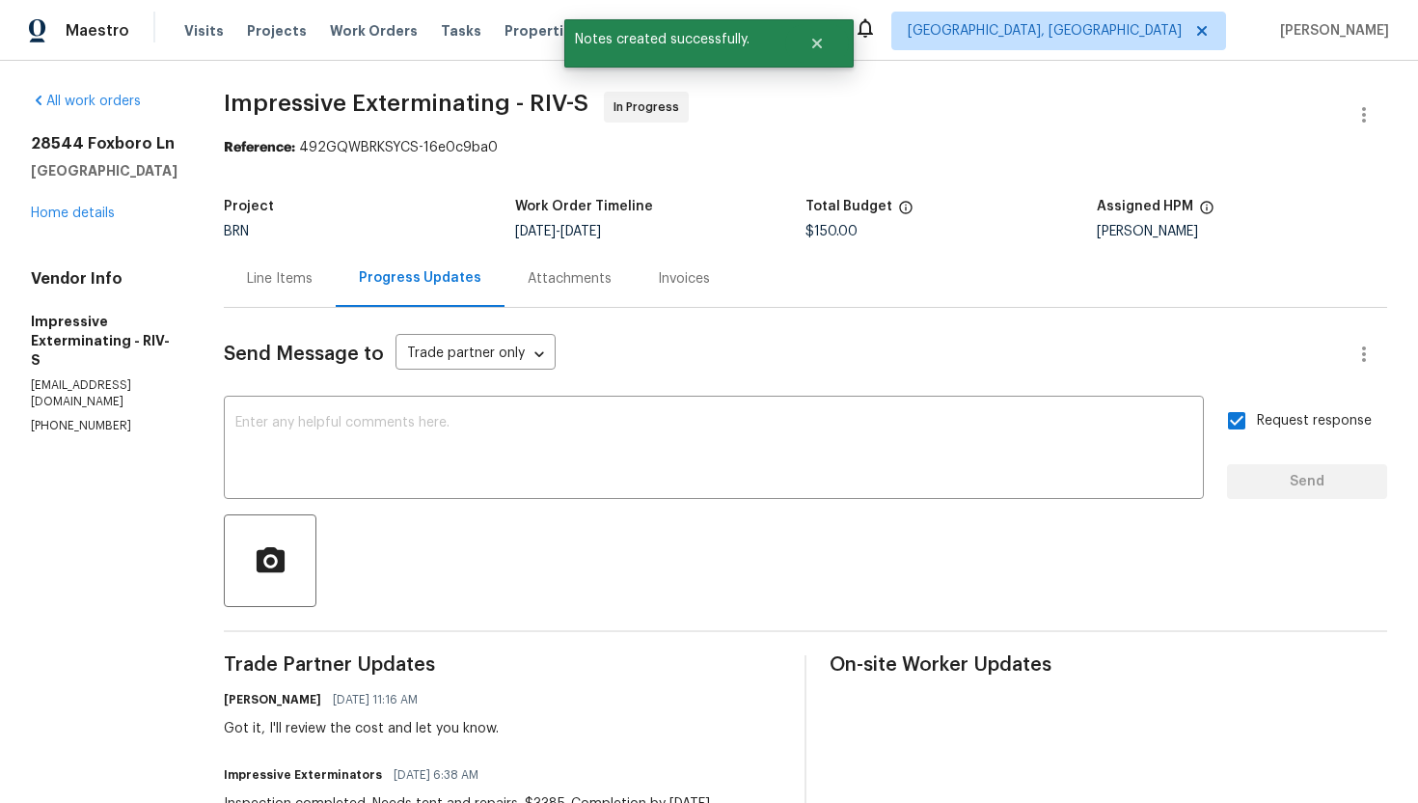
click at [299, 291] on div "Line Items" at bounding box center [280, 278] width 112 height 57
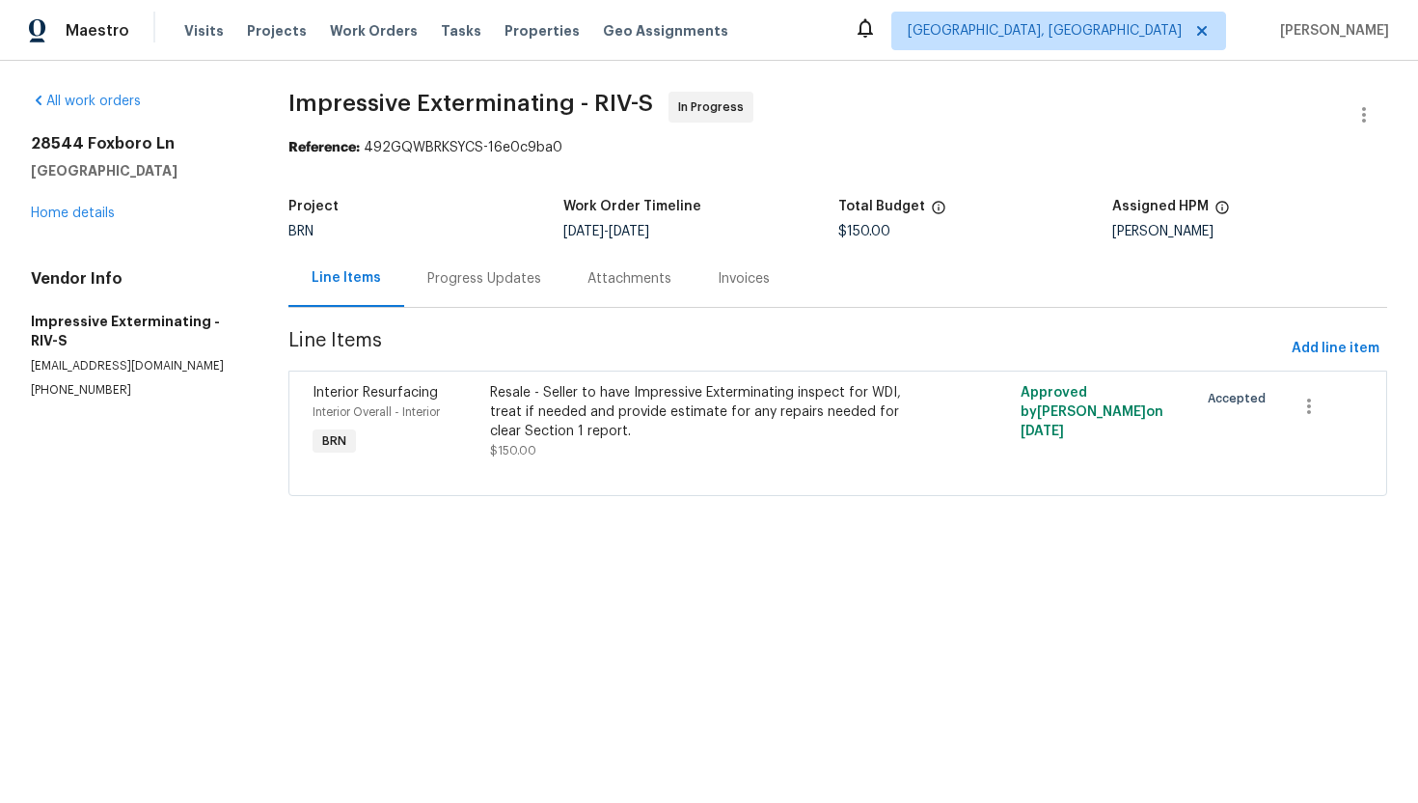
click at [499, 286] on div "Progress Updates" at bounding box center [484, 278] width 114 height 19
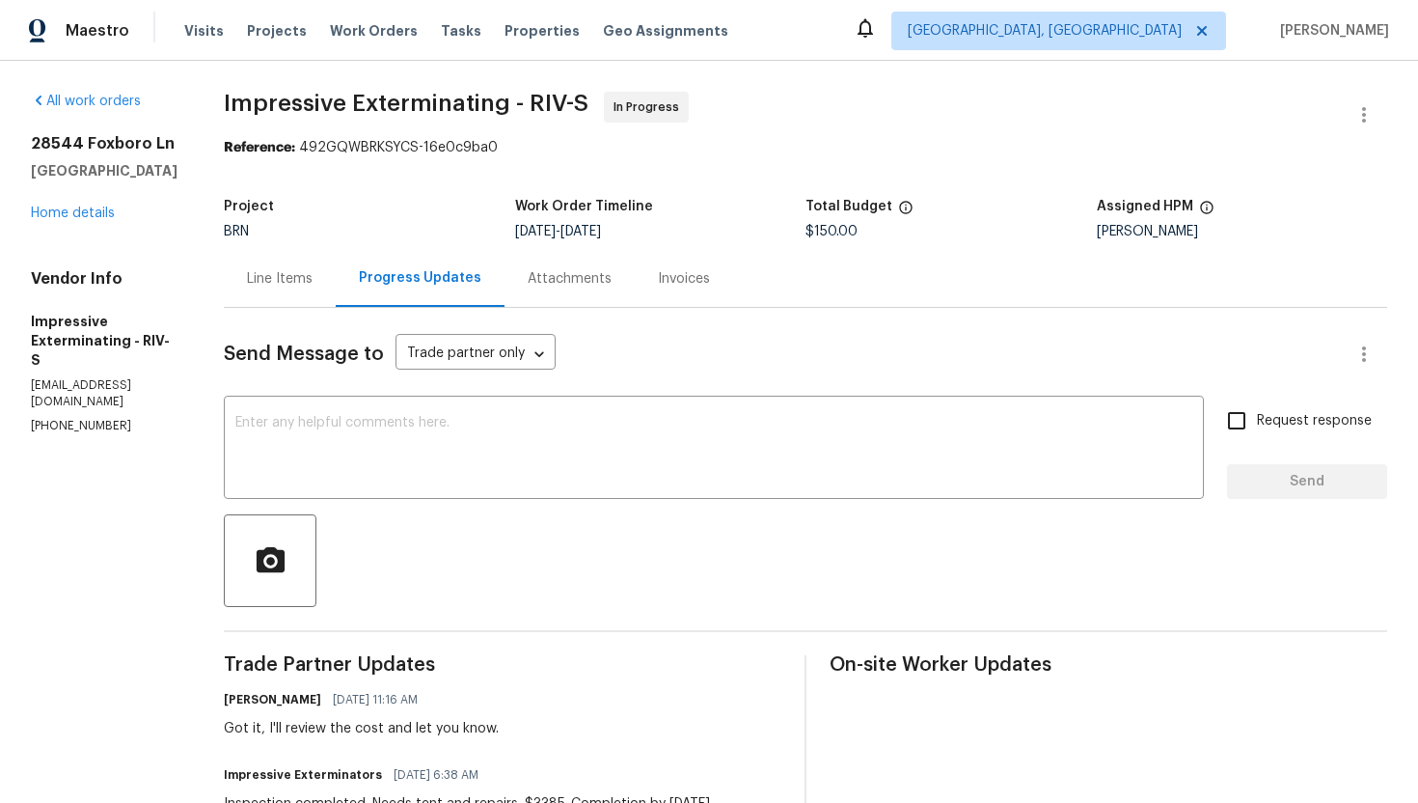
click at [328, 268] on div "Line Items" at bounding box center [280, 278] width 112 height 57
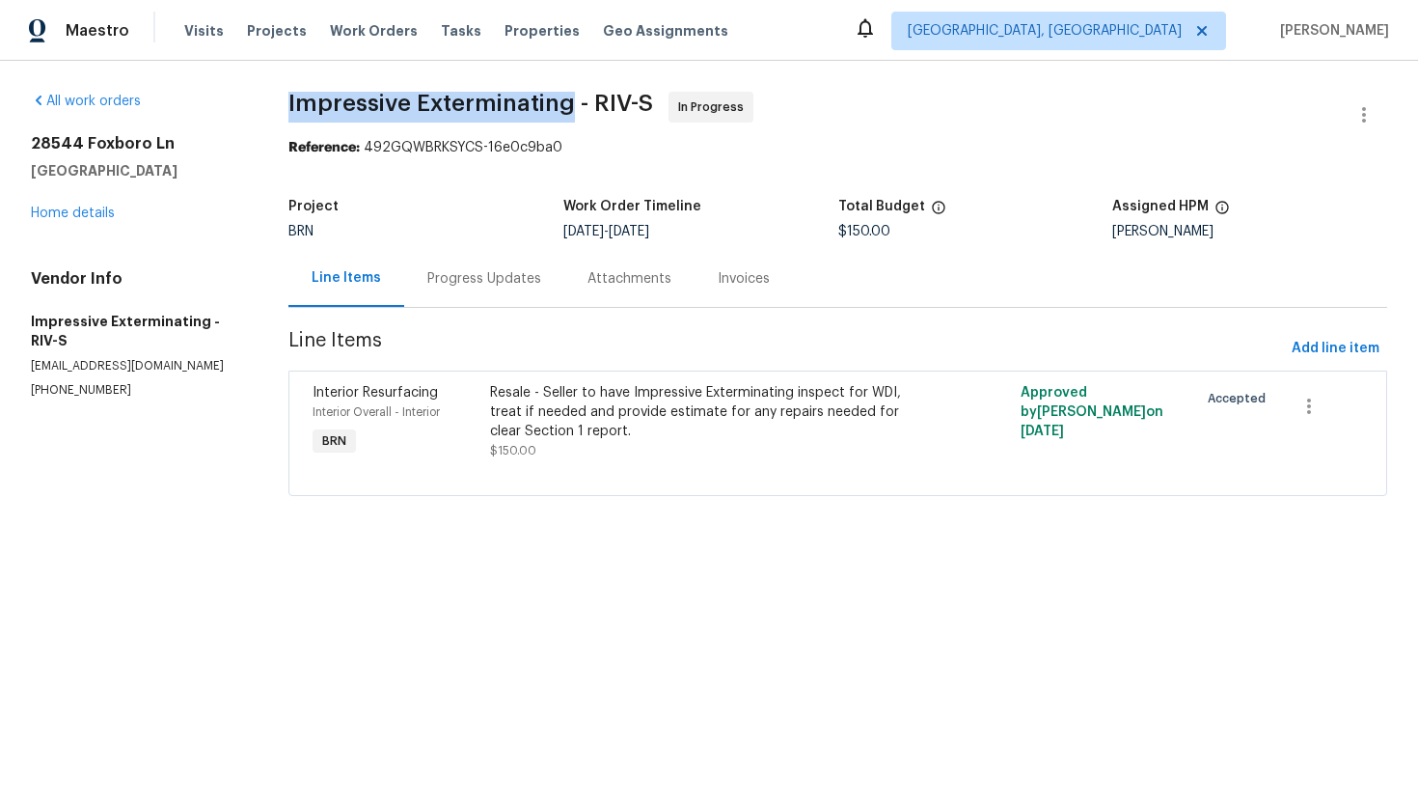
drag, startPoint x: 290, startPoint y: 99, endPoint x: 575, endPoint y: 95, distance: 284.6
click at [575, 95] on div "All work orders 28544 Foxboro Ln Highland, CA 92346 Home details Vendor Info Im…" at bounding box center [709, 305] width 1418 height 489
copy span "Impressive Exterminating"
click at [791, 125] on span "Impressive Exterminating - RIV-S In Progress" at bounding box center [814, 115] width 1053 height 46
click at [498, 282] on div "Progress Updates" at bounding box center [484, 278] width 114 height 19
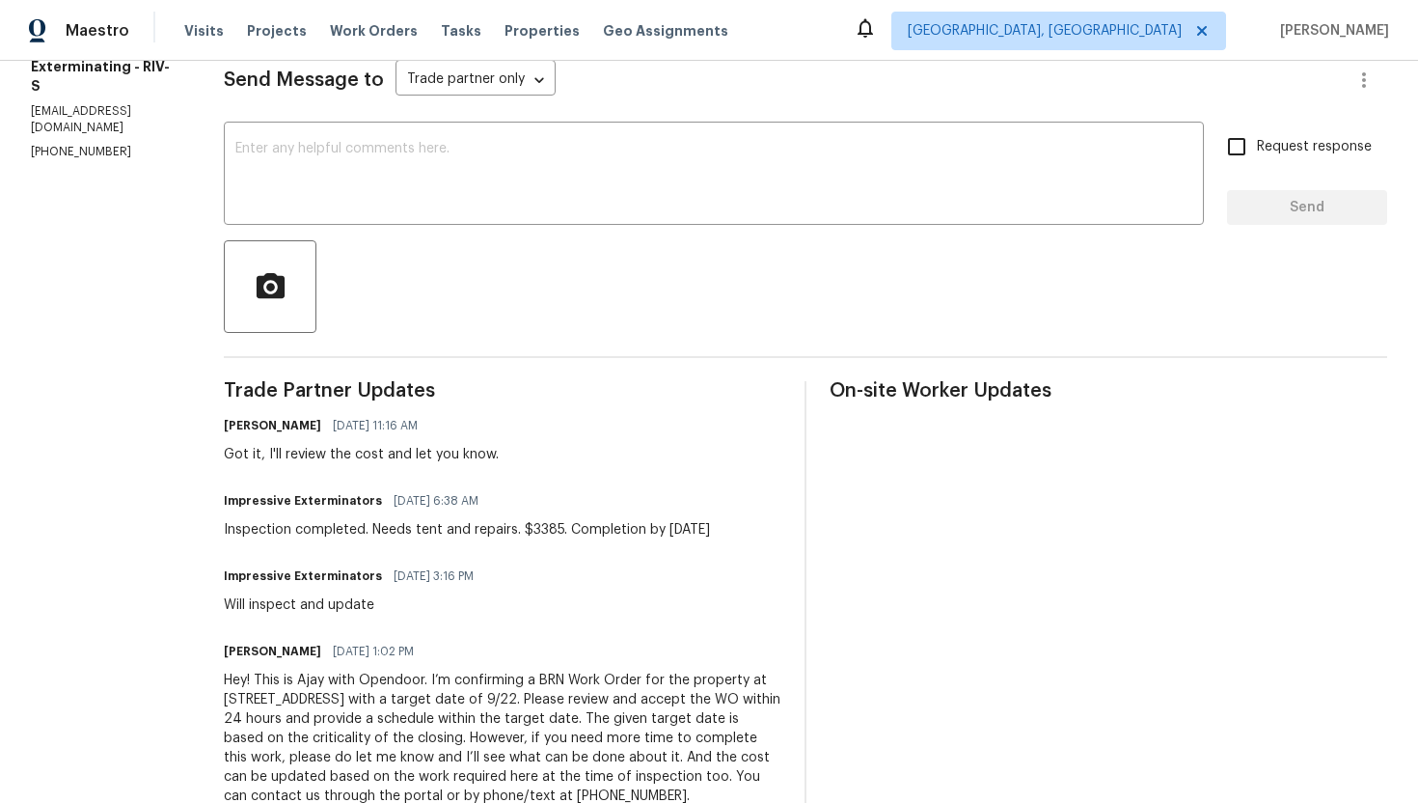
scroll to position [295, 0]
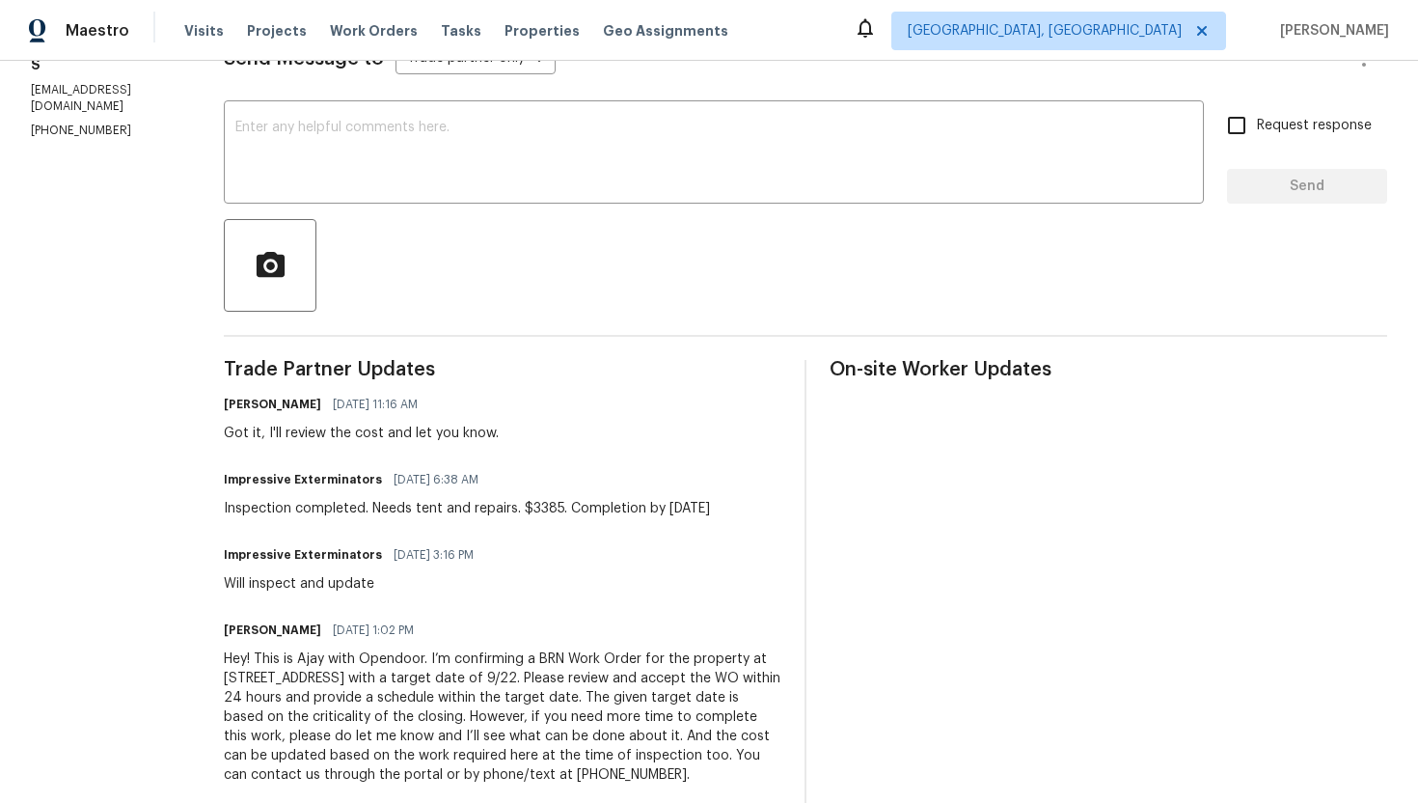
click at [532, 509] on div "Inspection completed. Needs tent and repairs. $3385. Completion by Thursday nex…" at bounding box center [467, 508] width 486 height 19
copy div "Inspection completed. Needs tent and repairs. $3385. Completion by Thursday nex…"
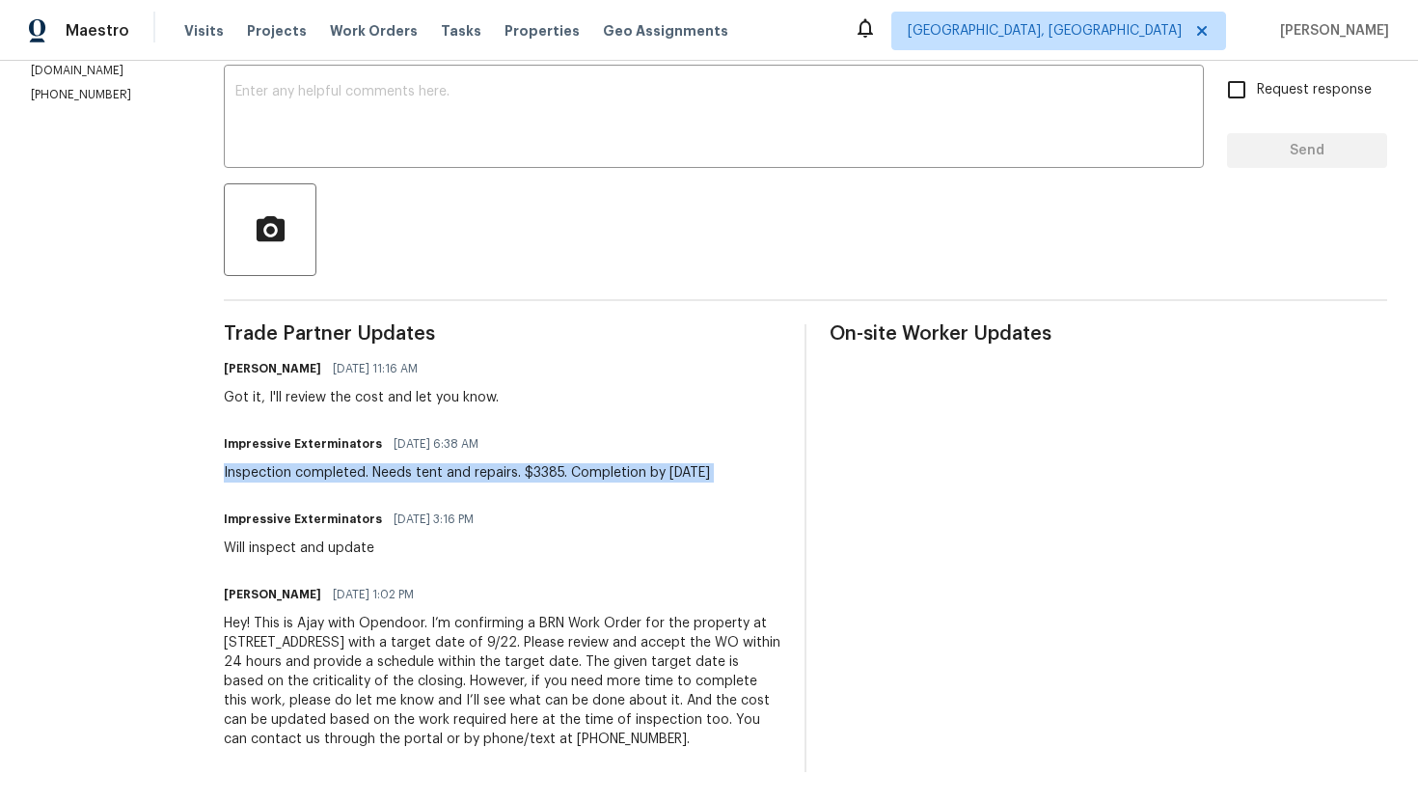
scroll to position [0, 0]
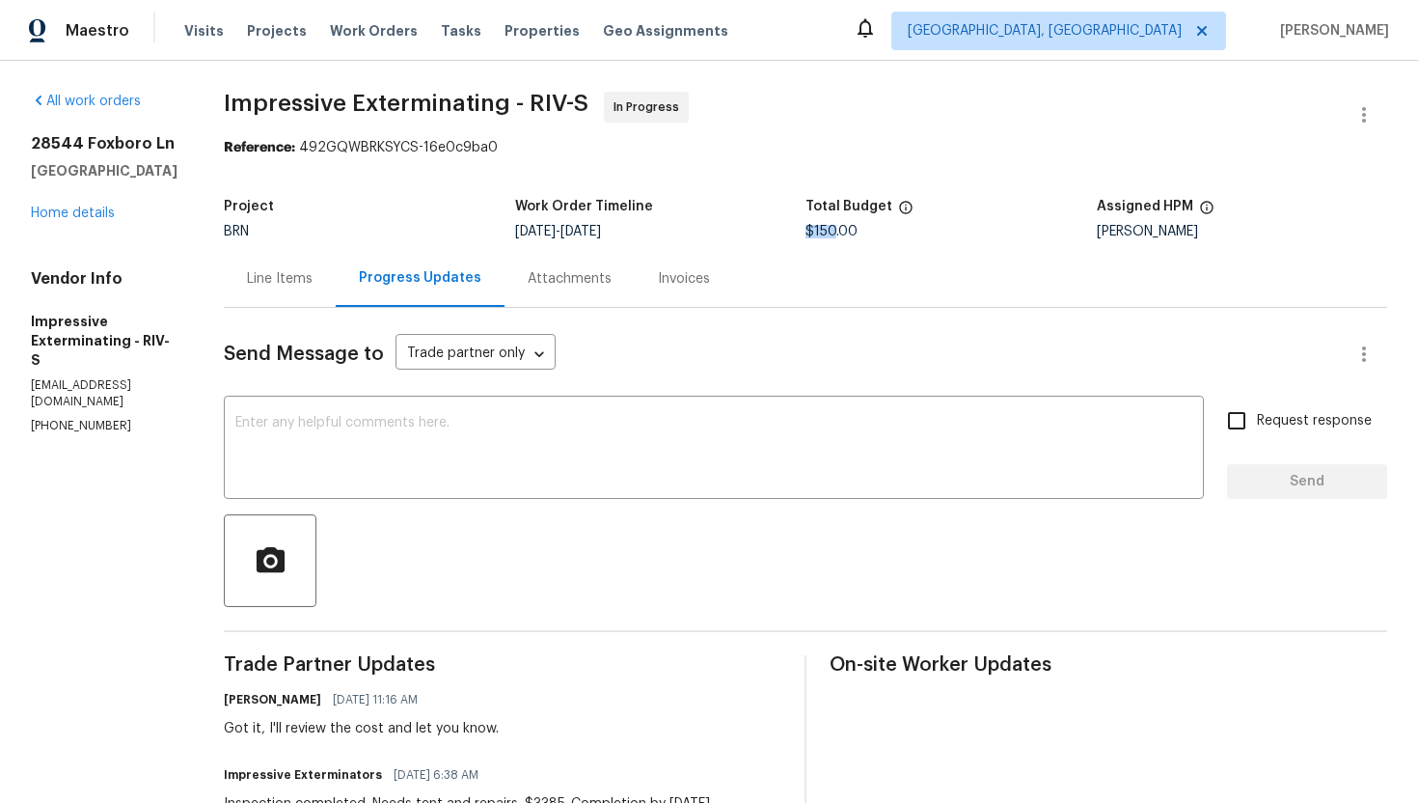
drag, startPoint x: 842, startPoint y: 232, endPoint x: 814, endPoint y: 234, distance: 28.1
click at [814, 234] on span "$150.00" at bounding box center [832, 232] width 52 height 14
copy span "$150"
click at [295, 291] on div "Line Items" at bounding box center [280, 278] width 112 height 57
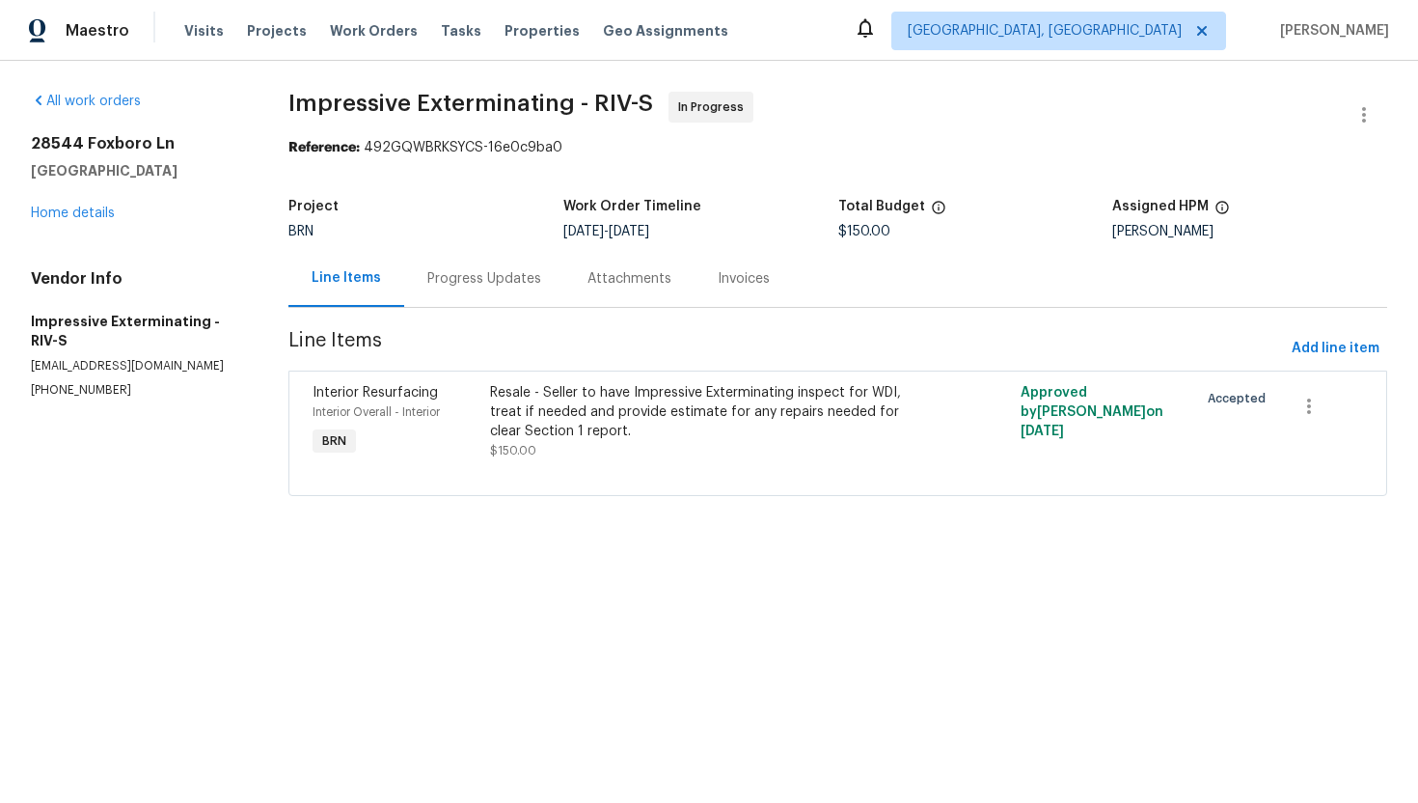
click at [602, 408] on div "Resale - Seller to have Impressive Exterminating inspect for WDI, treat if need…" at bounding box center [705, 412] width 431 height 58
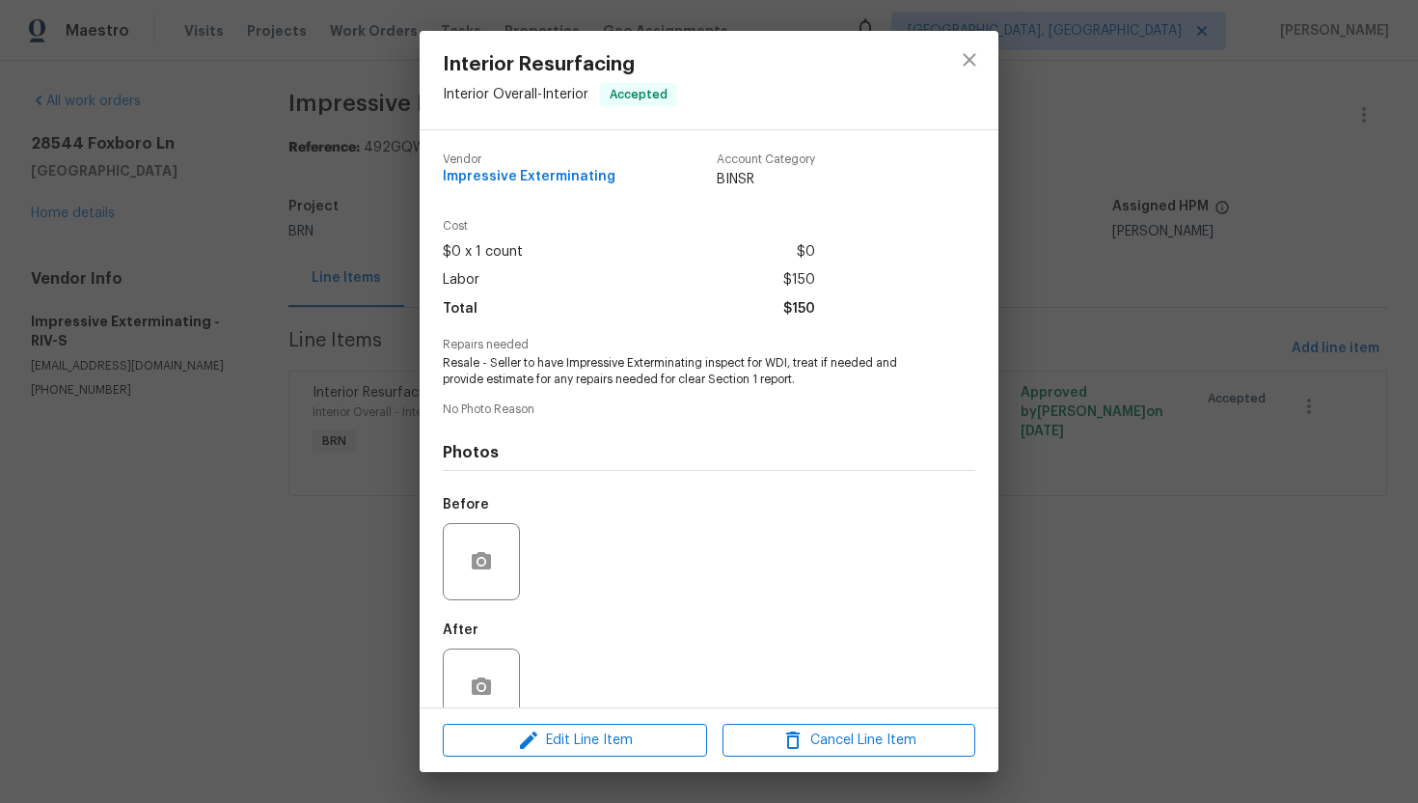
click at [586, 375] on span "Resale - Seller to have Impressive Exterminating inspect for WDI, treat if need…" at bounding box center [682, 371] width 479 height 33
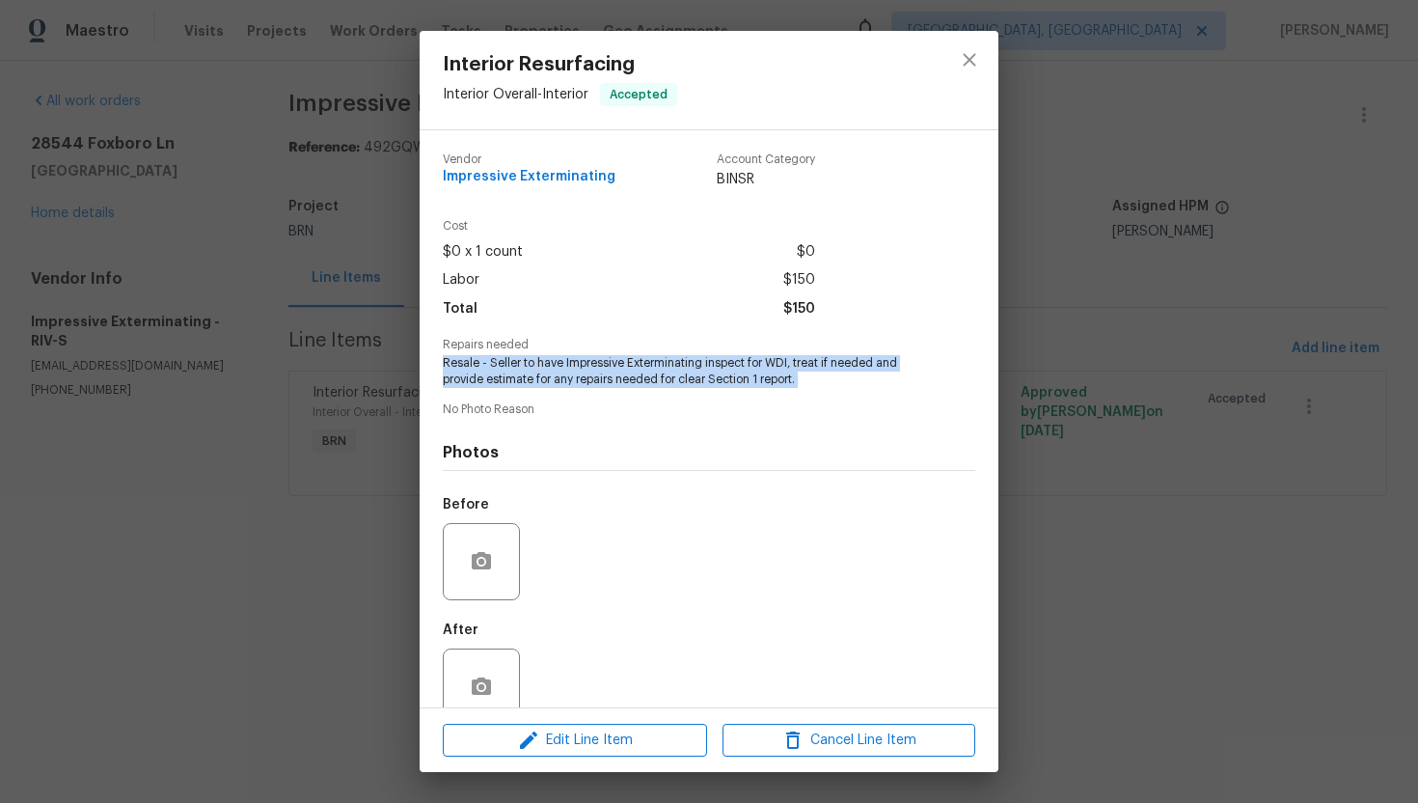
copy span "Resale - Seller to have Impressive Exterminating inspect for WDI, treat if need…"
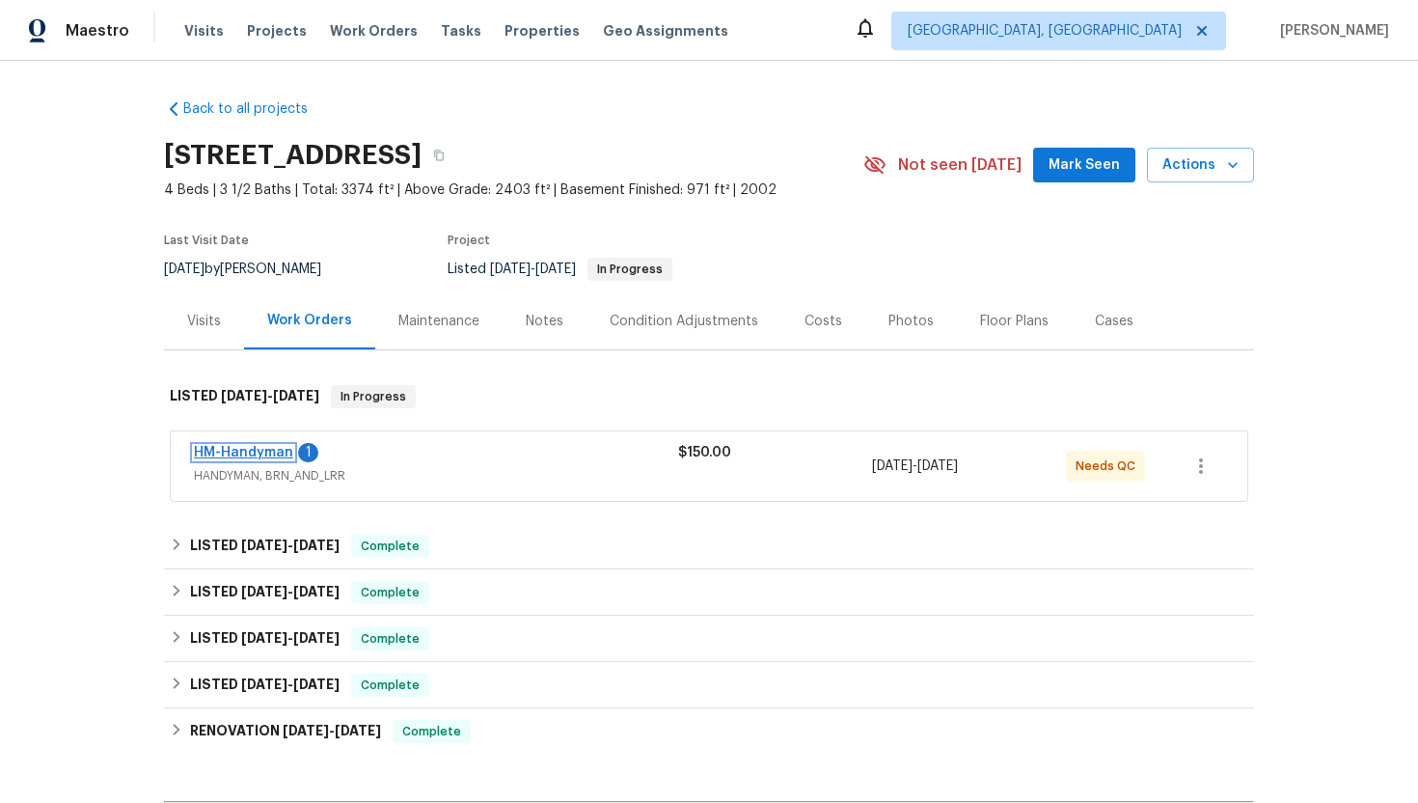
click at [277, 450] on link "HM-Handyman" at bounding box center [243, 453] width 99 height 14
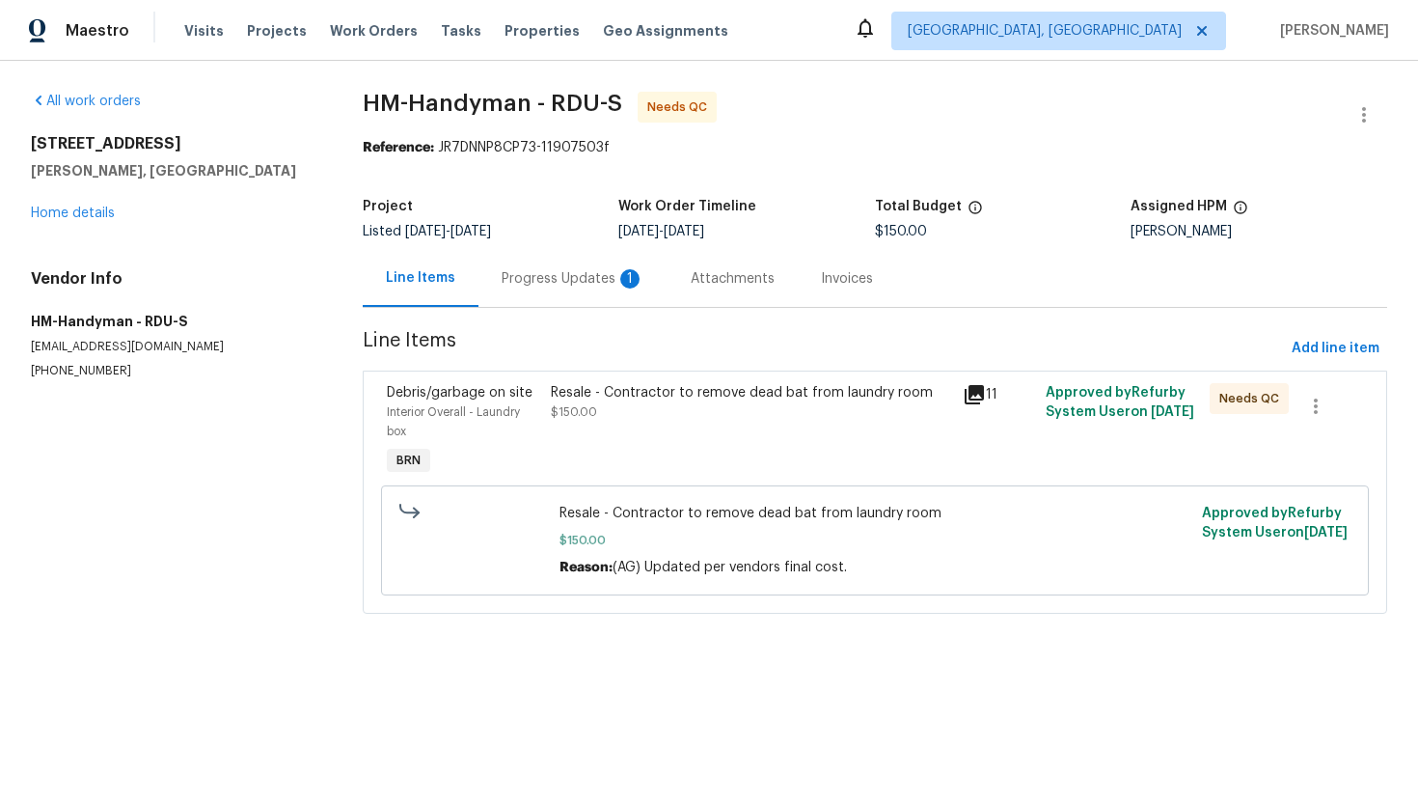
click at [578, 284] on div "Progress Updates 1" at bounding box center [573, 278] width 143 height 19
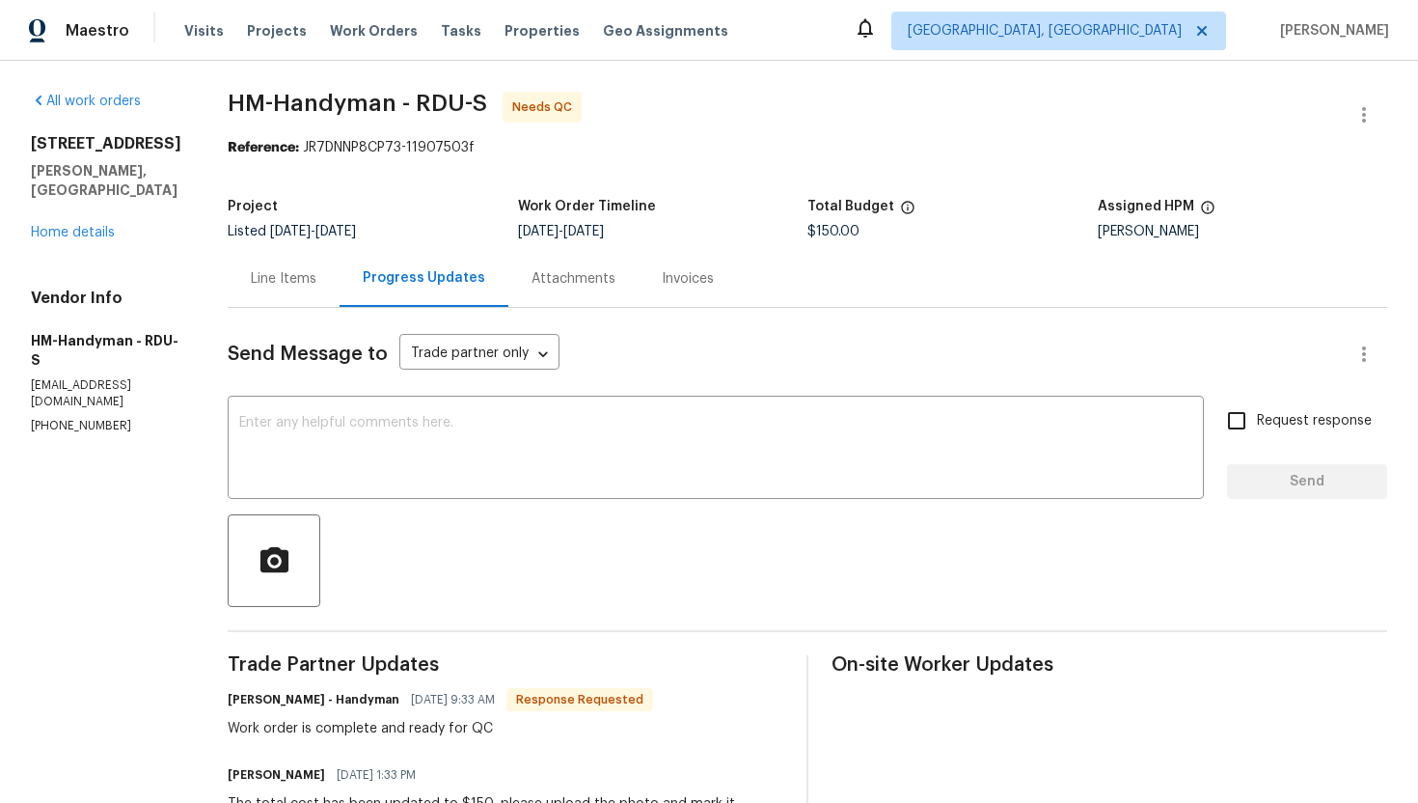
click at [302, 288] on div "Line Items" at bounding box center [284, 278] width 112 height 57
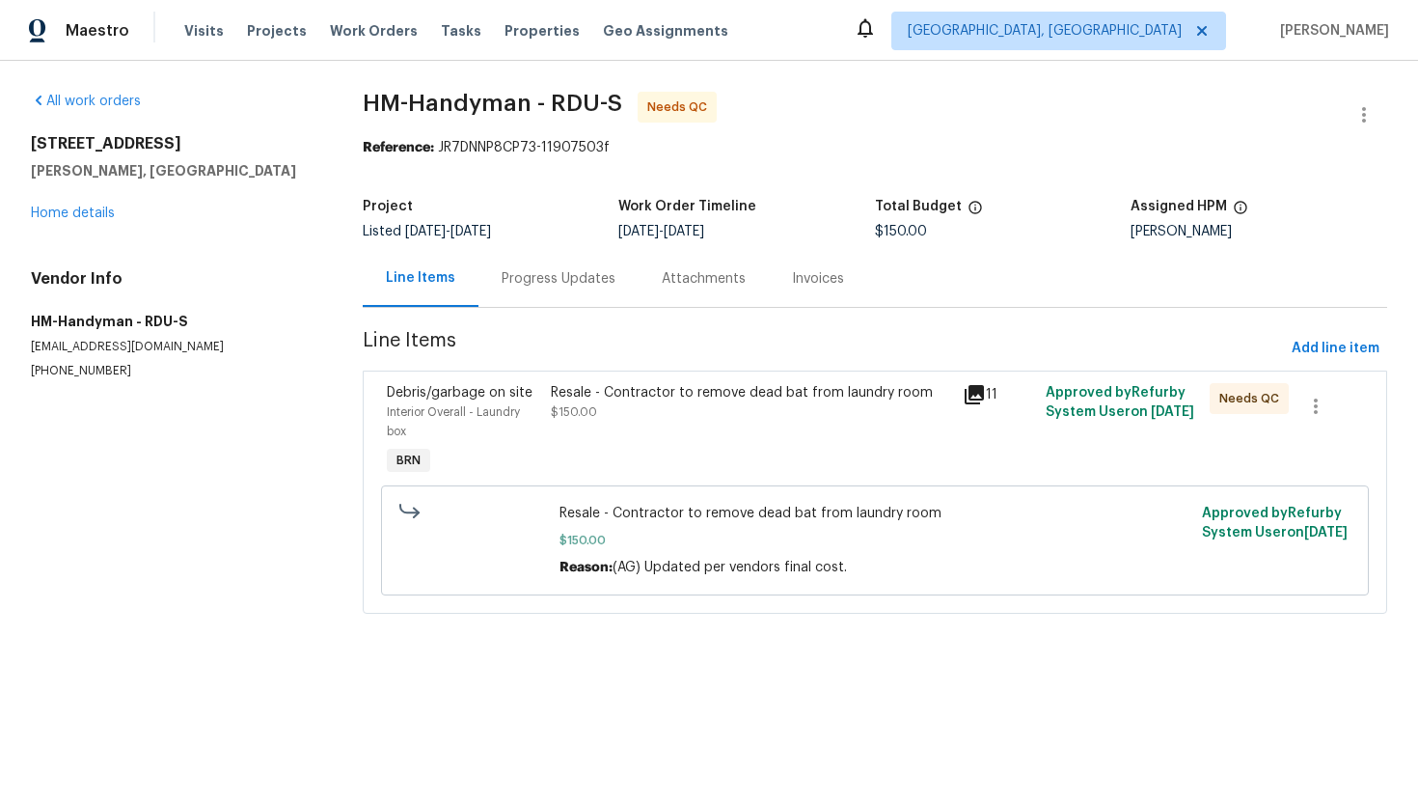
click at [658, 434] on div "Resale - Contractor to remove dead bat from laundry room $150.00" at bounding box center [751, 431] width 412 height 108
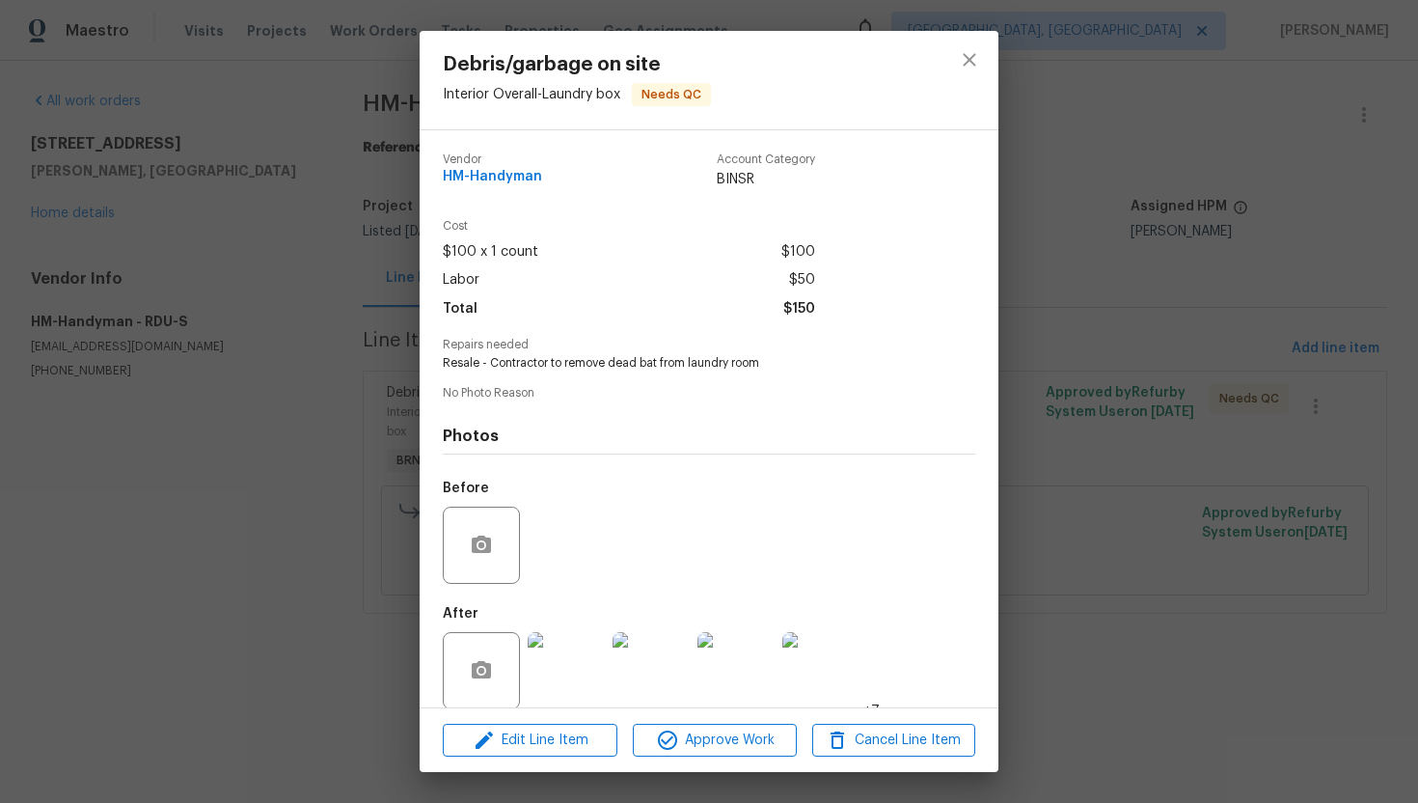
scroll to position [21, 0]
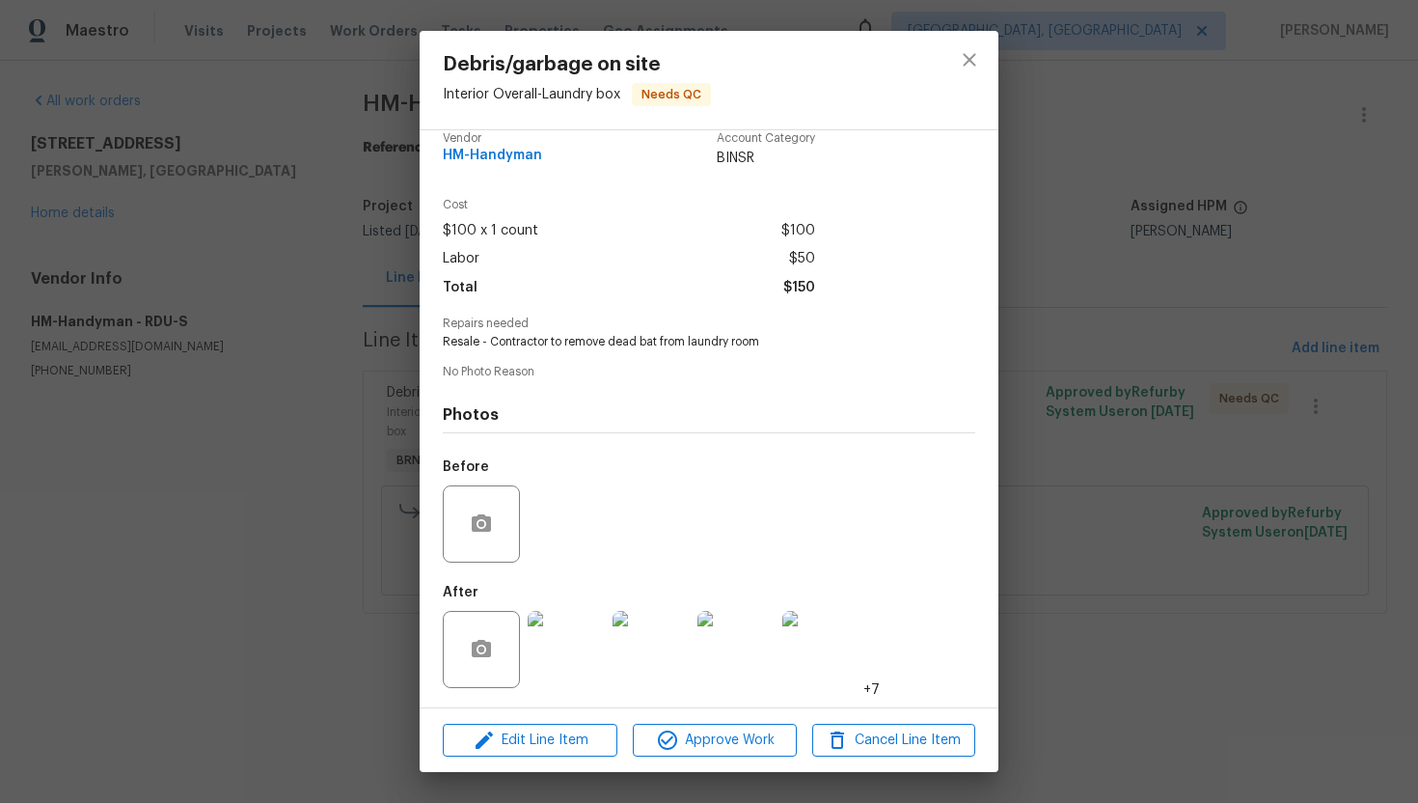
click at [587, 653] on img at bounding box center [566, 649] width 77 height 77
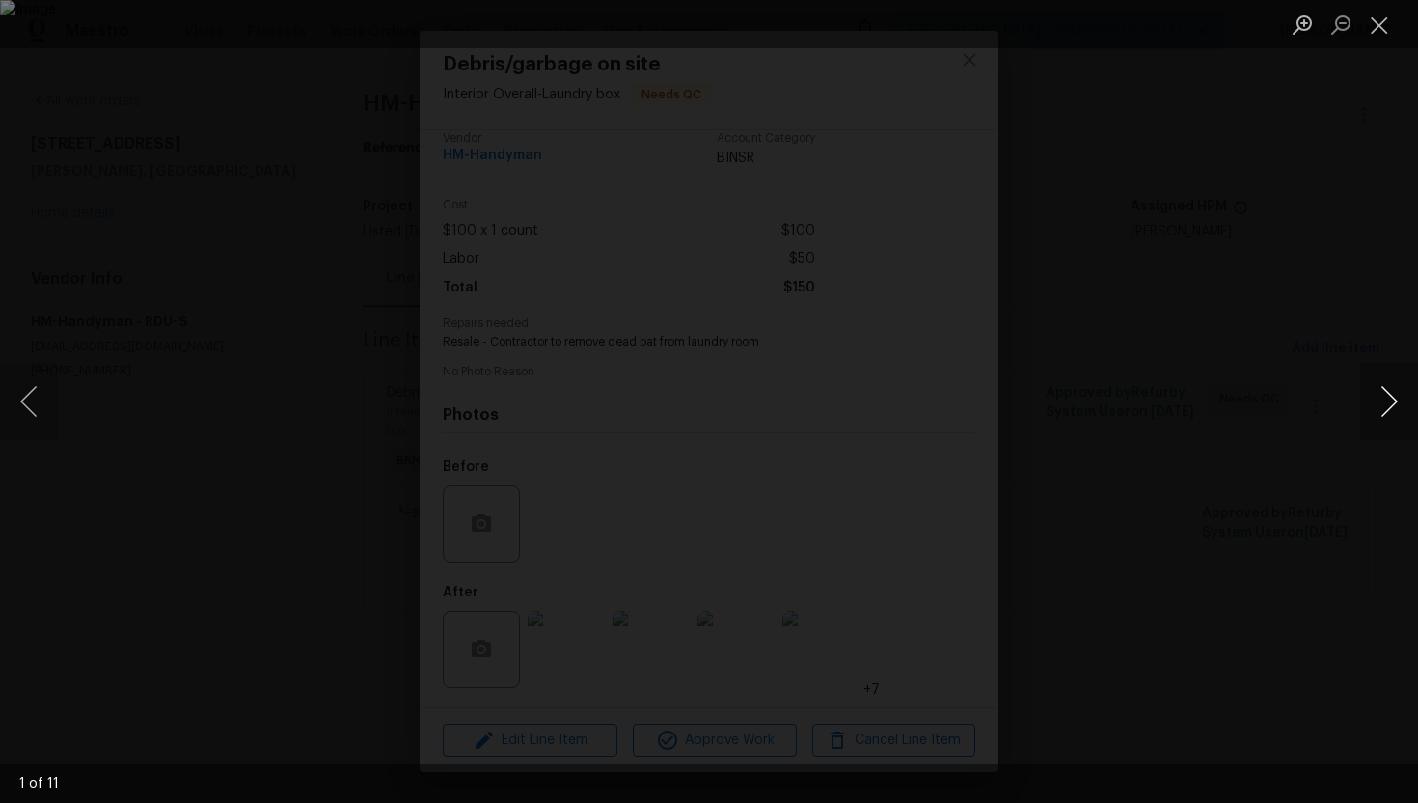
click at [1396, 398] on button "Next image" at bounding box center [1389, 401] width 58 height 77
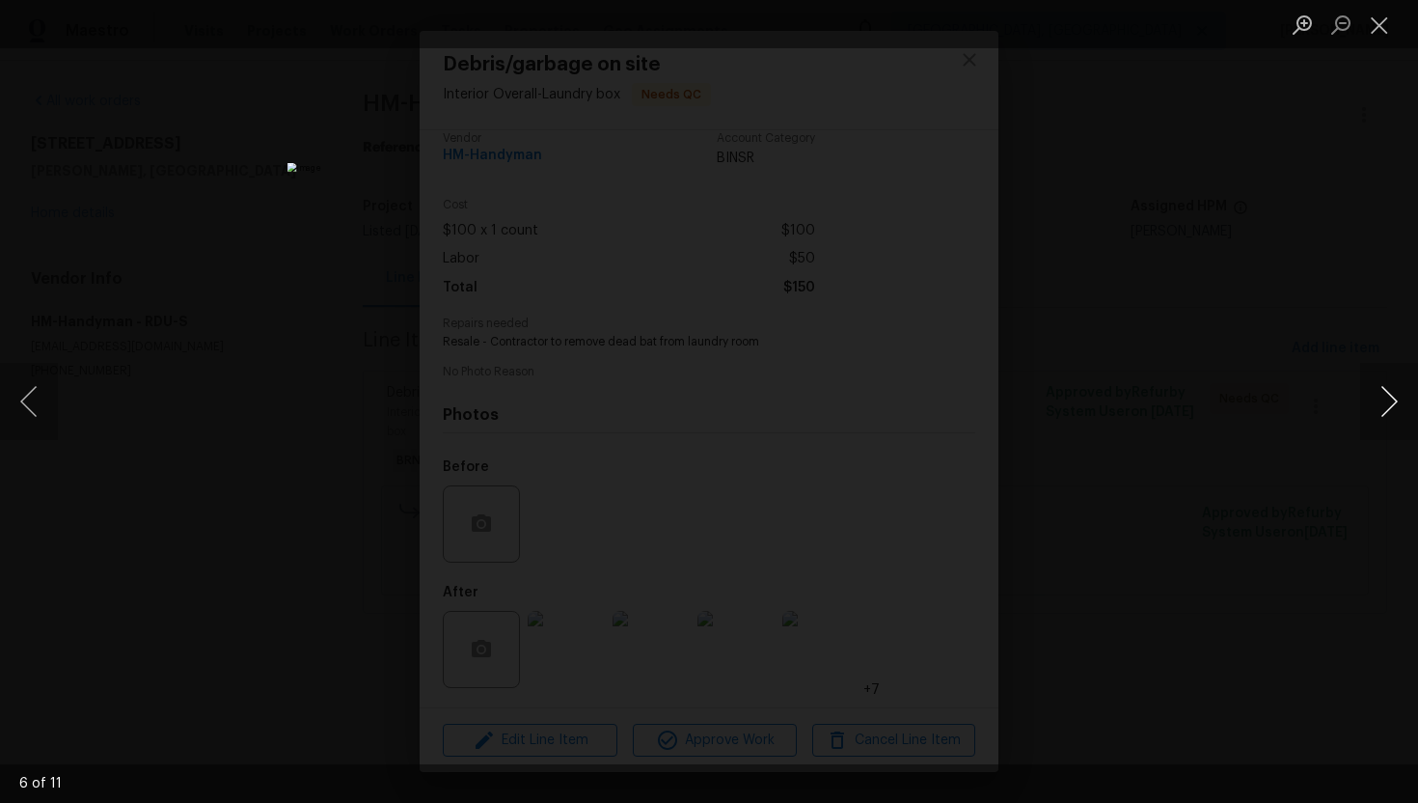
click at [1396, 398] on button "Next image" at bounding box center [1389, 401] width 58 height 77
click at [1391, 24] on button "Close lightbox" at bounding box center [1379, 25] width 39 height 34
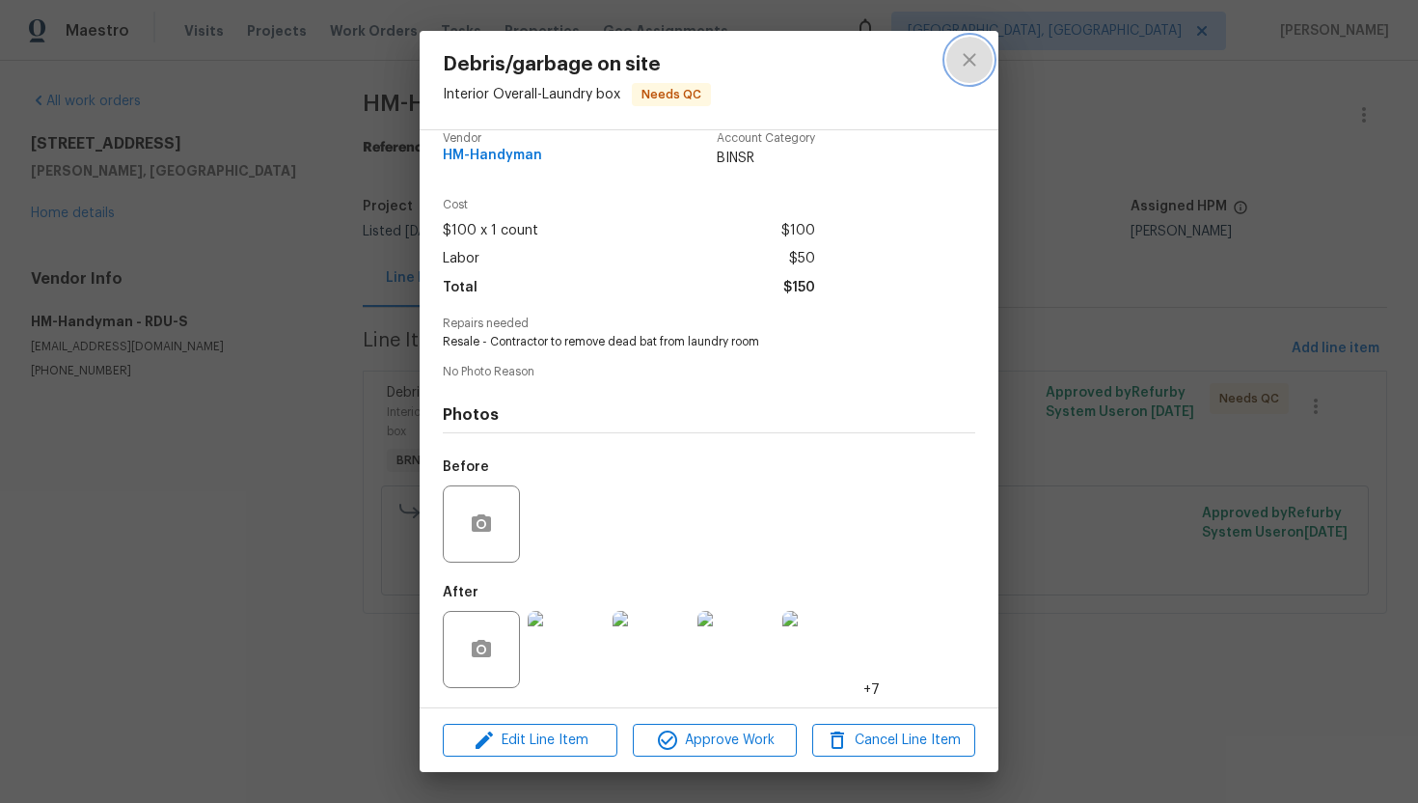
click at [972, 67] on icon "close" at bounding box center [969, 59] width 23 height 23
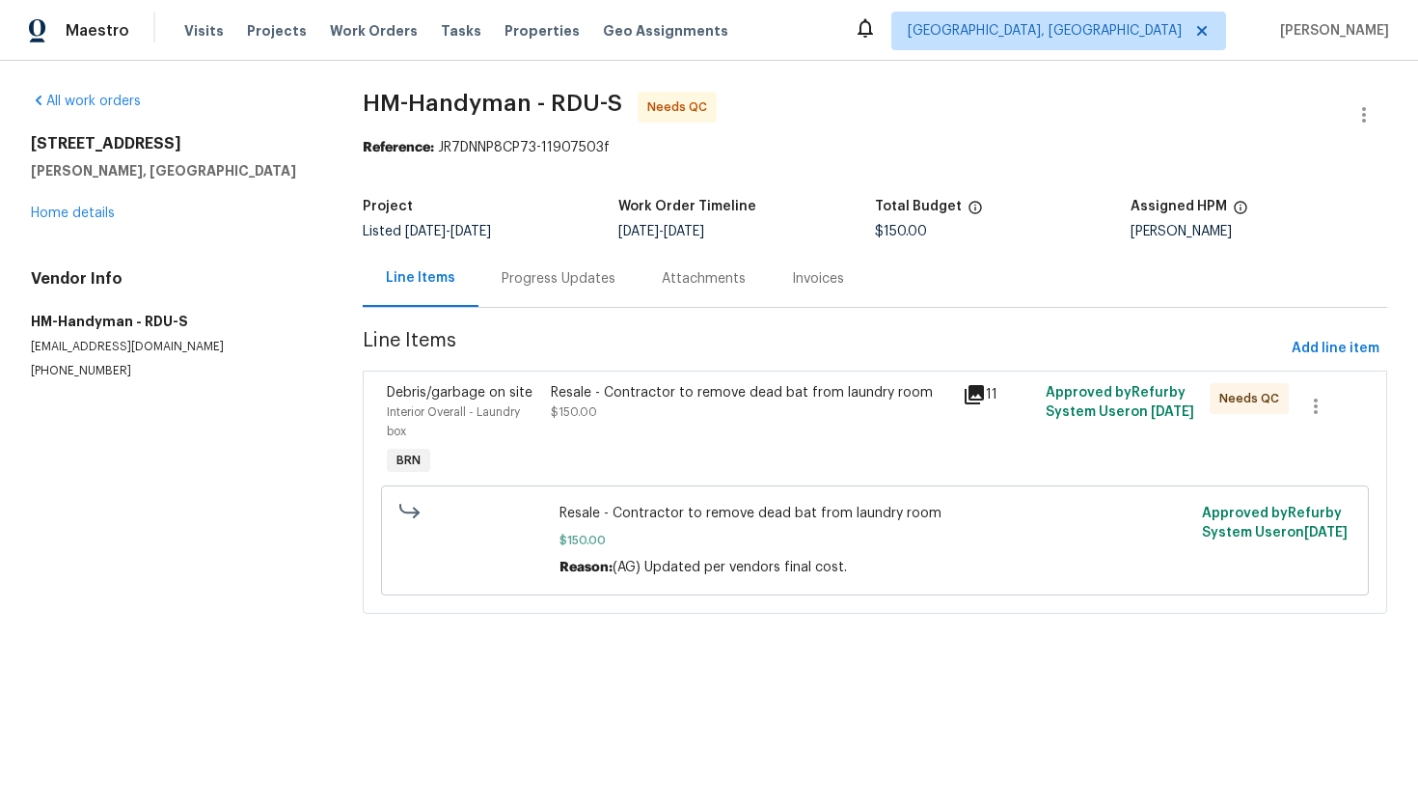
click at [652, 413] on div "Resale - Contractor to remove dead bat from laundry room $150.00" at bounding box center [751, 402] width 400 height 39
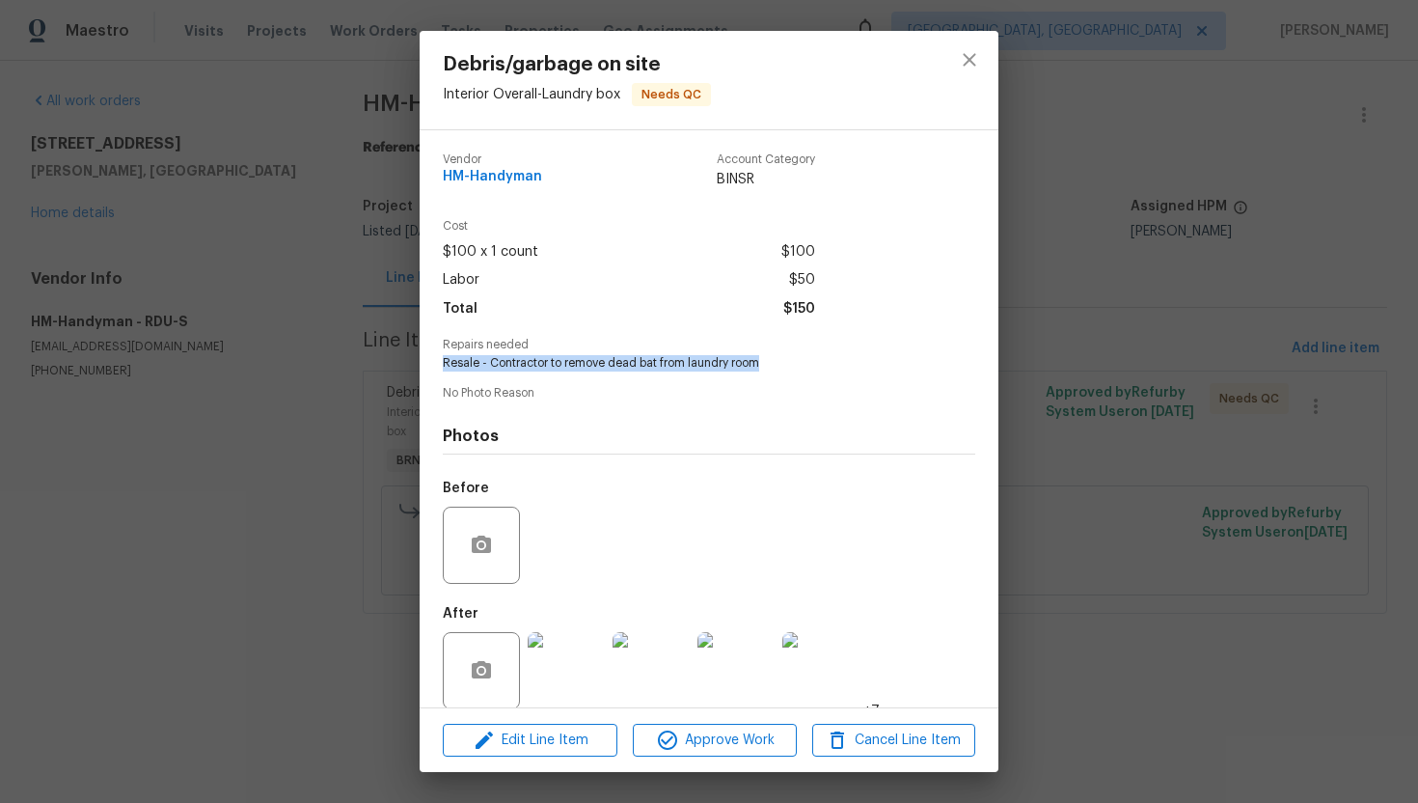
drag, startPoint x: 429, startPoint y: 360, endPoint x: 791, endPoint y: 376, distance: 362.1
click at [793, 376] on div "Vendor HM-Handyman Account Category BINSR Cost $100 x 1 count $100 Labor $50 To…" at bounding box center [709, 418] width 579 height 577
copy span "Resale - Contractor to remove dead bat from laundry room"
drag, startPoint x: 437, startPoint y: 170, endPoint x: 555, endPoint y: 179, distance: 118.1
click at [555, 179] on div "Vendor HM-Handyman Account Category BINSR Cost $100 x 1 count $100 Labor $50 To…" at bounding box center [709, 418] width 579 height 577
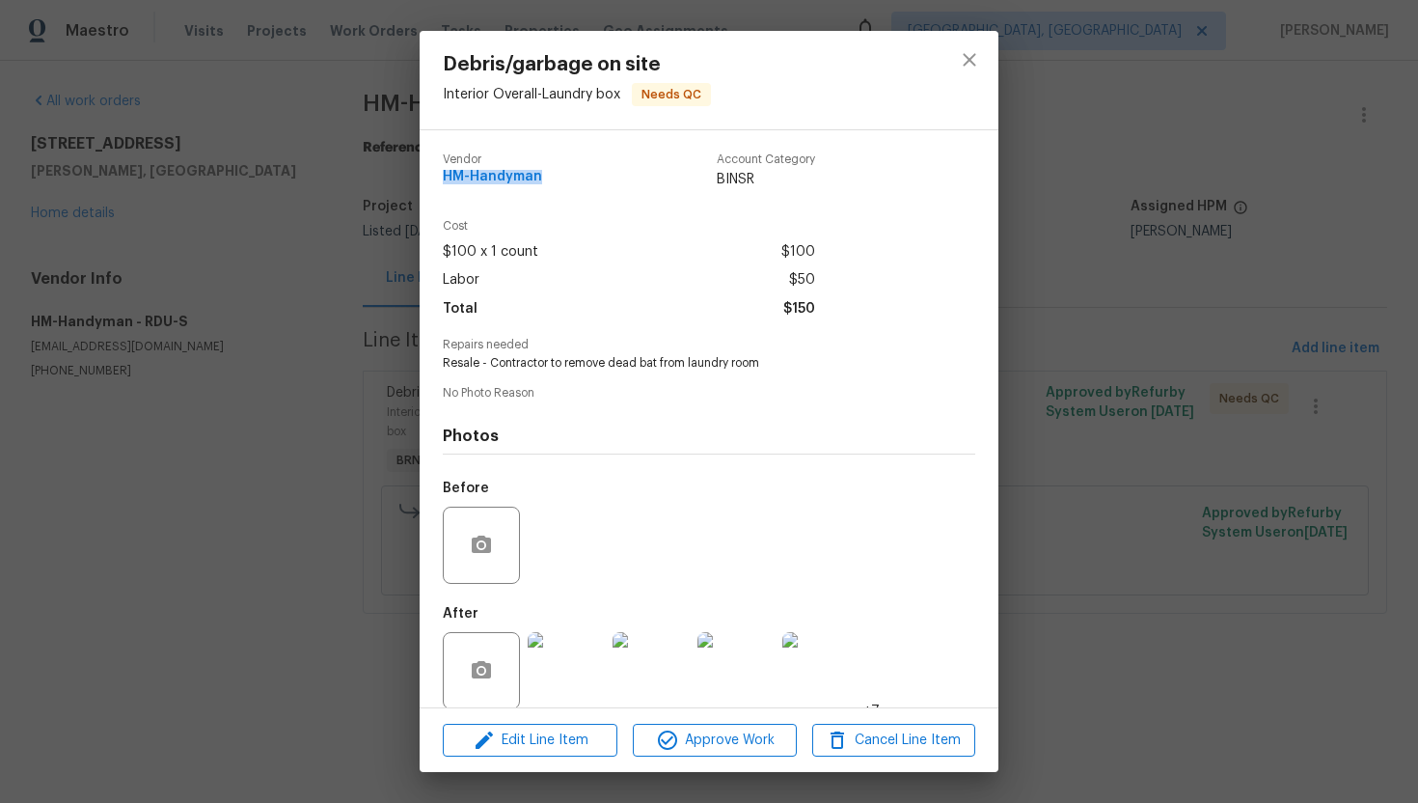
copy span "HM-Handyman"
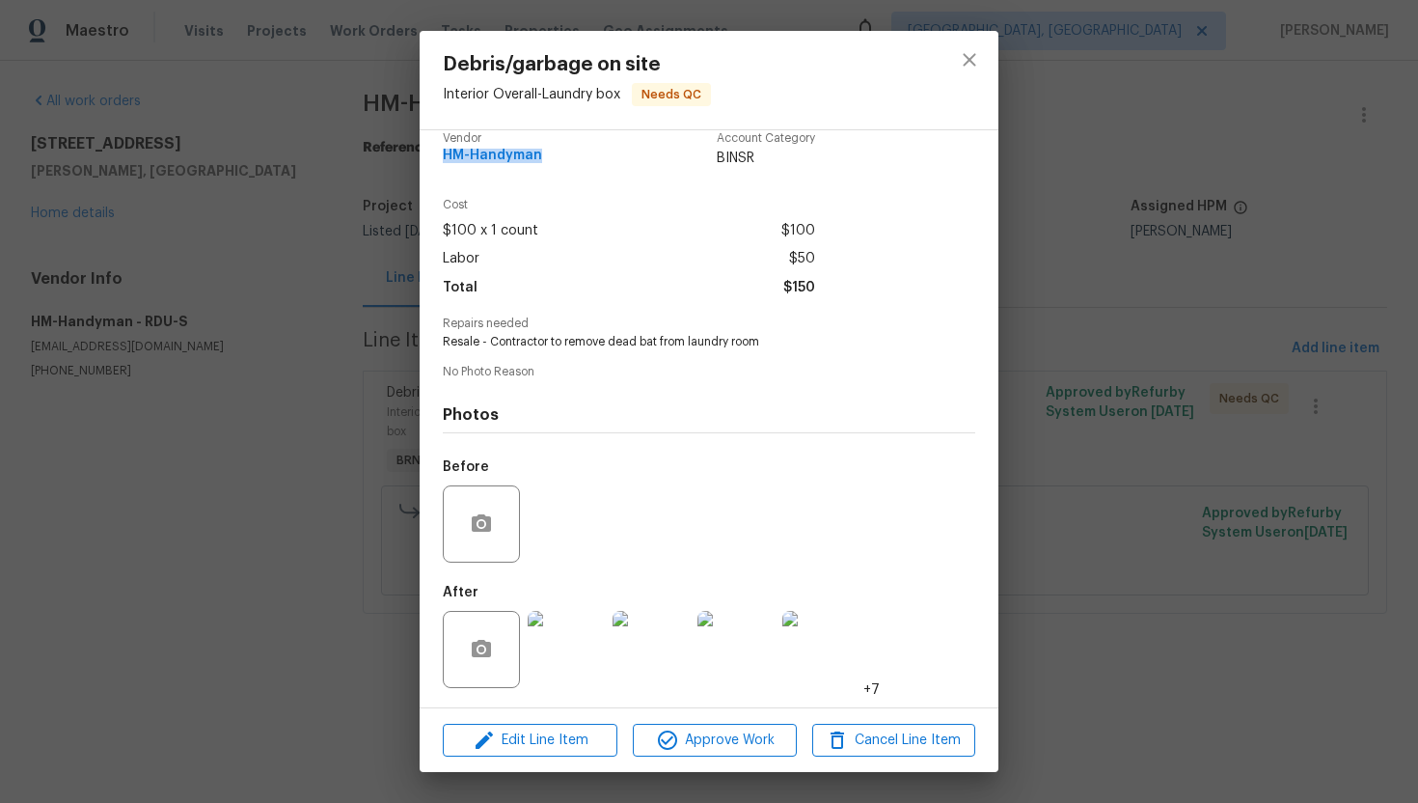
click at [561, 624] on img at bounding box center [566, 649] width 77 height 77
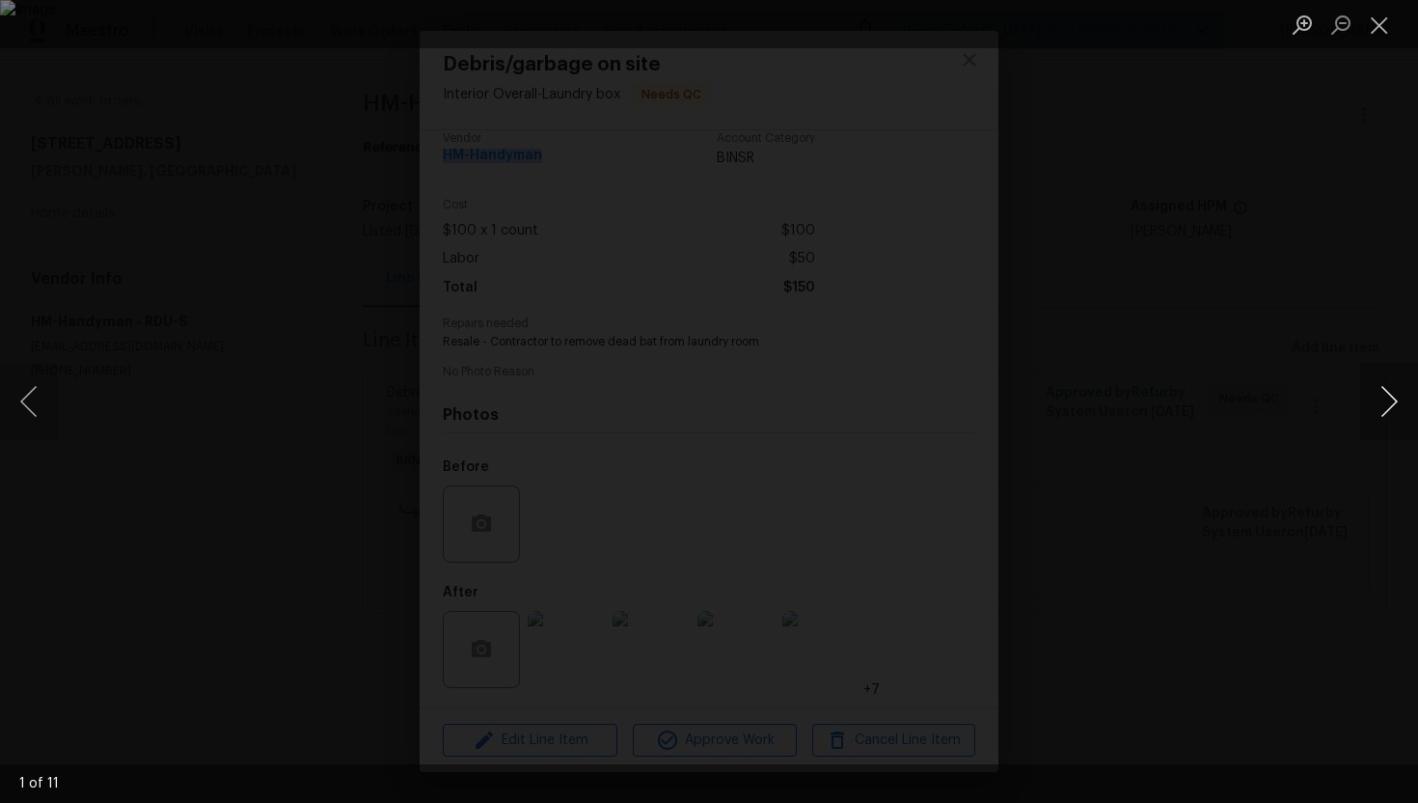
click at [1401, 409] on button "Next image" at bounding box center [1389, 401] width 58 height 77
click at [1383, 404] on button "Next image" at bounding box center [1389, 401] width 58 height 77
click at [1373, 416] on button "Next image" at bounding box center [1389, 401] width 58 height 77
click at [1372, 403] on button "Next image" at bounding box center [1389, 401] width 58 height 77
click at [1397, 413] on button "Next image" at bounding box center [1389, 401] width 58 height 77
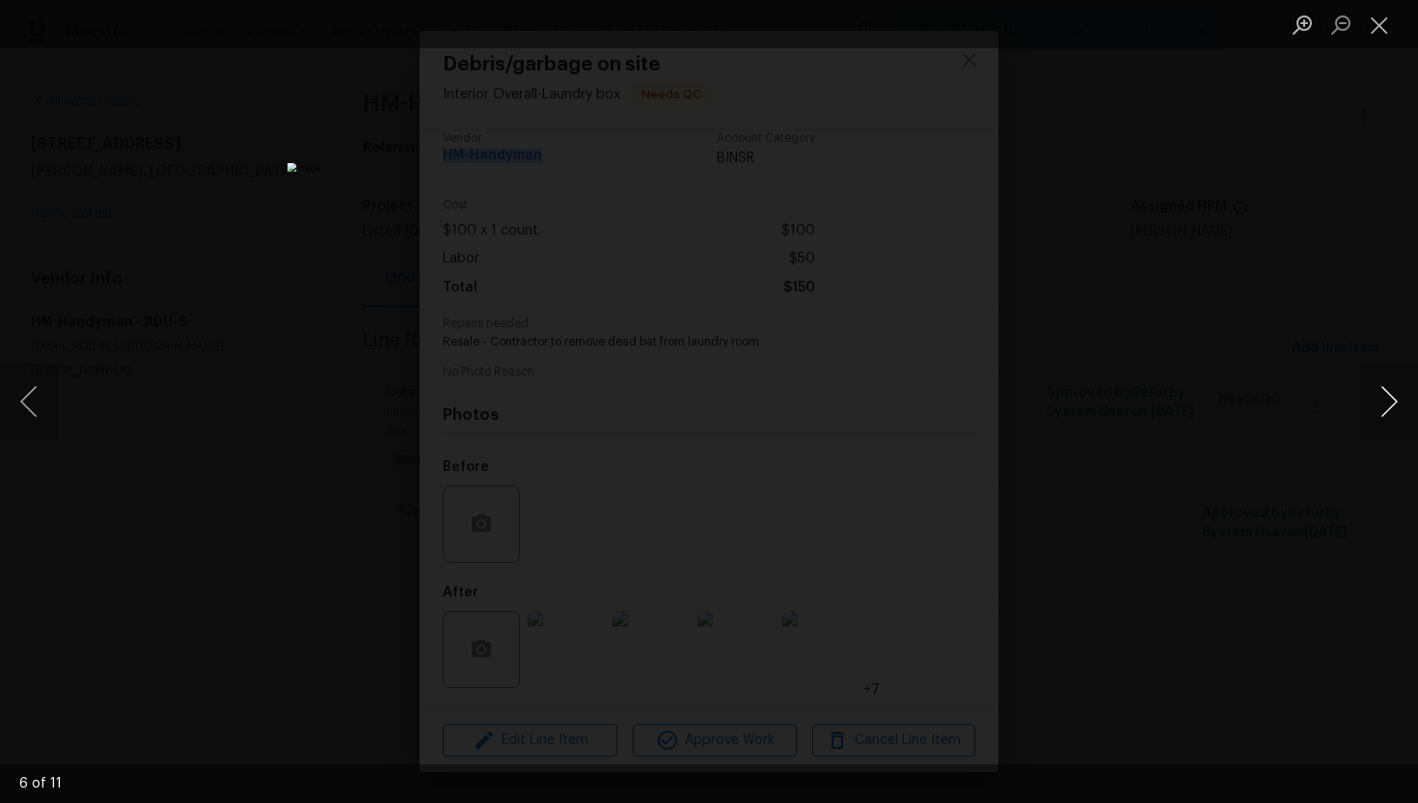
click at [1383, 400] on button "Next image" at bounding box center [1389, 401] width 58 height 77
click at [1396, 407] on button "Next image" at bounding box center [1389, 401] width 58 height 77
click at [1382, 420] on button "Next image" at bounding box center [1389, 401] width 58 height 77
click at [1379, 383] on button "Next image" at bounding box center [1389, 401] width 58 height 77
click at [1381, 401] on button "Next image" at bounding box center [1389, 401] width 58 height 77
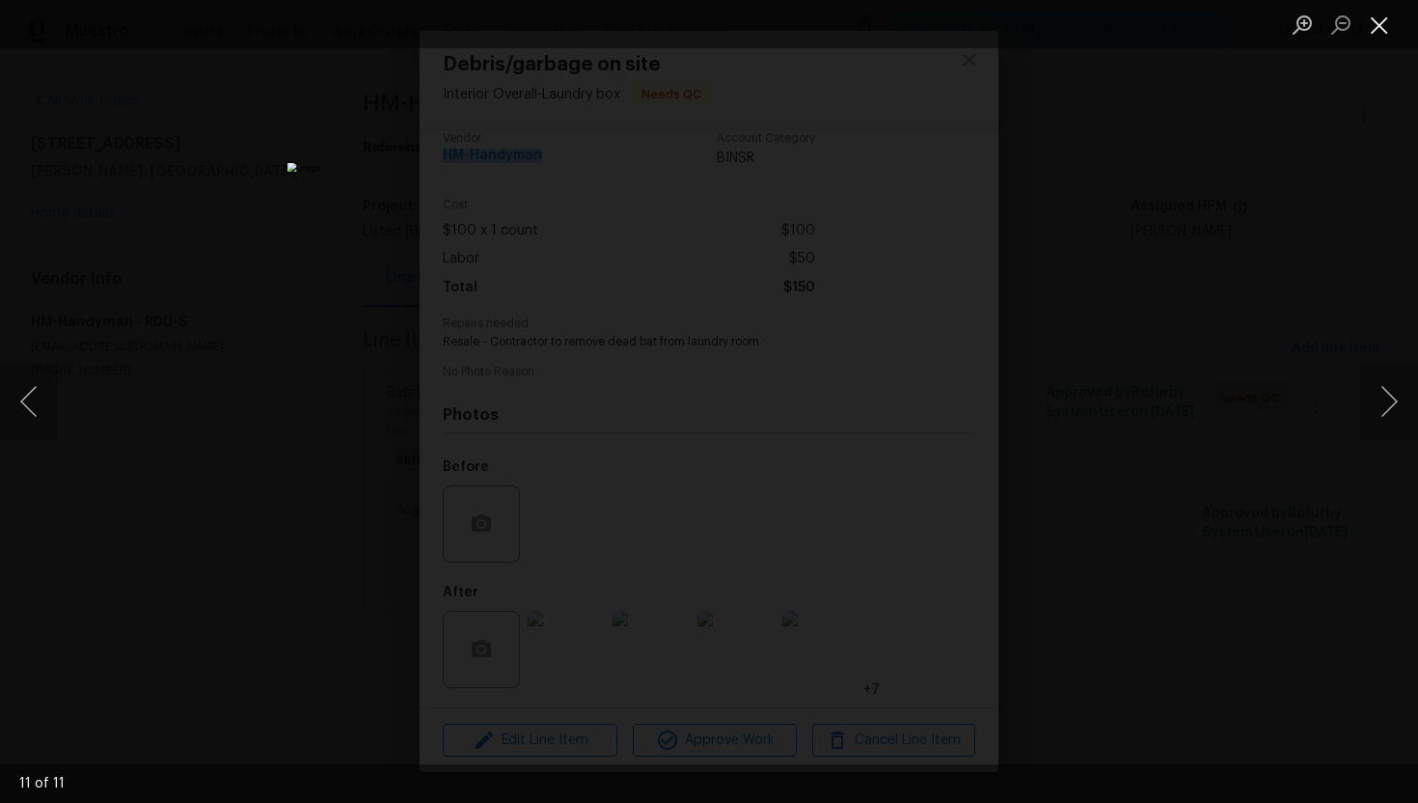
click at [1372, 25] on button "Close lightbox" at bounding box center [1379, 25] width 39 height 34
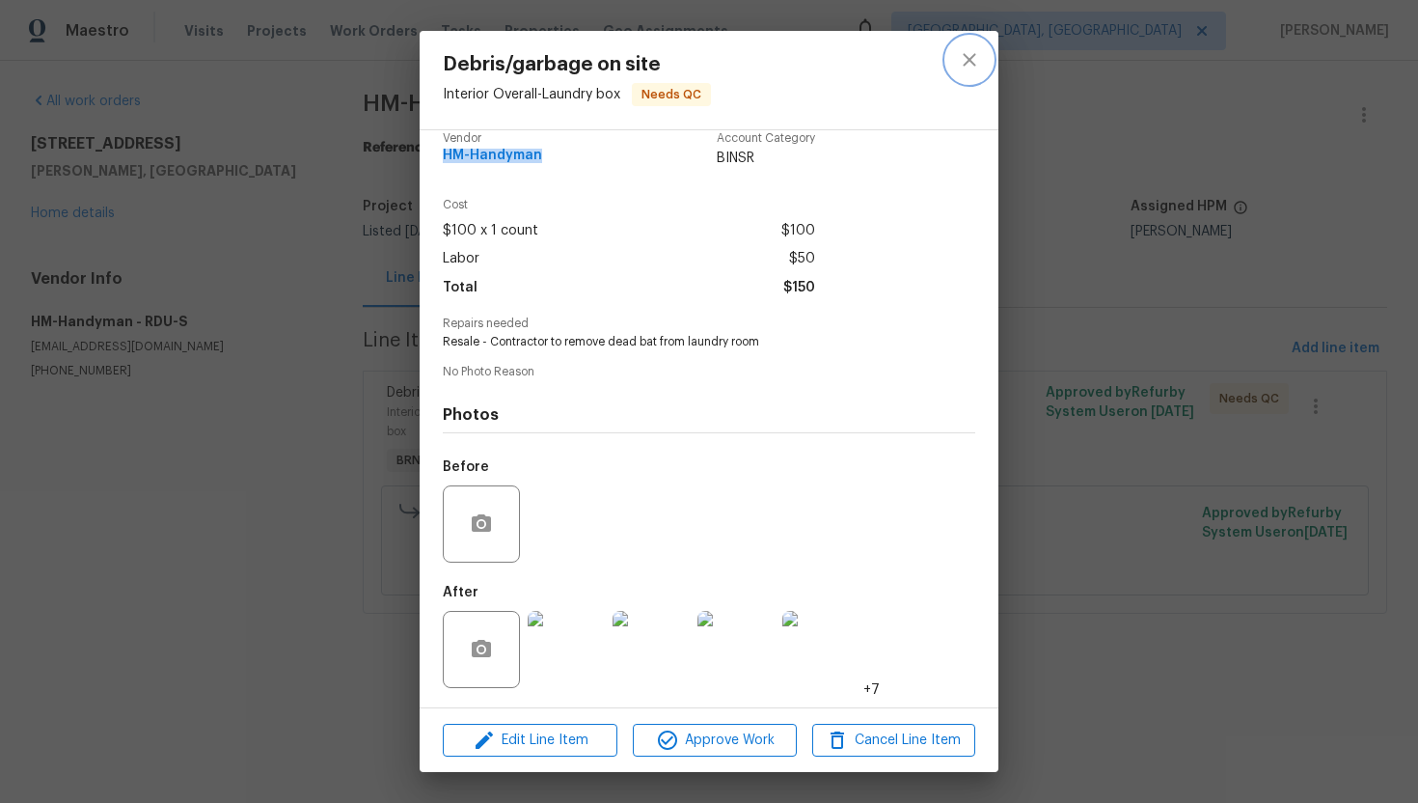
click at [946, 56] on button "close" at bounding box center [969, 60] width 46 height 46
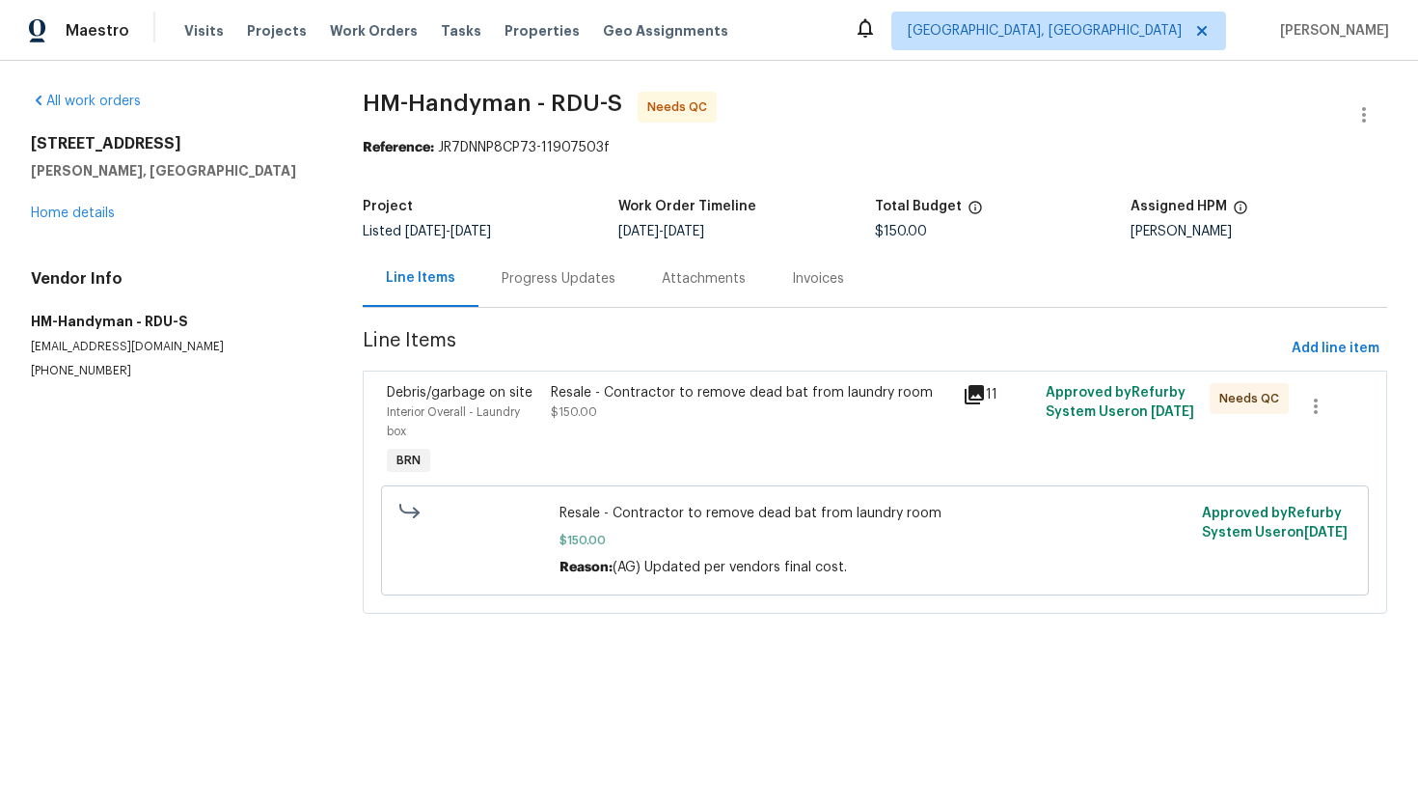
click at [535, 289] on div "Progress Updates" at bounding box center [559, 278] width 160 height 57
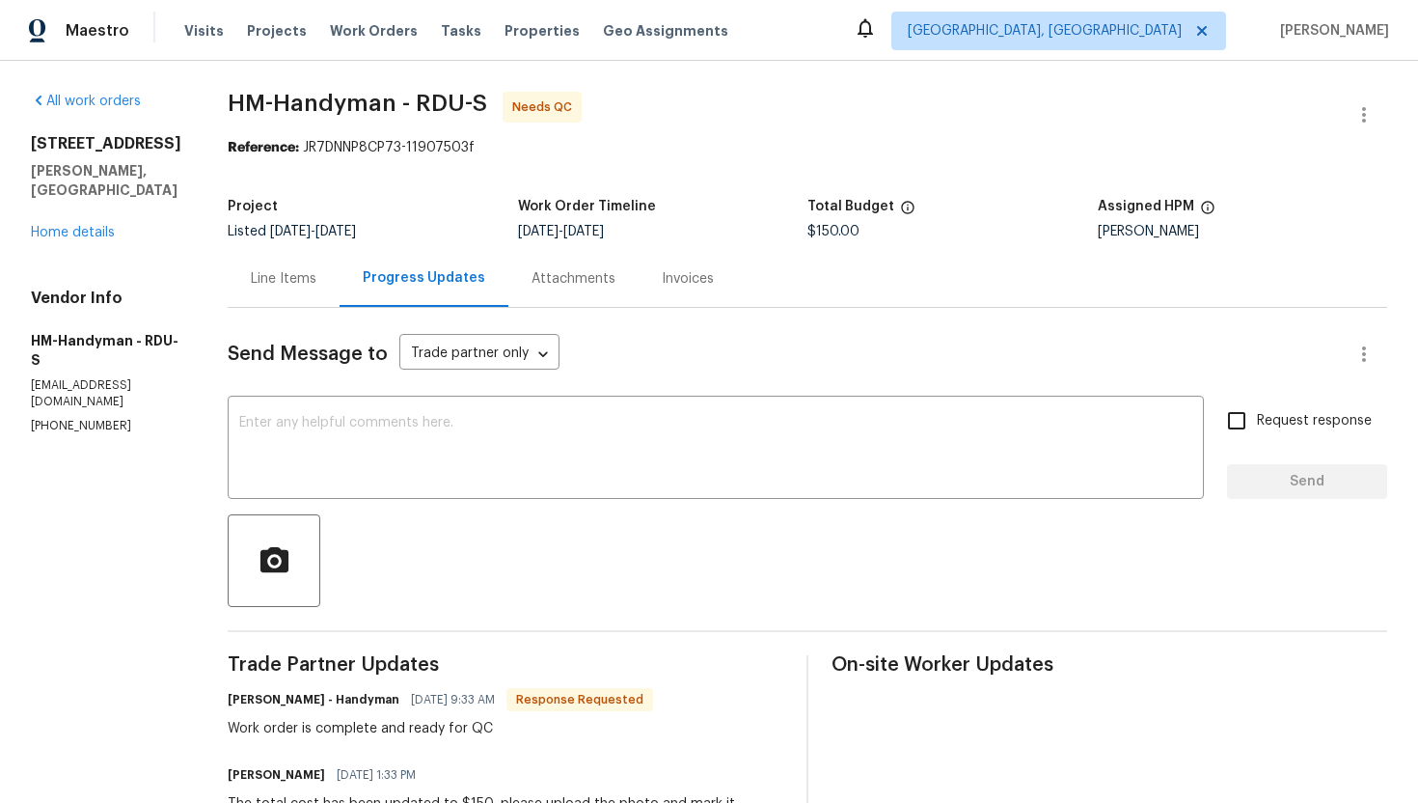
click at [320, 289] on div "Line Items" at bounding box center [284, 278] width 112 height 57
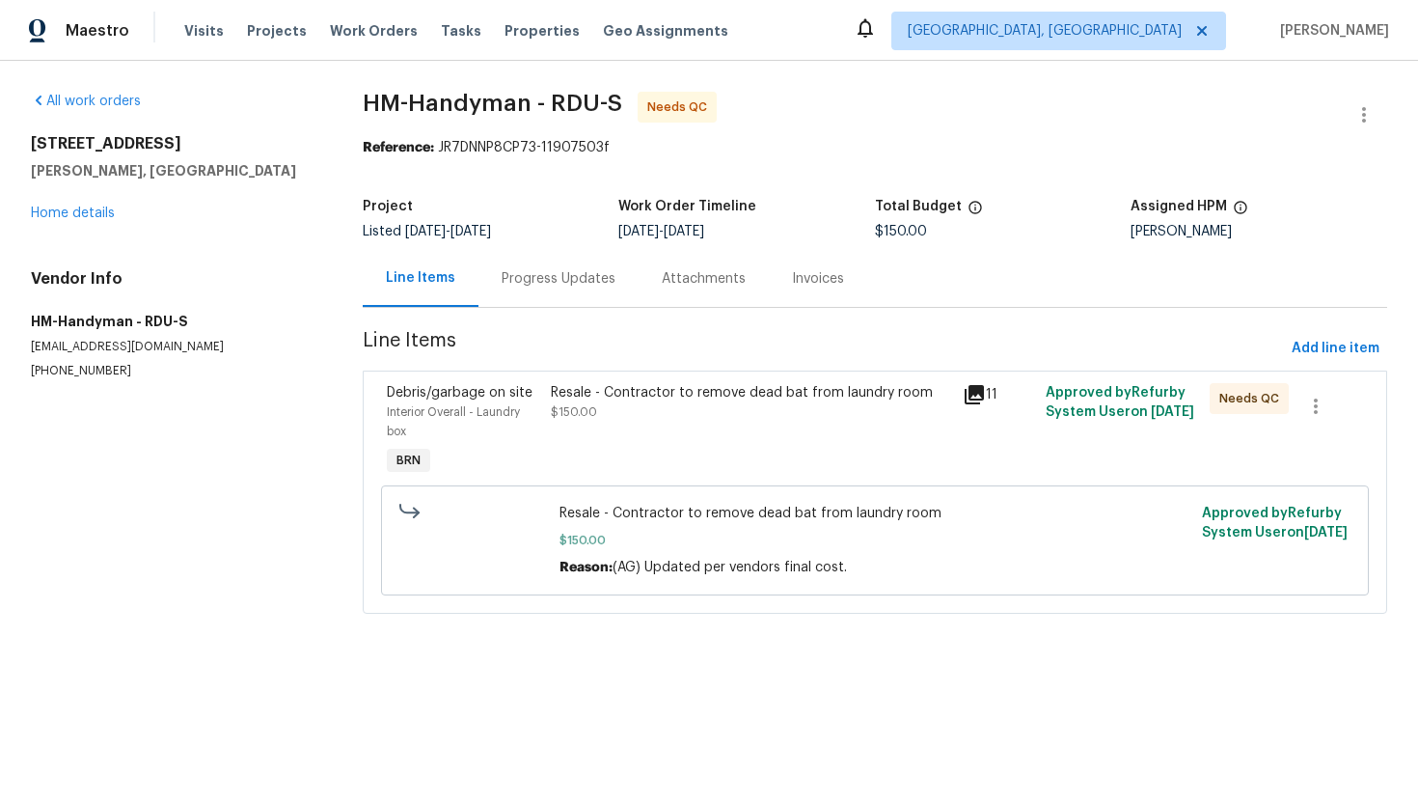
click at [536, 298] on div "Progress Updates" at bounding box center [559, 278] width 160 height 57
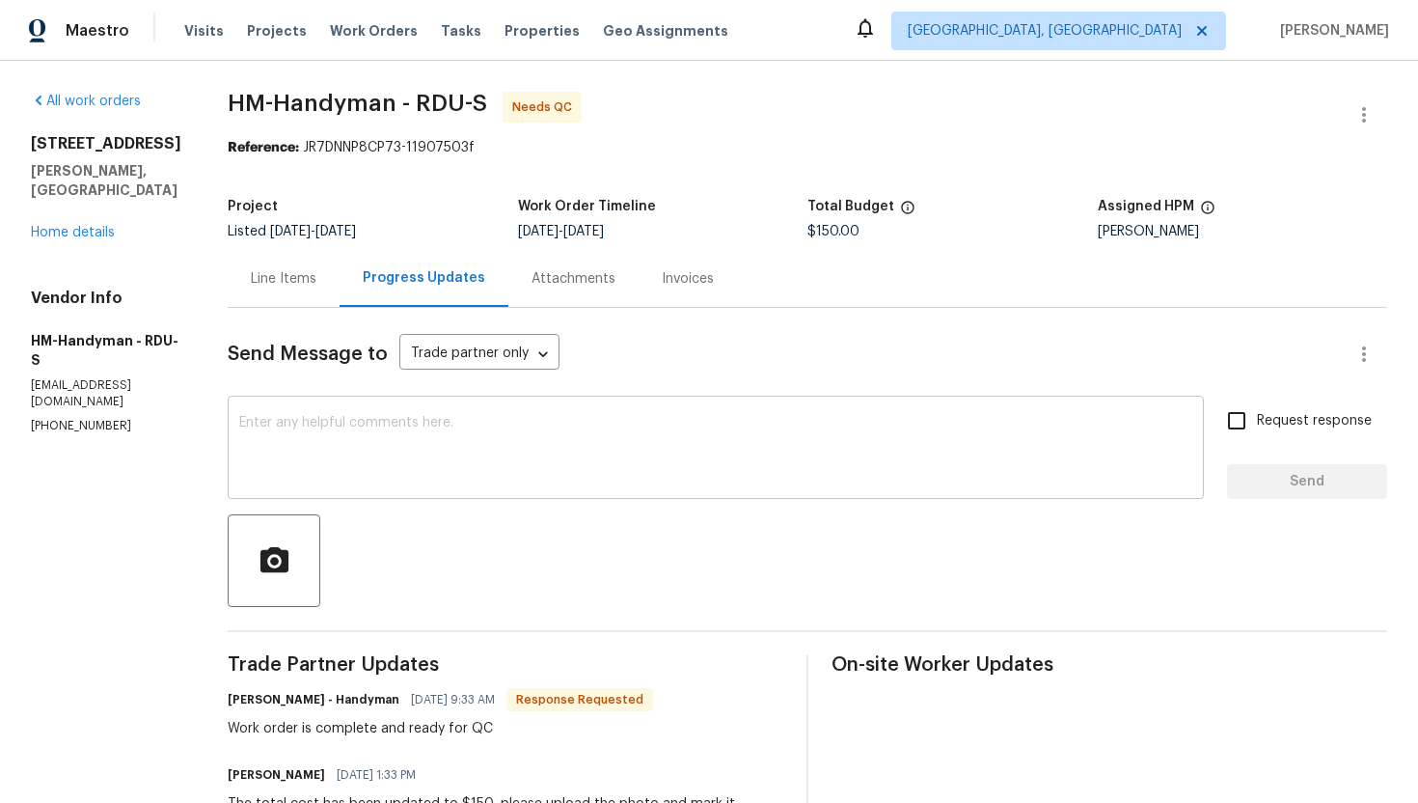
click at [575, 423] on textarea at bounding box center [715, 450] width 953 height 68
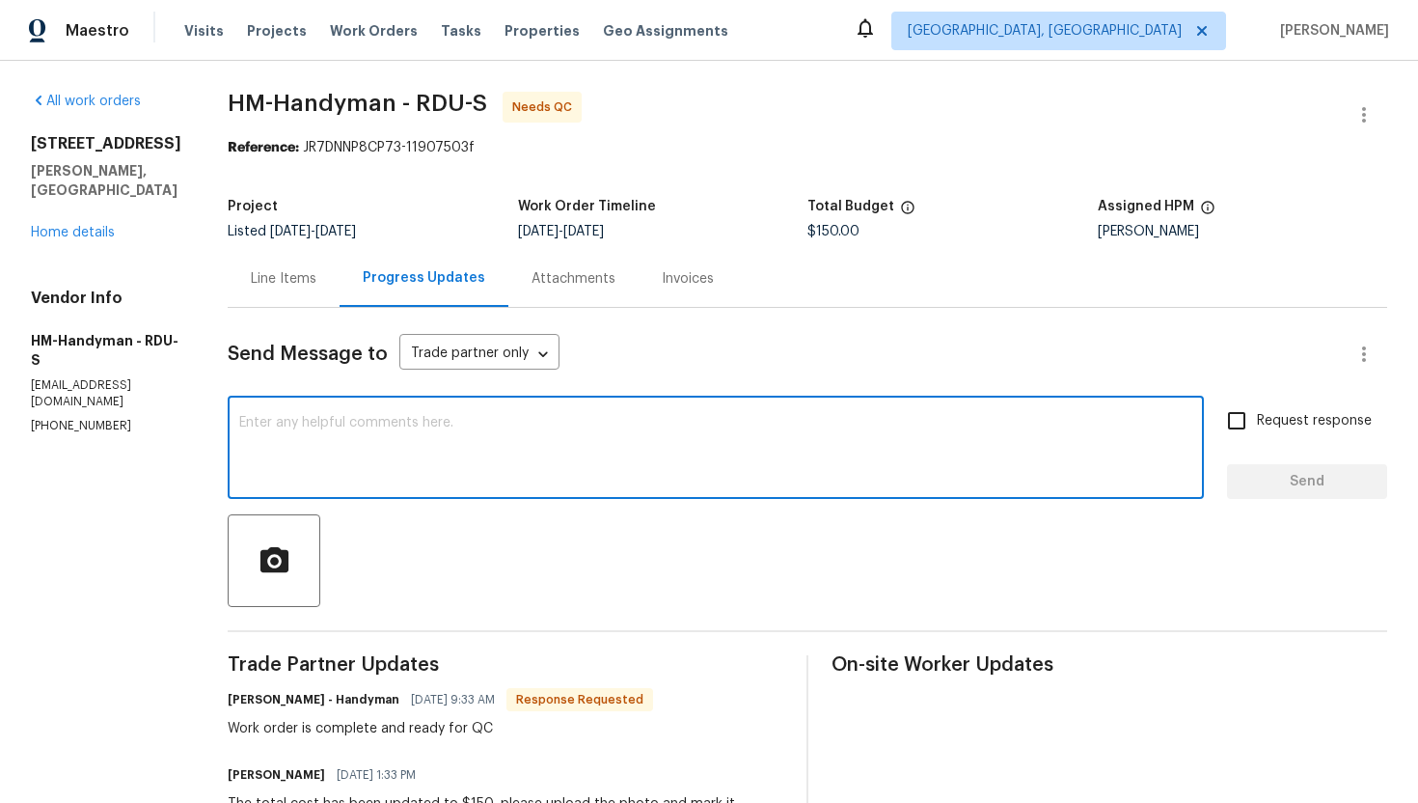
paste textarea "WO is approved. Please upload the invoice under invoice section. Thanks!"
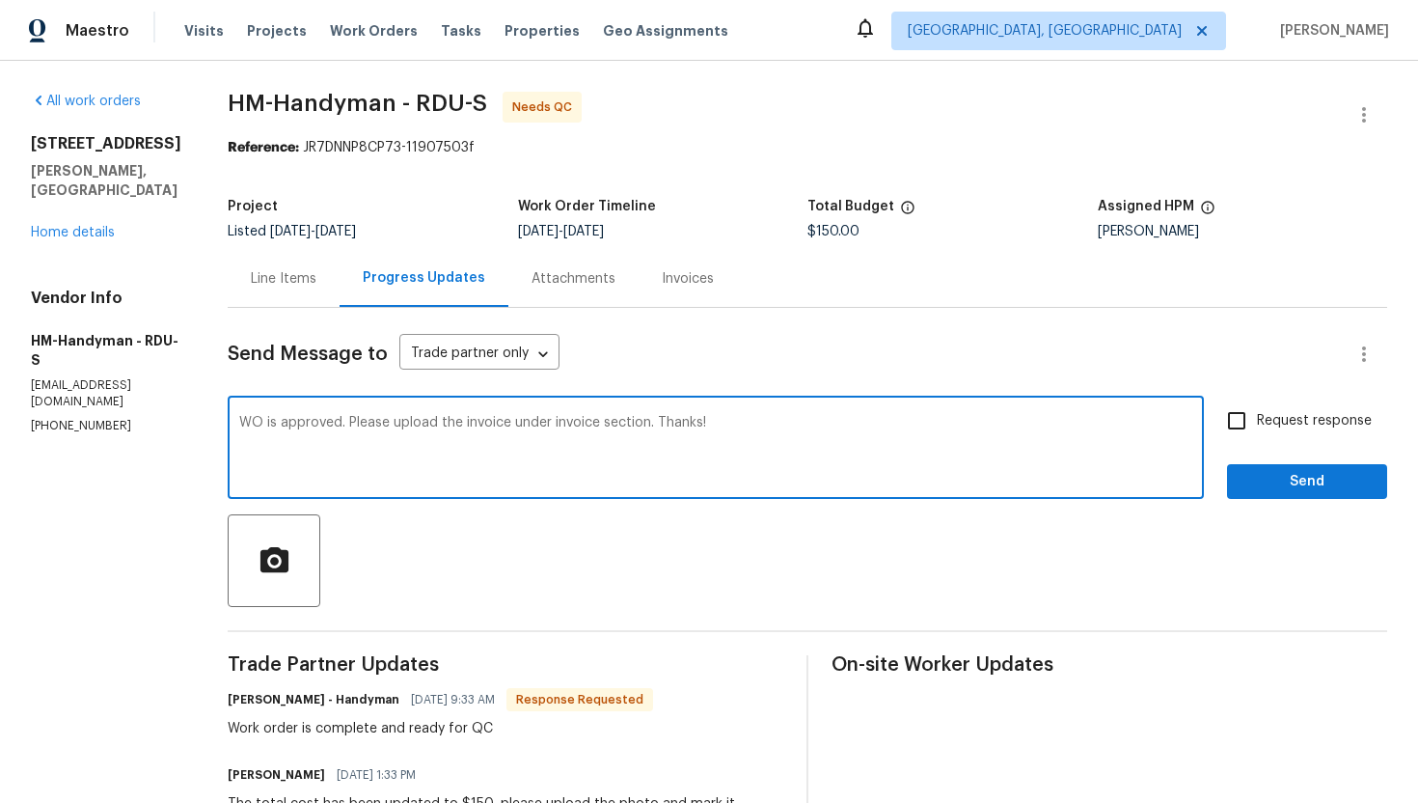
type textarea "WO is approved. Please upload the invoice under invoice section. Thanks!"
click at [1278, 418] on span "Request response" at bounding box center [1314, 421] width 115 height 20
click at [1257, 418] on input "Request response" at bounding box center [1237, 420] width 41 height 41
checkbox input "true"
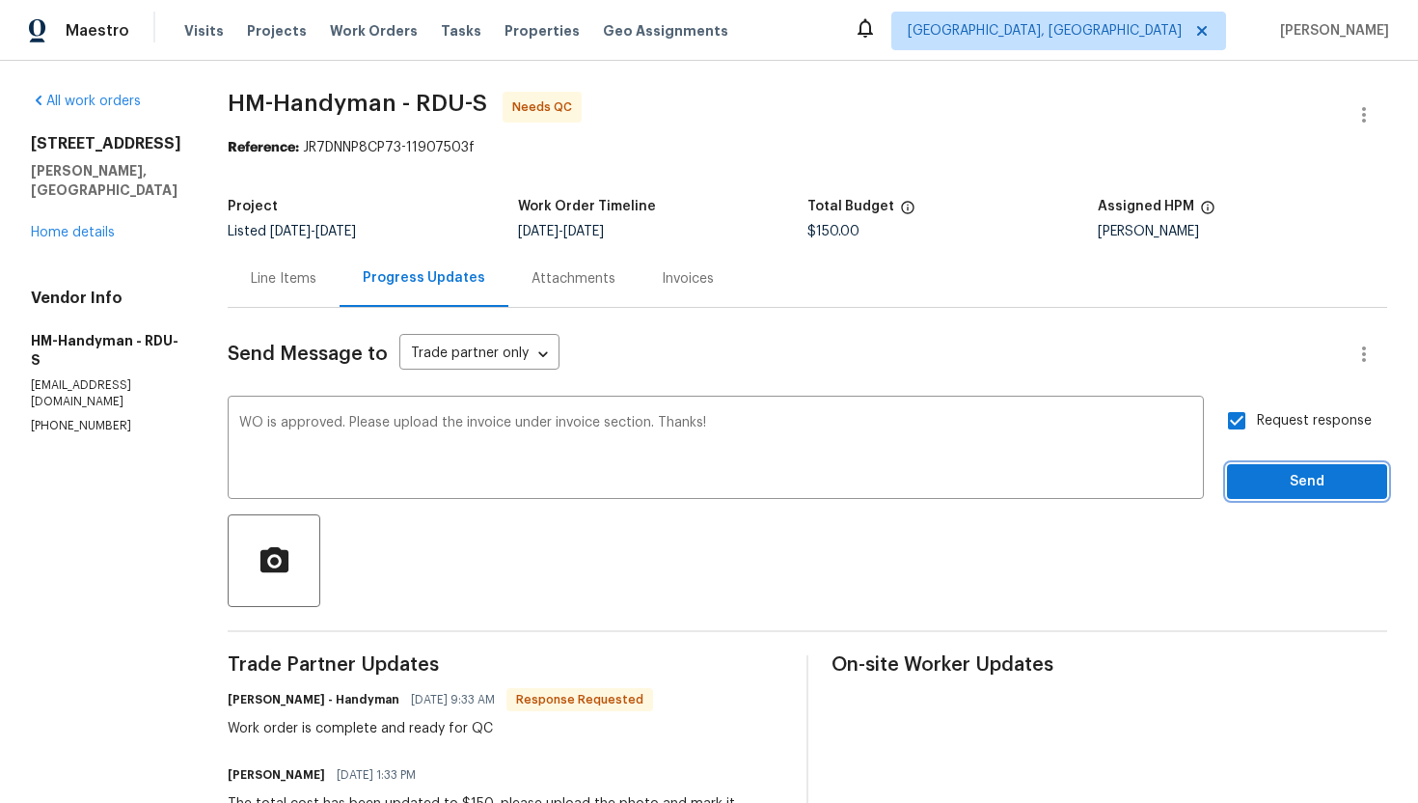
click at [1283, 473] on span "Send" at bounding box center [1307, 482] width 129 height 24
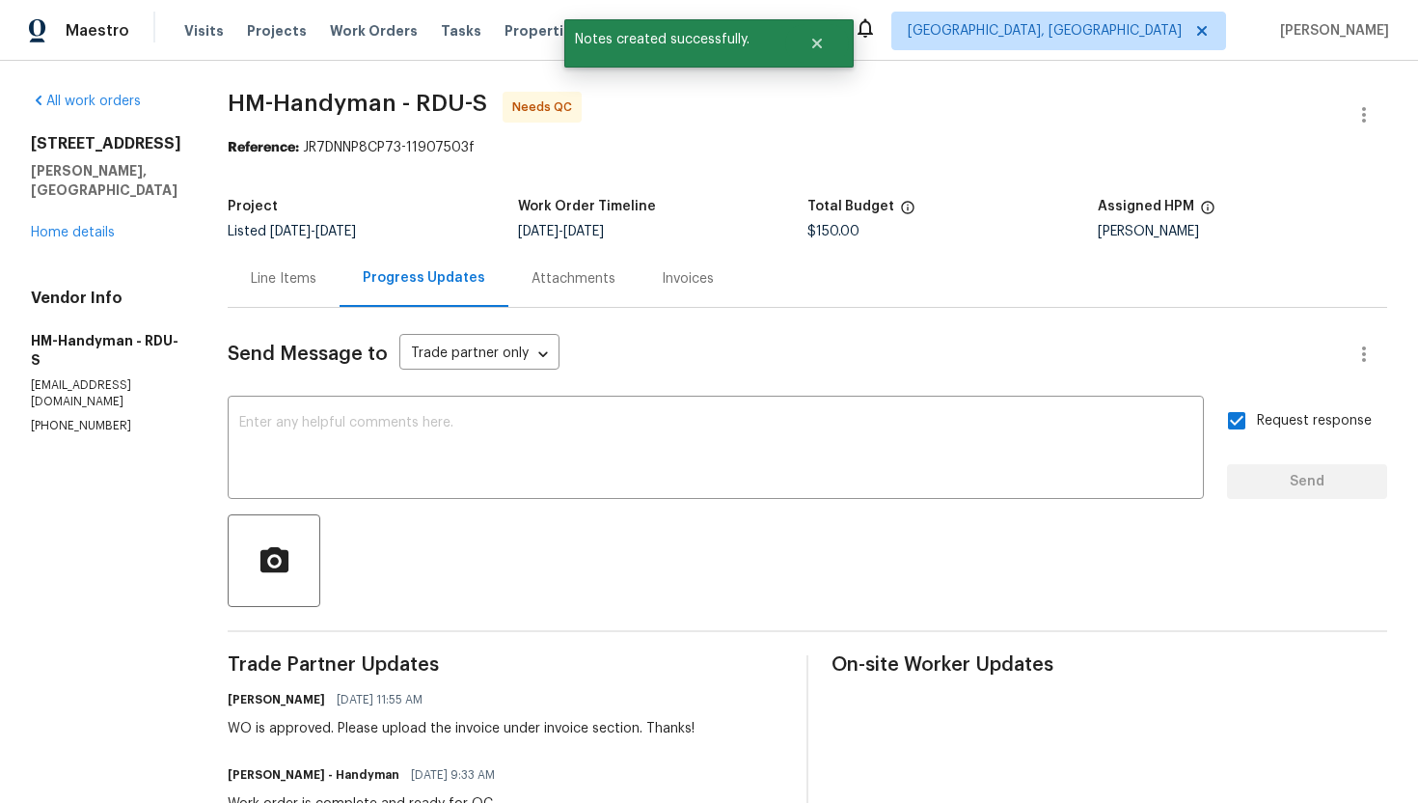
click at [309, 285] on div "Line Items" at bounding box center [284, 278] width 66 height 19
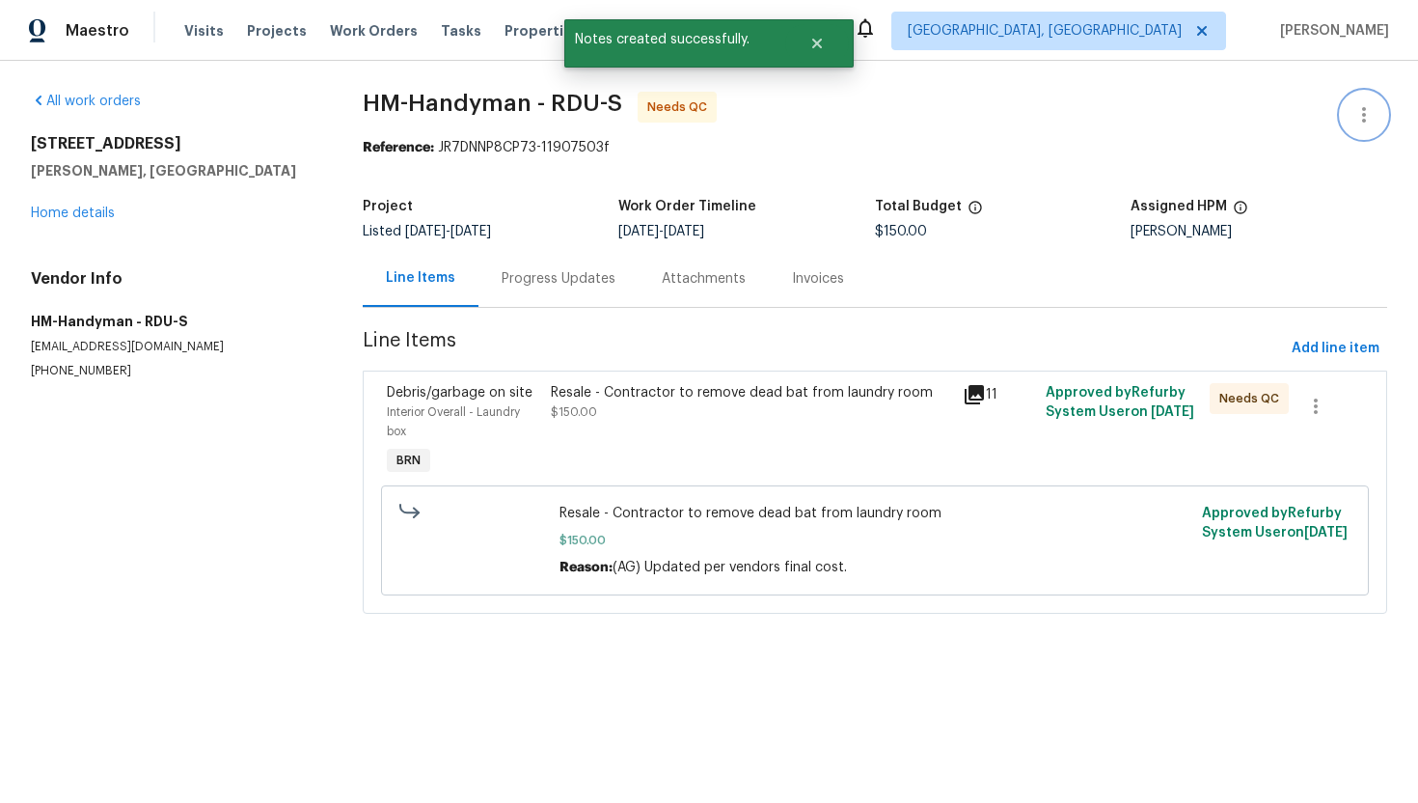
click at [1363, 118] on icon "button" at bounding box center [1364, 114] width 23 height 23
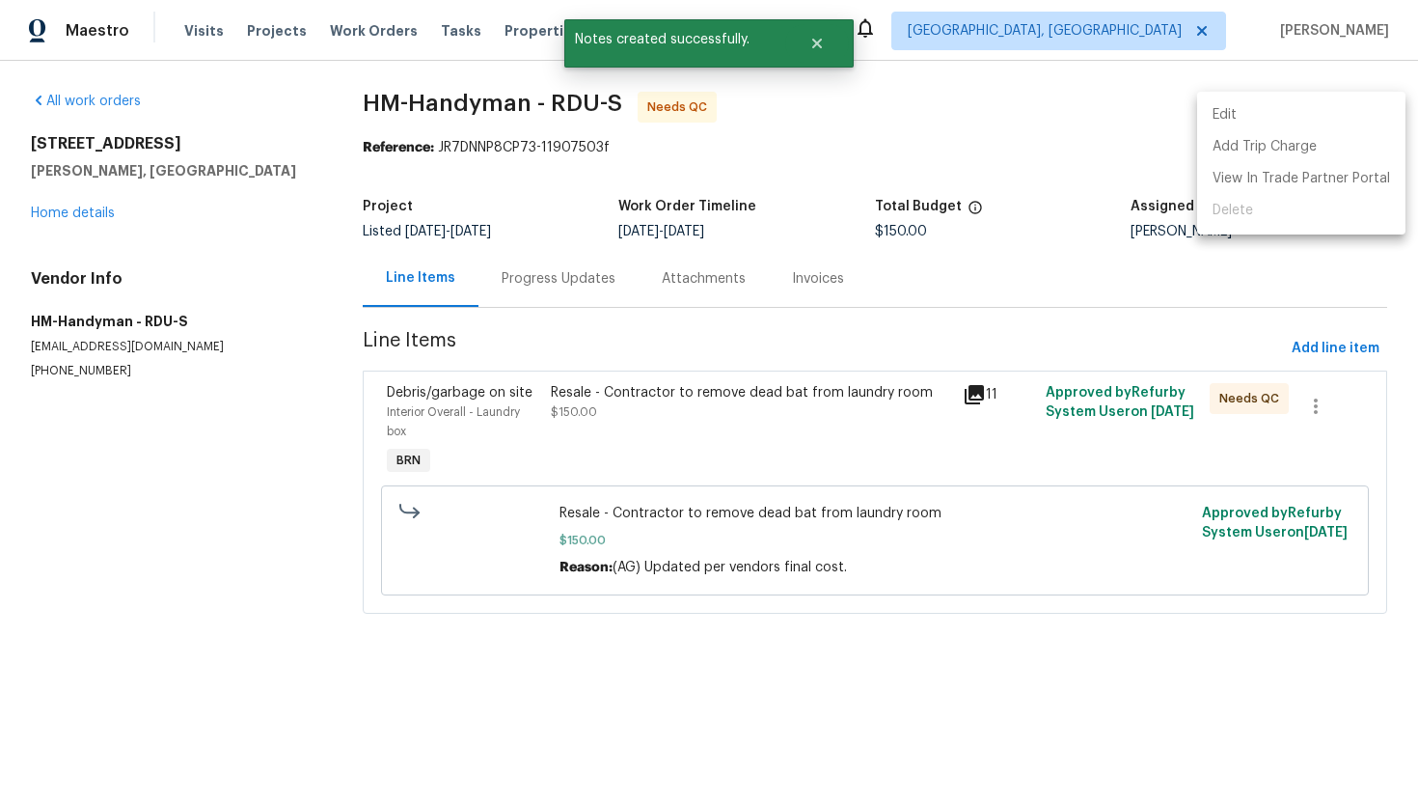
click at [1363, 118] on li "Edit" at bounding box center [1301, 115] width 208 height 32
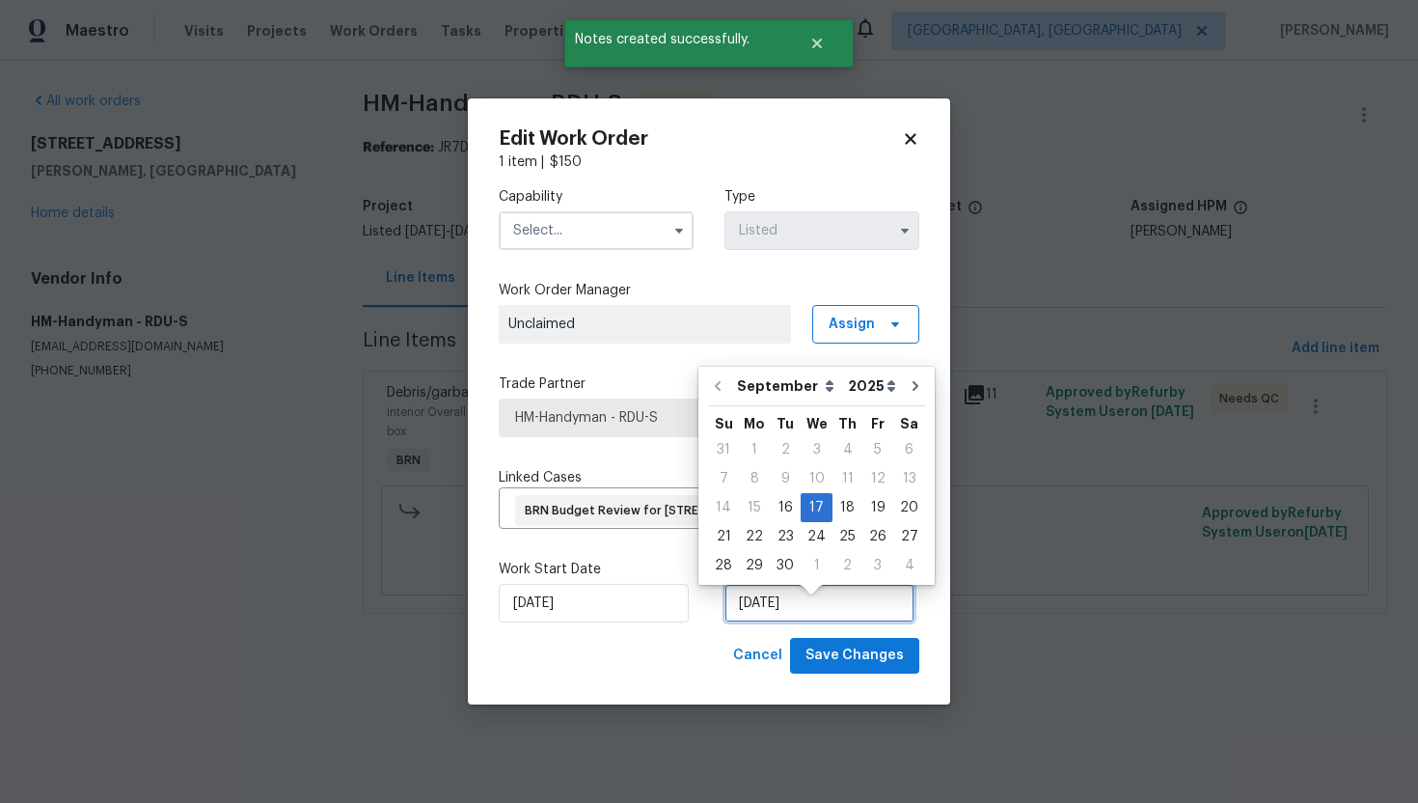
click at [752, 622] on input "[DATE]" at bounding box center [820, 603] width 190 height 39
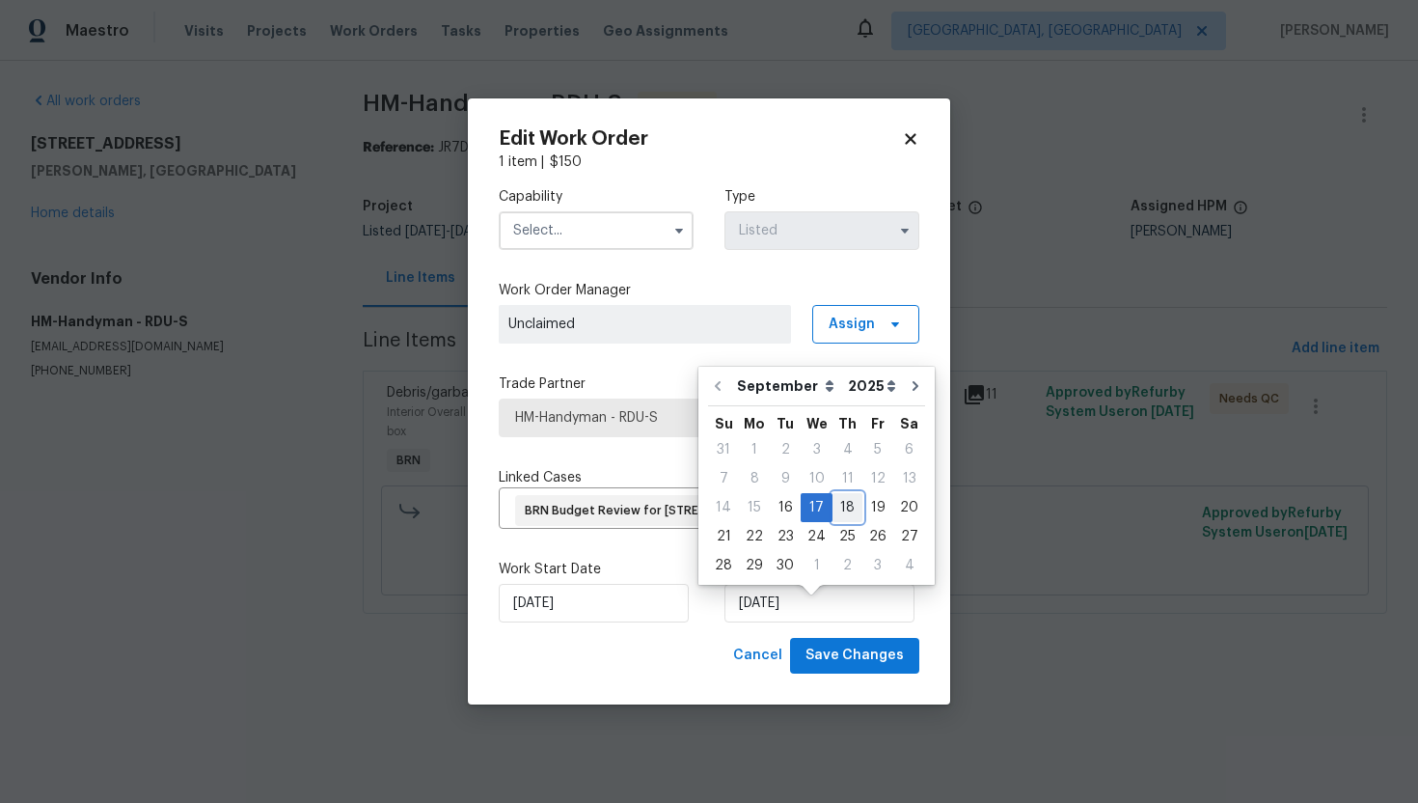
click at [840, 504] on div "18" at bounding box center [848, 507] width 30 height 27
type input "[DATE]"
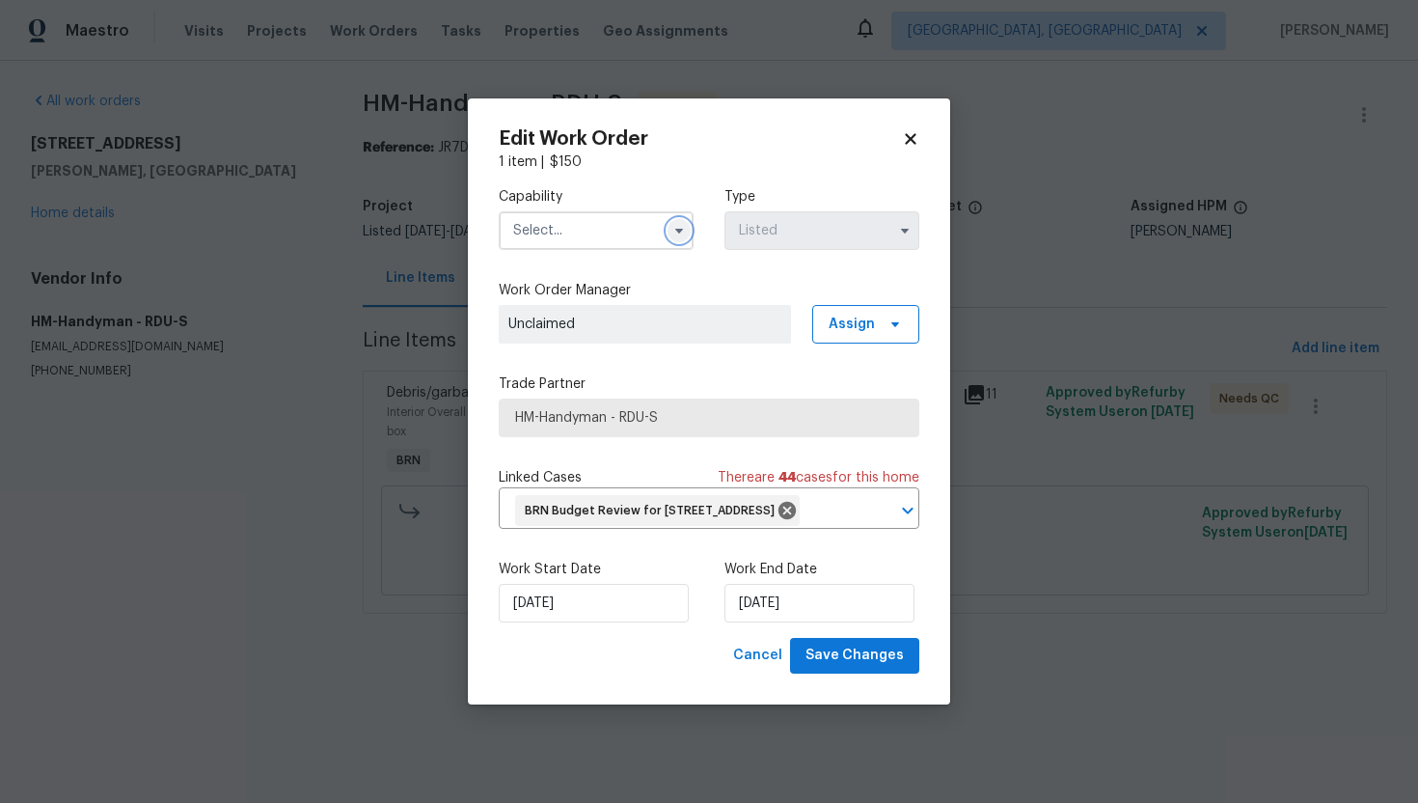
click at [681, 223] on icon "button" at bounding box center [678, 230] width 15 height 15
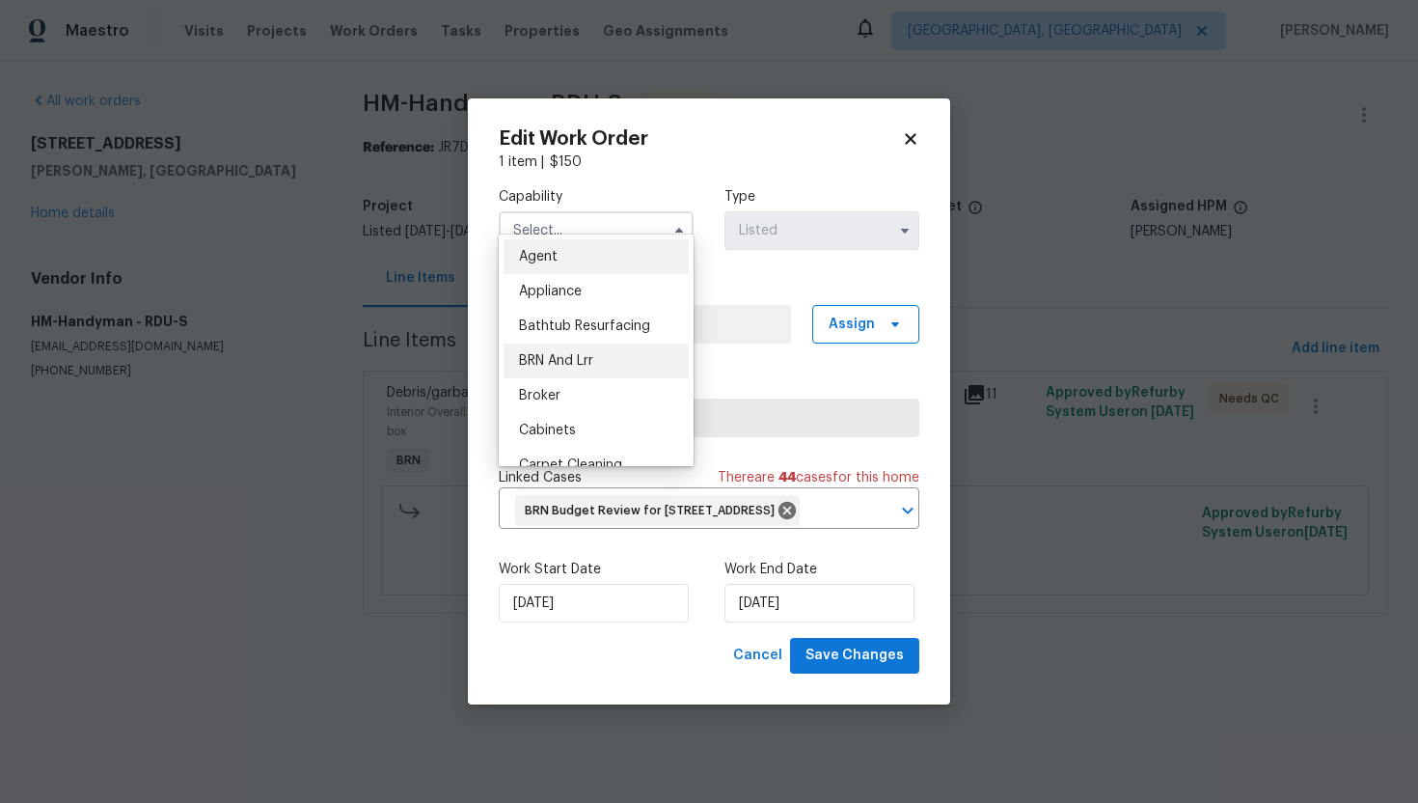
click at [604, 353] on div "BRN And Lrr" at bounding box center [596, 360] width 185 height 35
type input "BRN And Lrr"
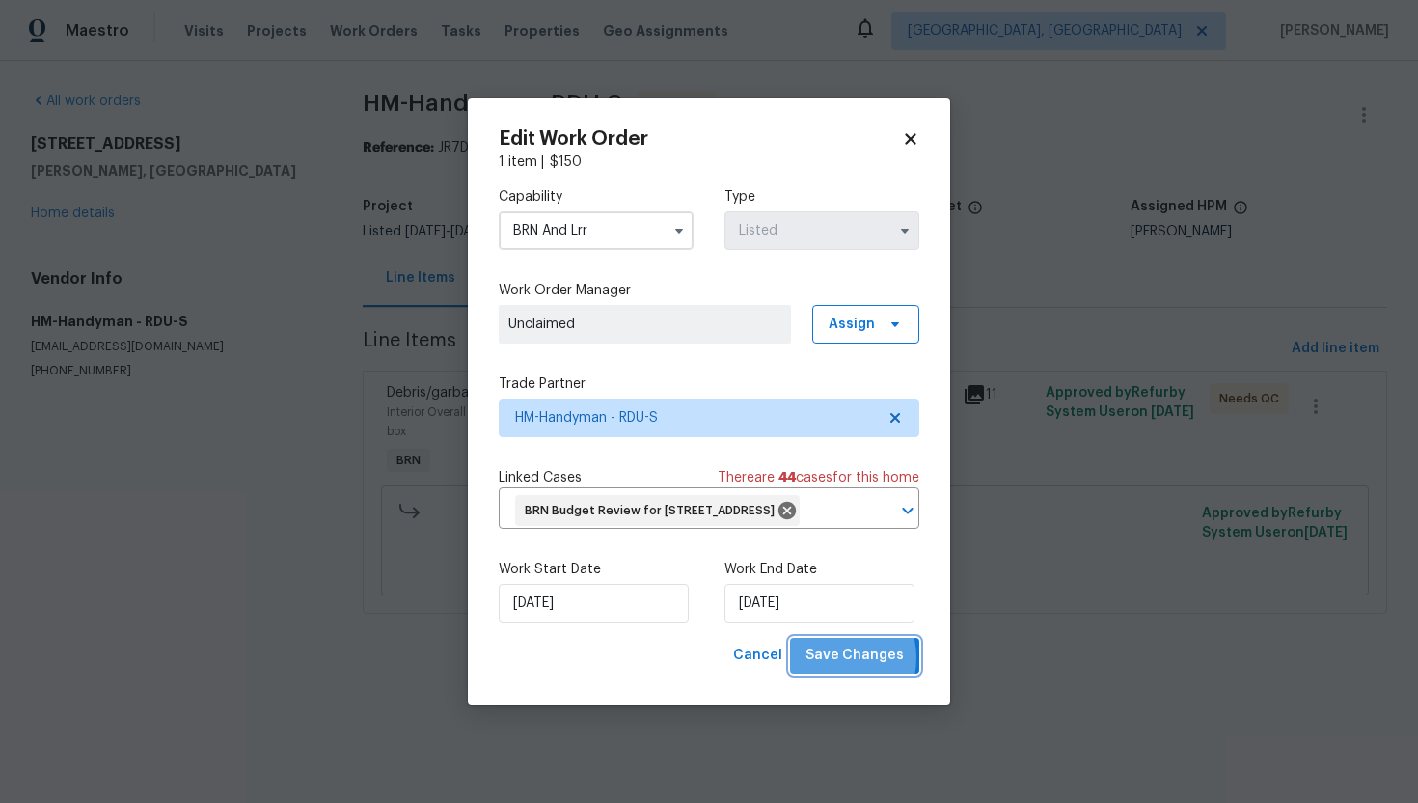
click at [836, 668] on span "Save Changes" at bounding box center [855, 655] width 98 height 24
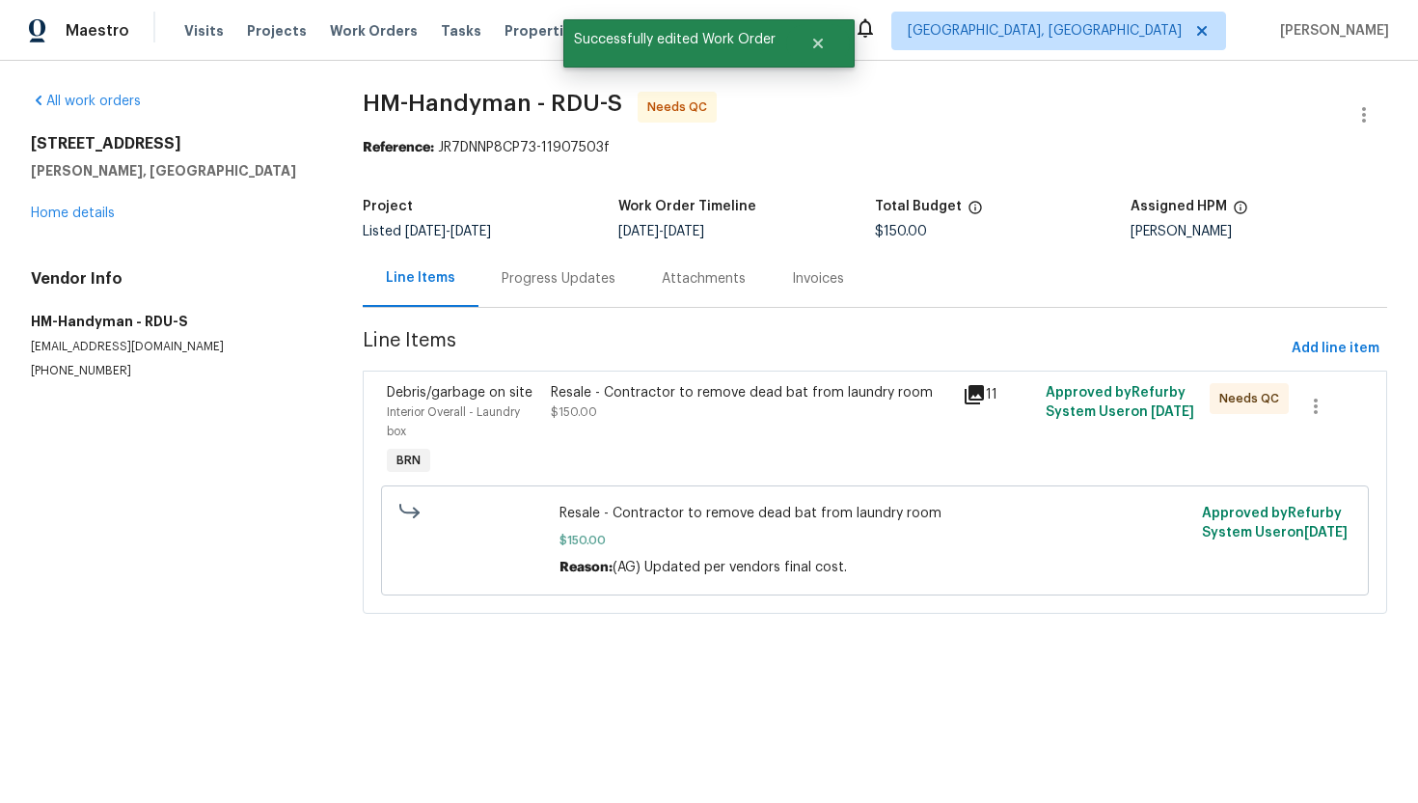
click at [723, 397] on div "Resale - Contractor to remove dead bat from laundry room" at bounding box center [751, 392] width 400 height 19
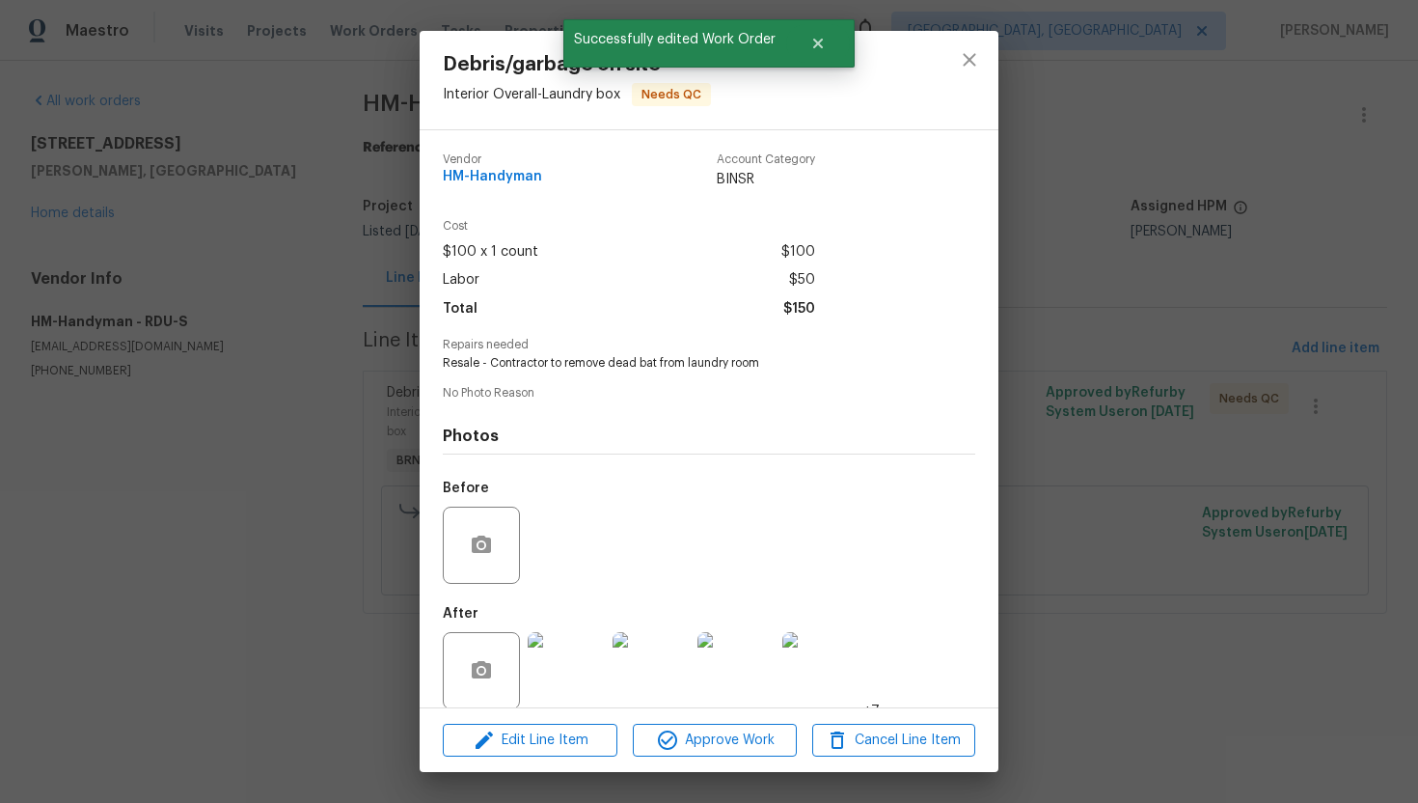
scroll to position [21, 0]
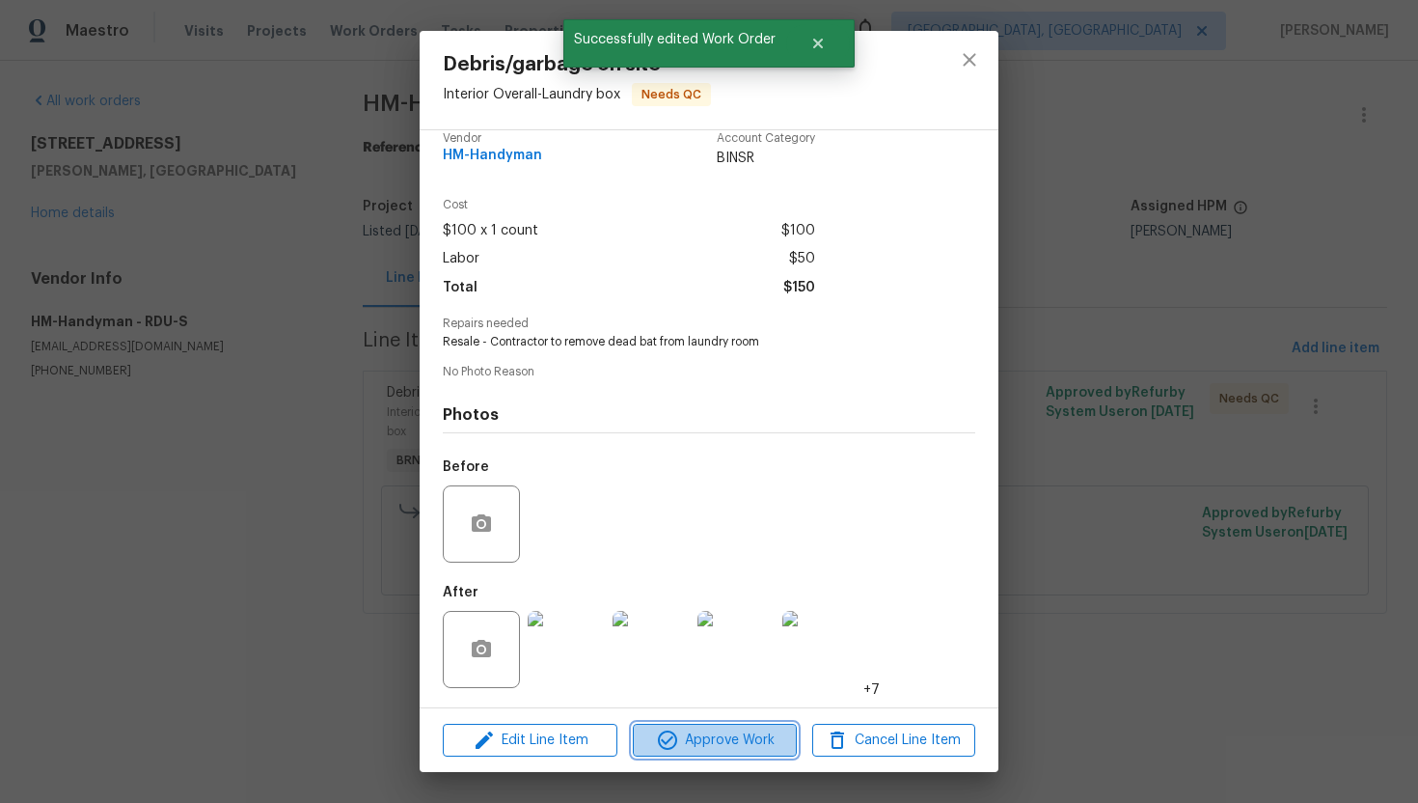
click at [703, 739] on span "Approve Work" at bounding box center [714, 740] width 151 height 24
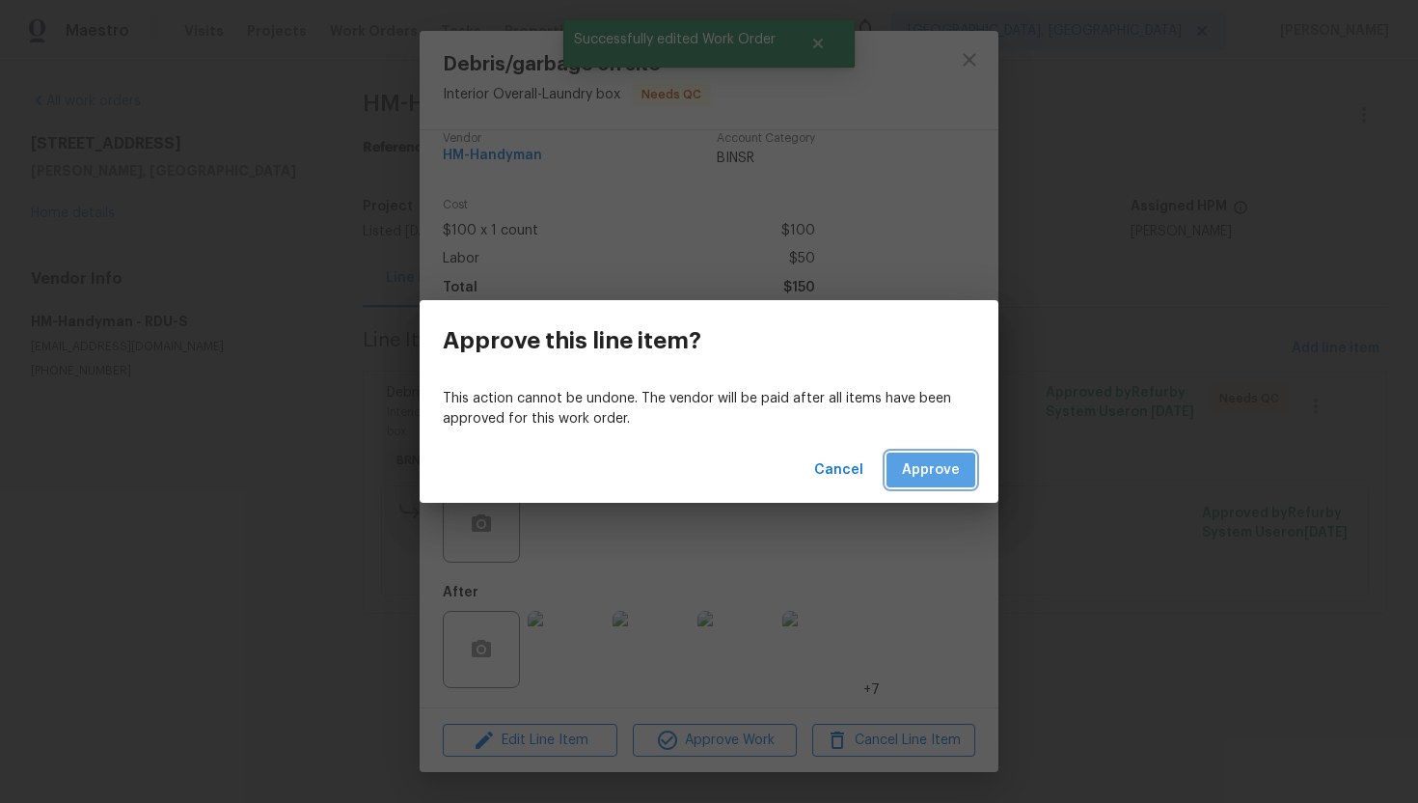
click at [929, 472] on span "Approve" at bounding box center [931, 470] width 58 height 24
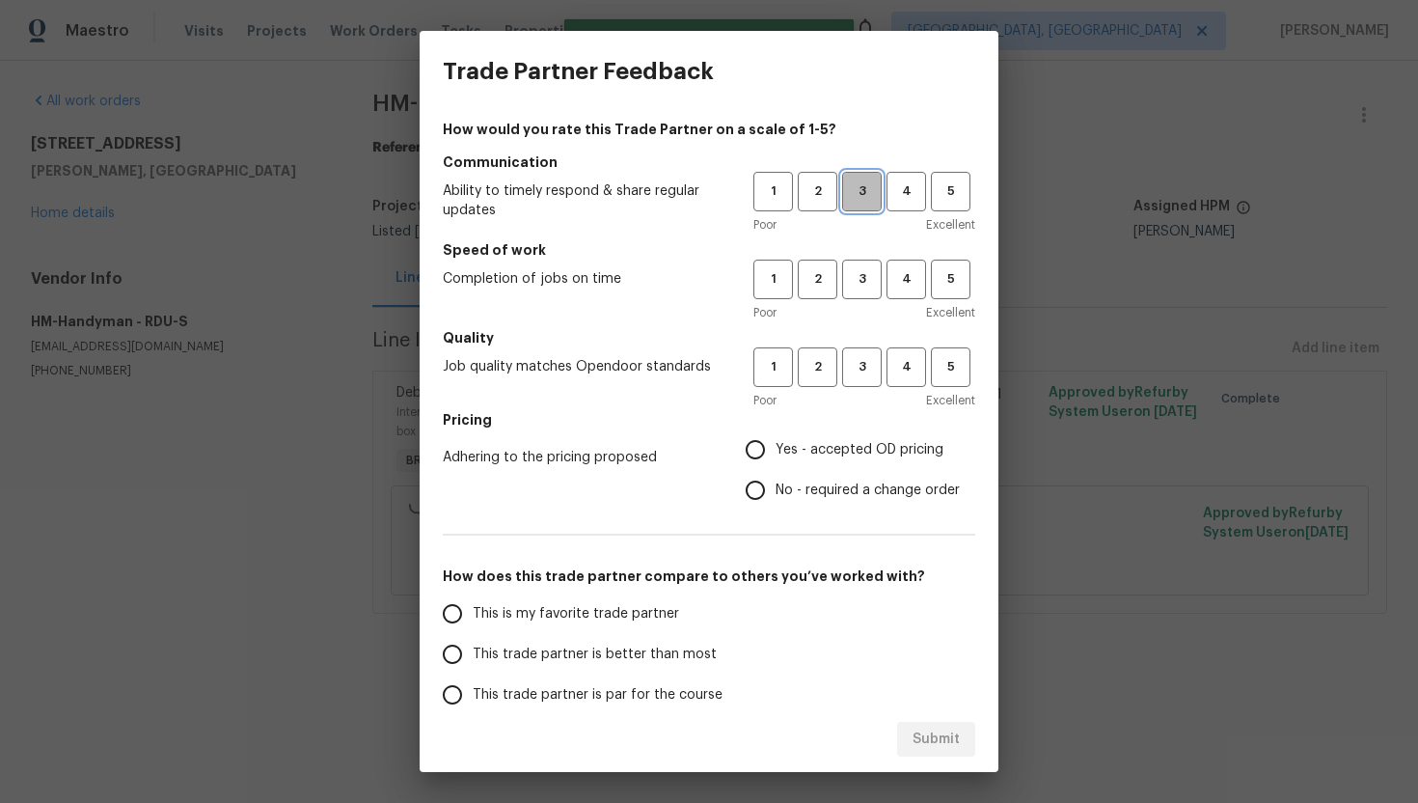
click at [862, 194] on span "3" at bounding box center [862, 191] width 36 height 22
click at [861, 269] on span "3" at bounding box center [862, 279] width 36 height 22
click at [852, 351] on button "3" at bounding box center [862, 367] width 40 height 40
click at [780, 487] on span "No - required a change order" at bounding box center [868, 490] width 184 height 20
click at [776, 487] on input "No - required a change order" at bounding box center [755, 490] width 41 height 41
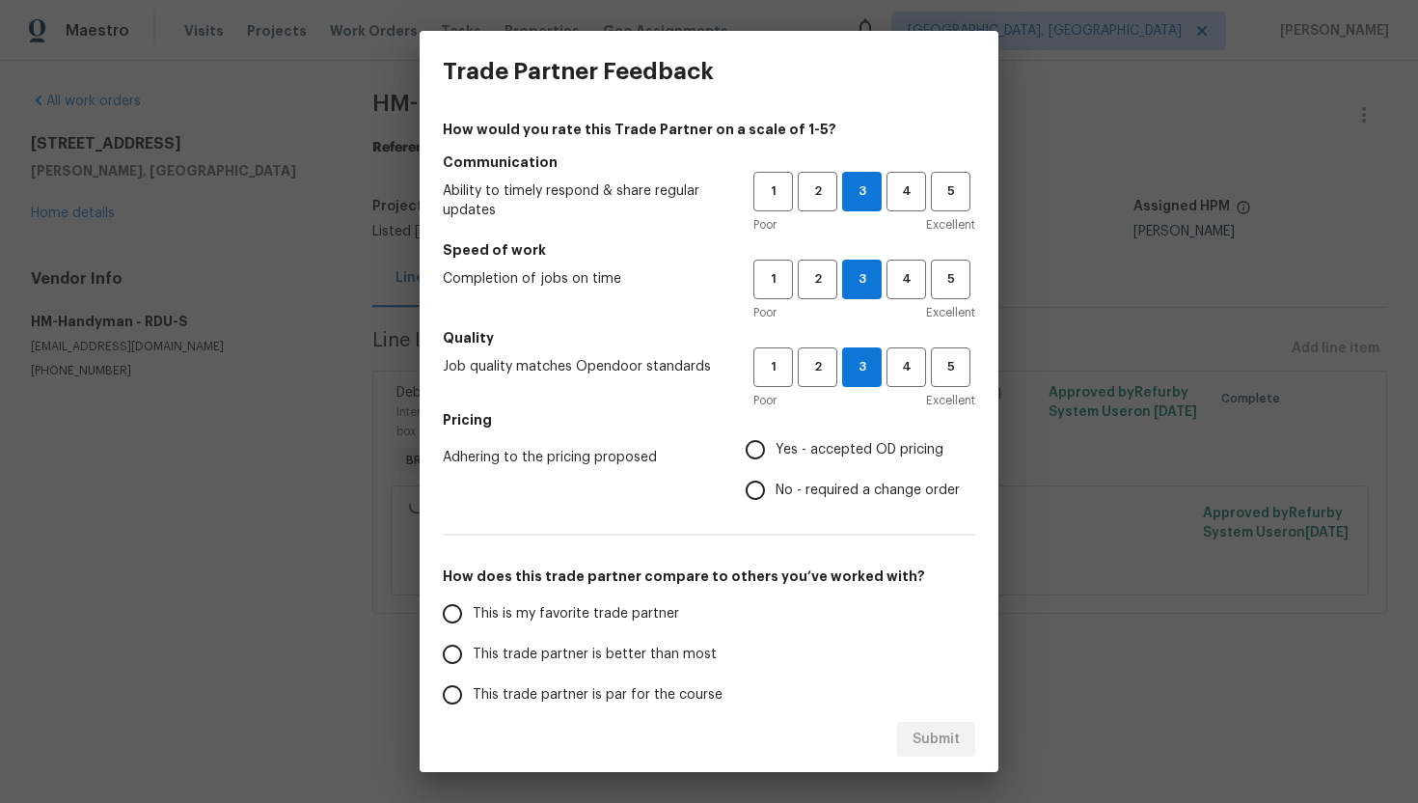
radio input "true"
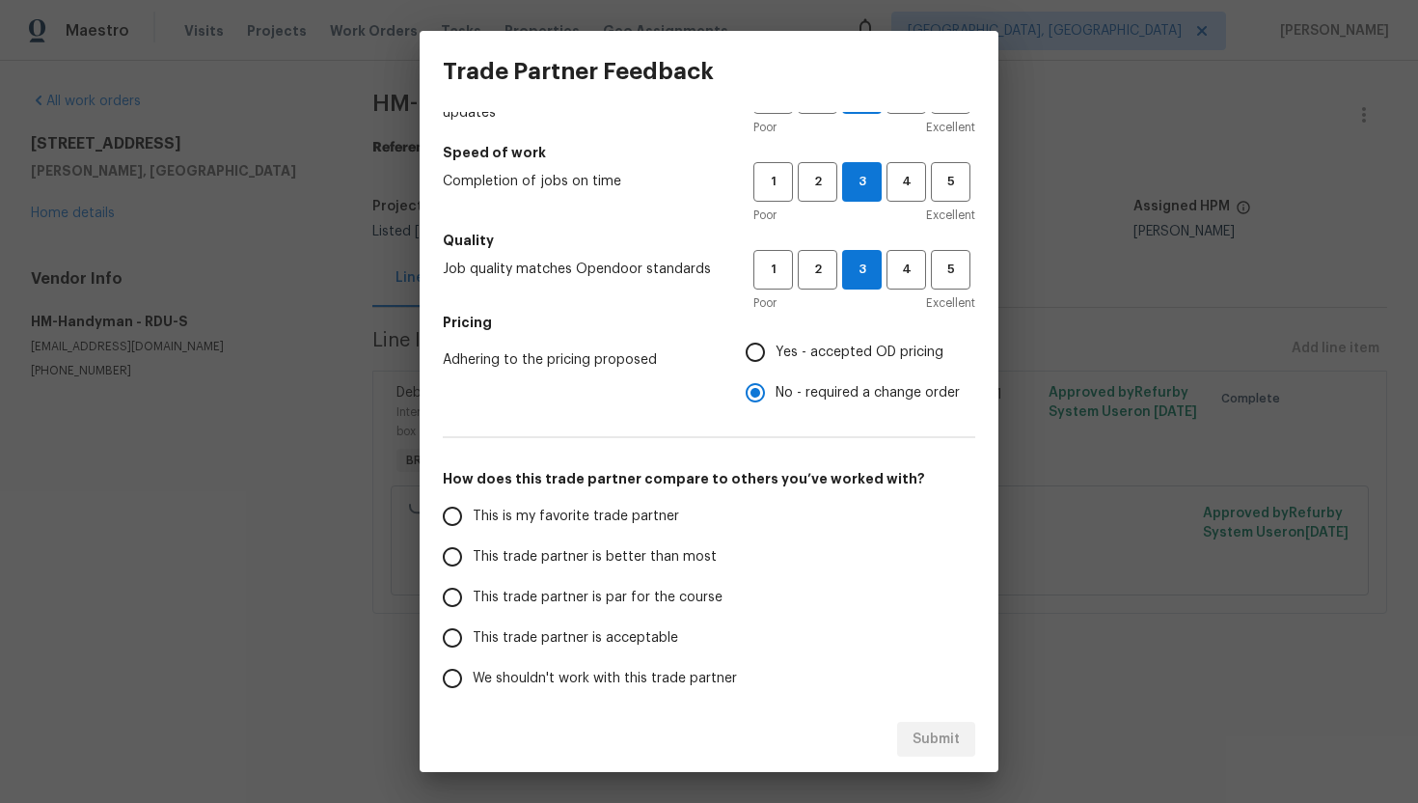
scroll to position [131, 0]
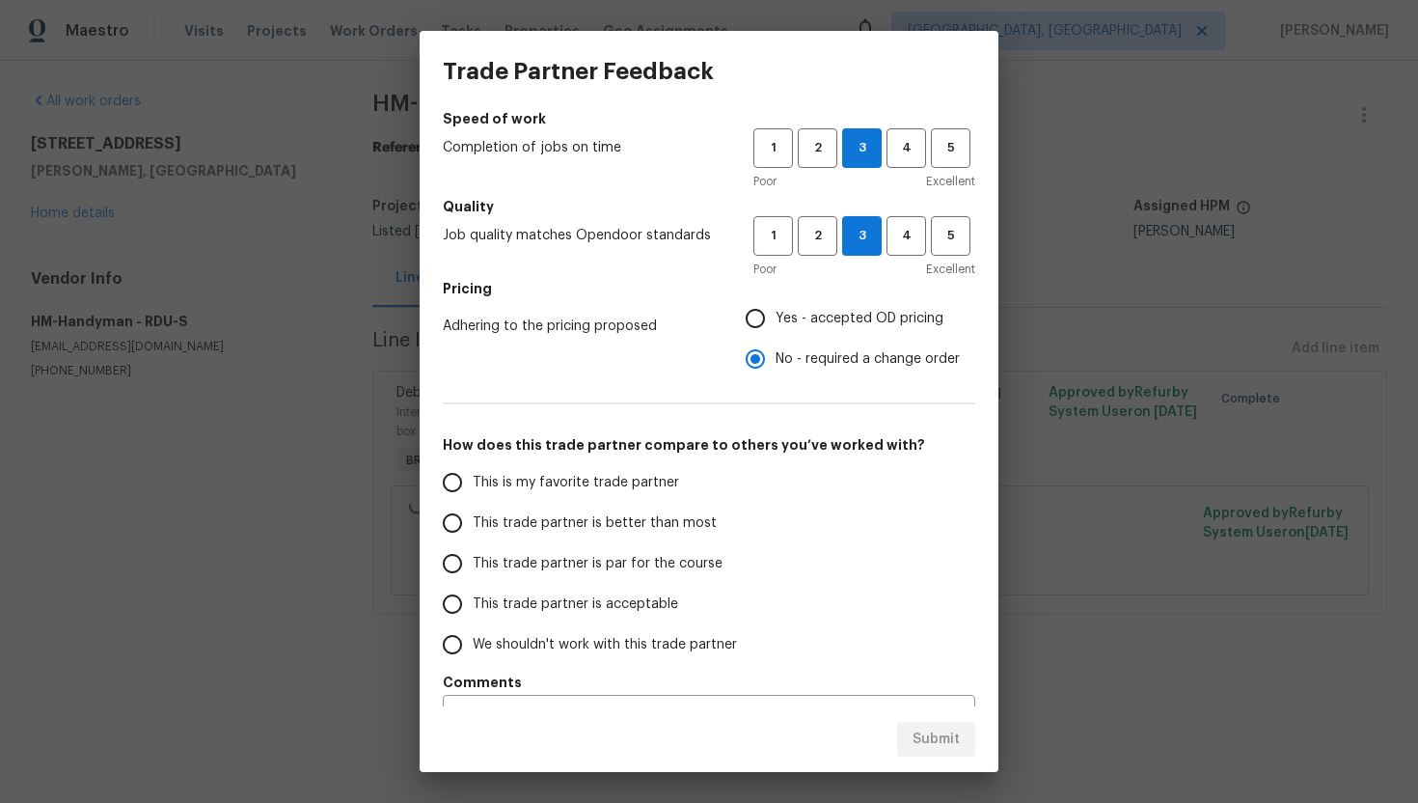
click at [566, 561] on span "This trade partner is par for the course" at bounding box center [598, 564] width 250 height 20
click at [473, 561] on input "This trade partner is par for the course" at bounding box center [452, 563] width 41 height 41
click at [917, 730] on span "Submit" at bounding box center [936, 739] width 47 height 24
radio input "true"
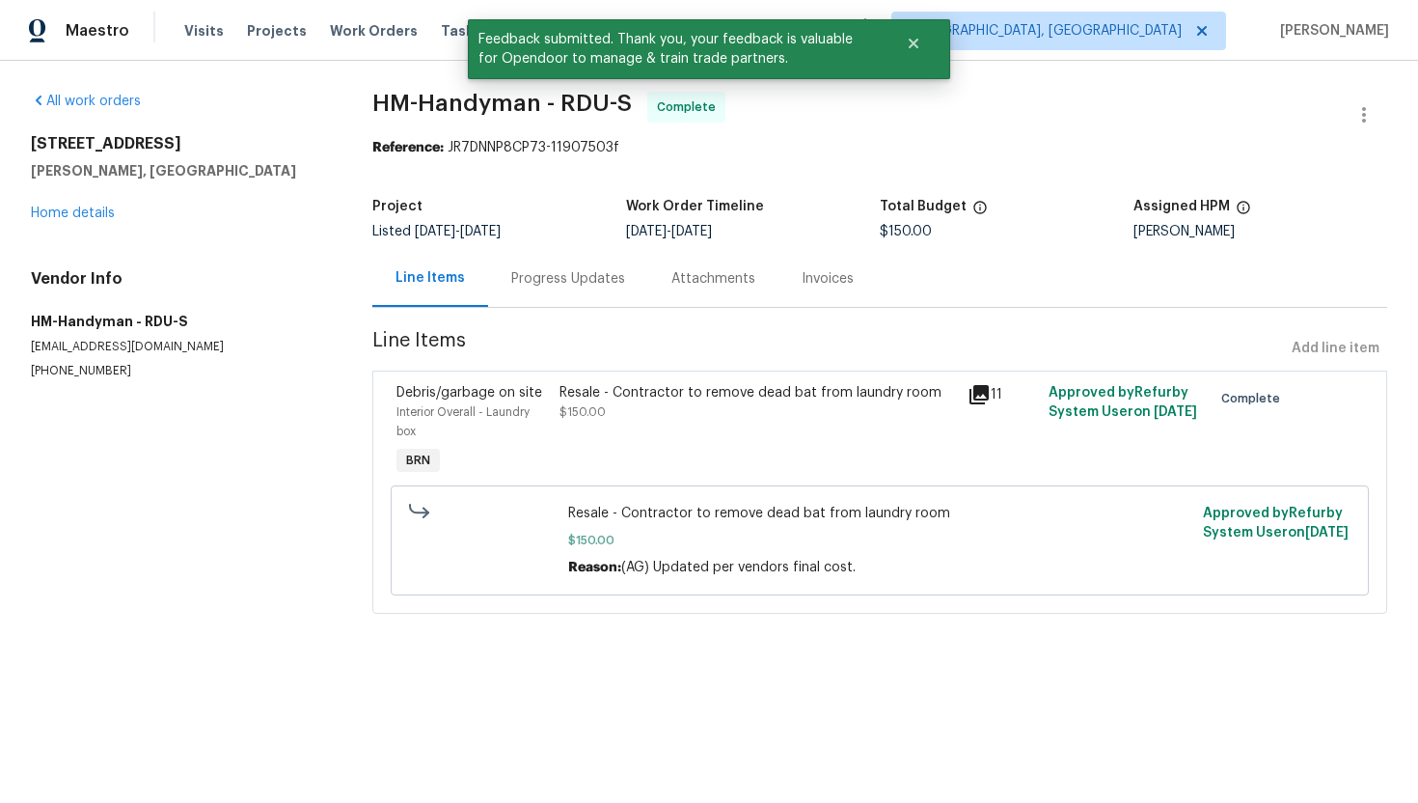
click at [801, 297] on div "Invoices" at bounding box center [828, 278] width 98 height 57
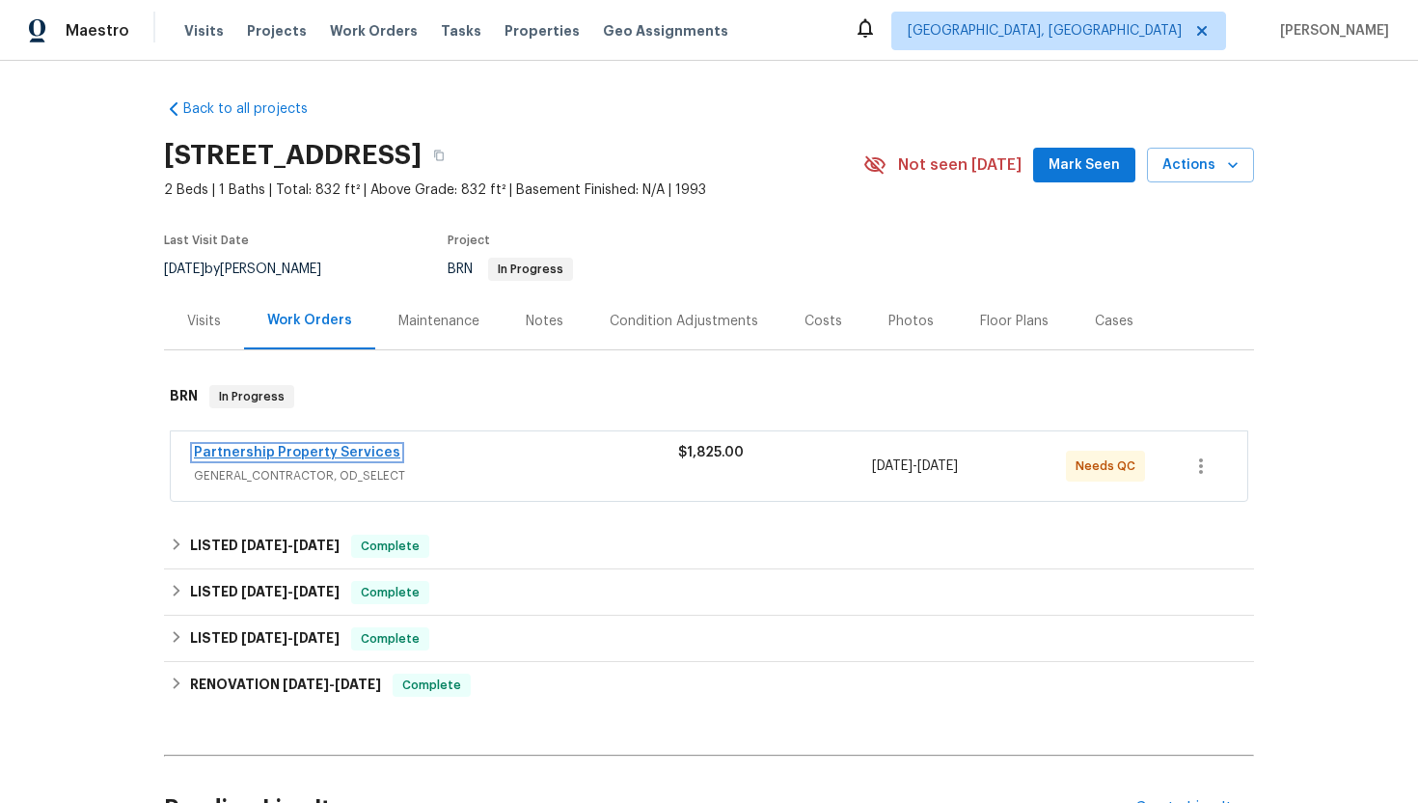
click at [360, 451] on link "Partnership Property Services" at bounding box center [297, 453] width 206 height 14
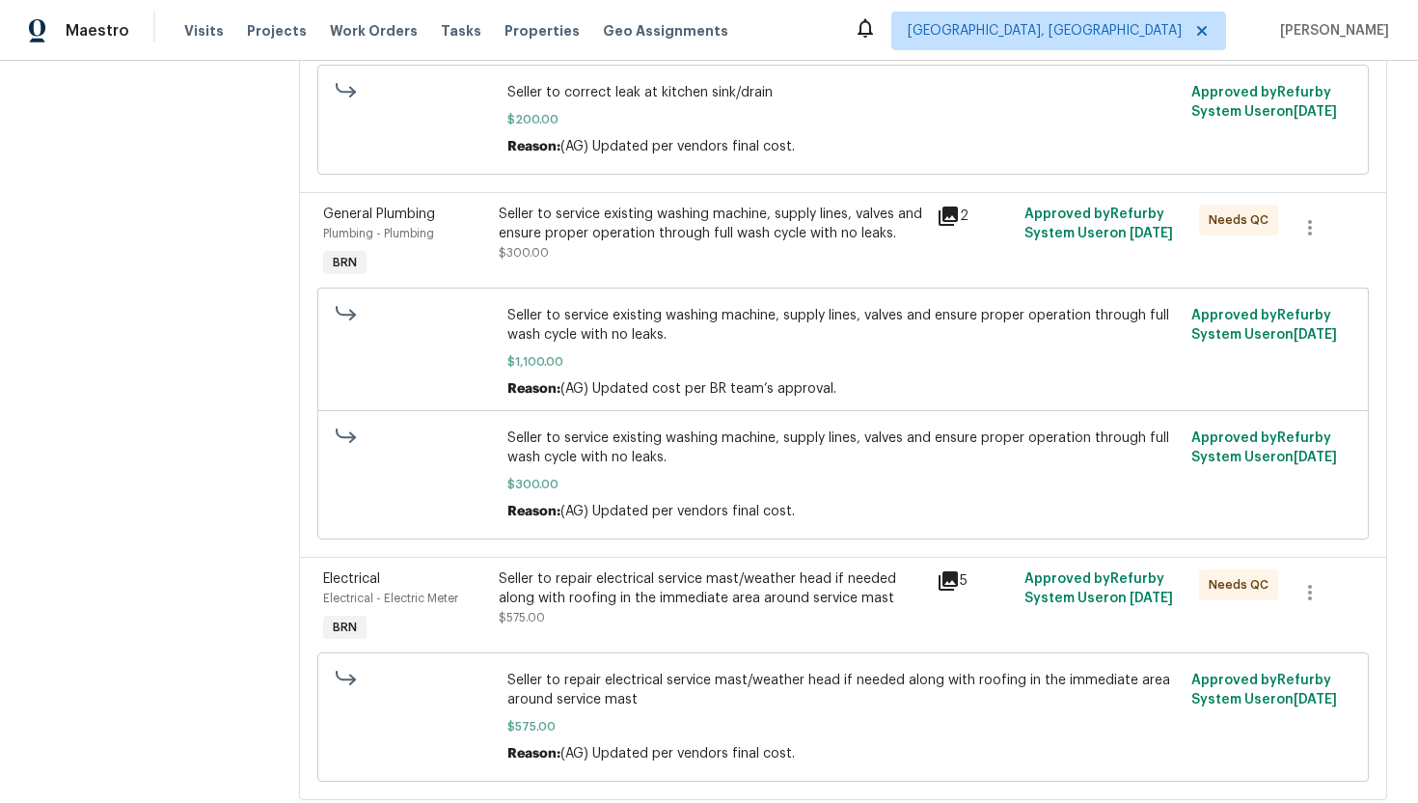
scroll to position [524, 0]
click at [672, 245] on div "Seller to service existing washing machine, supply lines, valves and ensure pro…" at bounding box center [712, 225] width 426 height 39
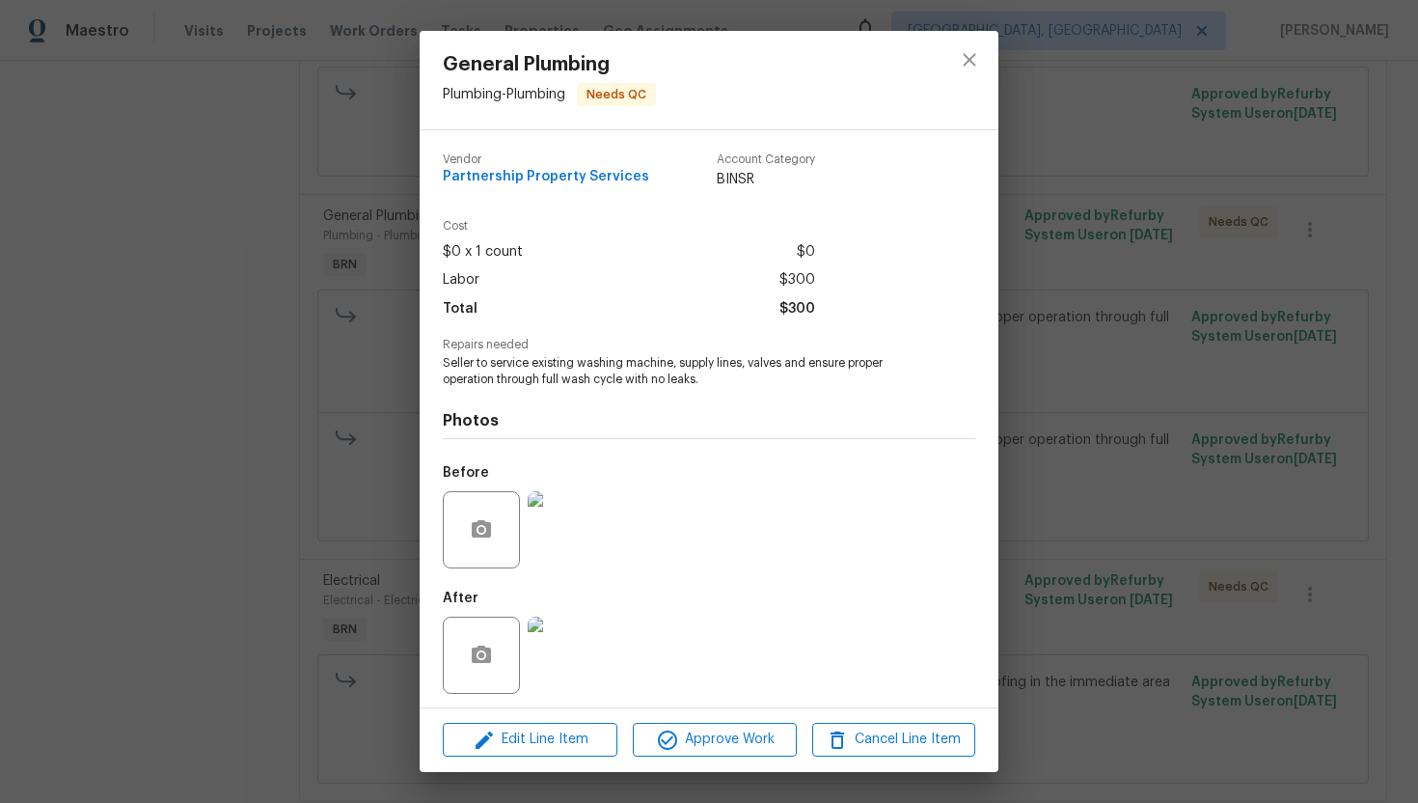
click at [567, 640] on img at bounding box center [566, 654] width 77 height 77
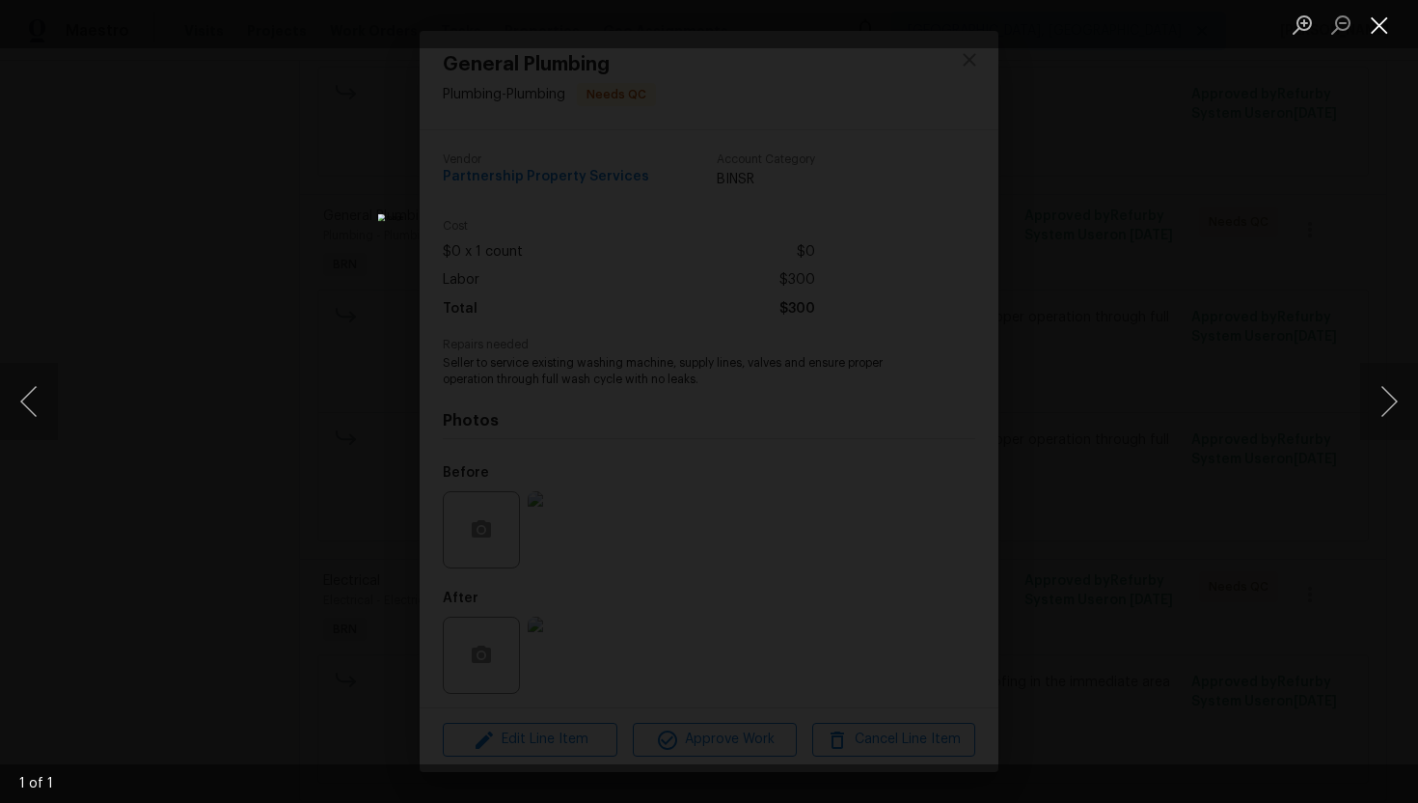
click at [1382, 33] on button "Close lightbox" at bounding box center [1379, 25] width 39 height 34
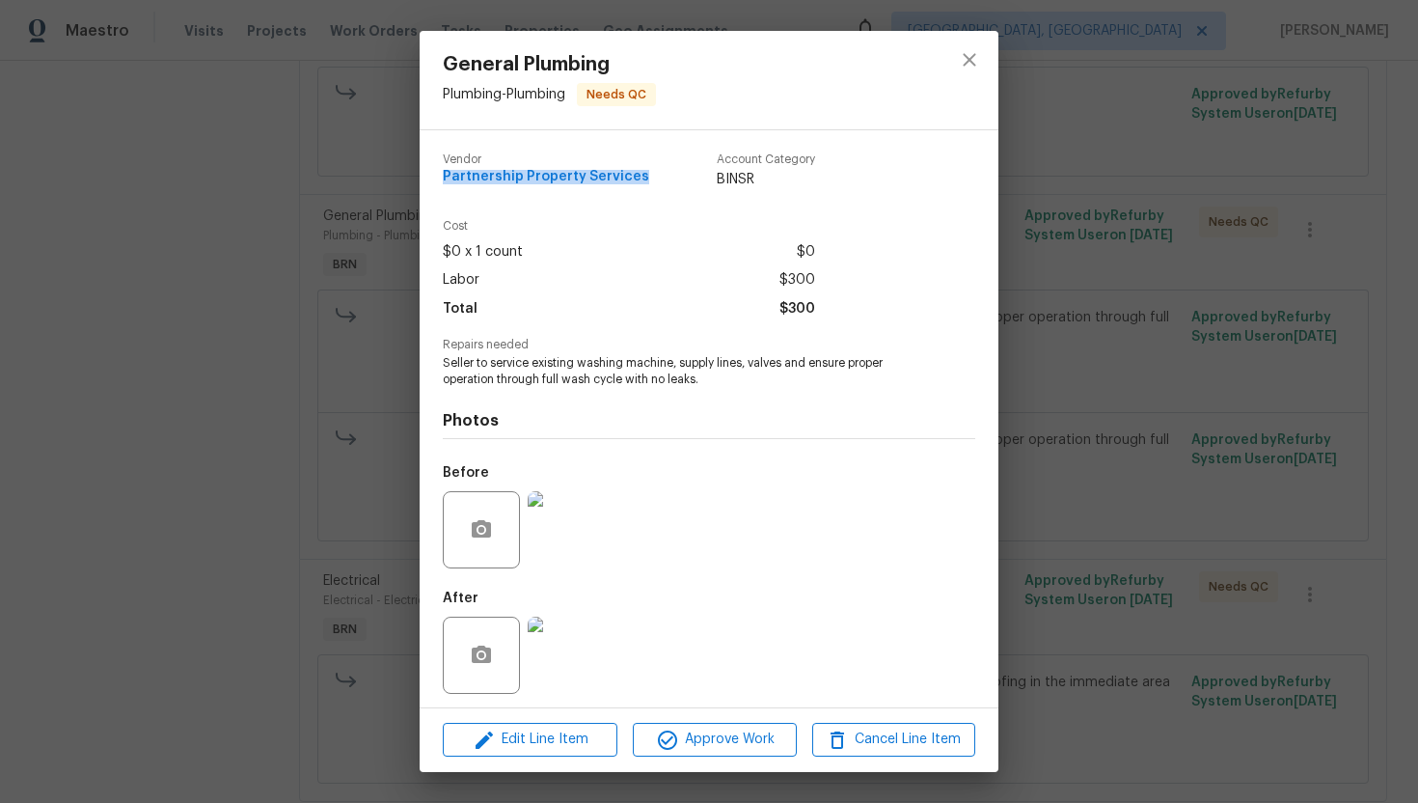
drag, startPoint x: 429, startPoint y: 182, endPoint x: 620, endPoint y: 186, distance: 191.1
click at [620, 187] on div "Vendor Partnership Property Services Account Category BINSR Cost $0 x 1 count $…" at bounding box center [709, 418] width 579 height 577
copy span "Partnership Property Services"
click at [536, 376] on span "Seller to service existing washing machine, supply lines, valves and ensure pro…" at bounding box center [682, 371] width 479 height 33
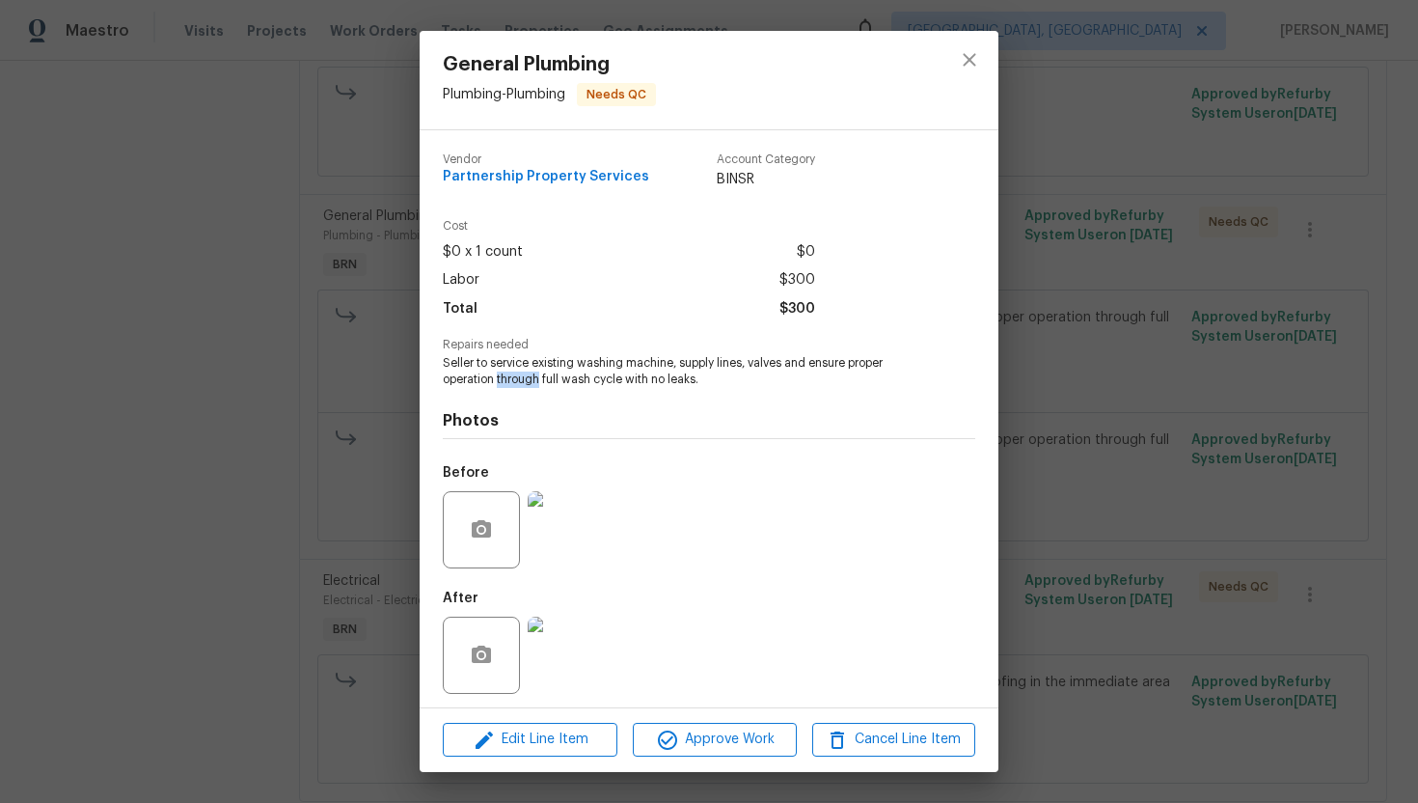
click at [536, 376] on span "Seller to service existing washing machine, supply lines, valves and ensure pro…" at bounding box center [682, 371] width 479 height 33
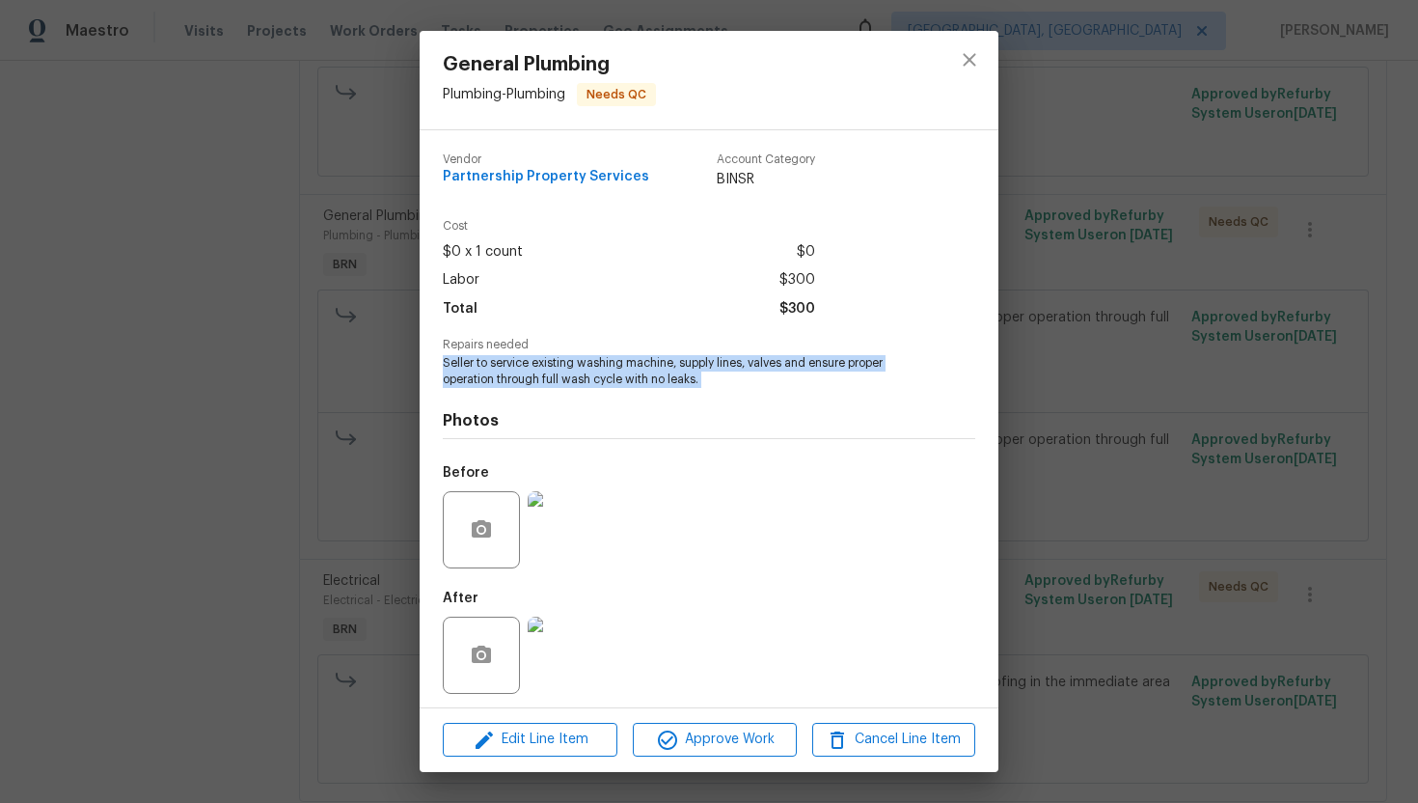
copy span "Seller to service existing washing machine, supply lines, valves and ensure pro…"
click at [975, 68] on icon "close" at bounding box center [969, 59] width 23 height 23
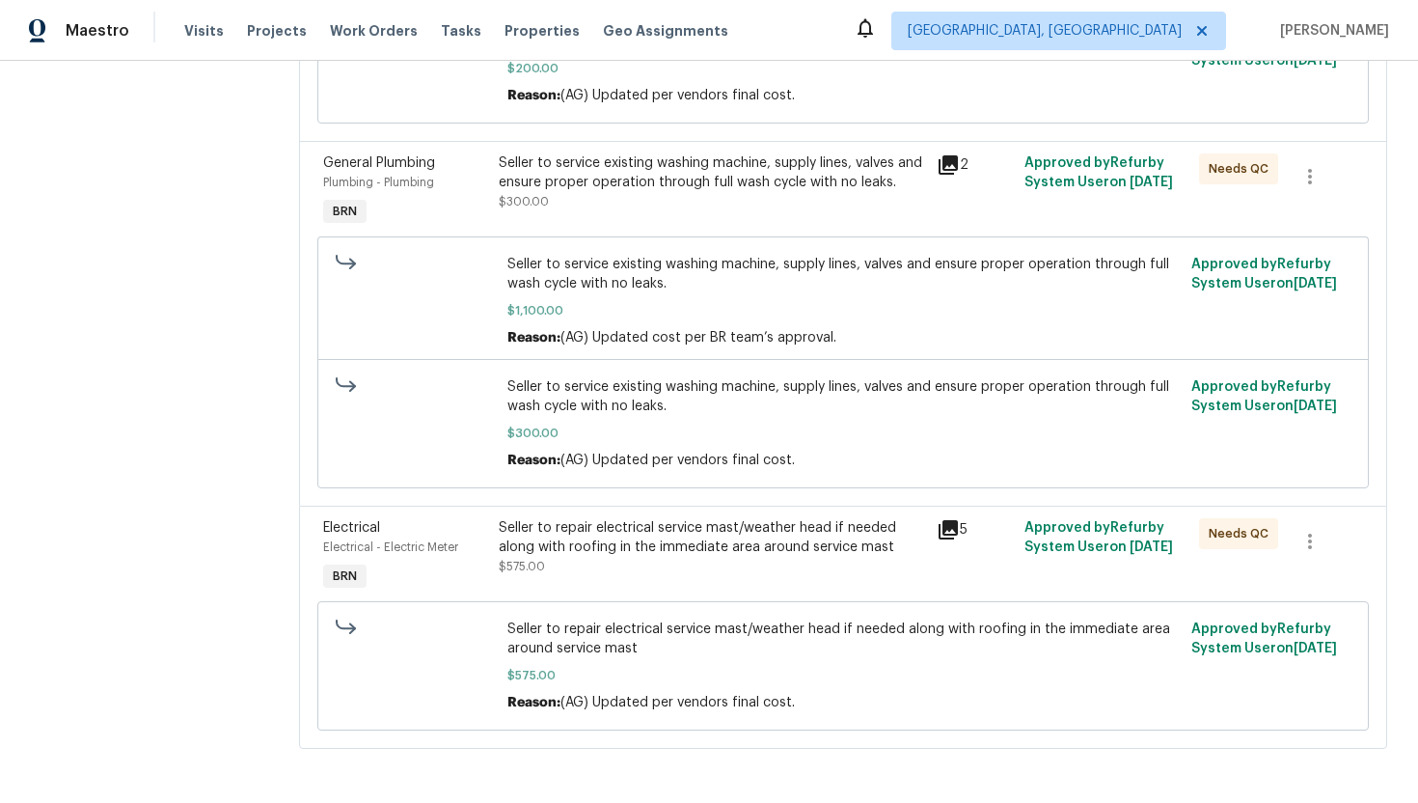
scroll to position [0, 0]
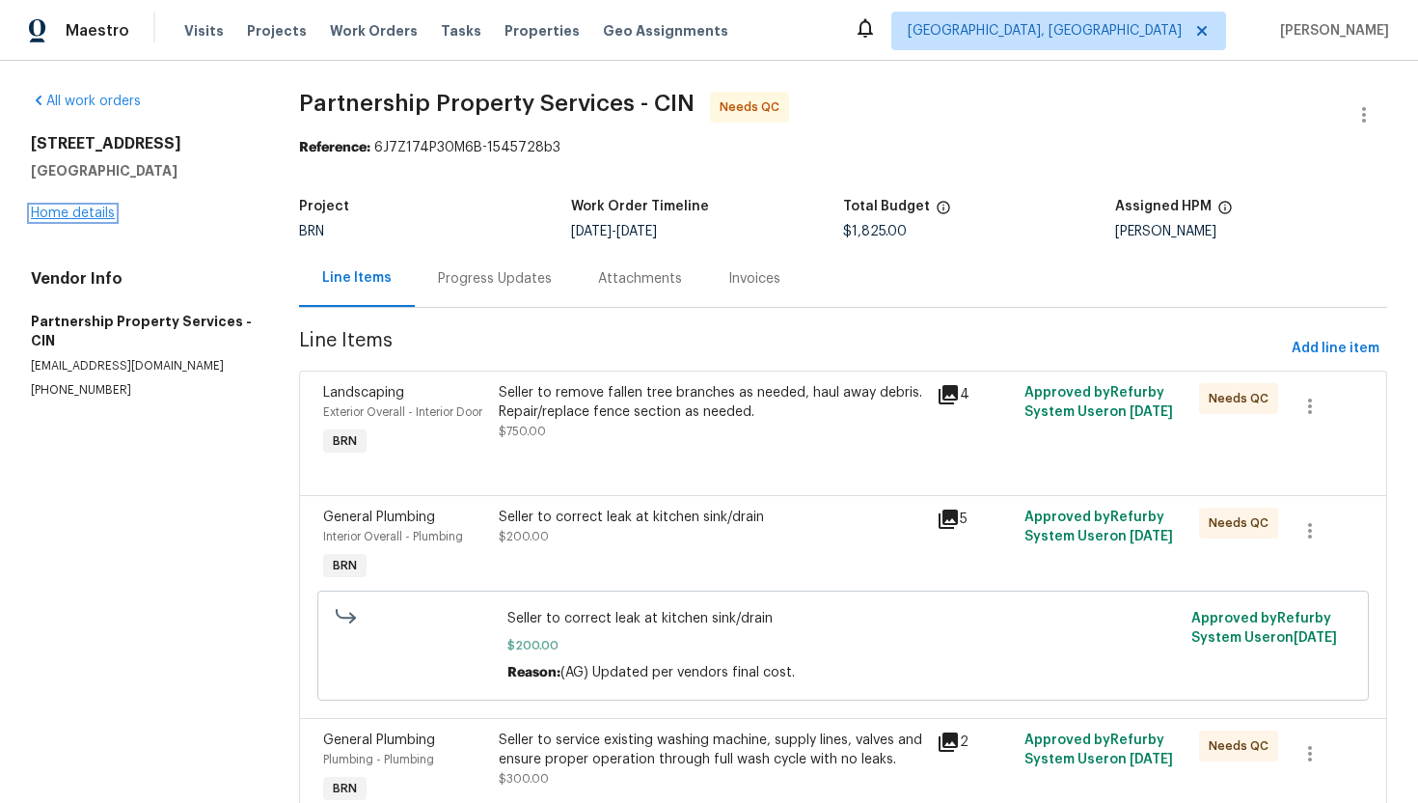
click at [93, 215] on link "Home details" at bounding box center [73, 213] width 84 height 14
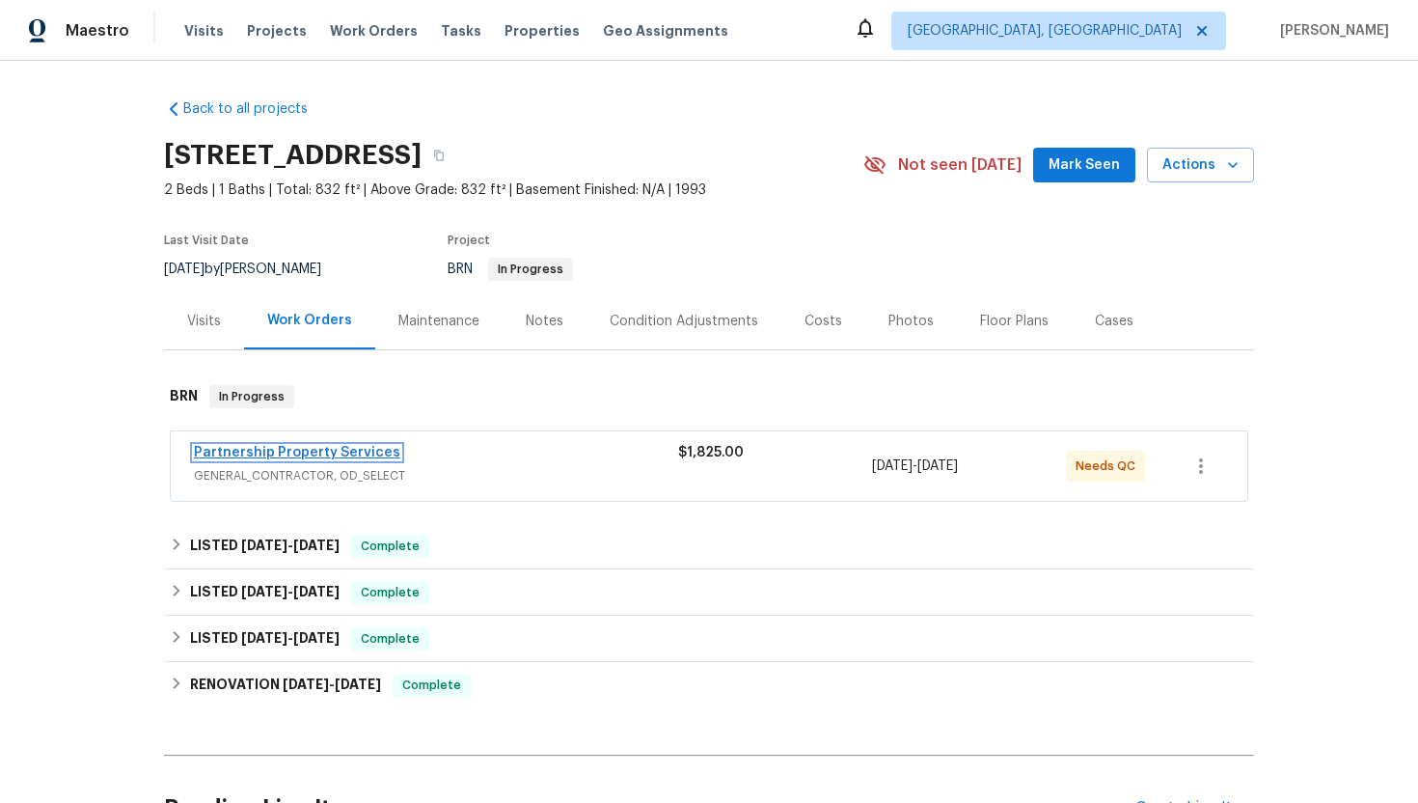
click at [278, 446] on link "Partnership Property Services" at bounding box center [297, 453] width 206 height 14
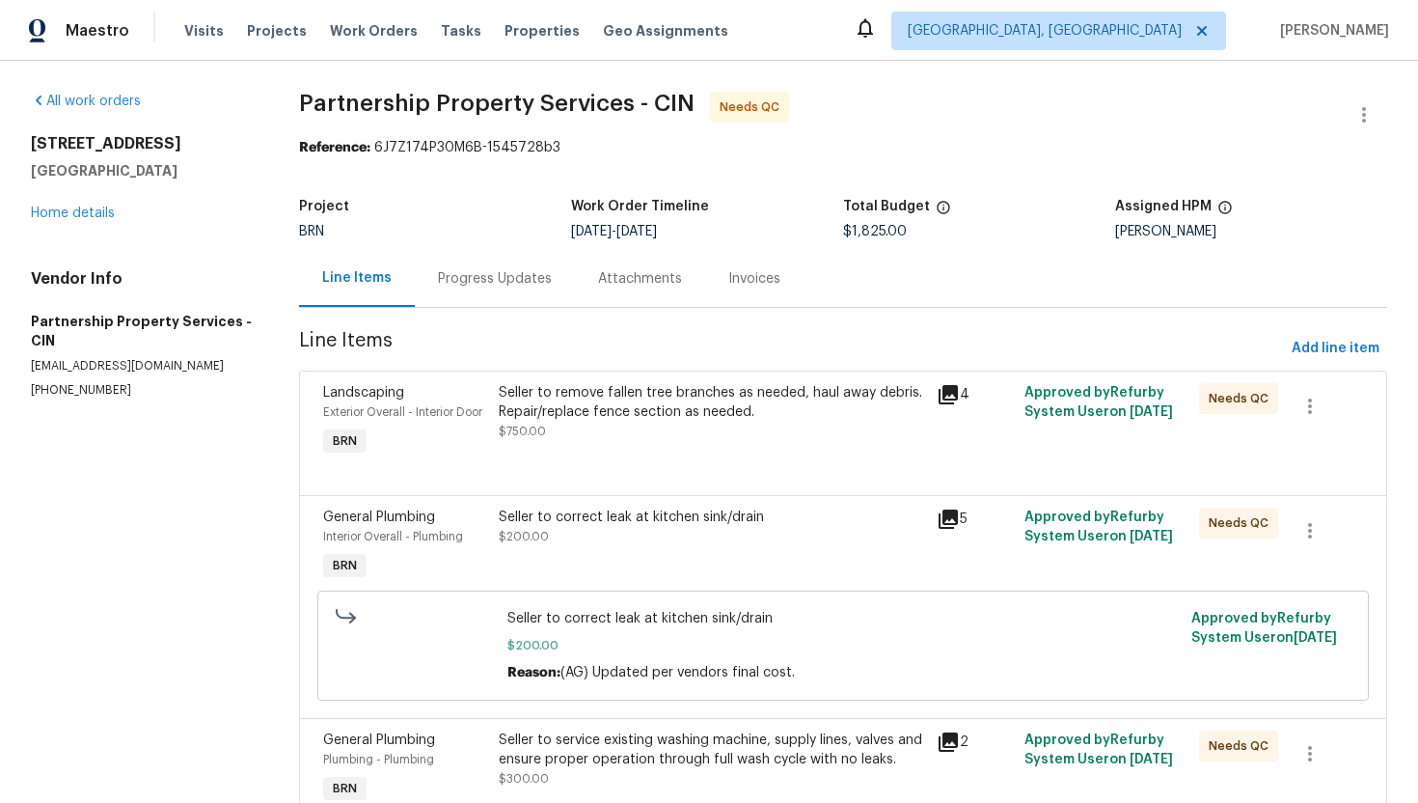
scroll to position [600, 0]
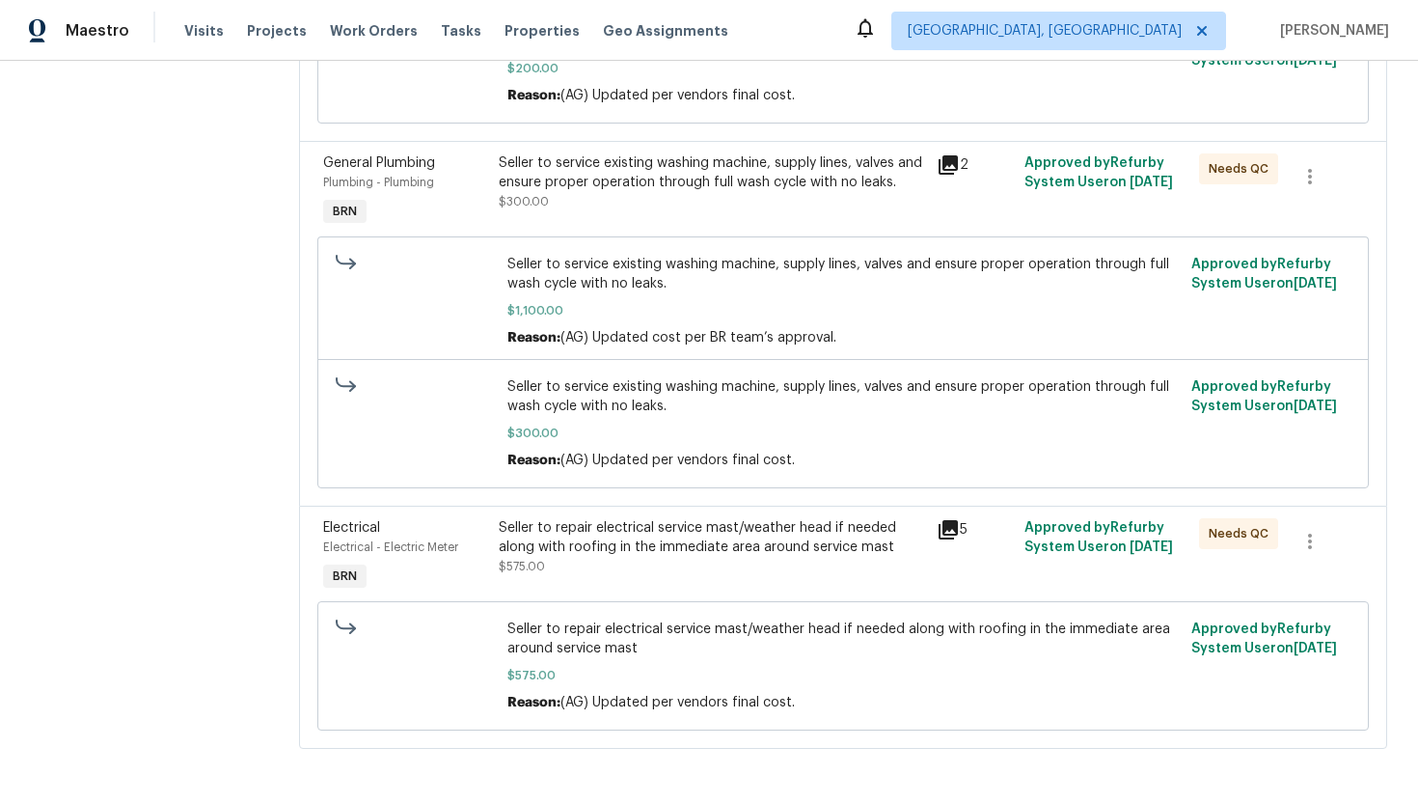
click at [680, 534] on div "Seller to repair electrical service mast/weather head if needed along with roof…" at bounding box center [712, 537] width 426 height 39
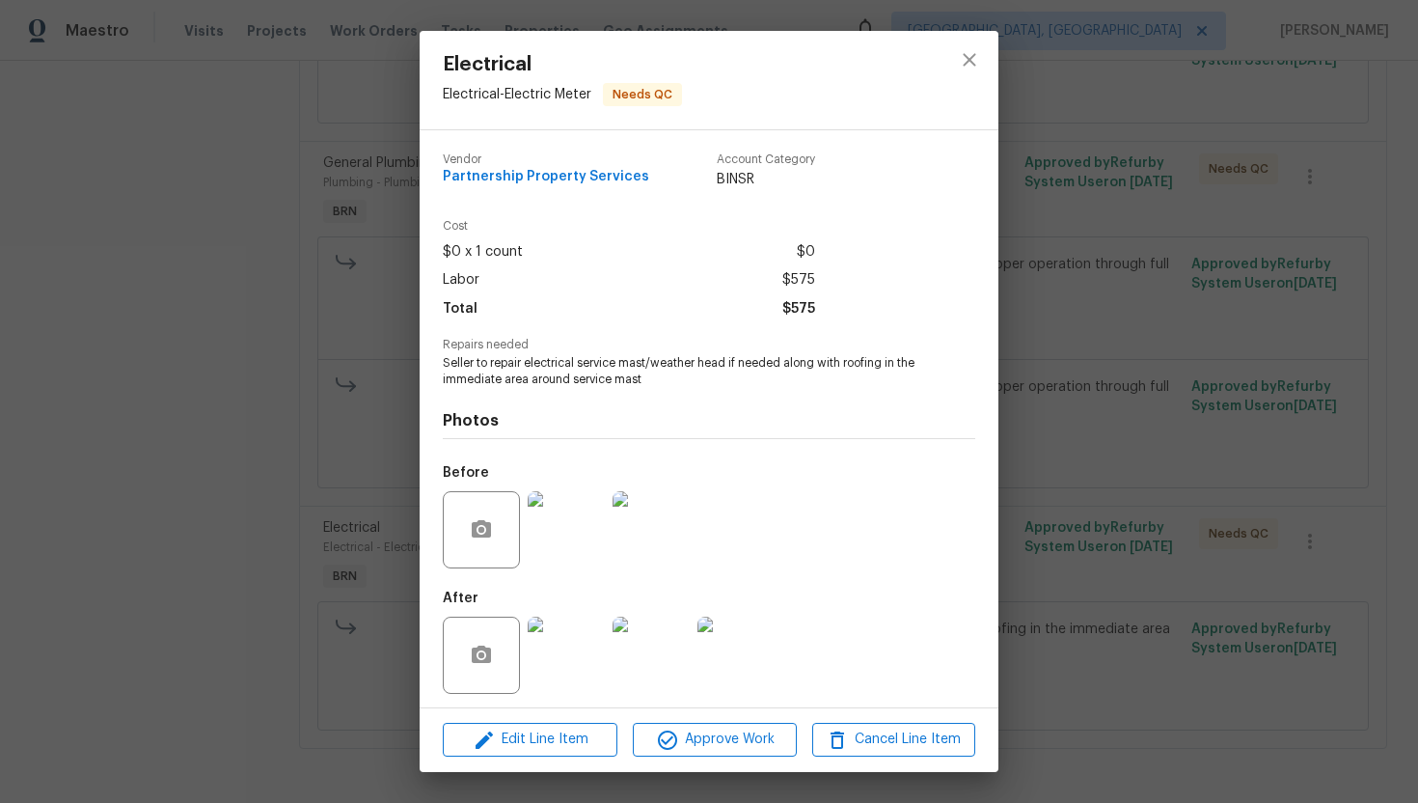
click at [316, 488] on div "Electrical Electrical - Electric Meter Needs QC Vendor Partnership Property Ser…" at bounding box center [709, 401] width 1418 height 803
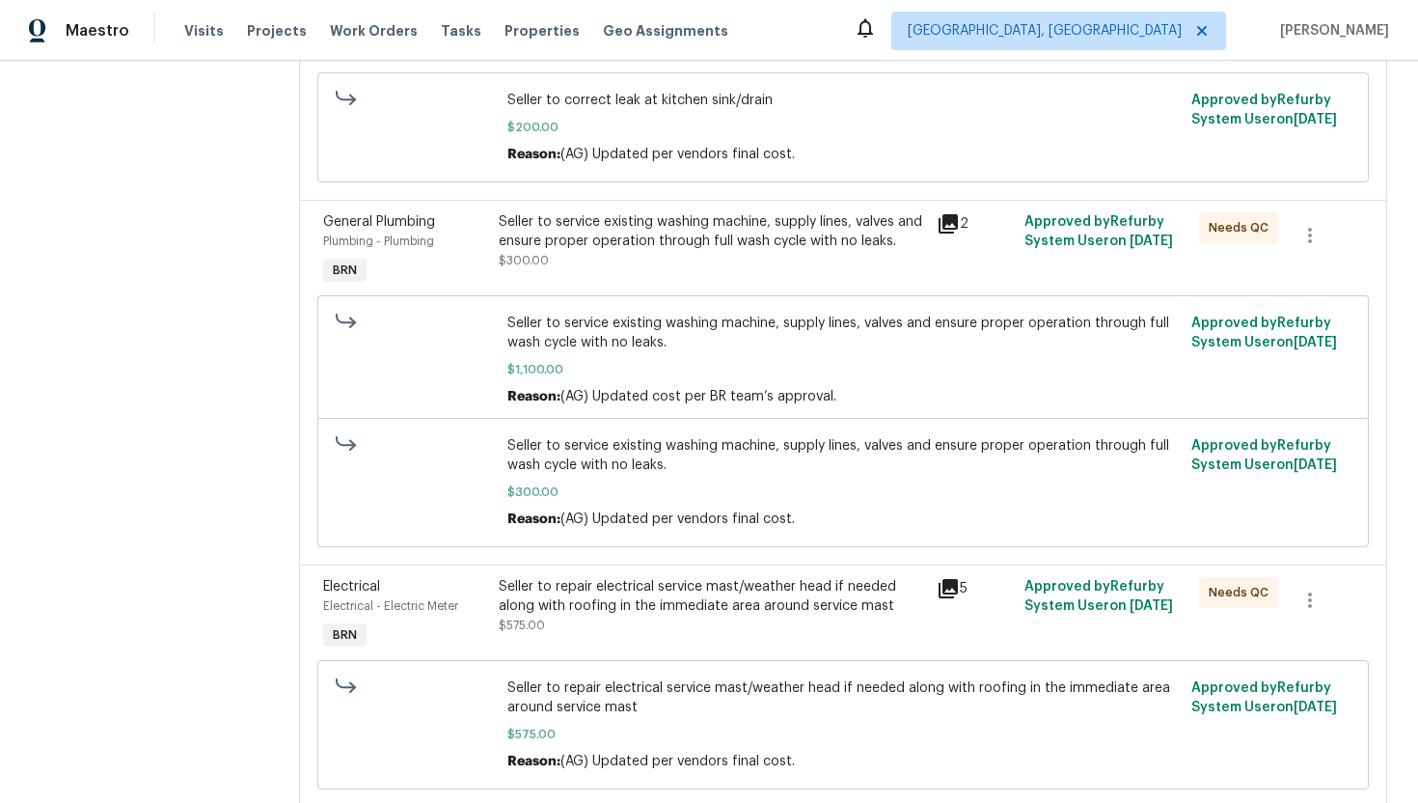
scroll to position [485, 0]
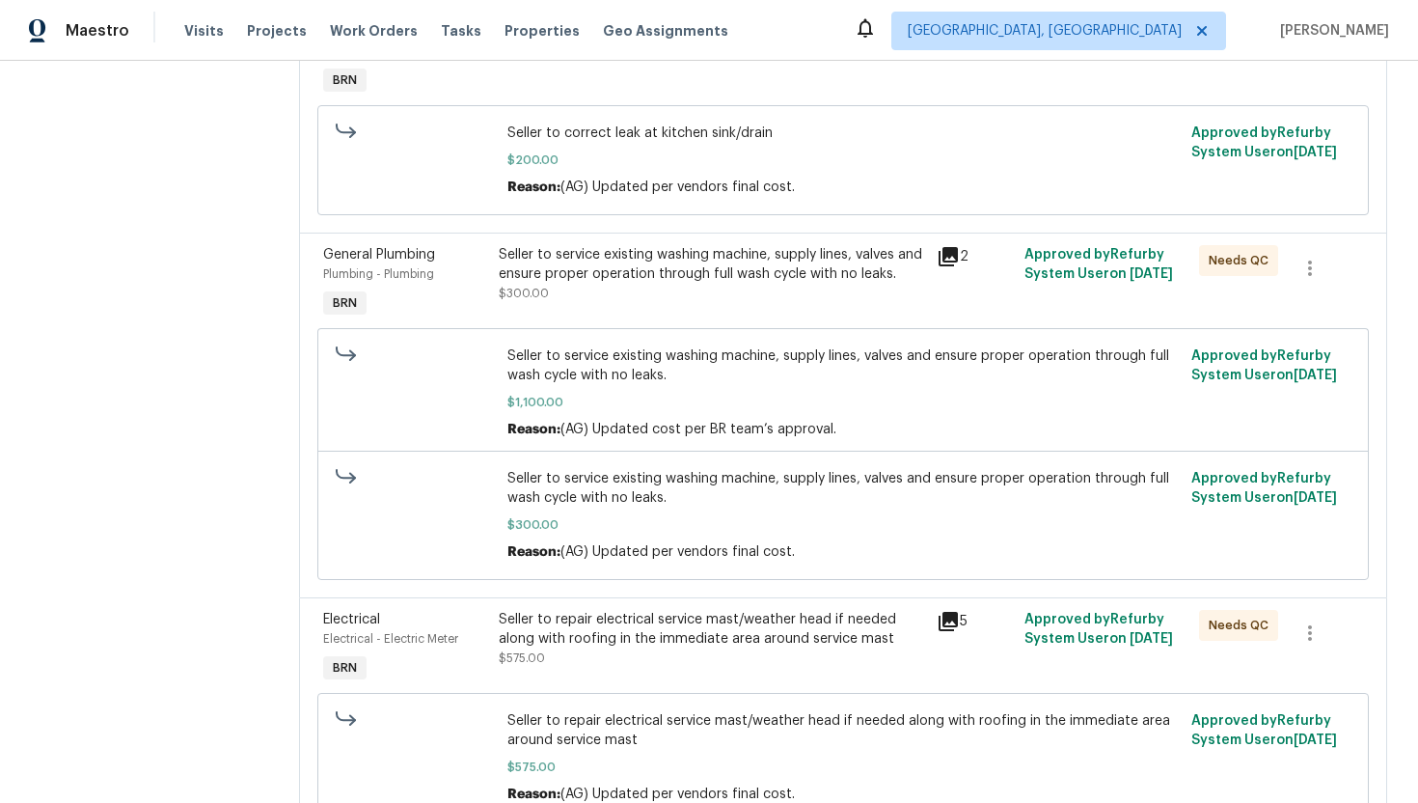
click at [666, 276] on div "Seller to service existing washing machine, supply lines, valves and ensure pro…" at bounding box center [712, 264] width 426 height 39
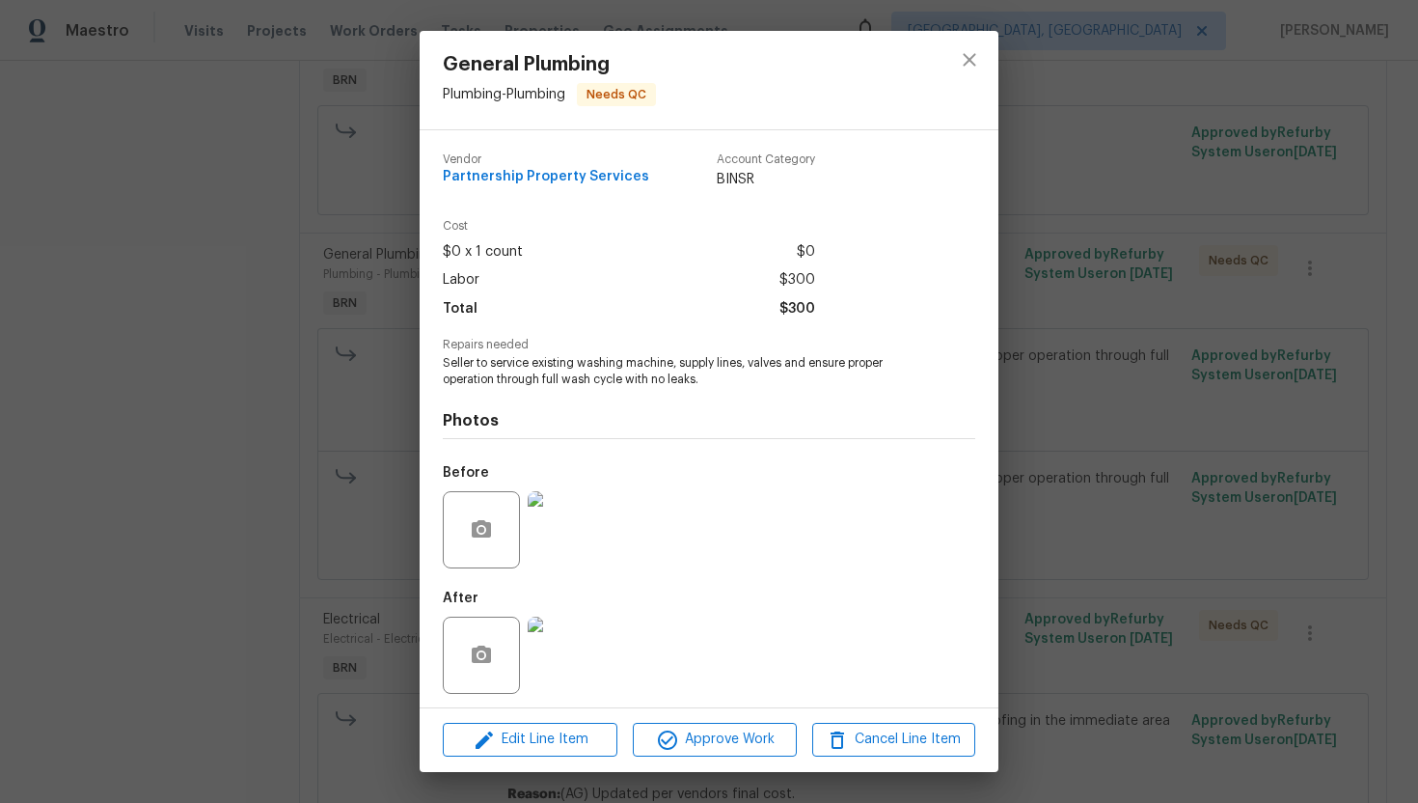
click at [589, 532] on img at bounding box center [566, 529] width 77 height 77
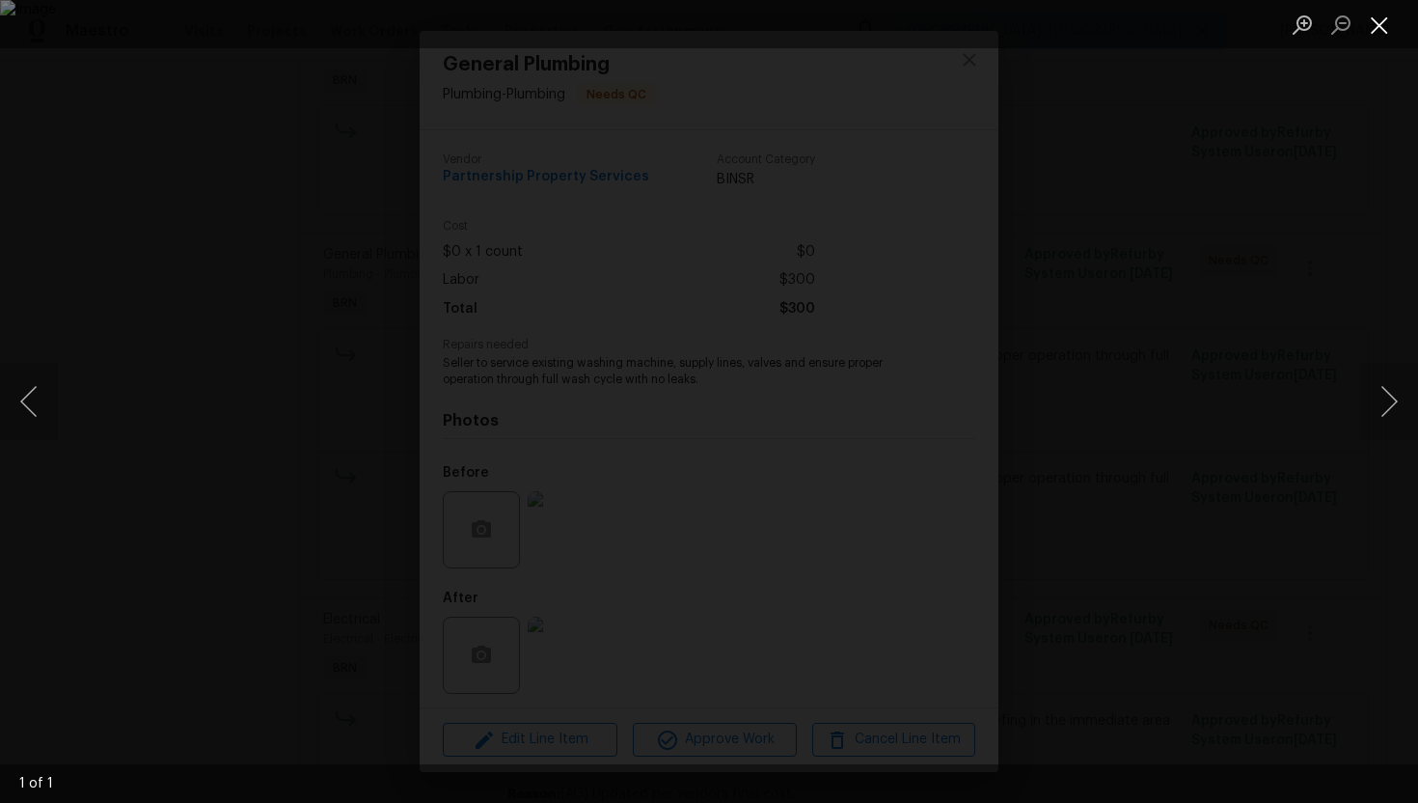
click at [1373, 25] on button "Close lightbox" at bounding box center [1379, 25] width 39 height 34
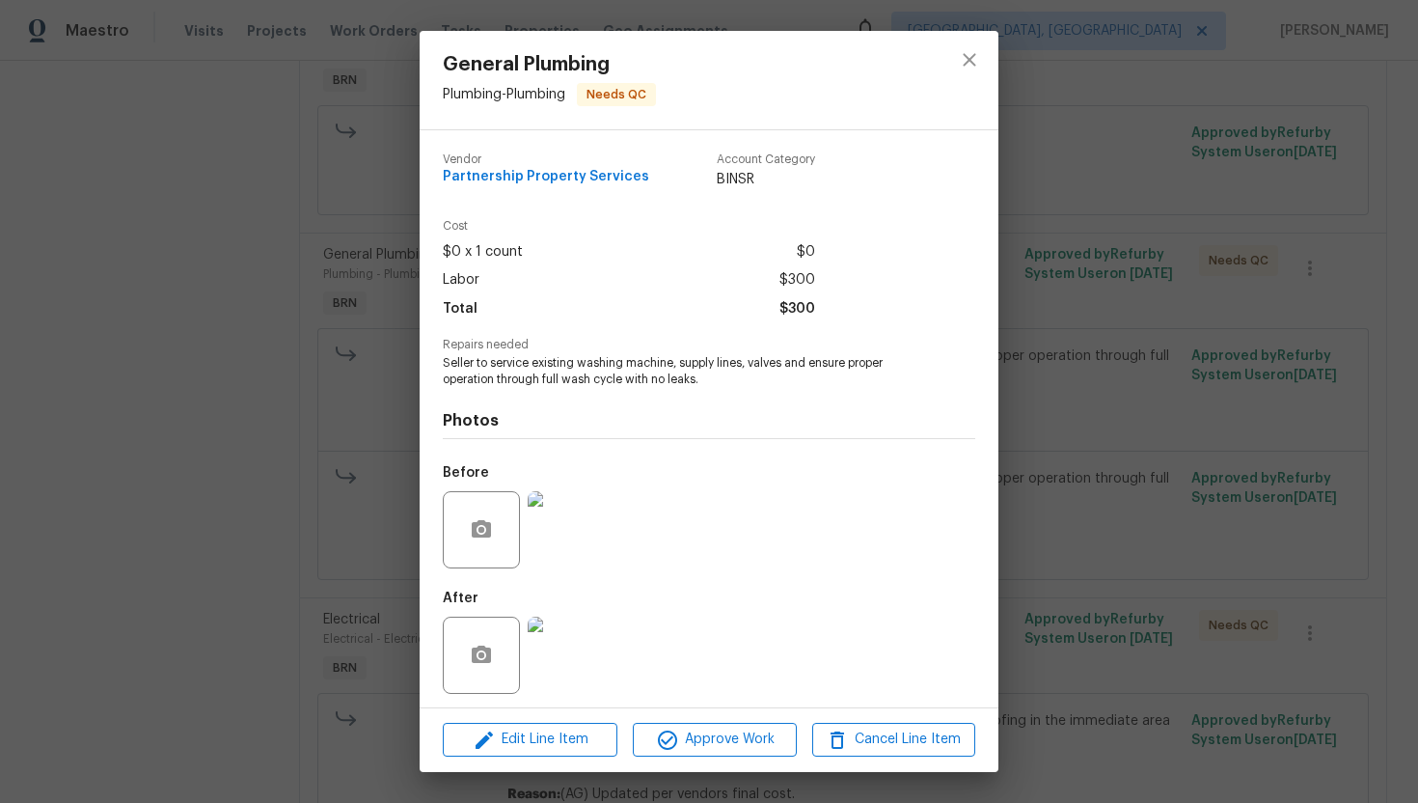
scroll to position [6, 0]
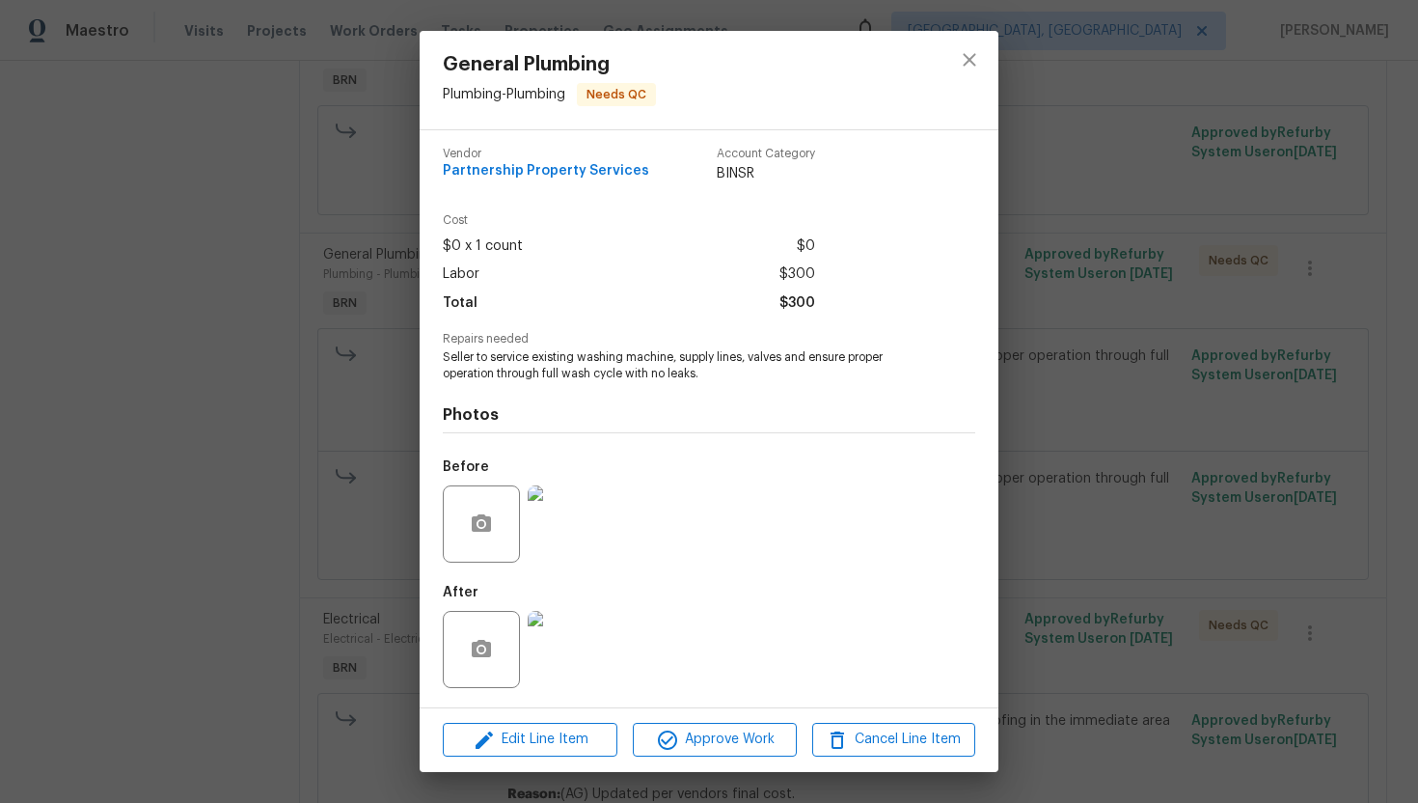
click at [585, 636] on img at bounding box center [566, 649] width 77 height 77
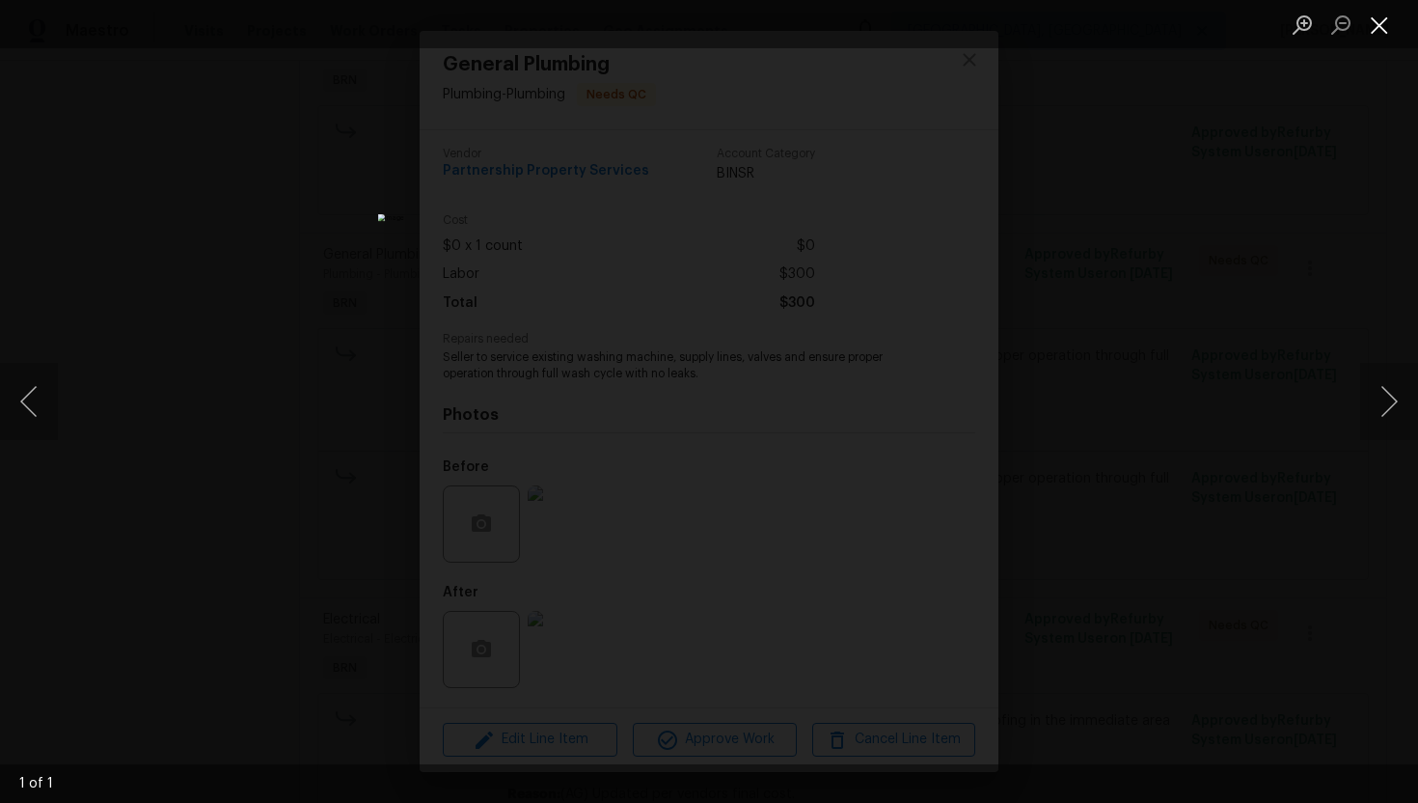
click at [1364, 31] on button "Close lightbox" at bounding box center [1379, 25] width 39 height 34
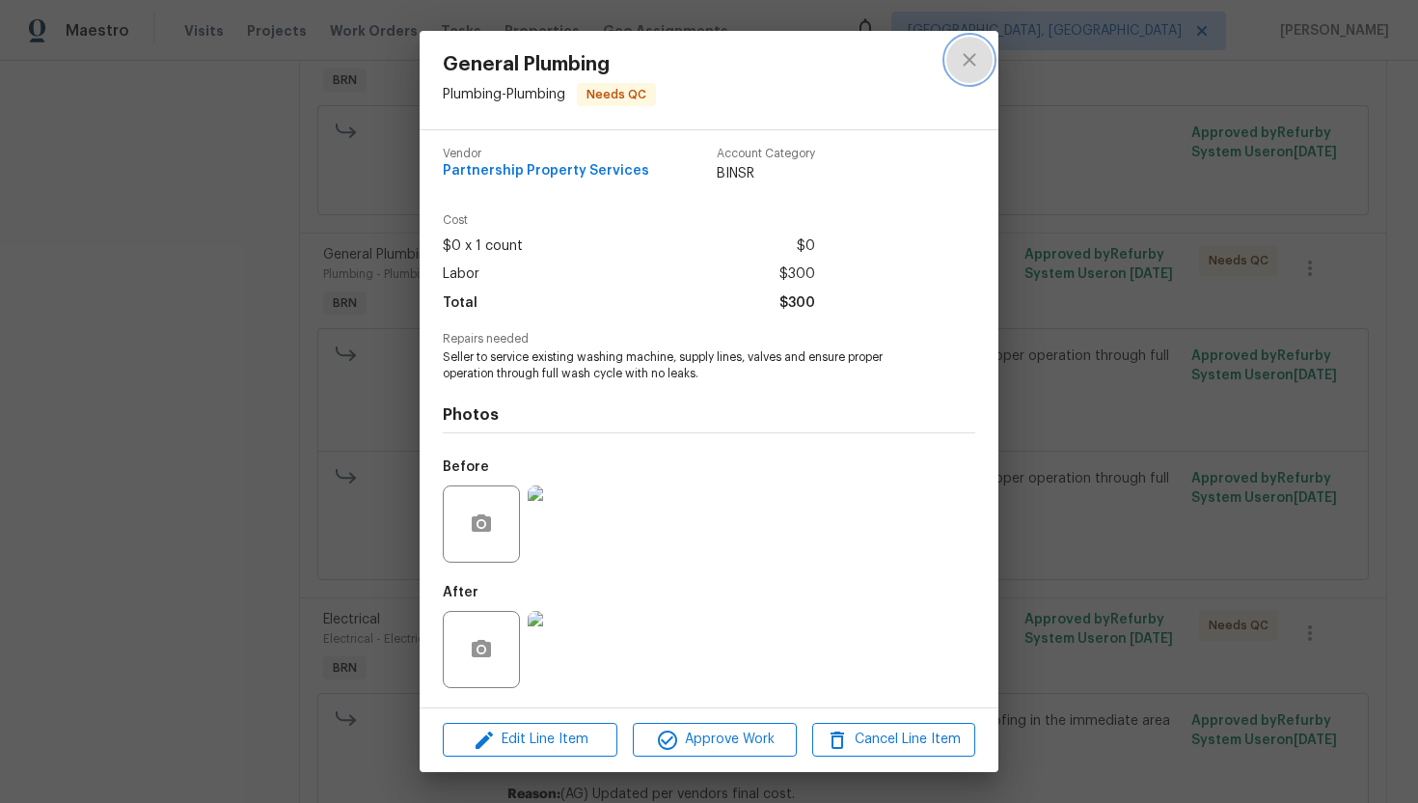
click at [950, 55] on button "close" at bounding box center [969, 60] width 46 height 46
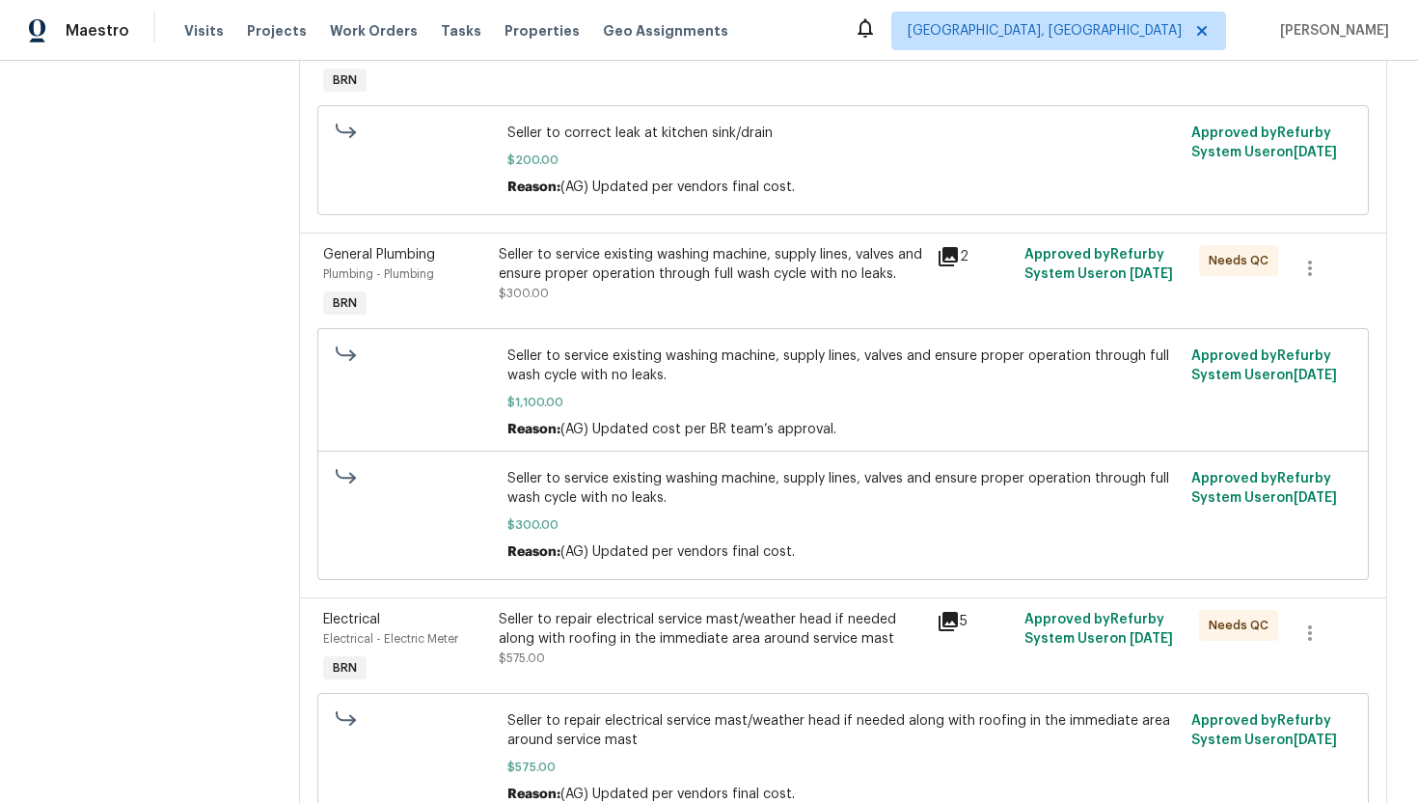
scroll to position [0, 0]
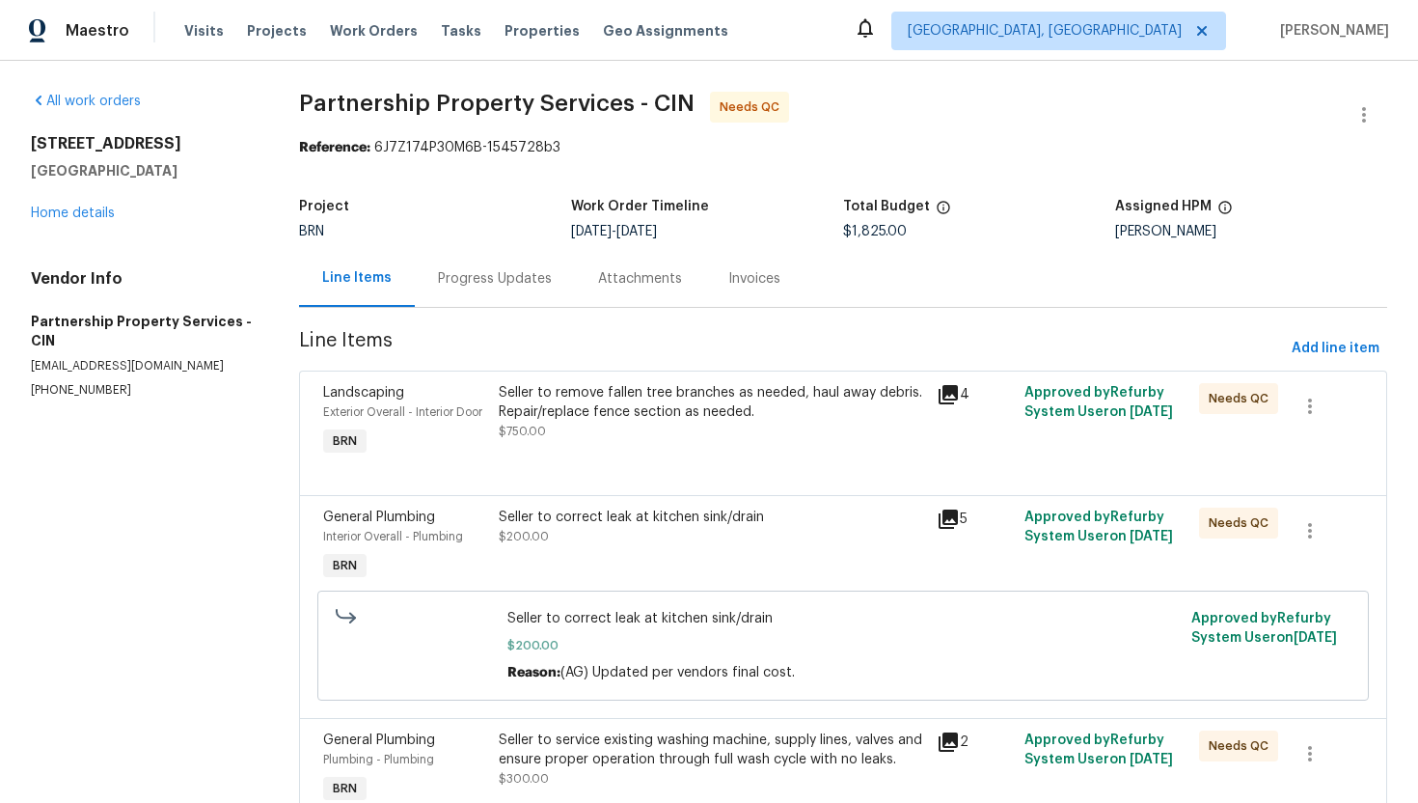
click at [778, 420] on div "Seller to remove fallen tree branches as needed, haul away debris. Repair/repla…" at bounding box center [712, 402] width 426 height 39
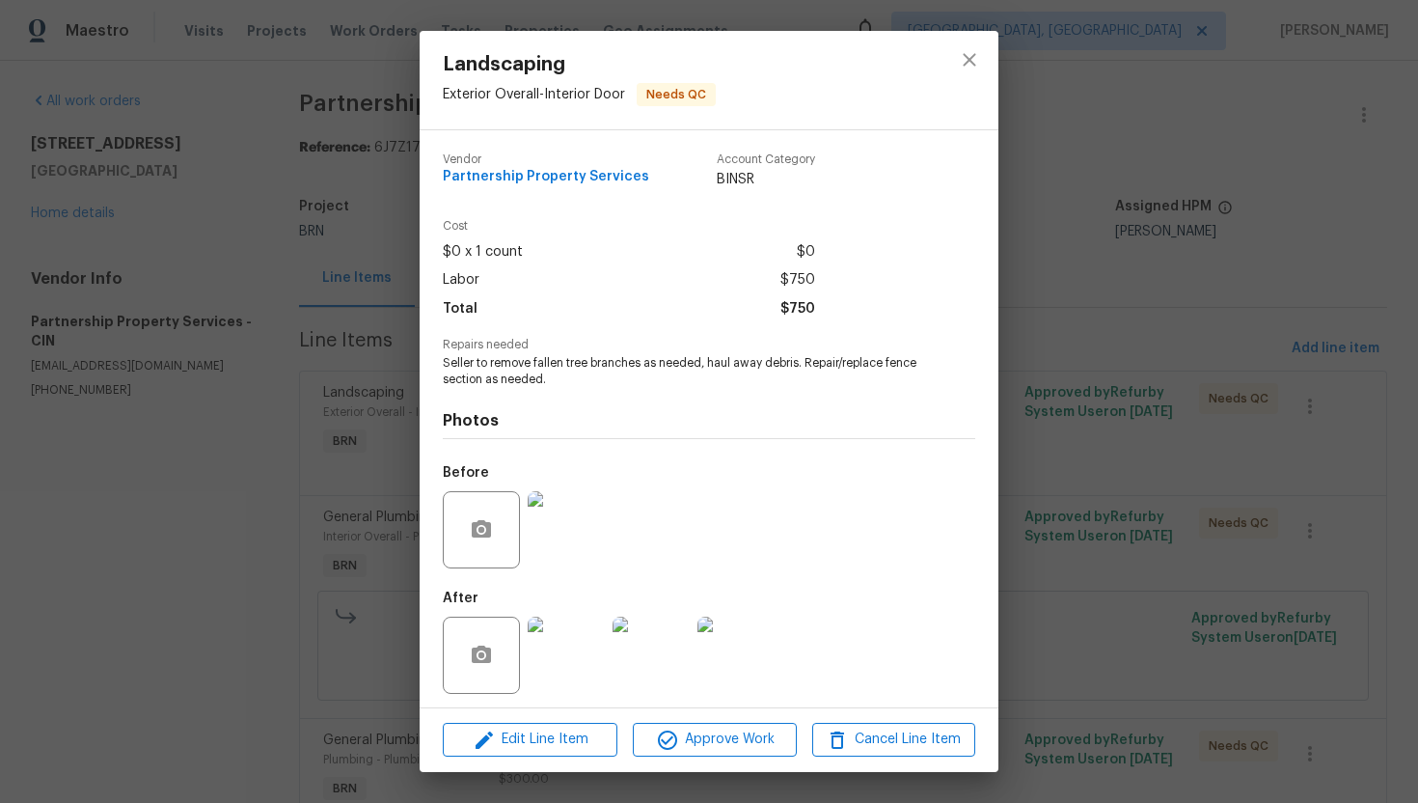
scroll to position [6, 0]
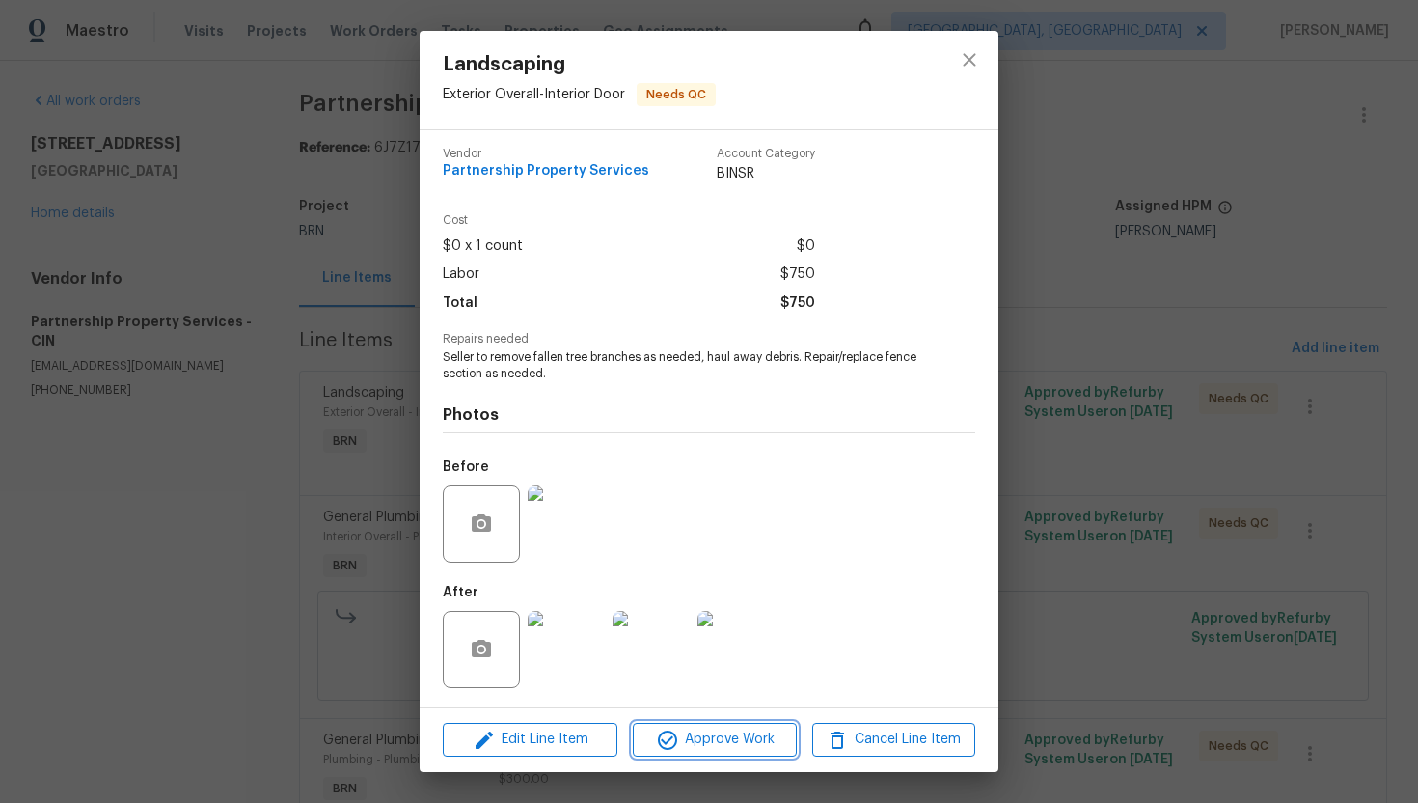
click at [734, 728] on span "Approve Work" at bounding box center [714, 739] width 151 height 24
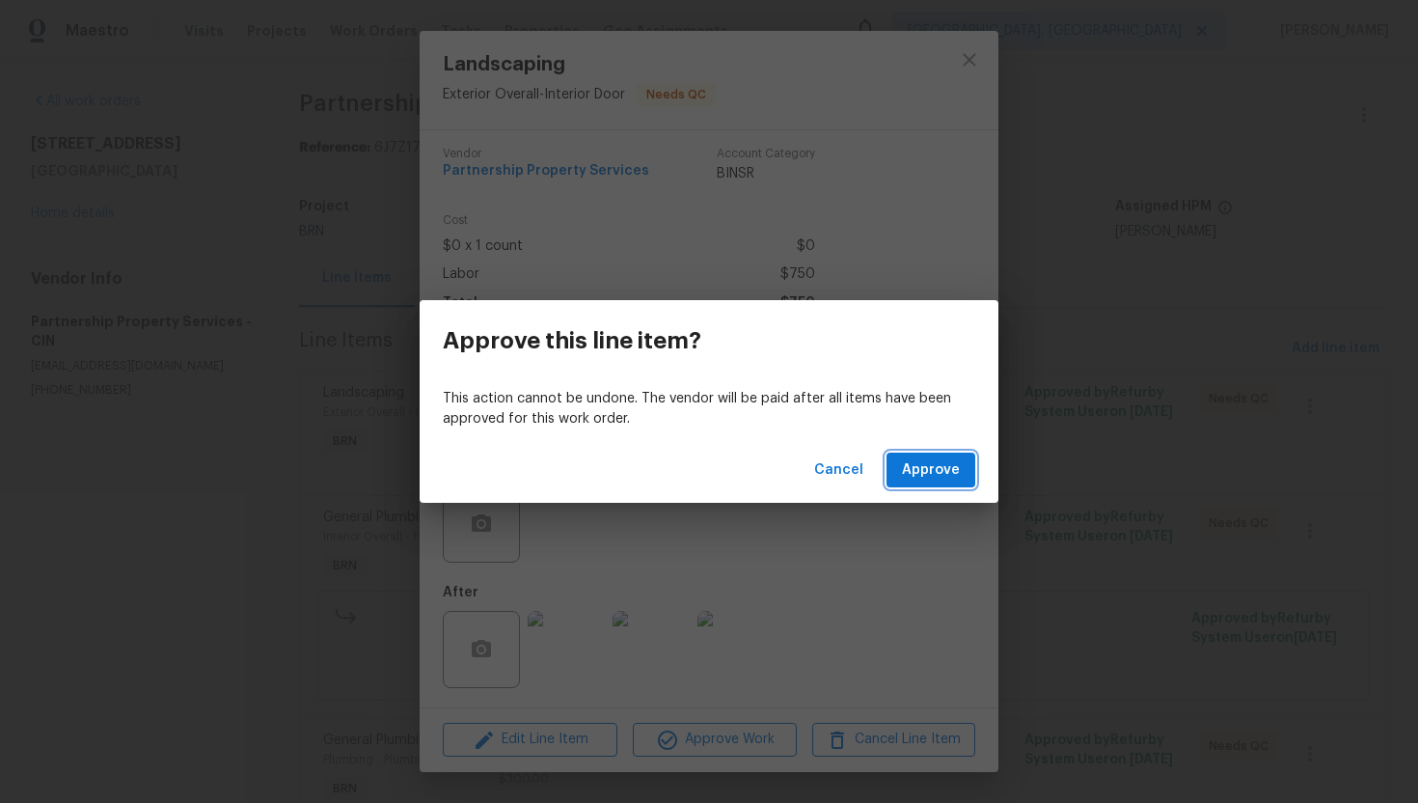
click at [933, 468] on span "Approve" at bounding box center [931, 470] width 58 height 24
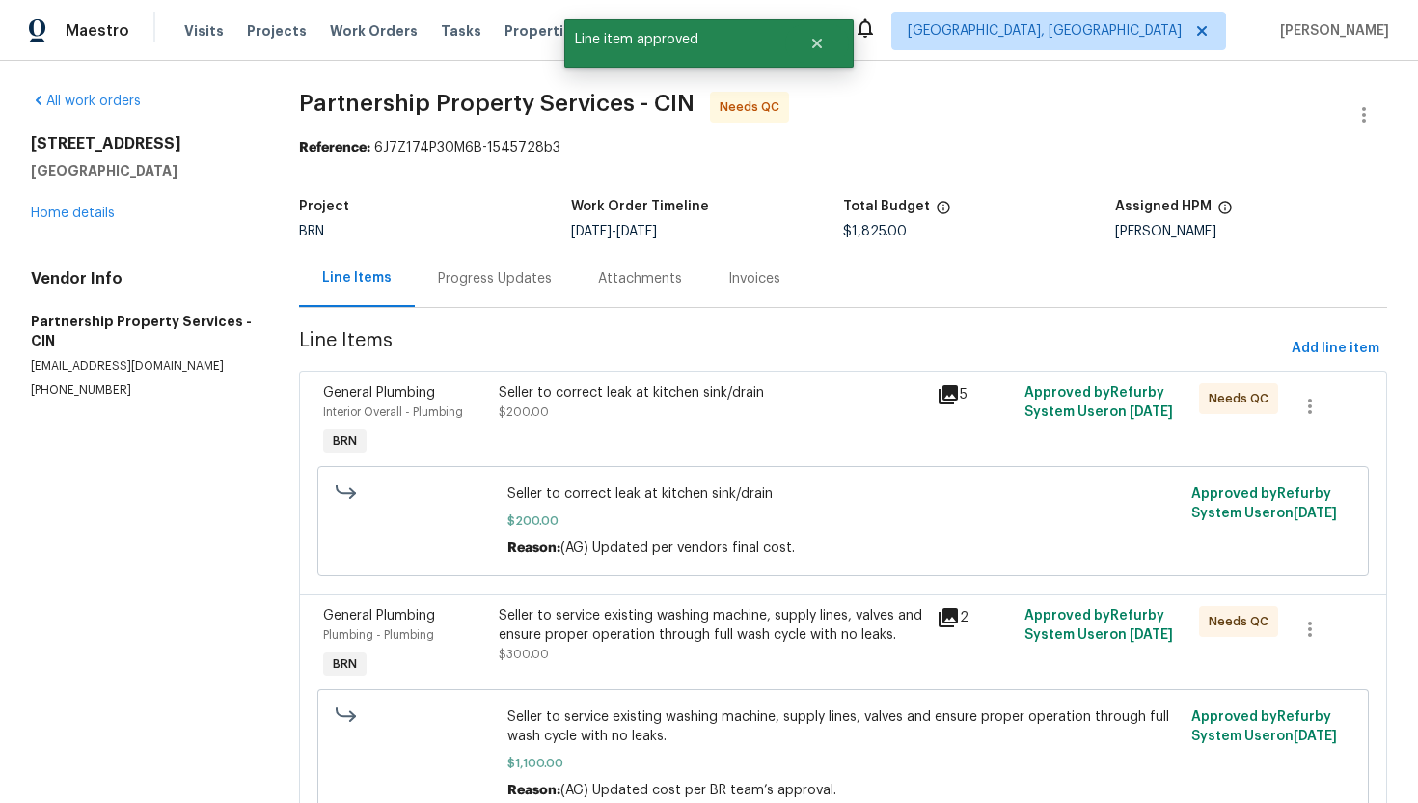
click at [679, 419] on div "Seller to correct leak at kitchen sink/drain $200.00" at bounding box center [712, 402] width 426 height 39
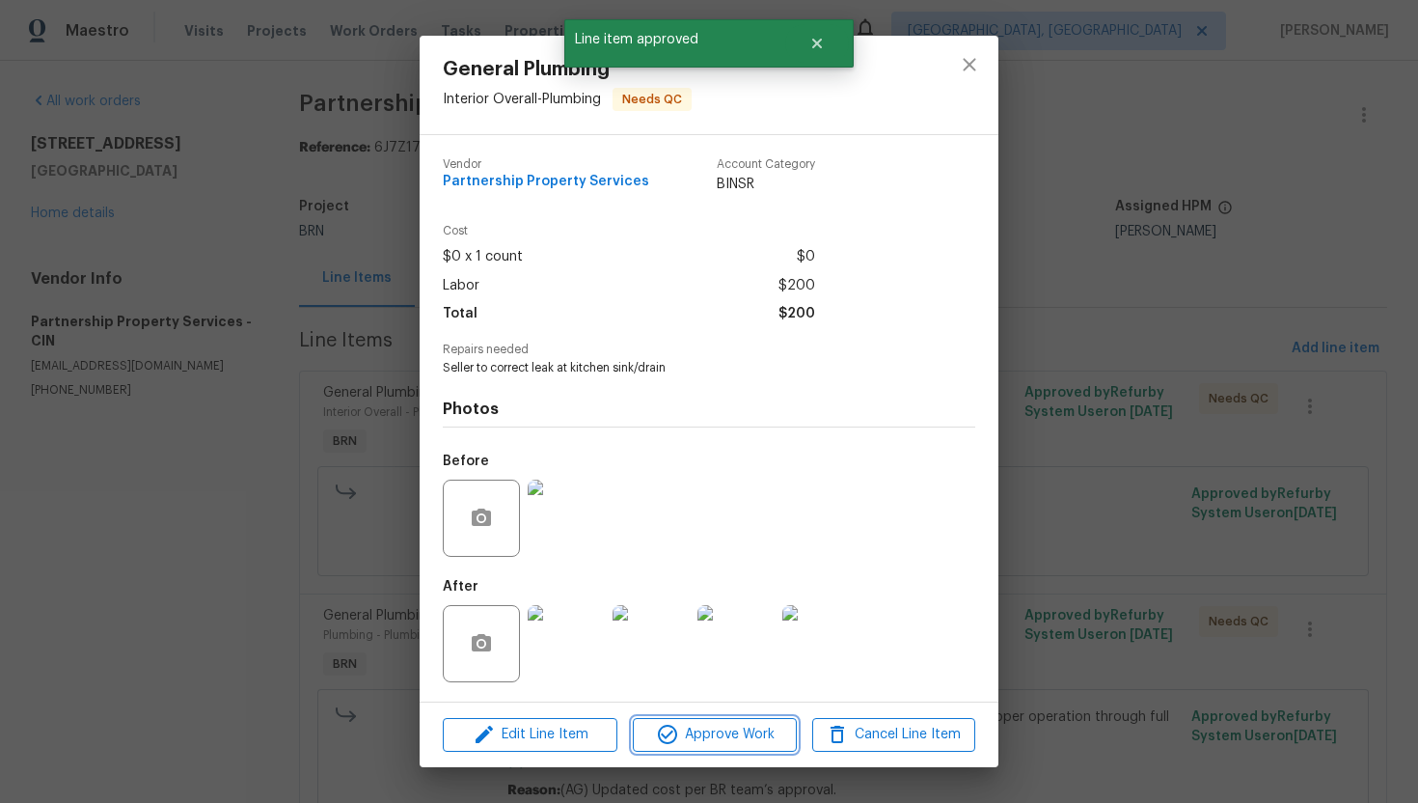
click at [733, 734] on span "Approve Work" at bounding box center [714, 735] width 151 height 24
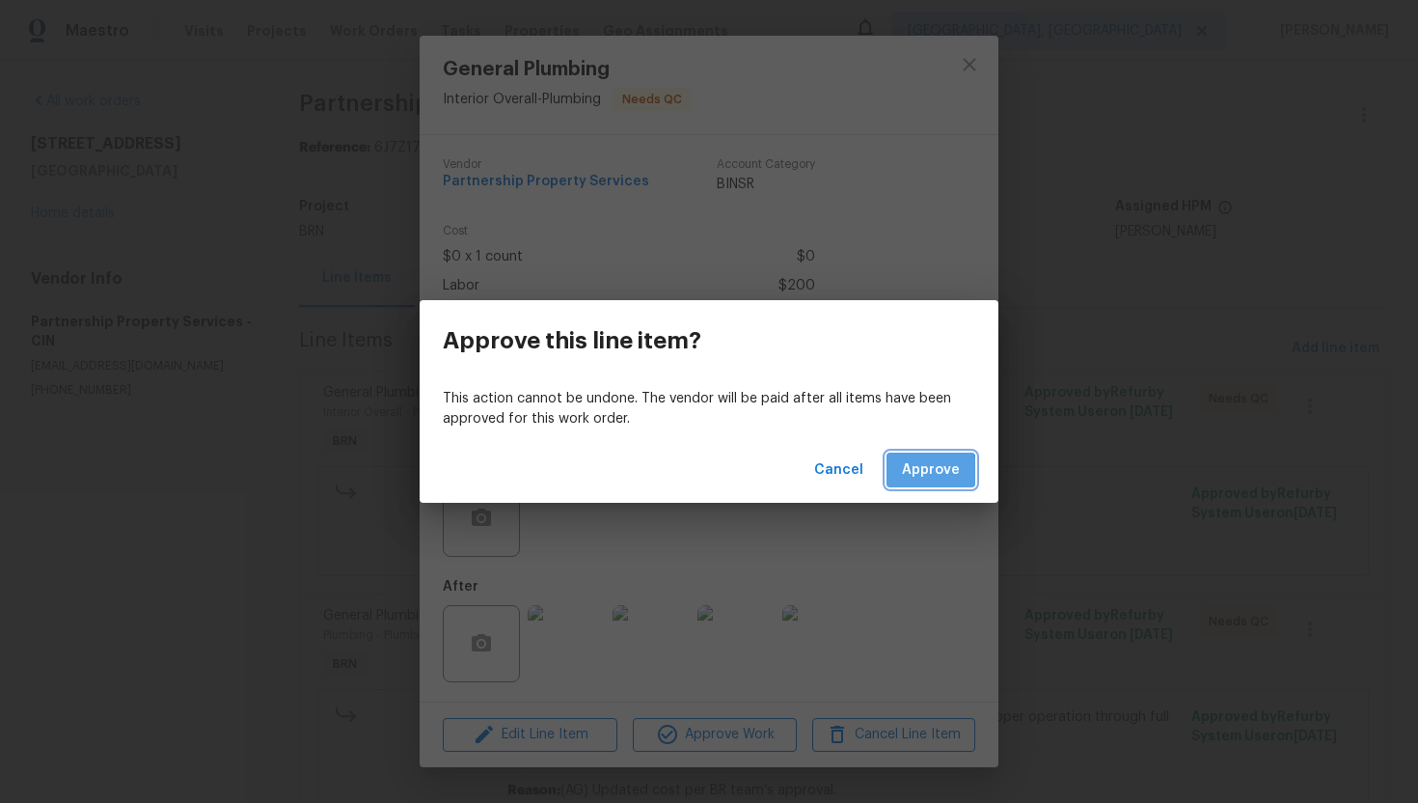
click at [897, 479] on button "Approve" at bounding box center [931, 470] width 89 height 36
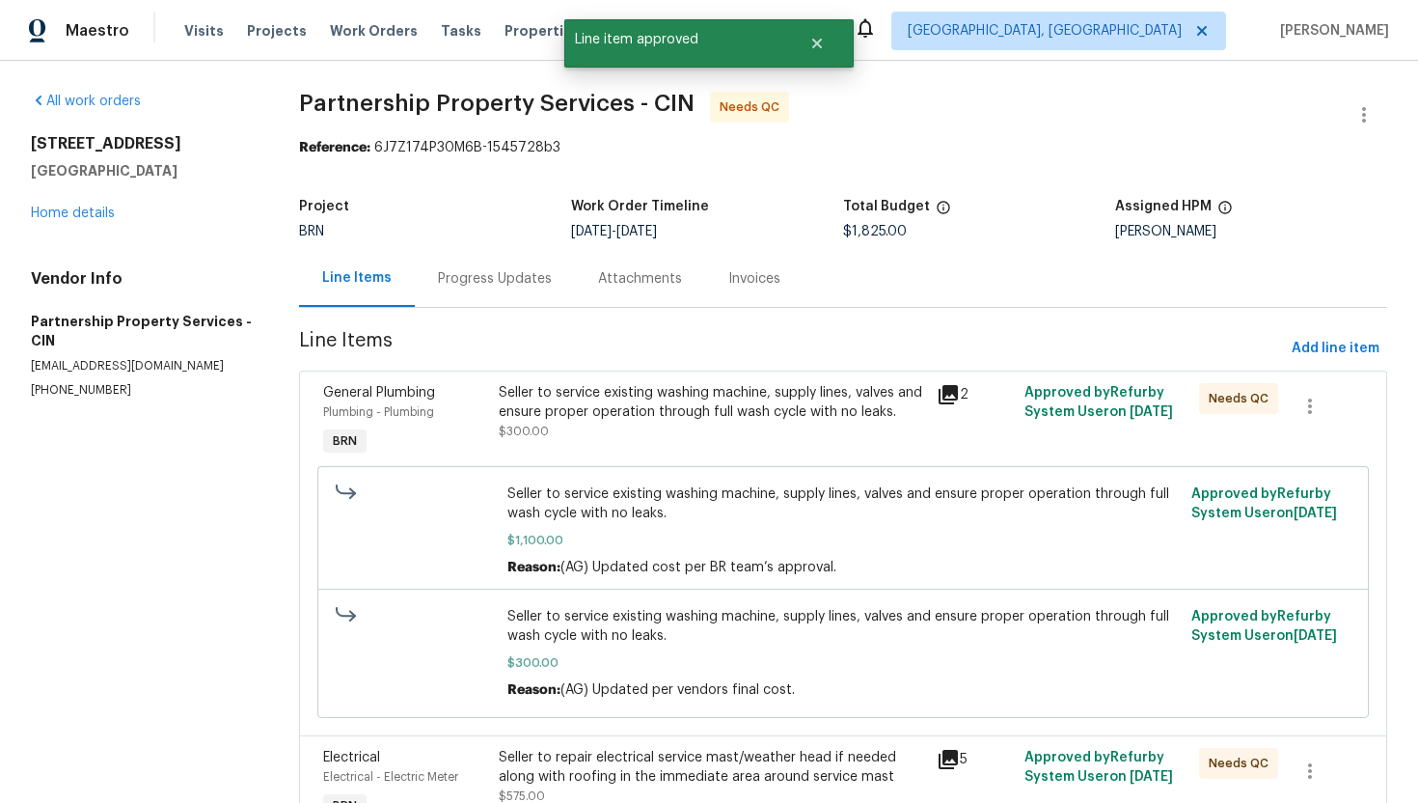
click at [691, 415] on div "Seller to service existing washing machine, supply lines, valves and ensure pro…" at bounding box center [712, 402] width 426 height 39
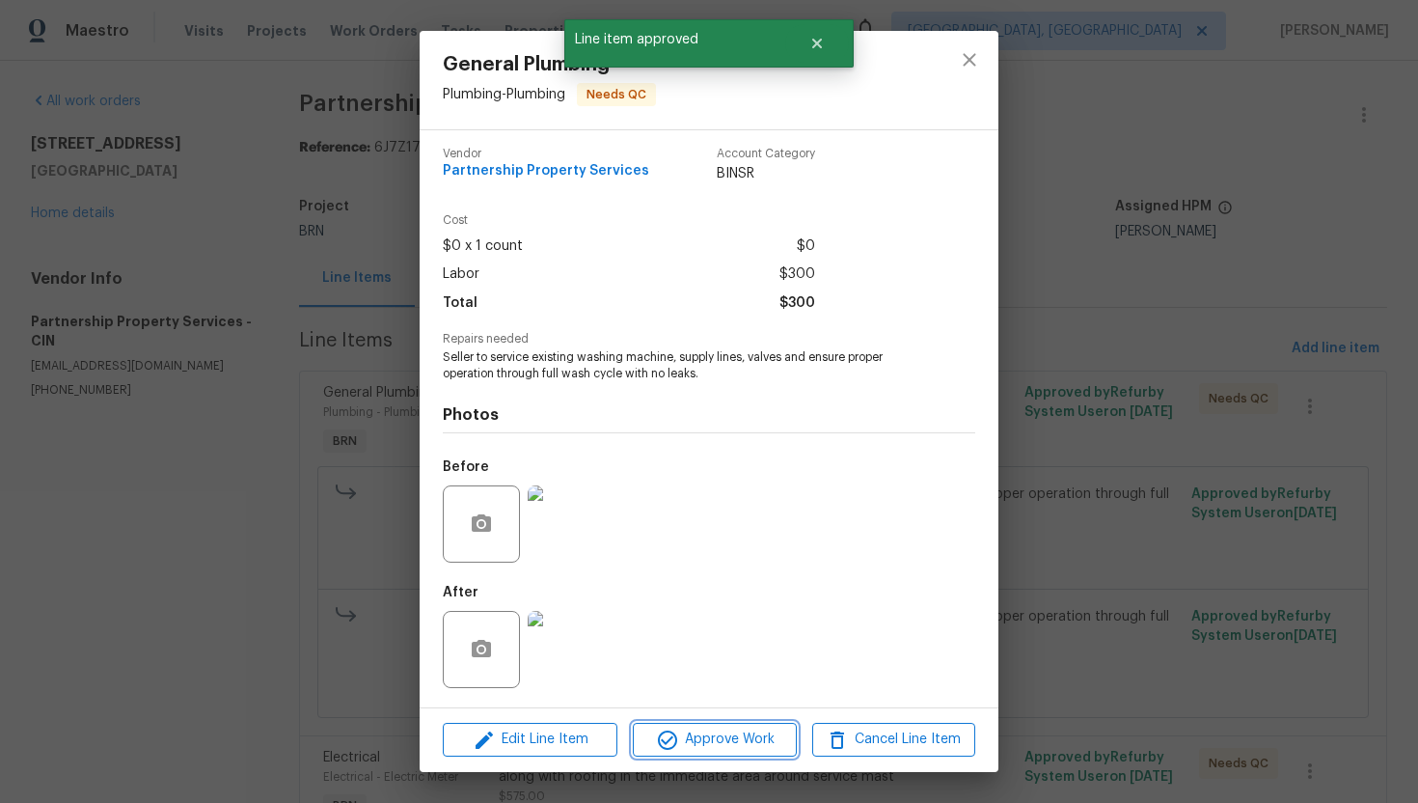
click at [701, 745] on span "Approve Work" at bounding box center [714, 739] width 151 height 24
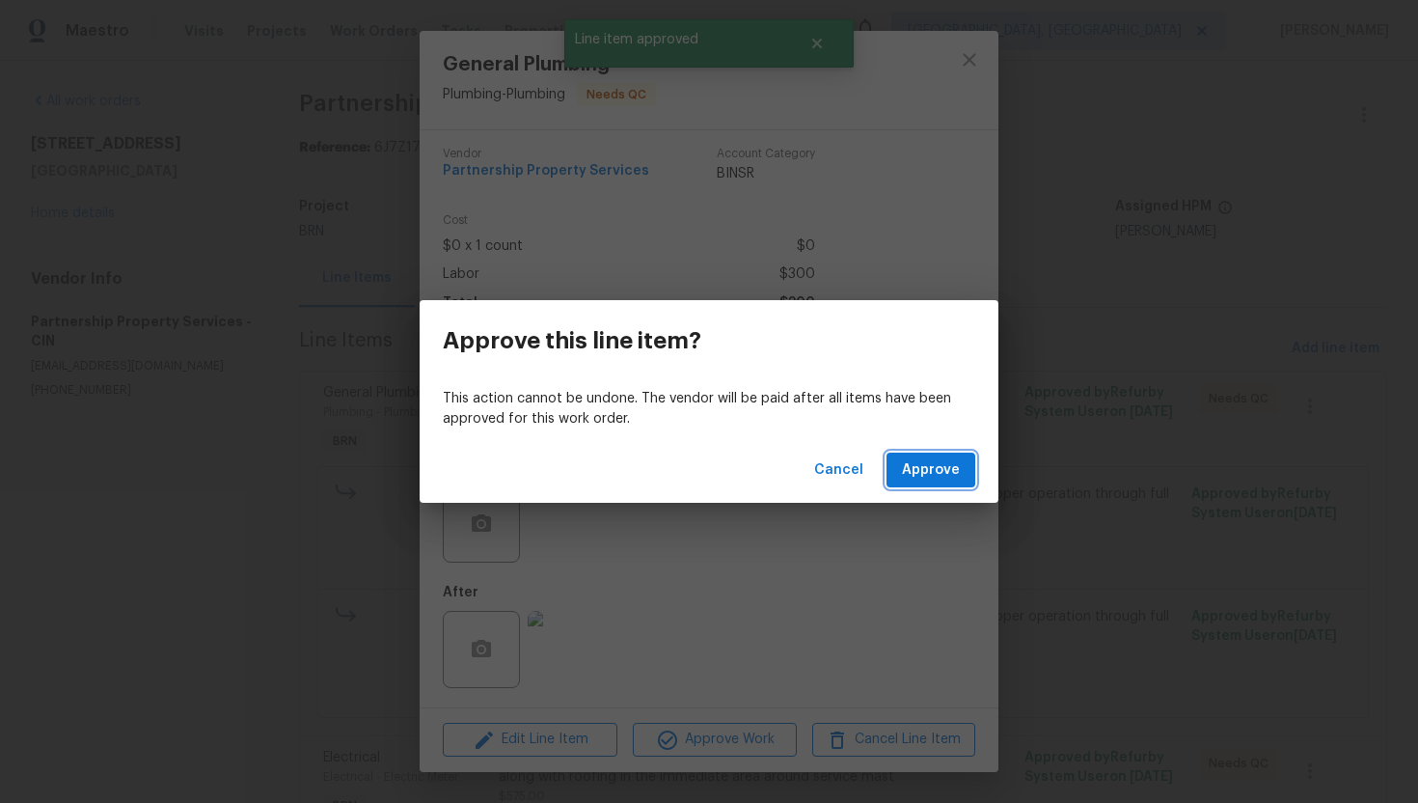
click at [901, 459] on button "Approve" at bounding box center [931, 470] width 89 height 36
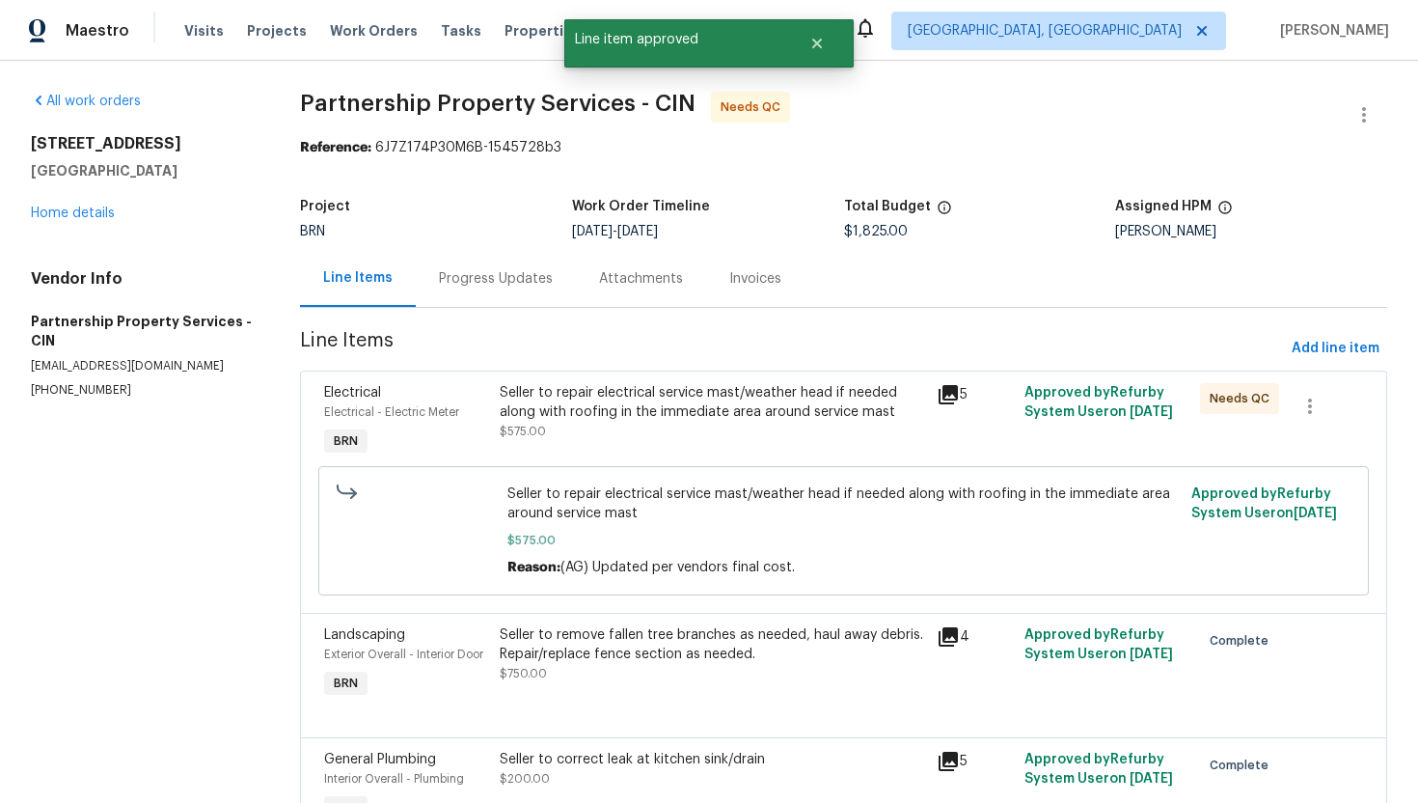
click at [706, 416] on div "Seller to repair electrical service mast/weather head if needed along with roof…" at bounding box center [713, 402] width 426 height 39
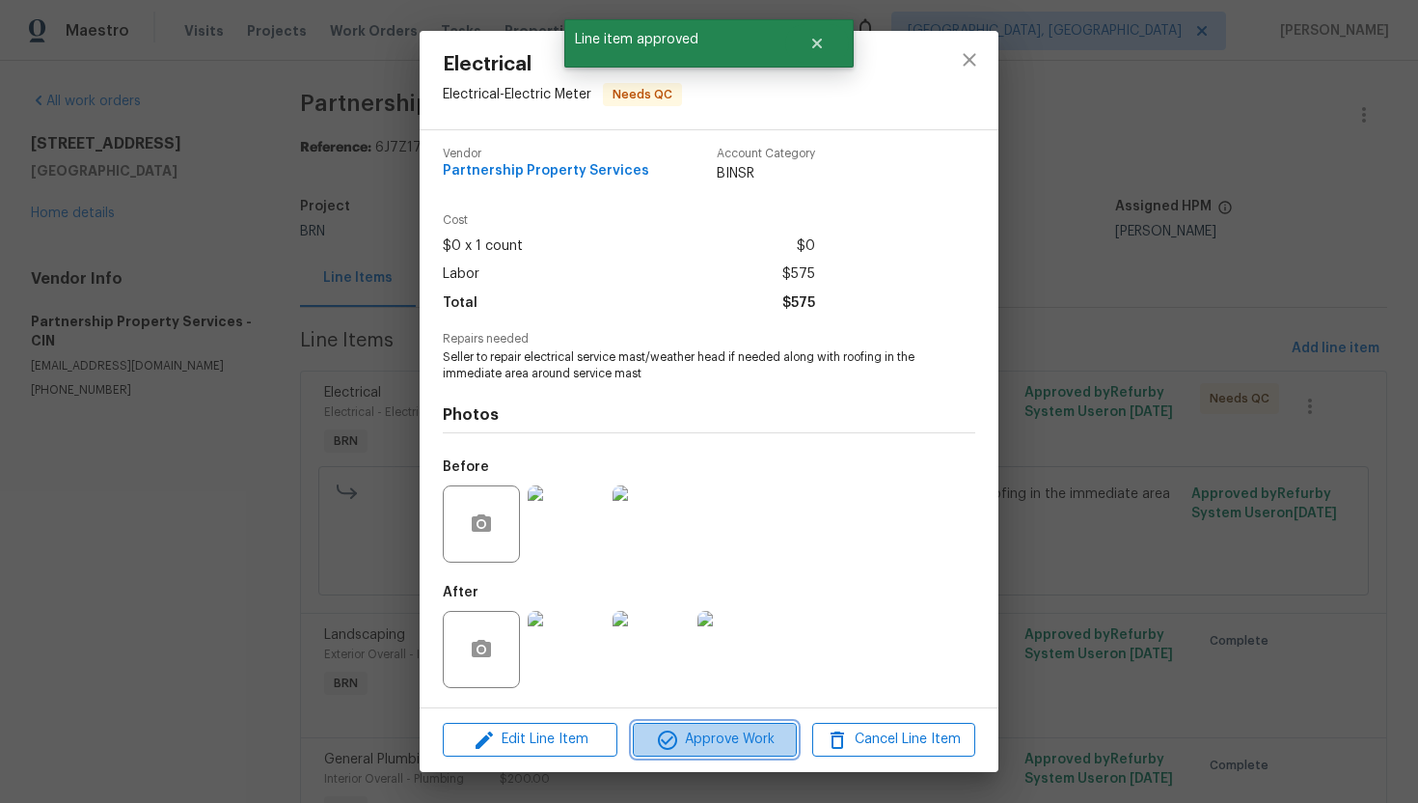
click at [730, 737] on span "Approve Work" at bounding box center [714, 739] width 151 height 24
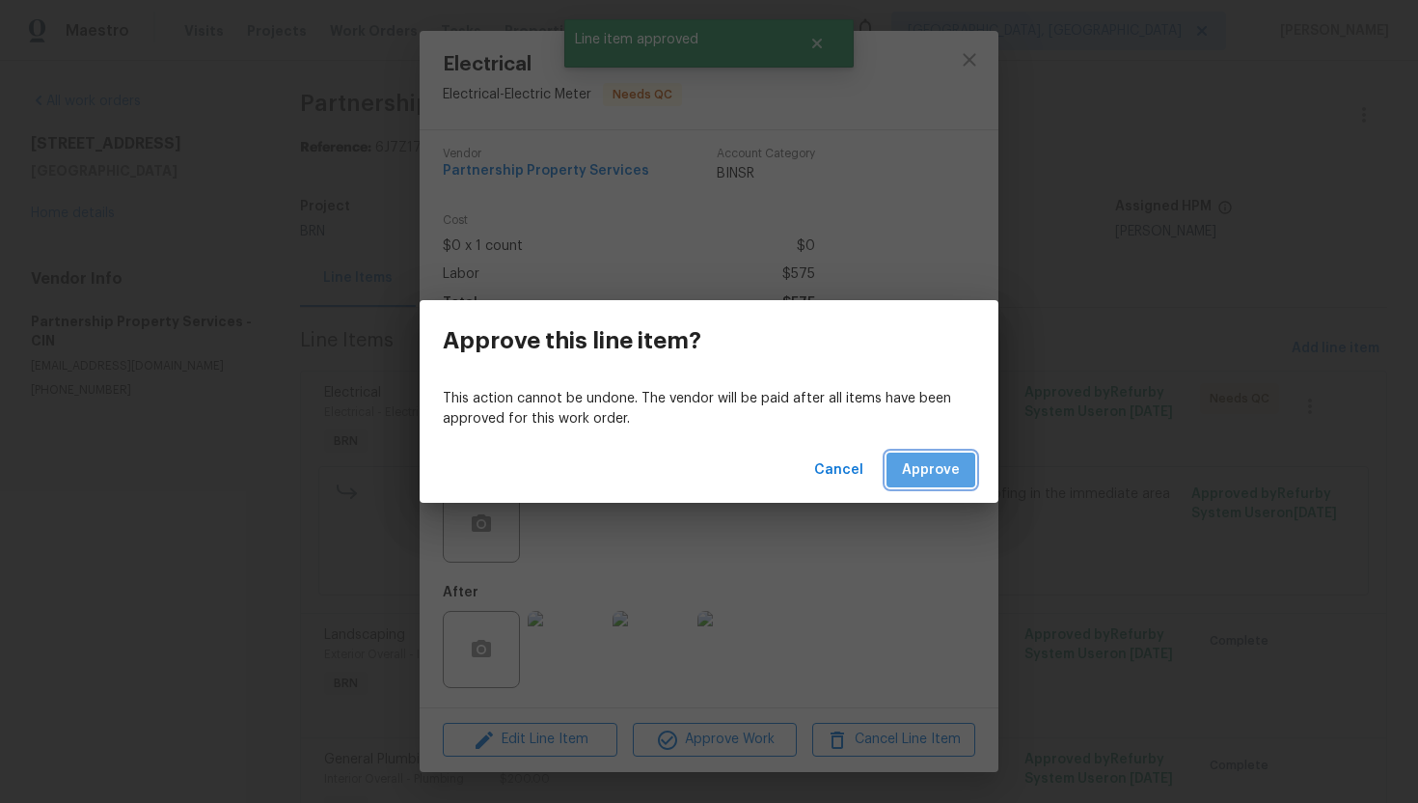
click at [916, 478] on span "Approve" at bounding box center [931, 470] width 58 height 24
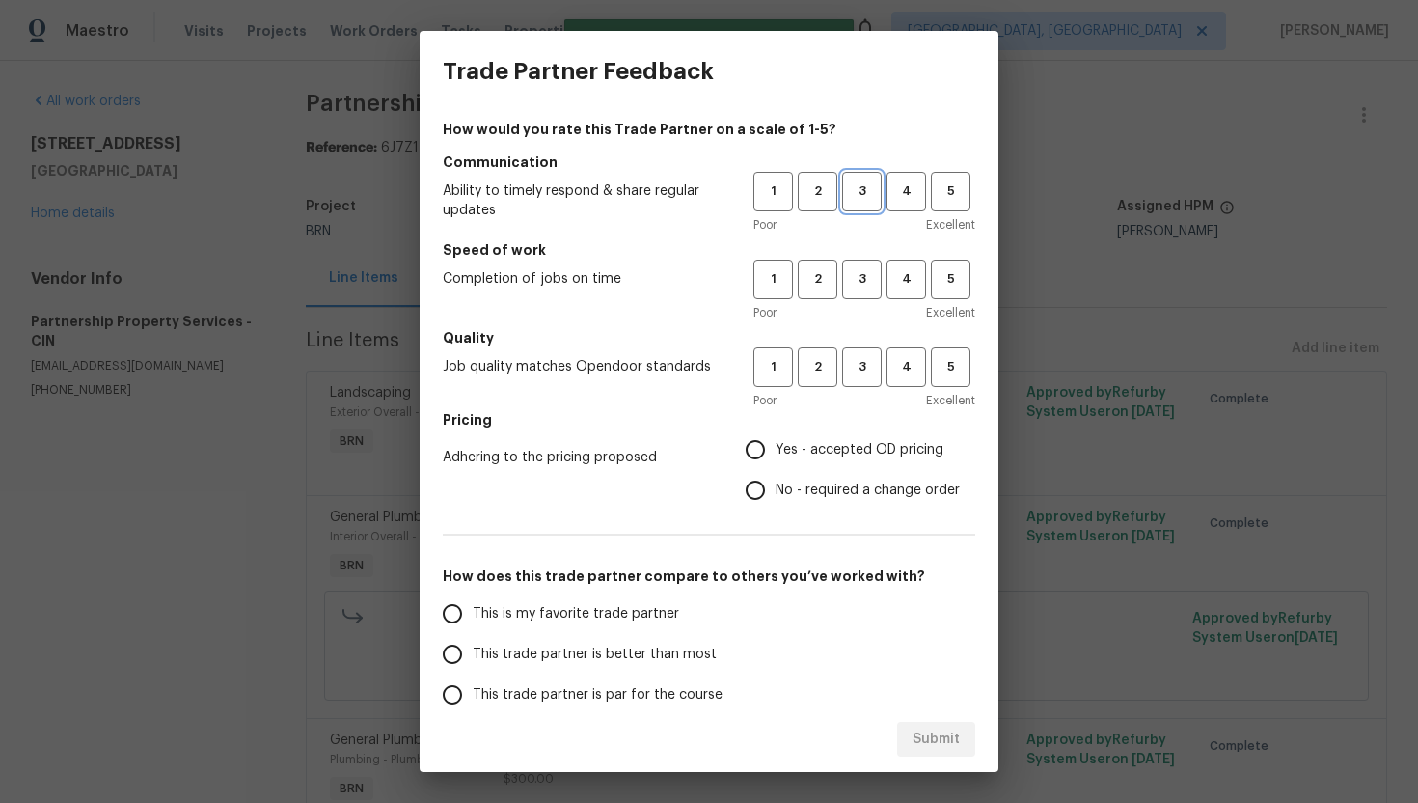
click at [847, 192] on span "3" at bounding box center [862, 191] width 36 height 22
click at [856, 276] on span "3" at bounding box center [862, 279] width 36 height 22
click at [861, 358] on span "3" at bounding box center [862, 367] width 36 height 22
click at [790, 494] on span "No - required a change order" at bounding box center [868, 490] width 184 height 20
click at [776, 494] on input "No - required a change order" at bounding box center [755, 490] width 41 height 41
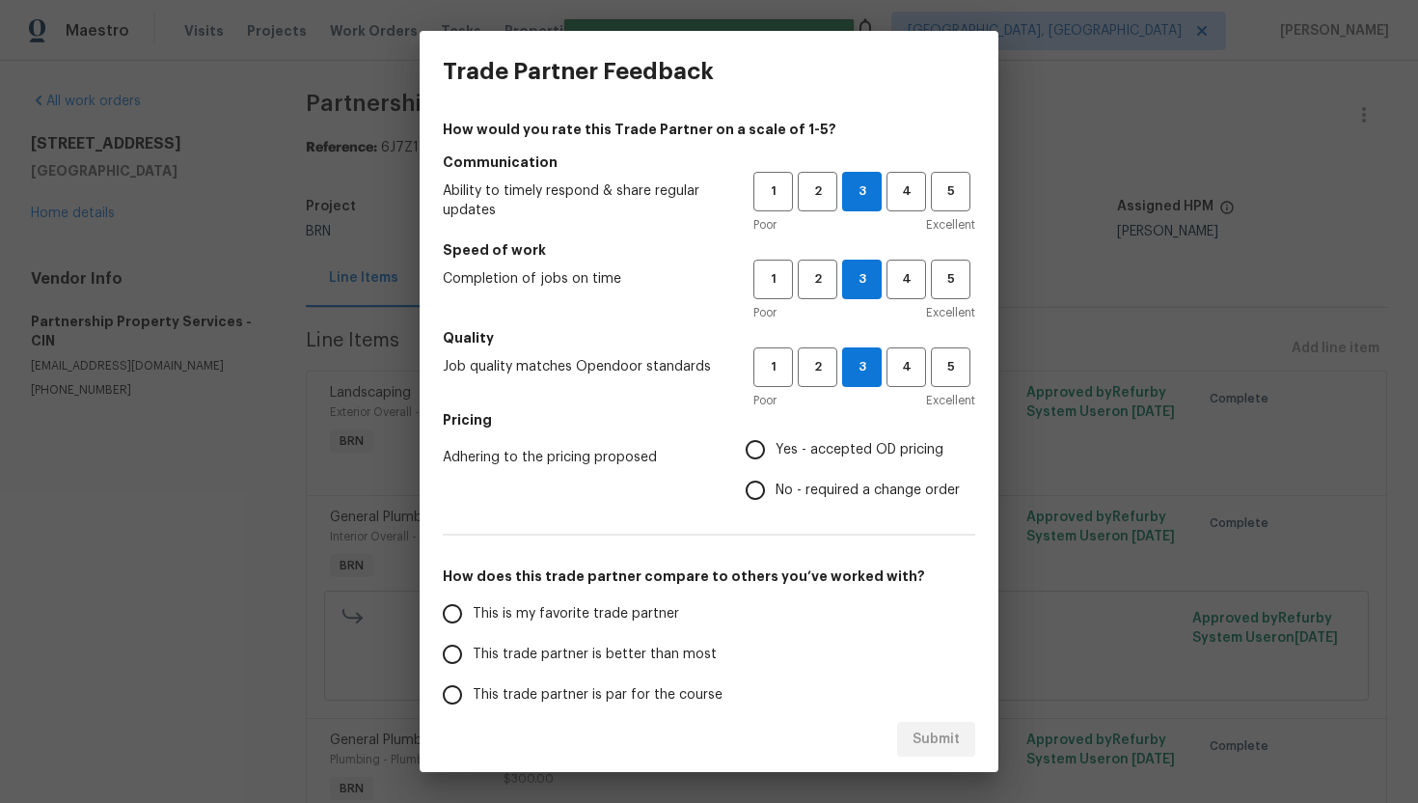
radio input "true"
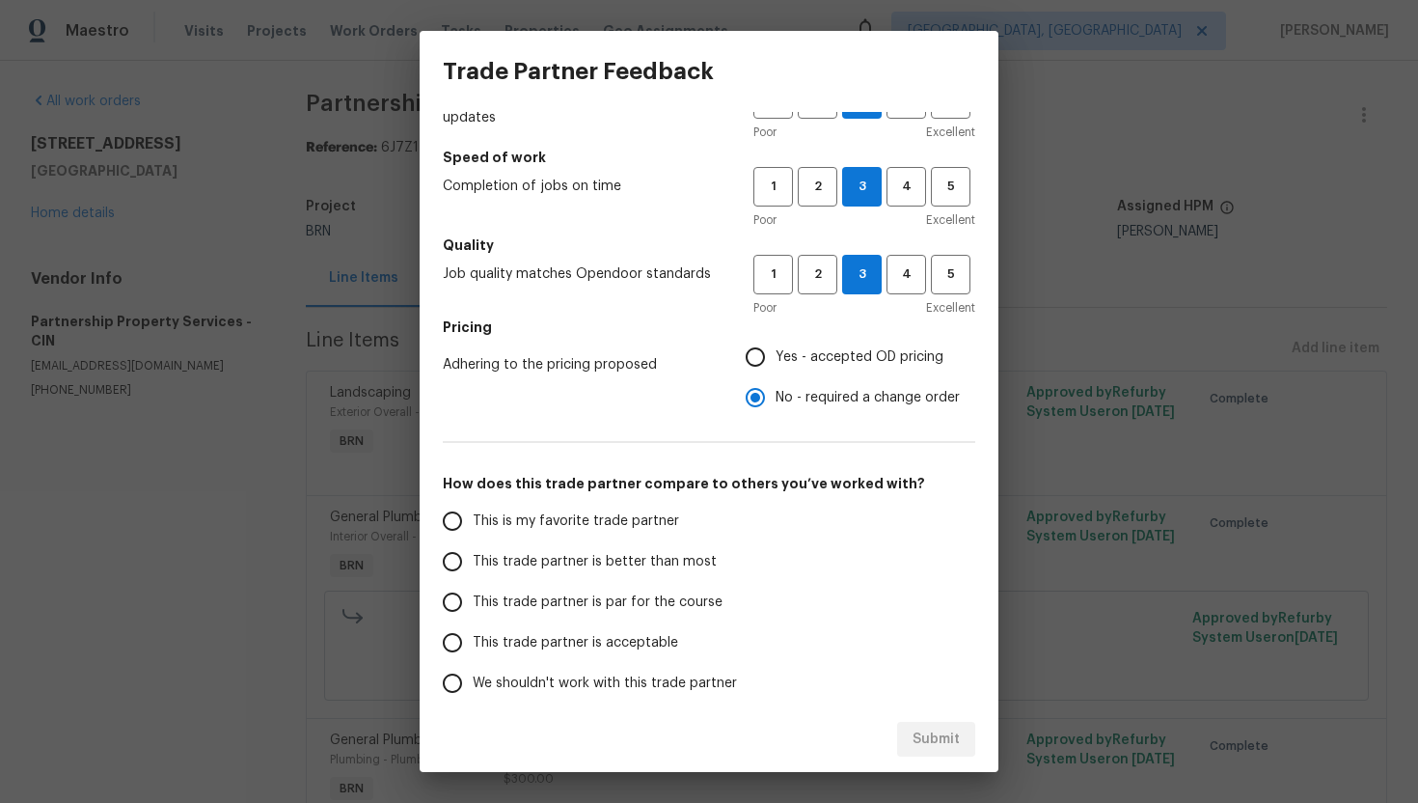
scroll to position [177, 0]
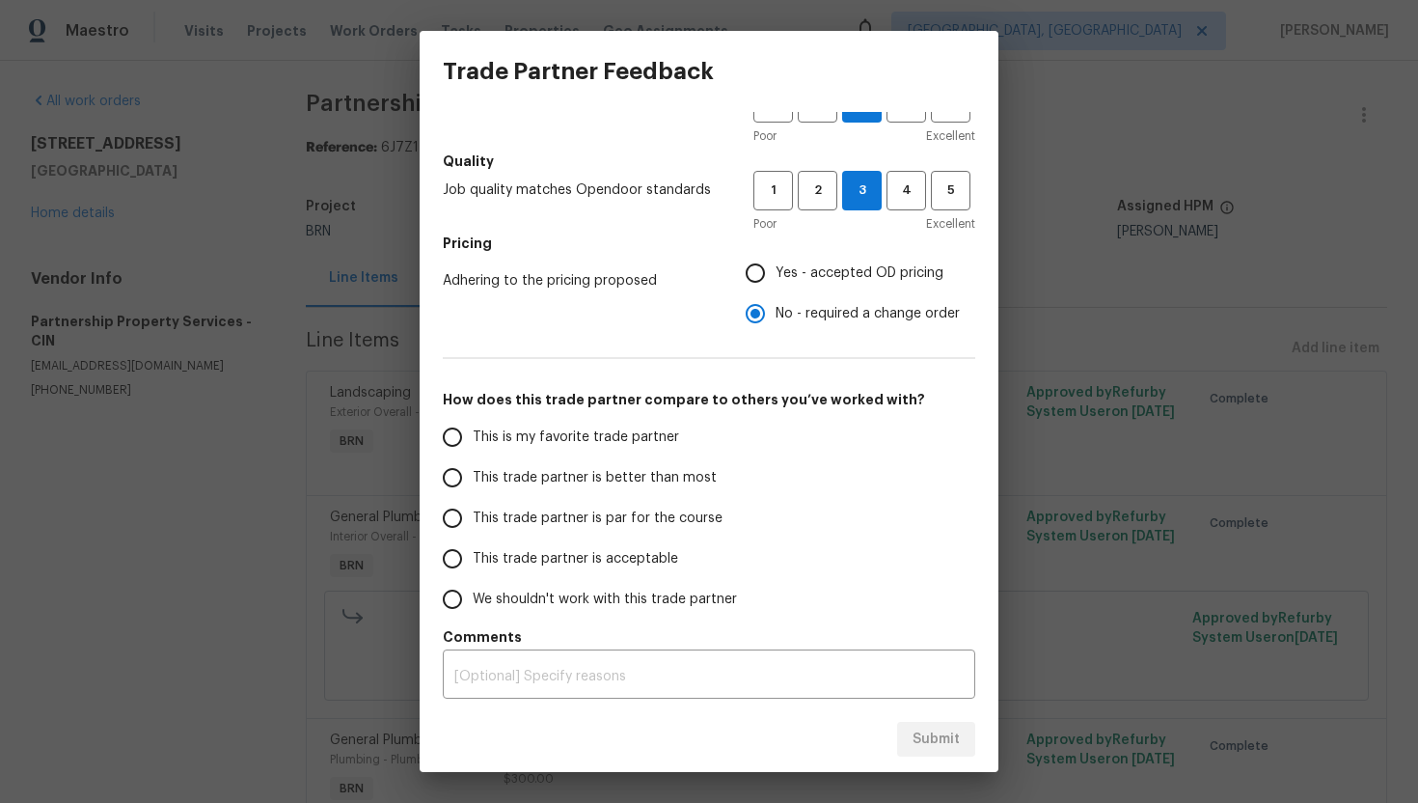
click at [586, 514] on span "This trade partner is par for the course" at bounding box center [598, 518] width 250 height 20
click at [473, 514] on input "This trade partner is par for the course" at bounding box center [452, 518] width 41 height 41
click at [952, 733] on span "Submit" at bounding box center [936, 739] width 47 height 24
radio input "true"
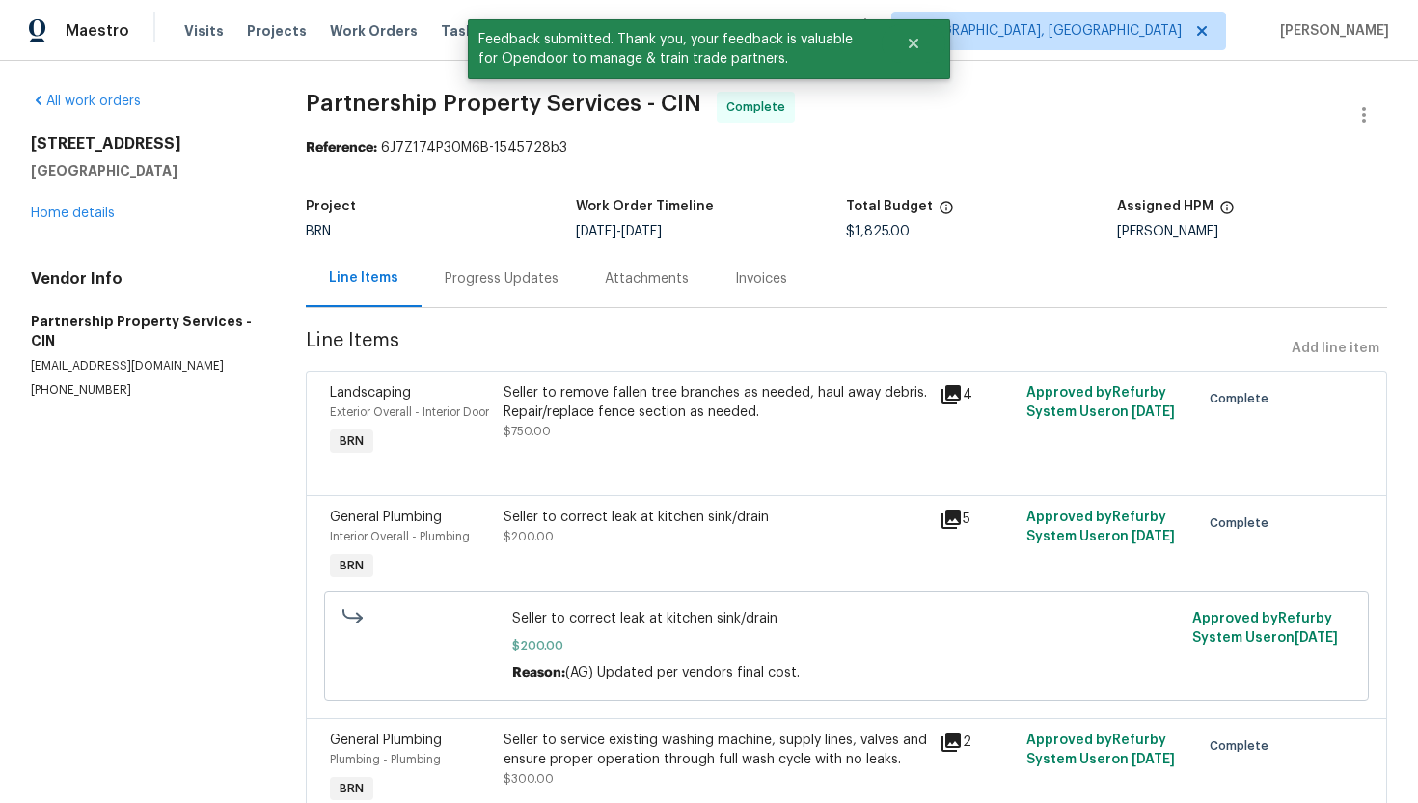
click at [774, 285] on div "Invoices" at bounding box center [761, 278] width 52 height 19
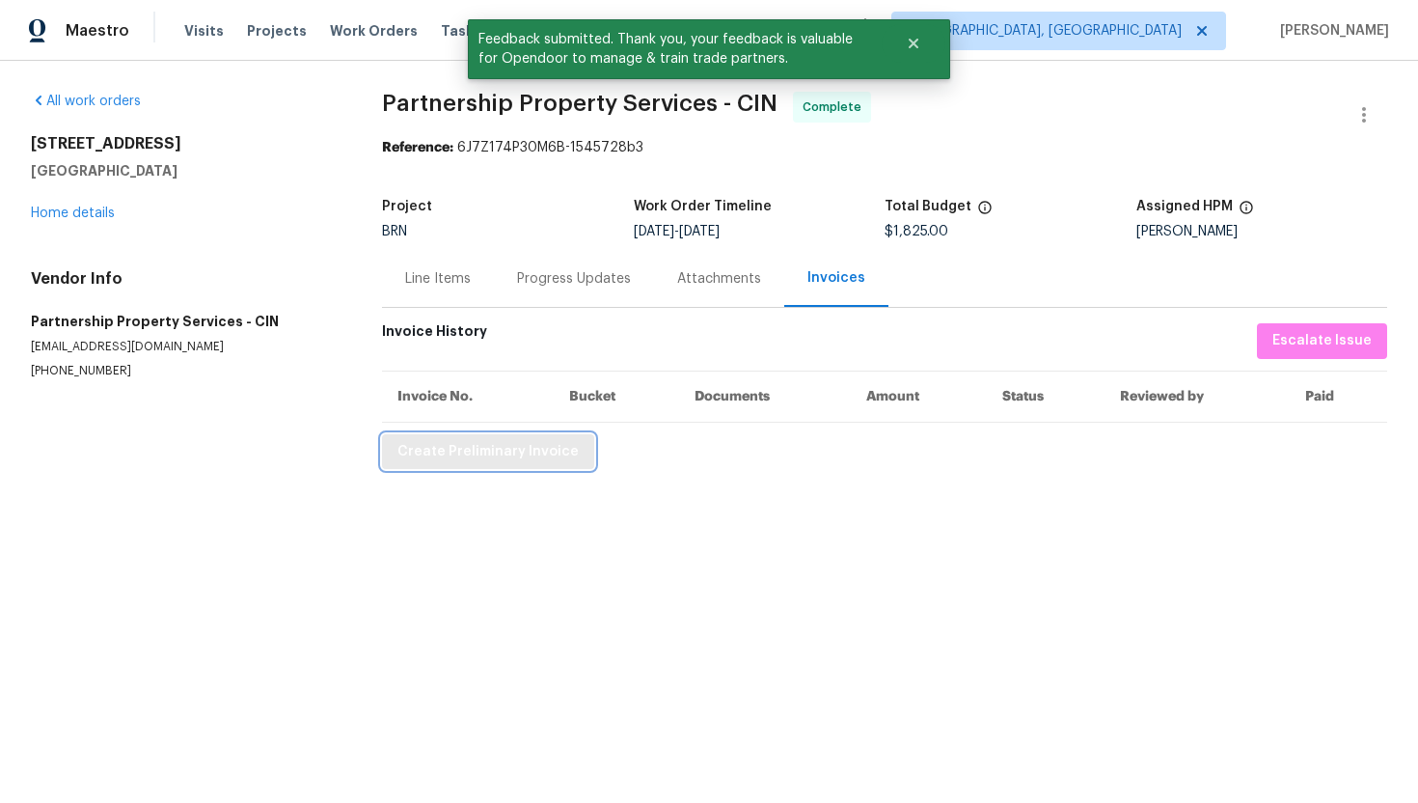
click at [558, 440] on span "Create Preliminary Invoice" at bounding box center [487, 452] width 181 height 24
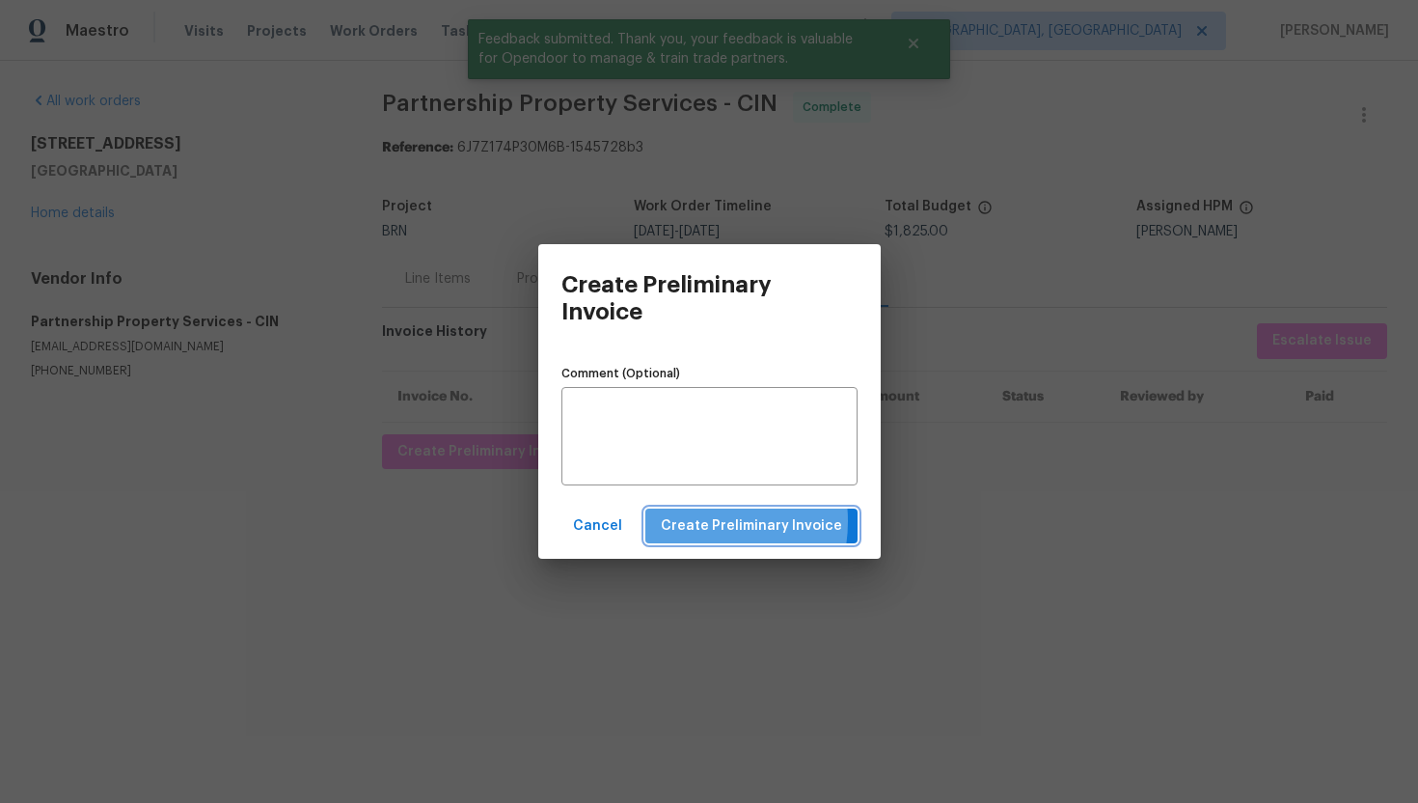
click at [699, 521] on span "Create Preliminary Invoice" at bounding box center [751, 526] width 181 height 24
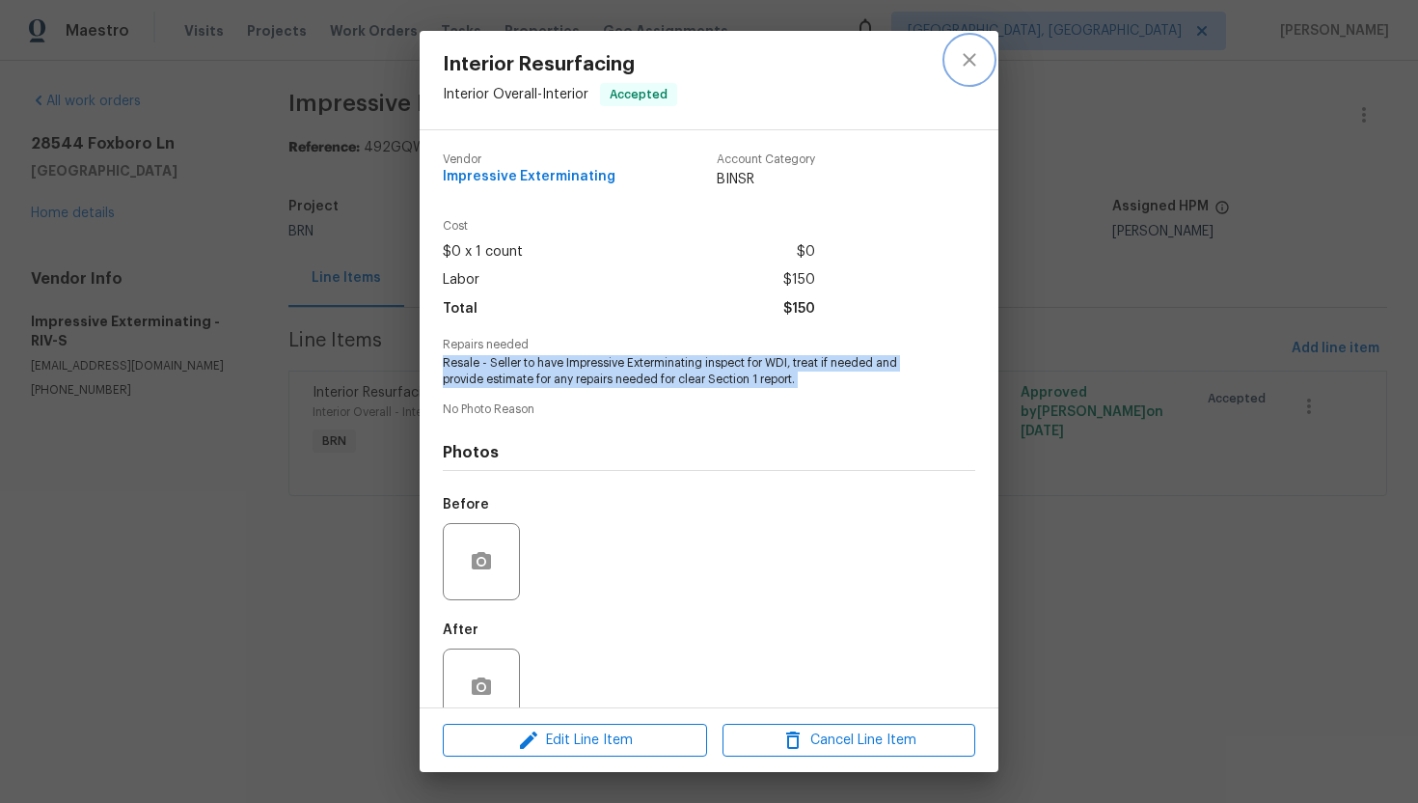
click at [970, 65] on icon "close" at bounding box center [969, 59] width 23 height 23
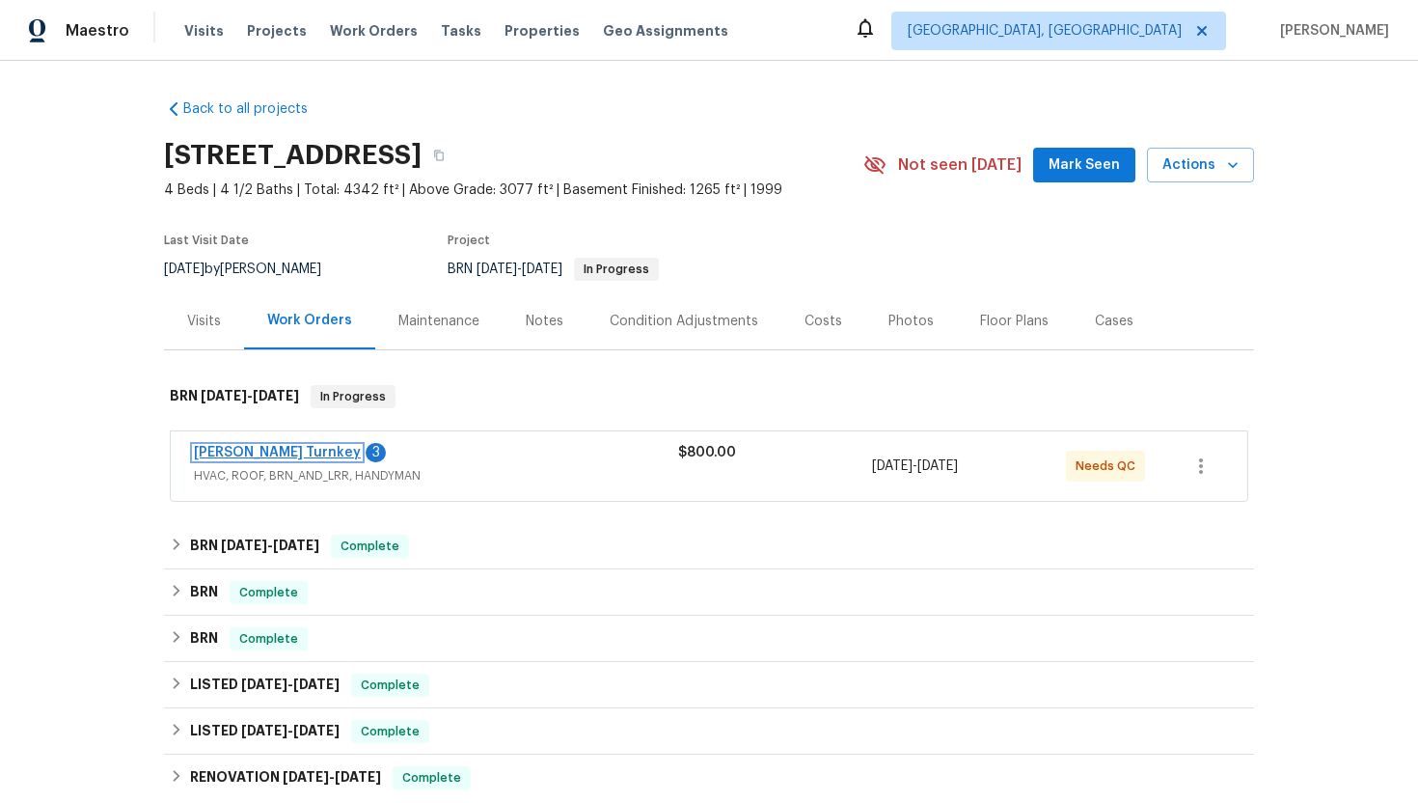
click at [271, 449] on link "Davis Turnkey" at bounding box center [277, 453] width 167 height 14
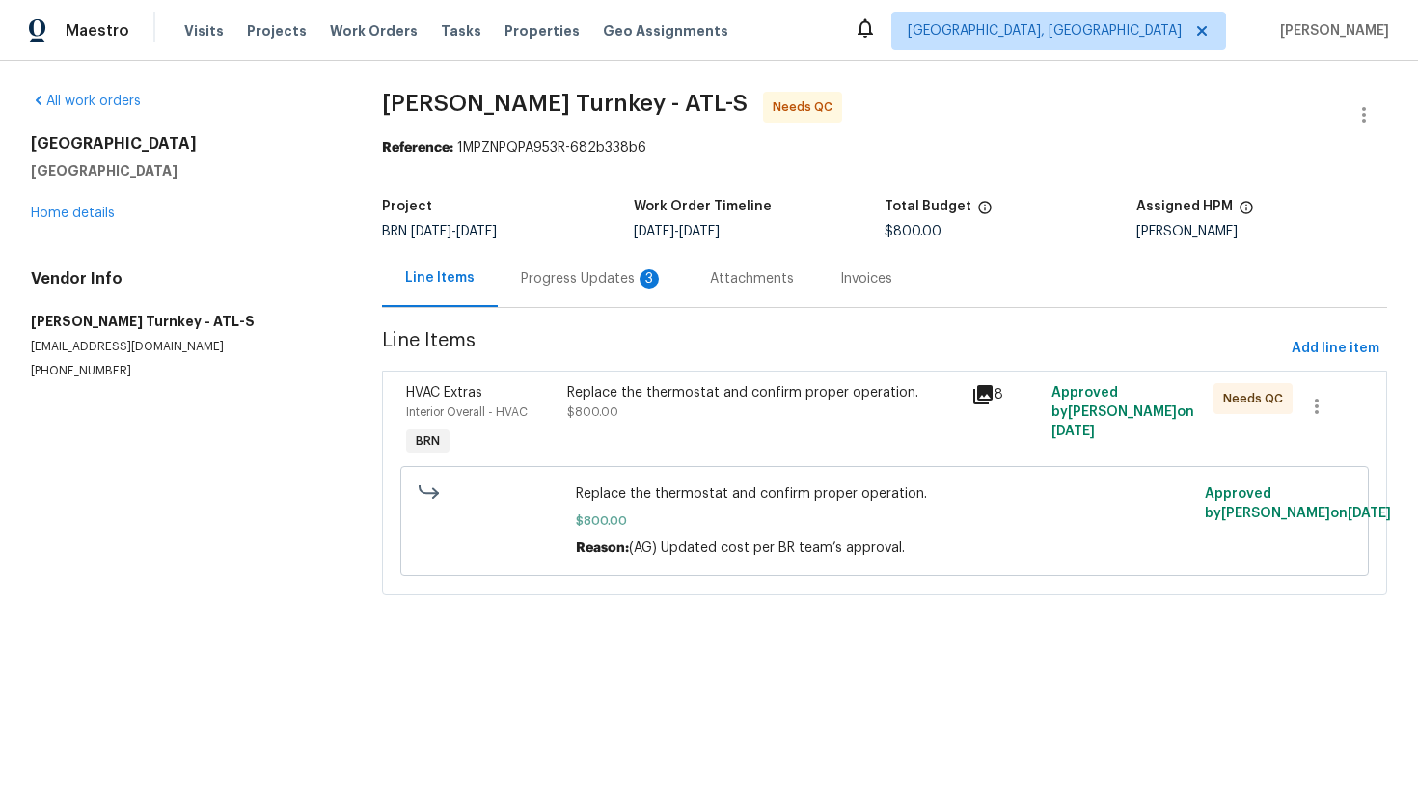
click at [527, 289] on div "Progress Updates 3" at bounding box center [592, 278] width 189 height 57
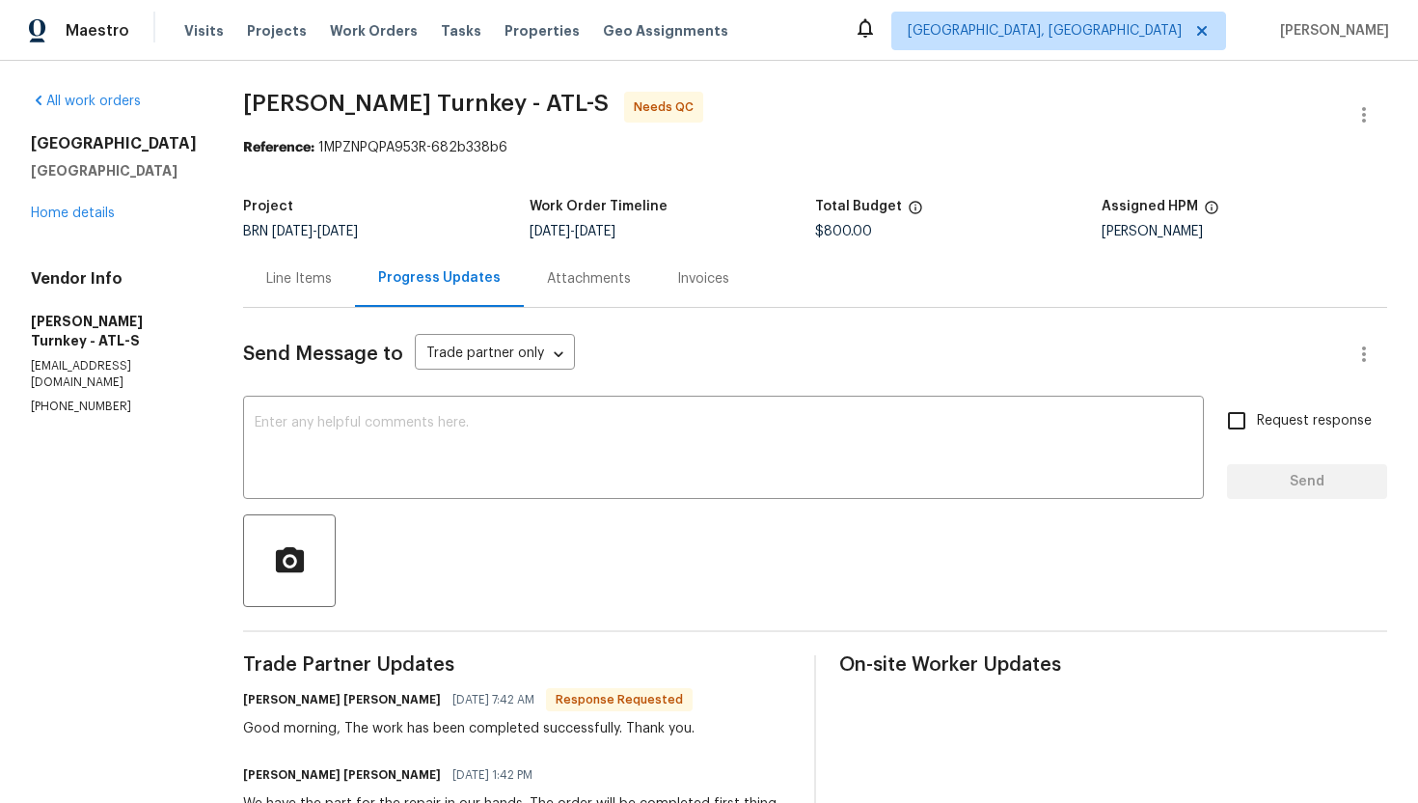
click at [271, 288] on div "Line Items" at bounding box center [299, 278] width 112 height 57
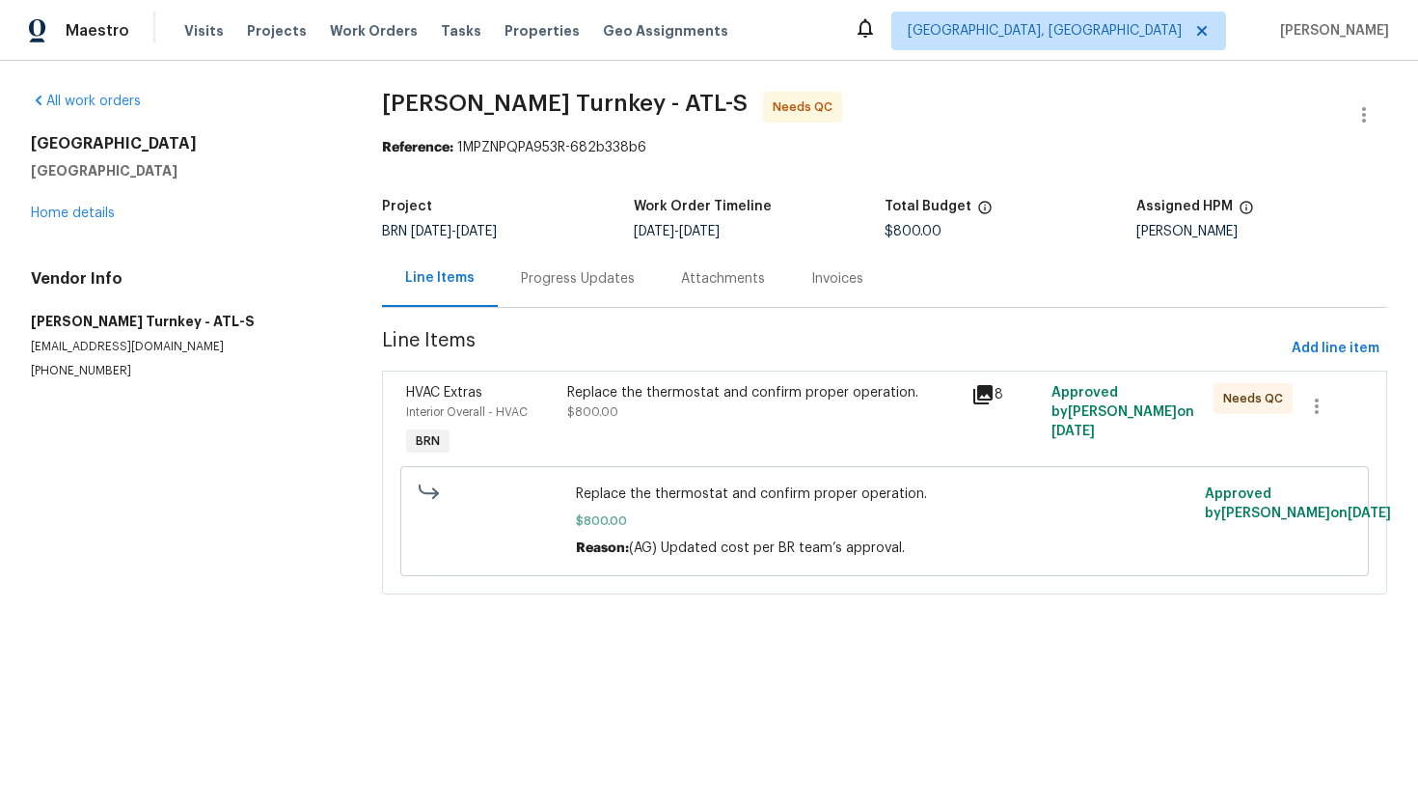
click at [618, 398] on div "Replace the thermostat and confirm proper operation." at bounding box center [763, 392] width 392 height 19
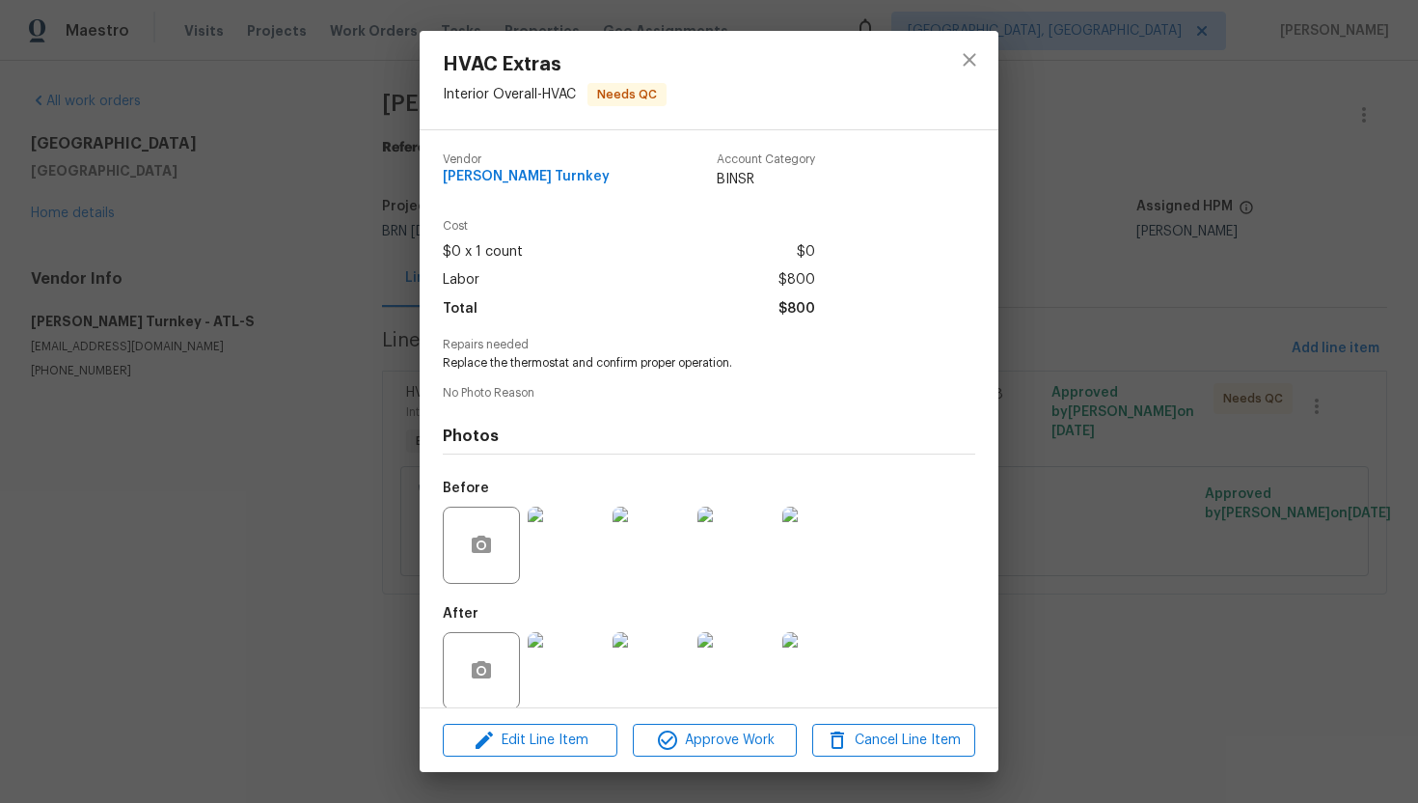
scroll to position [21, 0]
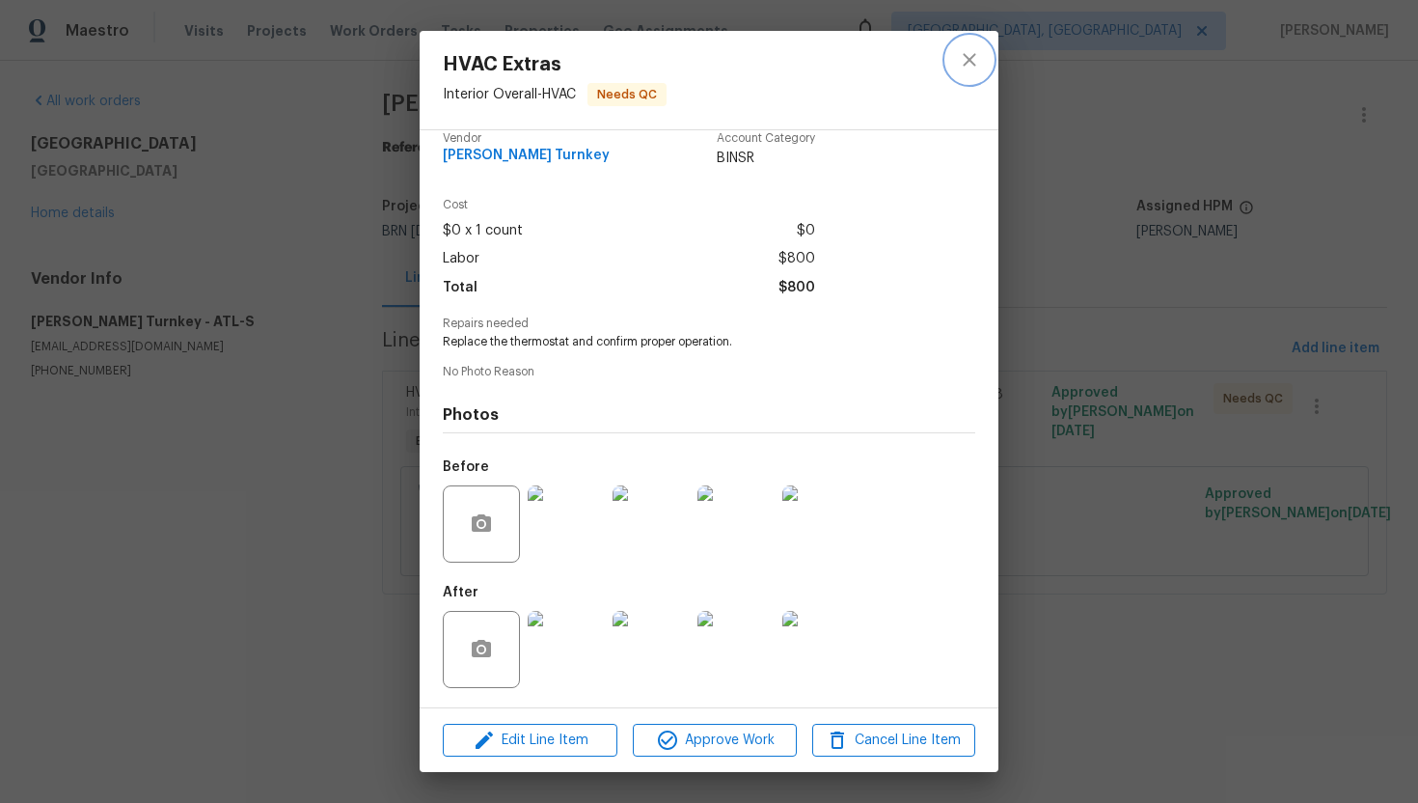
click at [971, 62] on icon "close" at bounding box center [969, 59] width 13 height 13
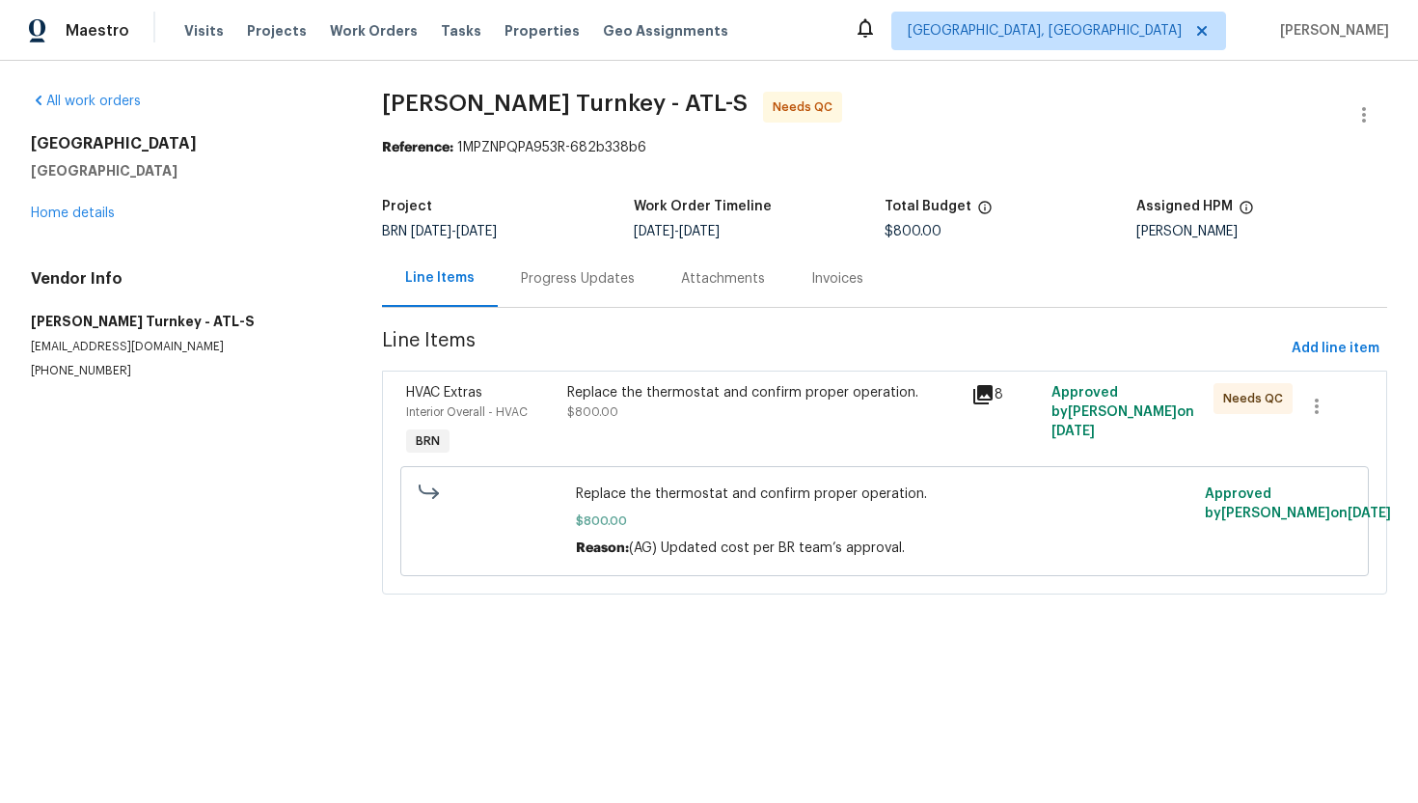
click at [607, 284] on div "Progress Updates" at bounding box center [578, 278] width 114 height 19
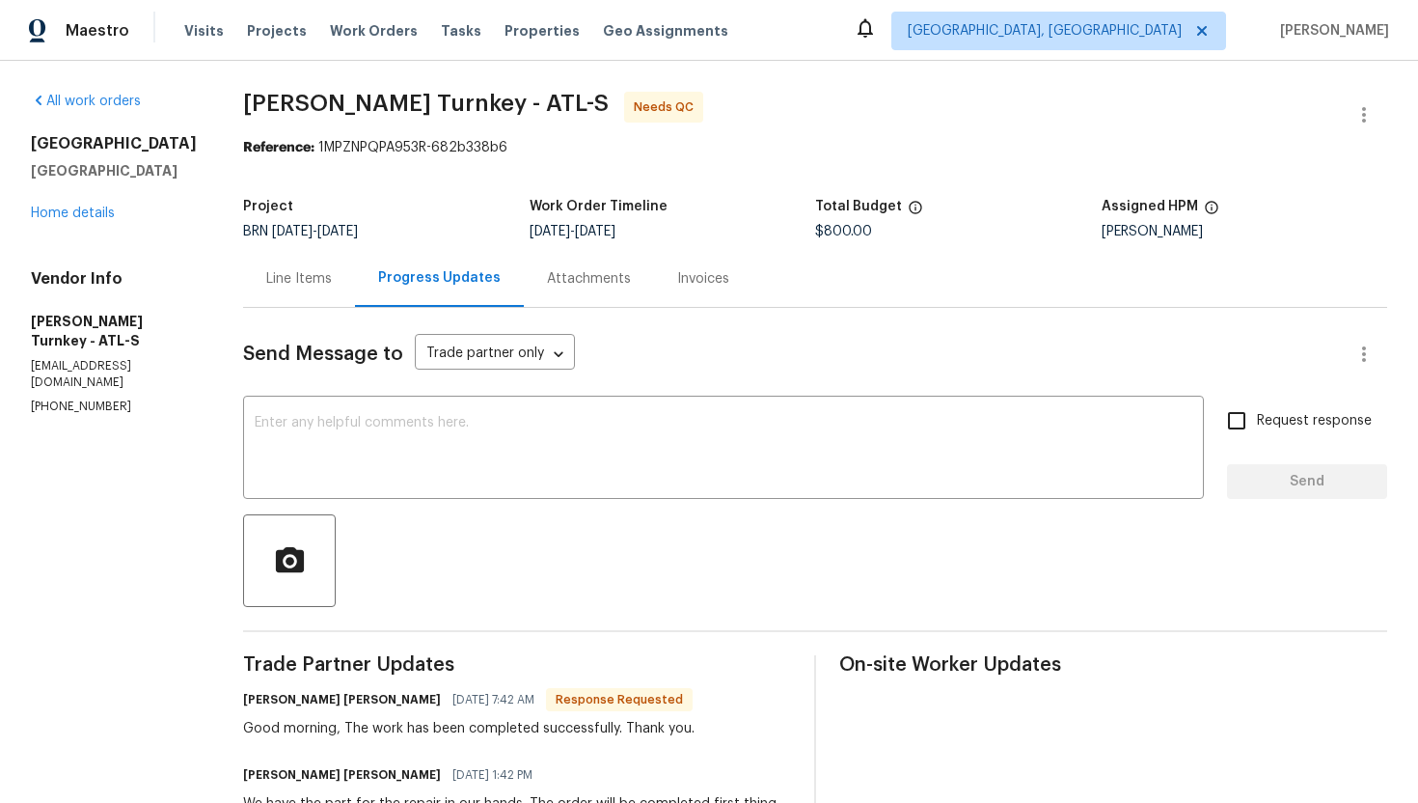
click at [266, 271] on div "Line Items" at bounding box center [299, 278] width 66 height 19
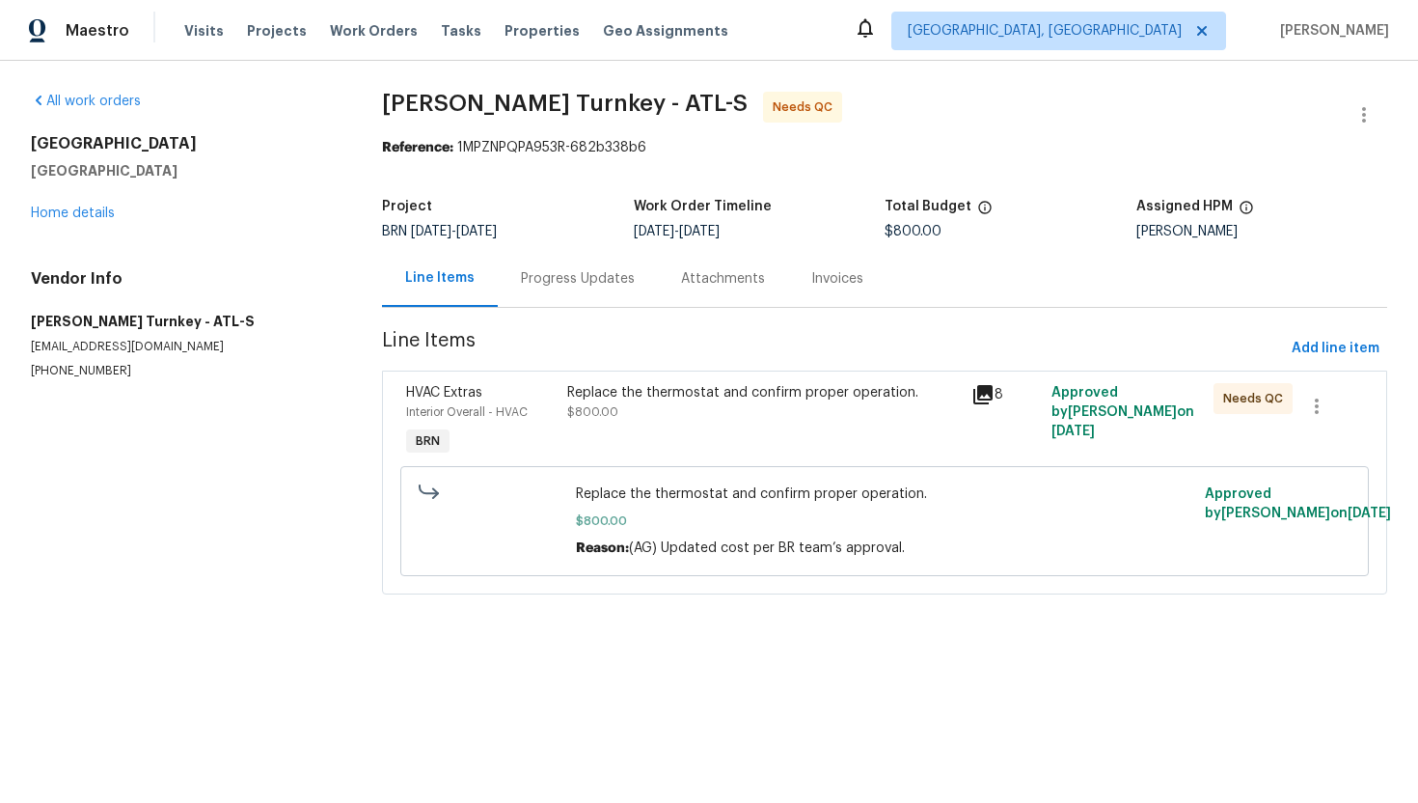
click at [622, 401] on div "Replace the thermostat and confirm proper operation." at bounding box center [763, 392] width 392 height 19
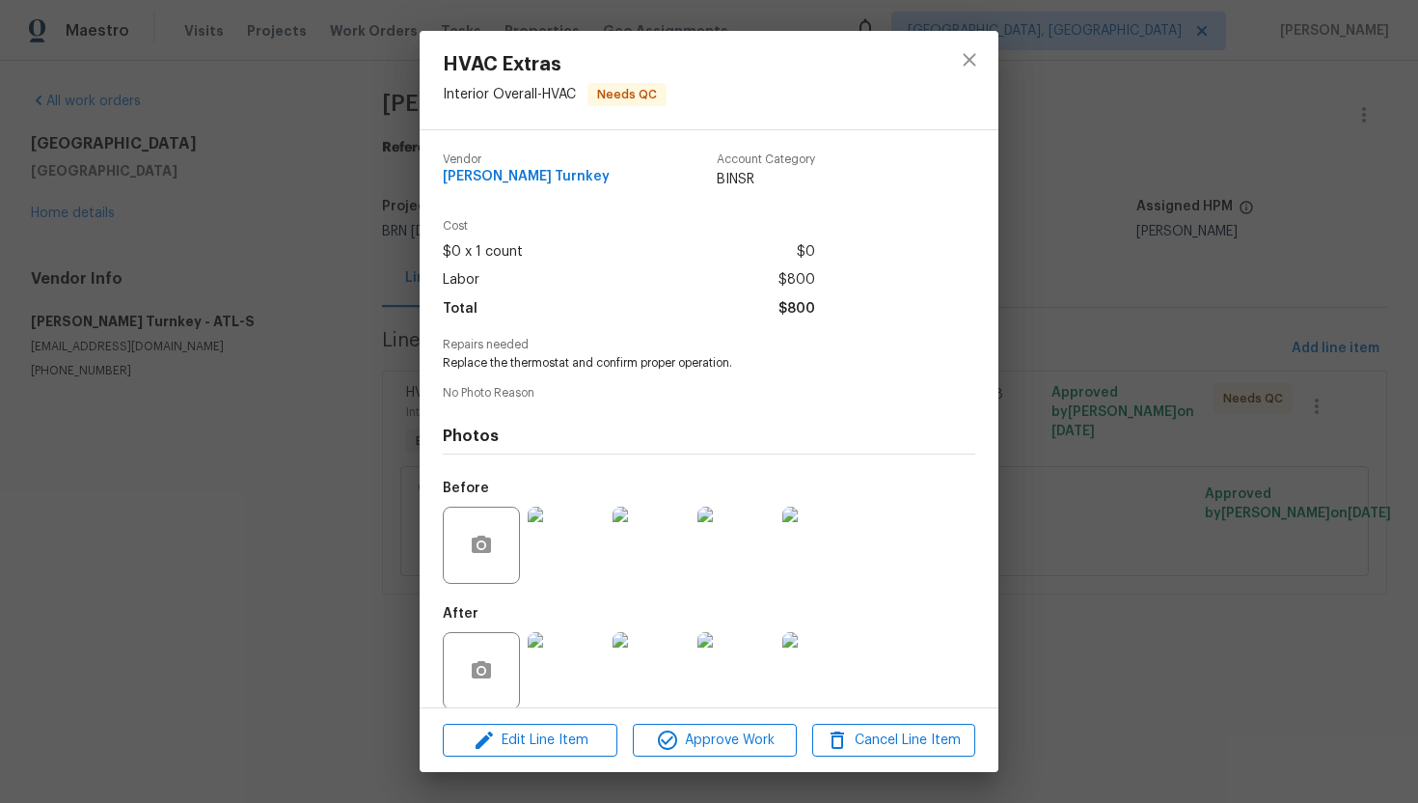
click at [549, 366] on span "Replace the thermostat and confirm proper operation." at bounding box center [682, 363] width 479 height 16
copy span "Replace the thermostat and confirm proper operation."
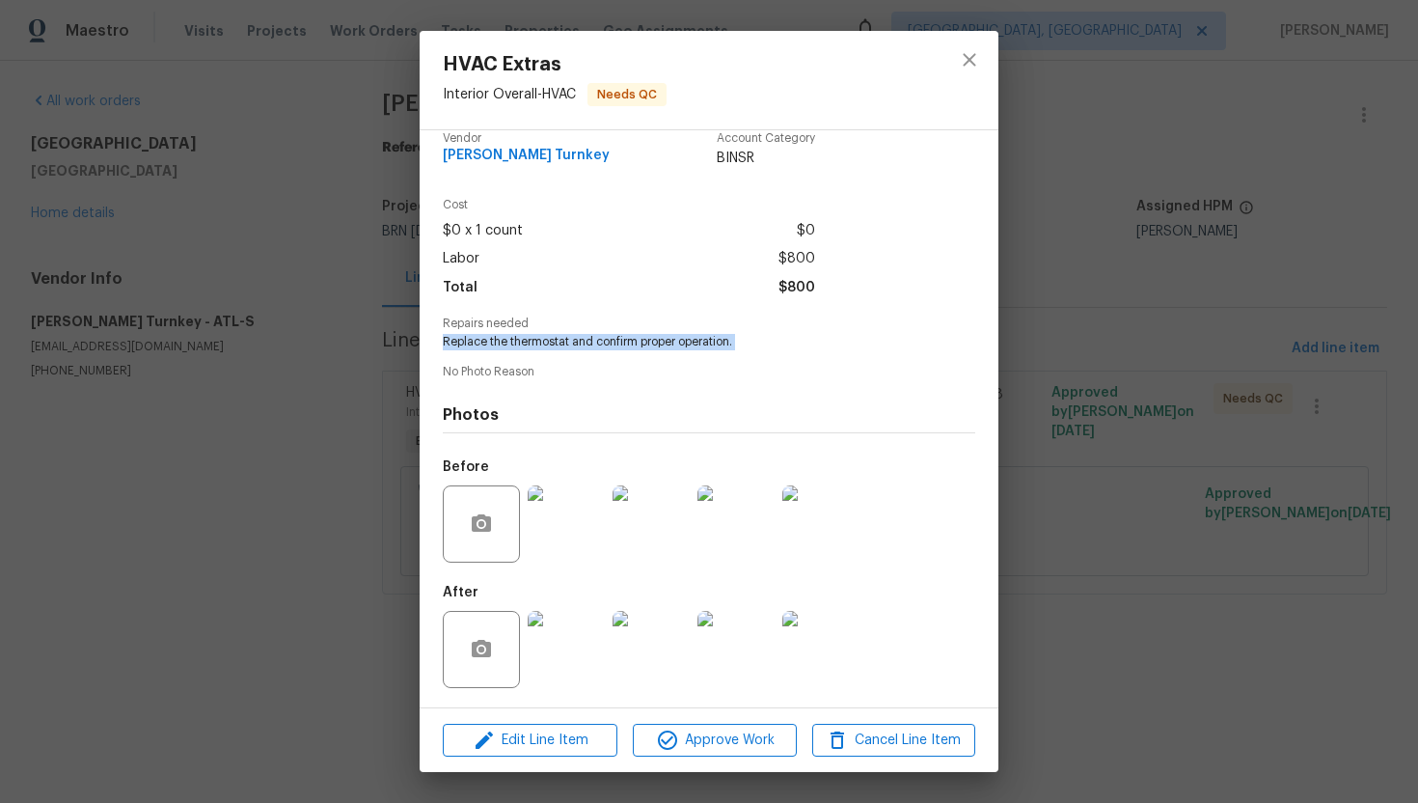
click at [824, 506] on img at bounding box center [820, 523] width 77 height 77
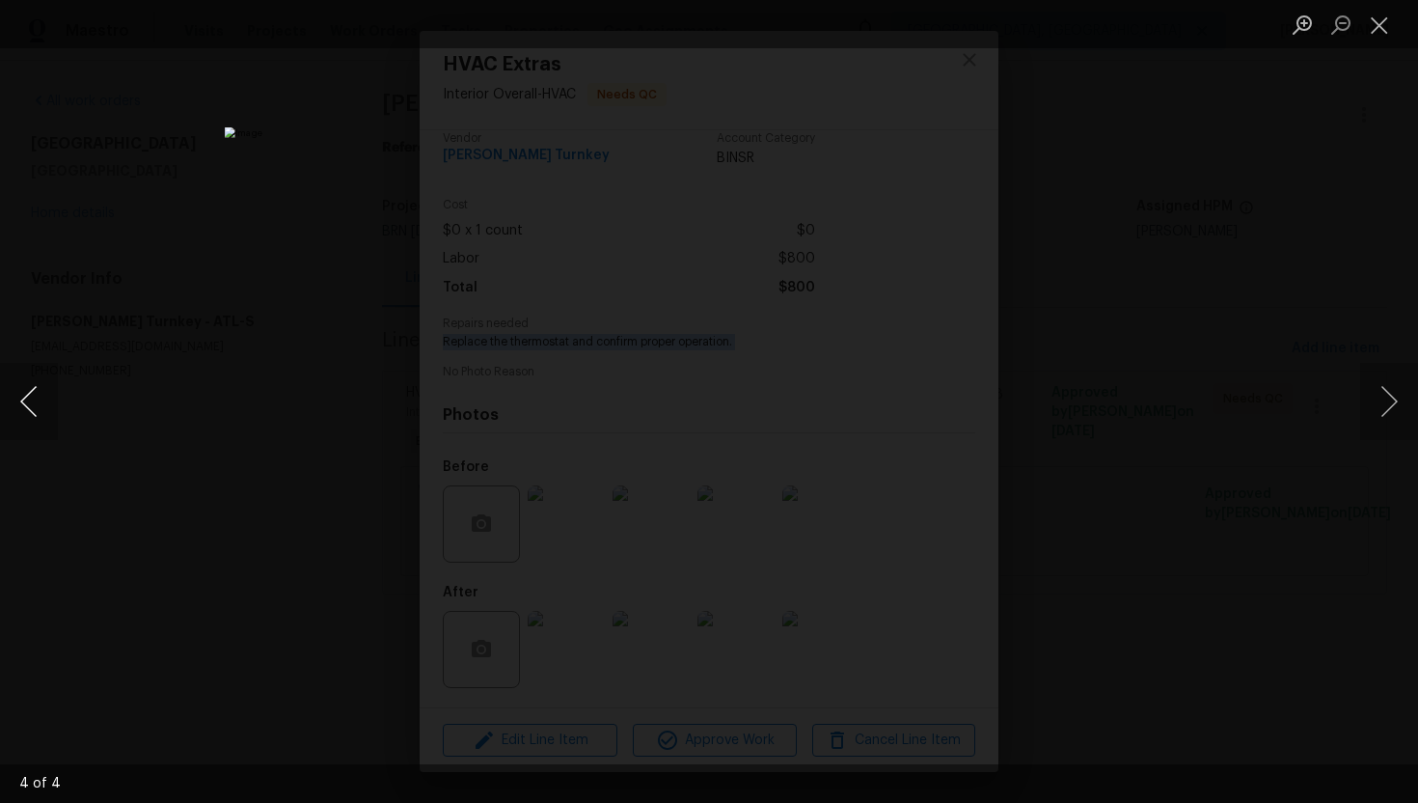
click at [39, 393] on button "Previous image" at bounding box center [29, 401] width 58 height 77
click at [43, 406] on button "Previous image" at bounding box center [29, 401] width 58 height 77
click at [38, 402] on button "Previous image" at bounding box center [29, 401] width 58 height 77
click at [1377, 33] on button "Close lightbox" at bounding box center [1379, 25] width 39 height 34
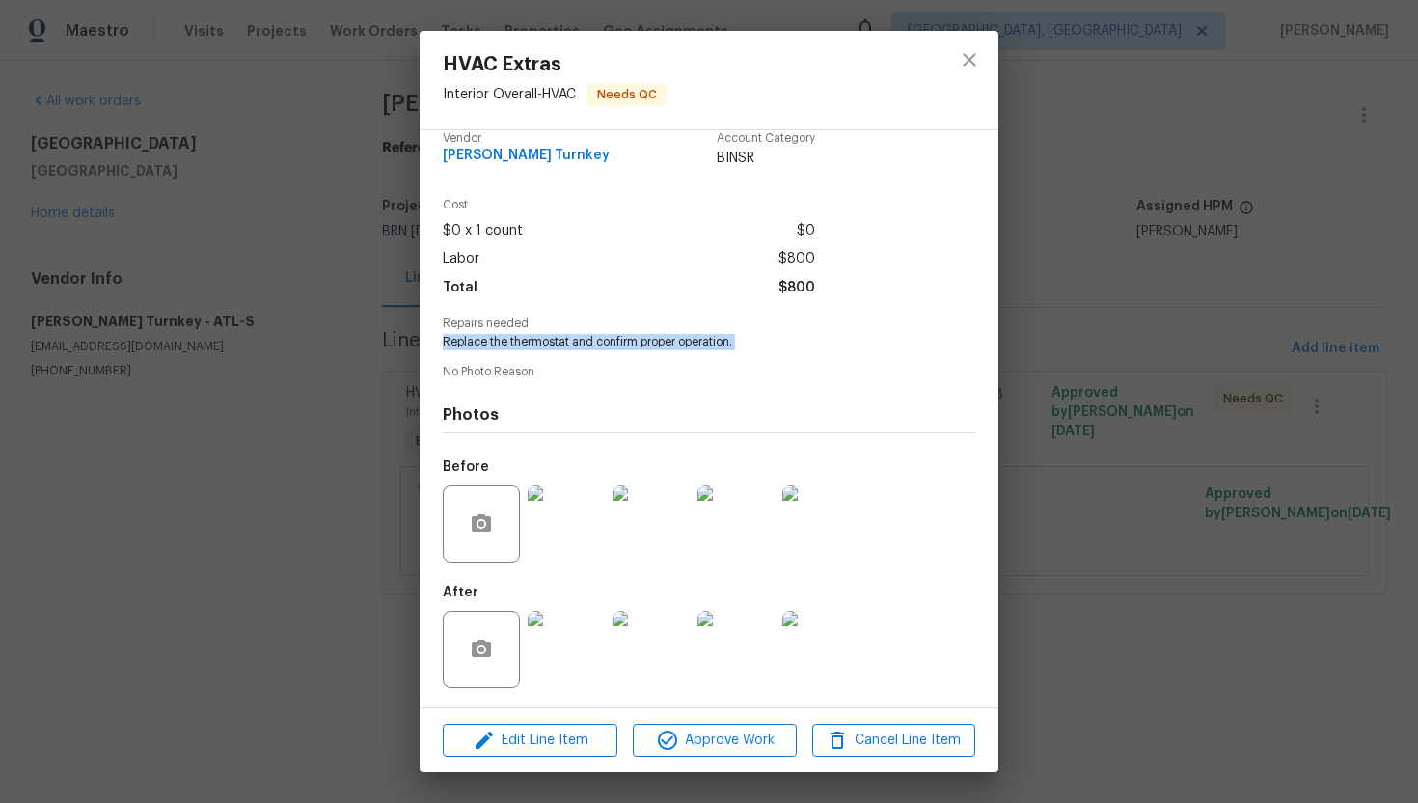
click at [836, 631] on img at bounding box center [820, 649] width 77 height 77
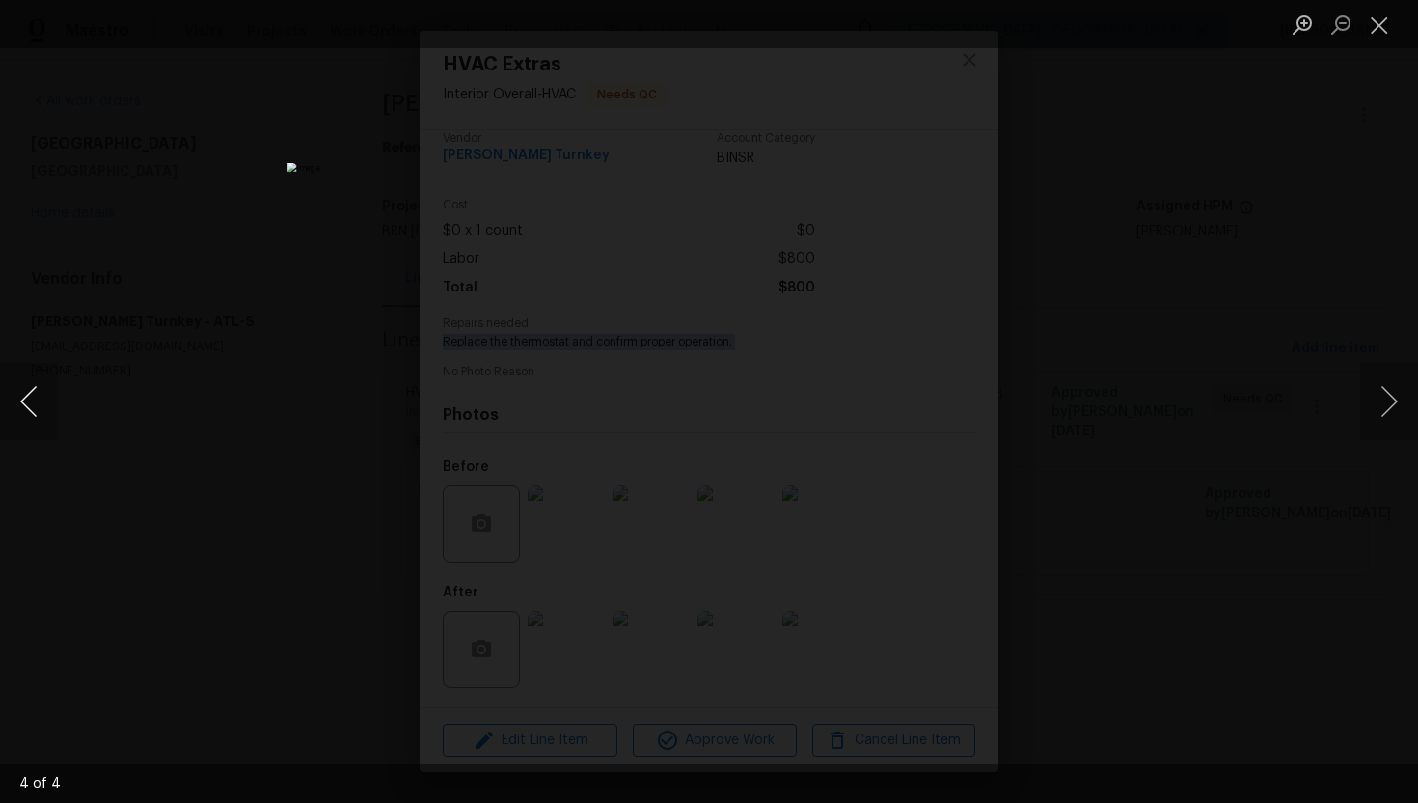
click at [28, 399] on button "Previous image" at bounding box center [29, 401] width 58 height 77
click at [40, 388] on button "Previous image" at bounding box center [29, 401] width 58 height 77
click at [30, 397] on button "Previous image" at bounding box center [29, 401] width 58 height 77
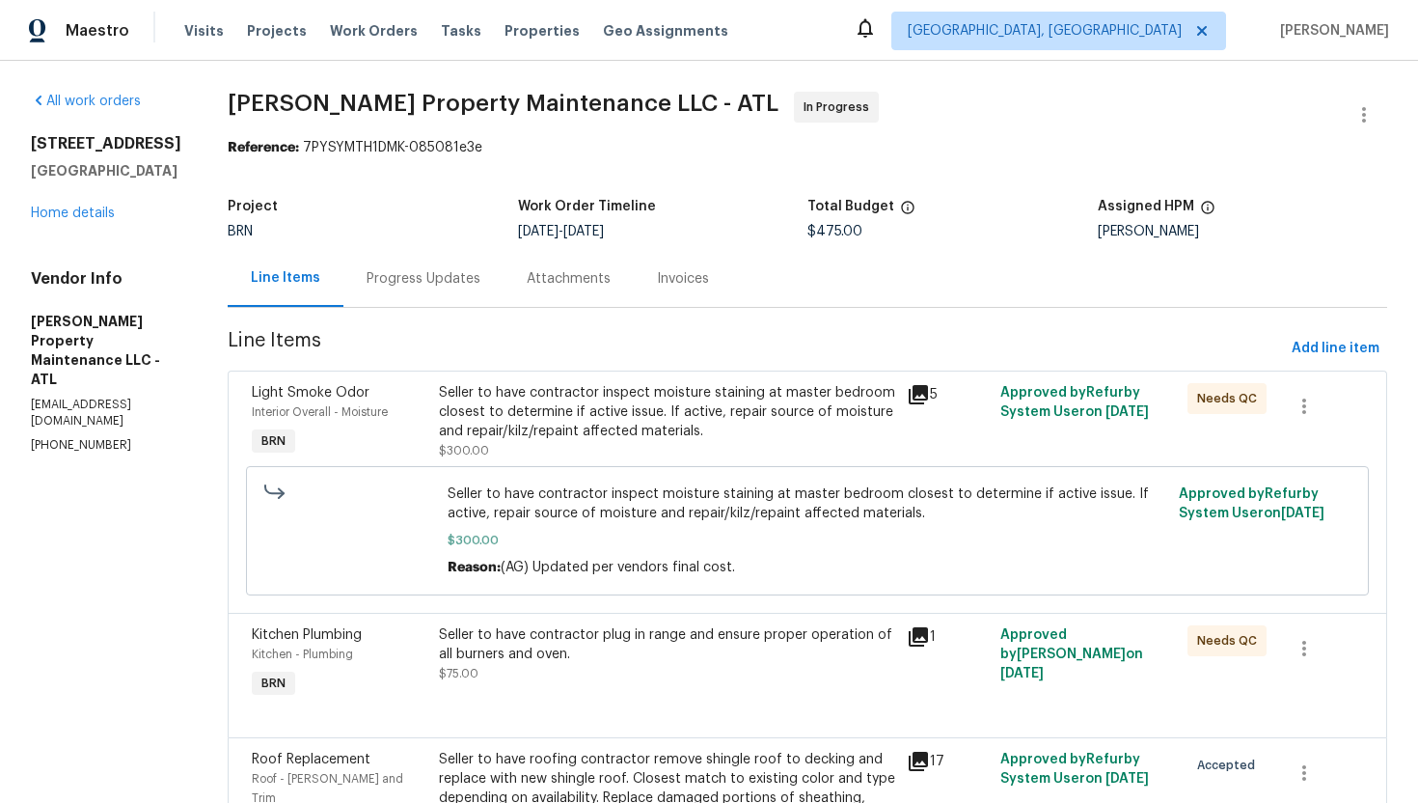
click at [425, 289] on div "Progress Updates" at bounding box center [423, 278] width 160 height 57
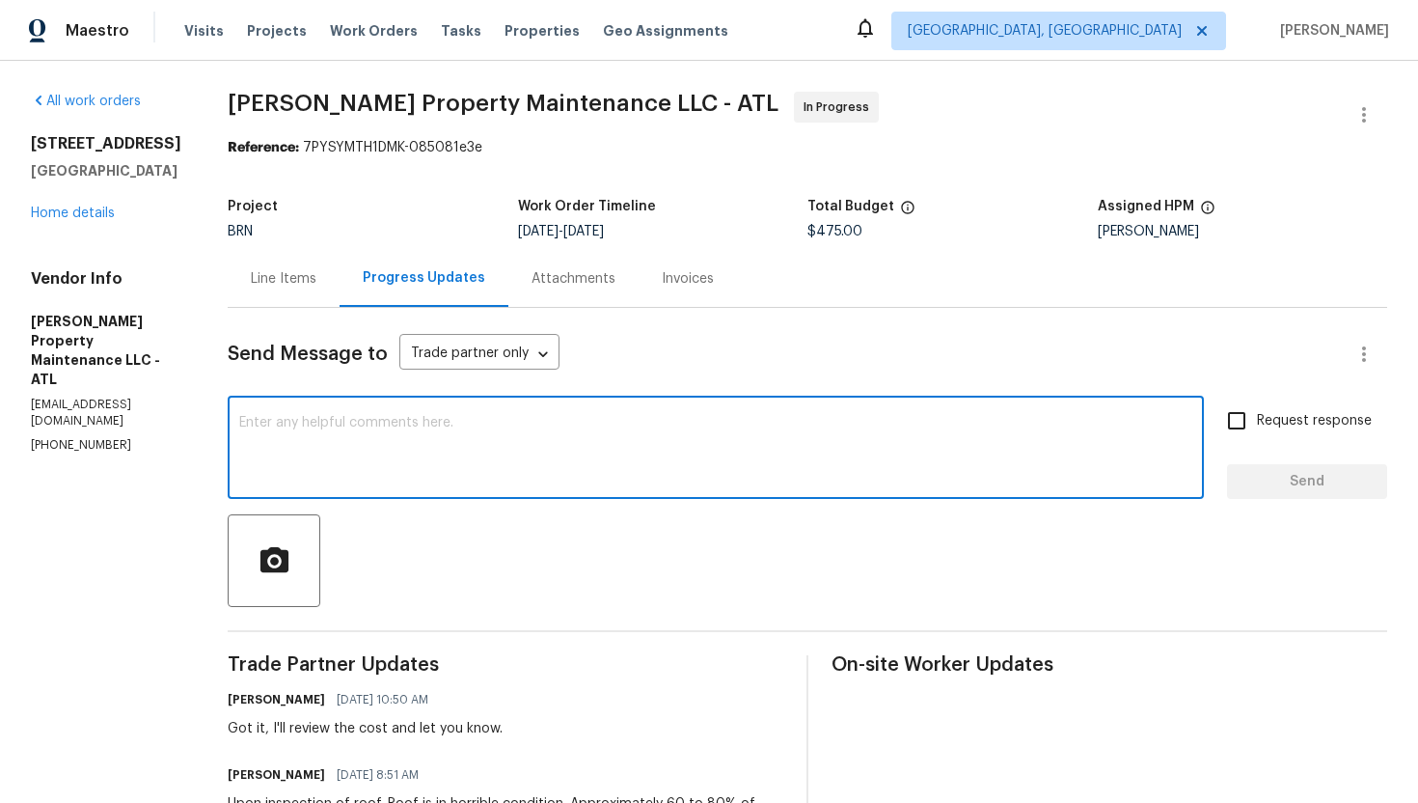
click at [523, 449] on textarea at bounding box center [715, 450] width 953 height 68
paste textarea "Please check with TOP to confirm cost is just for unit 24 as the unit is only 1…"
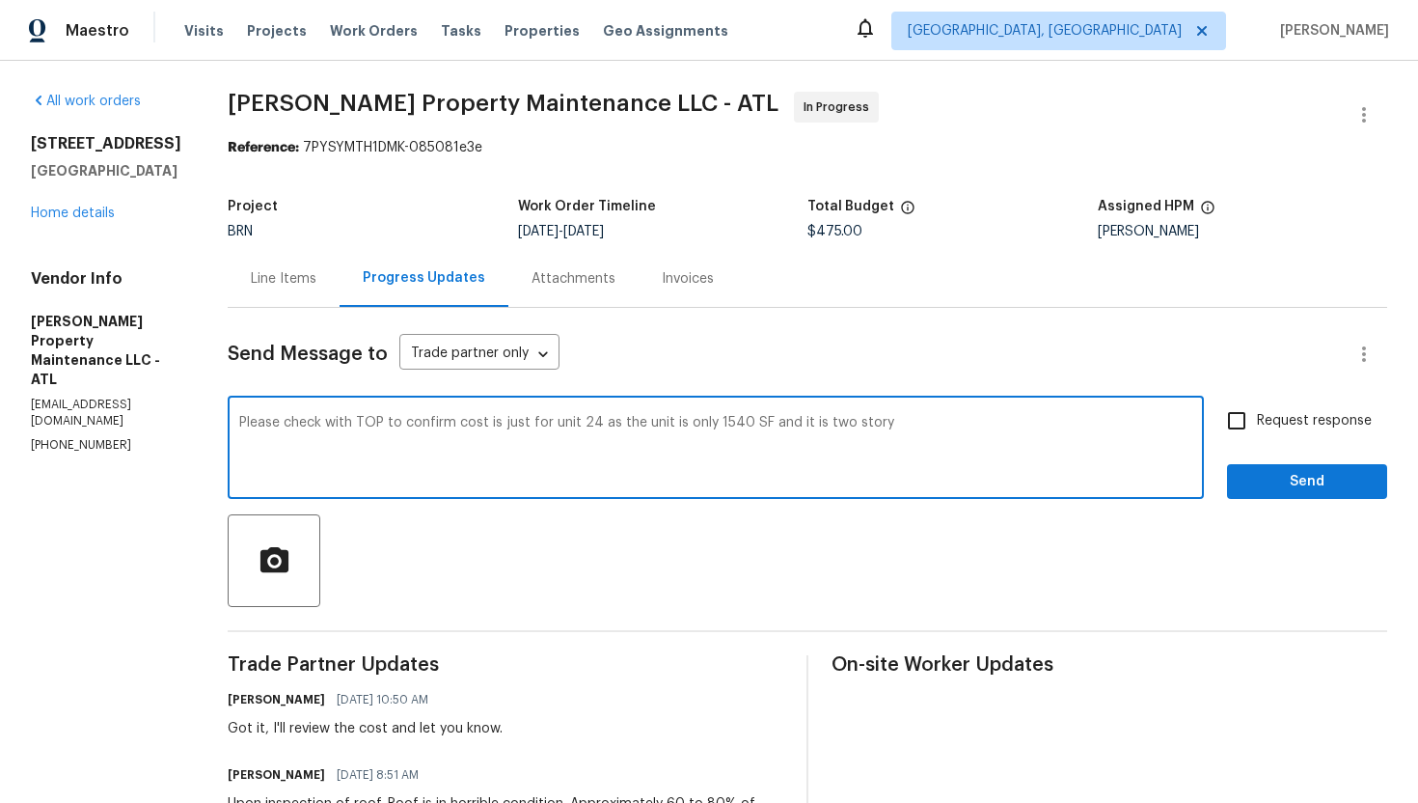
drag, startPoint x: 400, startPoint y: 424, endPoint x: 287, endPoint y: 425, distance: 112.9
click at [287, 426] on textarea "Please check with TOP to confirm cost is just for unit 24 as the unit is only 1…" at bounding box center [715, 450] width 953 height 68
click at [370, 425] on textarea "Please confirm cost is just for unit 24 as the unit is only 1540 SF and it is t…" at bounding box center [715, 450] width 953 height 68
click at [342, 426] on textarea "Please confirm cost is just for unit 24 as the unit is only 1540 SF and it is t…" at bounding box center [715, 450] width 953 height 68
click at [793, 424] on textarea "Please confirm if the cost is just for unit 24 as the unit is only 1540 SF and …" at bounding box center [715, 450] width 953 height 68
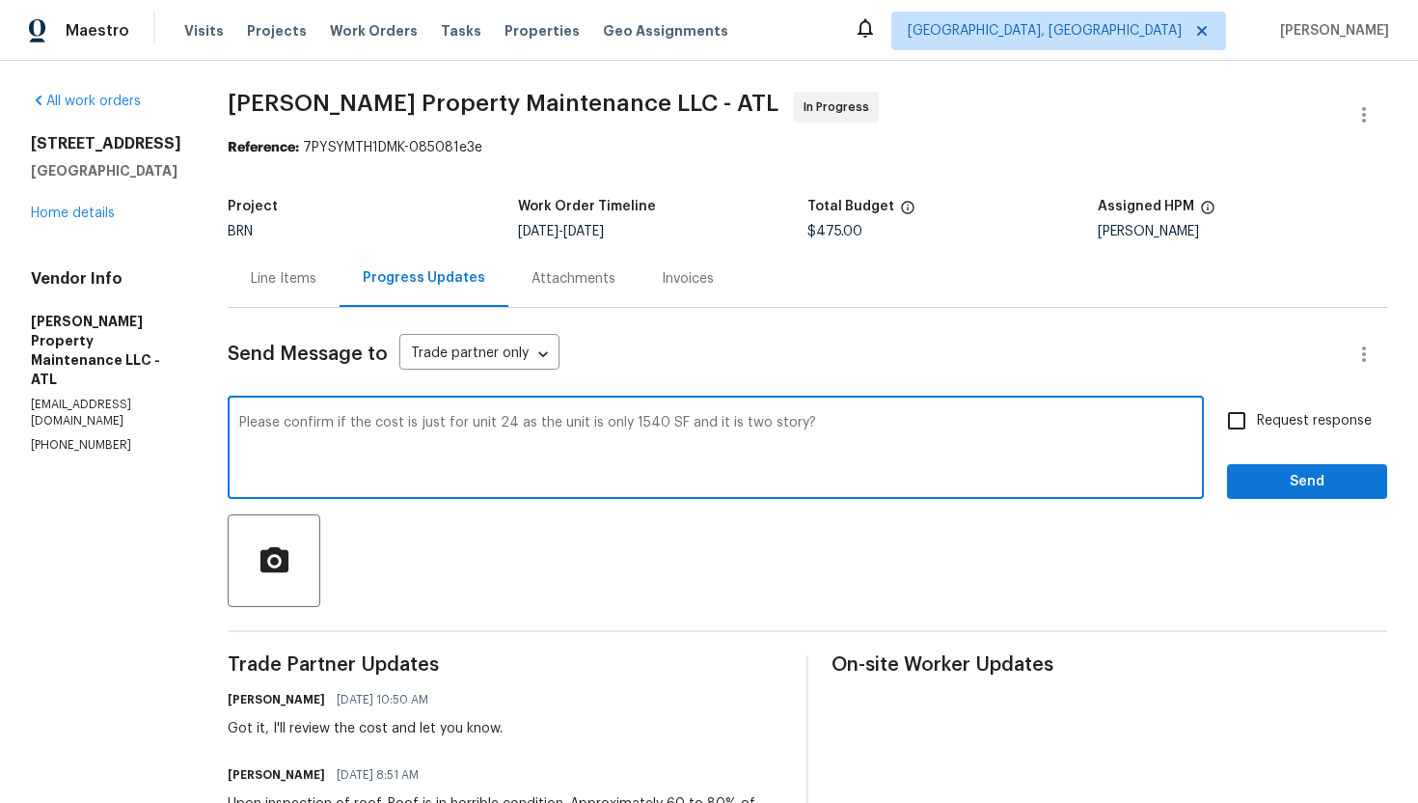
type textarea "Please confirm if the cost is just for unit 24 as the unit is only 1540 SF and …"
click at [1225, 425] on input "Request response" at bounding box center [1237, 420] width 41 height 41
checkbox input "true"
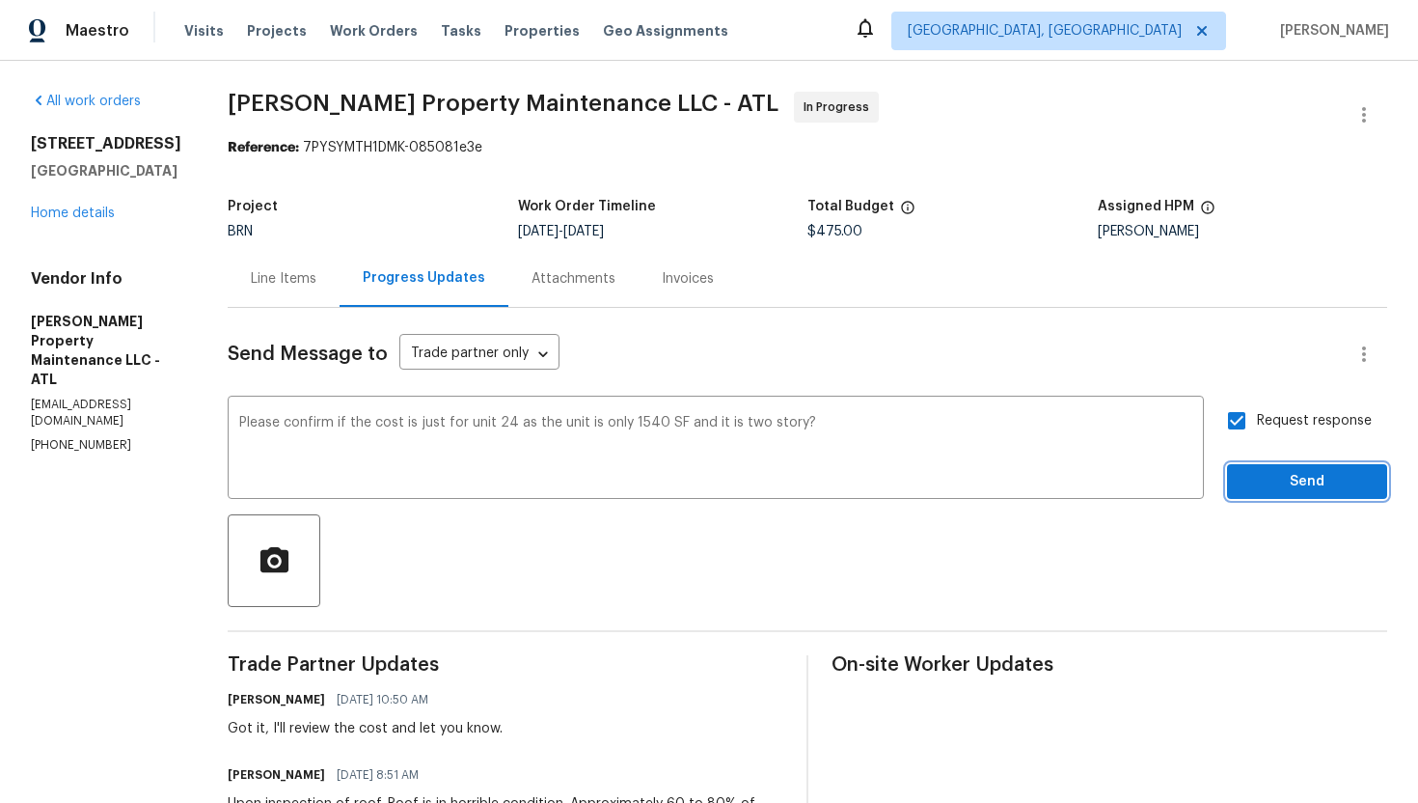
click at [1290, 479] on span "Send" at bounding box center [1307, 482] width 129 height 24
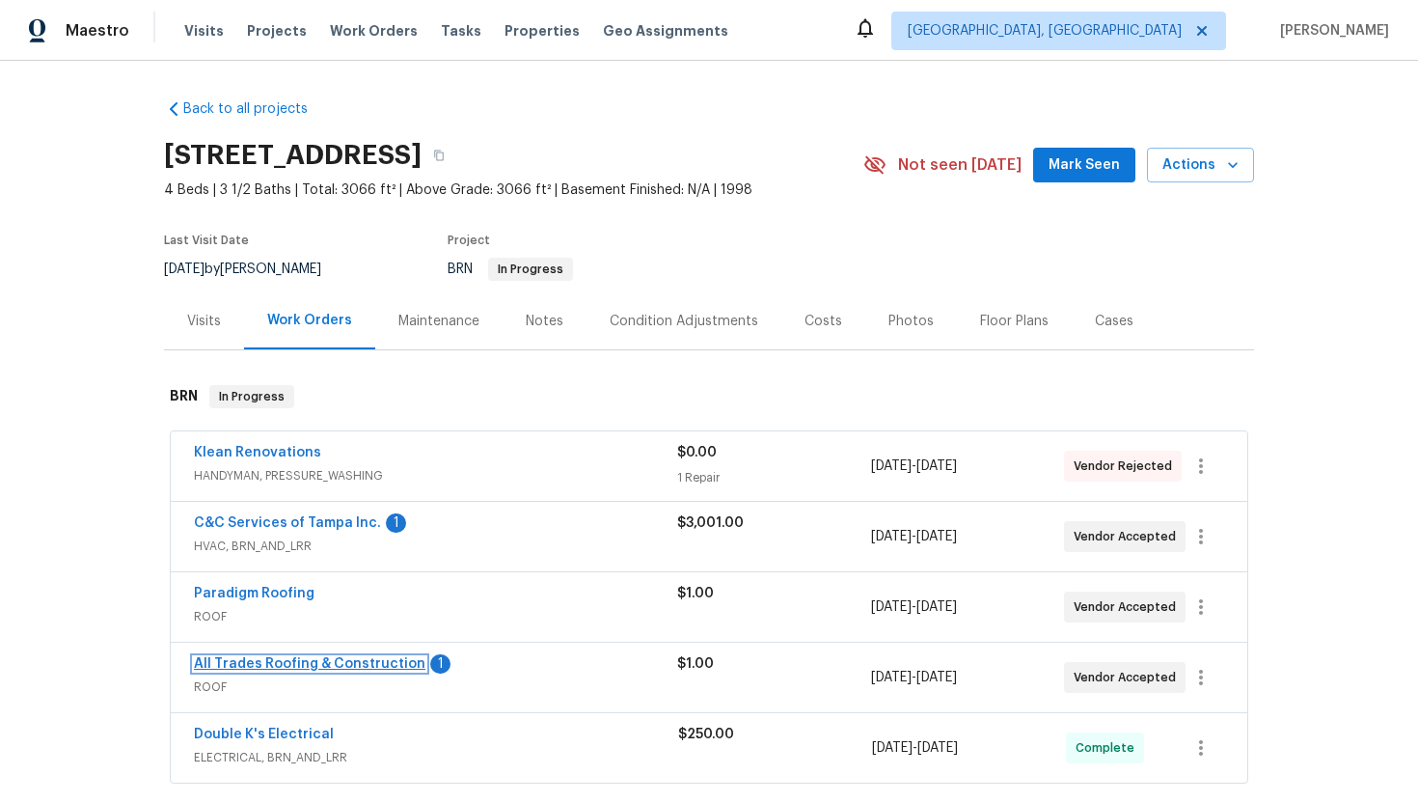
click at [328, 662] on link "All Trades Roofing & Construction" at bounding box center [310, 664] width 232 height 14
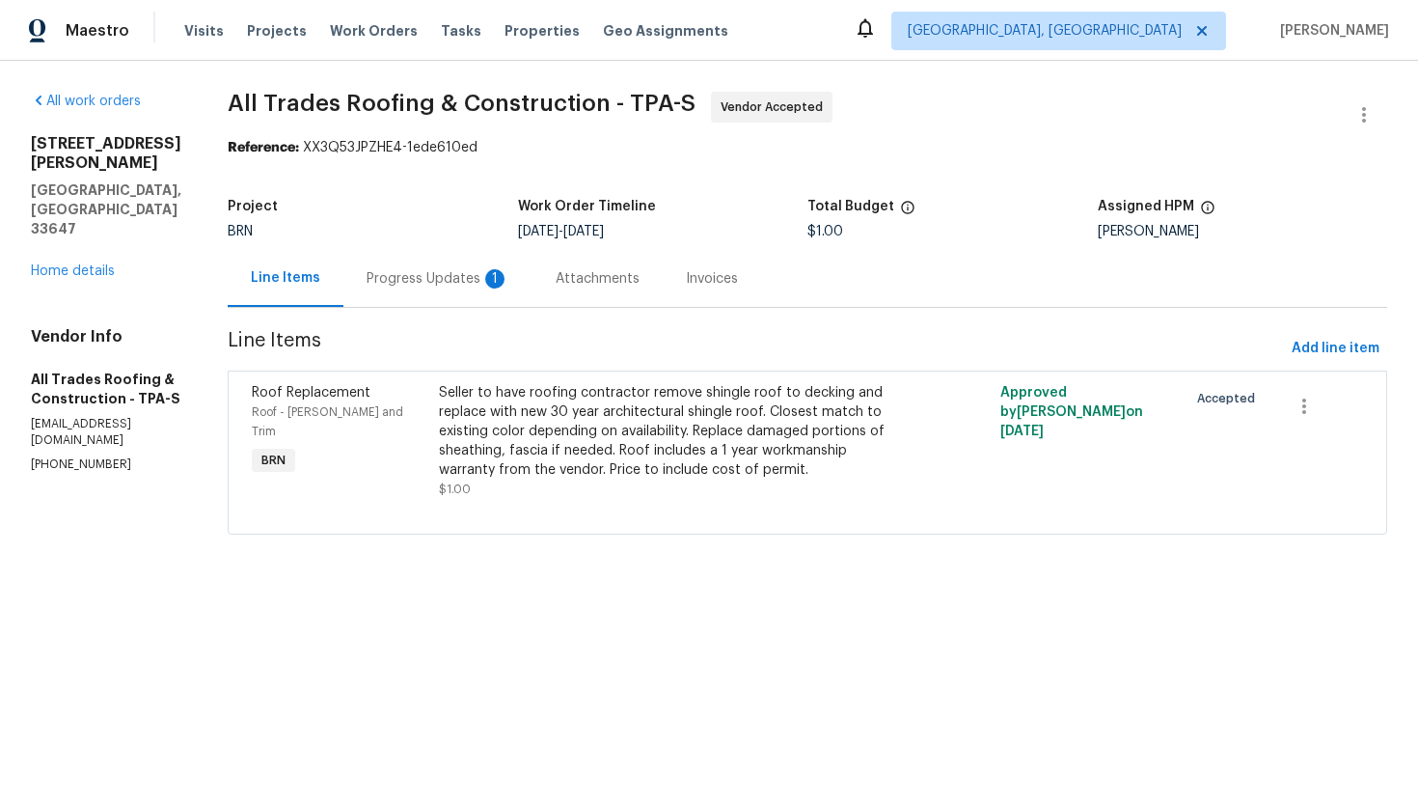
click at [485, 282] on div "1" at bounding box center [494, 278] width 19 height 19
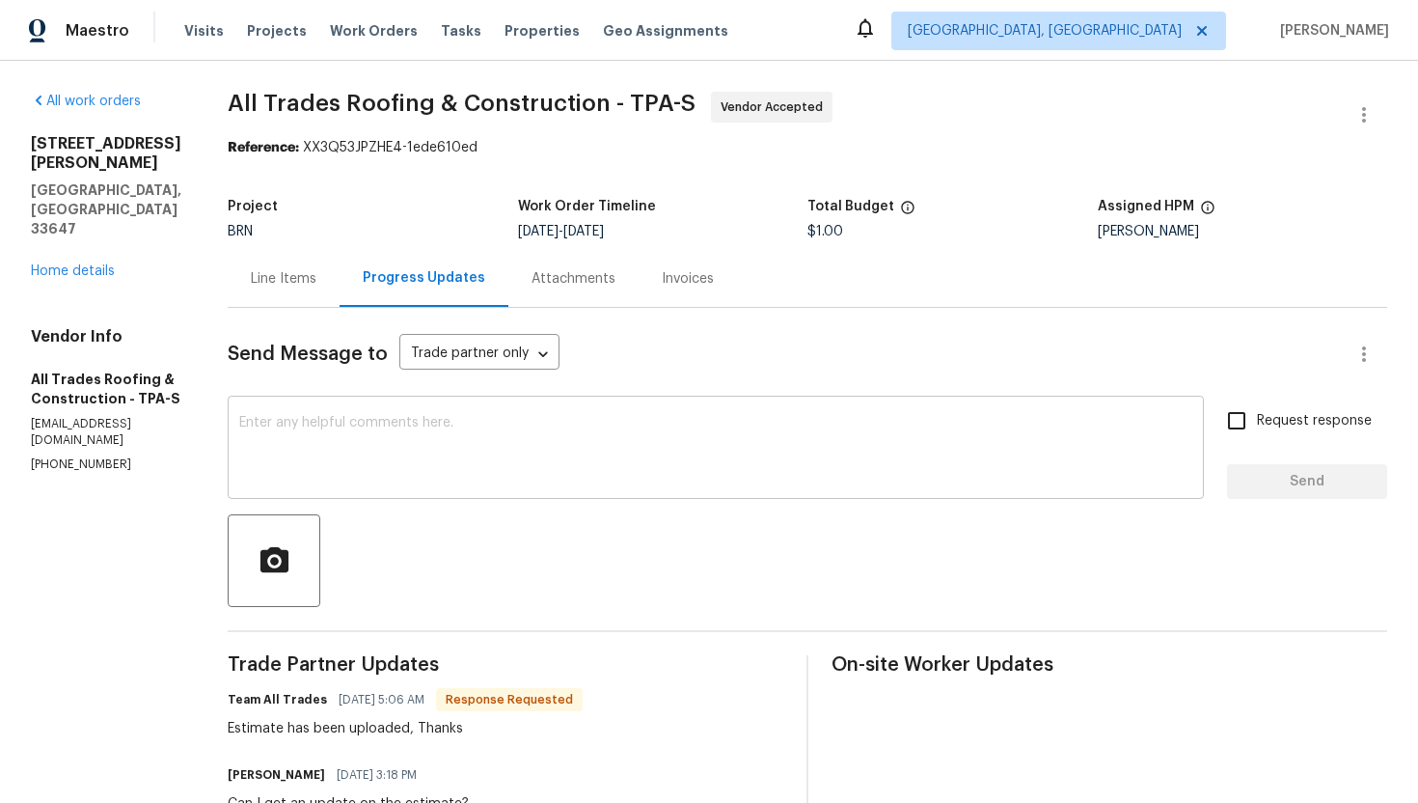
click at [480, 466] on textarea at bounding box center [715, 450] width 953 height 68
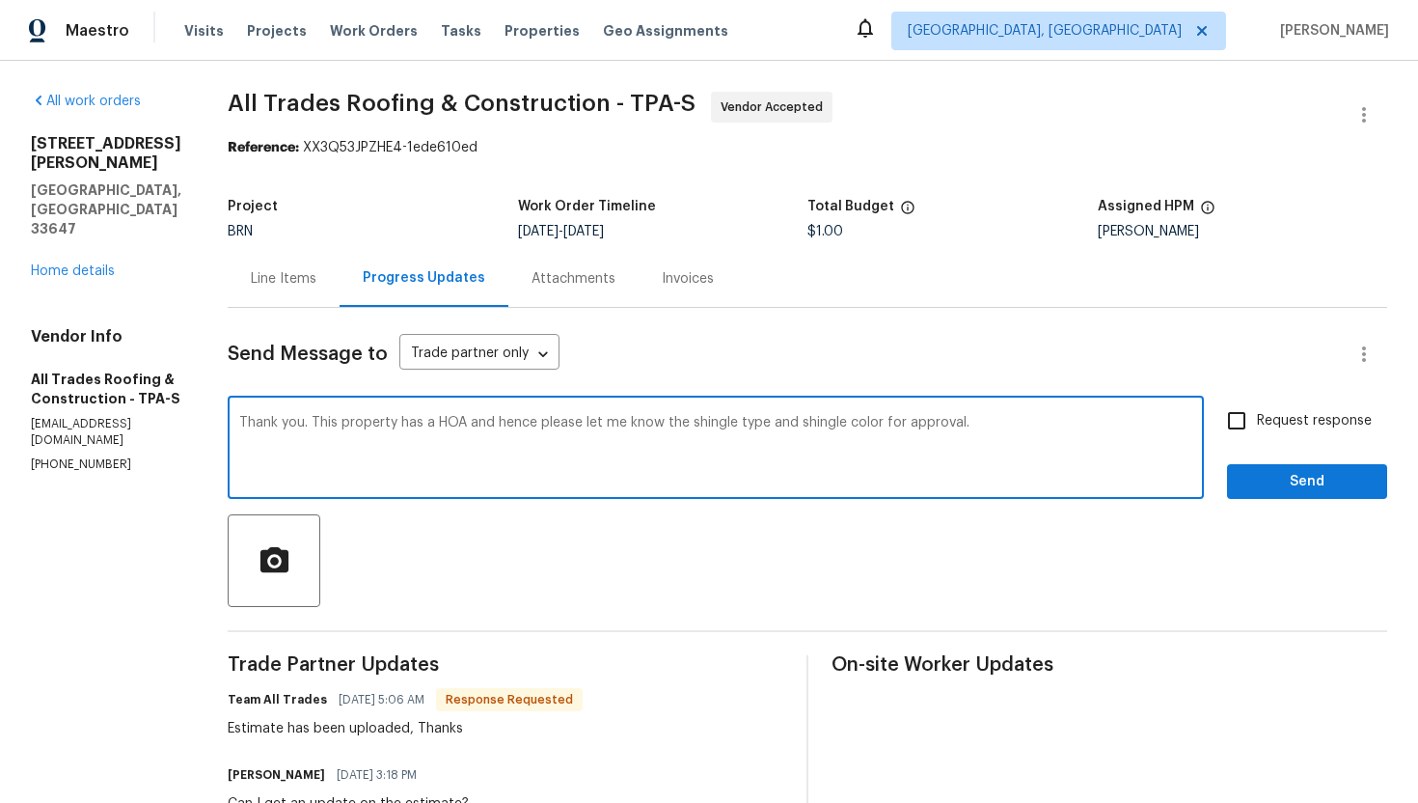
type textarea "Thank you. This property has a HOA and hence please let me know the shingle typ…"
click at [1247, 407] on input "Request response" at bounding box center [1237, 420] width 41 height 41
checkbox input "true"
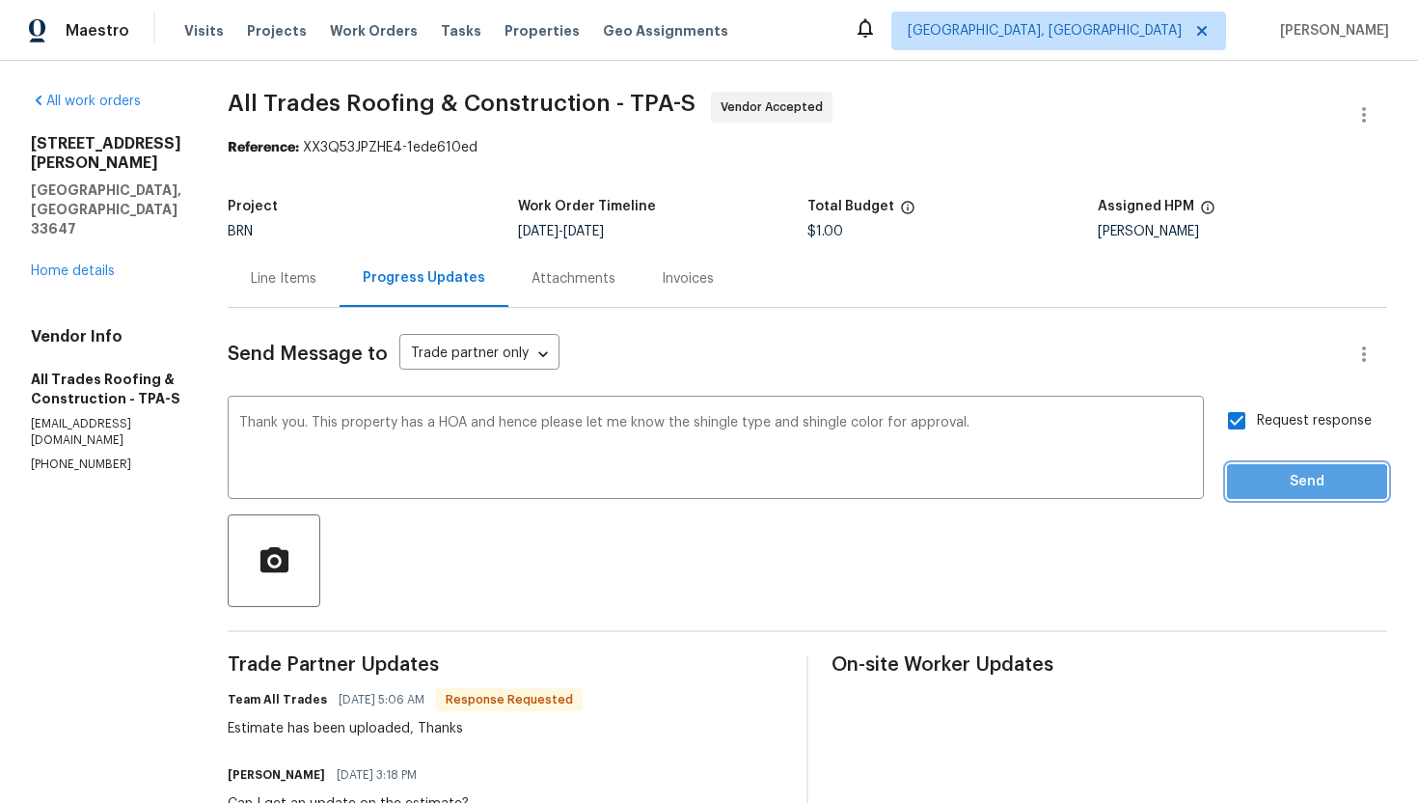
click at [1269, 486] on span "Send" at bounding box center [1307, 482] width 129 height 24
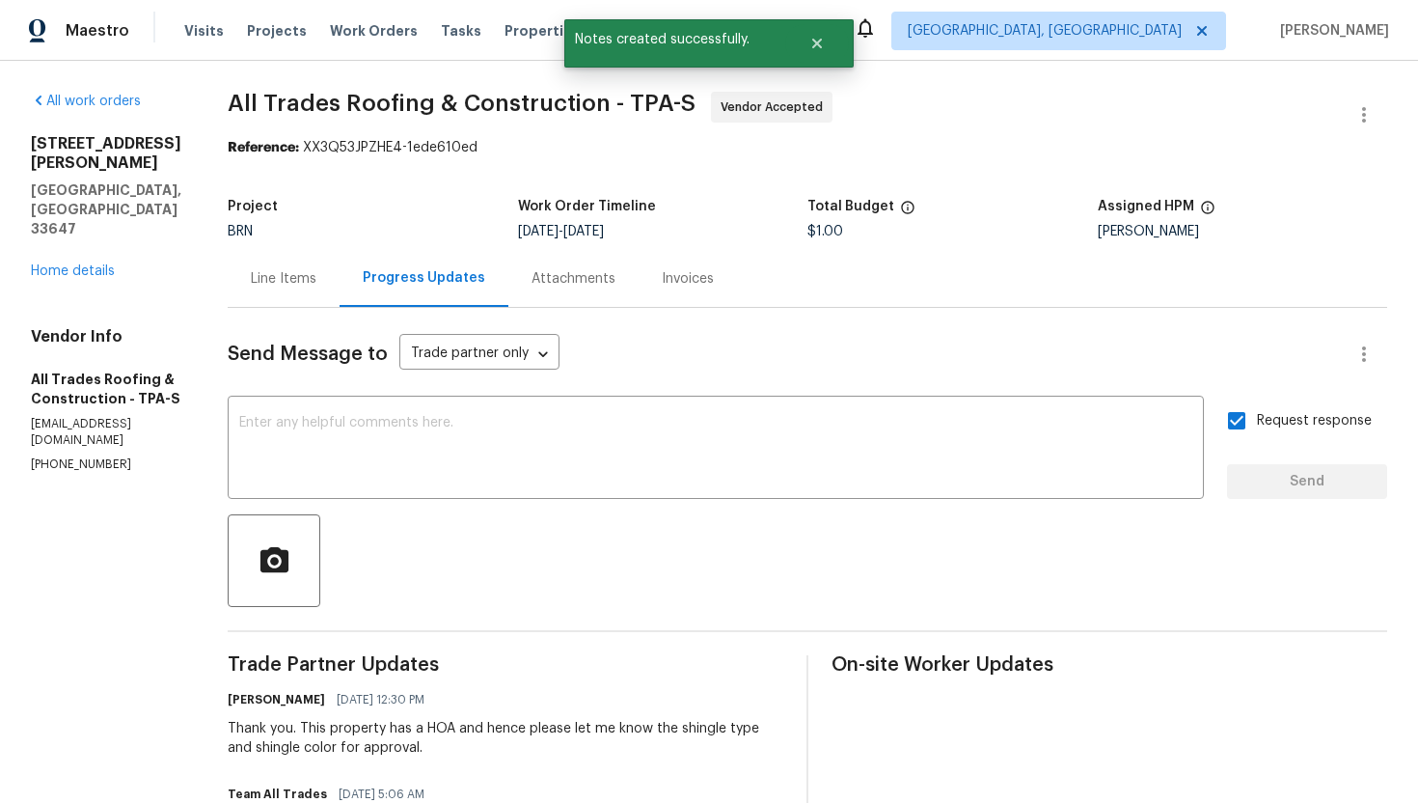
click at [309, 280] on div "Line Items" at bounding box center [284, 278] width 112 height 57
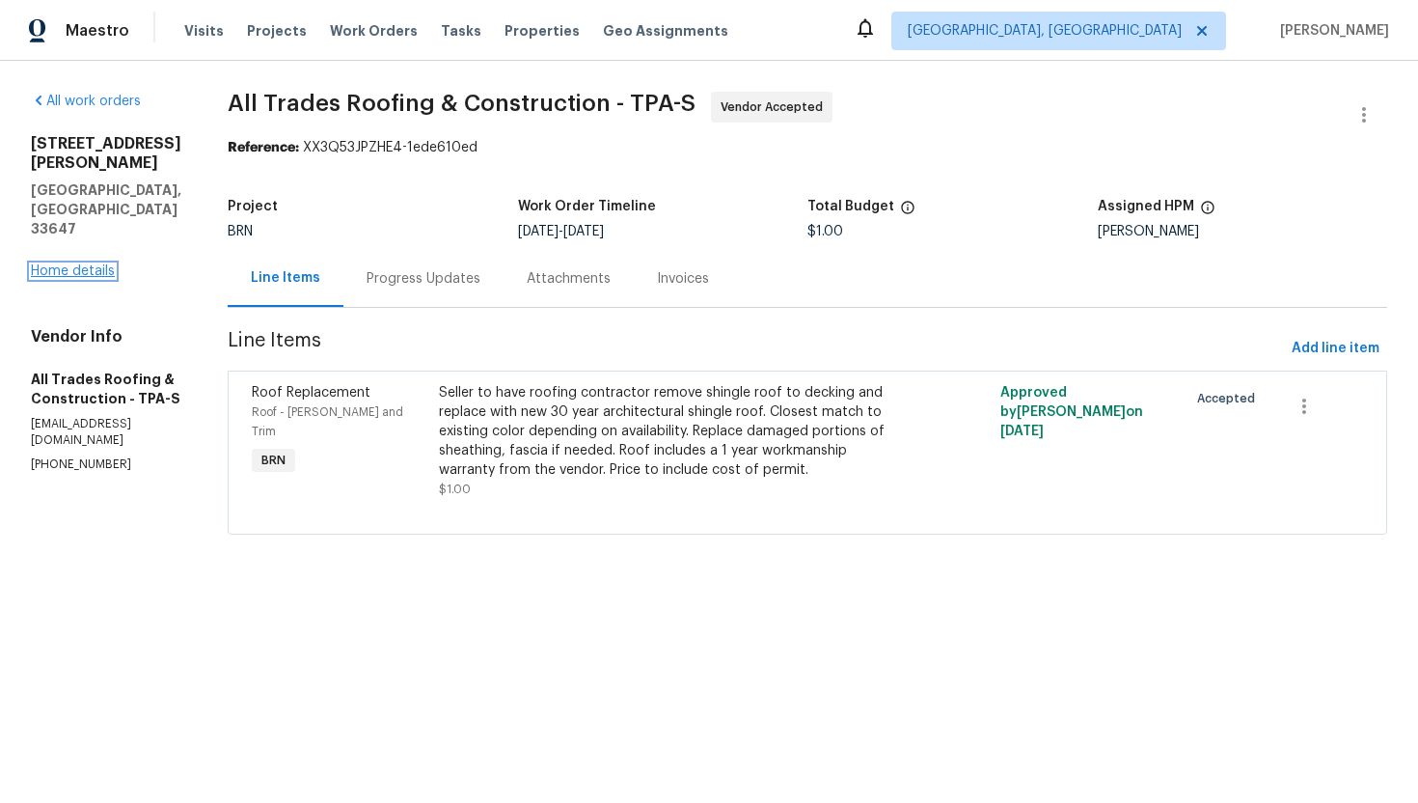
click at [94, 264] on link "Home details" at bounding box center [73, 271] width 84 height 14
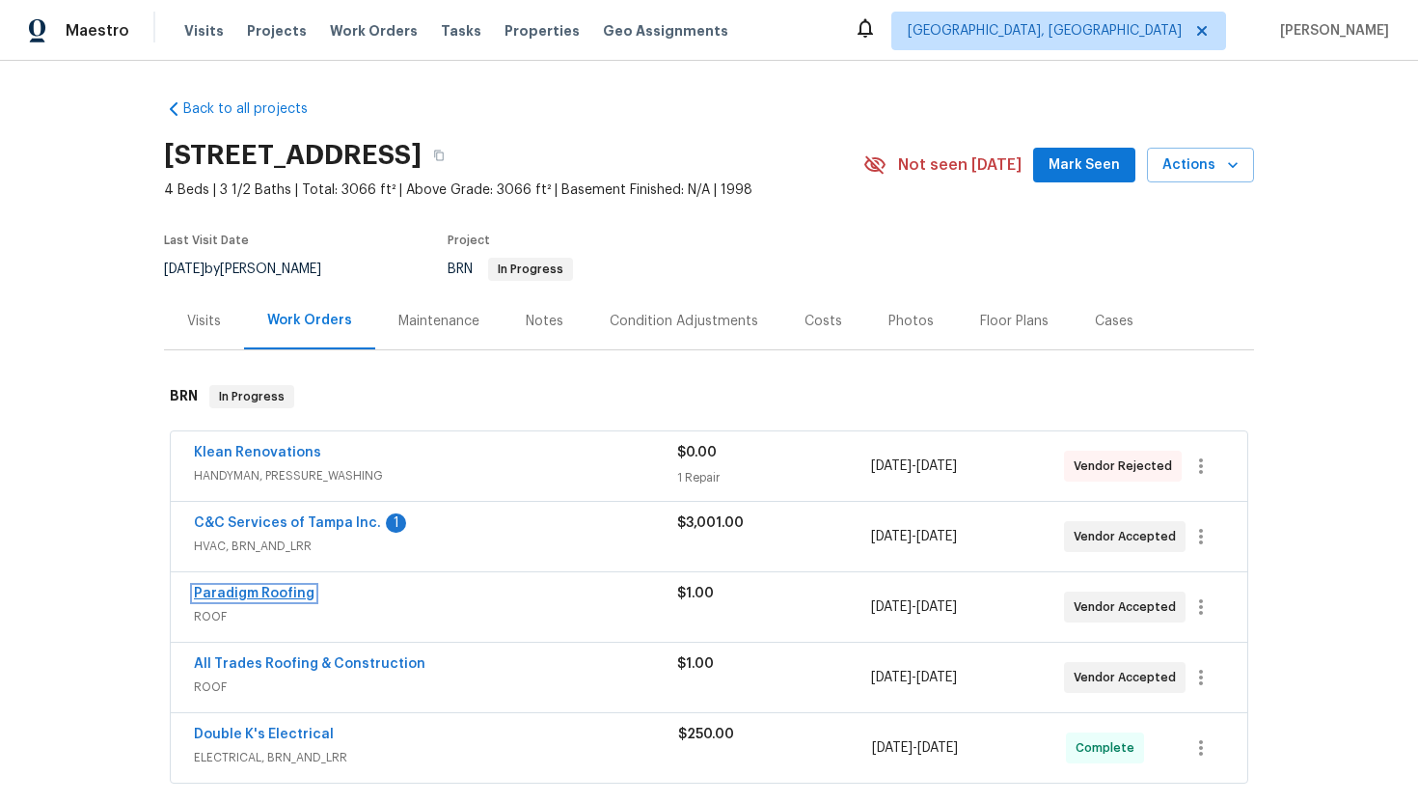
click at [221, 588] on link "Paradigm Roofing" at bounding box center [254, 594] width 121 height 14
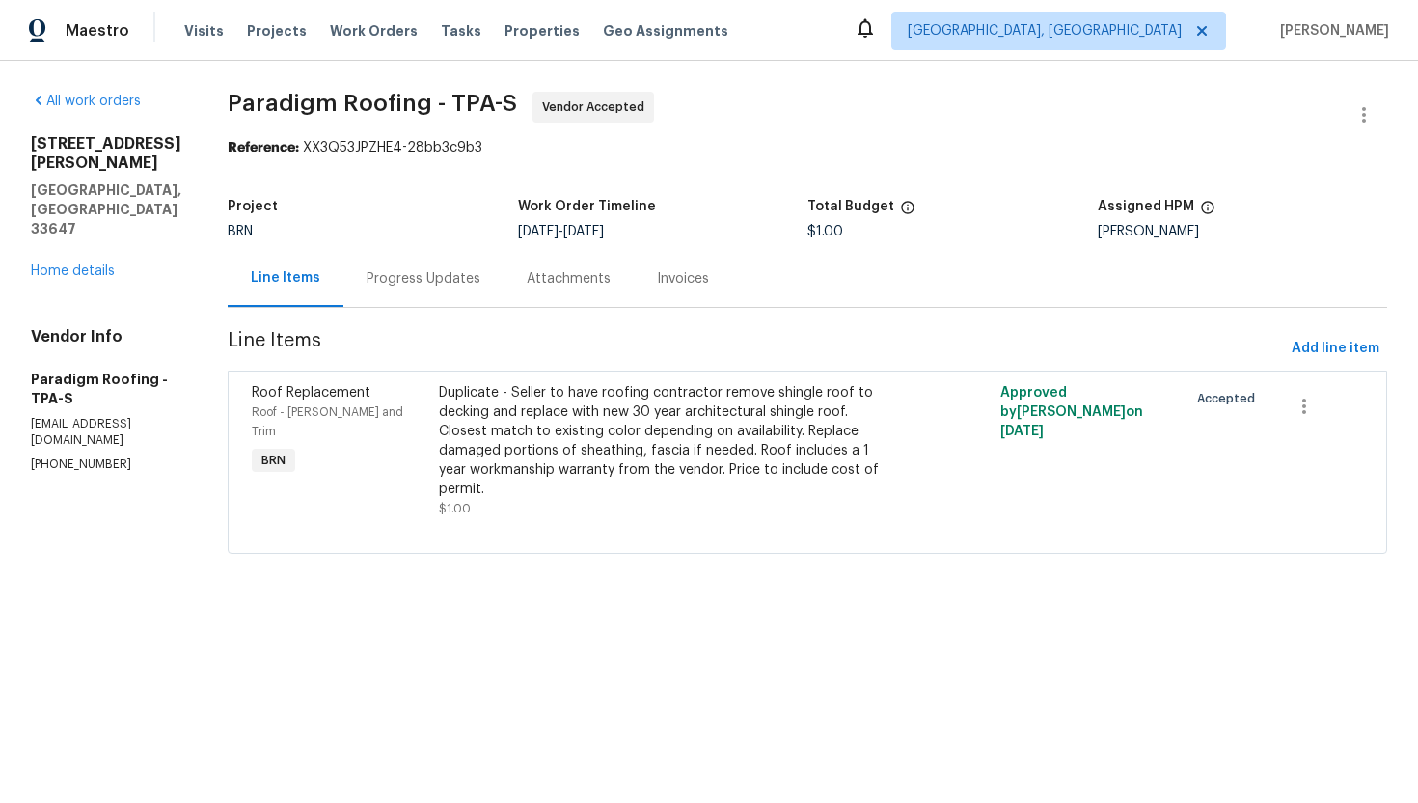
click at [443, 289] on div "Progress Updates" at bounding box center [423, 278] width 160 height 57
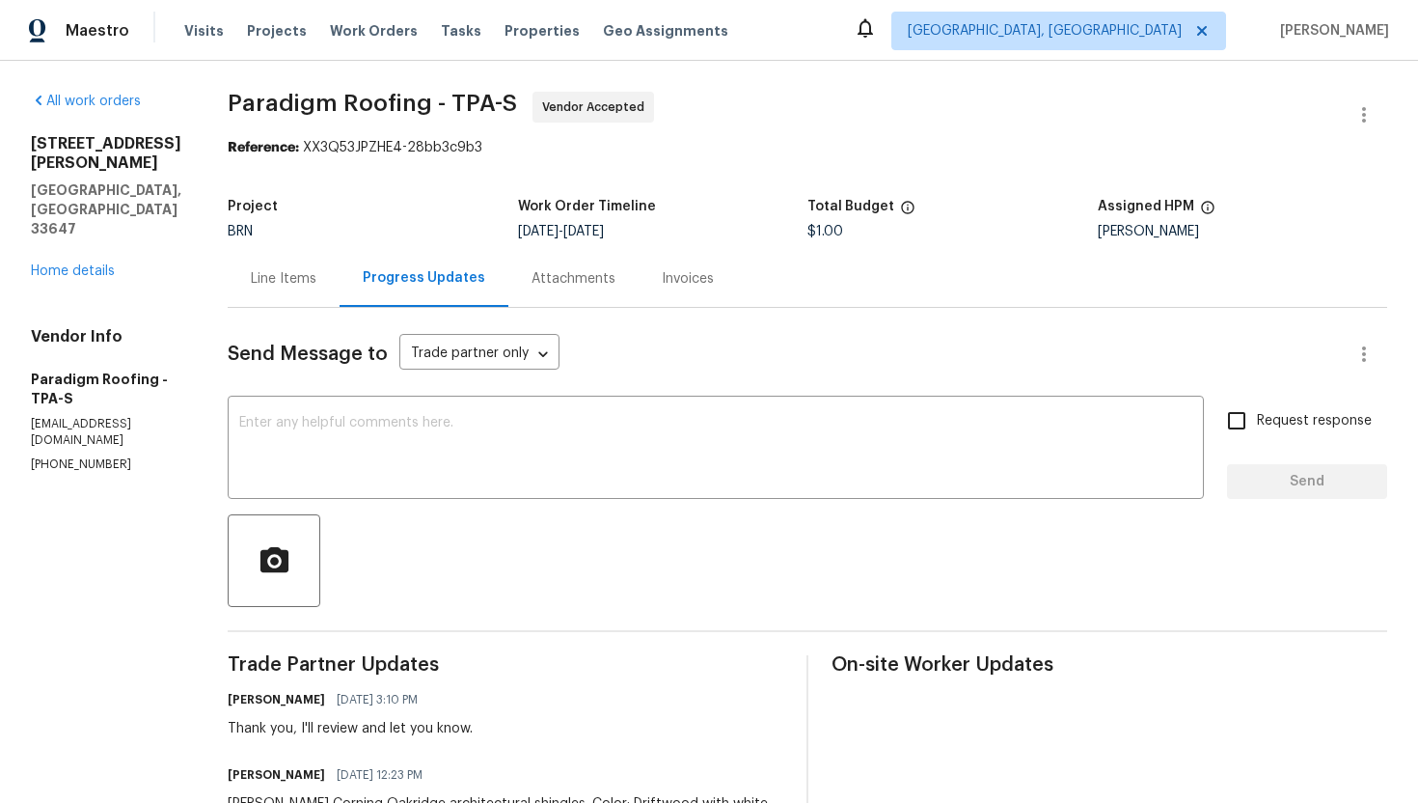
click at [316, 286] on div "Line Items" at bounding box center [284, 278] width 66 height 19
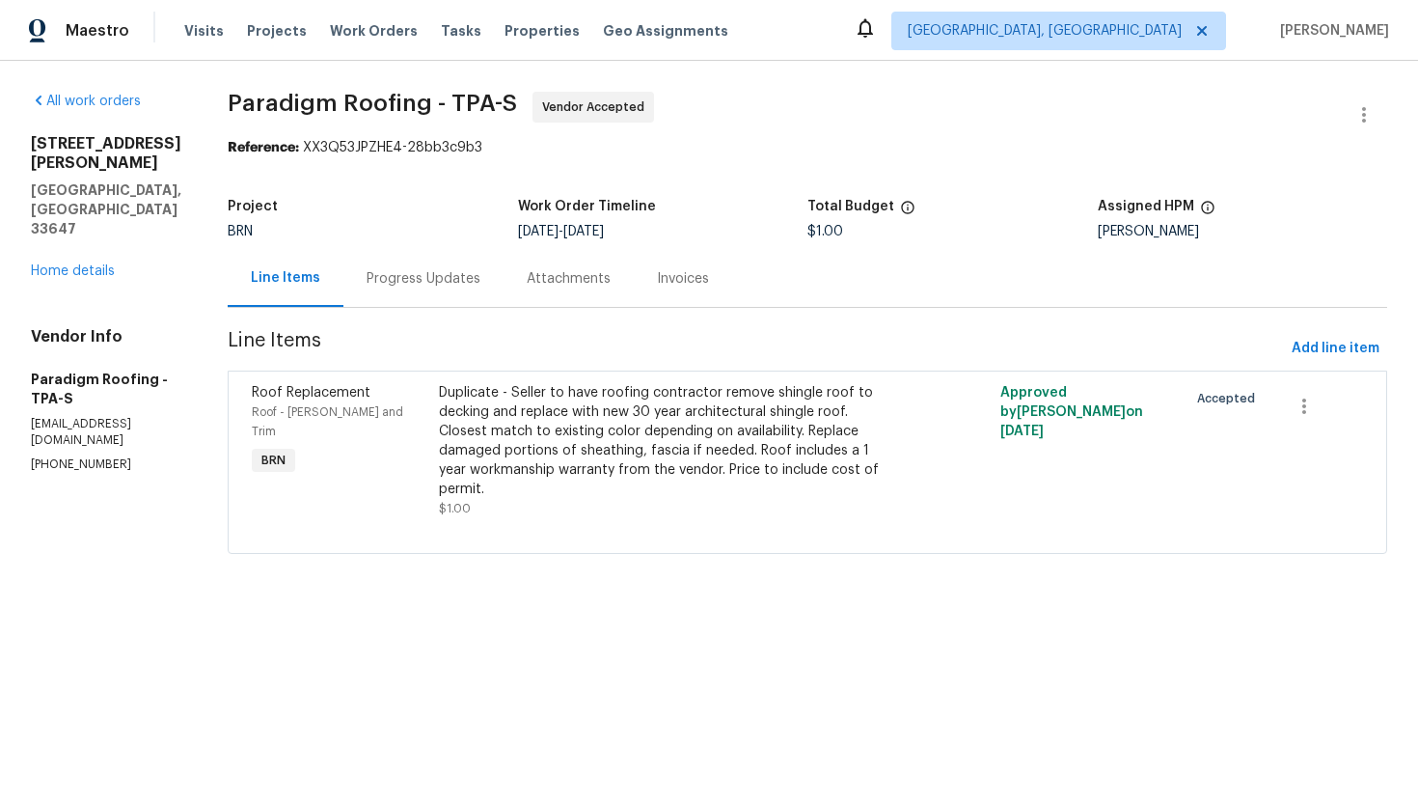
click at [528, 462] on div "Duplicate - Seller to have roofing contractor remove shingle roof to decking an…" at bounding box center [667, 441] width 456 height 116
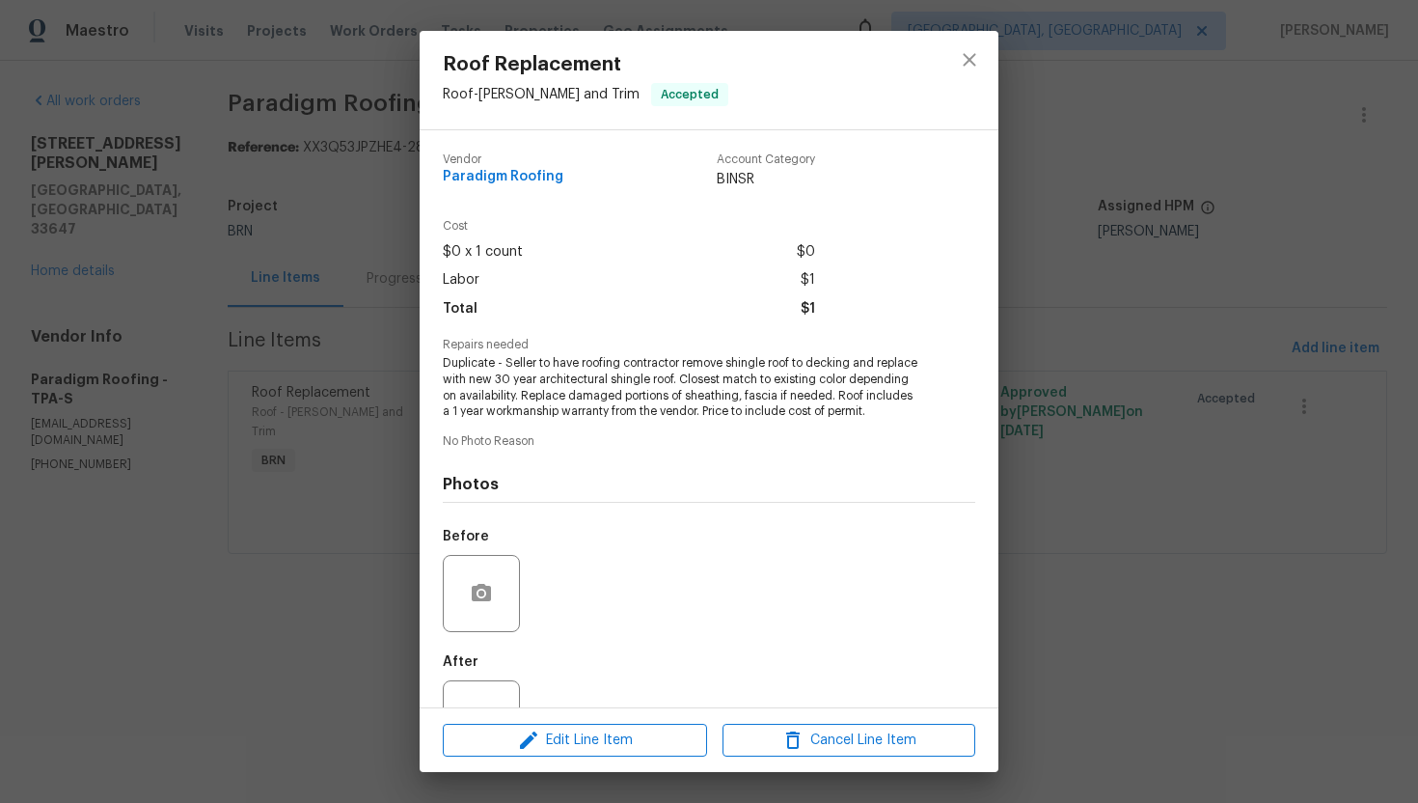
click at [465, 367] on span "Duplicate - Seller to have roofing contractor remove shingle roof to decking an…" at bounding box center [682, 387] width 479 height 65
click at [433, 362] on div "Vendor Paradigm Roofing Account Category BINSR Cost $0 x 1 count $0 Labor $1 To…" at bounding box center [709, 418] width 579 height 577
drag, startPoint x: 503, startPoint y: 363, endPoint x: 749, endPoint y: 436, distance: 256.7
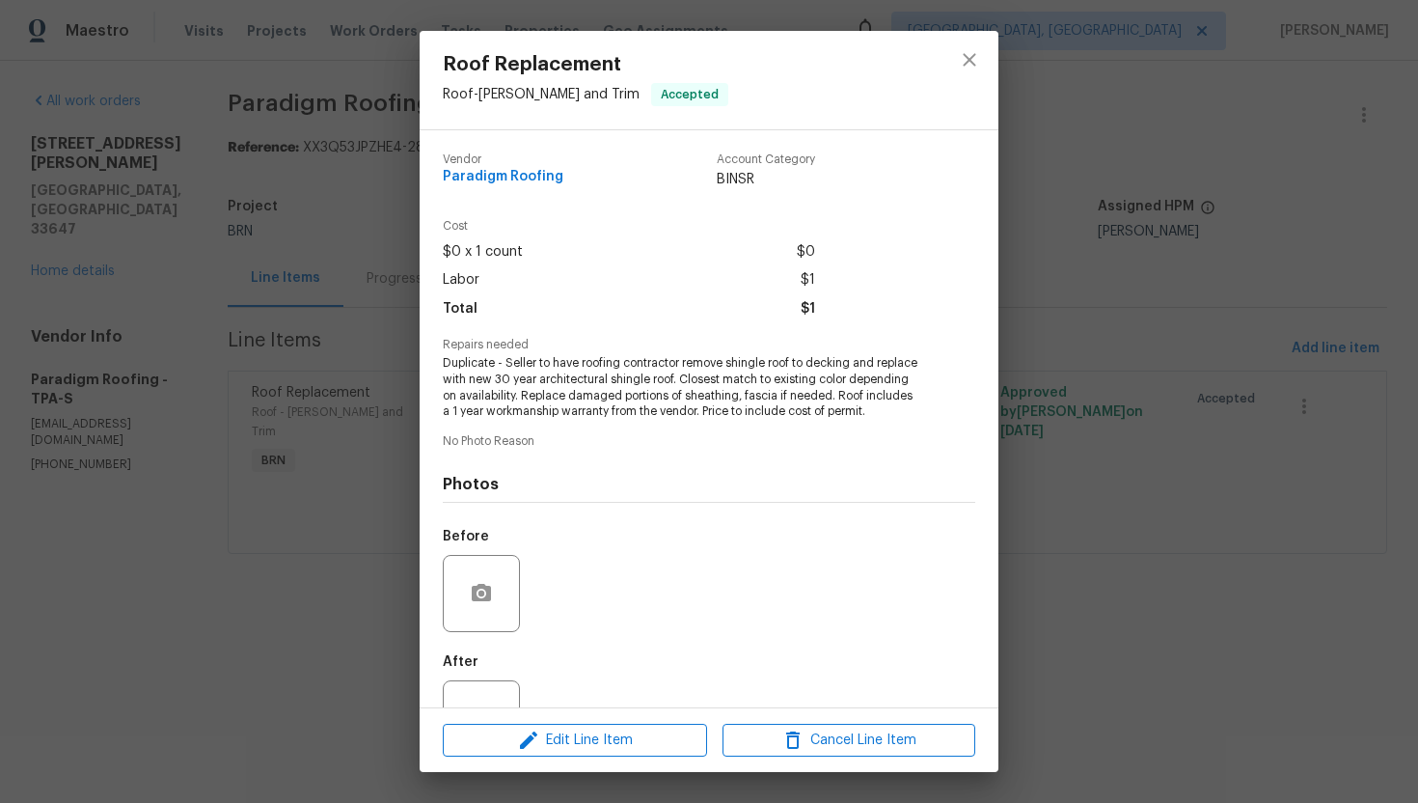
click at [749, 437] on div "Vendor Paradigm Roofing Account Category BINSR Cost $0 x 1 count $0 Labor $1 To…" at bounding box center [709, 453] width 533 height 631
click at [749, 436] on span "No Photo Reason" at bounding box center [709, 441] width 533 height 13
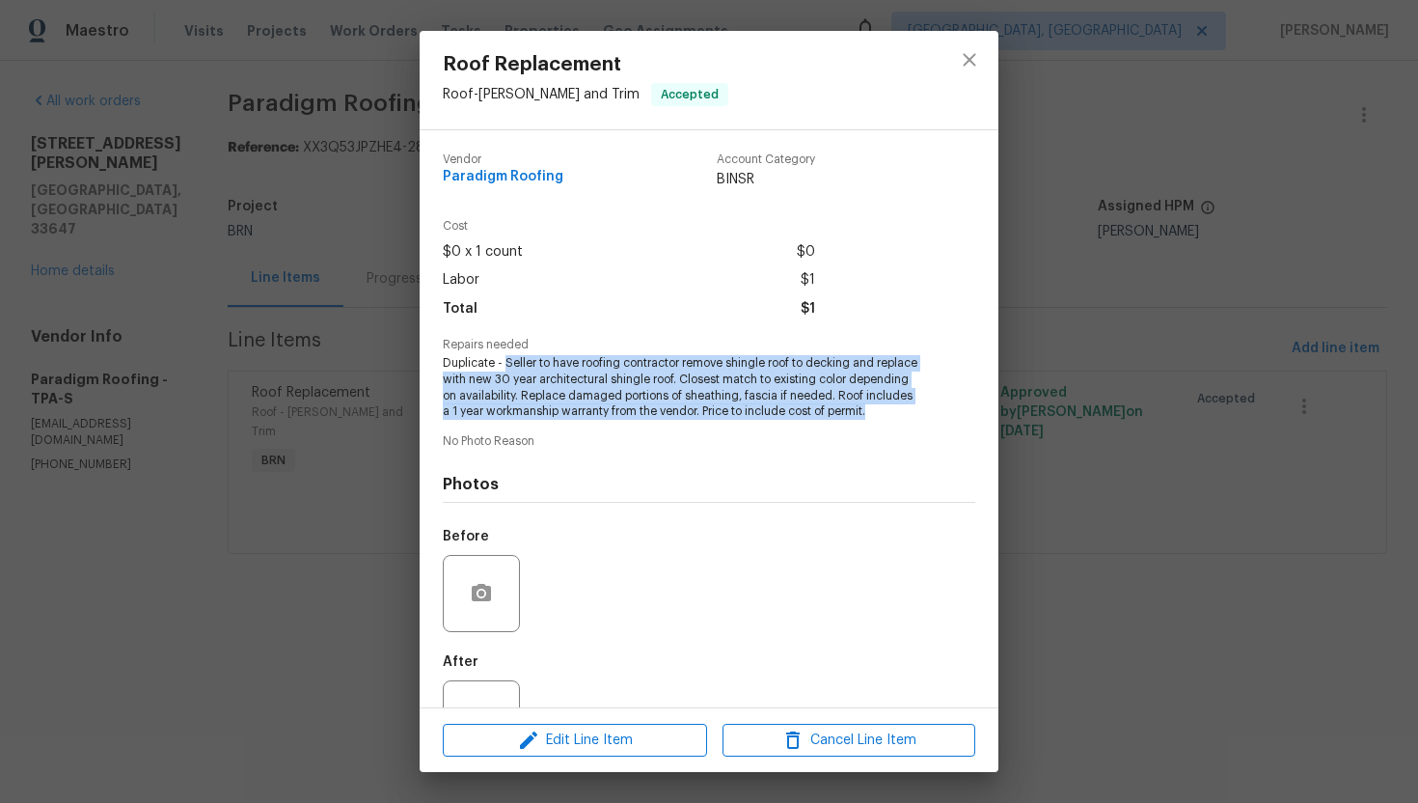
drag, startPoint x: 504, startPoint y: 364, endPoint x: 851, endPoint y: 426, distance: 352.9
click at [851, 426] on div "Vendor Paradigm Roofing Account Category BINSR Cost $0 x 1 count $0 Labor $1 To…" at bounding box center [709, 453] width 533 height 631
copy span "Seller to have roofing contractor remove shingle roof to decking and replace wi…"
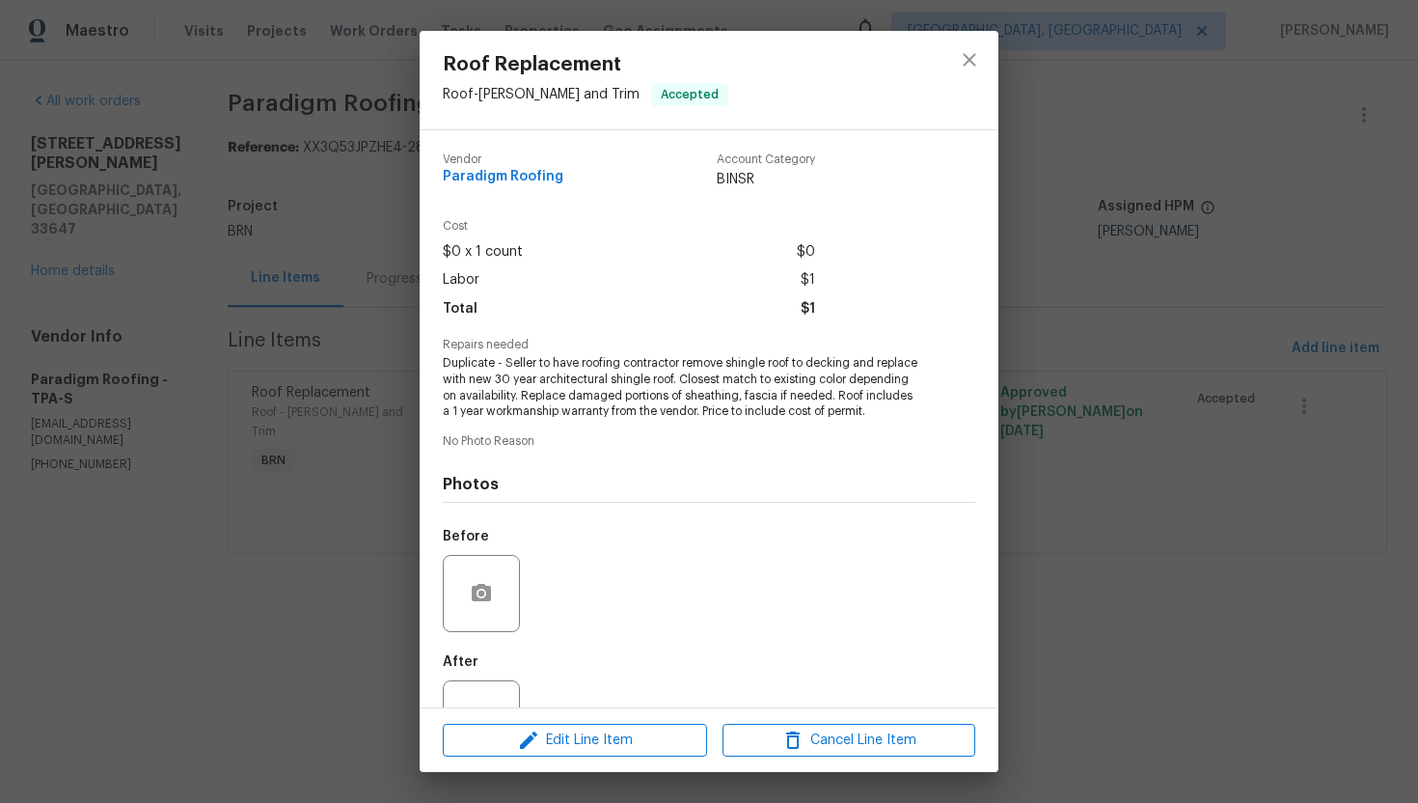
click at [557, 207] on div "Vendor Paradigm Roofing Account Category BINSR" at bounding box center [709, 179] width 533 height 82
drag, startPoint x: 434, startPoint y: 181, endPoint x: 543, endPoint y: 194, distance: 109.7
click at [543, 194] on div "Vendor Paradigm Roofing Account Category BINSR Cost $0 x 1 count $0 Labor $1 To…" at bounding box center [709, 418] width 579 height 577
copy span "Paradigm Roofing"
click at [1047, 337] on div "Roof Replacement Roof - [PERSON_NAME] and Trim Accepted Vendor Paradigm Roofing…" at bounding box center [709, 401] width 1418 height 803
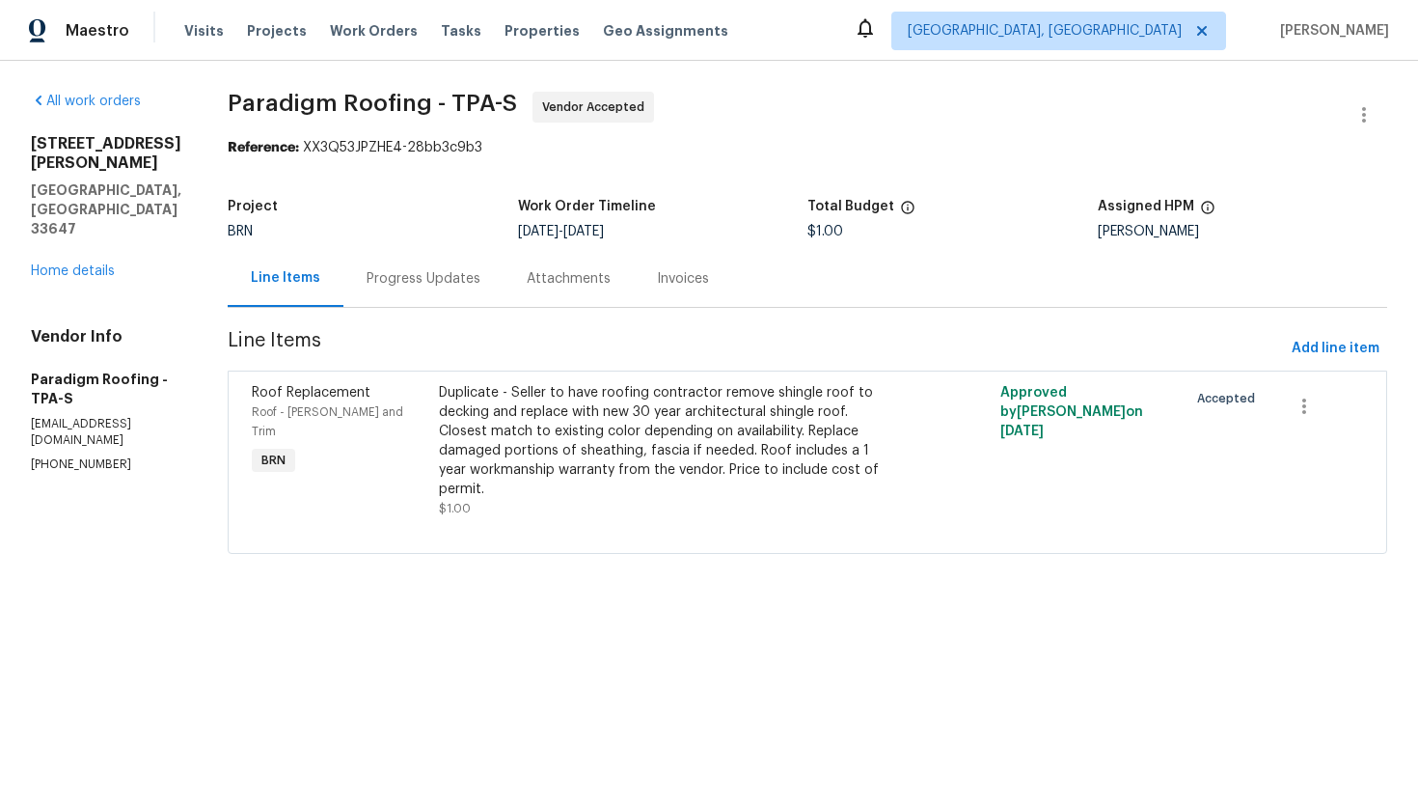
click at [474, 273] on div "Progress Updates" at bounding box center [424, 278] width 114 height 19
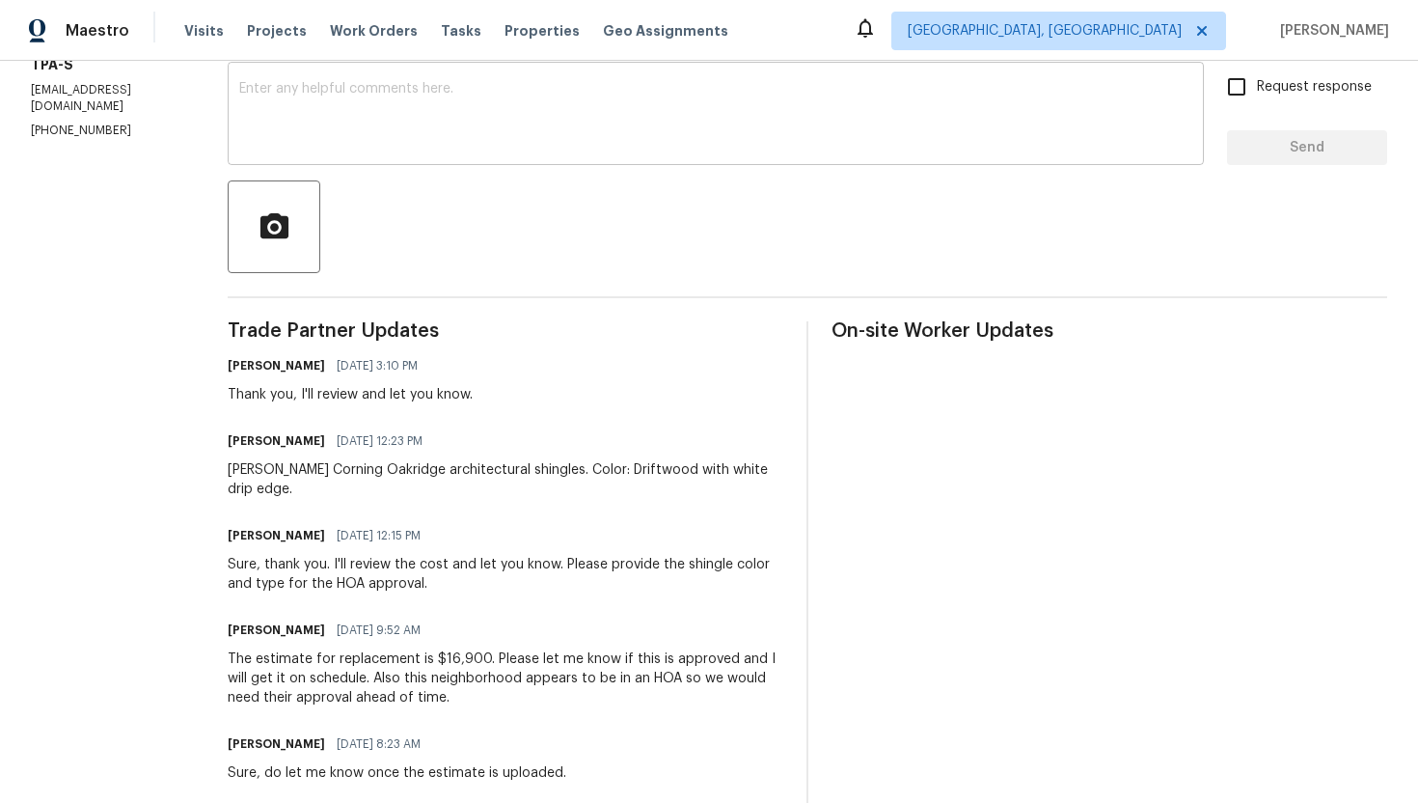
scroll to position [363, 0]
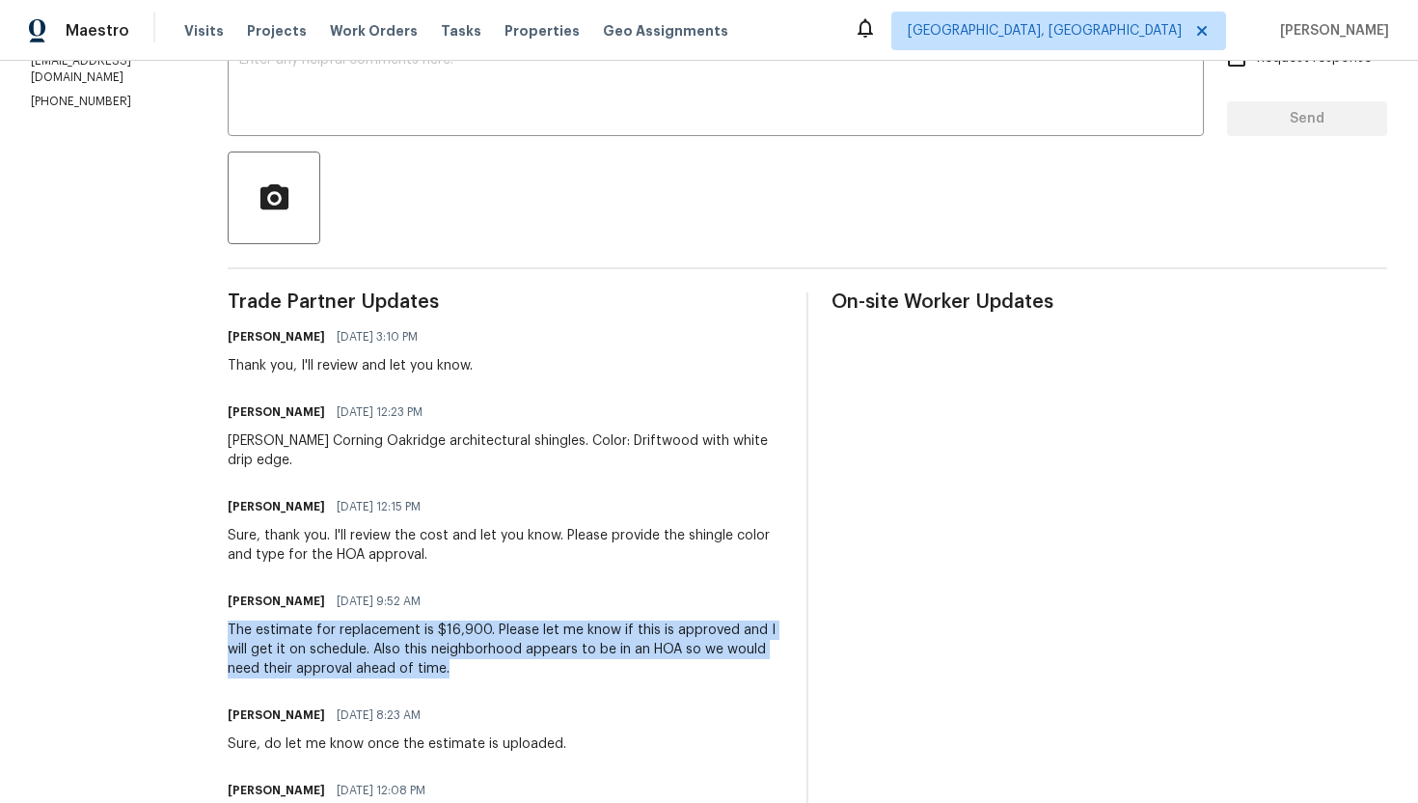
drag, startPoint x: 233, startPoint y: 612, endPoint x: 460, endPoint y: 647, distance: 230.5
click at [461, 647] on div "The estimate for replacement is $16,900. Please let me know if this is approved…" at bounding box center [506, 649] width 556 height 58
copy div "The estimate for replacement is $16,900. Please let me know if this is approved…"
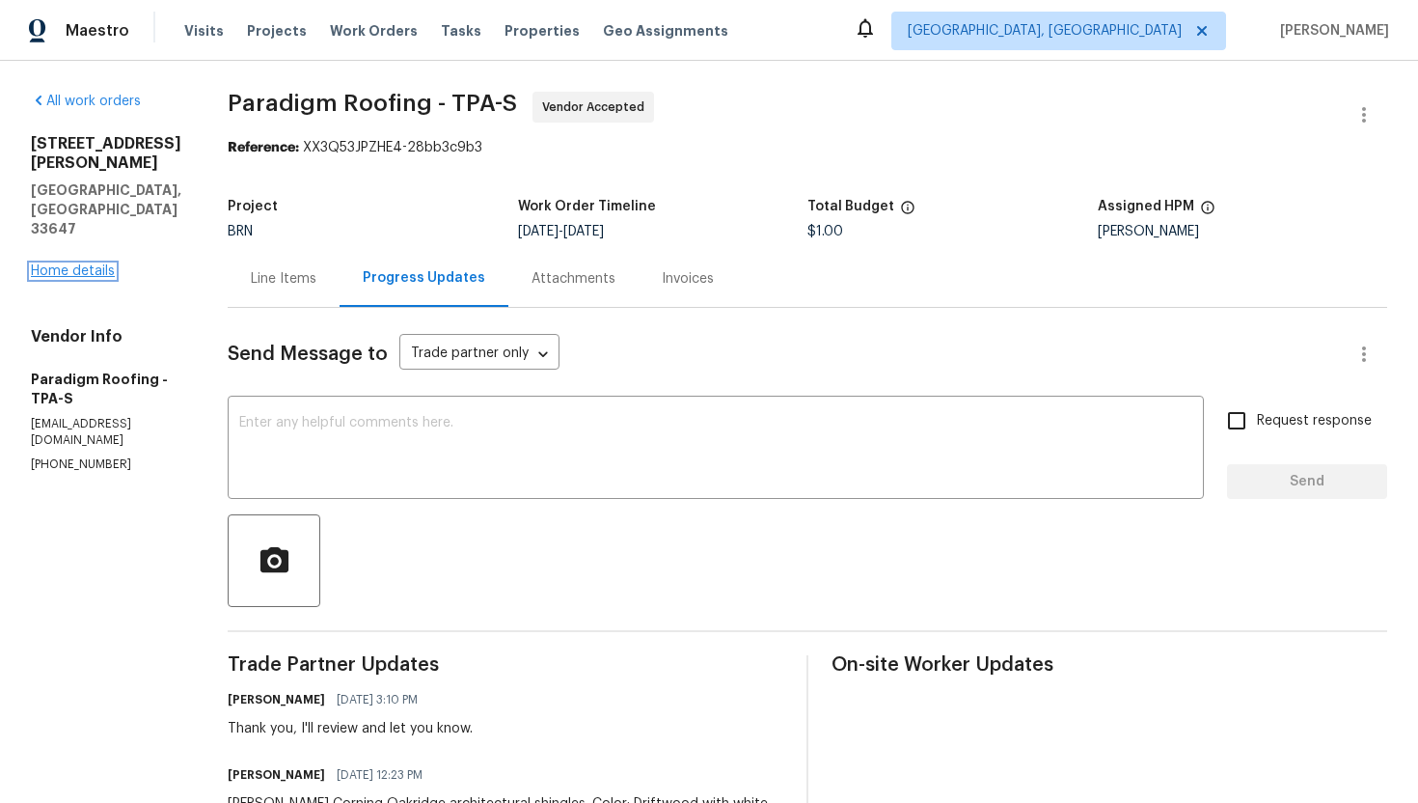
click at [61, 264] on link "Home details" at bounding box center [73, 271] width 84 height 14
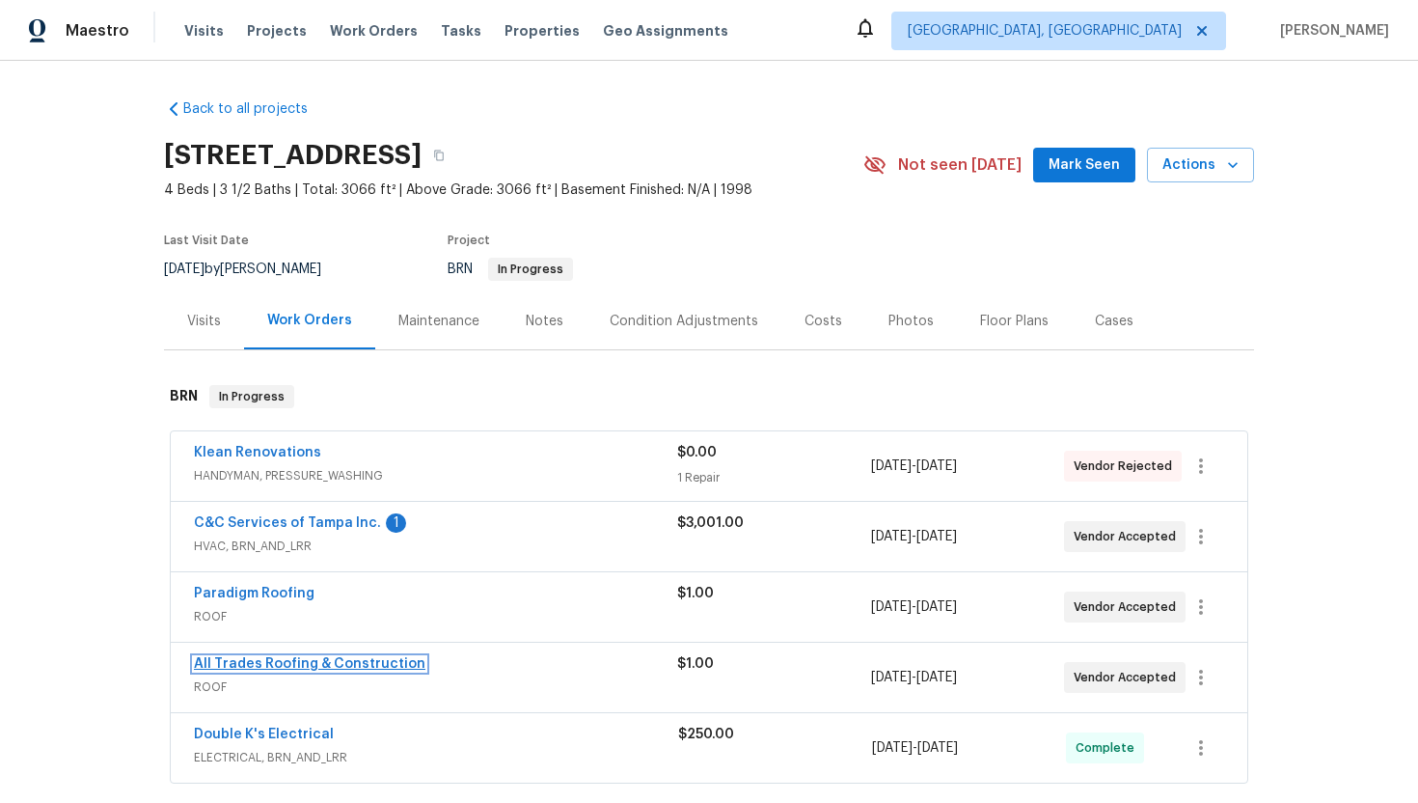
click at [278, 662] on link "All Trades Roofing & Construction" at bounding box center [310, 664] width 232 height 14
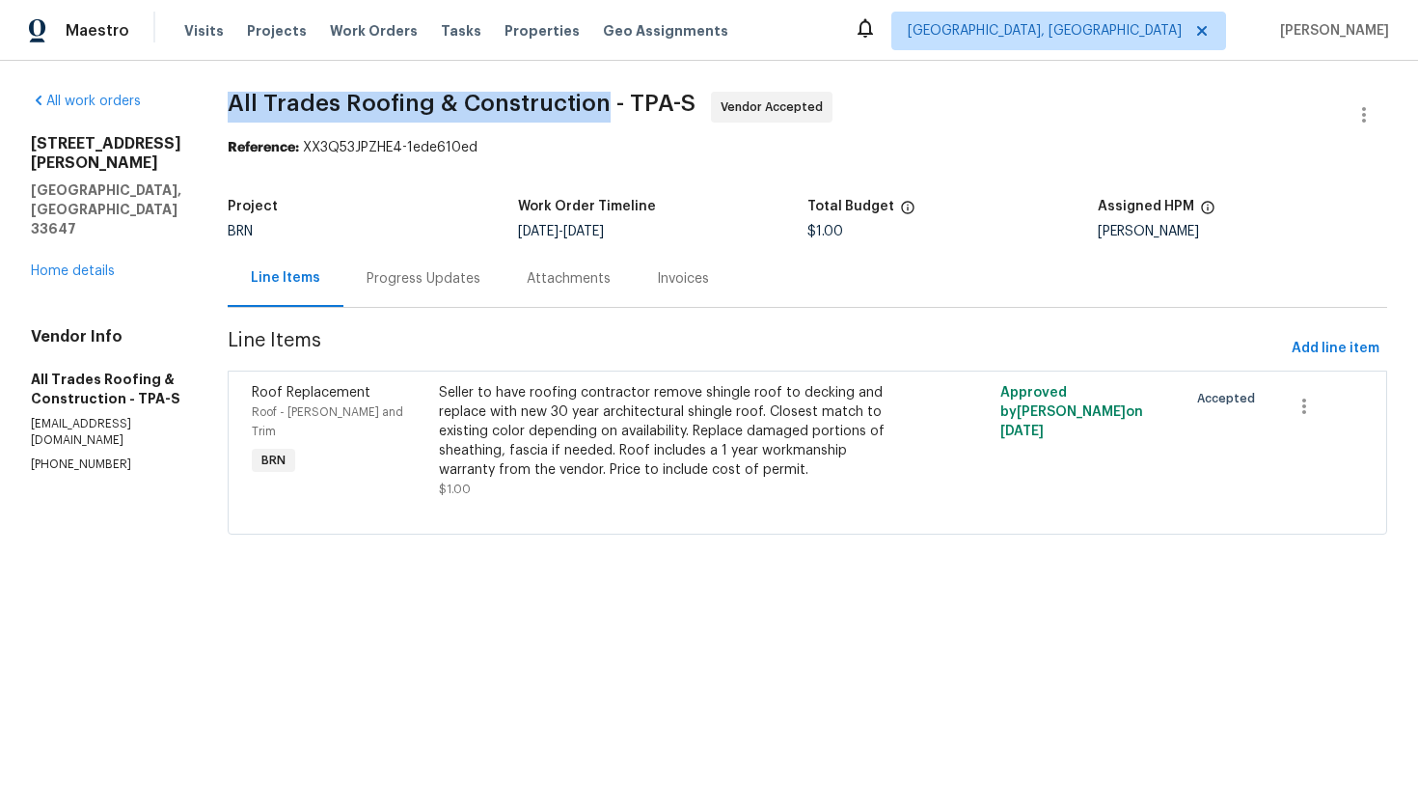
drag, startPoint x: 208, startPoint y: 101, endPoint x: 584, endPoint y: 95, distance: 375.3
click at [584, 95] on div "All work orders [STREET_ADDRESS][PERSON_NAME] Home details Vendor Info All Trad…" at bounding box center [709, 325] width 1418 height 528
copy span "All Trades Roofing & Construction"
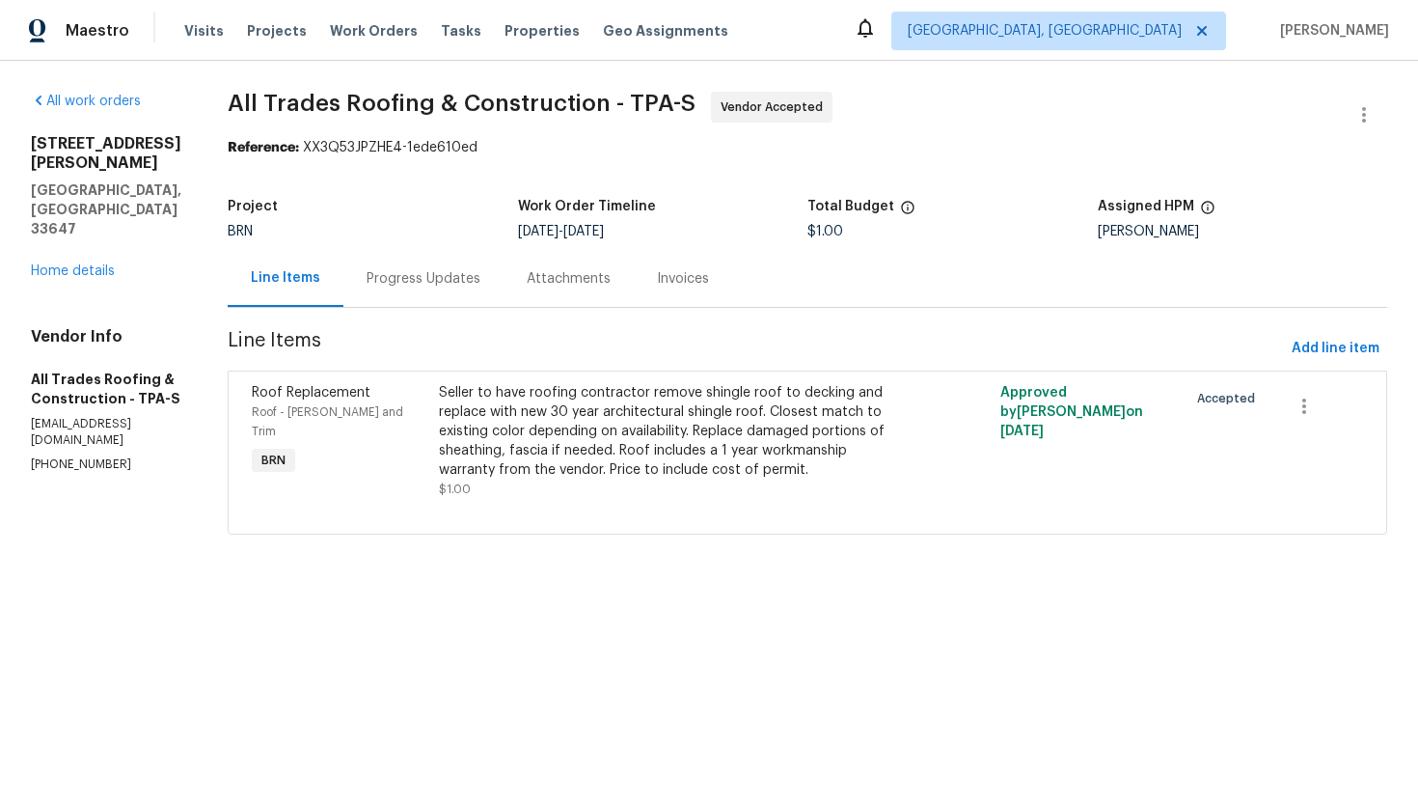
click at [884, 153] on div "Reference: XX3Q53JPZHE4-1ede610ed" at bounding box center [808, 147] width 1160 height 19
click at [446, 289] on div "Progress Updates" at bounding box center [423, 278] width 160 height 57
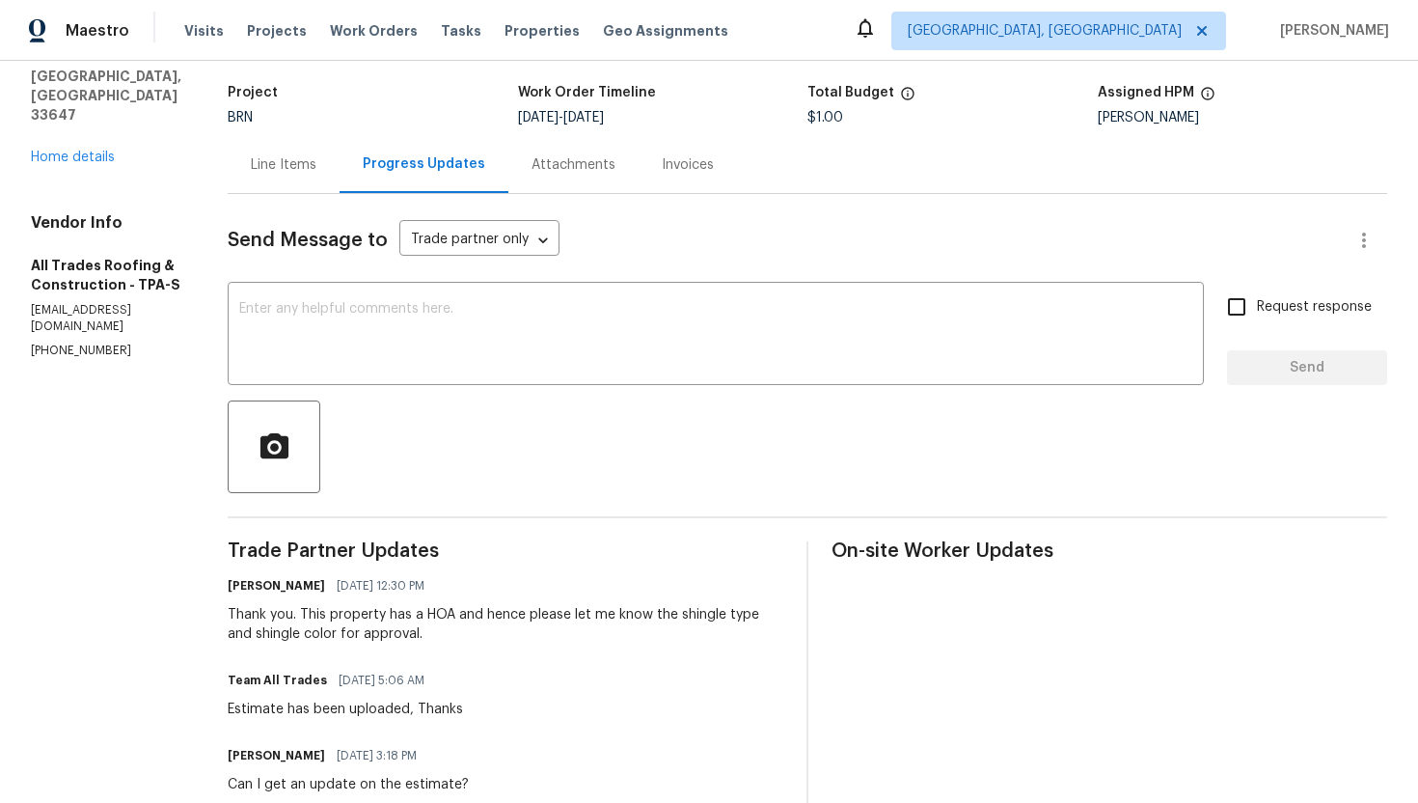
scroll to position [215, 0]
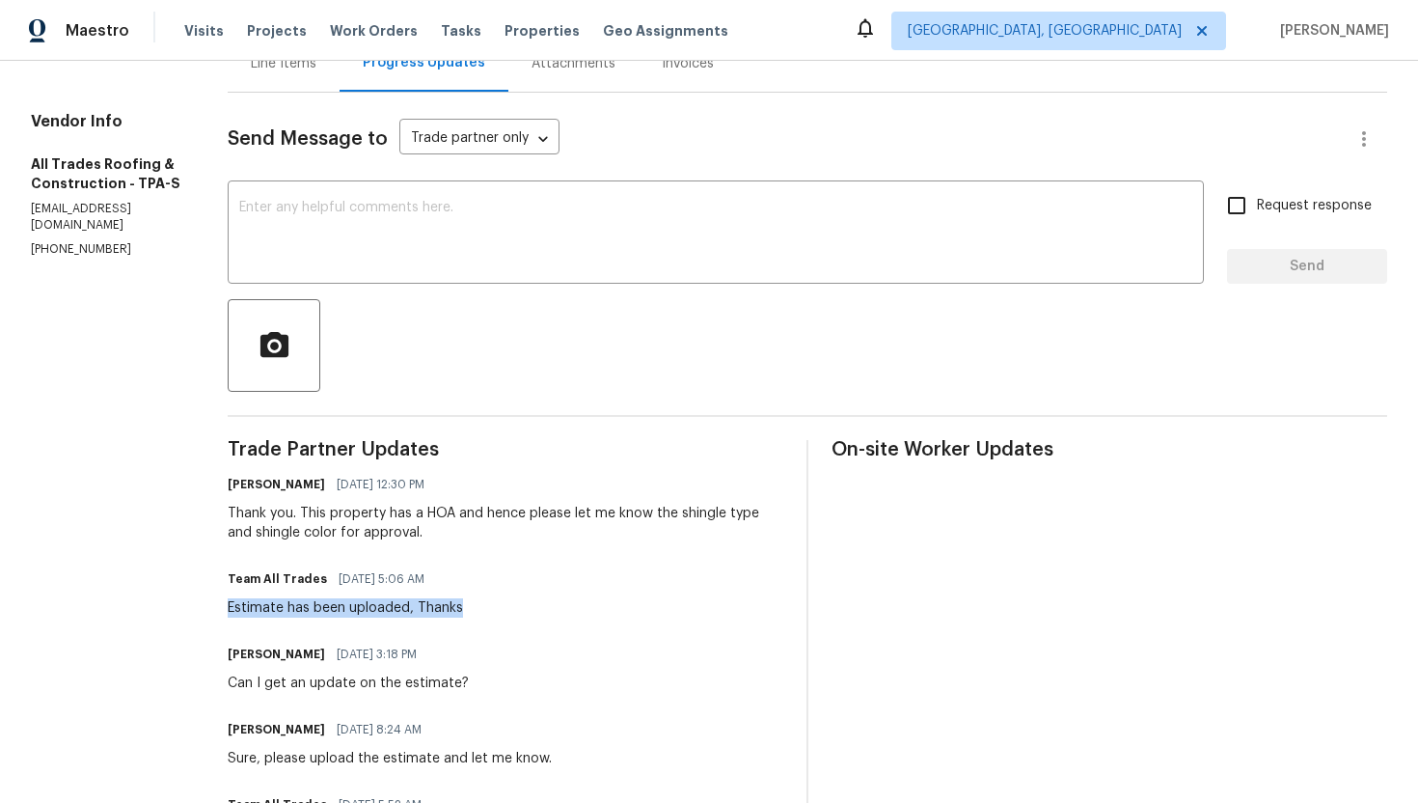
drag, startPoint x: 206, startPoint y: 607, endPoint x: 463, endPoint y: 605, distance: 256.6
click at [463, 605] on div "All work orders [STREET_ADDRESS][PERSON_NAME] Home details Vendor Info All Trad…" at bounding box center [709, 505] width 1418 height 1318
copy div "Estimate has been uploaded, Thanks"
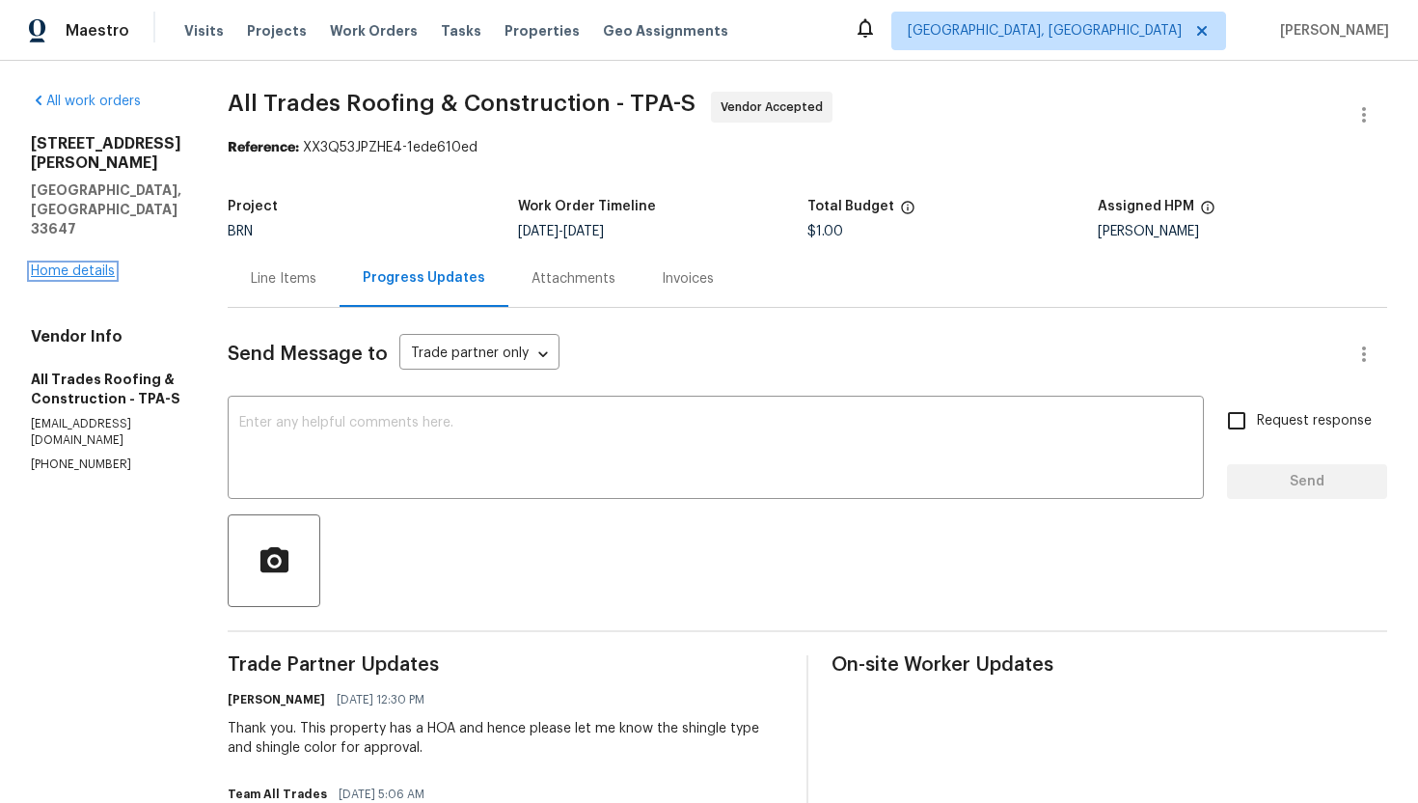
click at [96, 264] on link "Home details" at bounding box center [73, 271] width 84 height 14
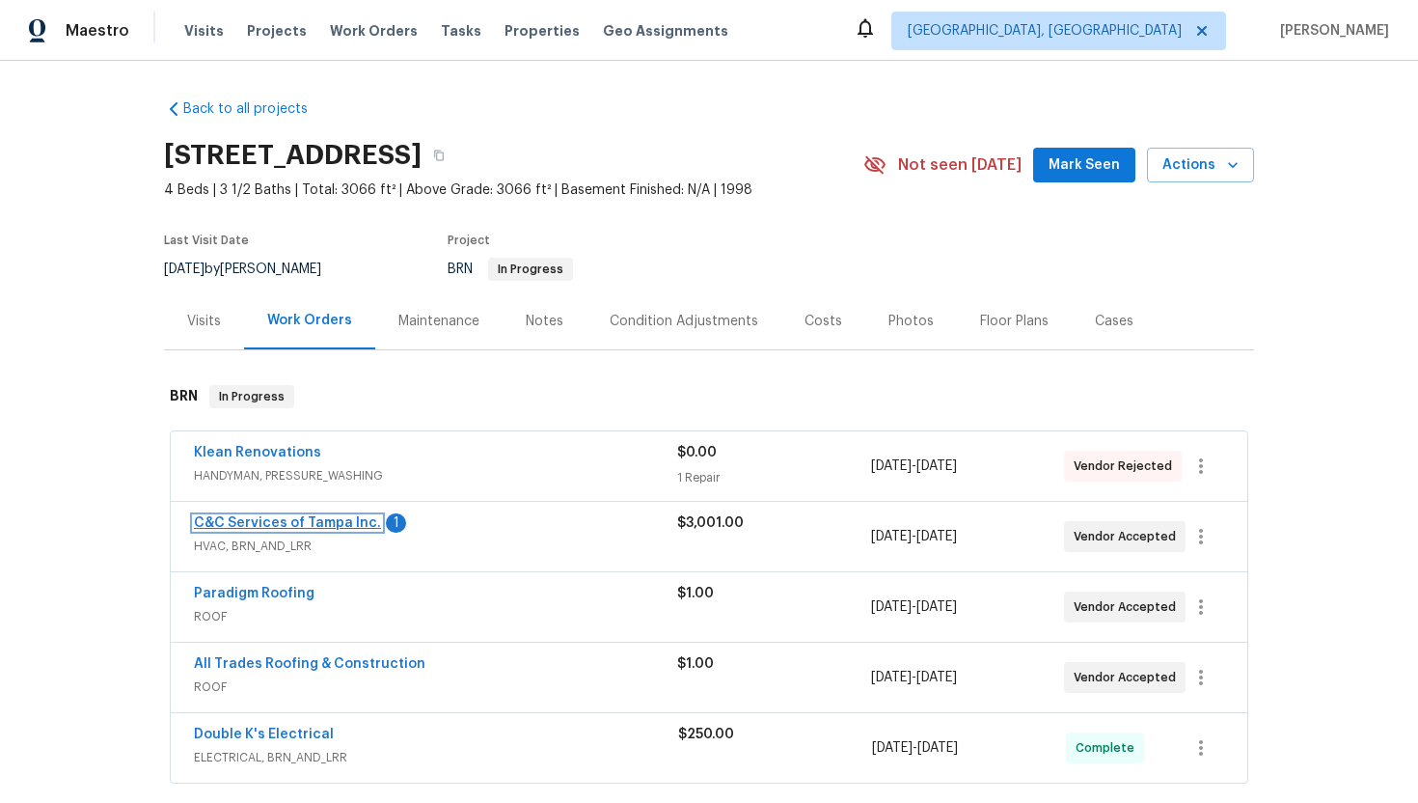
click at [252, 527] on link "C&C Services of Tampa Inc." at bounding box center [287, 523] width 187 height 14
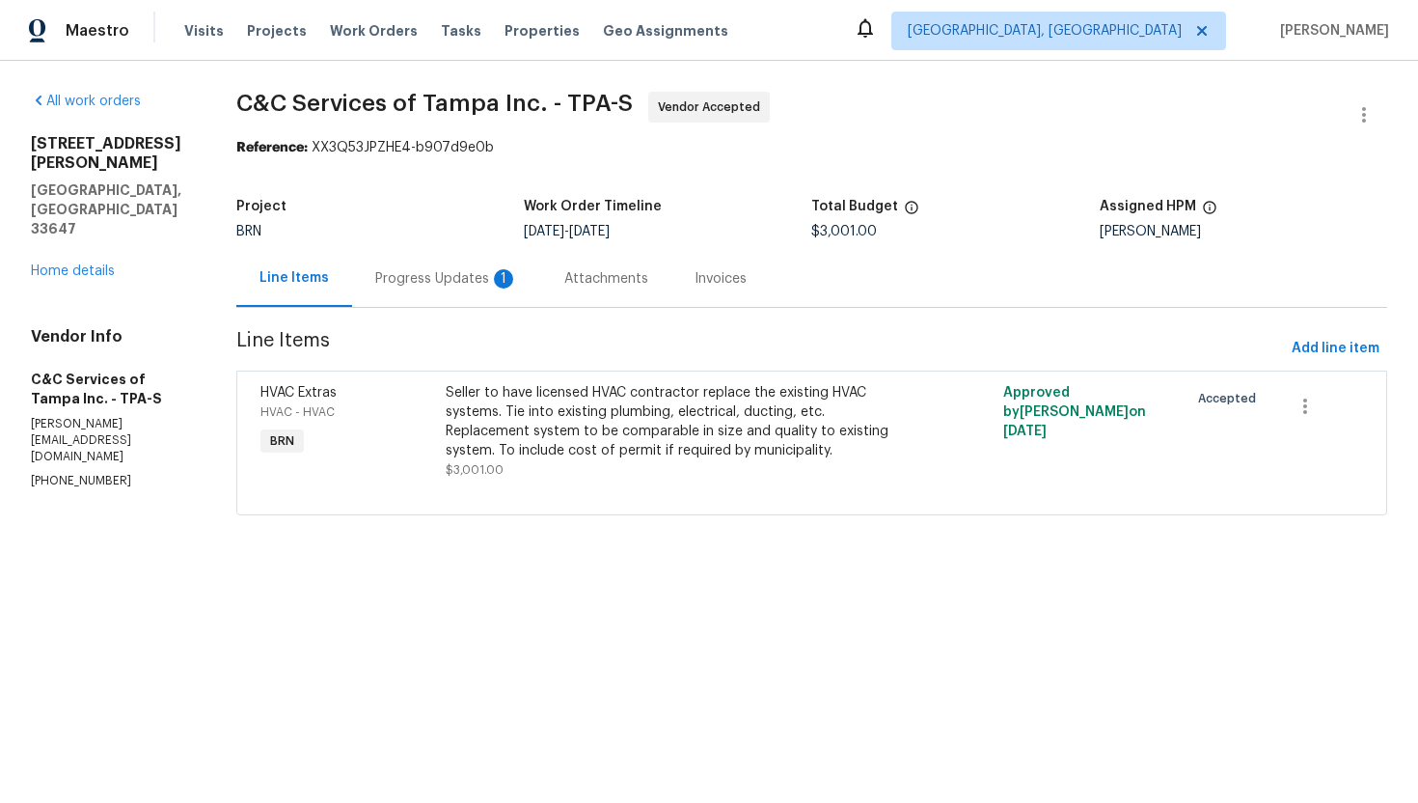
click at [512, 272] on div "Progress Updates 1" at bounding box center [446, 278] width 143 height 19
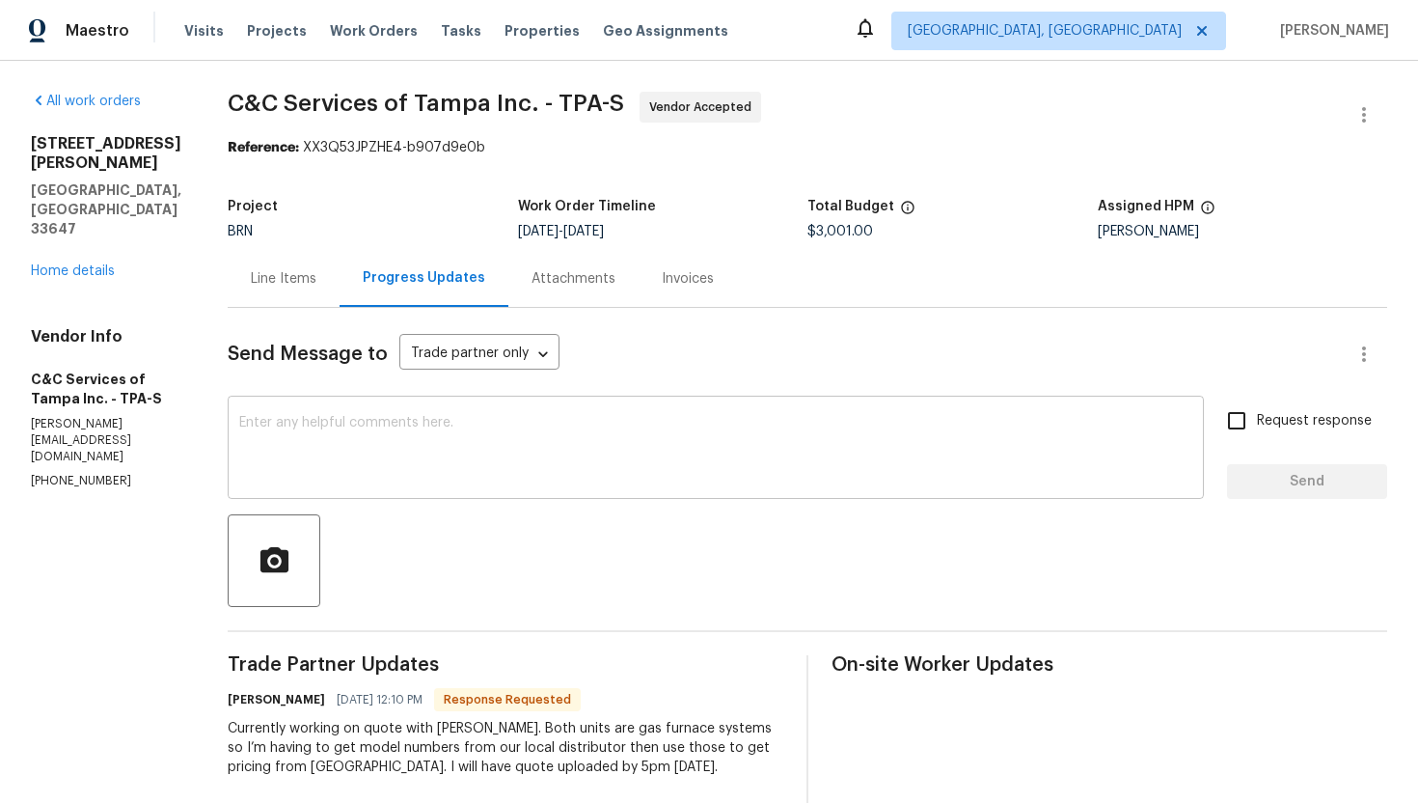
click at [437, 422] on textarea at bounding box center [715, 450] width 953 height 68
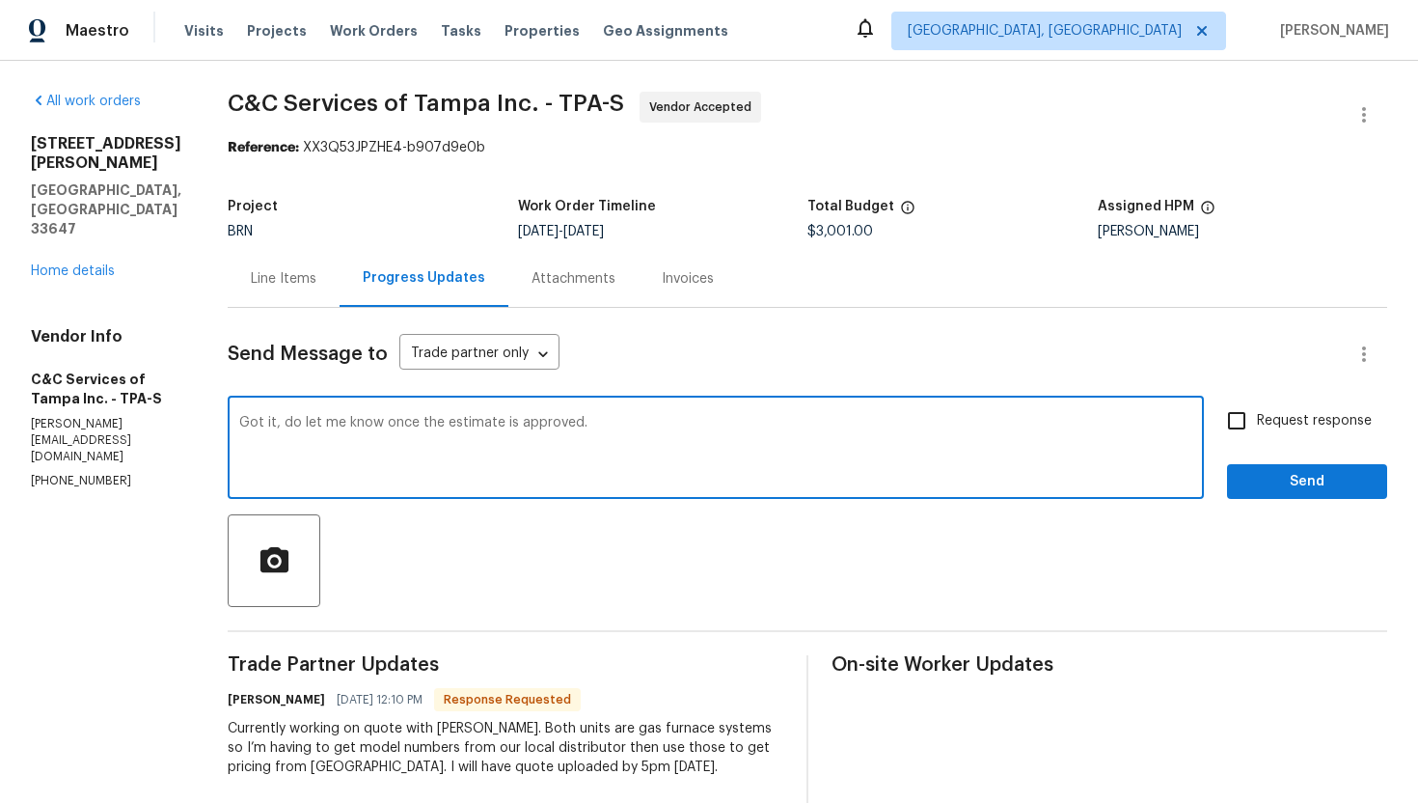
type textarea "Got it, do let me know once the estimate is approved."
click at [1300, 421] on span "Request response" at bounding box center [1314, 421] width 115 height 20
click at [1257, 421] on input "Request response" at bounding box center [1237, 420] width 41 height 41
checkbox input "true"
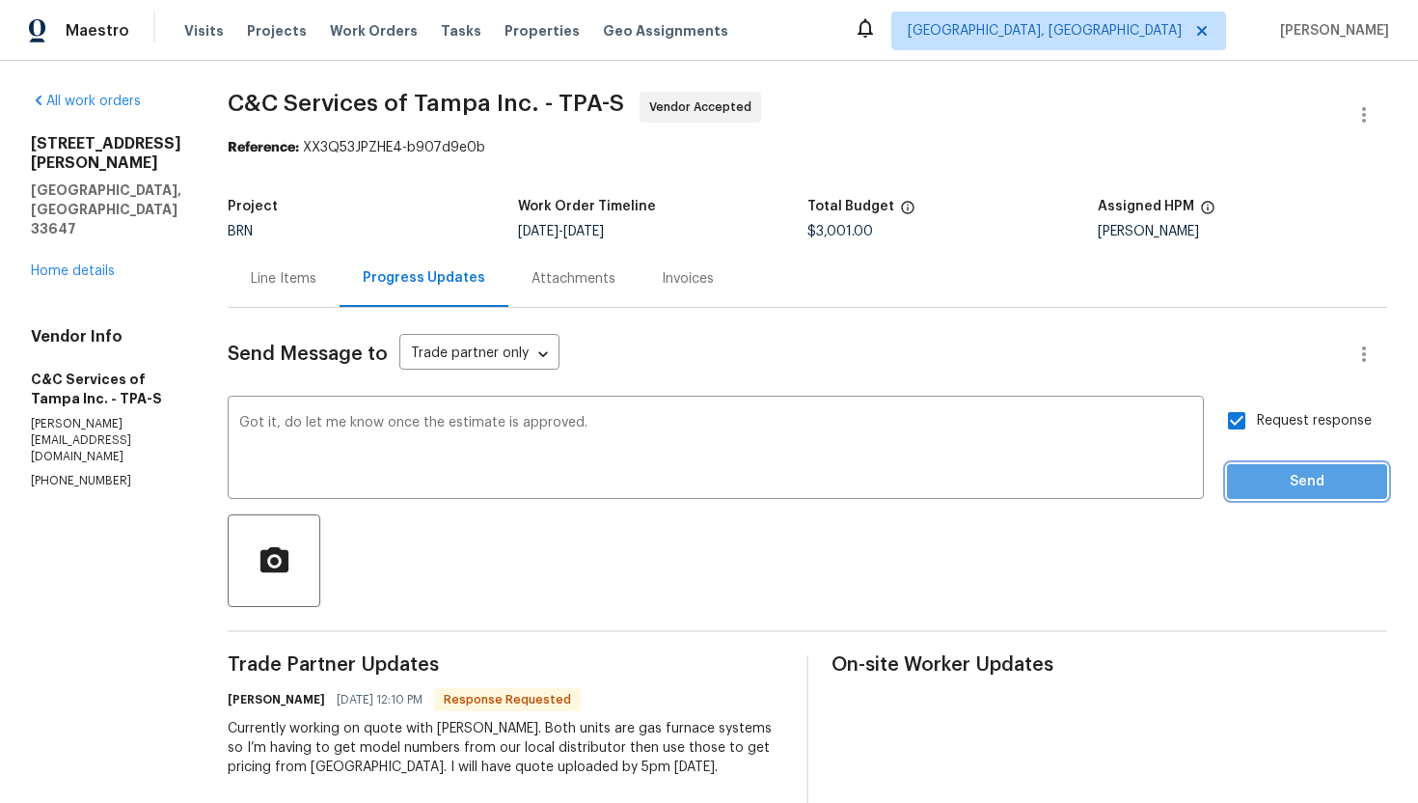
click at [1300, 467] on button "Send" at bounding box center [1307, 482] width 160 height 36
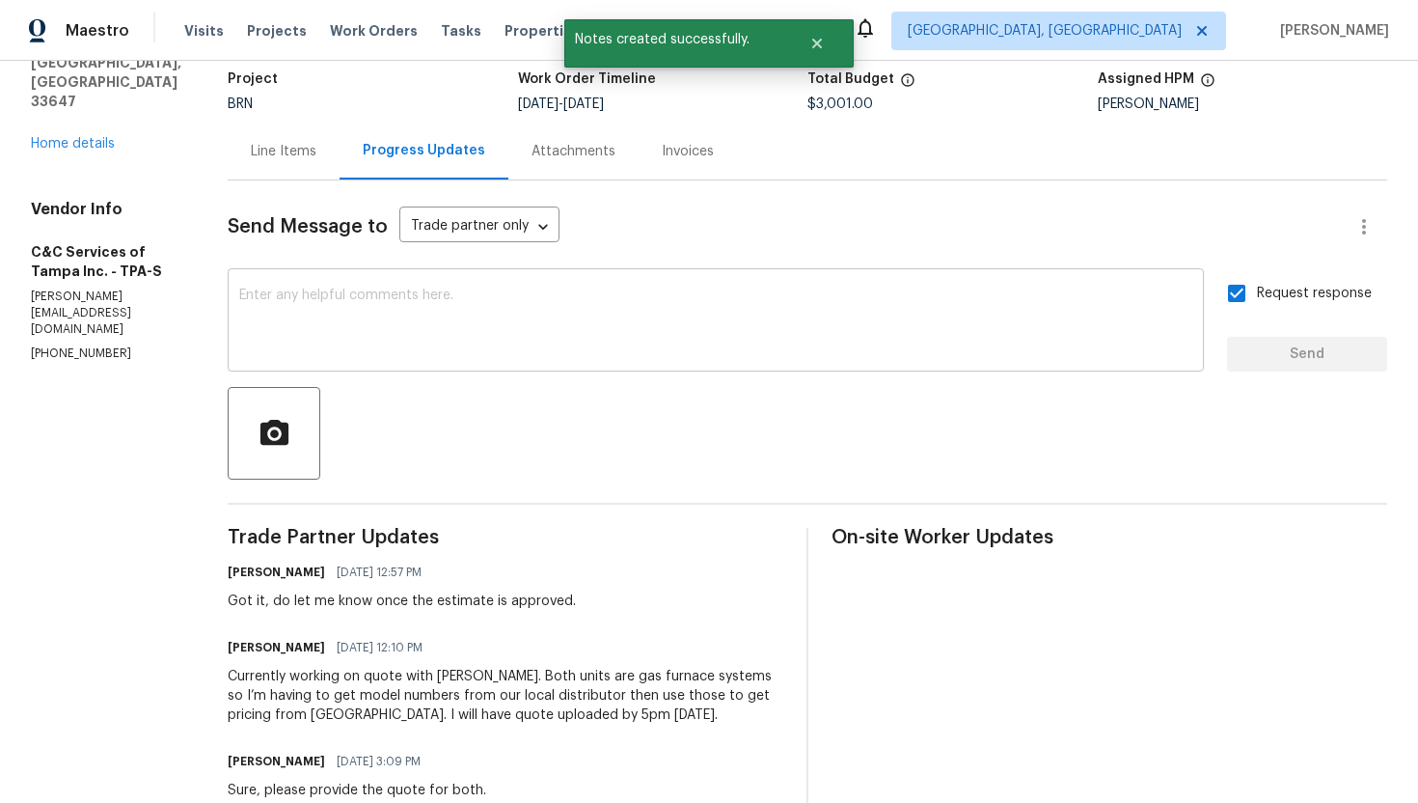
scroll to position [242, 0]
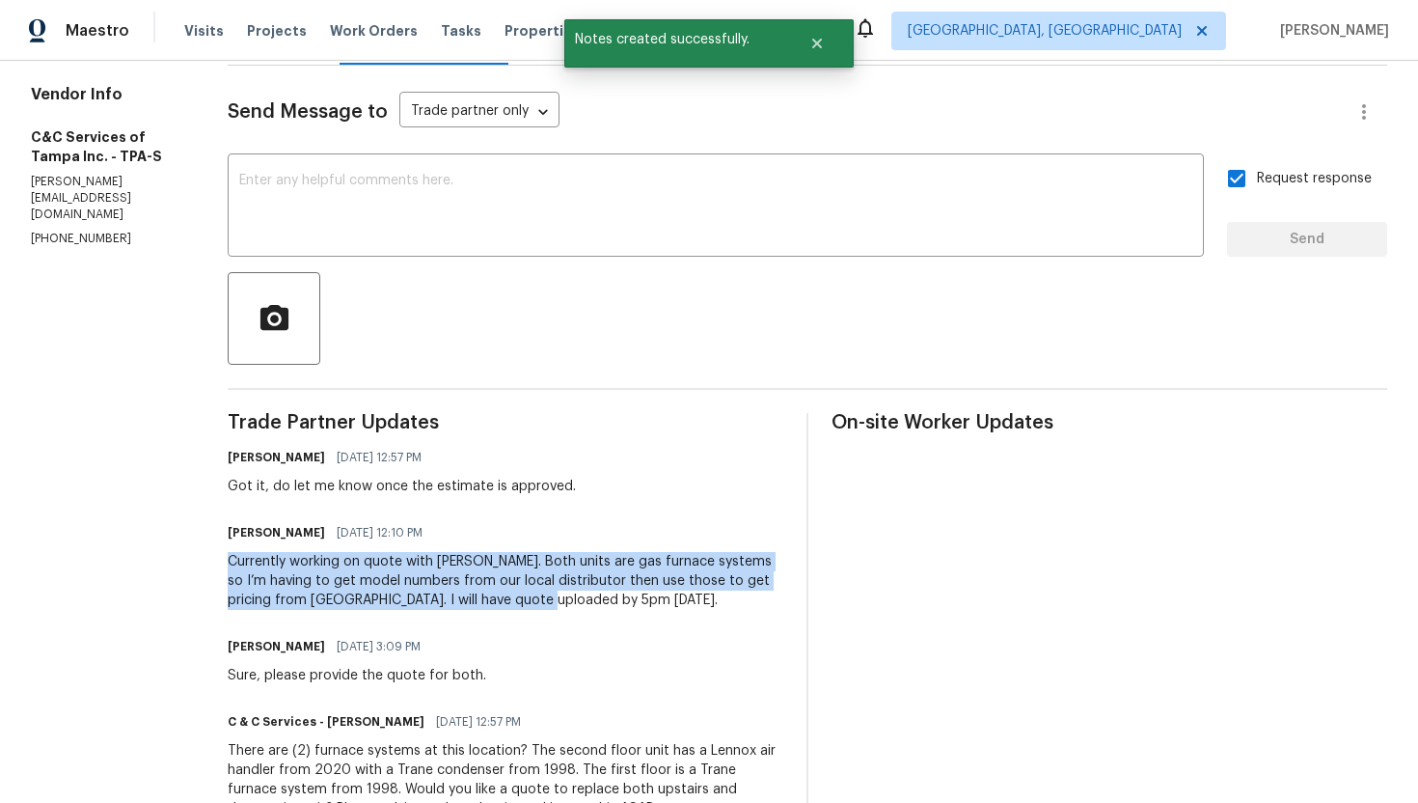
drag, startPoint x: 265, startPoint y: 561, endPoint x: 607, endPoint y: 599, distance: 343.7
click at [607, 599] on div "All work orders 18122 Sugar Brooke Dr Tampa, FL 33647 Home details Vendor Info …" at bounding box center [709, 526] width 1418 height 1414
copy div "Currently working on quote with SIBI. Both units are gas furnace systems so I’m…"
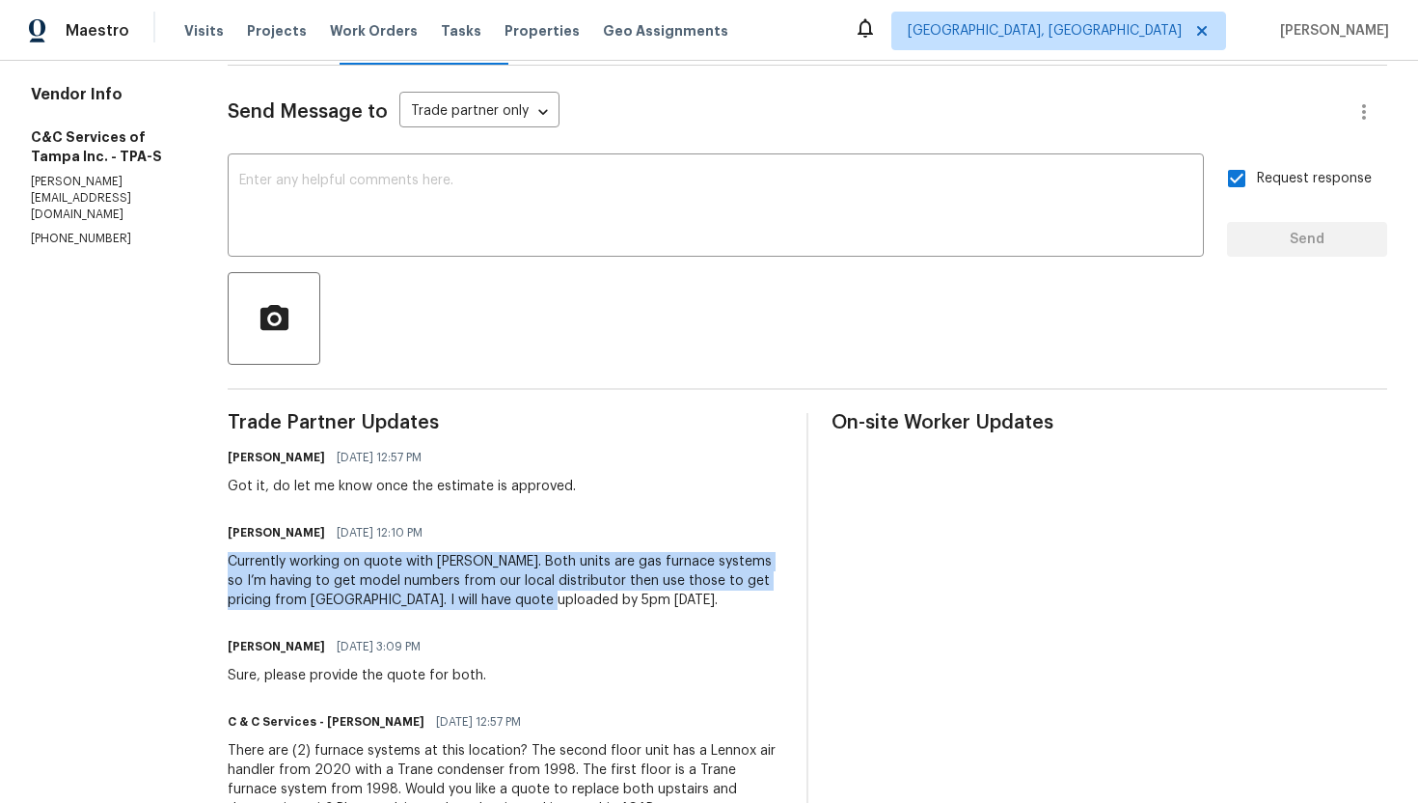
scroll to position [0, 0]
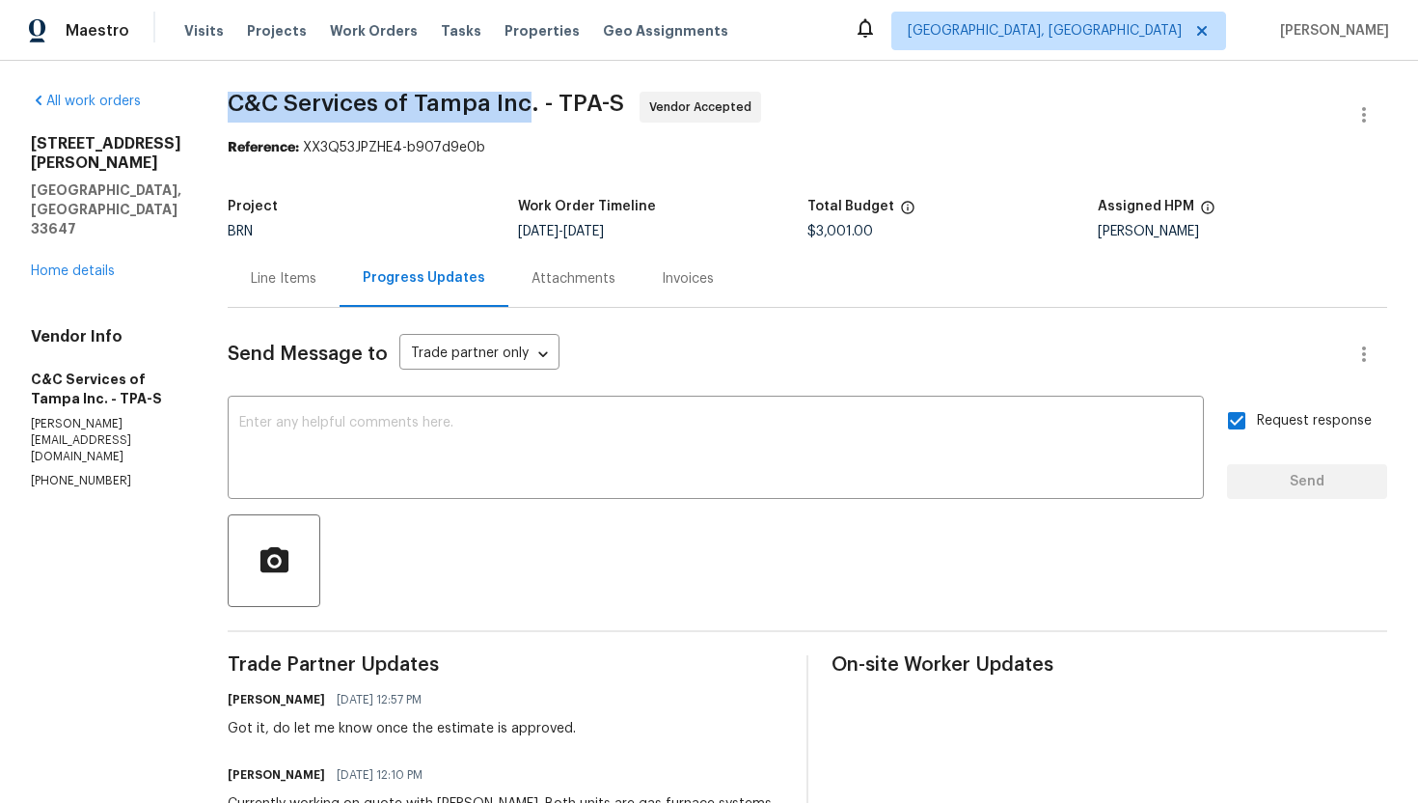
drag, startPoint x: 264, startPoint y: 101, endPoint x: 561, endPoint y: 93, distance: 296.3
click at [561, 93] on div "All work orders 18122 Sugar Brooke Dr Tampa, FL 33647 Home details Vendor Info …" at bounding box center [709, 768] width 1418 height 1414
copy span "C&C Services of Tampa Inc"
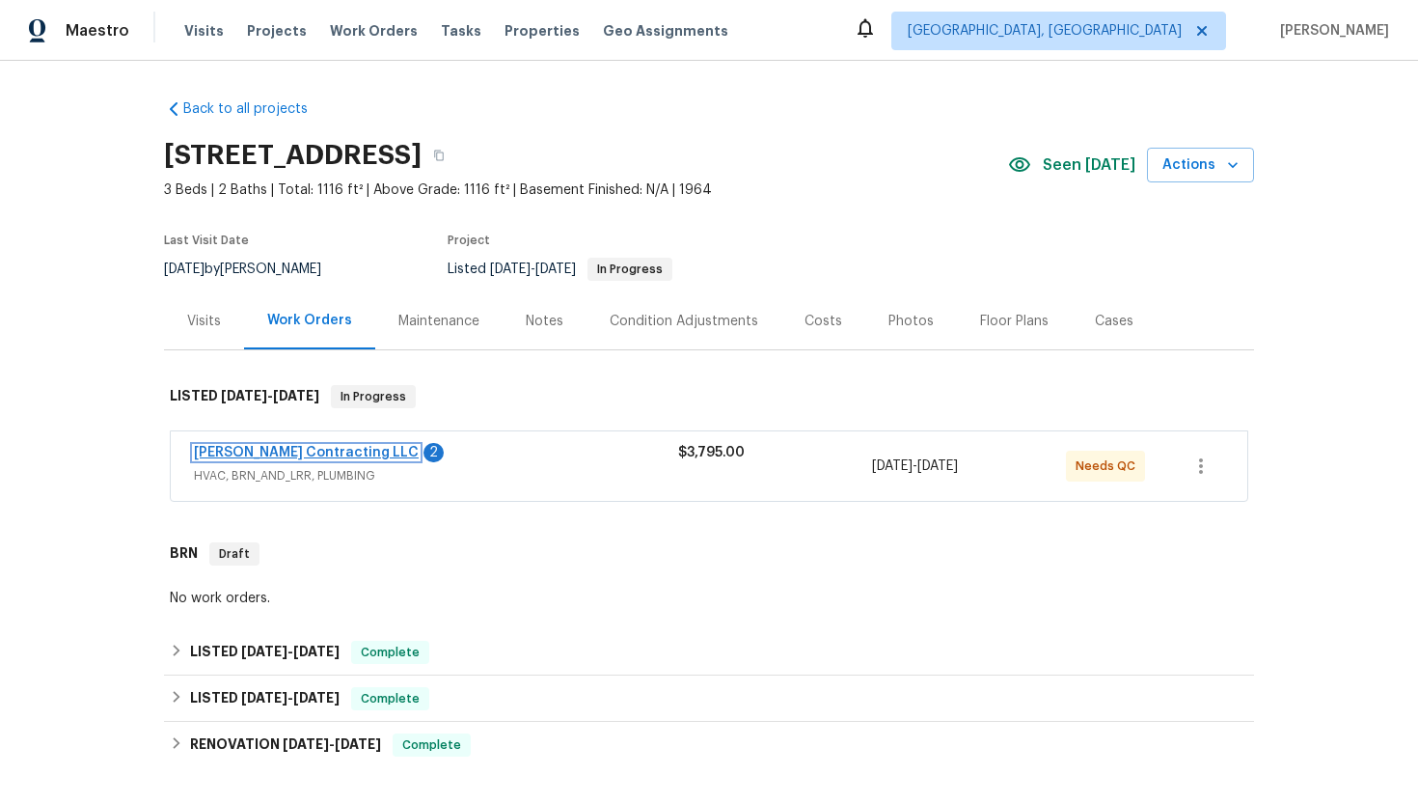
click at [309, 453] on link "Loftin Contracting LLC" at bounding box center [306, 453] width 225 height 14
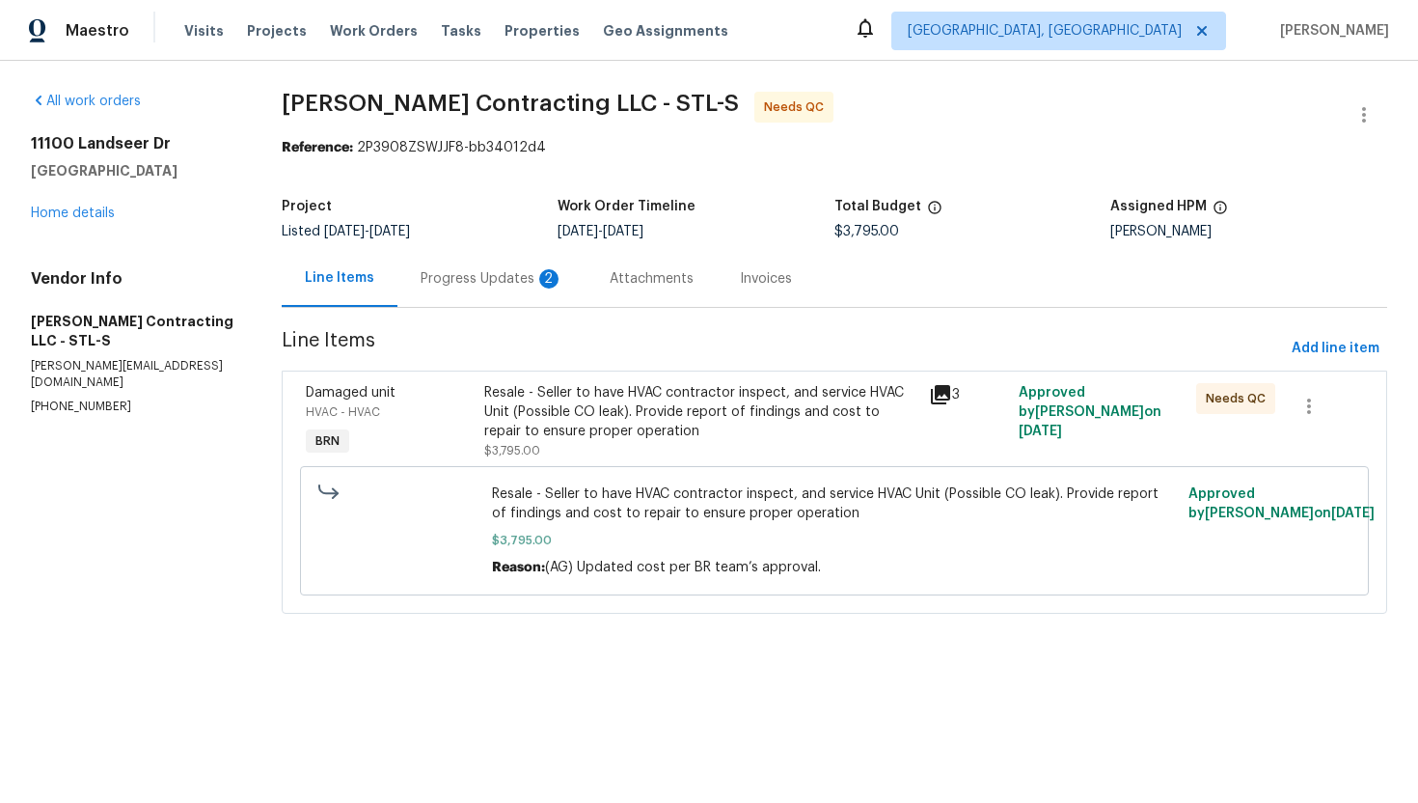
click at [499, 294] on div "Progress Updates 2" at bounding box center [491, 278] width 189 height 57
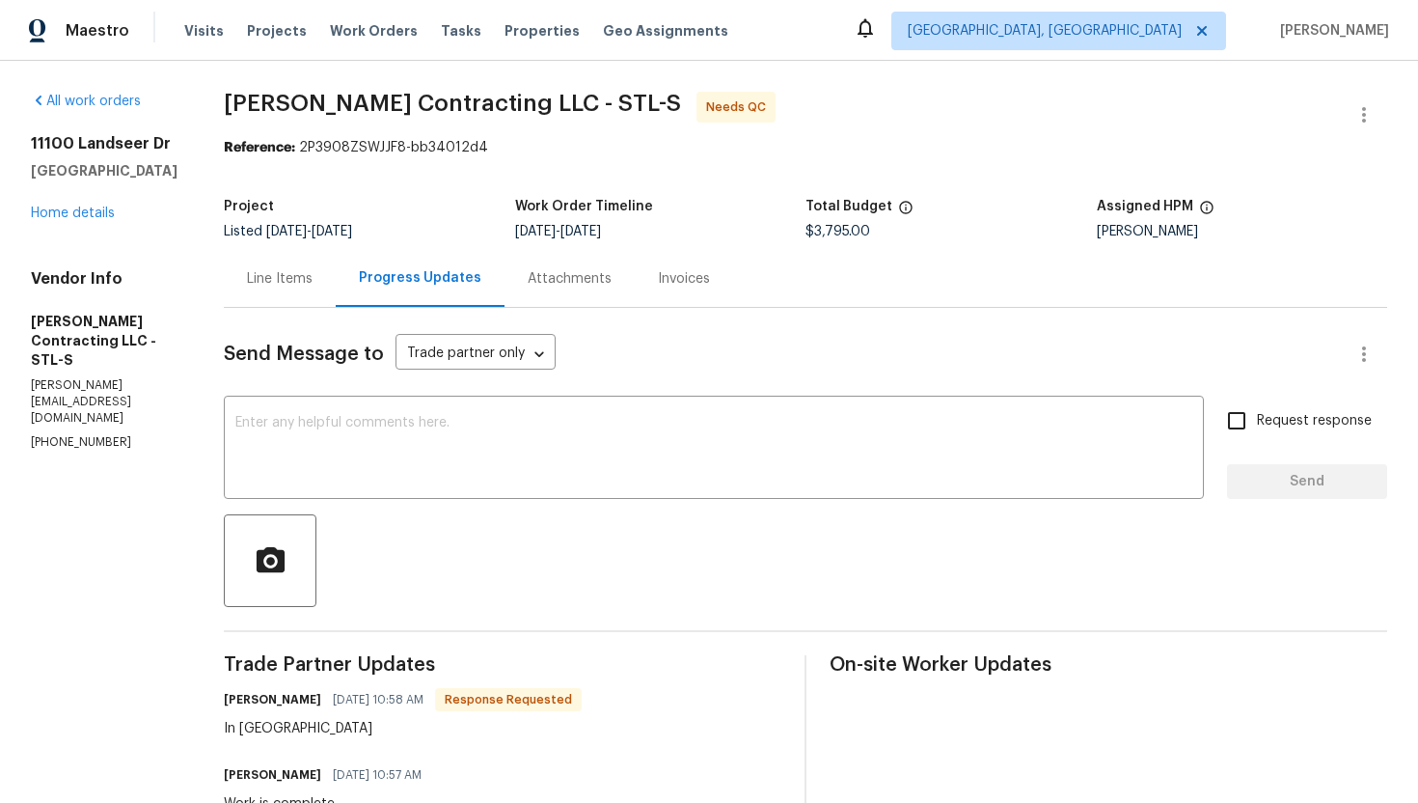
click at [276, 286] on div "Line Items" at bounding box center [280, 278] width 66 height 19
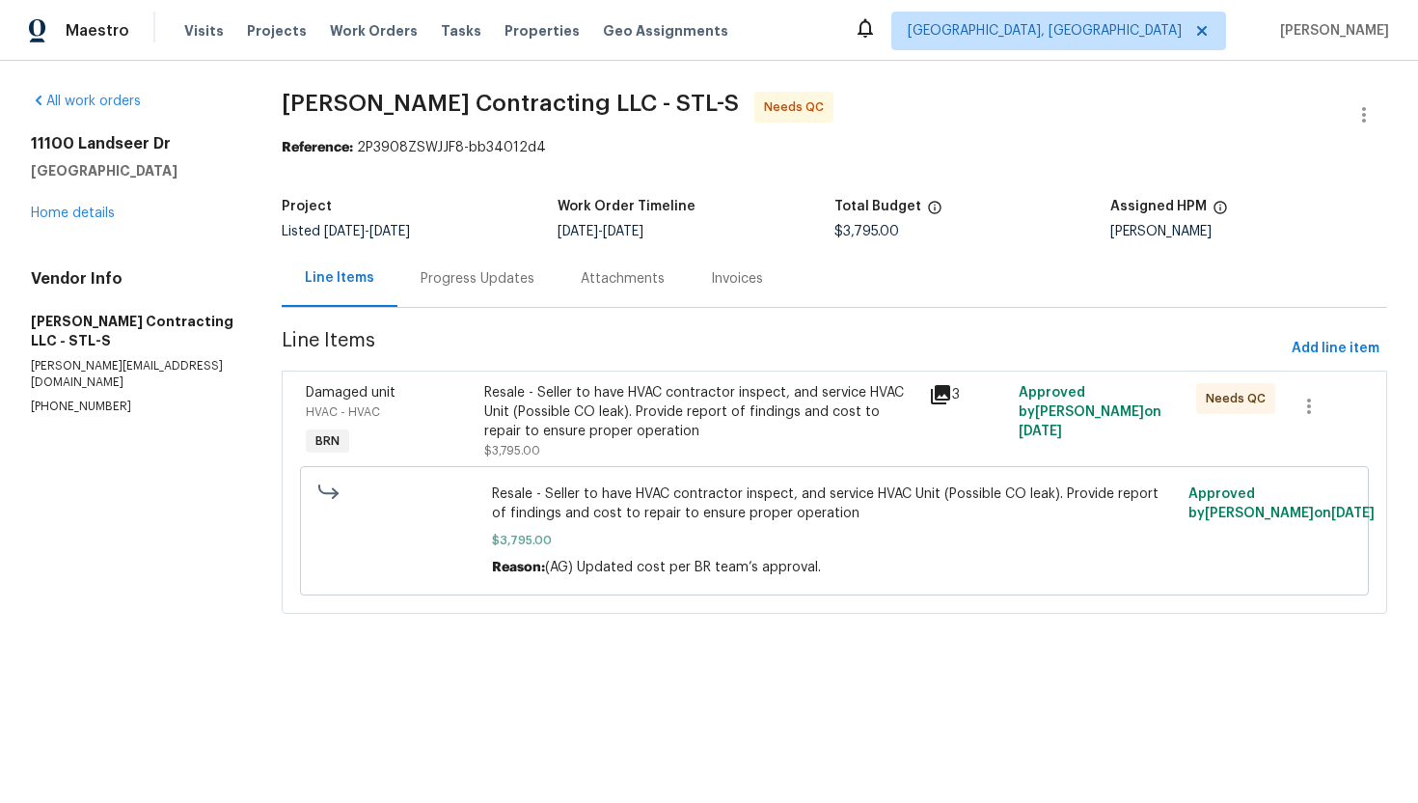
click at [625, 397] on div "Resale - Seller to have HVAC contractor inspect, and service HVAC Unit (Possibl…" at bounding box center [701, 412] width 434 height 58
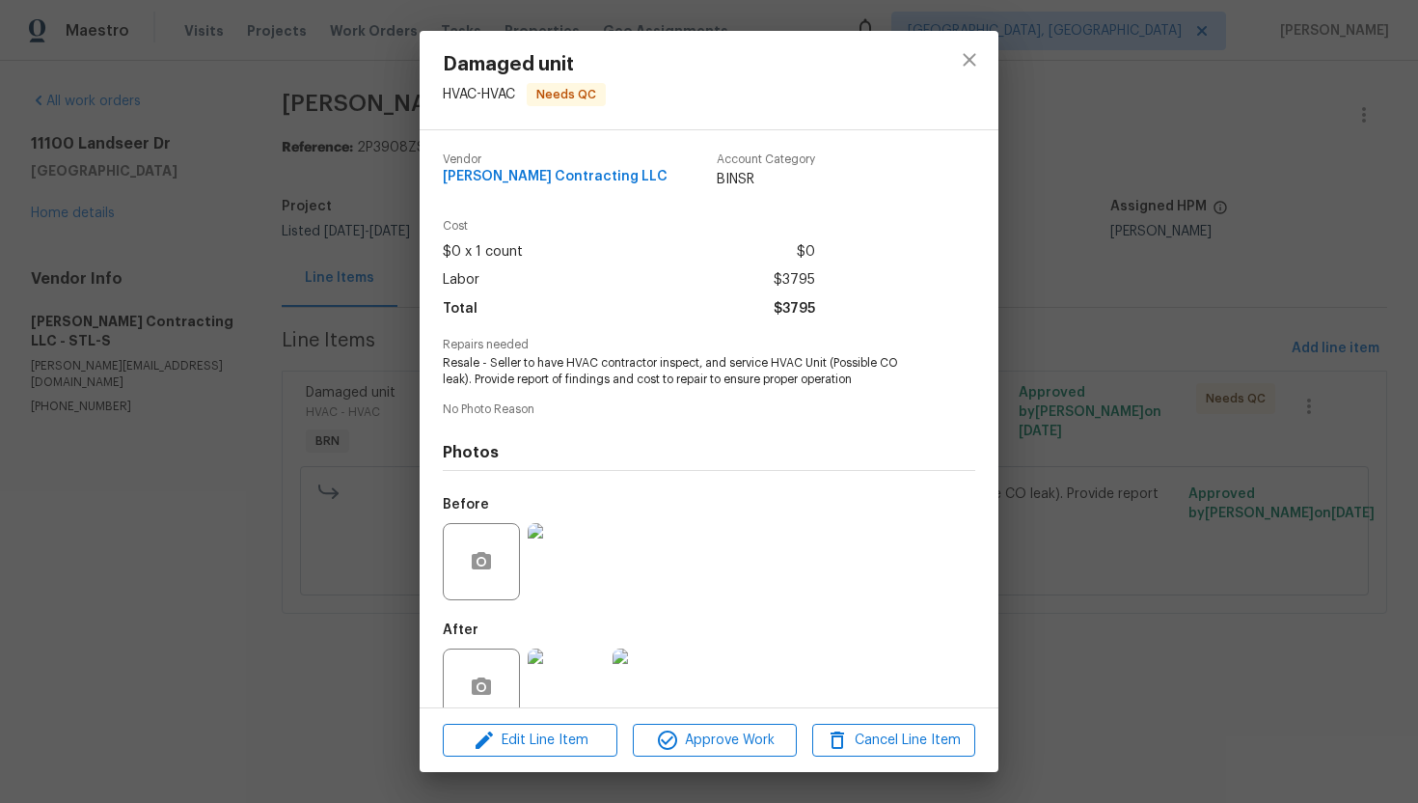
scroll to position [38, 0]
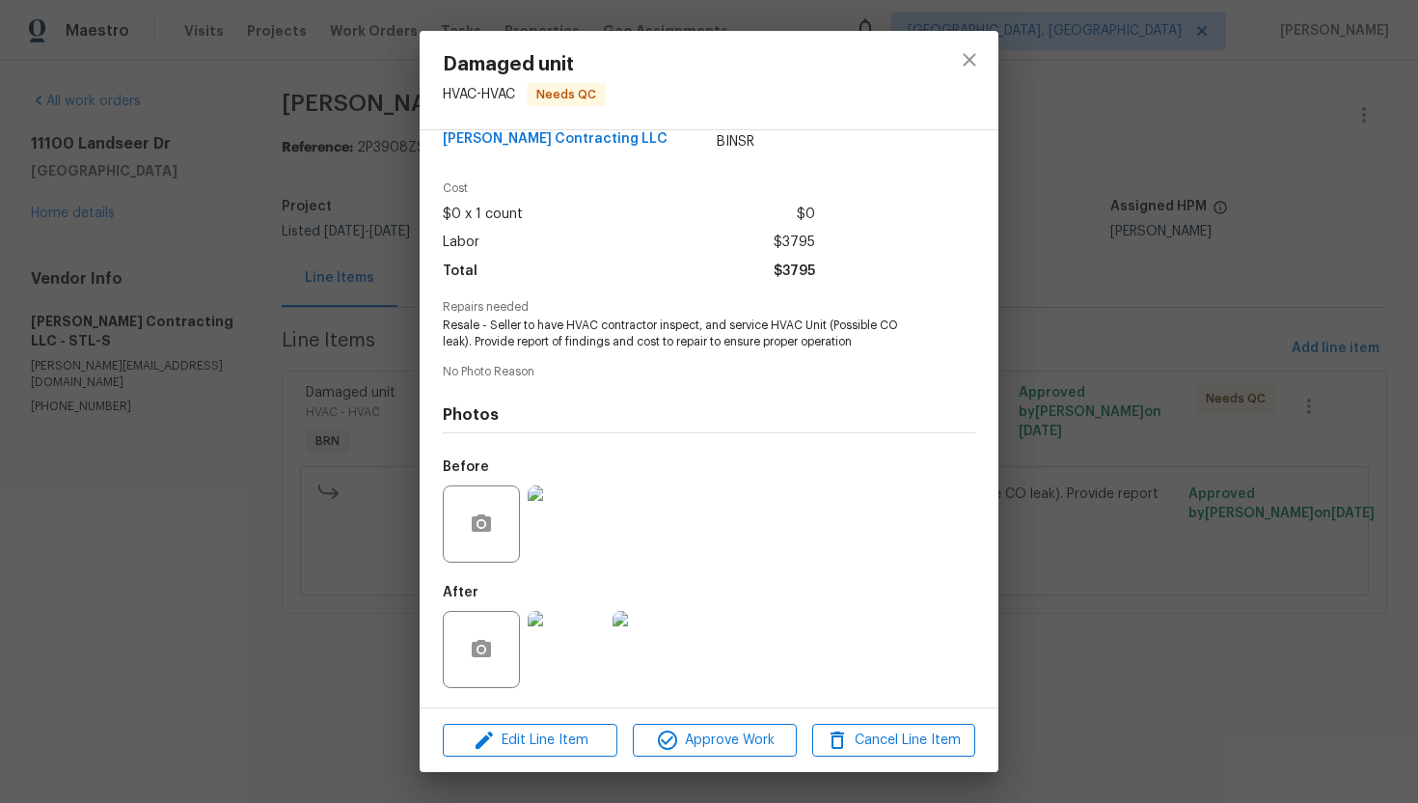
click at [586, 515] on img at bounding box center [566, 523] width 77 height 77
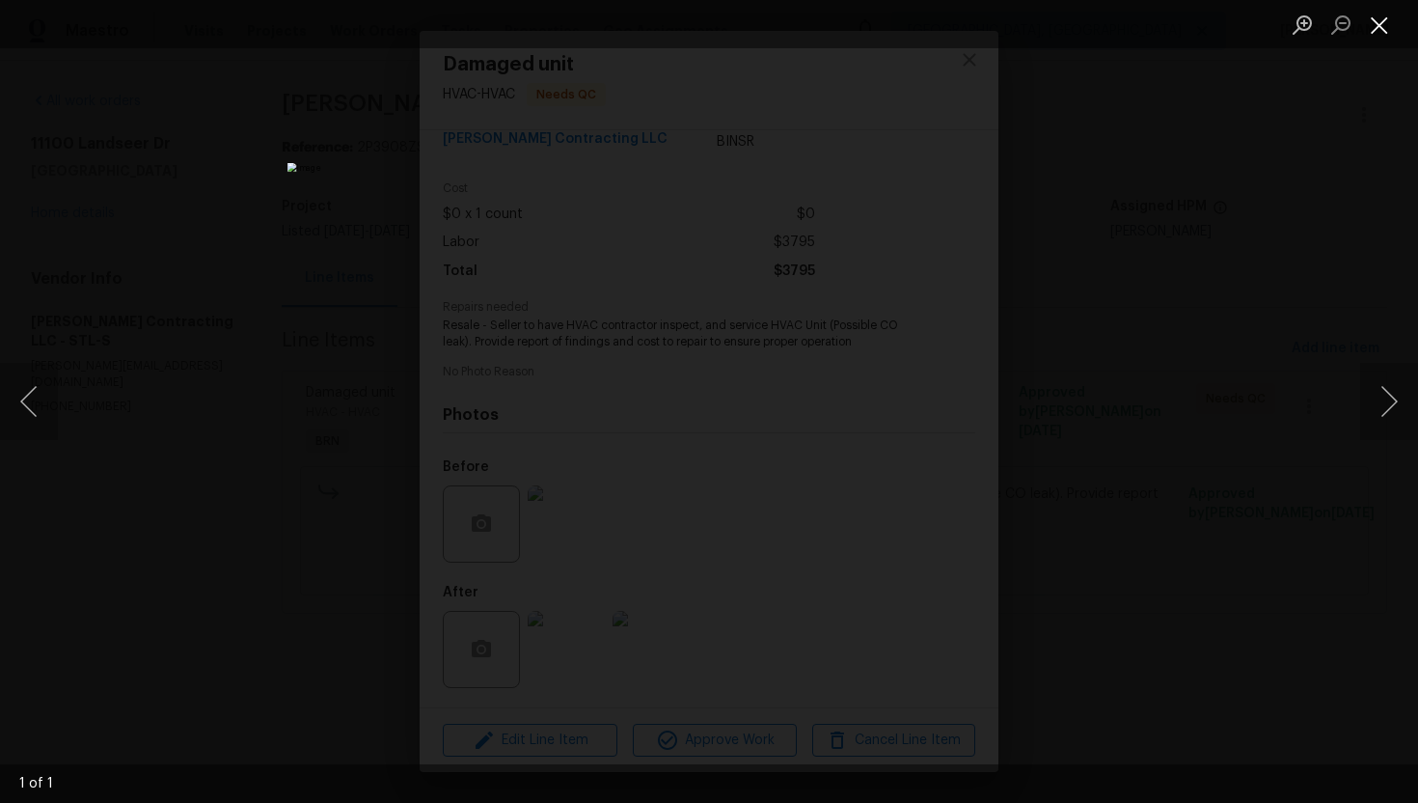
click at [1379, 24] on button "Close lightbox" at bounding box center [1379, 25] width 39 height 34
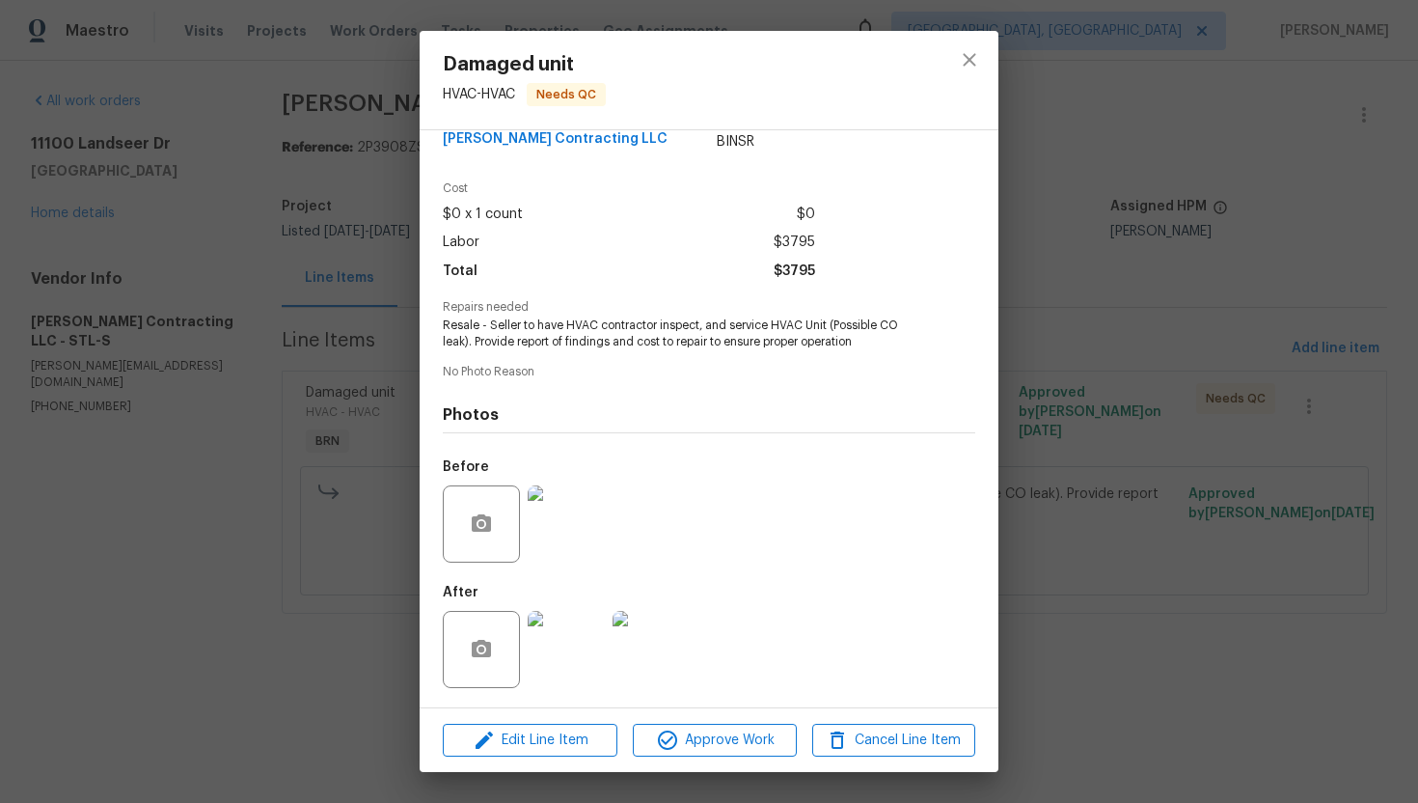
click at [582, 617] on img at bounding box center [566, 649] width 77 height 77
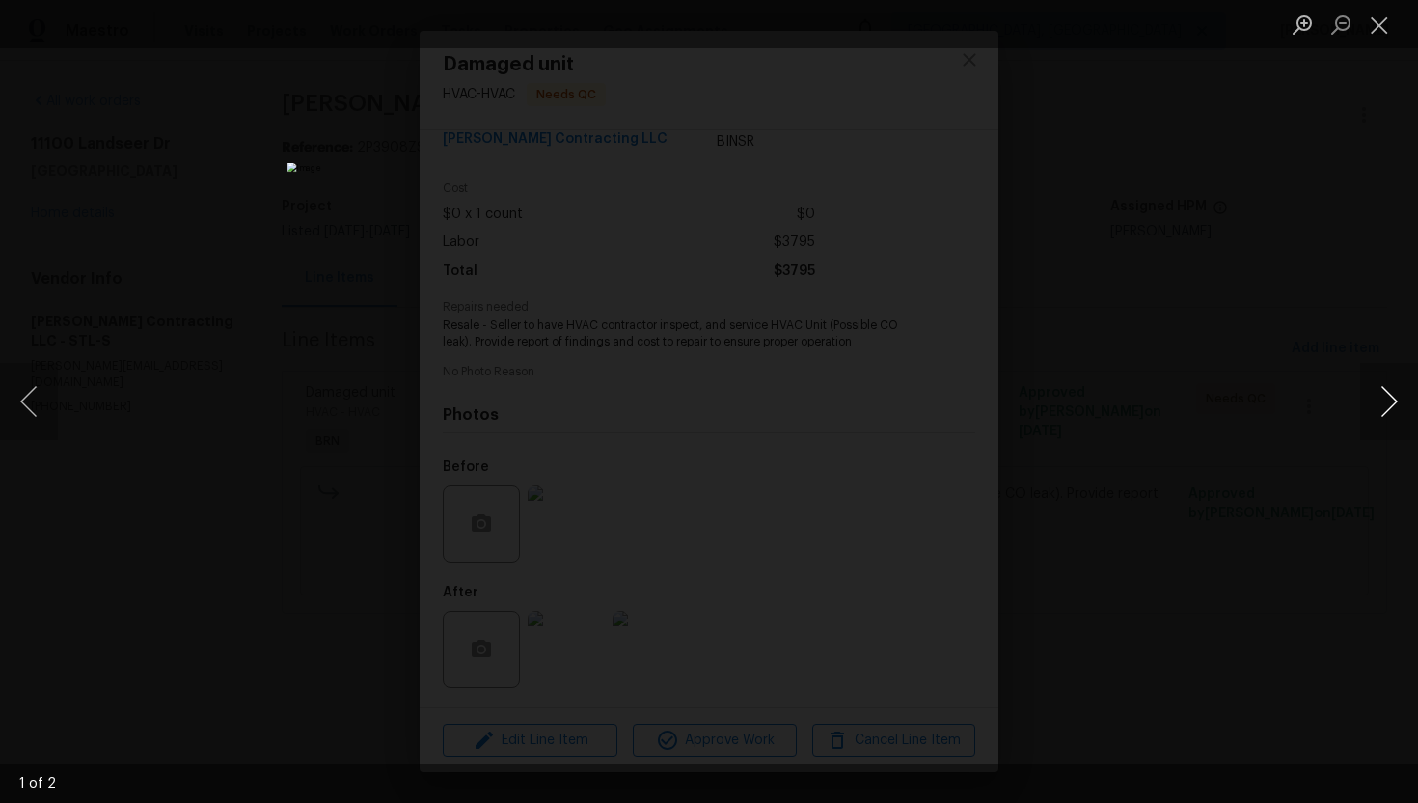
click at [1394, 398] on button "Next image" at bounding box center [1389, 401] width 58 height 77
click at [1379, 39] on button "Close lightbox" at bounding box center [1379, 25] width 39 height 34
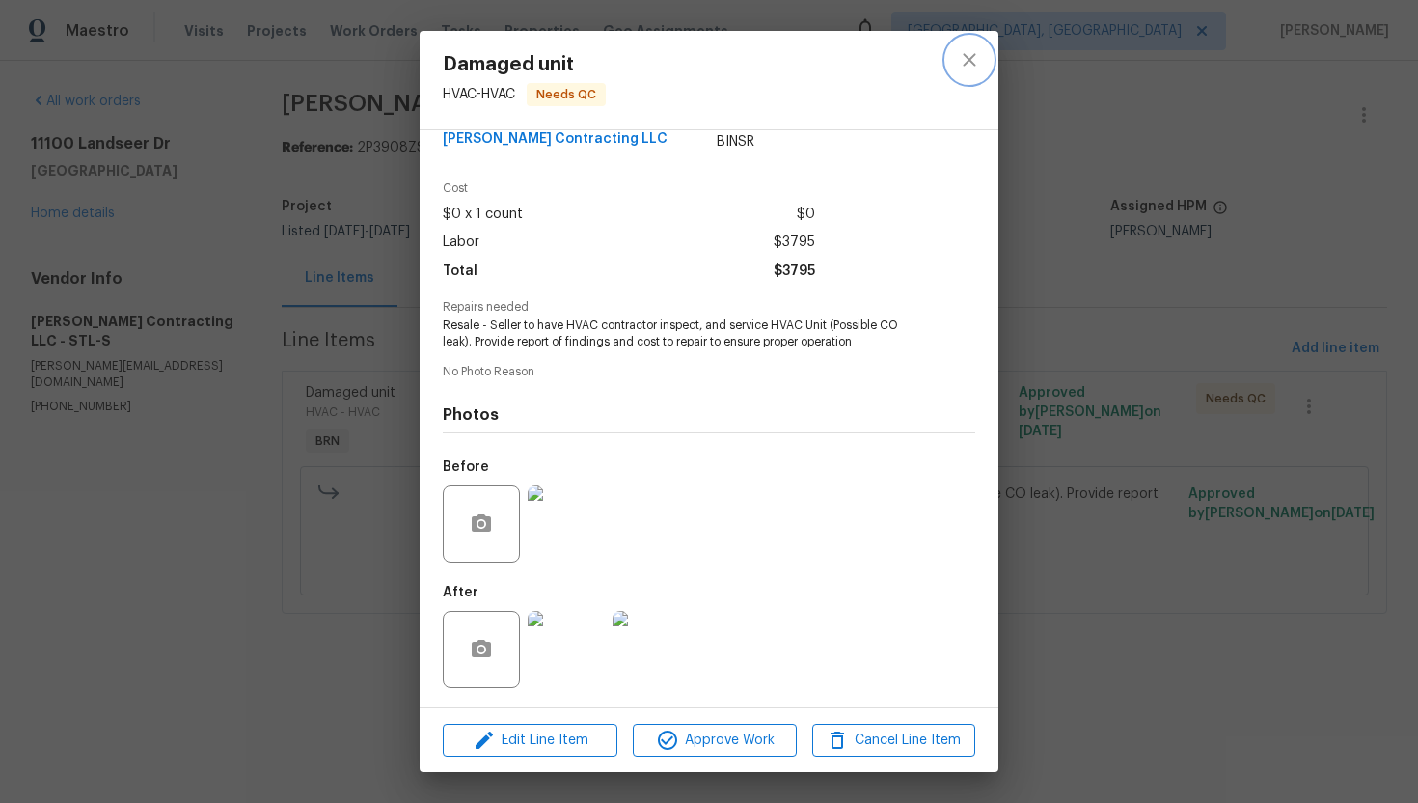
click at [984, 66] on button "close" at bounding box center [969, 60] width 46 height 46
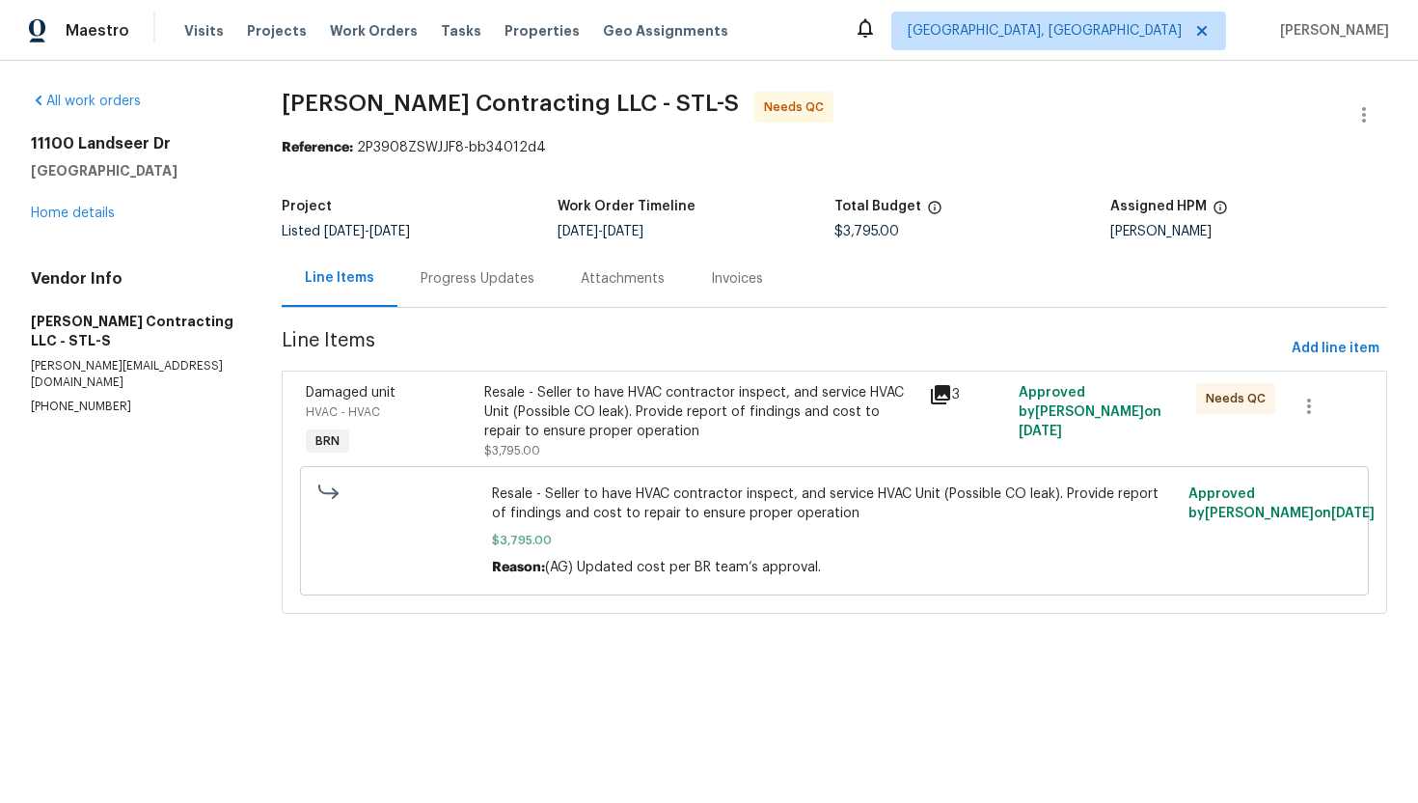
click at [524, 280] on div "Progress Updates" at bounding box center [478, 278] width 114 height 19
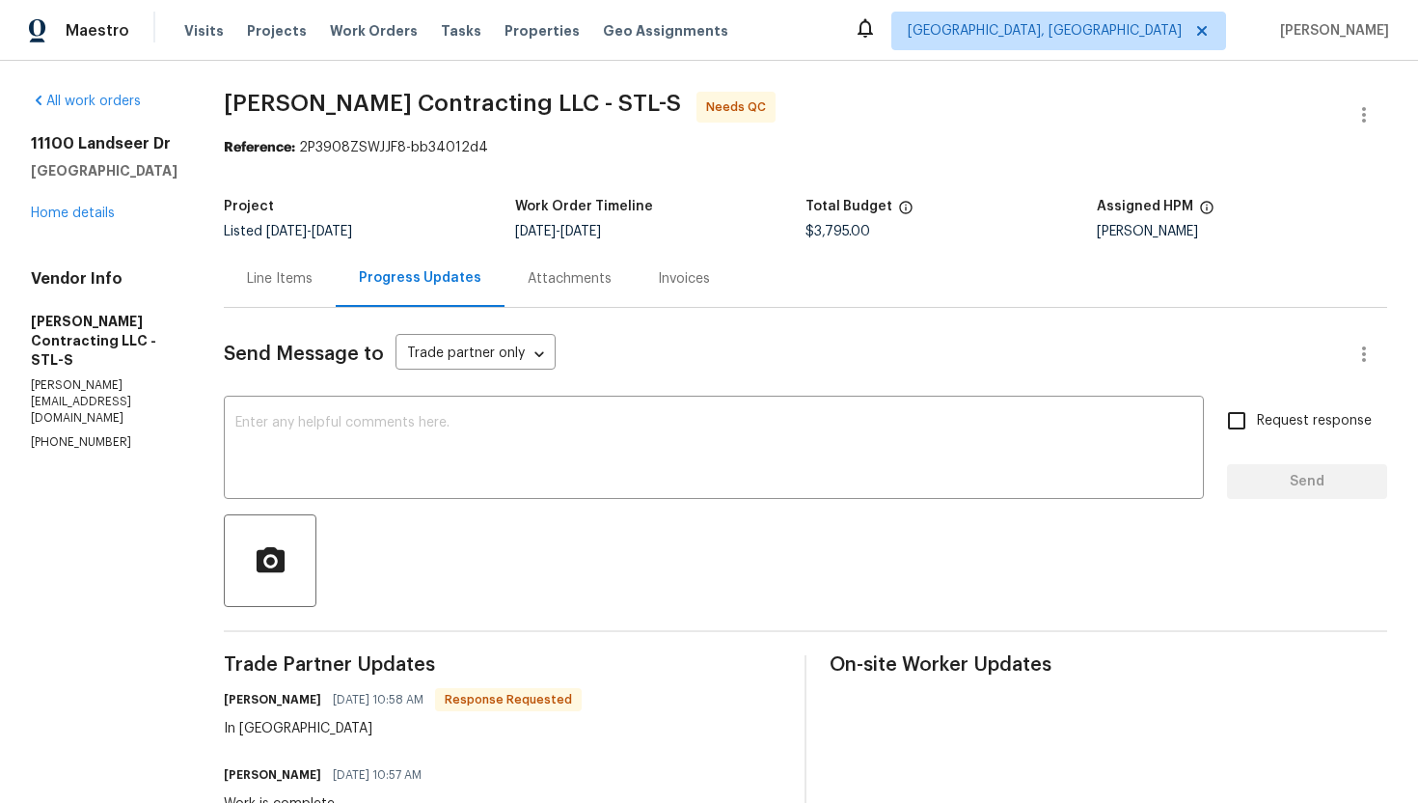
click at [256, 270] on div "Line Items" at bounding box center [280, 278] width 66 height 19
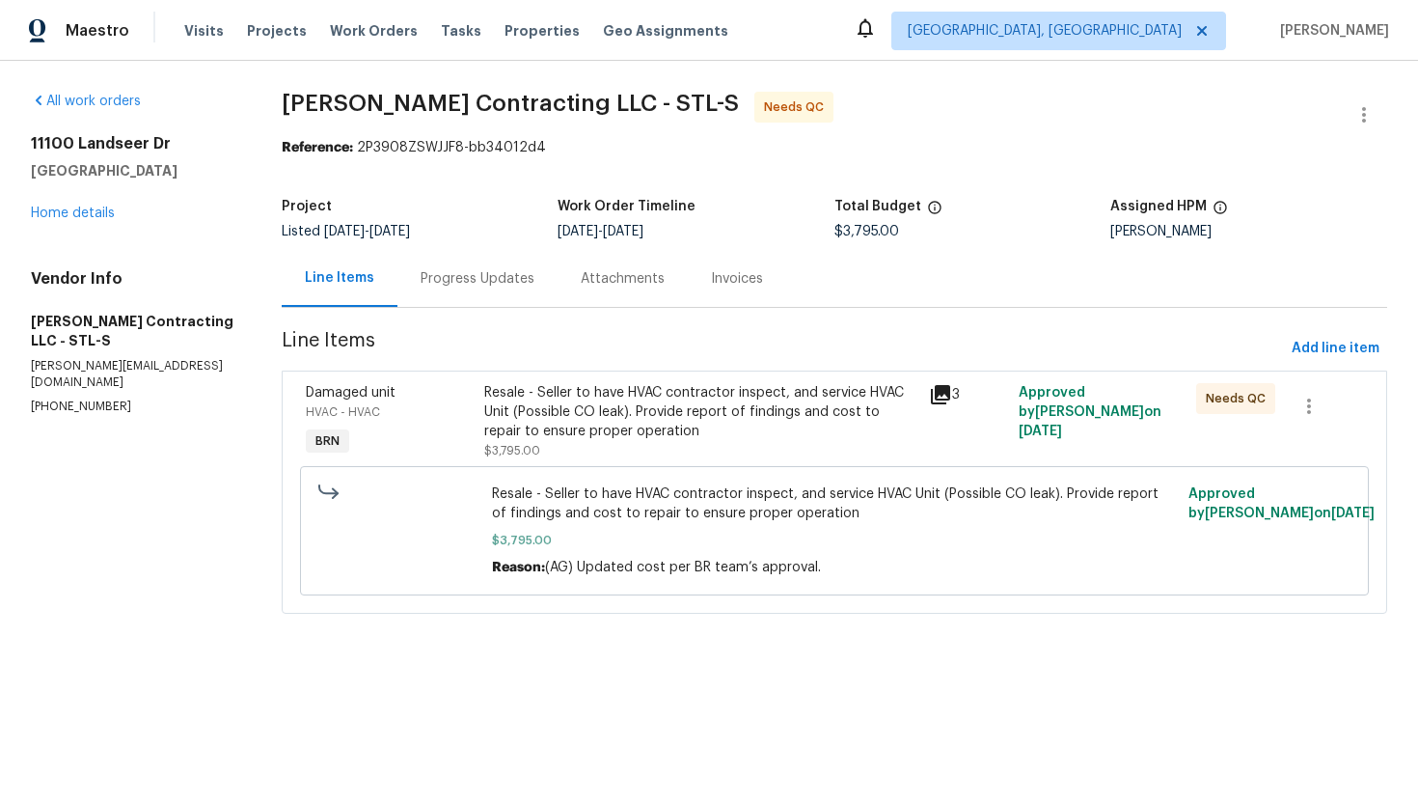
click at [614, 424] on div "Resale - Seller to have HVAC contractor inspect, and service HVAC Unit (Possibl…" at bounding box center [701, 412] width 434 height 58
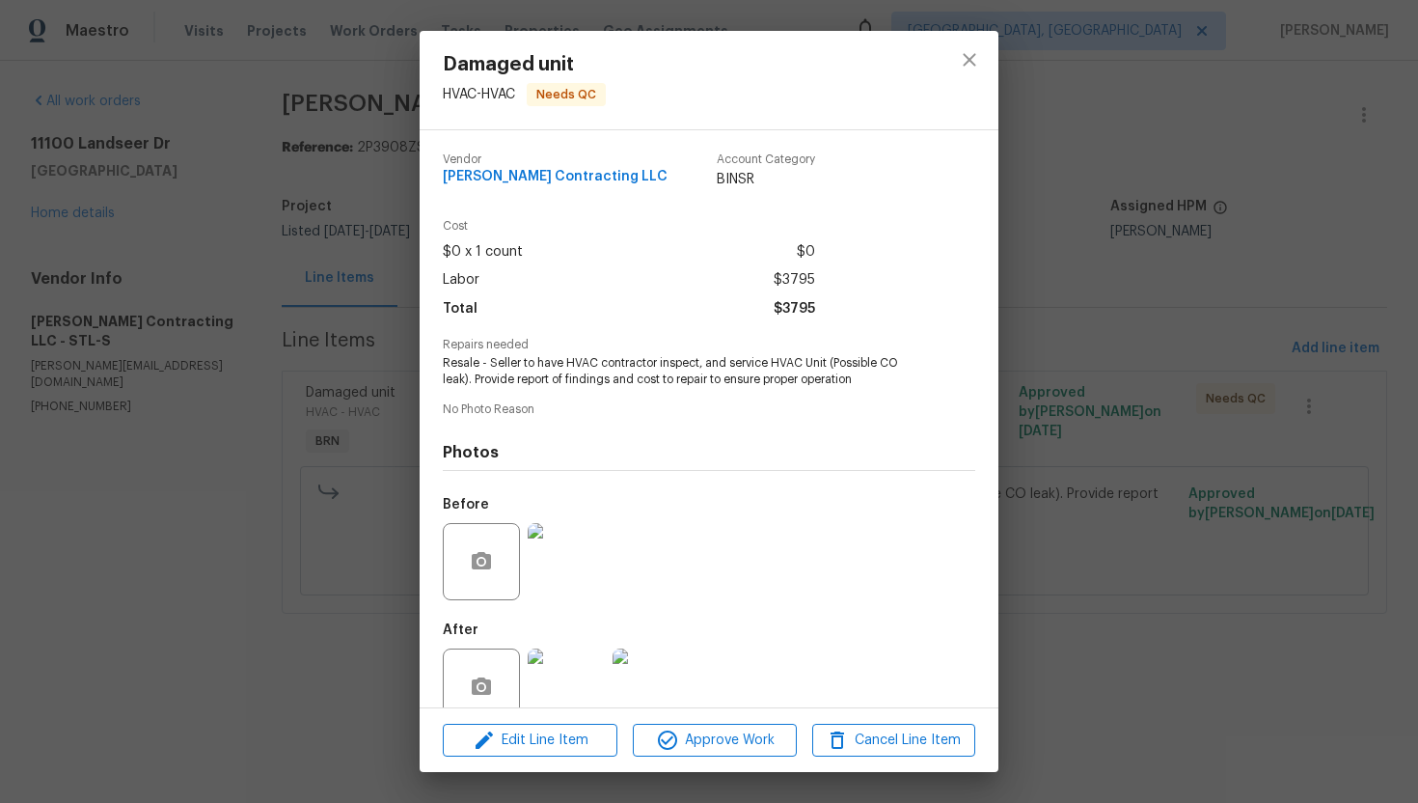
click at [575, 380] on span "Resale - Seller to have HVAC contractor inspect, and service HVAC Unit (Possibl…" at bounding box center [682, 371] width 479 height 33
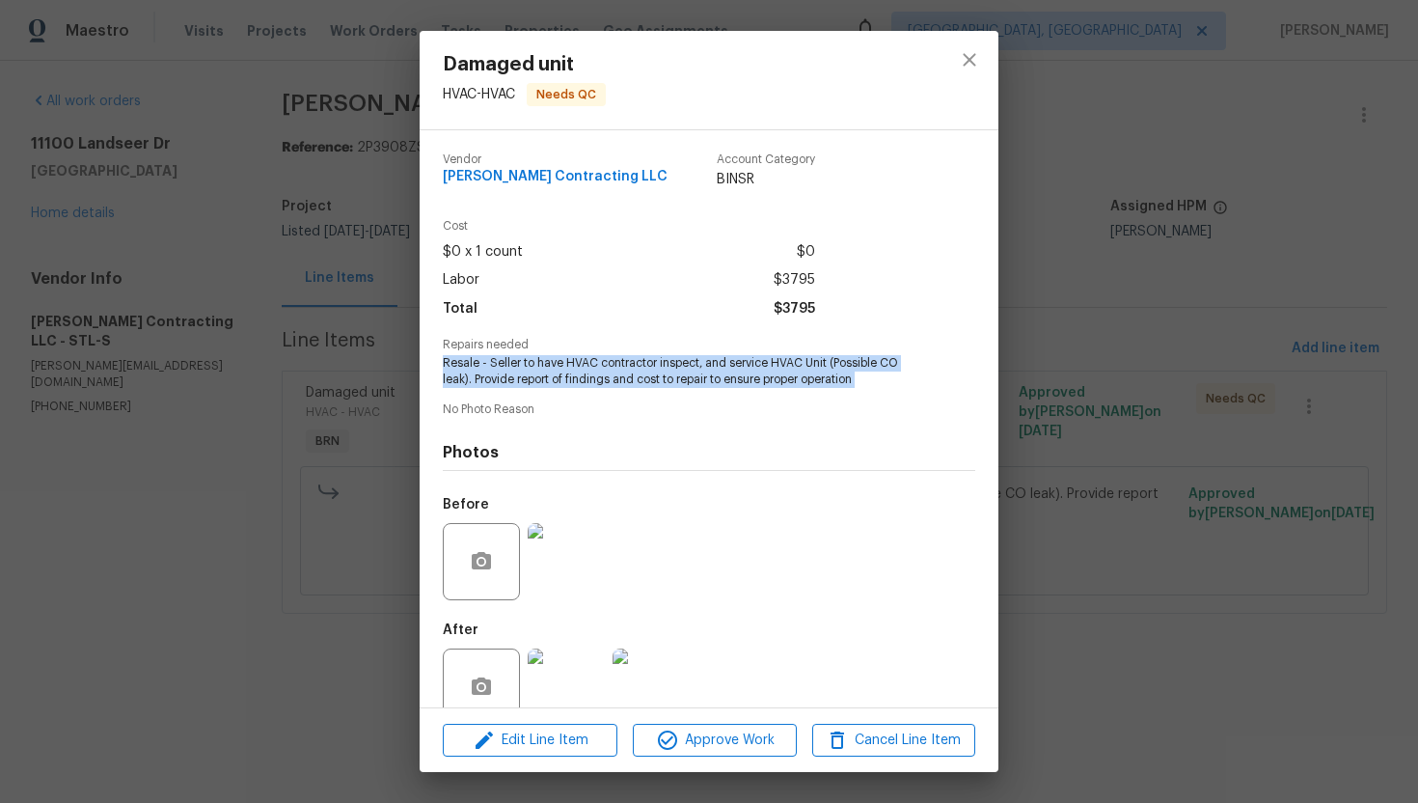
copy span "Resale - Seller to have HVAC contractor inspect, and service HVAC Unit (Possibl…"
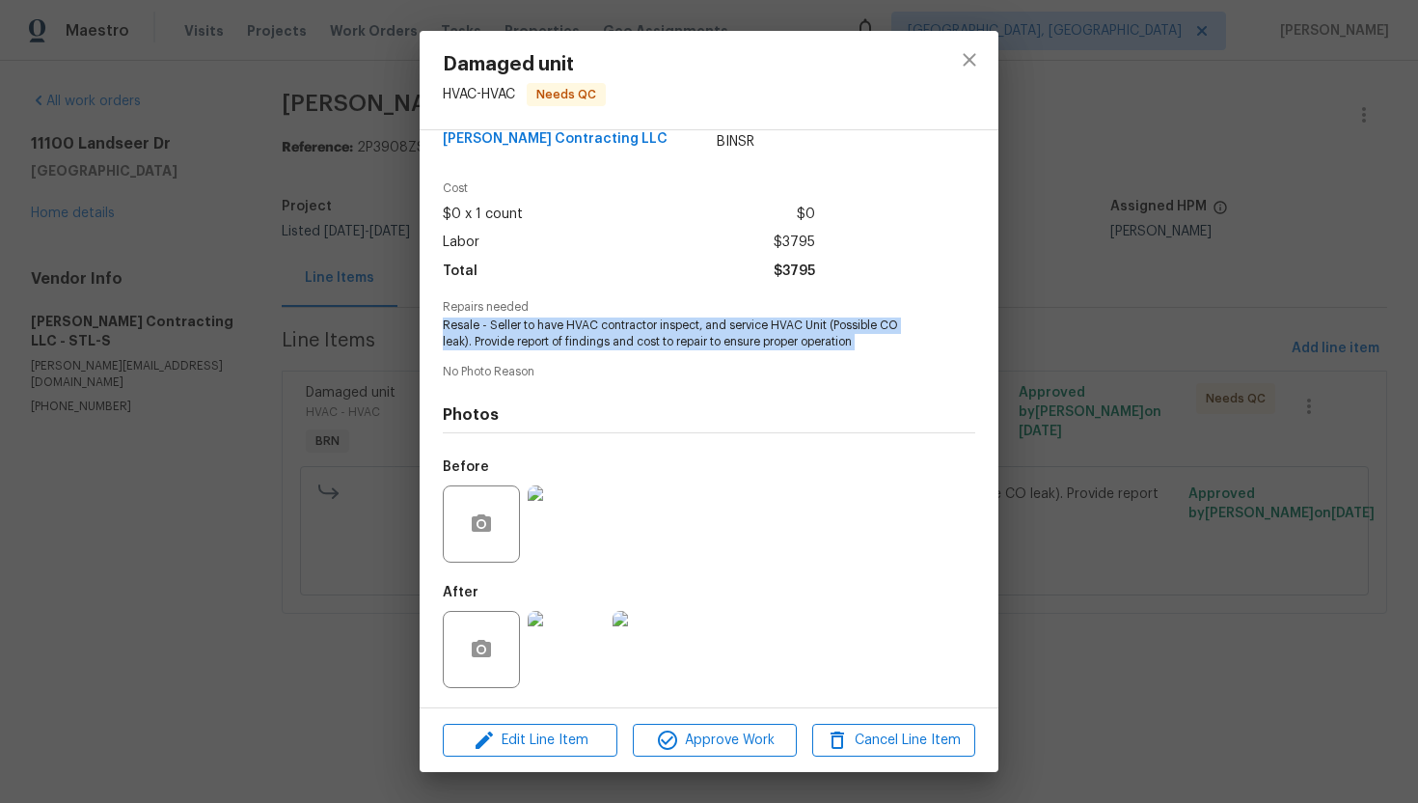
click at [597, 503] on img at bounding box center [566, 523] width 77 height 77
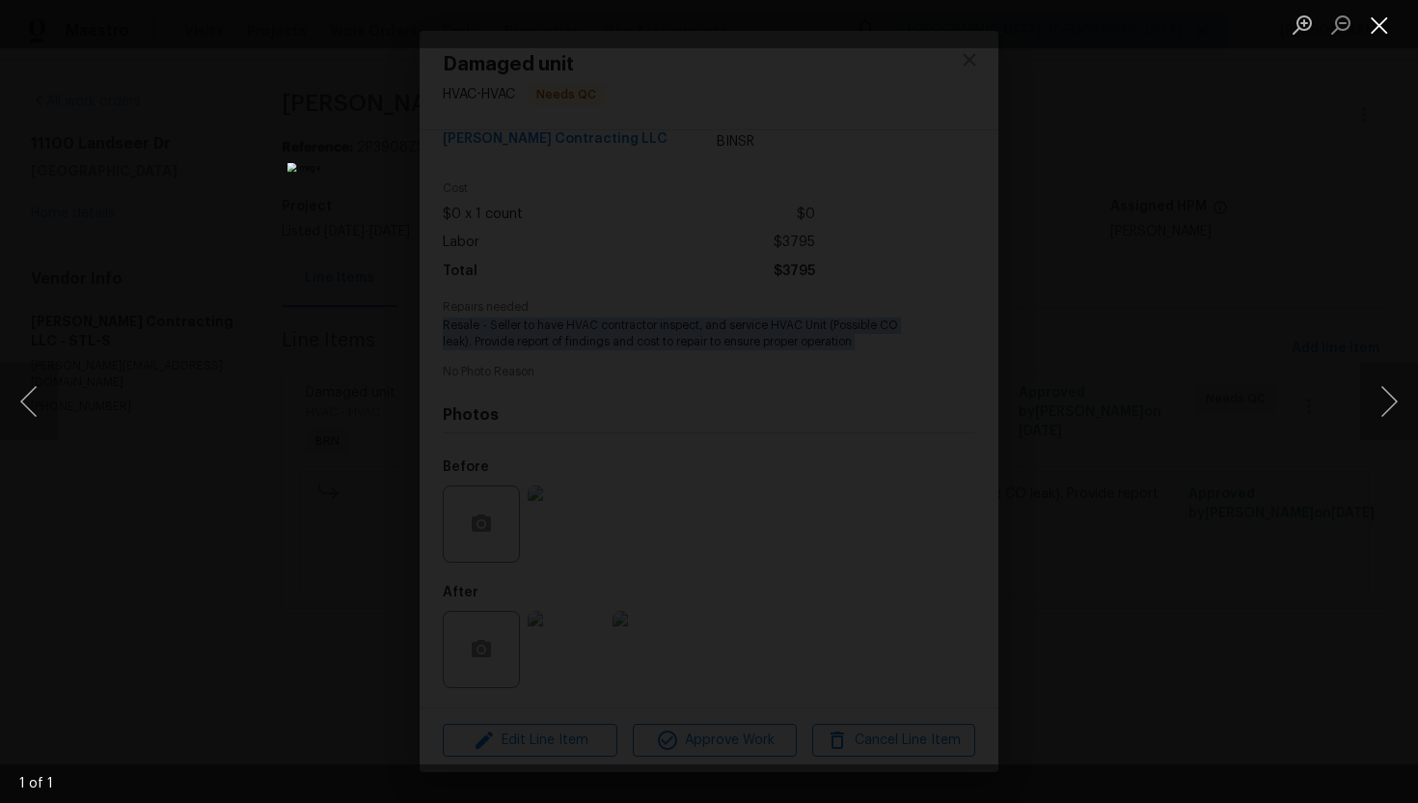
click at [1383, 33] on button "Close lightbox" at bounding box center [1379, 25] width 39 height 34
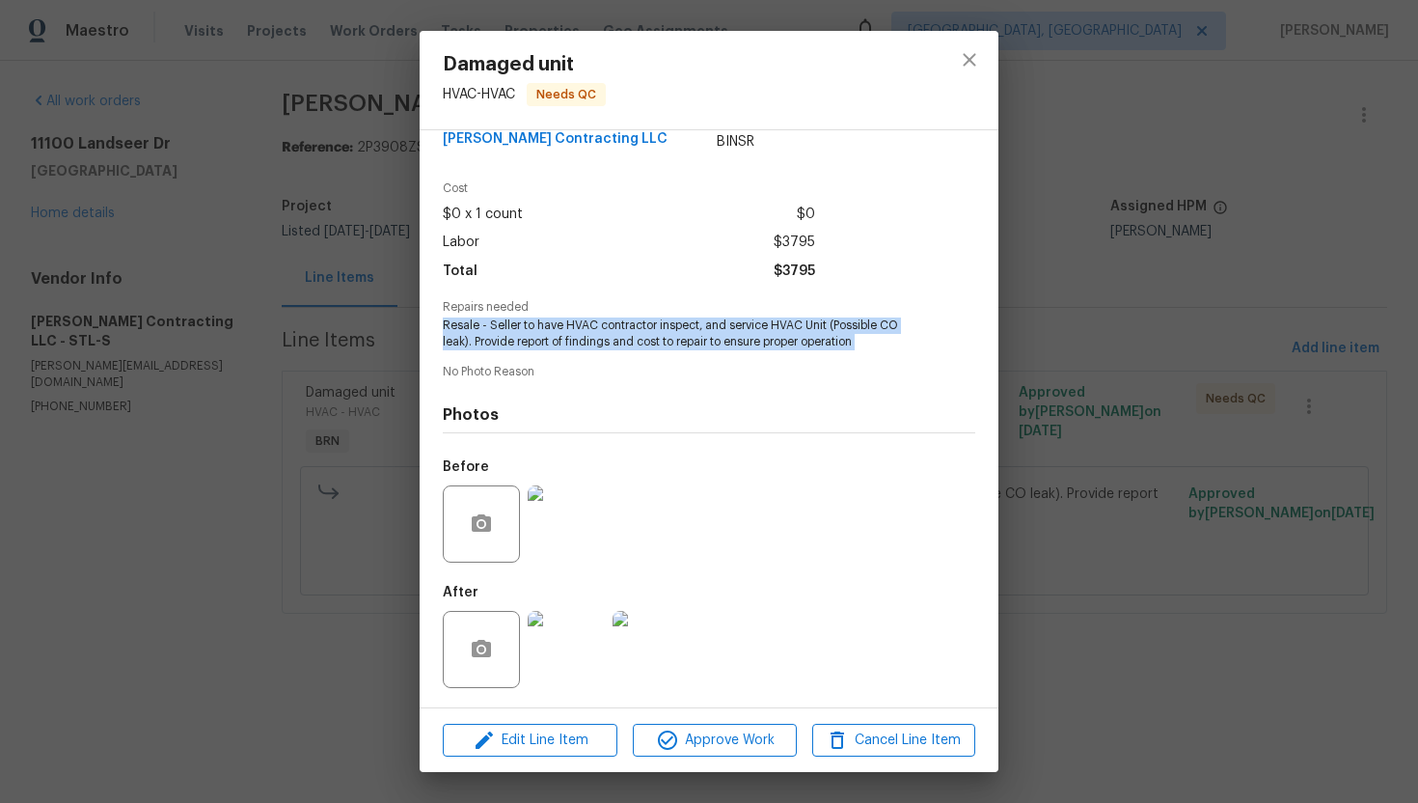
scroll to position [0, 0]
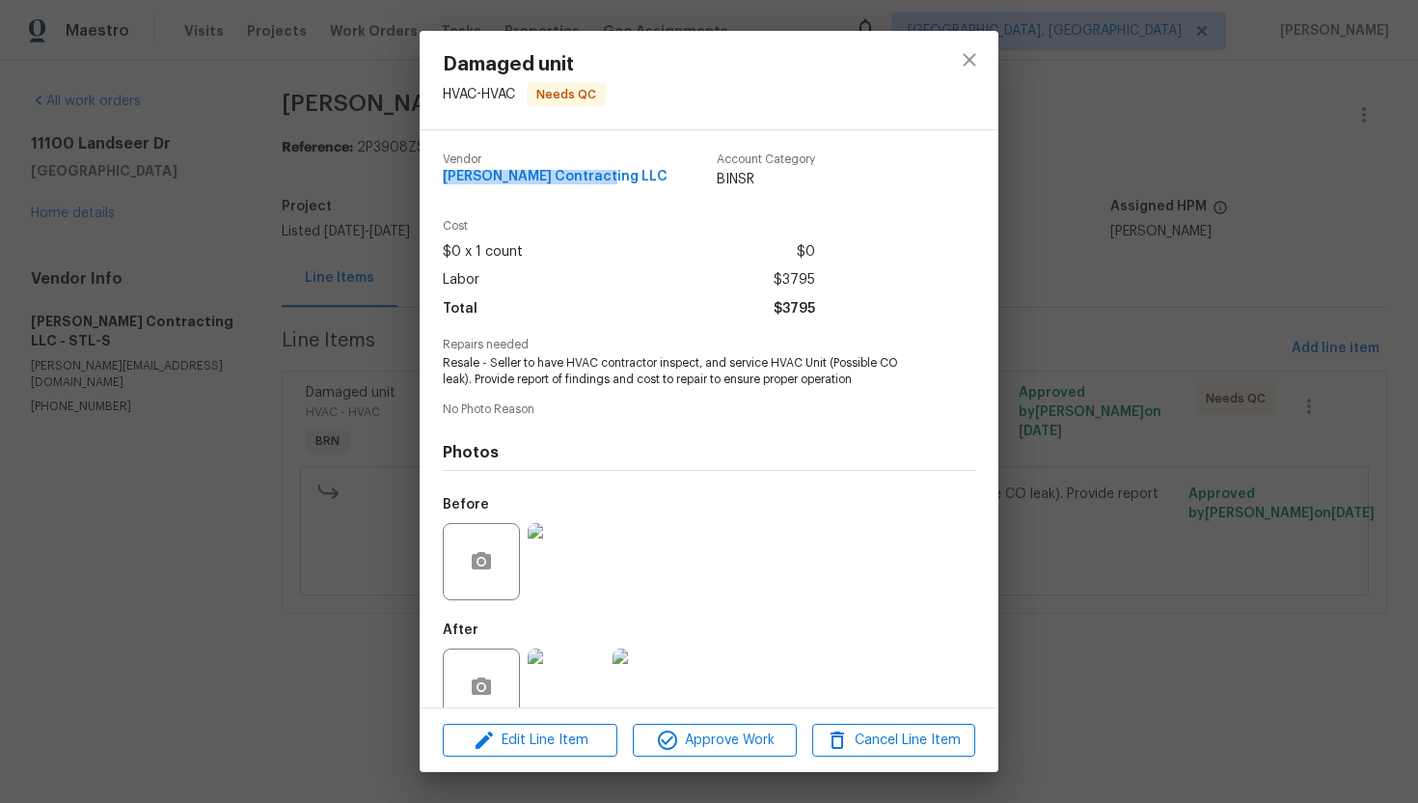
drag, startPoint x: 434, startPoint y: 178, endPoint x: 600, endPoint y: 182, distance: 166.0
click at [600, 182] on div "Vendor Loftin Contracting LLC Account Category BINSR Cost $0 x 1 count $0 Labor…" at bounding box center [709, 418] width 579 height 577
copy span "Loftin Contracting LLC"
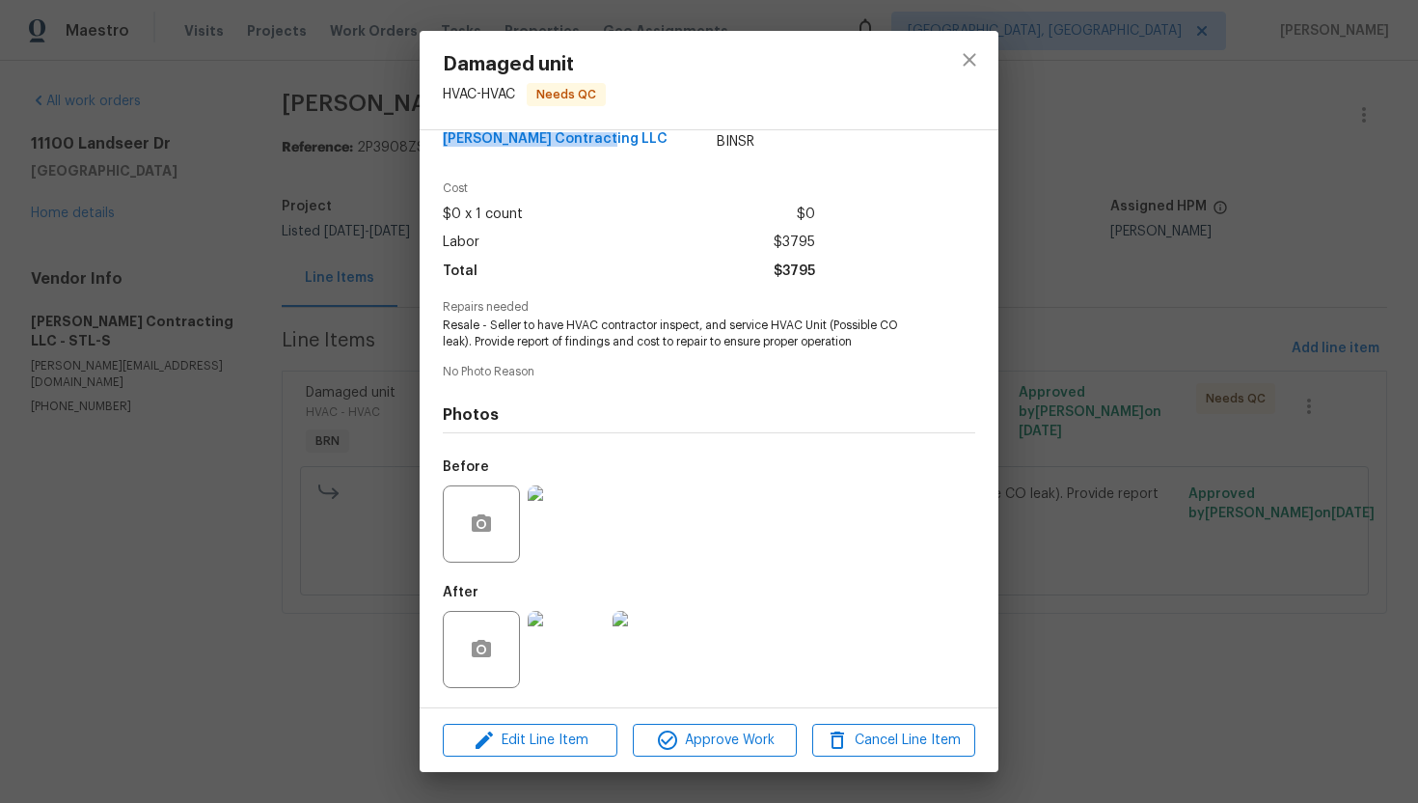
click at [656, 669] on img at bounding box center [651, 649] width 77 height 77
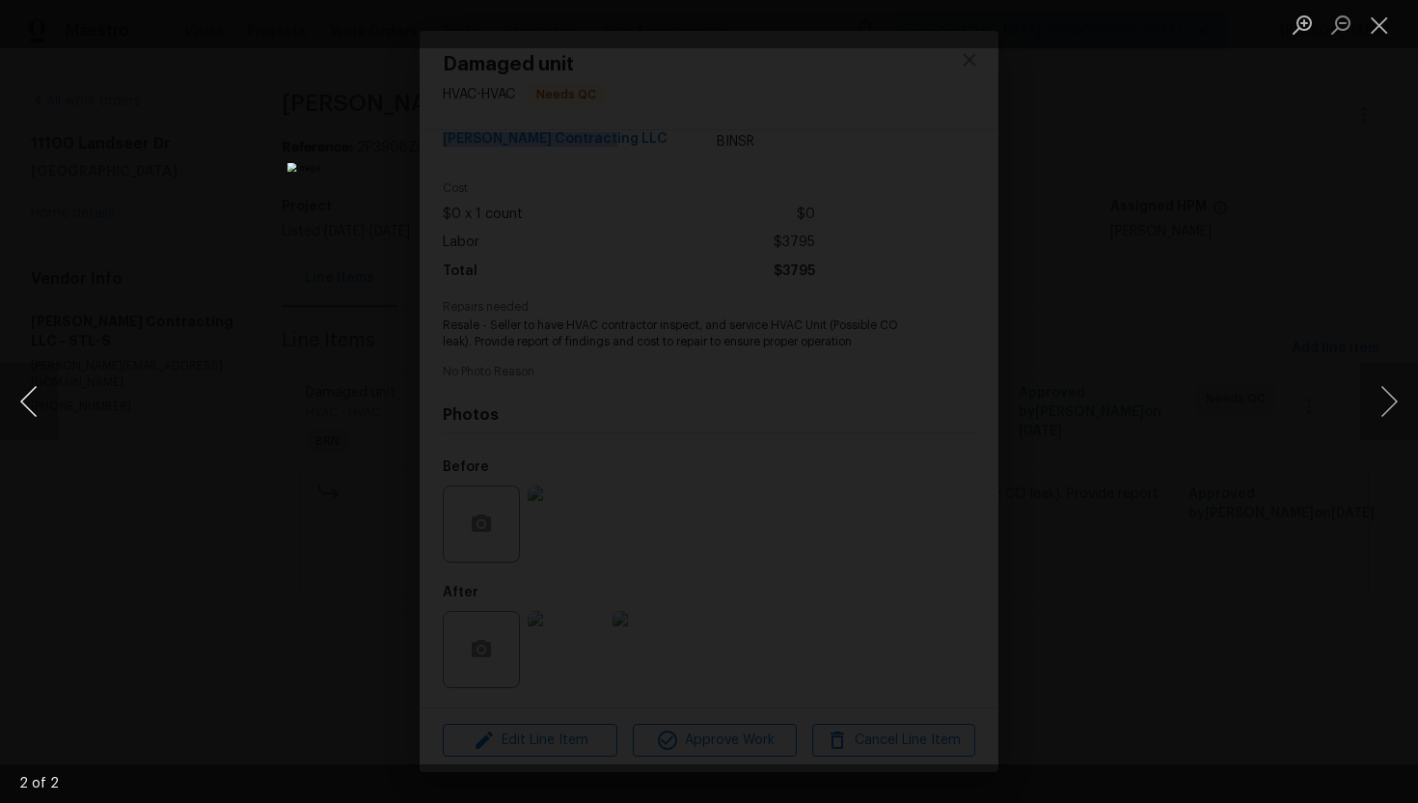
click at [41, 410] on button "Previous image" at bounding box center [29, 401] width 58 height 77
click at [1380, 21] on button "Close lightbox" at bounding box center [1379, 25] width 39 height 34
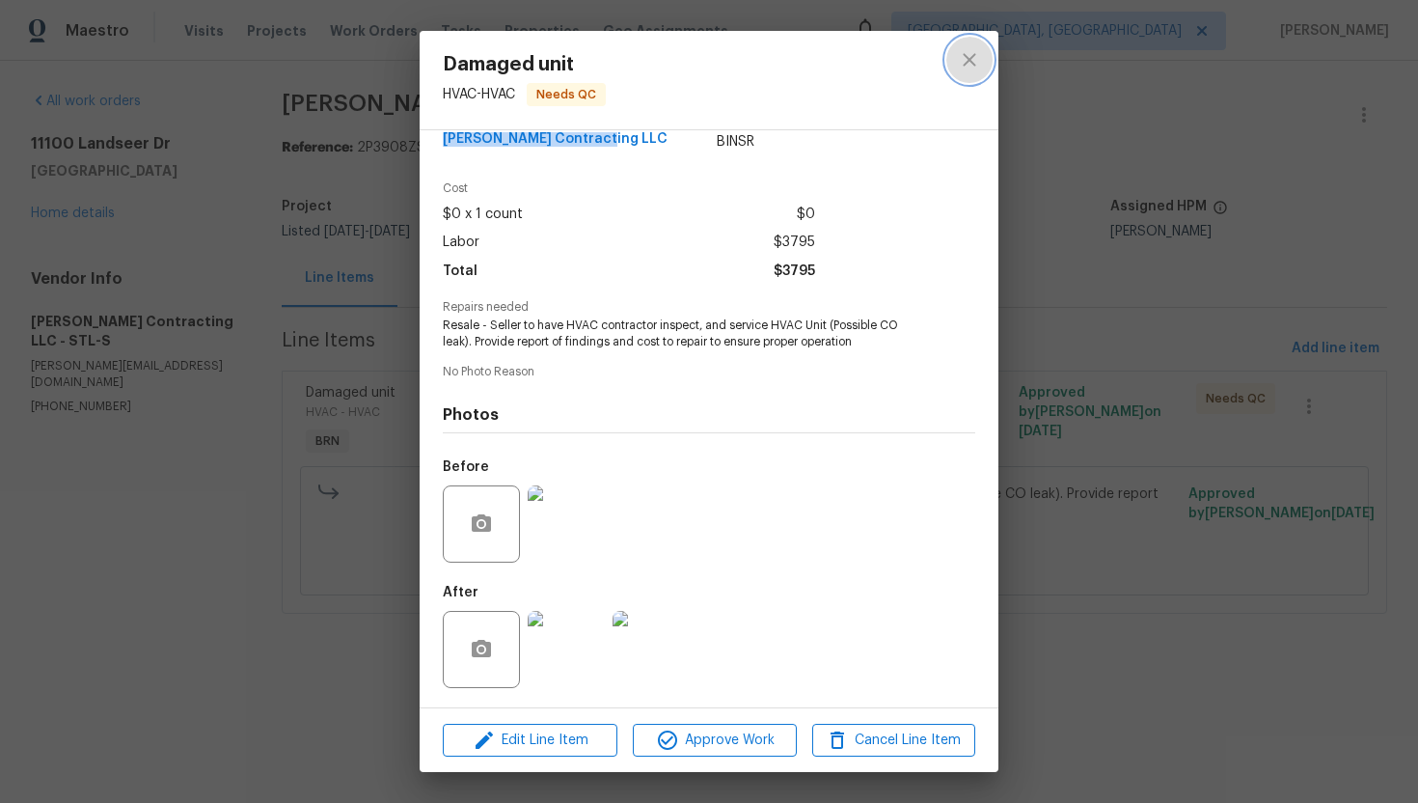
click at [968, 68] on icon "close" at bounding box center [969, 59] width 23 height 23
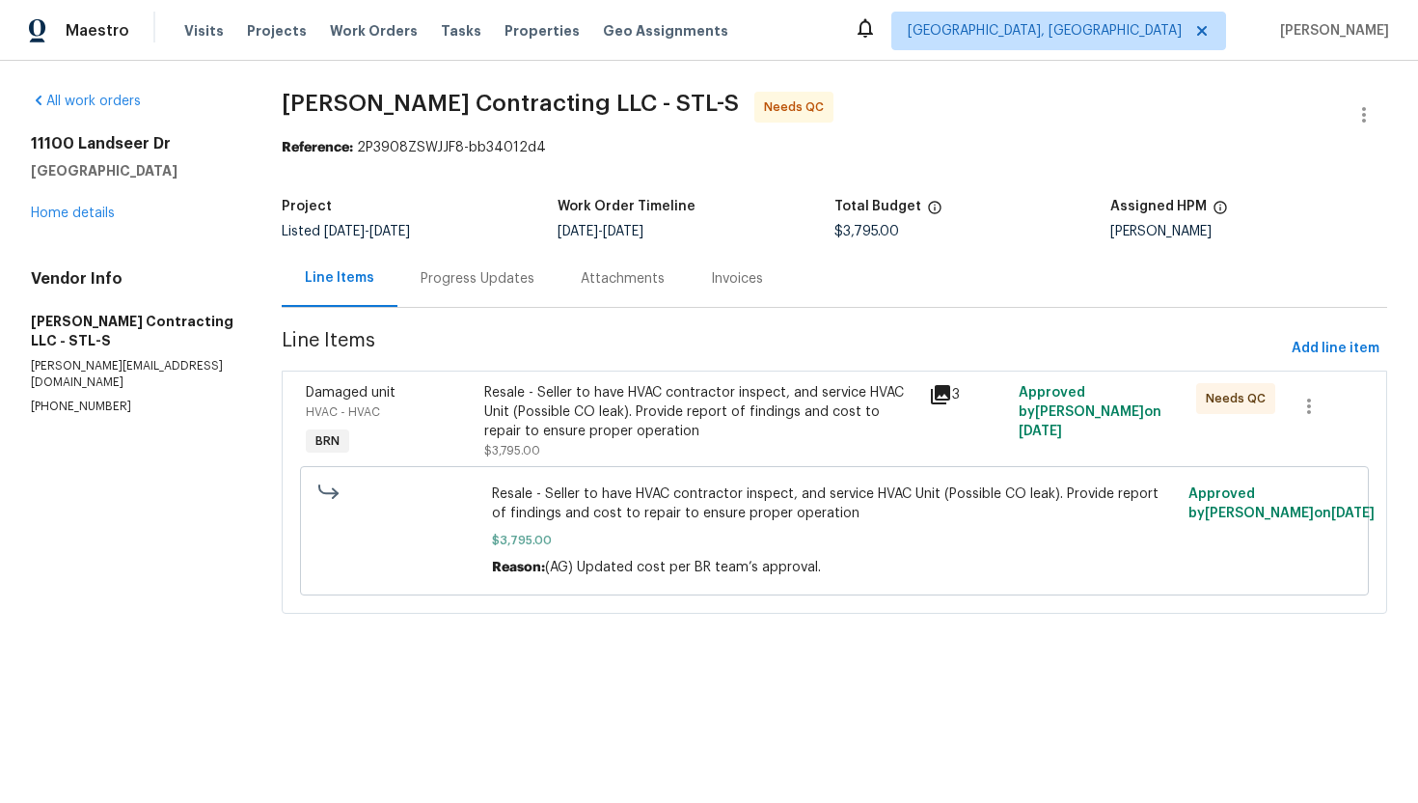
click at [497, 299] on div "Progress Updates" at bounding box center [477, 278] width 160 height 57
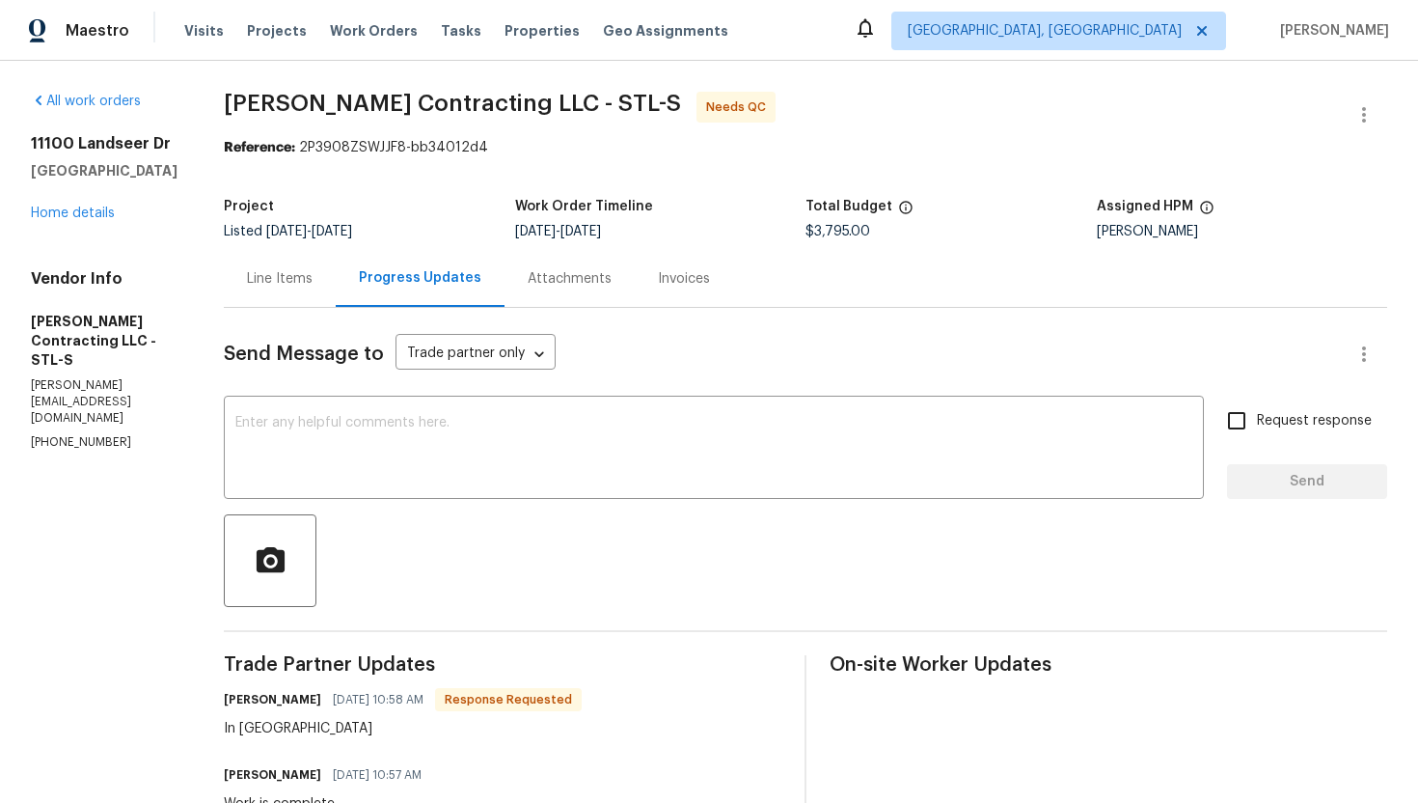
click at [247, 270] on div "Line Items" at bounding box center [280, 278] width 66 height 19
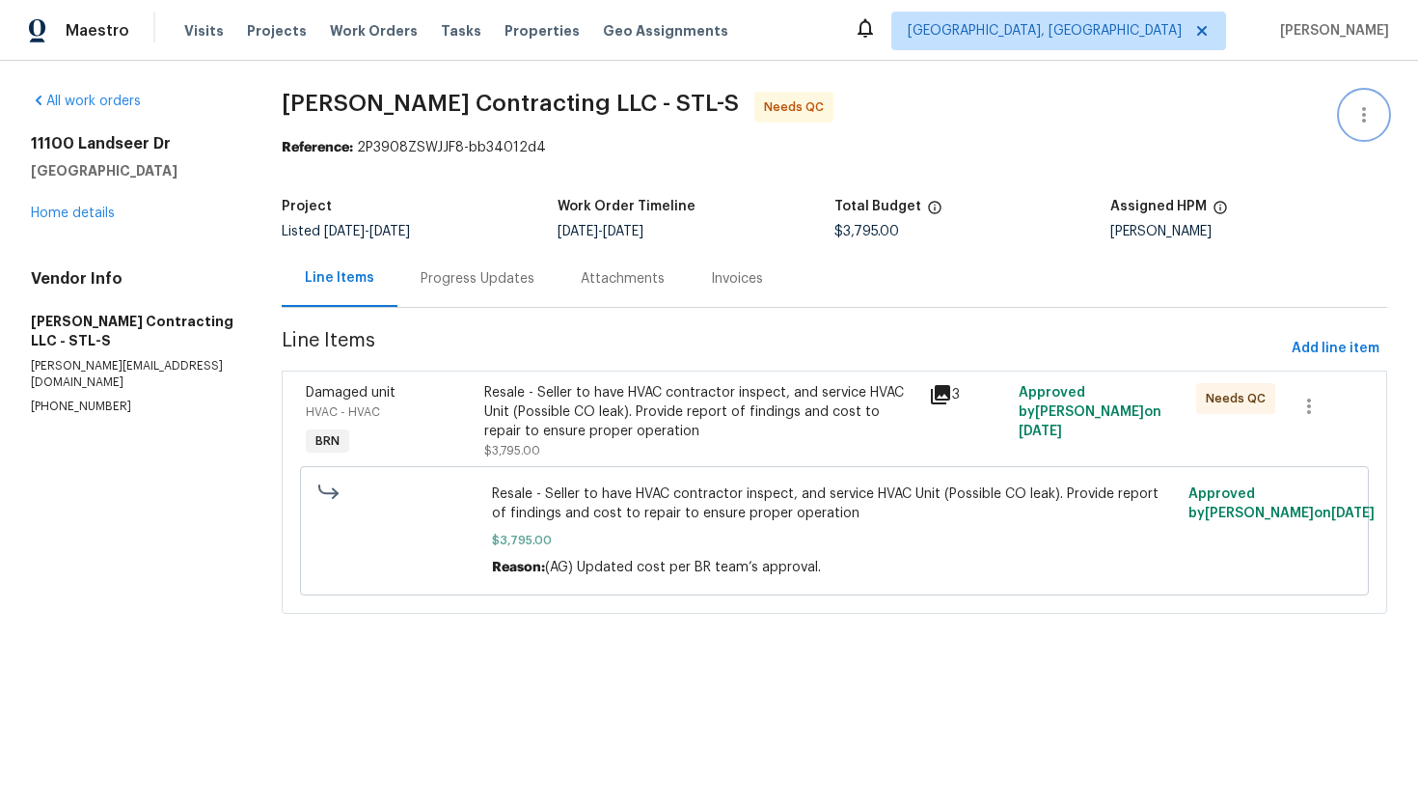
click at [1353, 113] on icon "button" at bounding box center [1364, 114] width 23 height 23
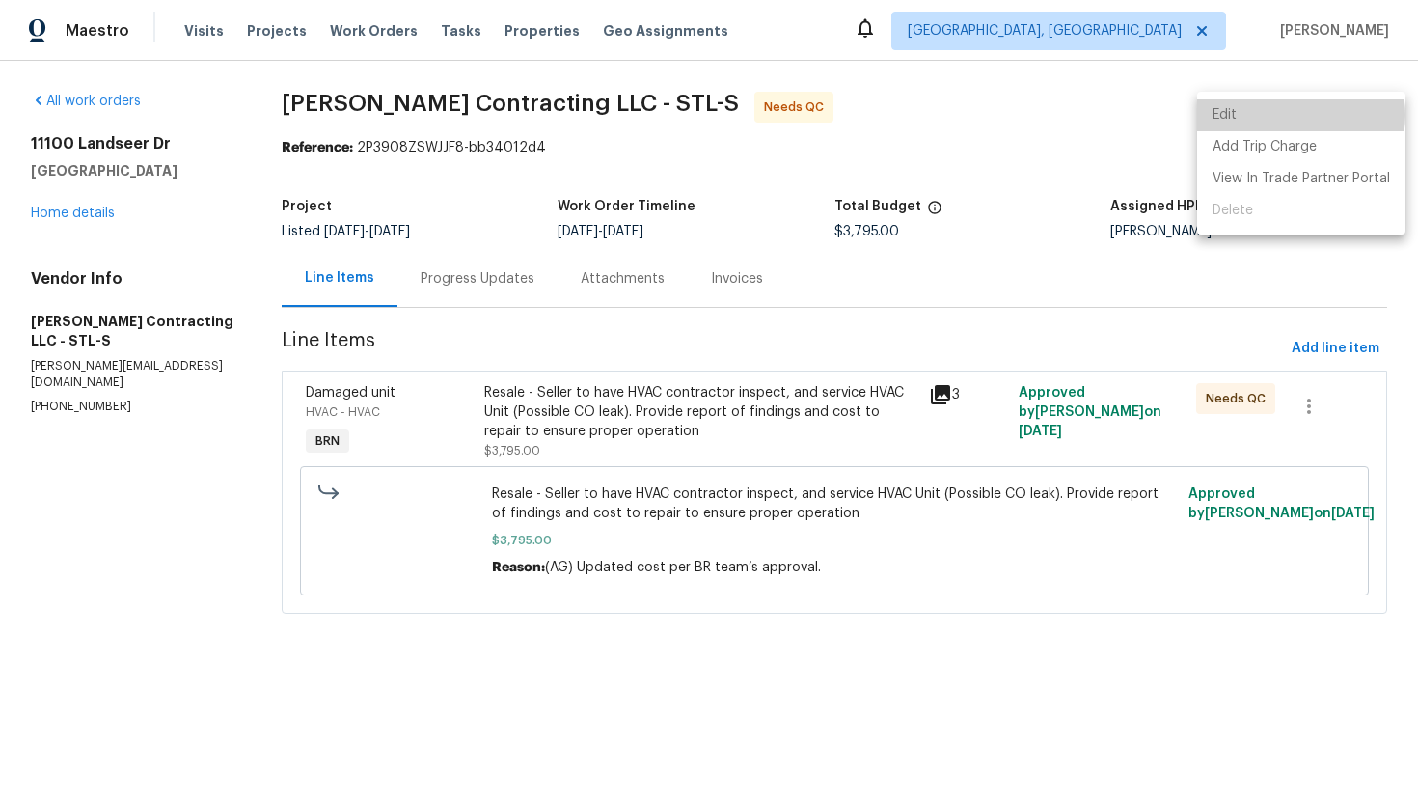
click at [1300, 115] on li "Edit" at bounding box center [1301, 115] width 208 height 32
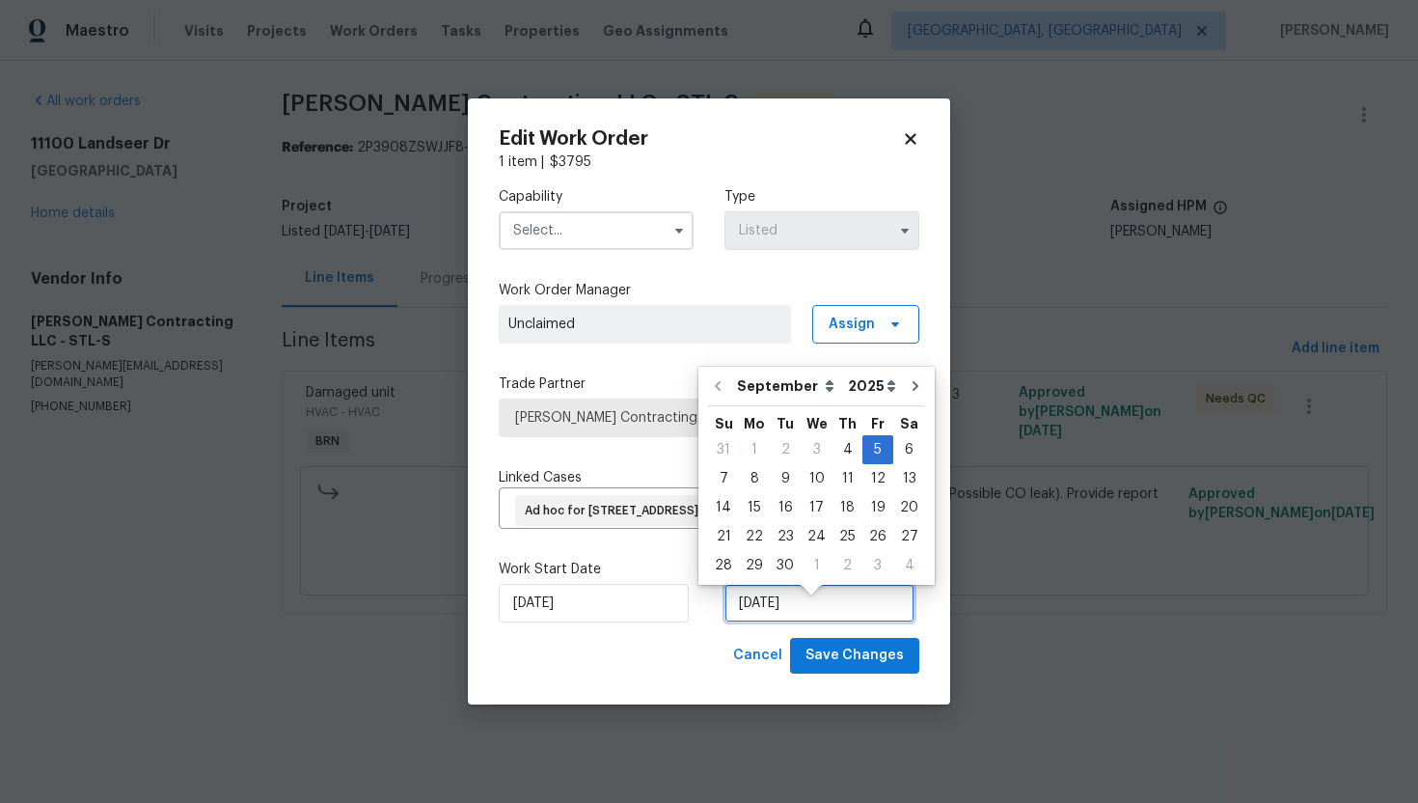
click at [777, 620] on input "9/5/2025" at bounding box center [820, 603] width 190 height 39
click at [867, 504] on div "19" at bounding box center [877, 507] width 31 height 27
type input "9/19/2025"
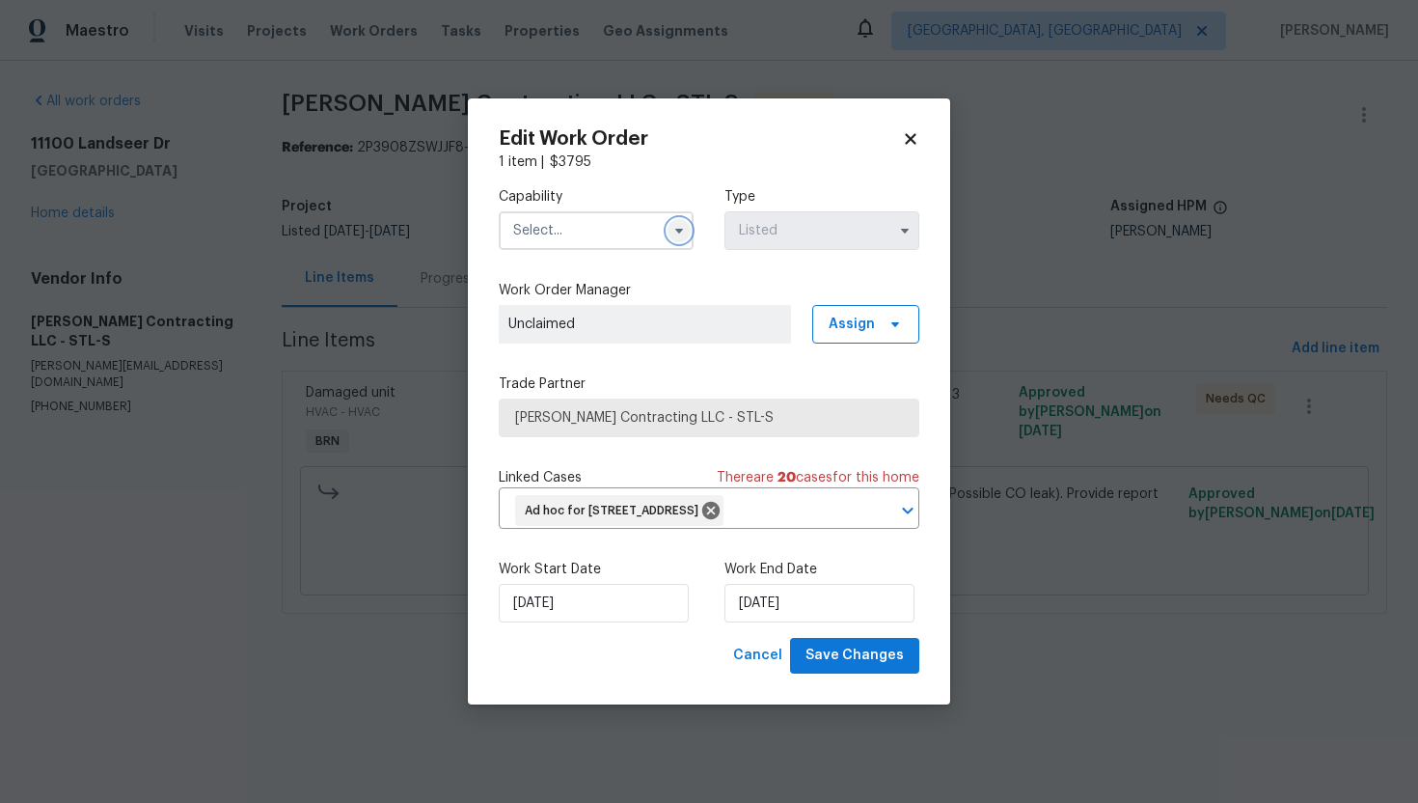
click at [683, 223] on icon "button" at bounding box center [678, 230] width 15 height 15
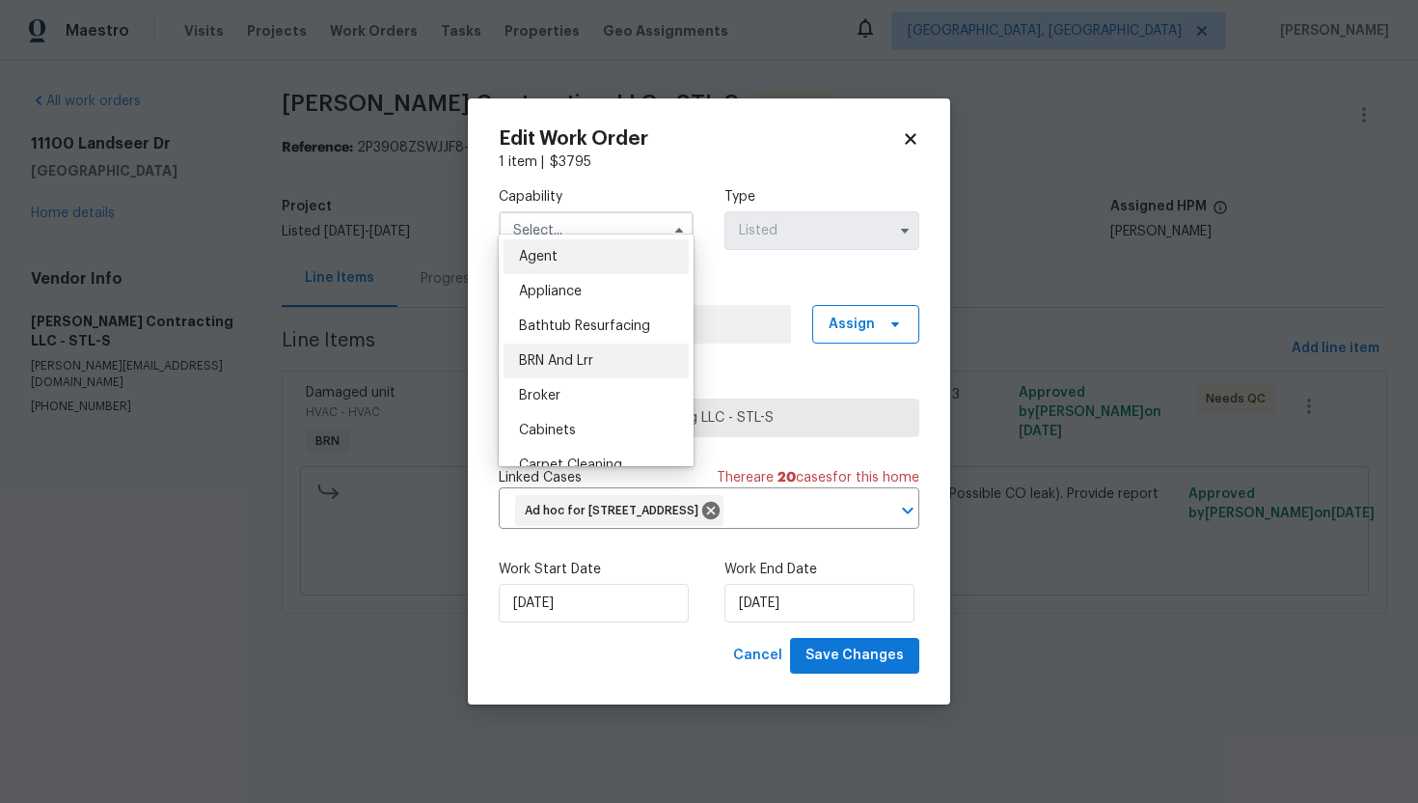
click at [622, 351] on div "BRN And Lrr" at bounding box center [596, 360] width 185 height 35
type input "BRN And Lrr"
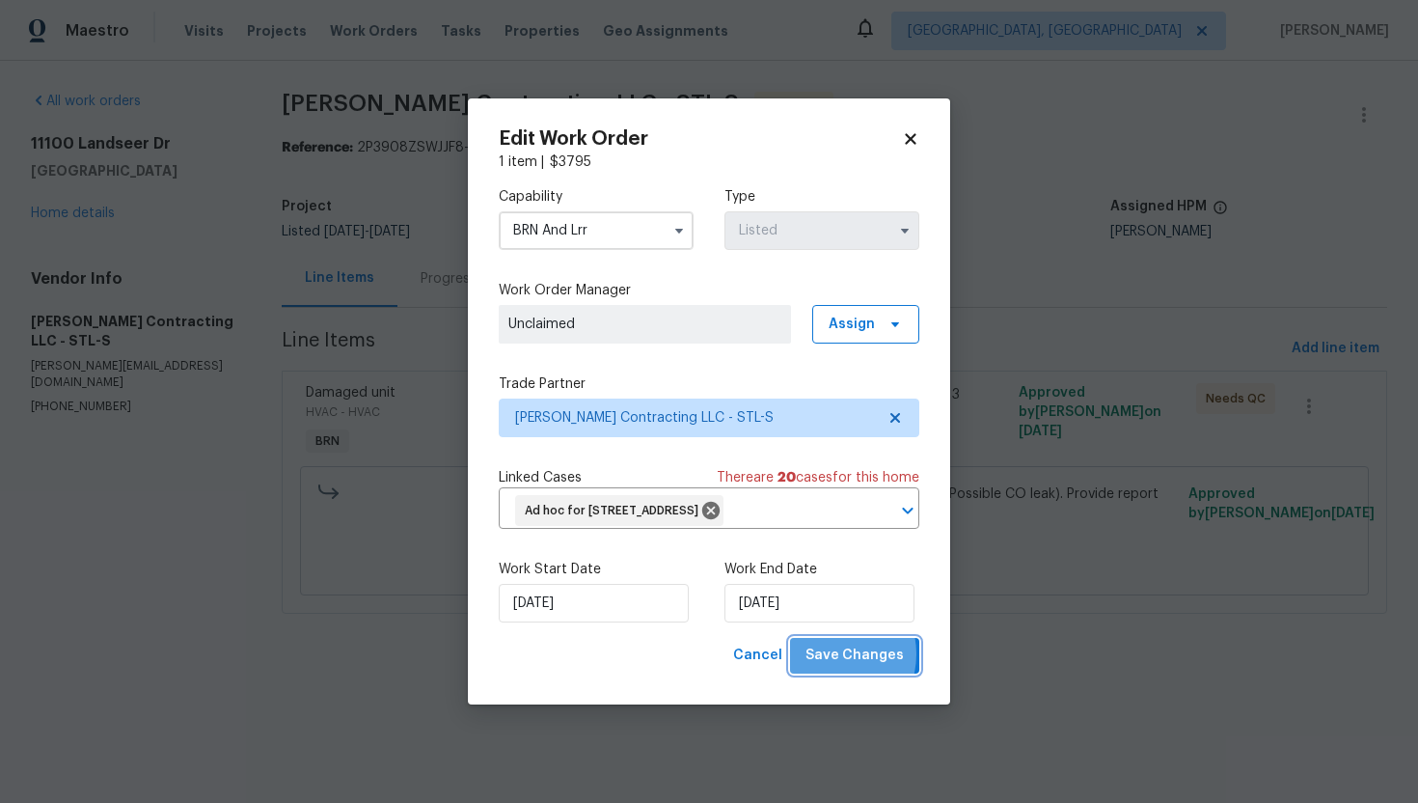
click at [831, 668] on span "Save Changes" at bounding box center [855, 655] width 98 height 24
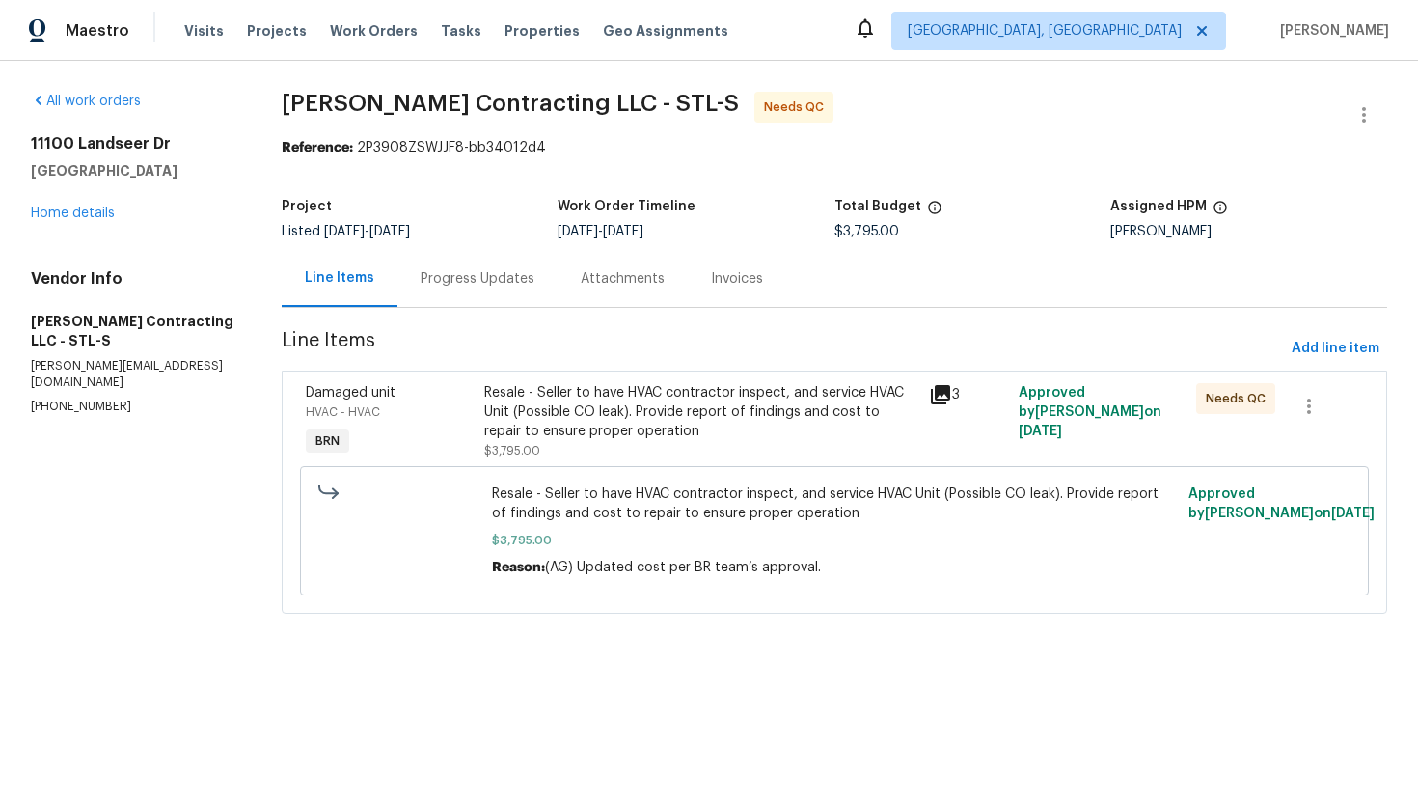
click at [481, 295] on div "Progress Updates" at bounding box center [477, 278] width 160 height 57
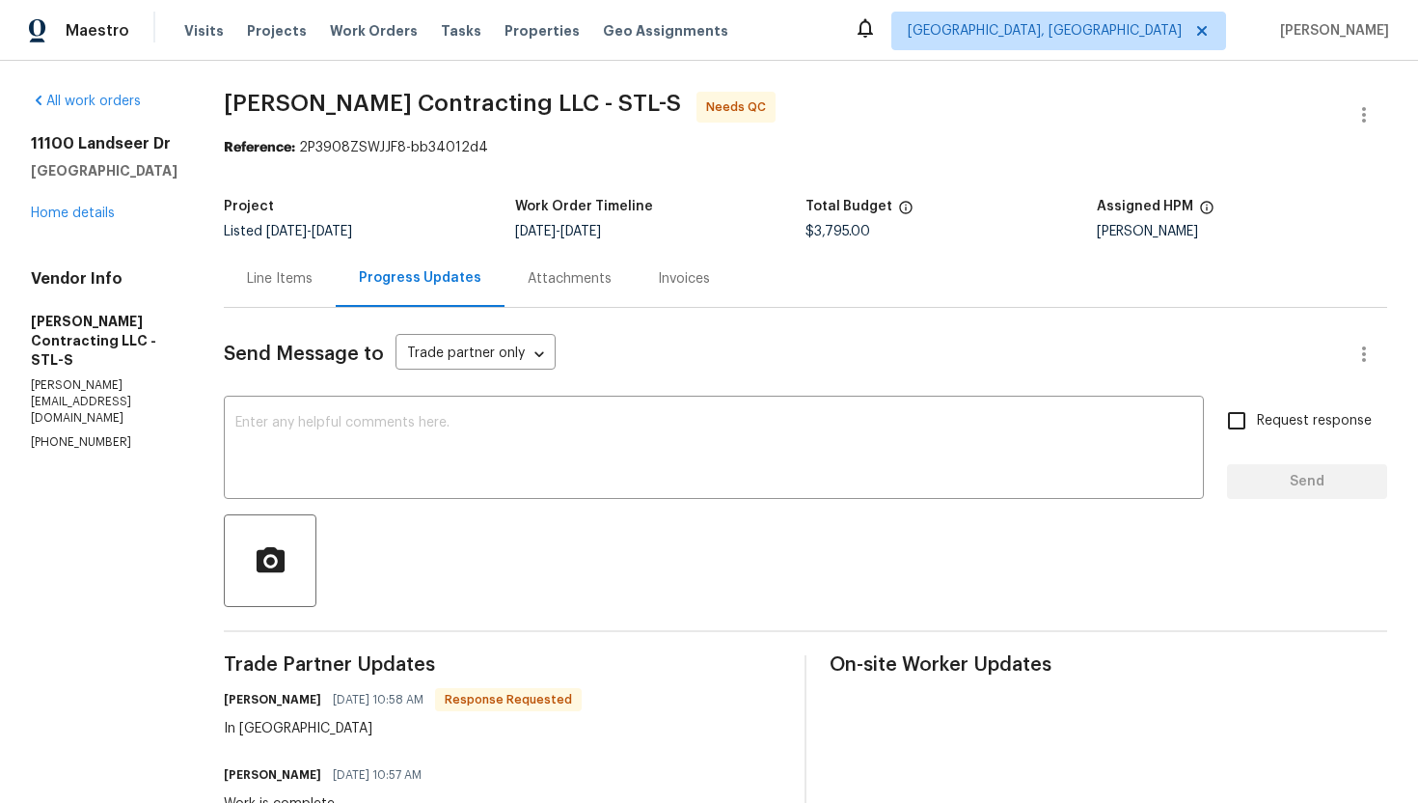
click at [271, 279] on div "Line Items" at bounding box center [280, 278] width 66 height 19
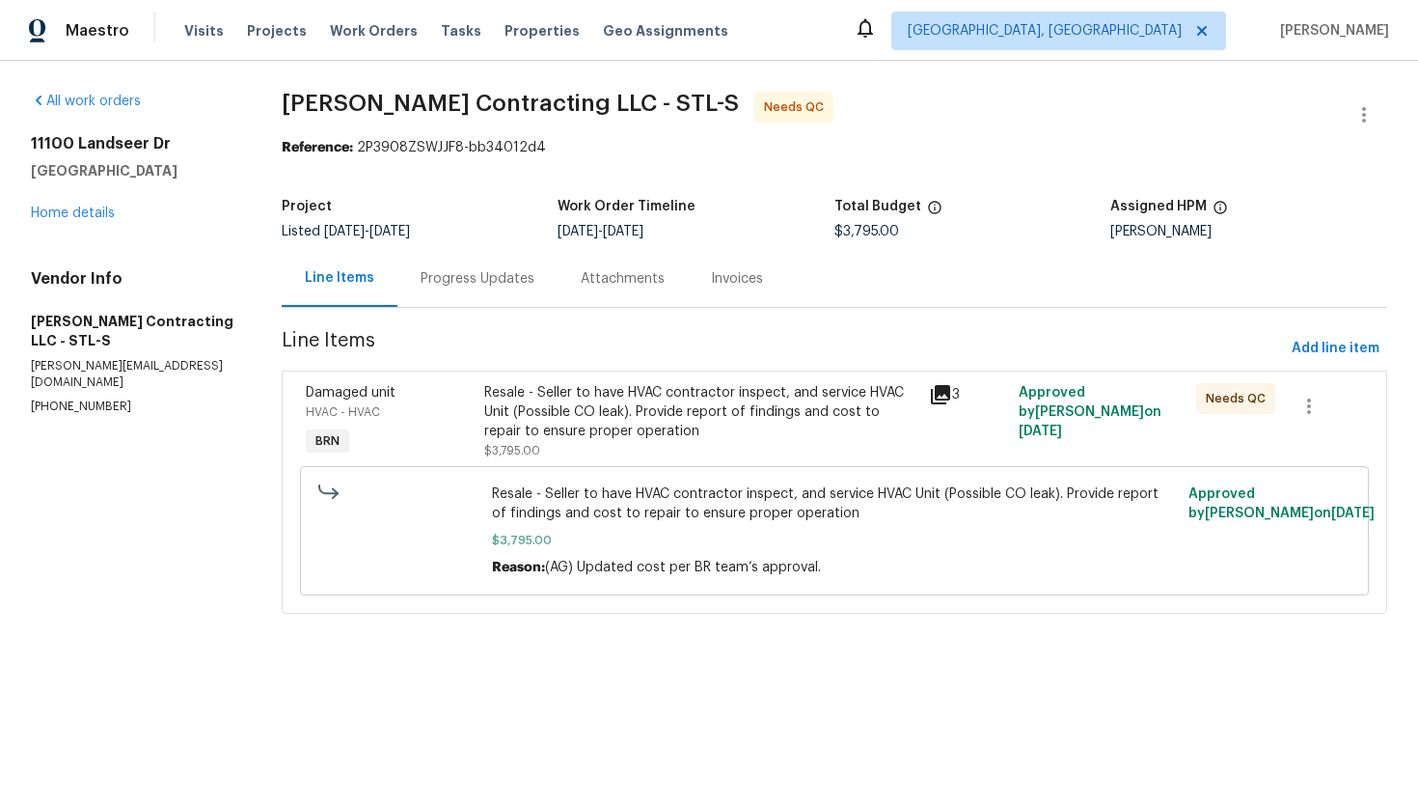
click at [488, 289] on div "Progress Updates" at bounding box center [477, 278] width 160 height 57
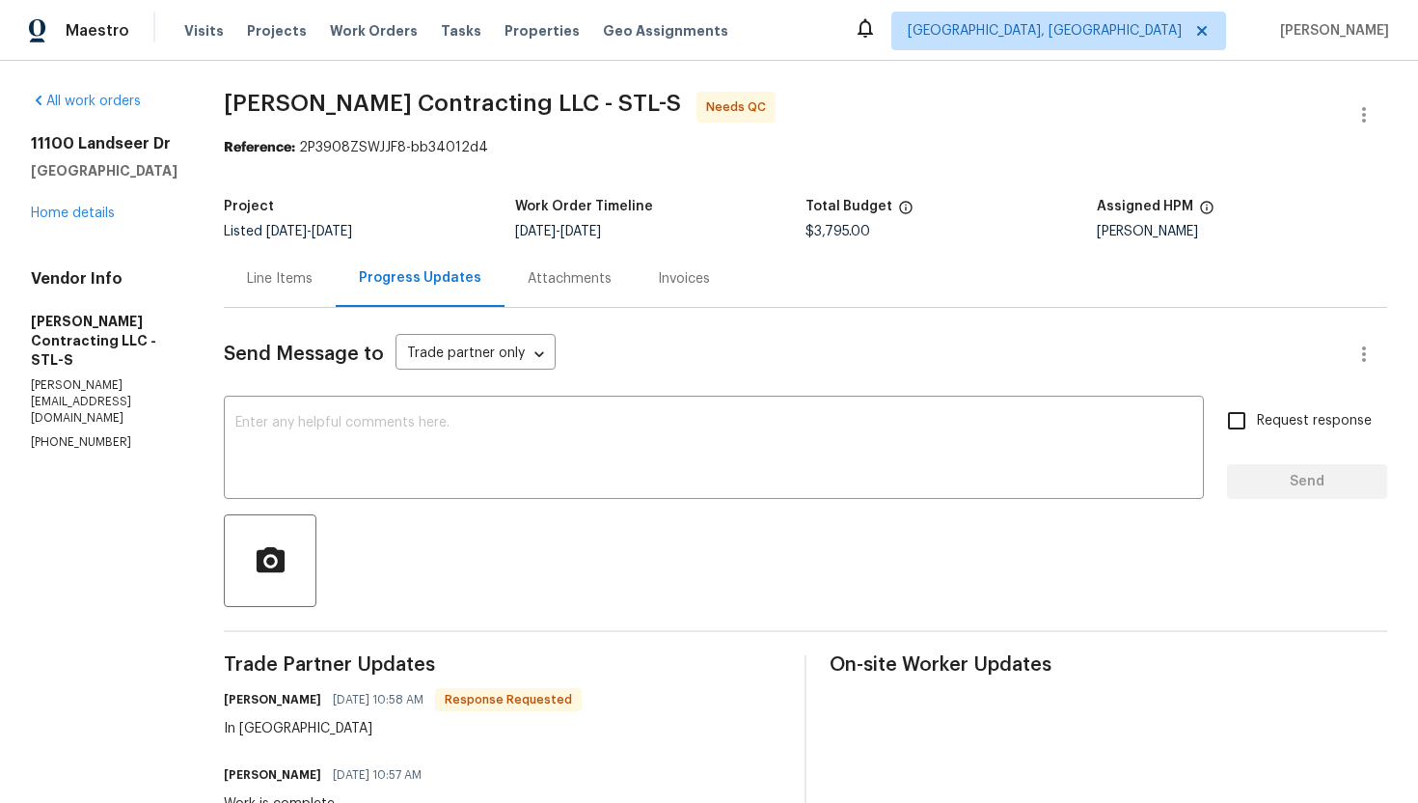
click at [274, 279] on div "Line Items" at bounding box center [280, 278] width 66 height 19
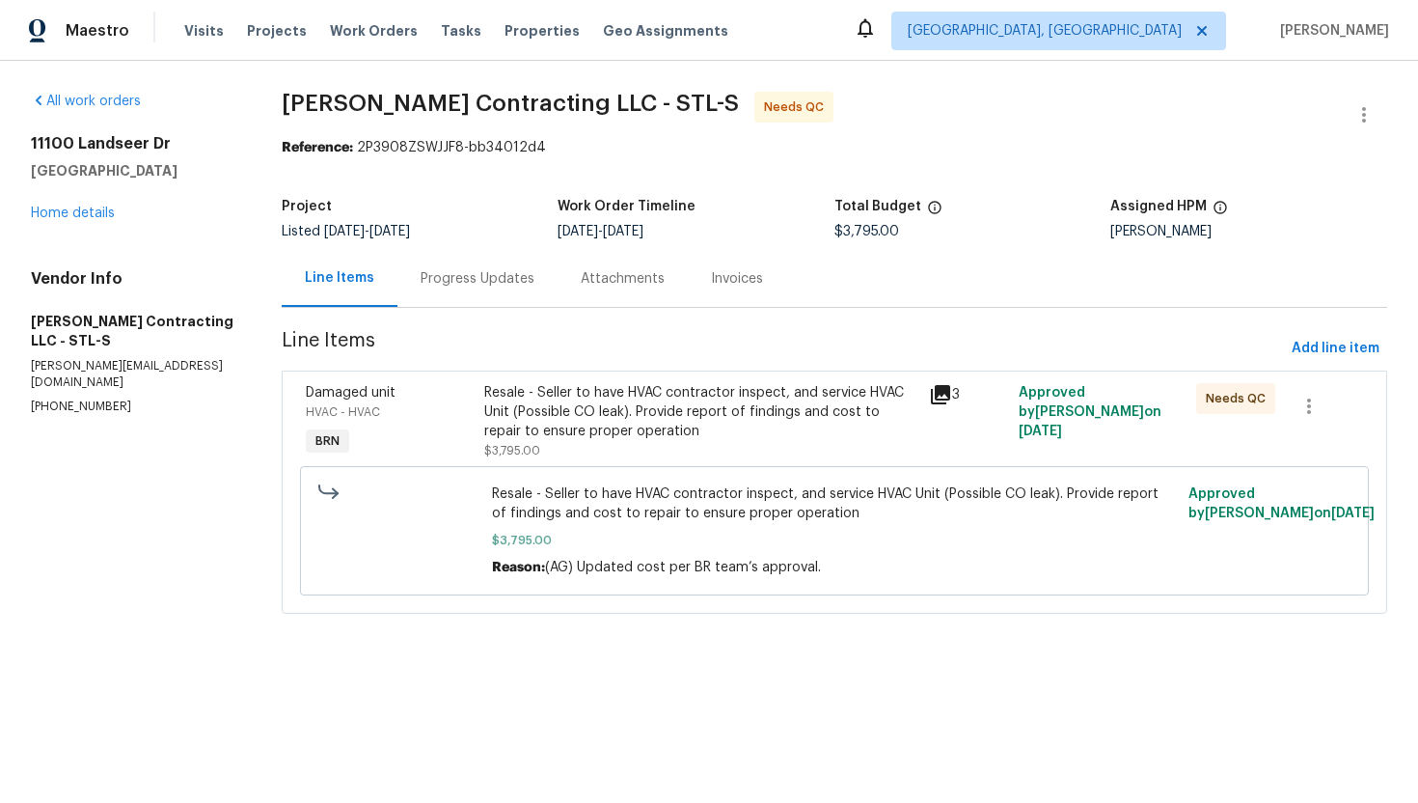
click at [749, 288] on div "Invoices" at bounding box center [737, 278] width 98 height 57
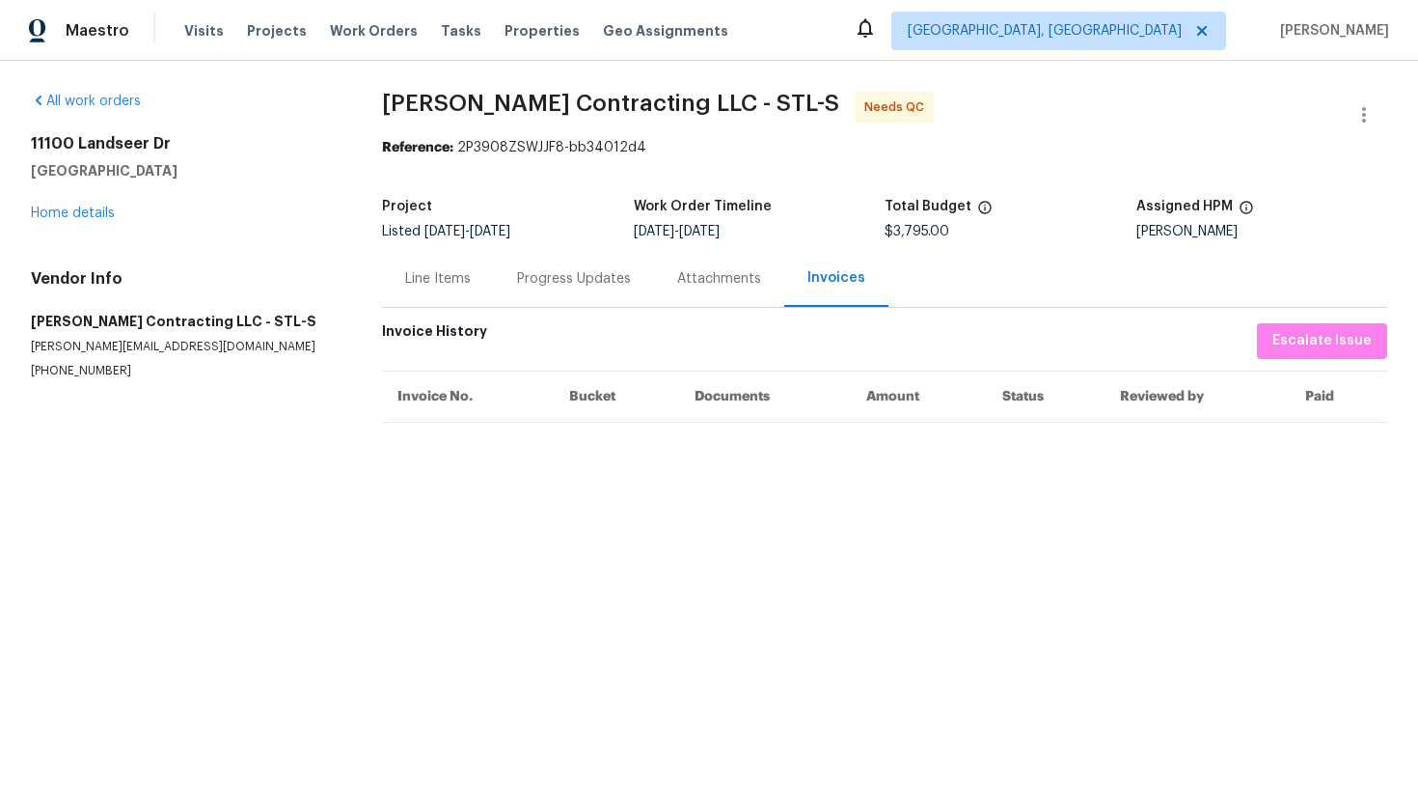
click at [698, 279] on div "Attachments" at bounding box center [719, 278] width 84 height 19
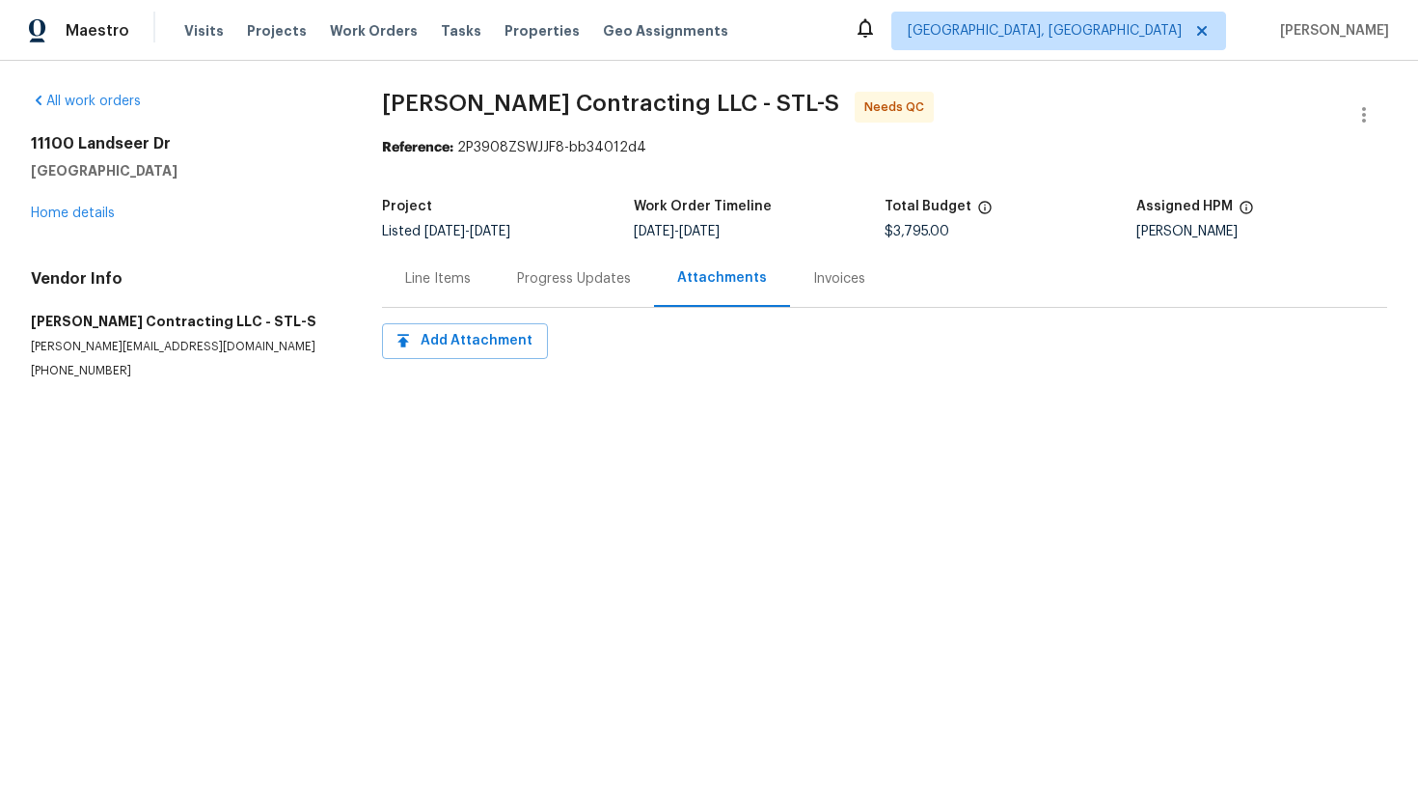
click at [584, 275] on div "Progress Updates" at bounding box center [574, 278] width 114 height 19
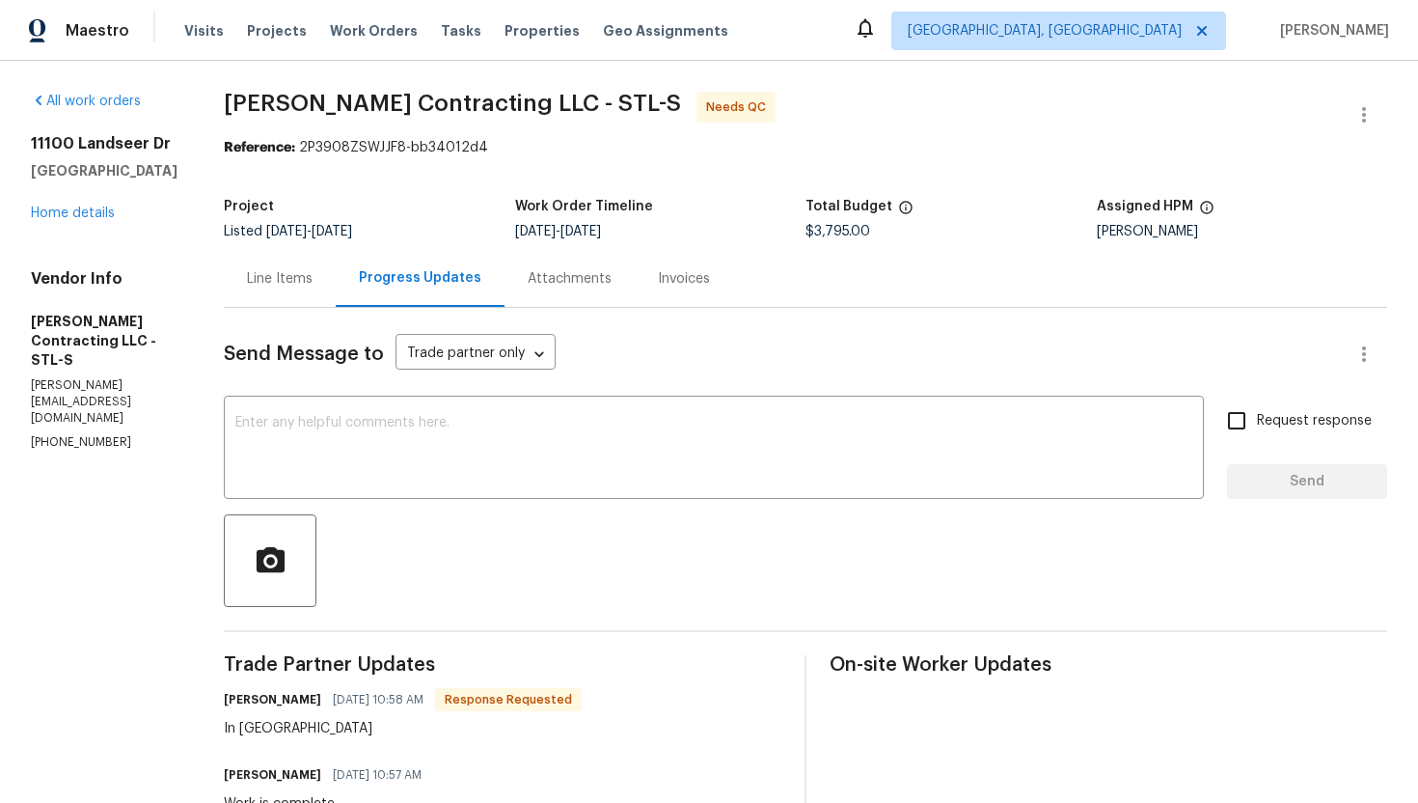
click at [280, 284] on div "Line Items" at bounding box center [280, 278] width 66 height 19
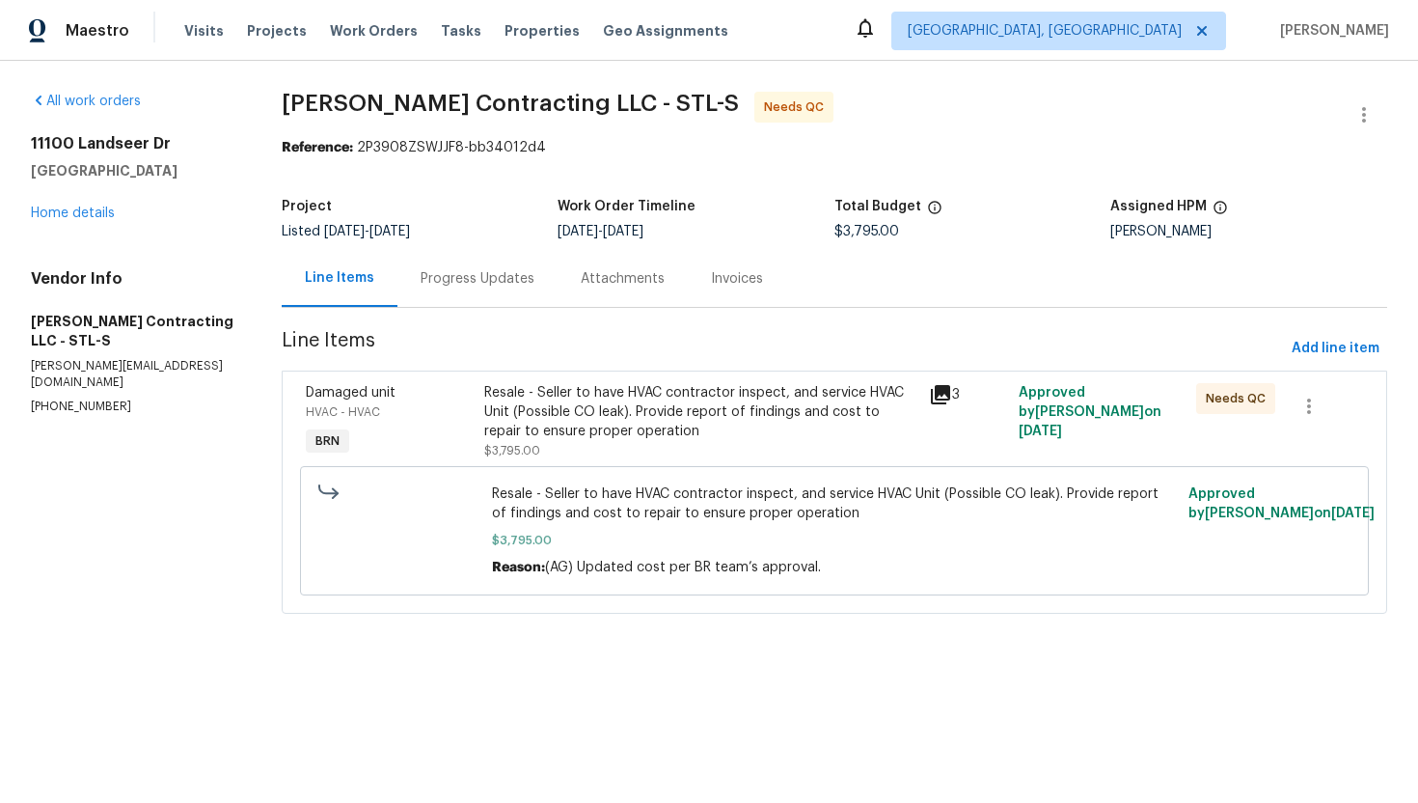
click at [705, 427] on div "Resale - Seller to have HVAC contractor inspect, and service HVAC Unit (Possibl…" at bounding box center [701, 412] width 434 height 58
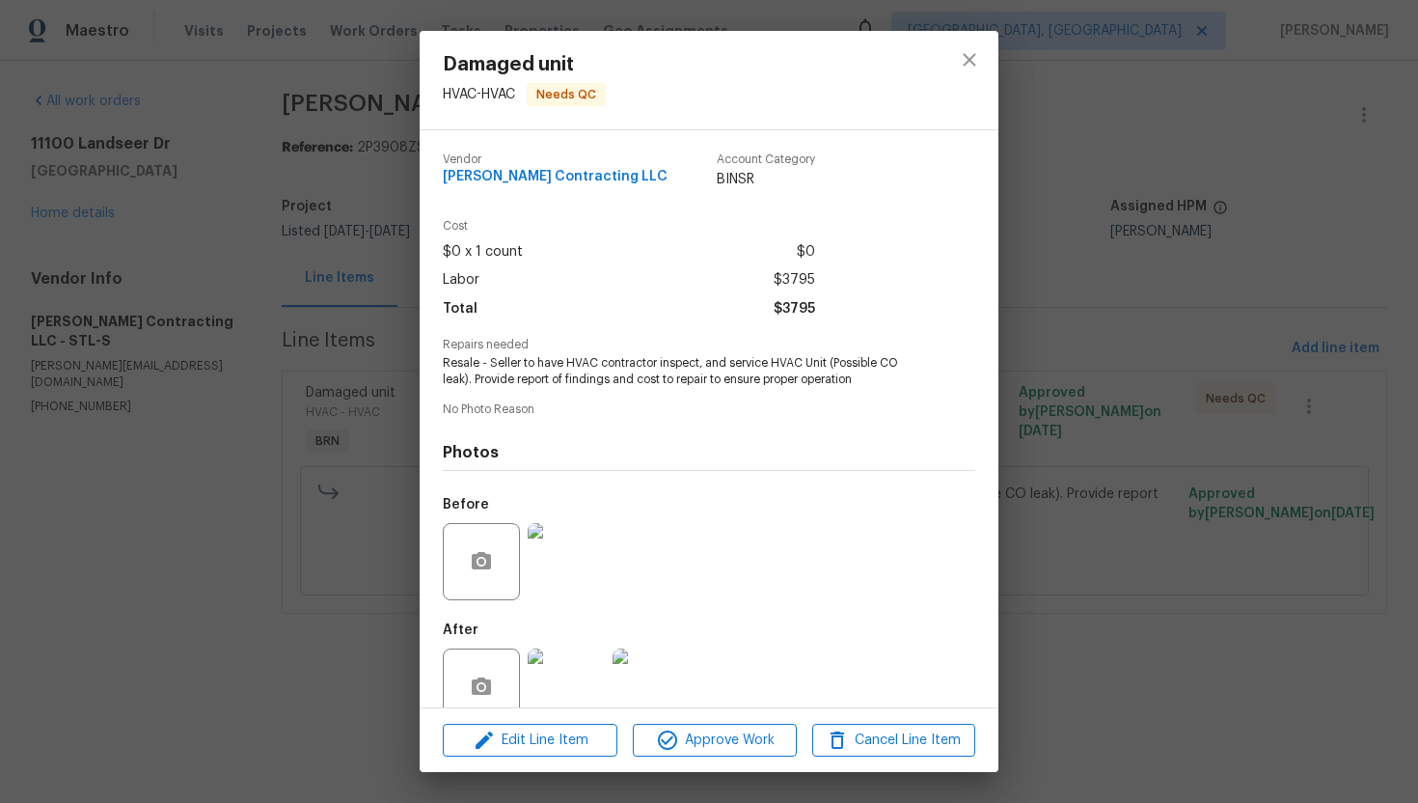
scroll to position [38, 0]
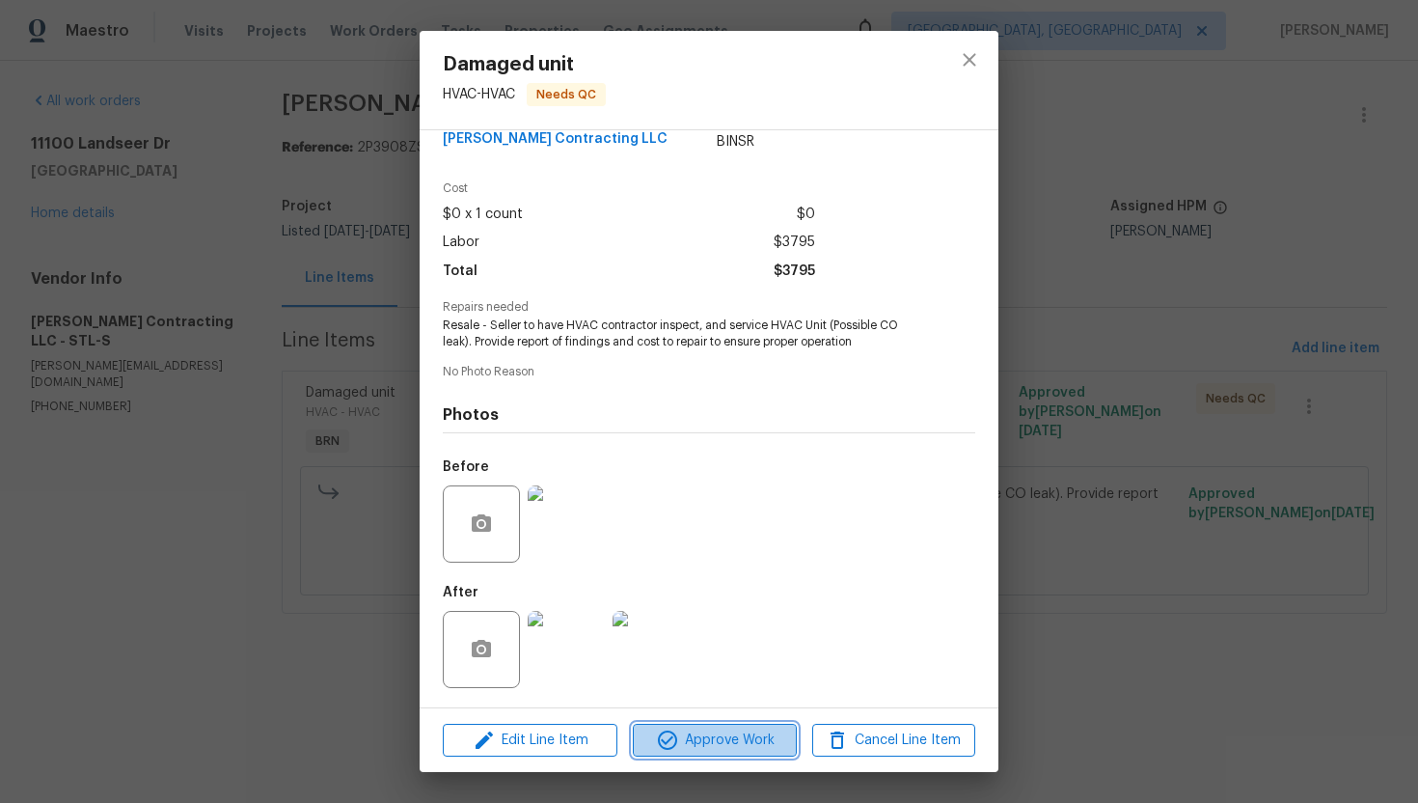
click at [743, 741] on span "Approve Work" at bounding box center [714, 740] width 151 height 24
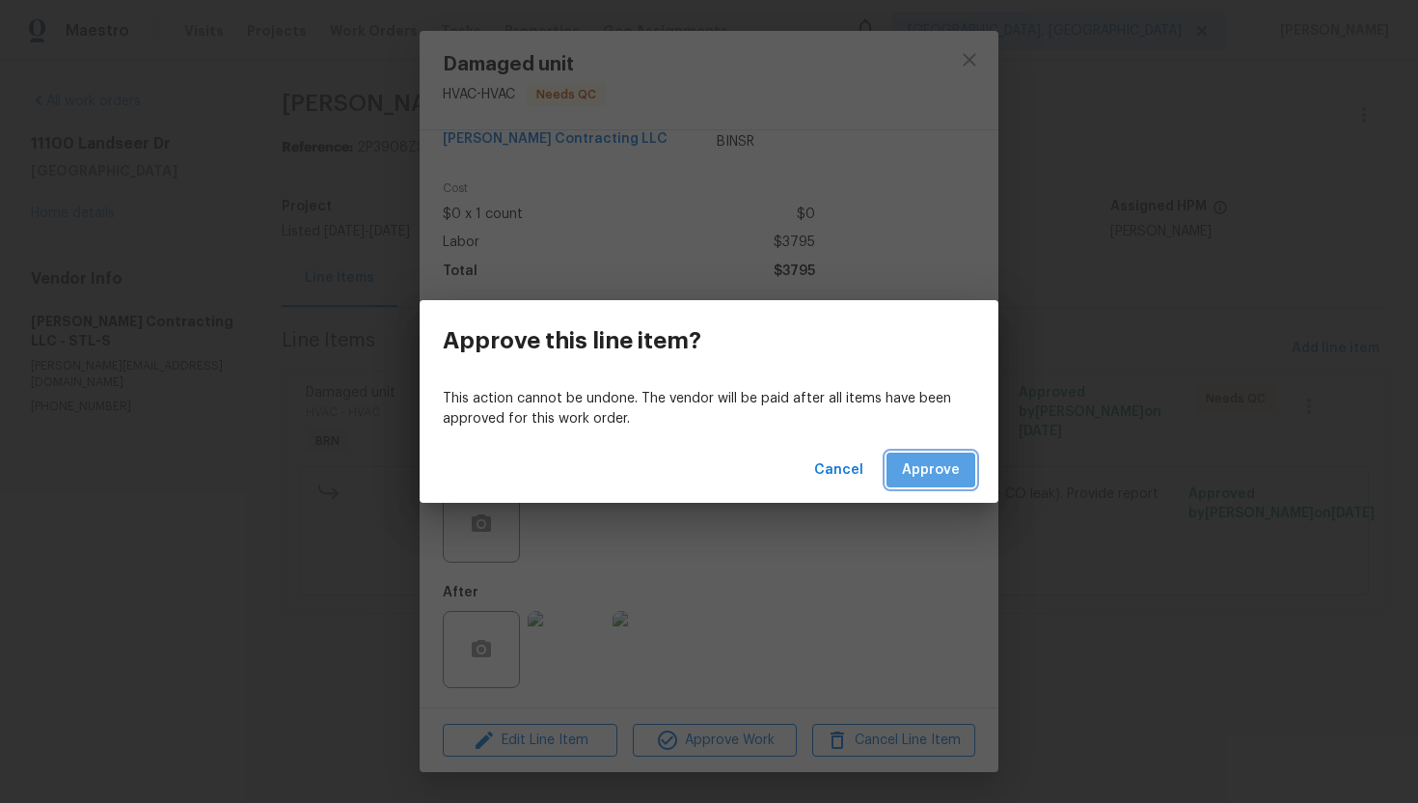
click at [917, 482] on button "Approve" at bounding box center [931, 470] width 89 height 36
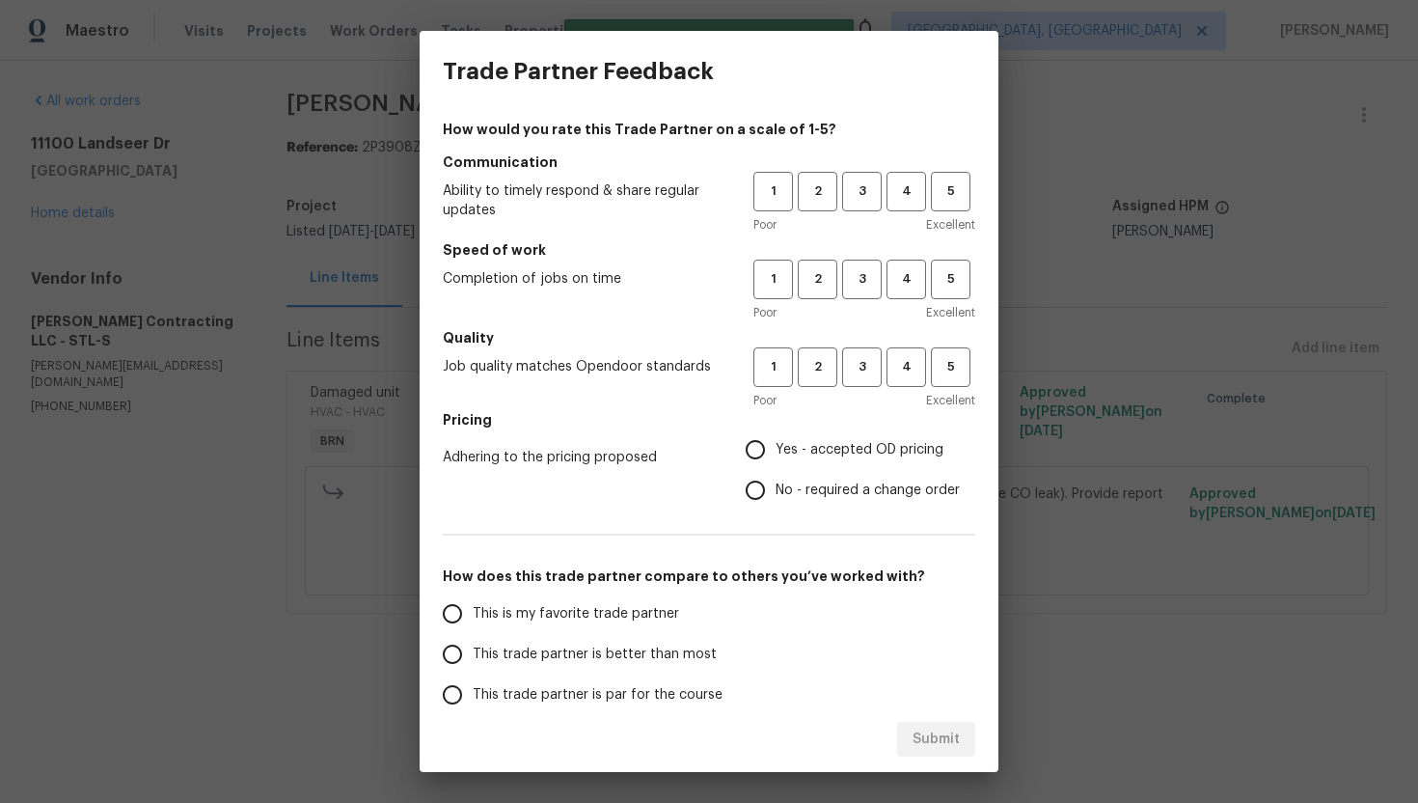
click at [852, 211] on div "1 2 3 4 5 Poor Excellent" at bounding box center [864, 203] width 222 height 63
click at [854, 196] on span "3" at bounding box center [862, 191] width 36 height 22
click at [860, 277] on span "3" at bounding box center [862, 279] width 36 height 22
click at [855, 364] on span "3" at bounding box center [862, 367] width 36 height 22
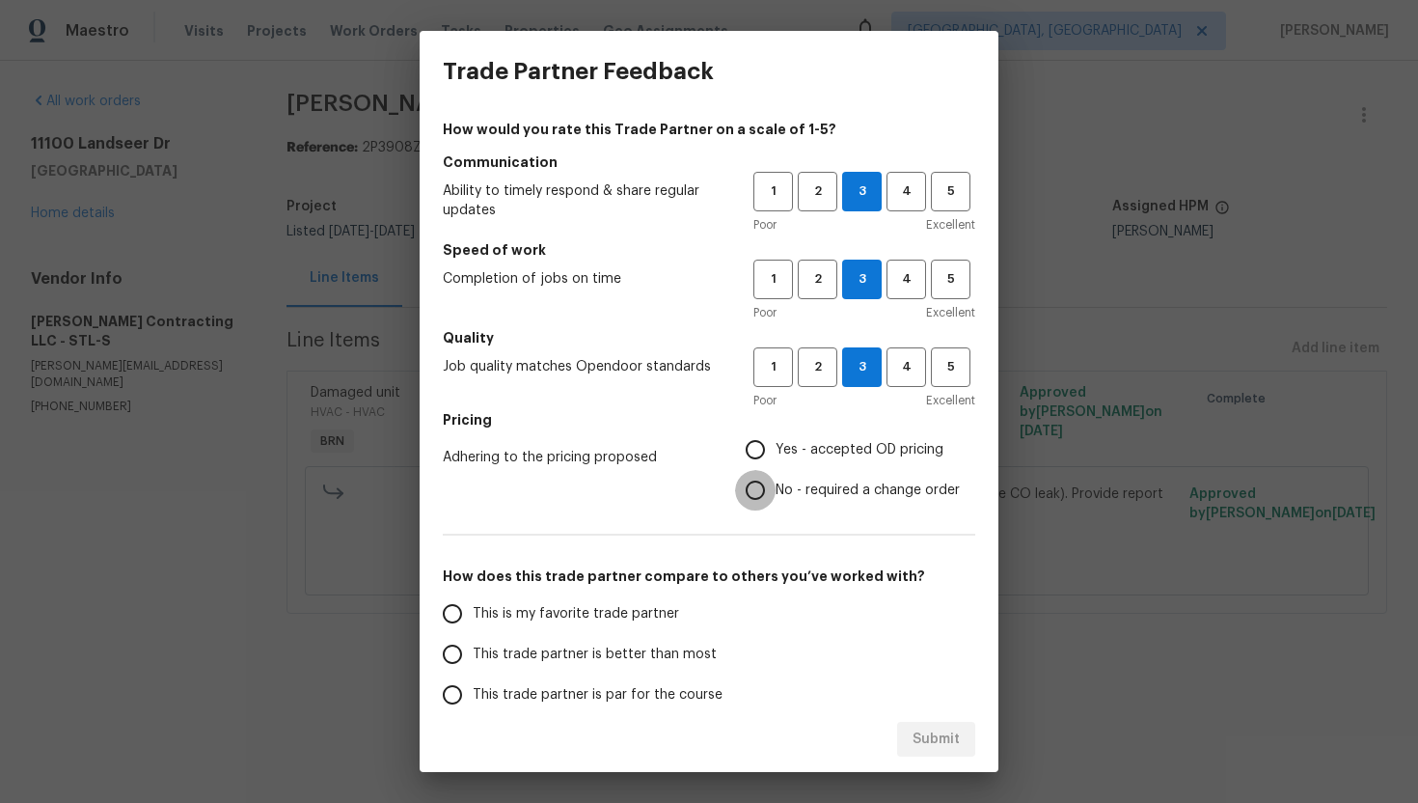
click at [776, 493] on input "No - required a change order" at bounding box center [755, 490] width 41 height 41
radio input "true"
click at [532, 686] on span "This trade partner is par for the course" at bounding box center [598, 695] width 250 height 20
click at [473, 686] on input "This trade partner is par for the course" at bounding box center [452, 694] width 41 height 41
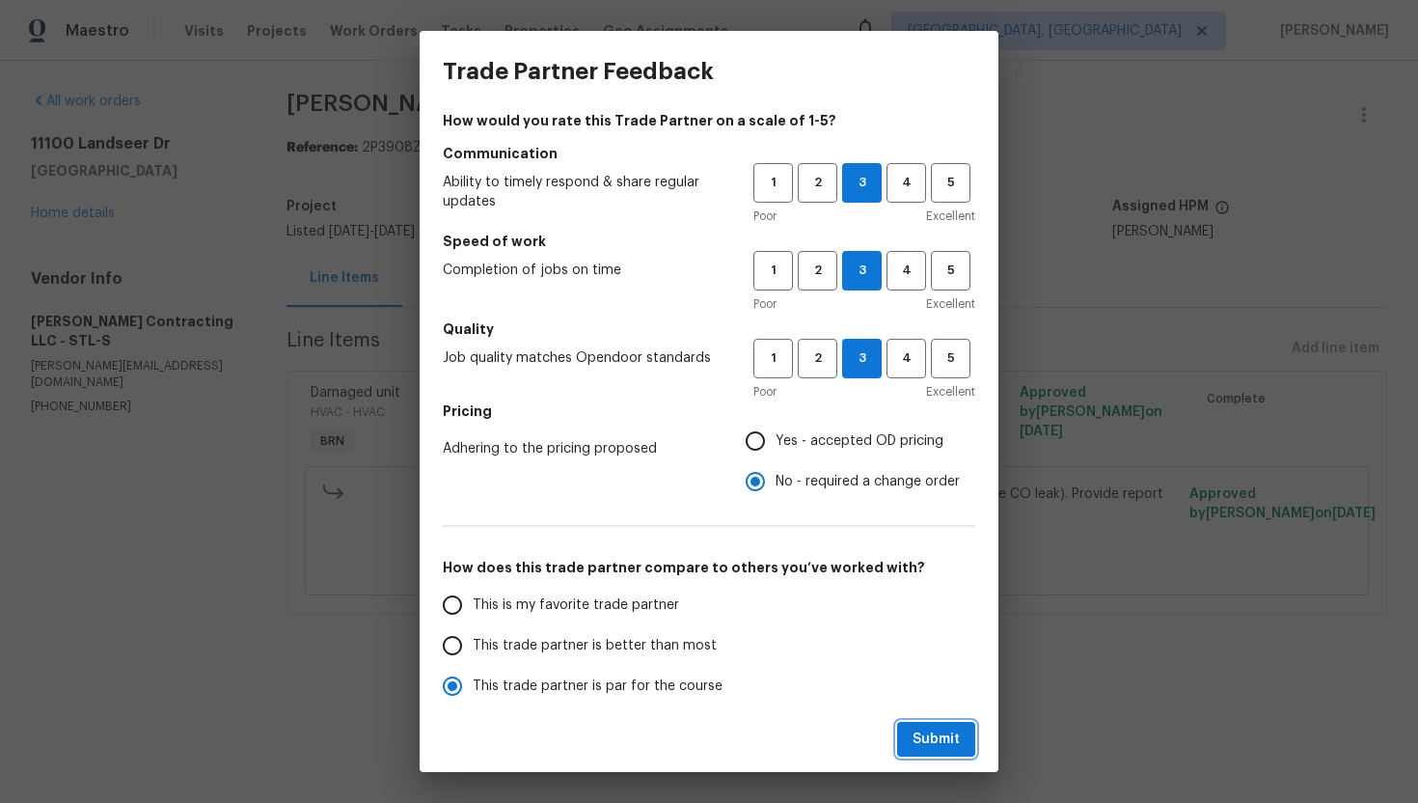
click at [926, 741] on span "Submit" at bounding box center [936, 739] width 47 height 24
radio input "true"
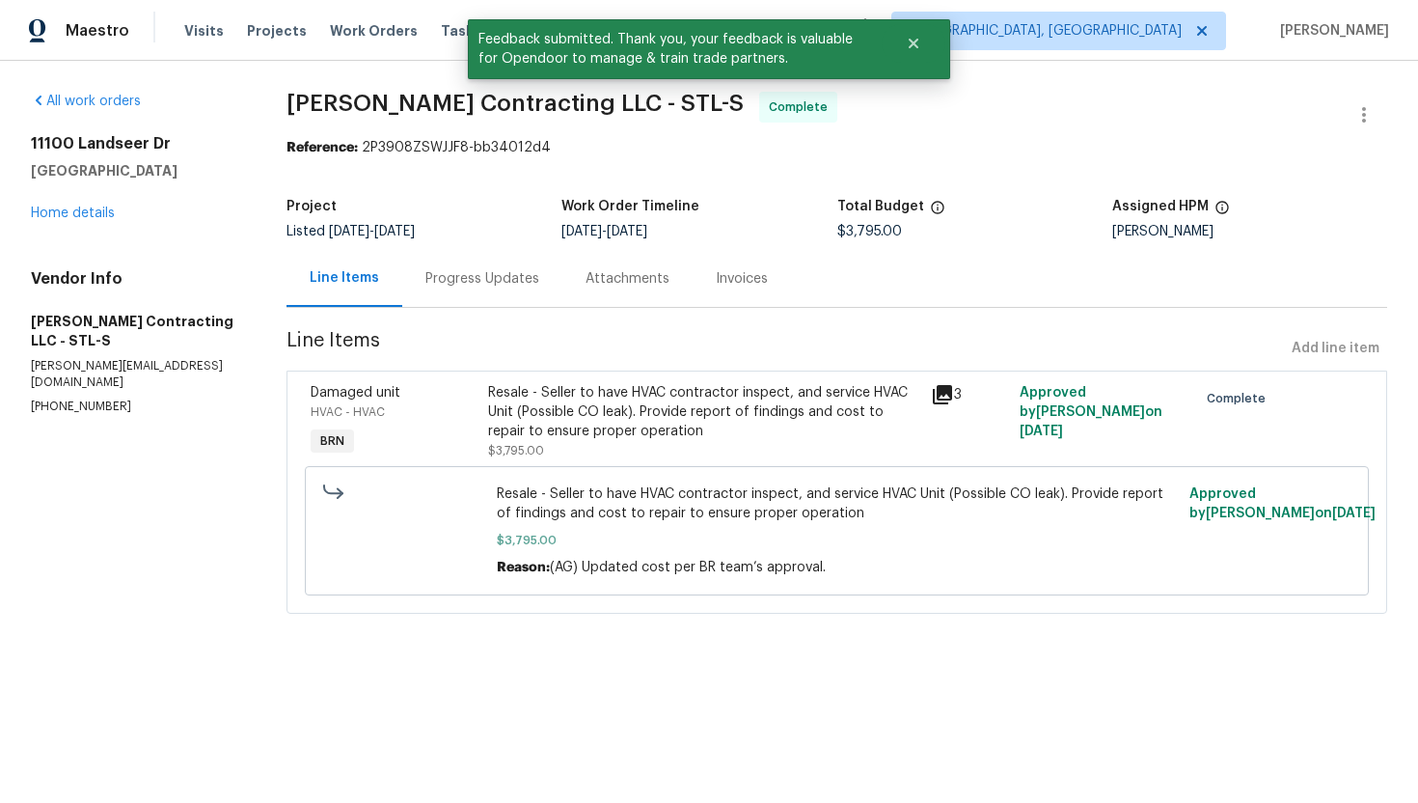
click at [506, 287] on div "Progress Updates" at bounding box center [482, 278] width 114 height 19
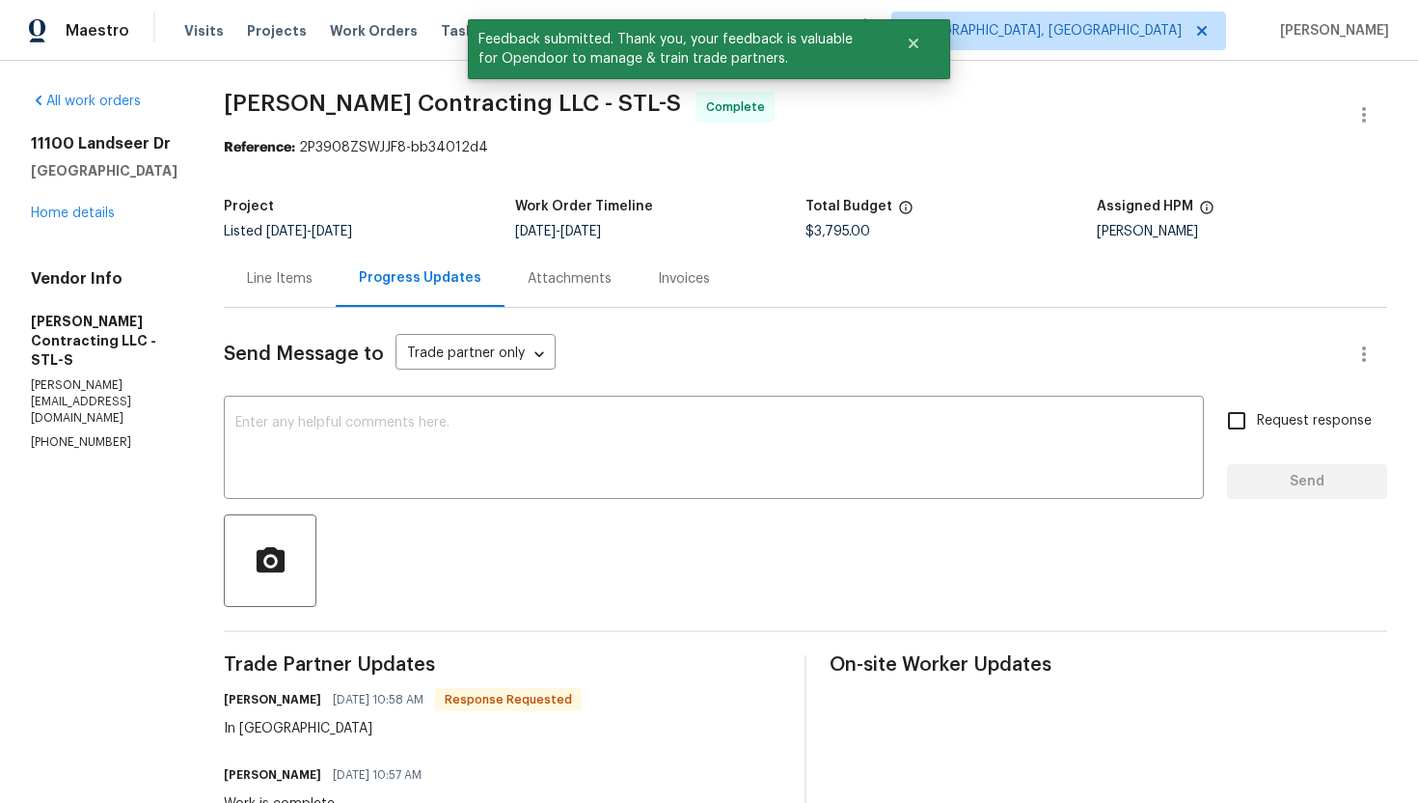
click at [676, 287] on div "Invoices" at bounding box center [684, 278] width 52 height 19
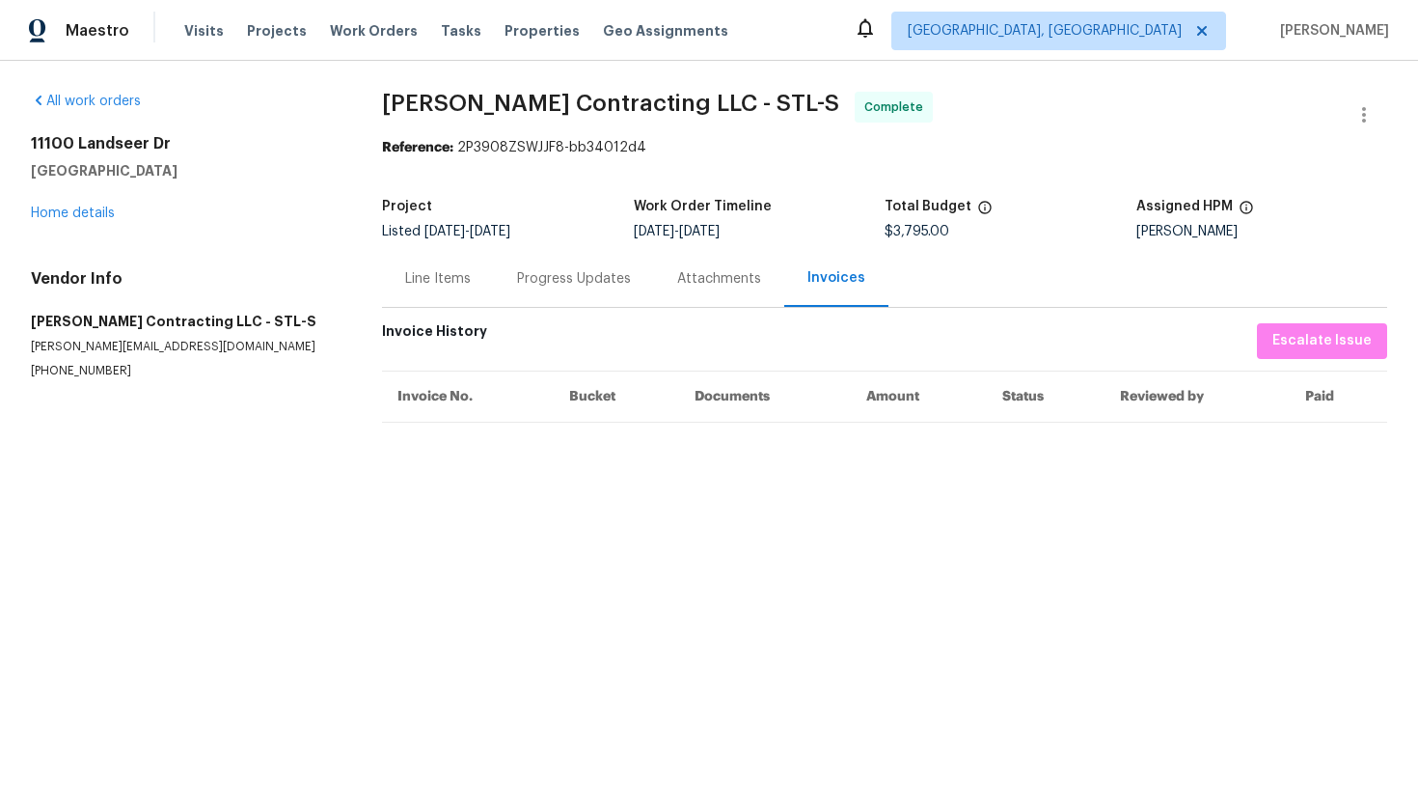
click at [441, 284] on div "Line Items" at bounding box center [438, 278] width 66 height 19
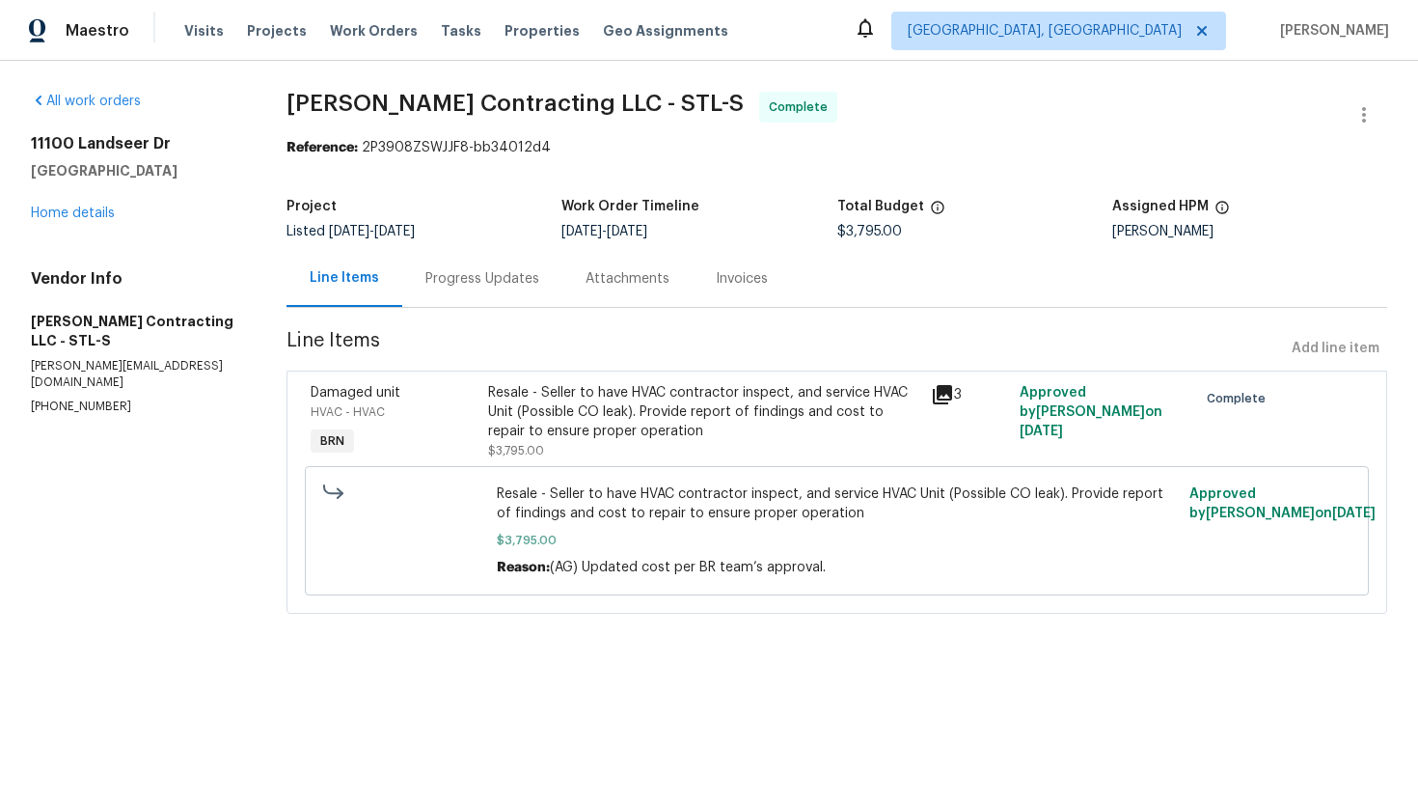
click at [488, 284] on div "Progress Updates" at bounding box center [482, 278] width 114 height 19
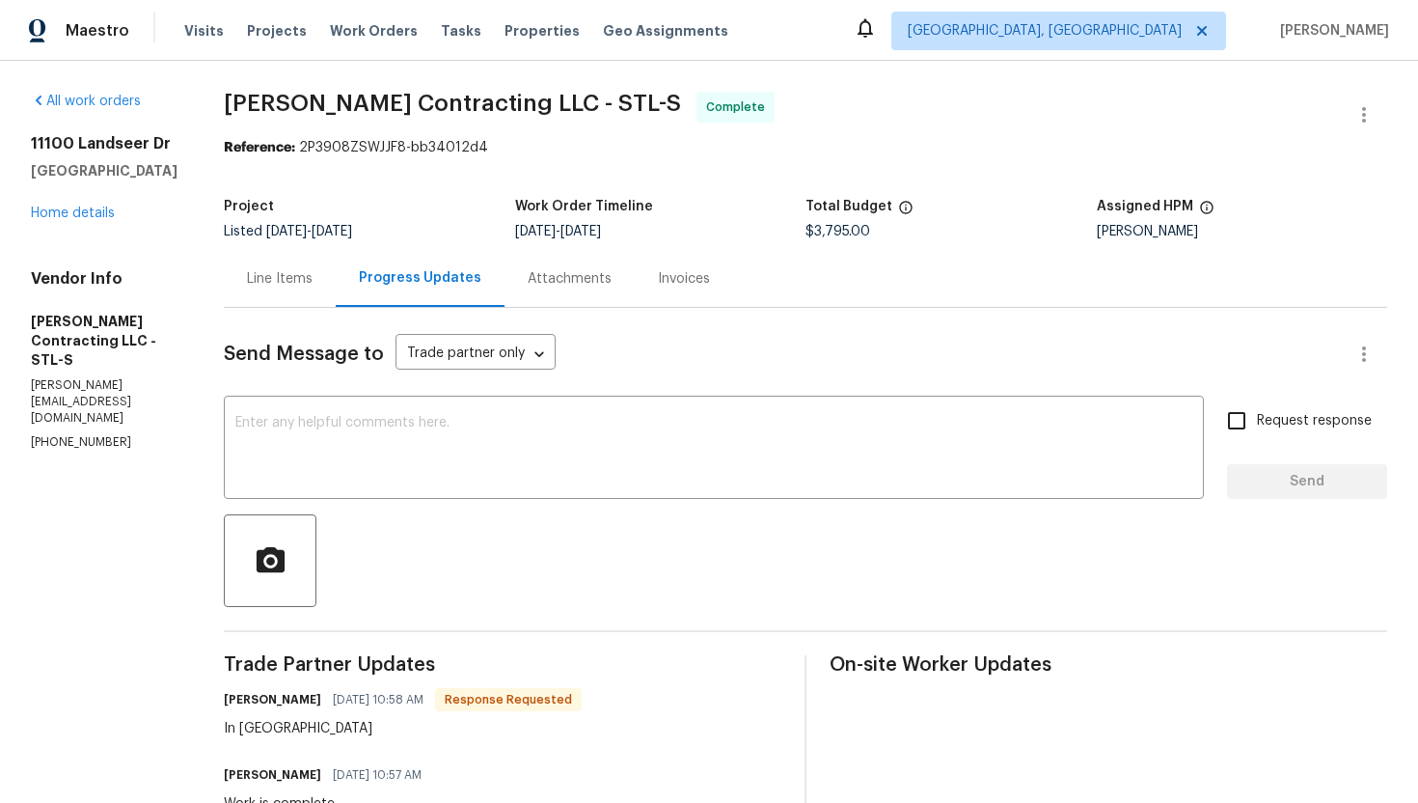
click at [676, 291] on div "Invoices" at bounding box center [684, 278] width 98 height 57
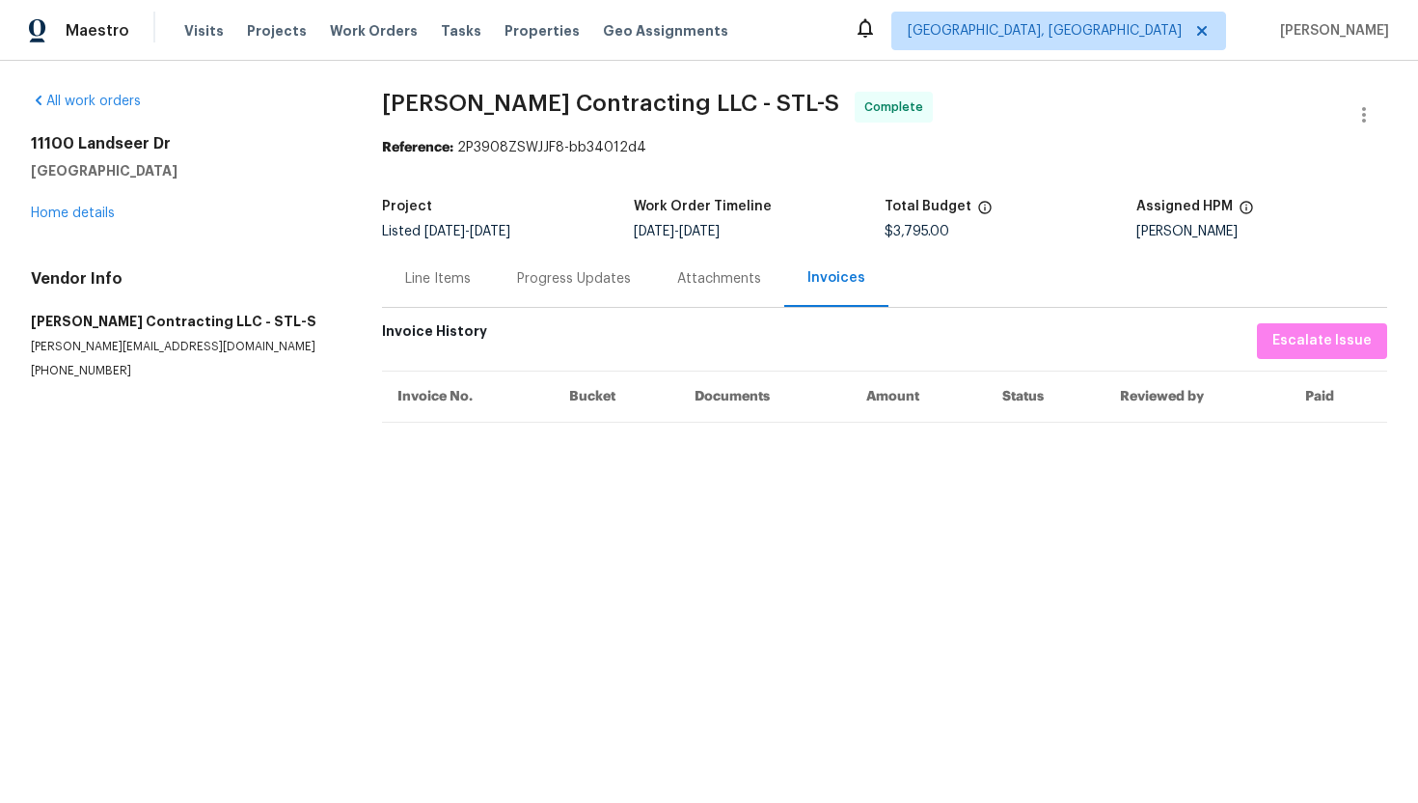
click at [446, 280] on div "Line Items" at bounding box center [438, 278] width 66 height 19
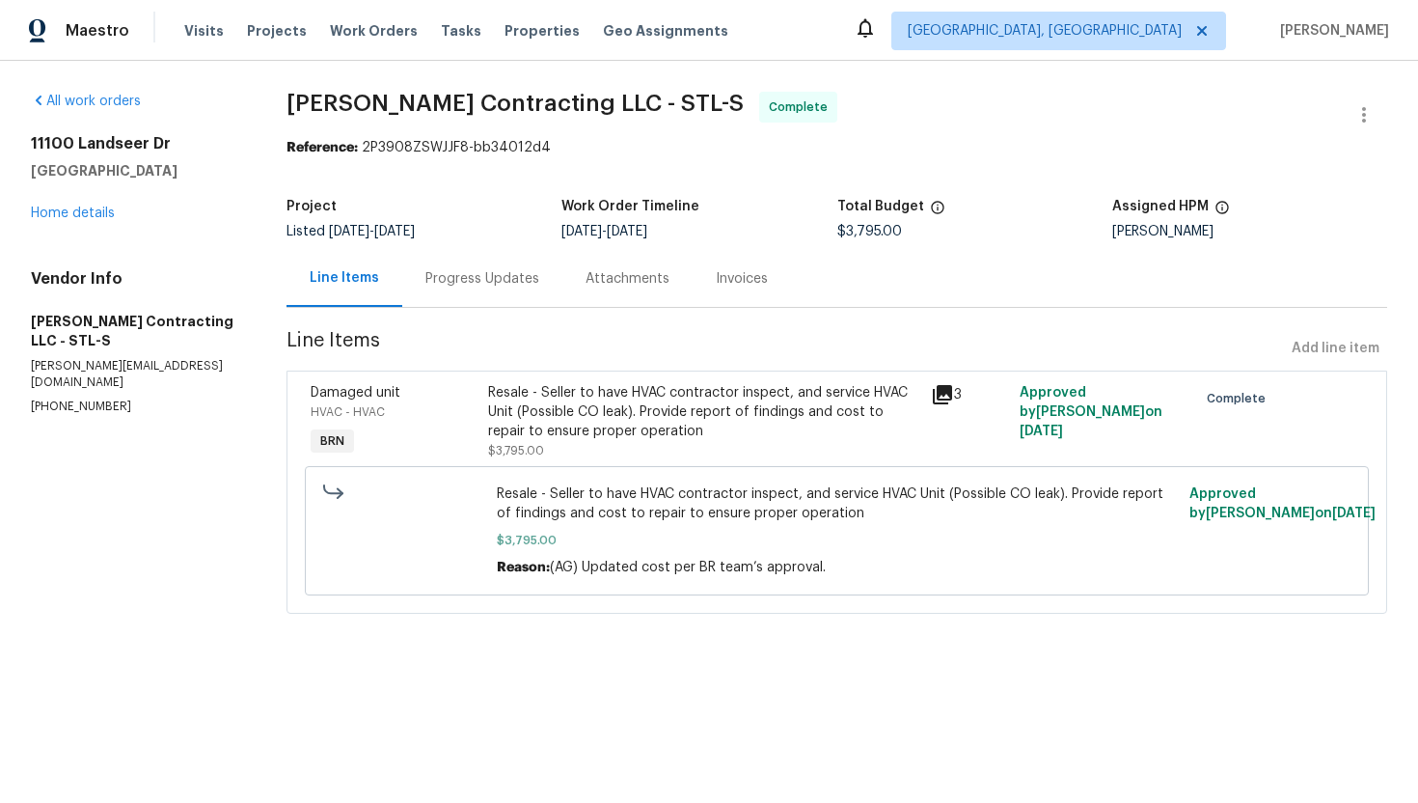
click at [476, 285] on div "Progress Updates" at bounding box center [482, 278] width 114 height 19
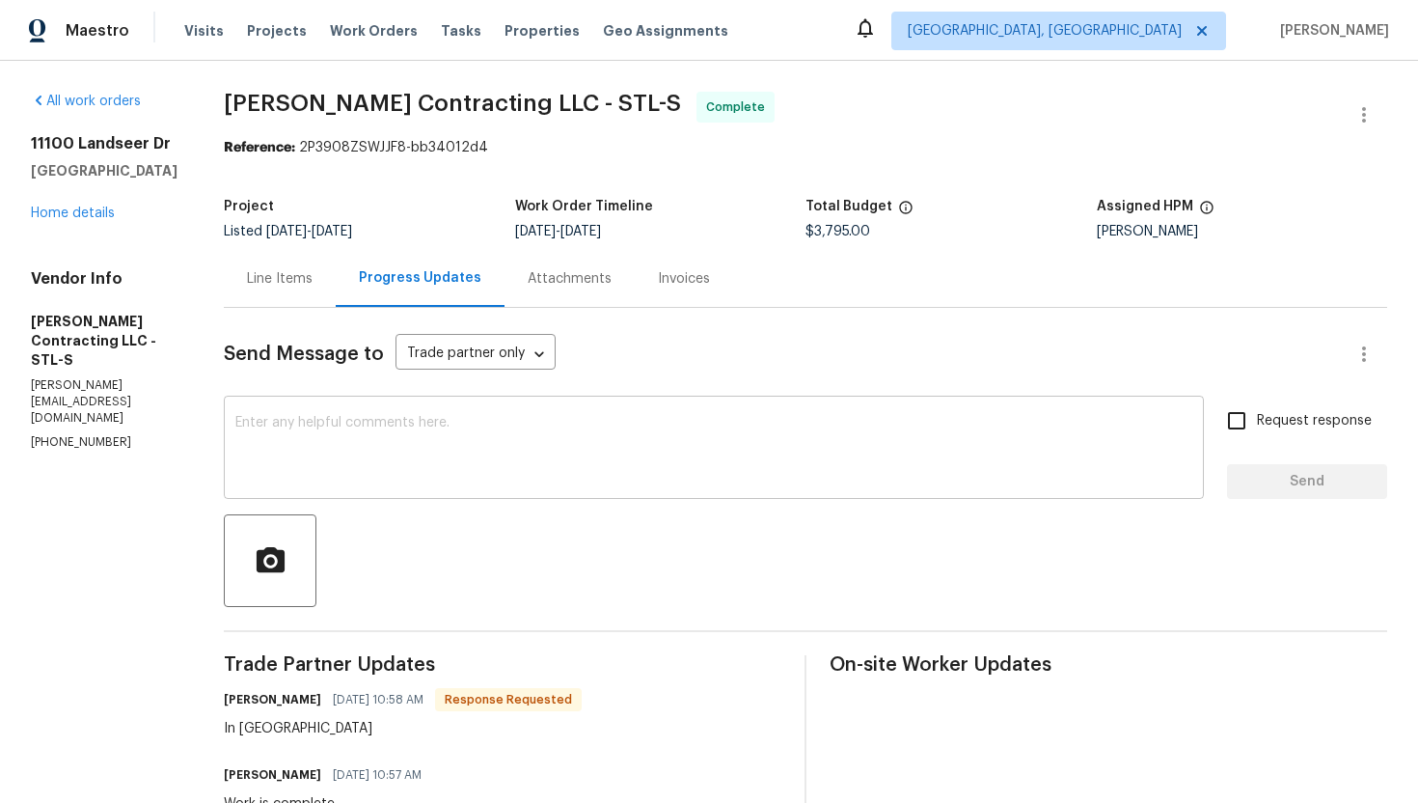
click at [750, 441] on textarea at bounding box center [713, 450] width 957 height 68
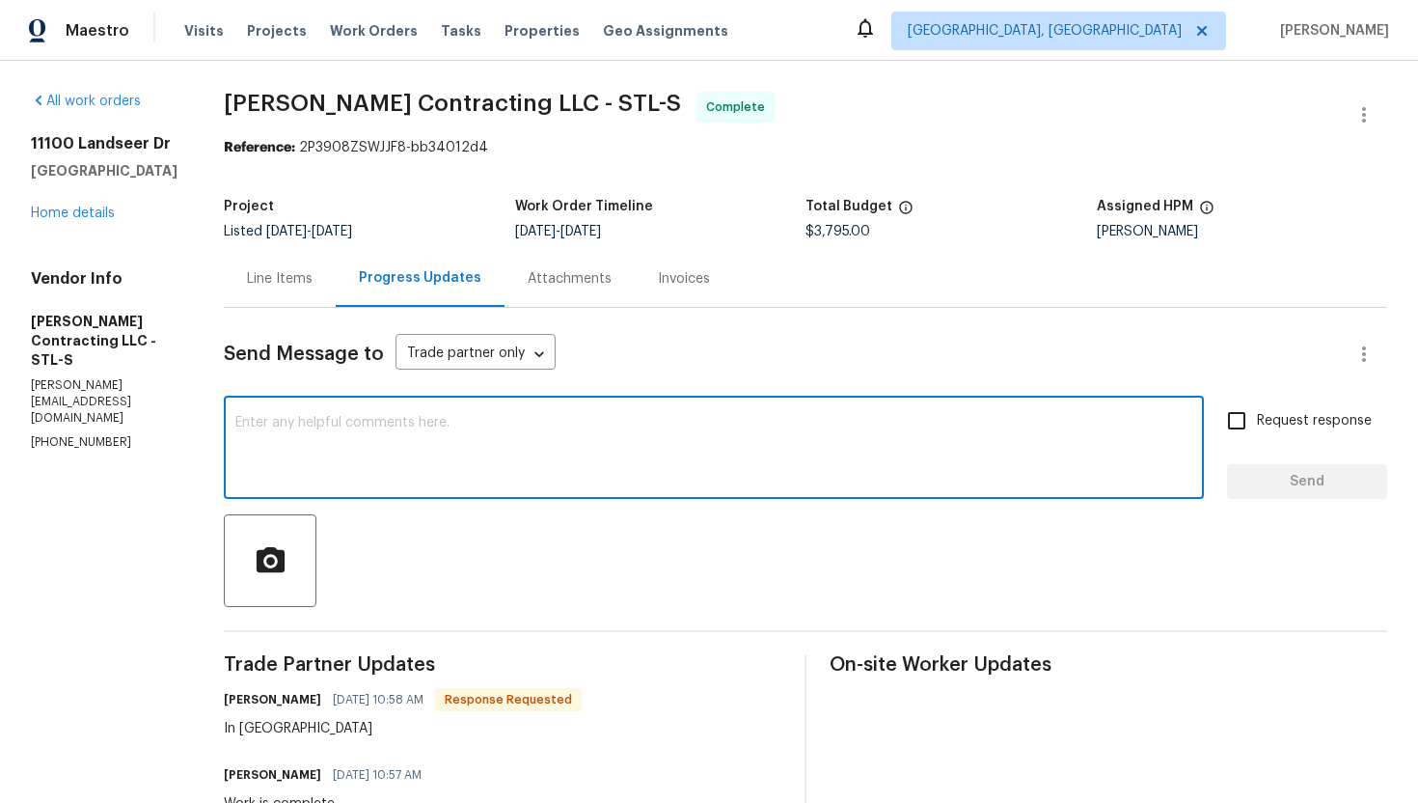
paste textarea "WO is approved. Please upload the invoice under invoice section. Thanks!"
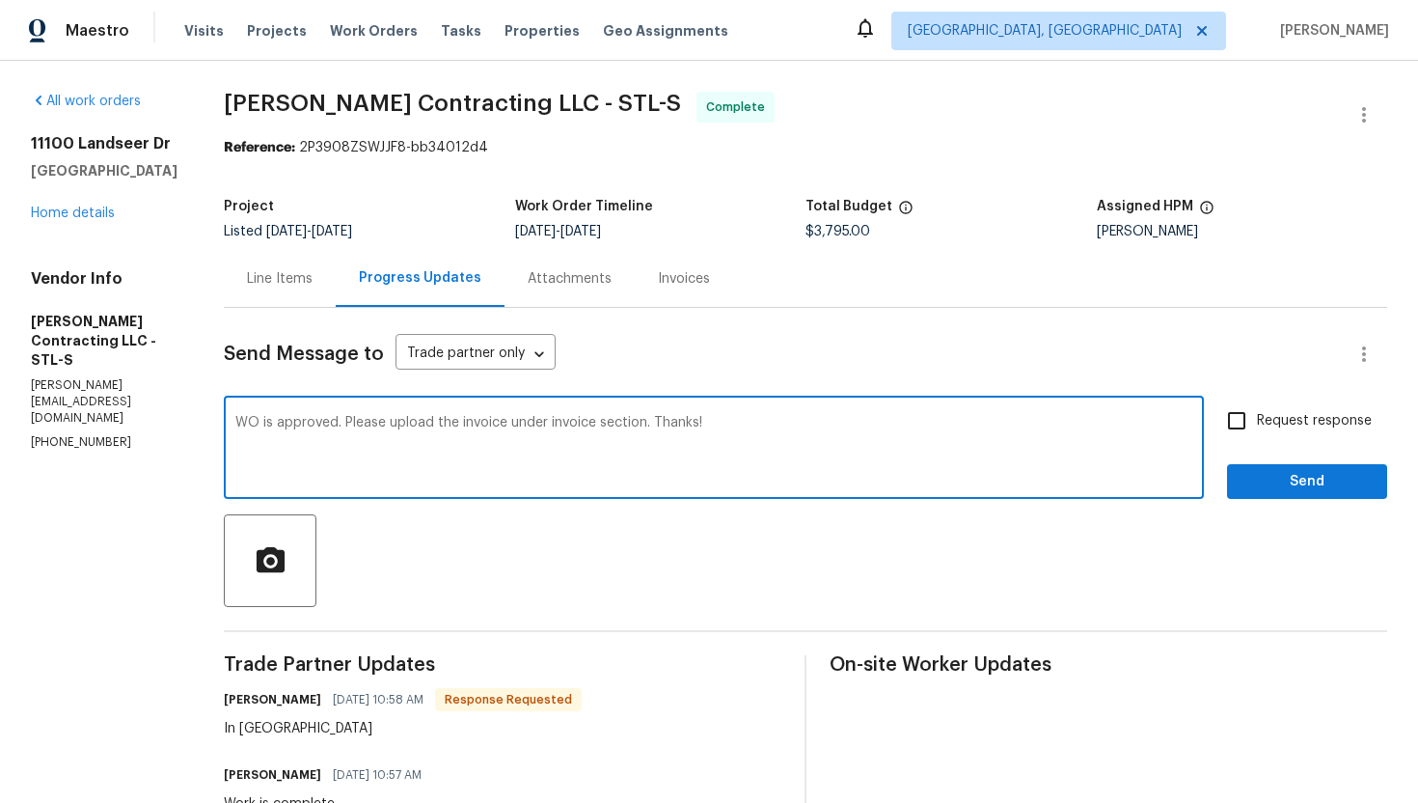
type textarea "WO is approved. Please upload the invoice under invoice section. Thanks!"
click at [1259, 417] on span "Request response" at bounding box center [1314, 421] width 115 height 20
click at [1257, 417] on input "Request response" at bounding box center [1237, 420] width 41 height 41
checkbox input "true"
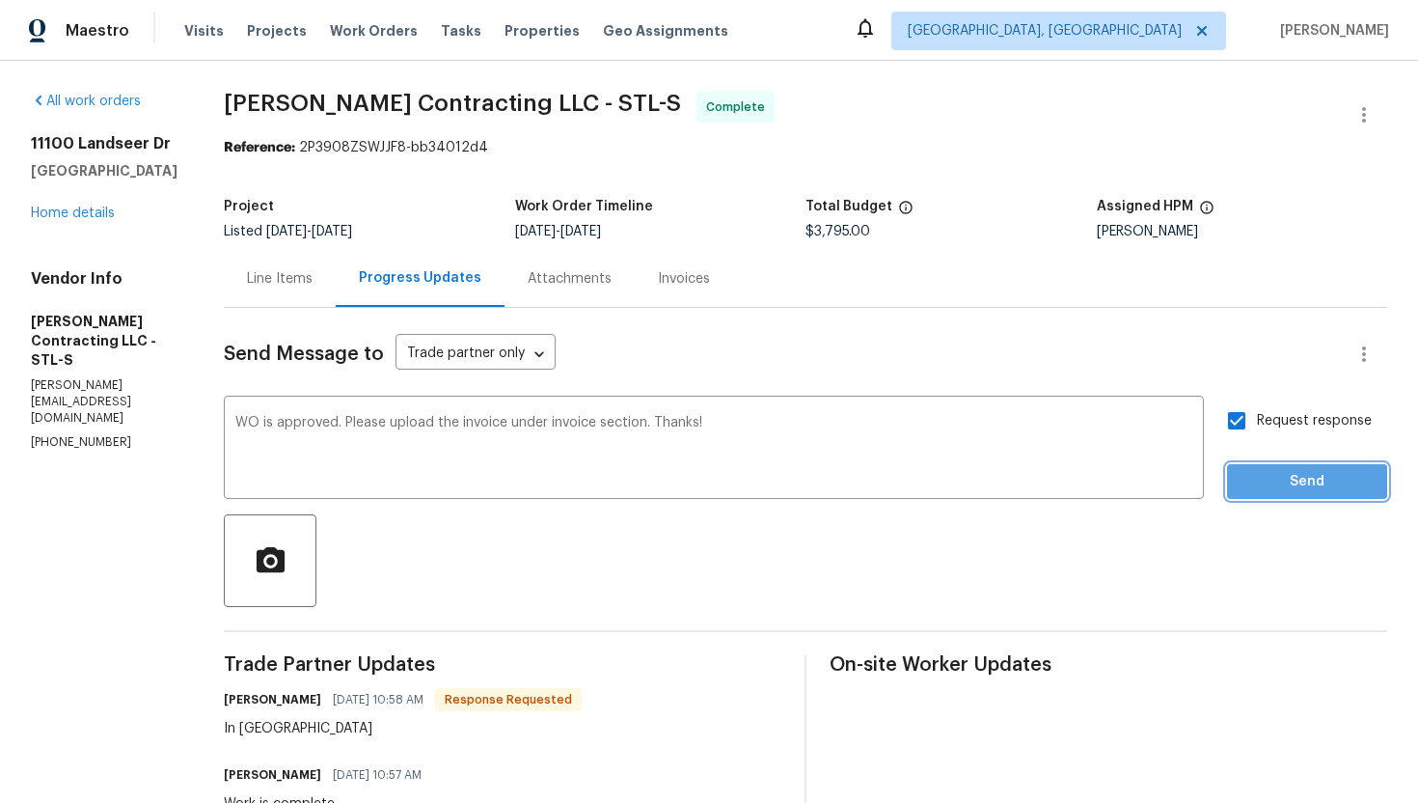
click at [1280, 490] on span "Send" at bounding box center [1307, 482] width 129 height 24
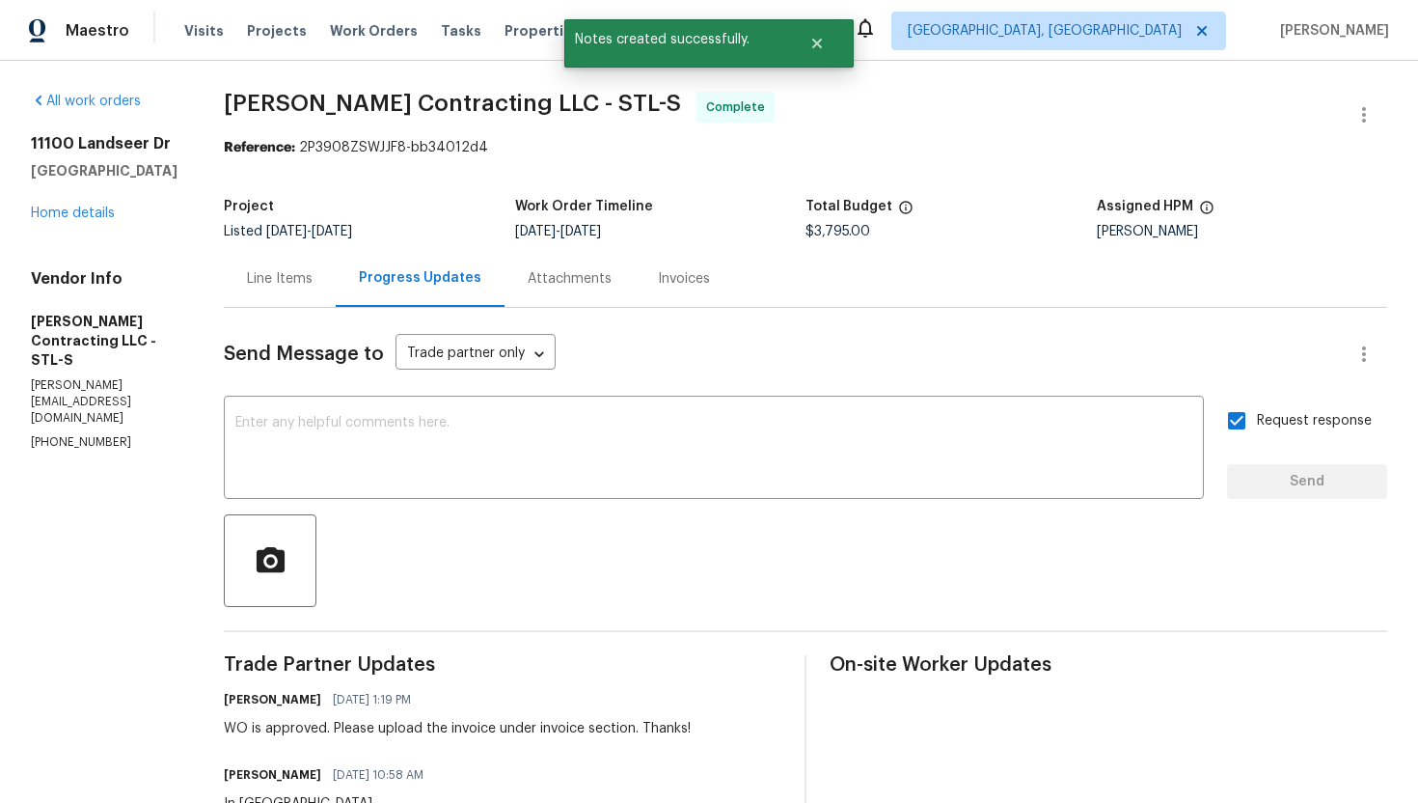
click at [299, 272] on div "Line Items" at bounding box center [280, 278] width 66 height 19
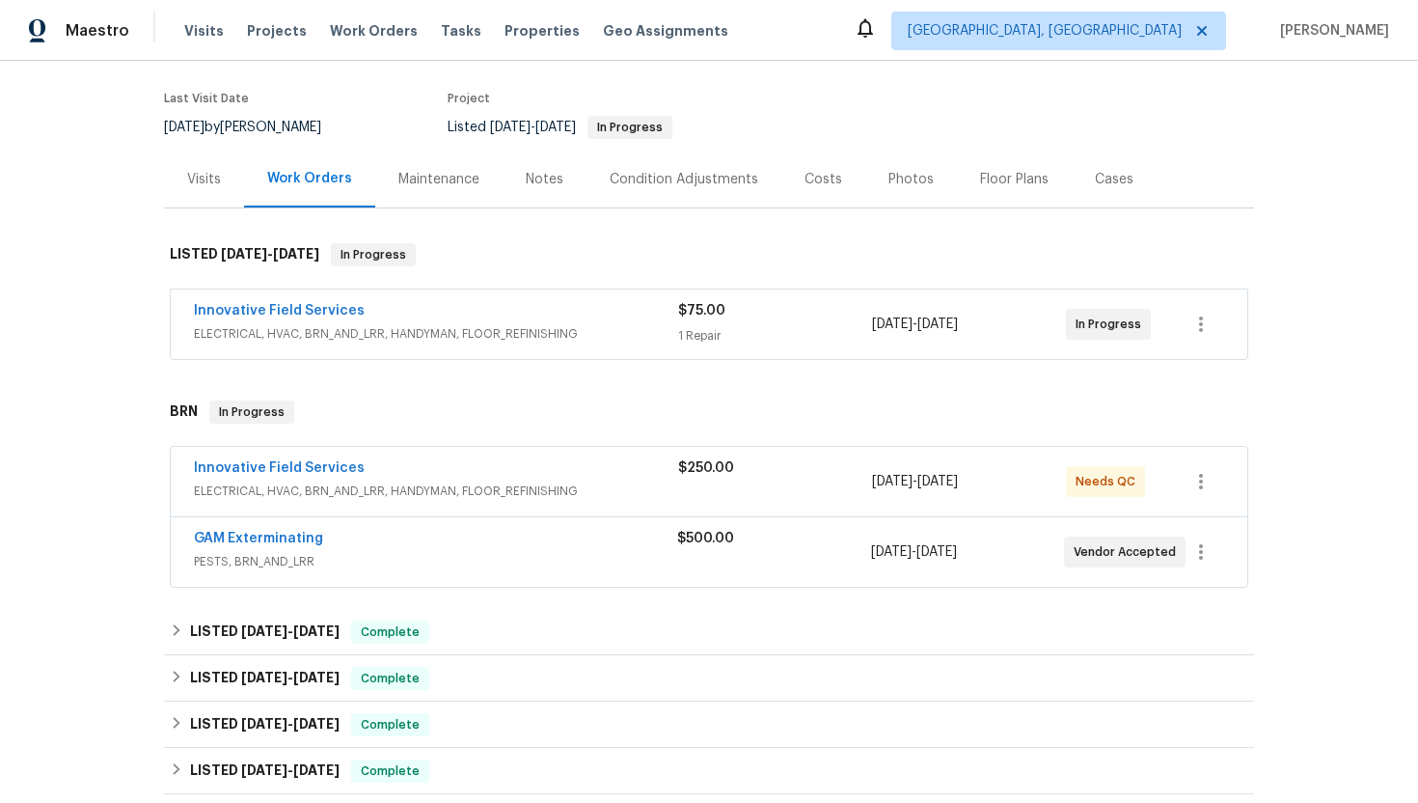
scroll to position [199, 0]
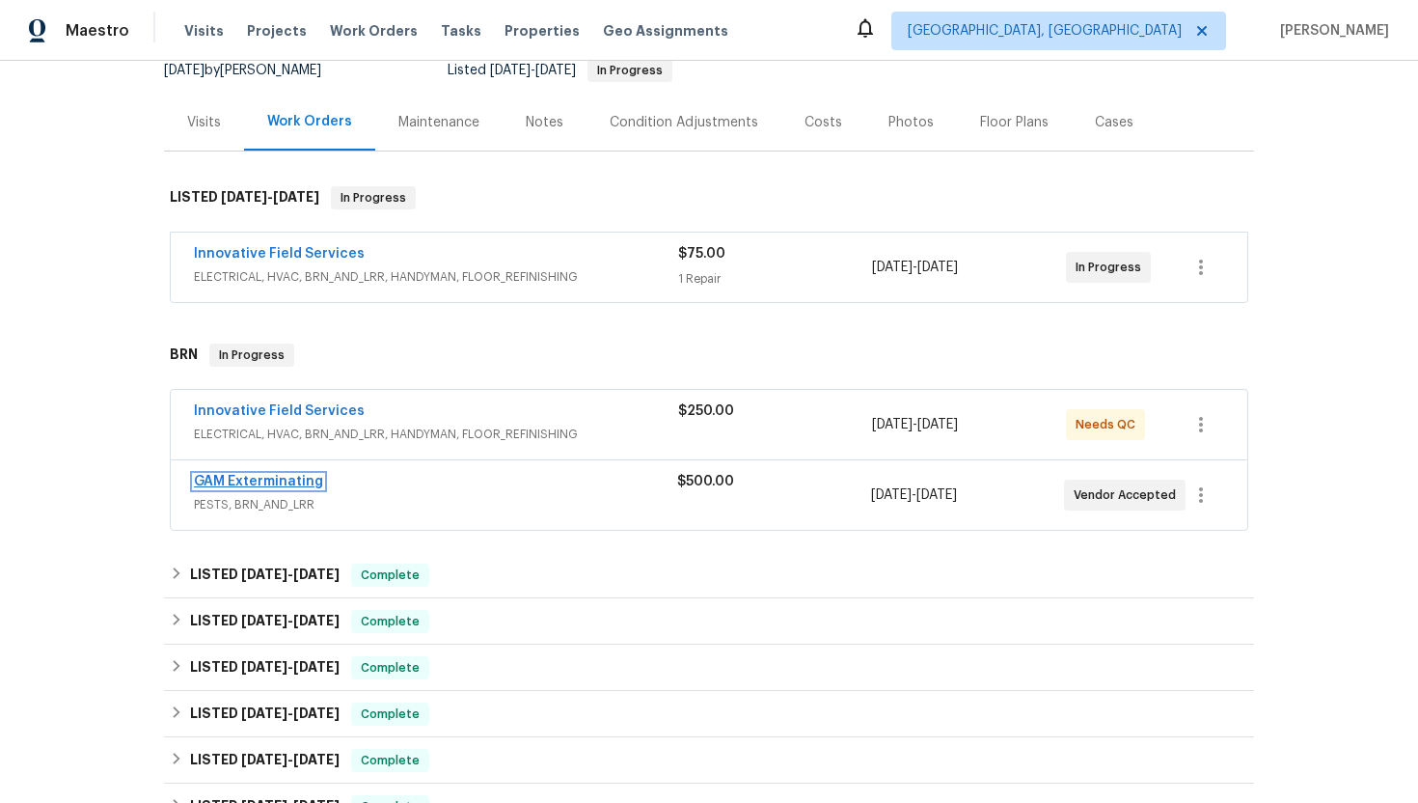
click at [253, 478] on link "GAM Exterminating" at bounding box center [258, 482] width 129 height 14
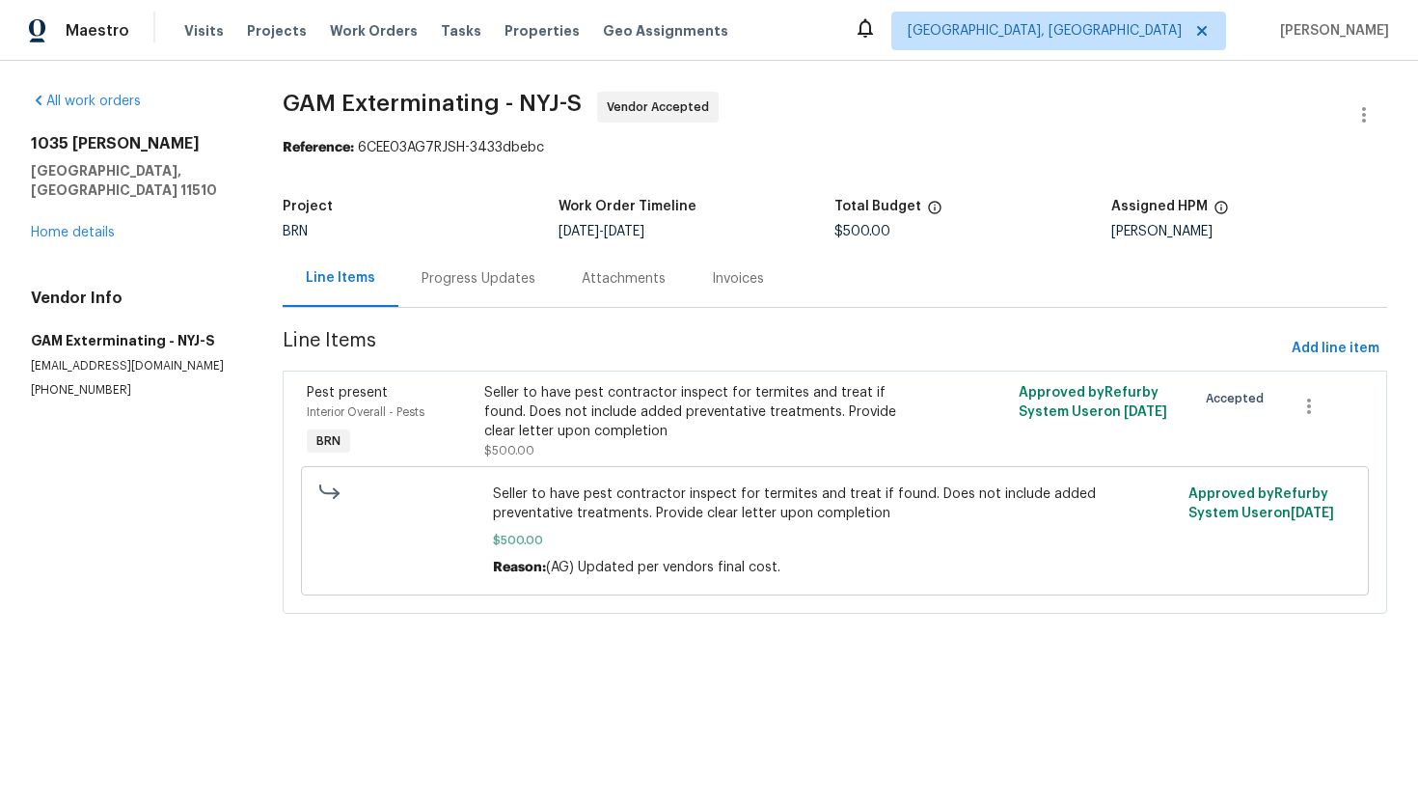
click at [503, 298] on div "Progress Updates" at bounding box center [478, 278] width 160 height 57
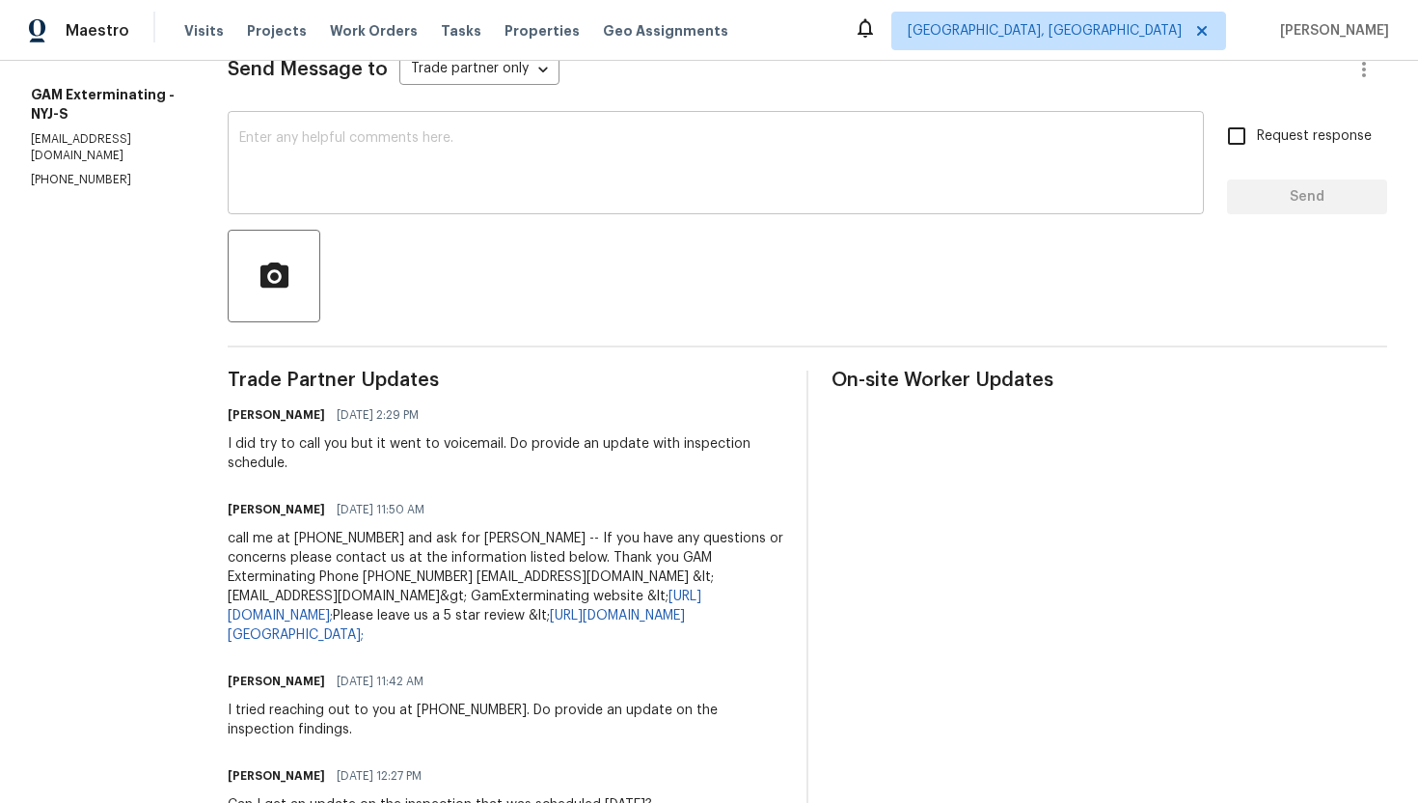
scroll to position [292, 0]
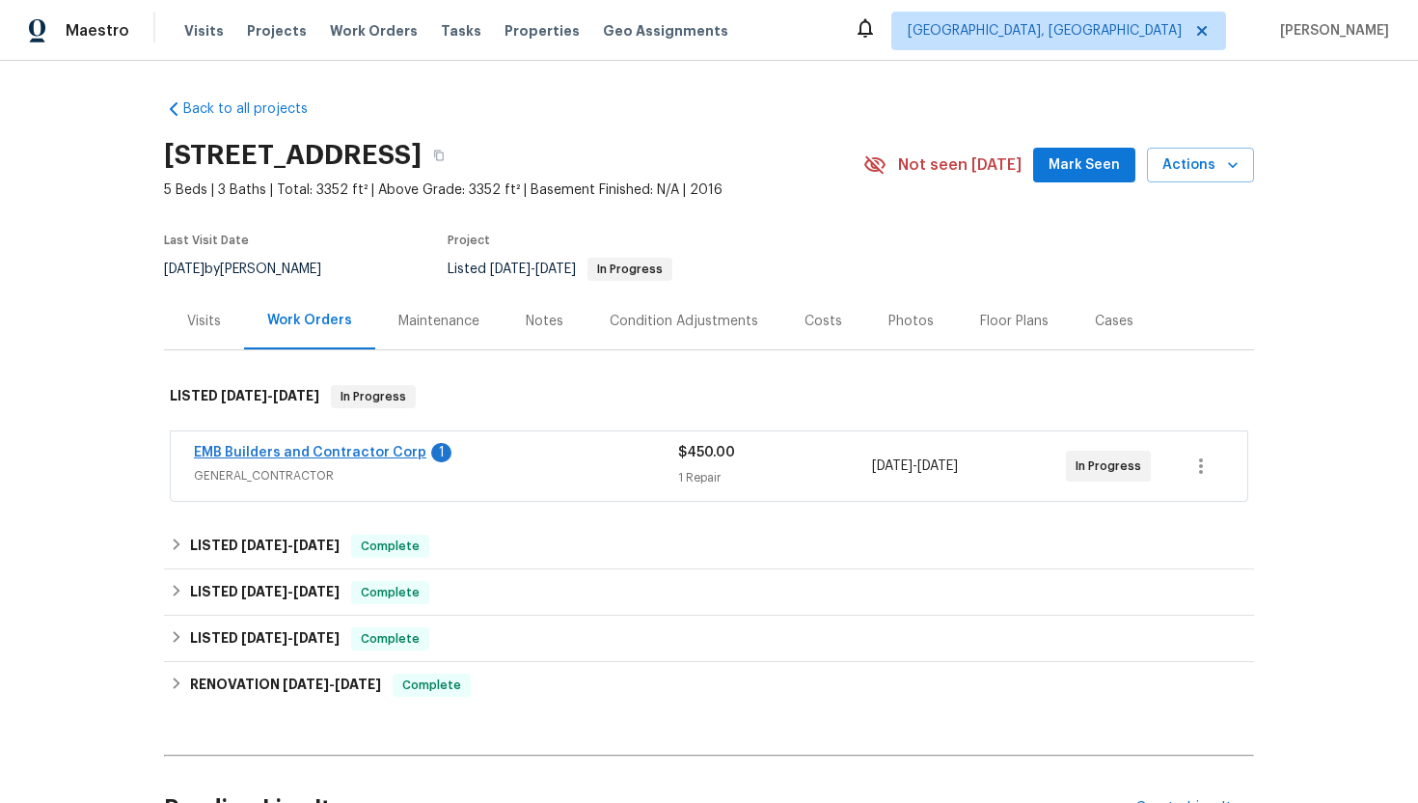
click at [345, 458] on span "EMB Builders and Contractor Corp" at bounding box center [310, 452] width 233 height 19
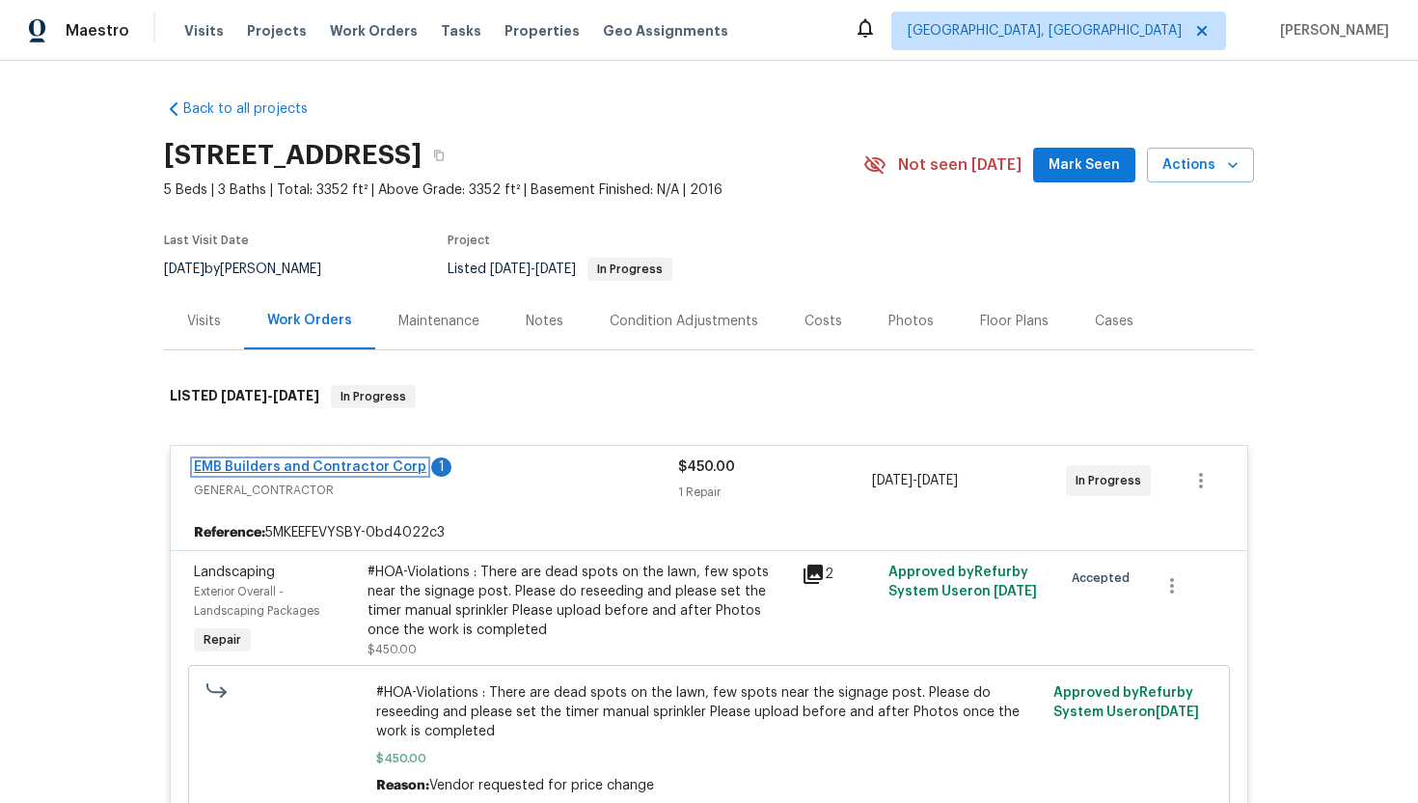
click at [342, 461] on link "EMB Builders and Contractor Corp" at bounding box center [310, 467] width 233 height 14
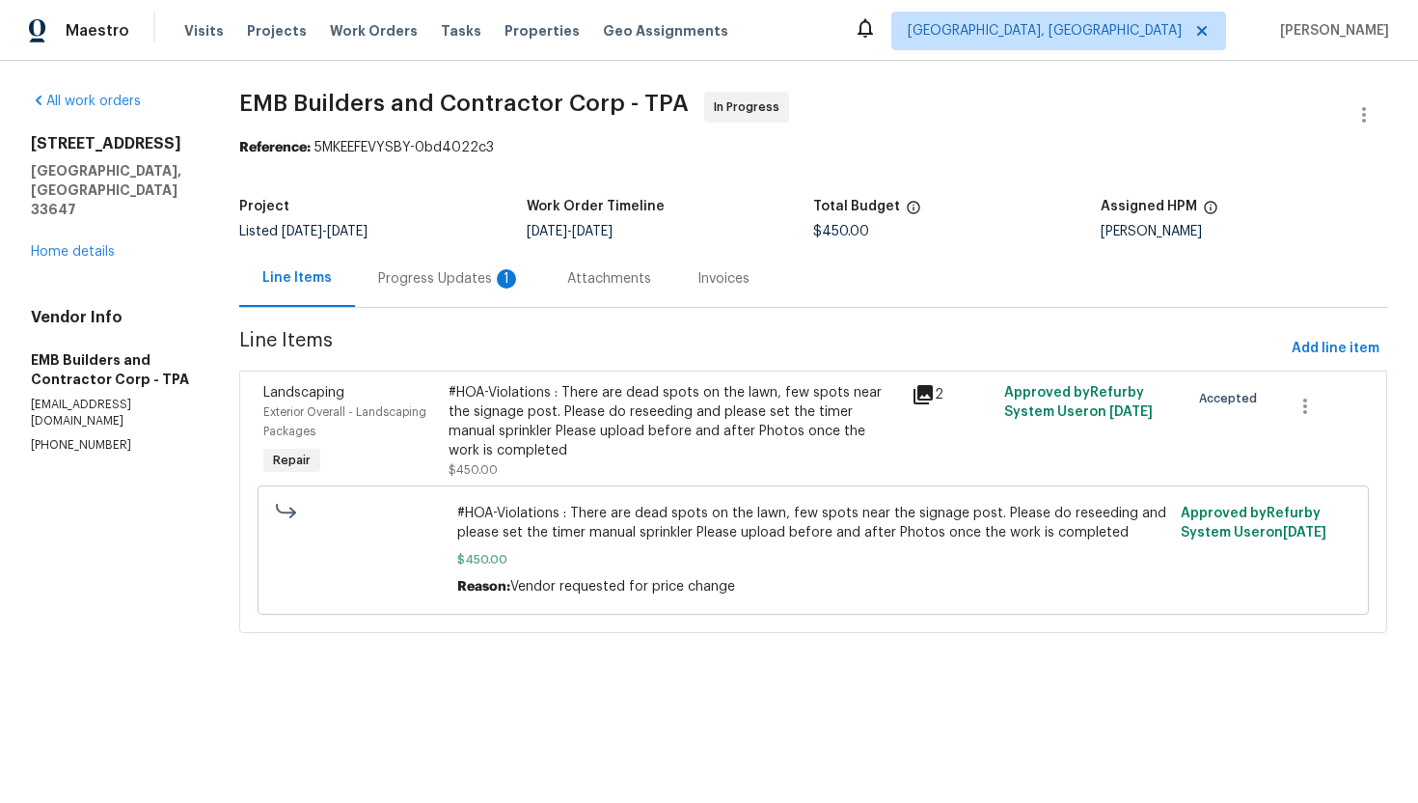
click at [479, 281] on div "Progress Updates 1" at bounding box center [449, 278] width 143 height 19
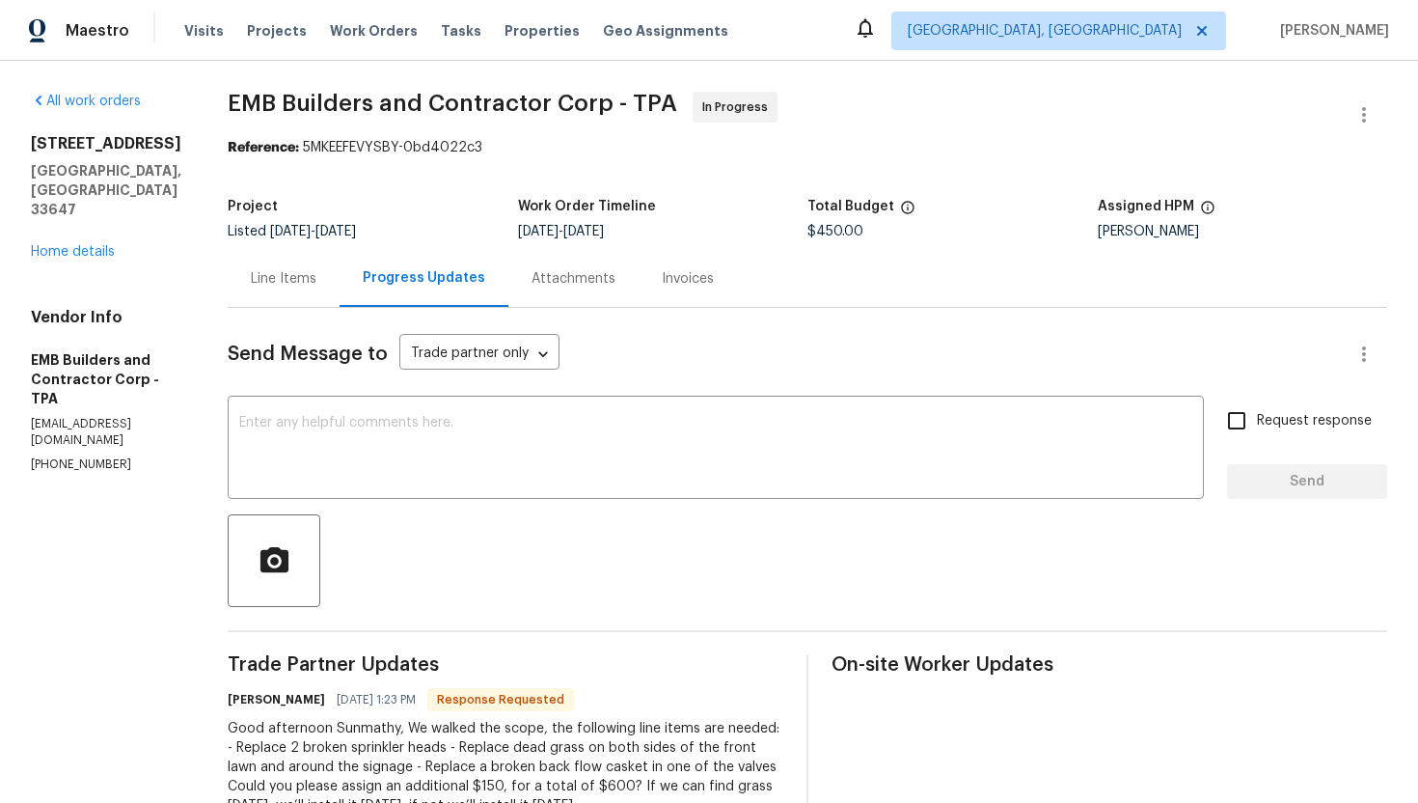
click at [253, 282] on div "Line Items" at bounding box center [284, 278] width 66 height 19
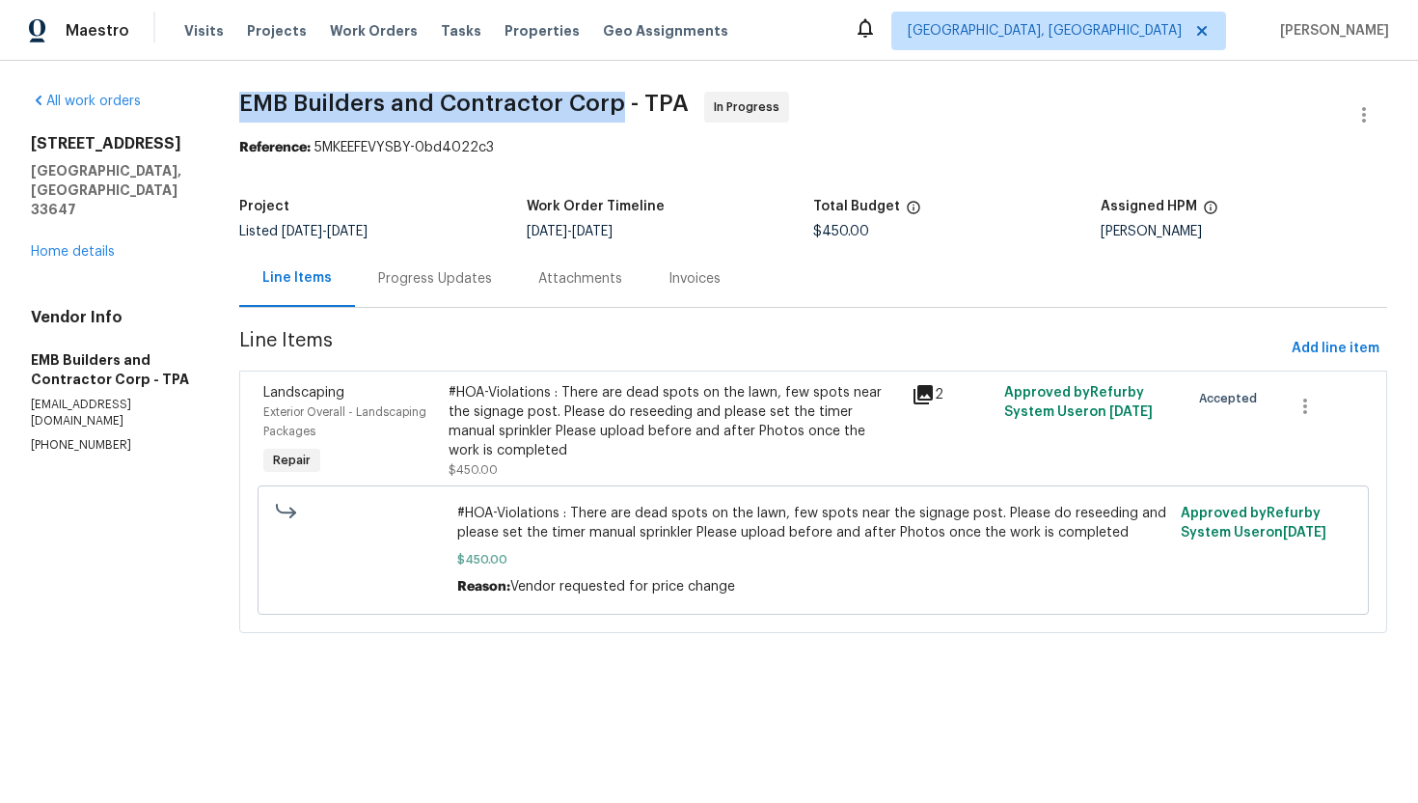
drag, startPoint x: 238, startPoint y: 101, endPoint x: 614, endPoint y: 104, distance: 375.3
click at [614, 104] on div "All work orders [STREET_ADDRESS][PERSON_NAME] Home details Vendor Info EMB Buil…" at bounding box center [709, 374] width 1418 height 626
copy span "EMB Builders and Contractor Corp"
